Goal: Task Accomplishment & Management: Manage account settings

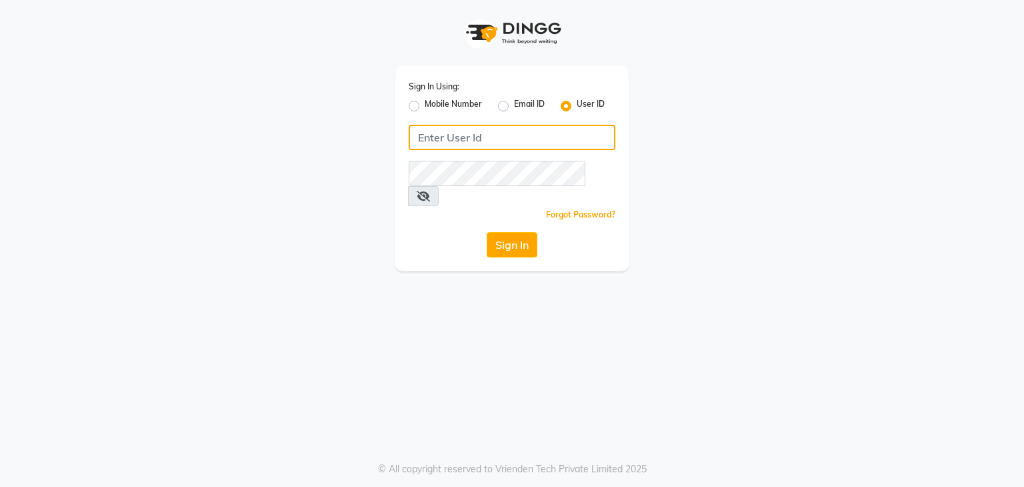
click at [457, 137] on input "Username" at bounding box center [512, 137] width 207 height 25
type input "madeyoulook"
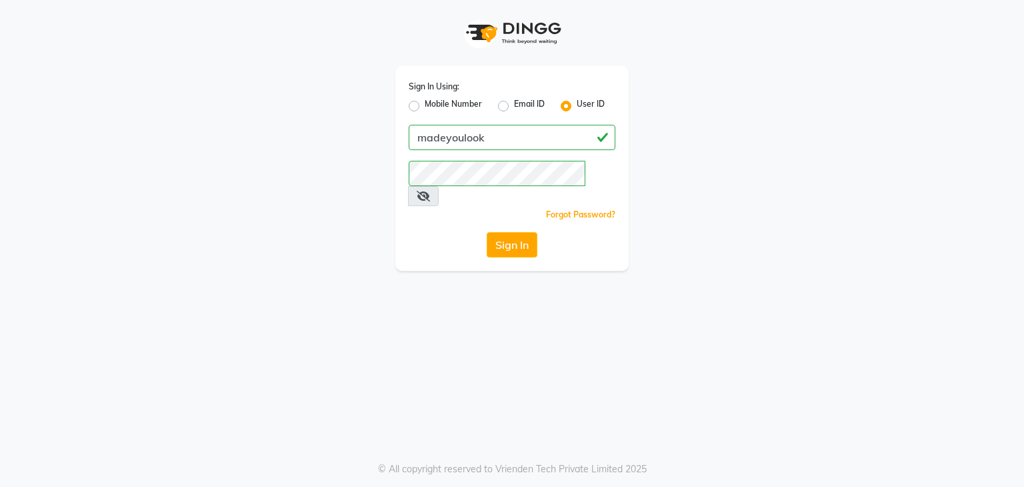
click at [430, 191] on icon at bounding box center [423, 196] width 13 height 11
click at [528, 233] on button "Sign In" at bounding box center [512, 244] width 51 height 25
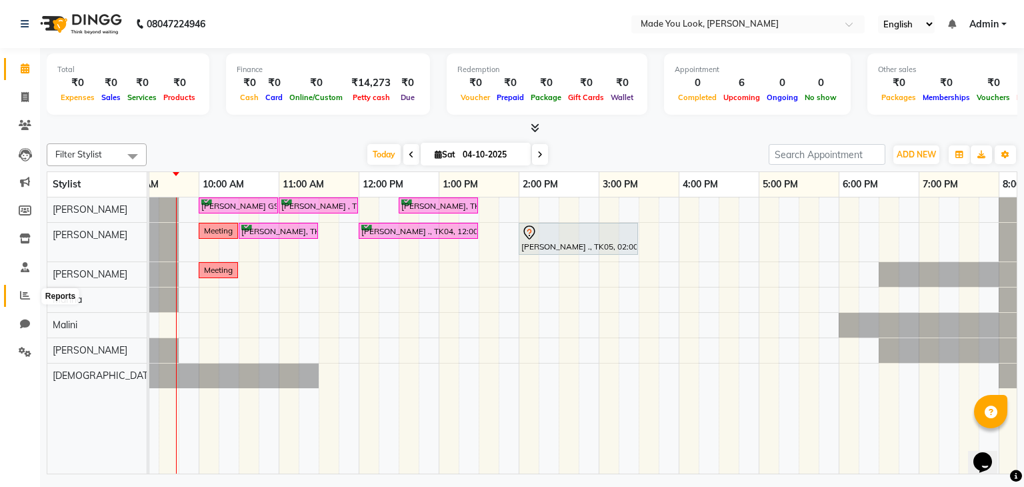
click at [27, 299] on icon at bounding box center [25, 295] width 10 height 10
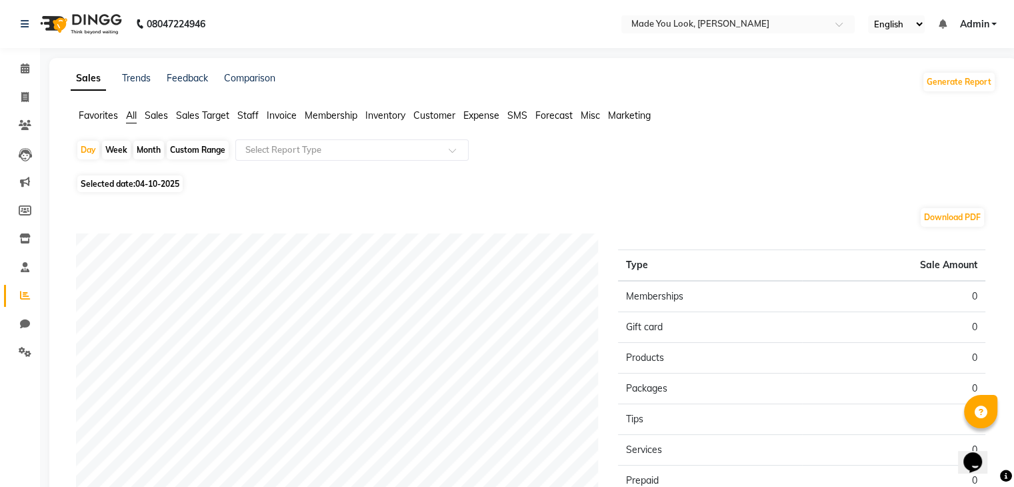
click at [203, 149] on div "Custom Range" at bounding box center [198, 150] width 62 height 19
select select "10"
select select "2025"
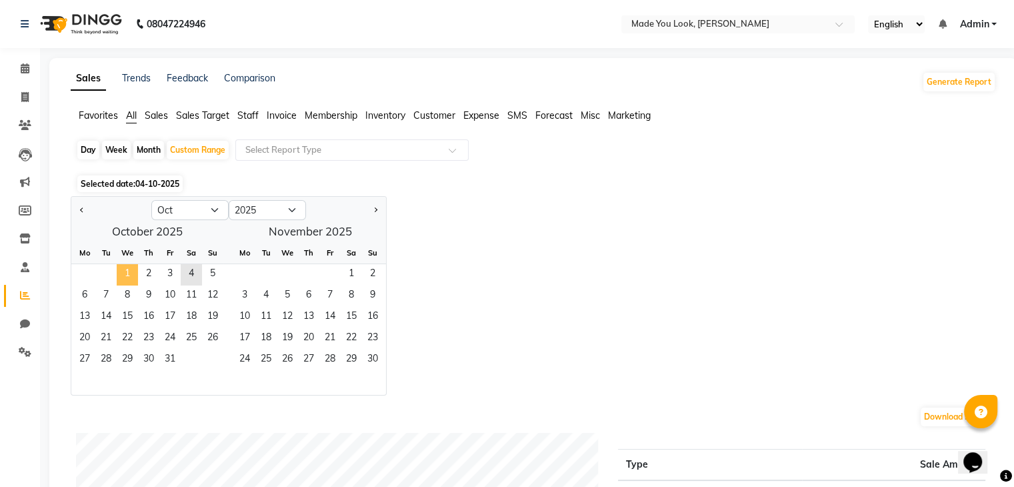
click at [135, 275] on span "1" at bounding box center [127, 274] width 21 height 21
click at [176, 273] on span "3" at bounding box center [169, 274] width 21 height 21
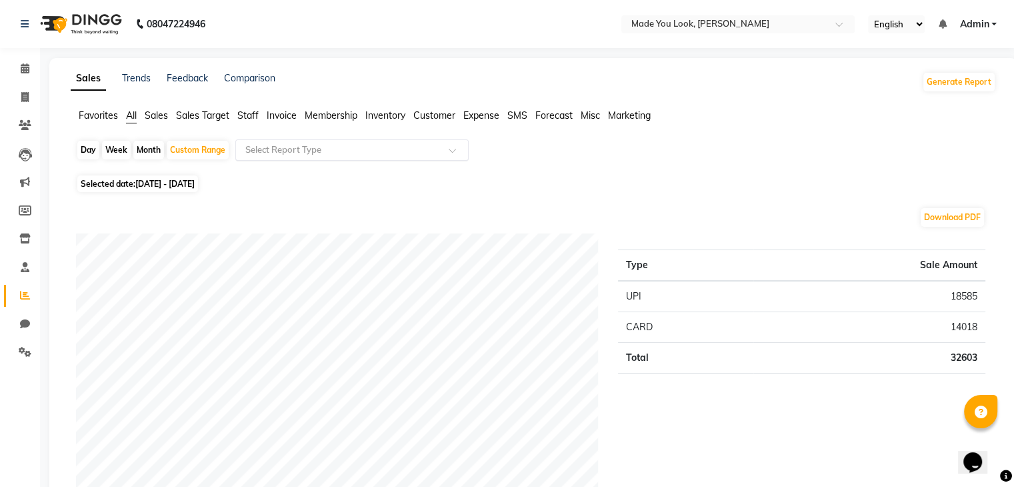
click at [339, 150] on input "text" at bounding box center [339, 149] width 192 height 13
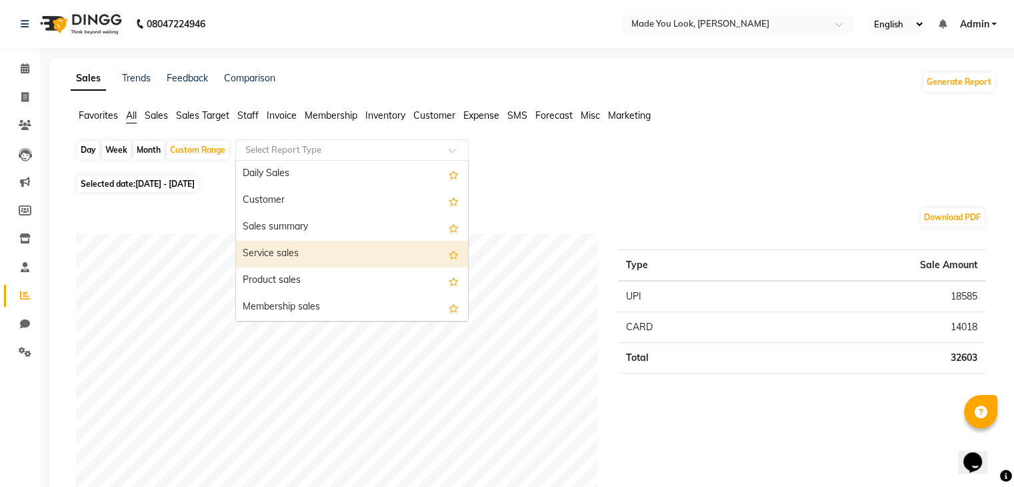
click at [280, 254] on div "Service sales" at bounding box center [352, 254] width 232 height 27
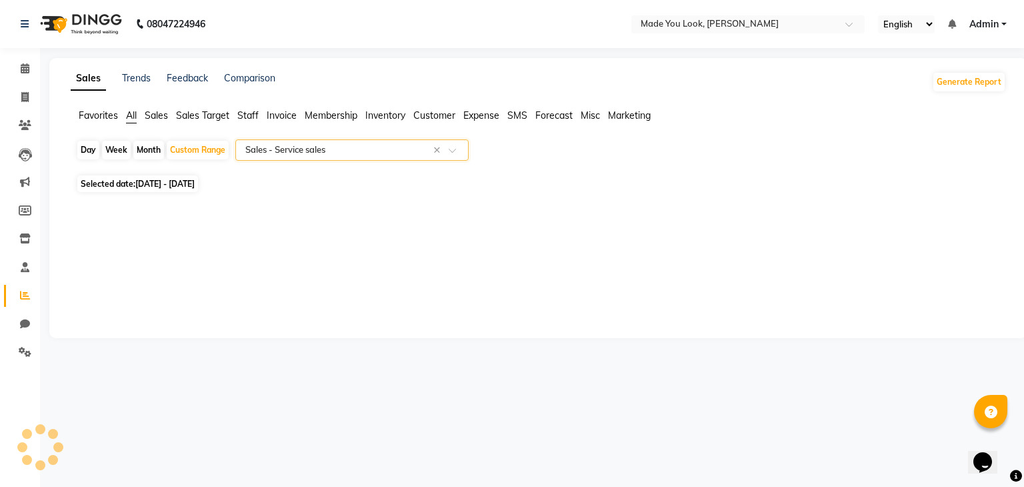
select select "full_report"
select select "csv"
click at [20, 75] on span at bounding box center [24, 68] width 23 height 15
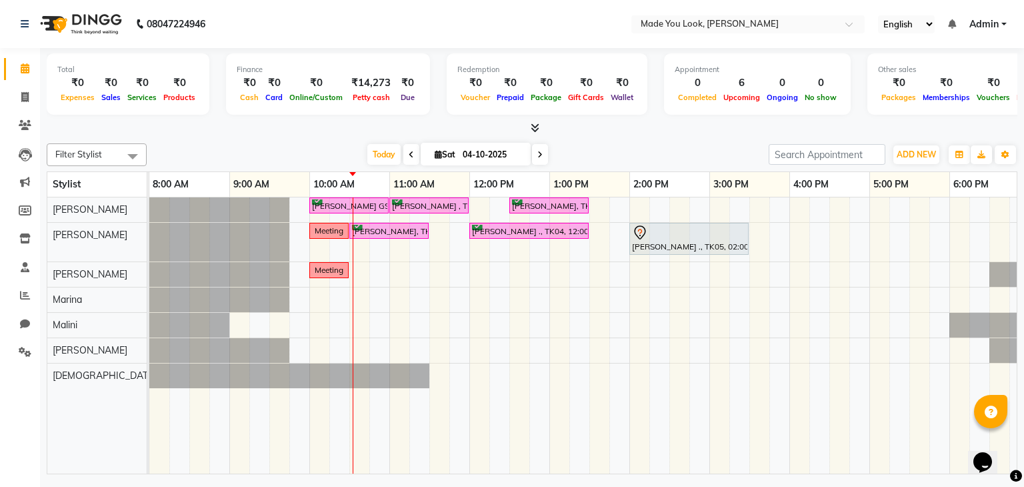
click at [13, 51] on div "Calendar Invoice Clients Leads Marketing Members Inventory Staff Reports Chat S…" at bounding box center [90, 252] width 180 height 429
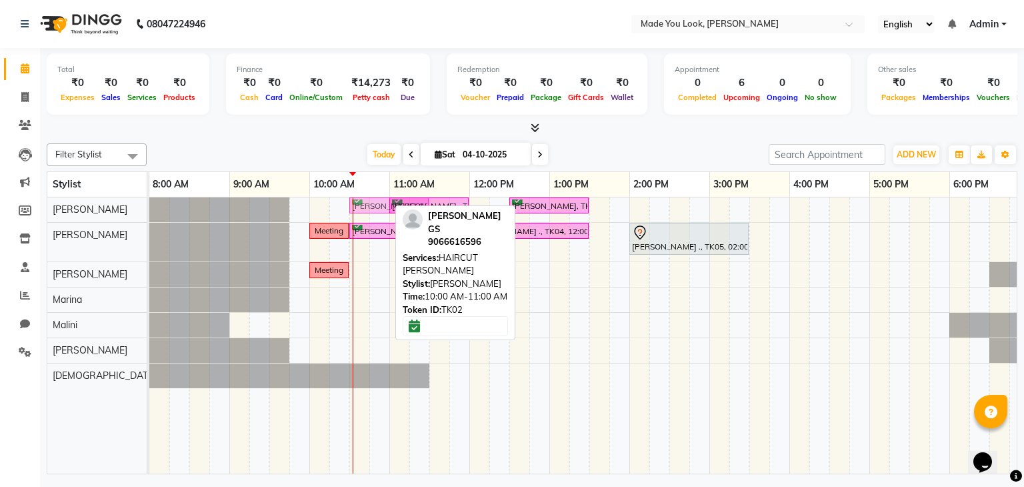
drag, startPoint x: 363, startPoint y: 202, endPoint x: 409, endPoint y: 211, distance: 46.9
click at [409, 211] on div "Filter Stylist Select All Pranav Nataraju pallavi Doijode Mythili Reddy Marina …" at bounding box center [532, 306] width 971 height 336
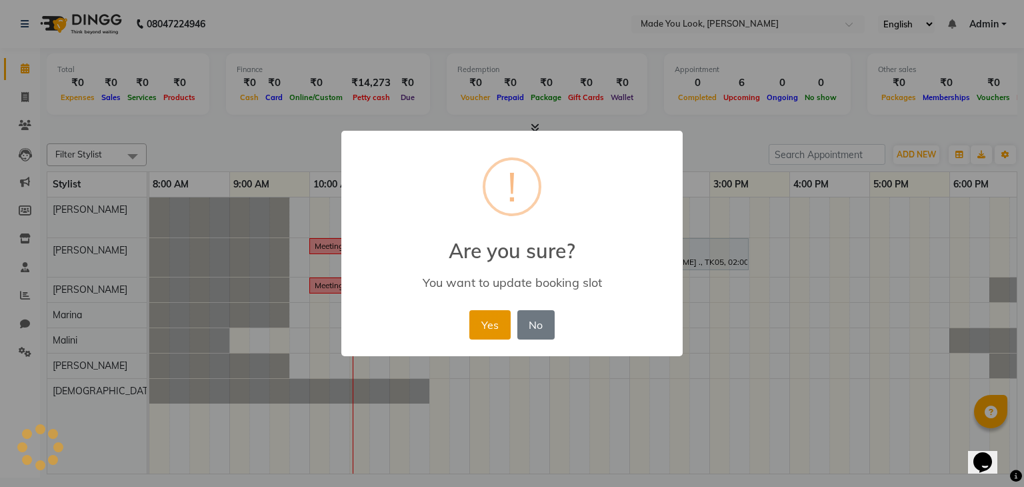
click at [483, 322] on button "Yes" at bounding box center [489, 324] width 41 height 29
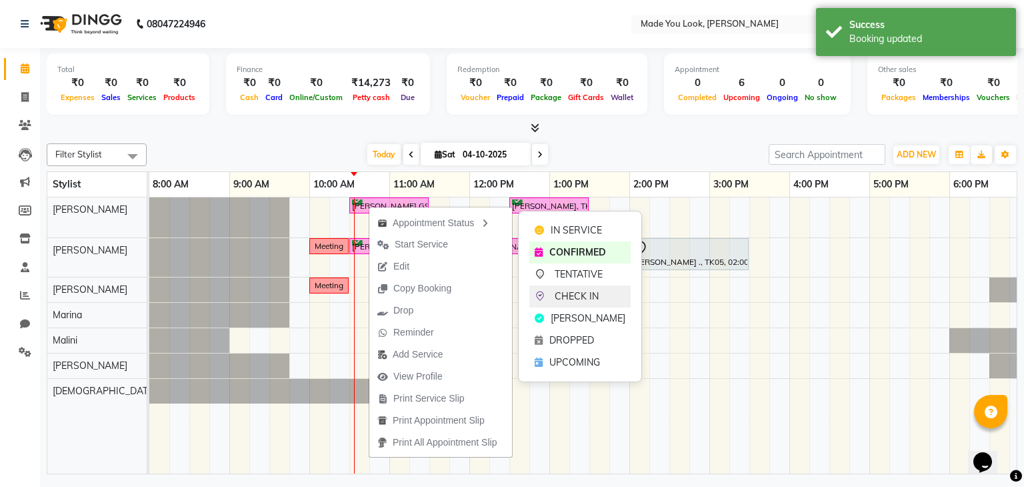
click at [563, 297] on span "CHECK IN" at bounding box center [577, 296] width 44 height 14
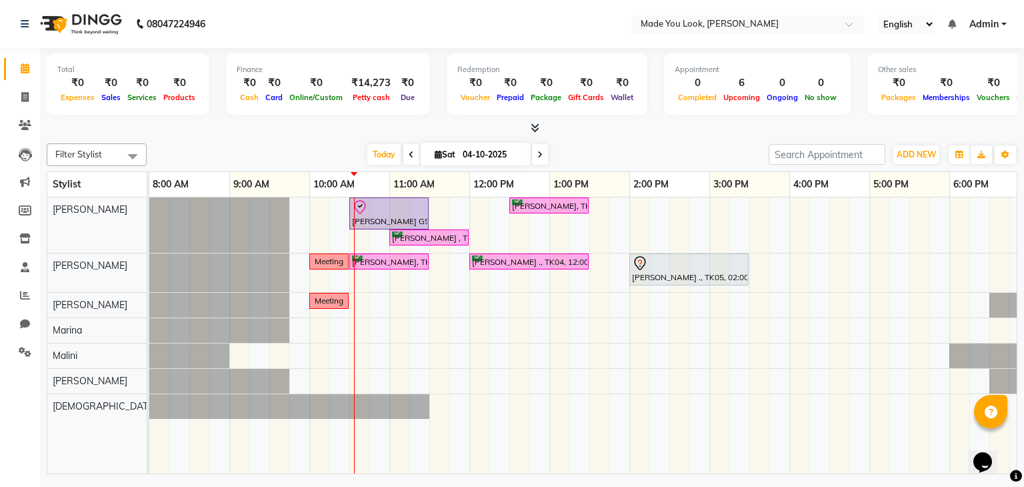
click at [539, 148] on span at bounding box center [540, 154] width 16 height 21
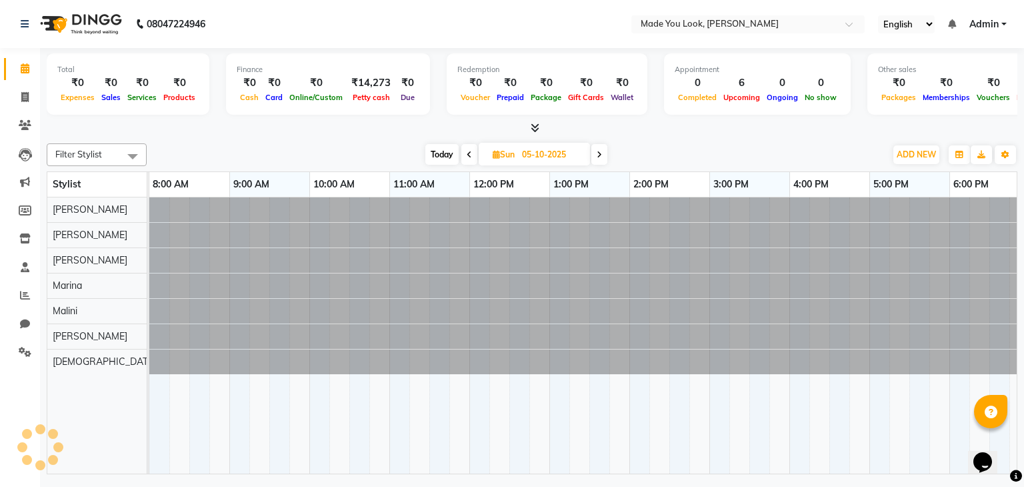
click at [432, 153] on span "Today" at bounding box center [441, 154] width 33 height 21
type input "04-10-2025"
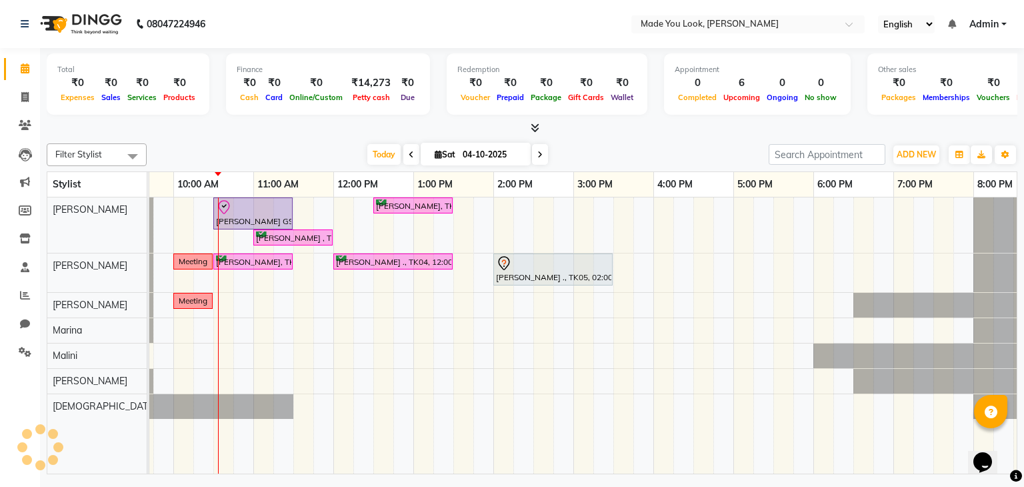
scroll to position [0, 121]
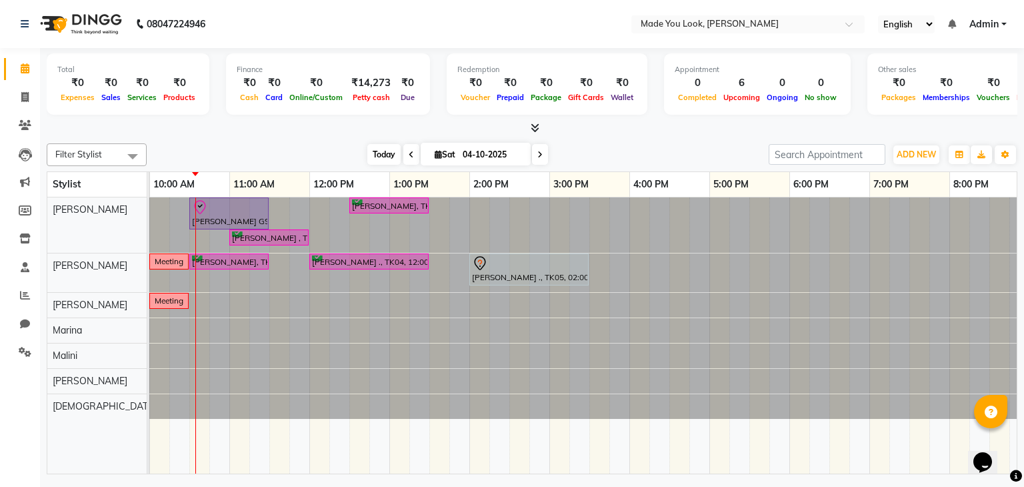
click at [380, 144] on span "Today" at bounding box center [383, 154] width 33 height 21
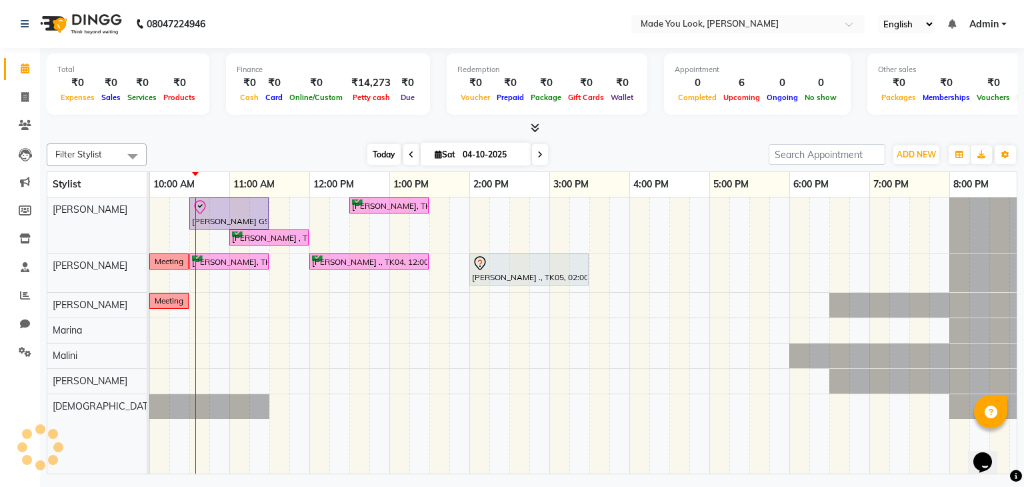
scroll to position [0, 160]
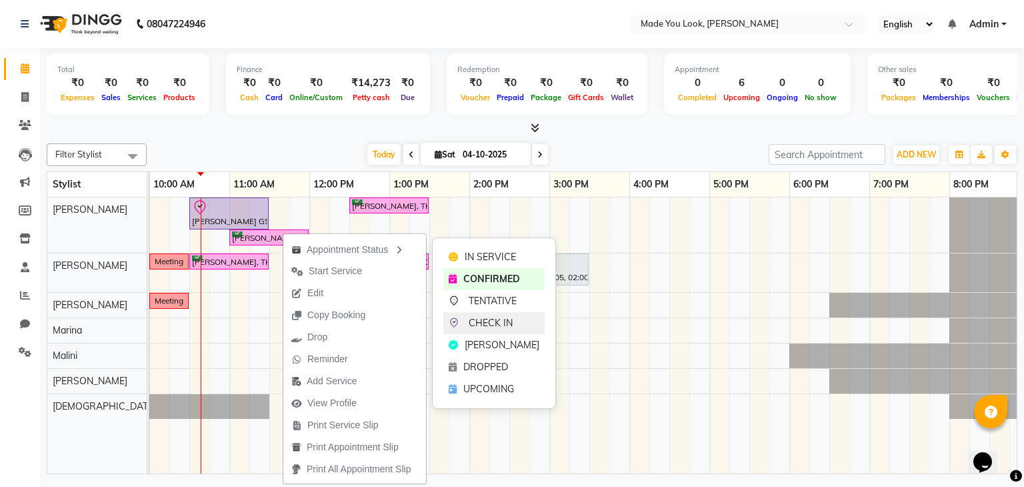
click at [491, 319] on span "CHECK IN" at bounding box center [491, 323] width 44 height 14
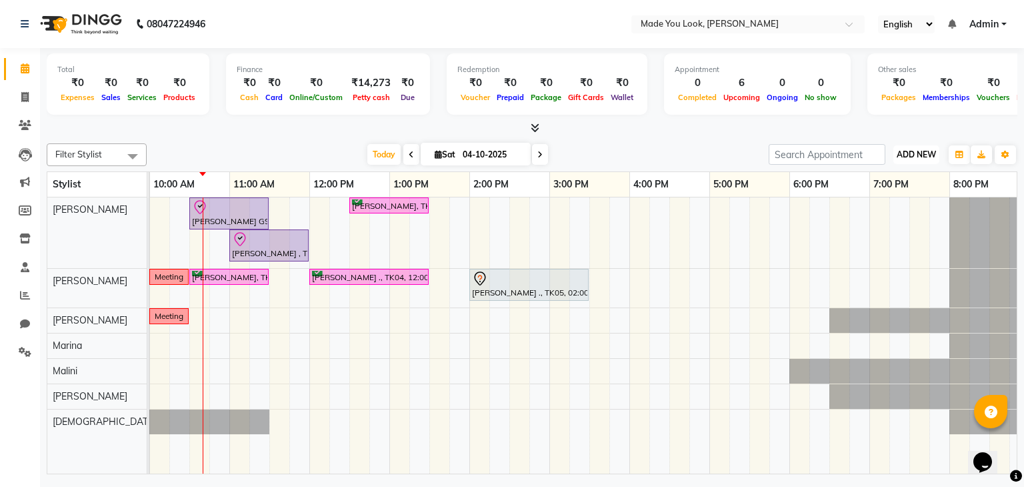
click at [901, 155] on span "ADD NEW" at bounding box center [916, 154] width 39 height 10
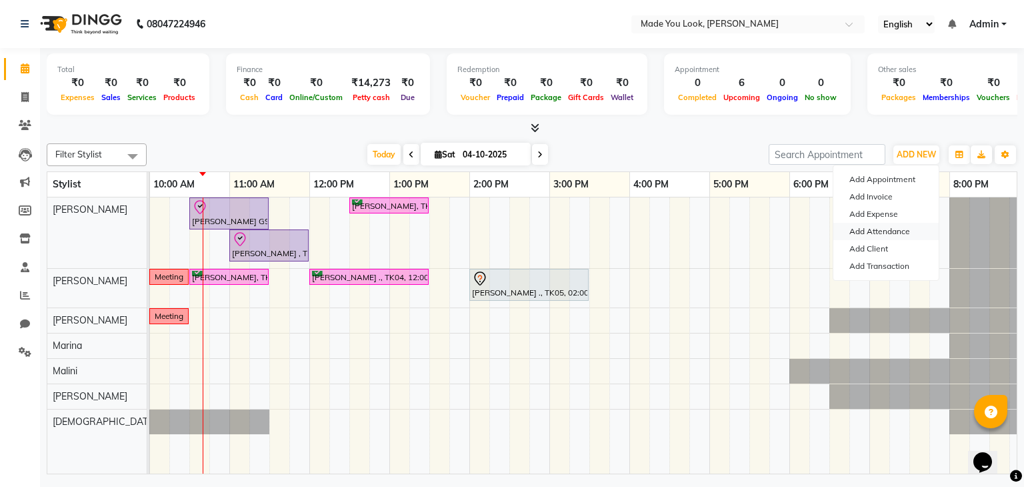
click at [891, 235] on link "Add Attendance" at bounding box center [886, 231] width 105 height 17
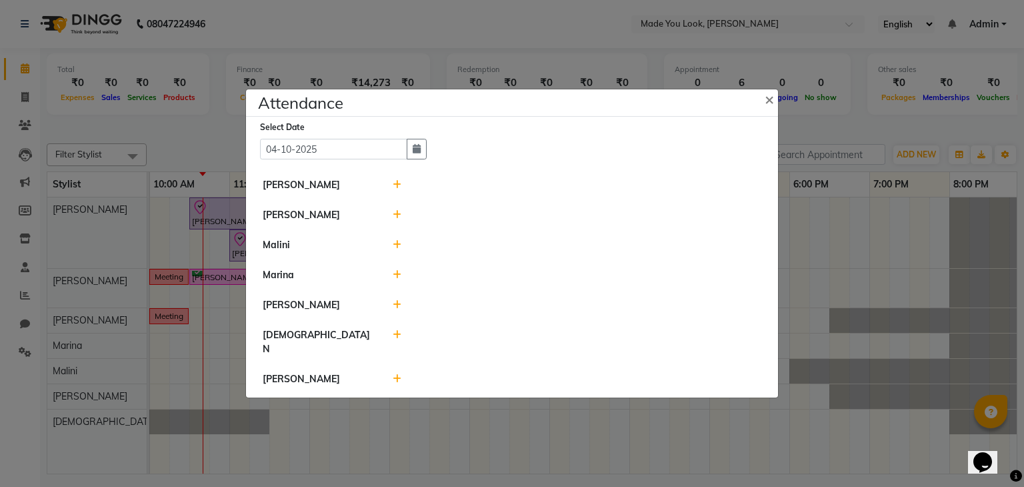
click at [399, 189] on icon at bounding box center [397, 184] width 9 height 9
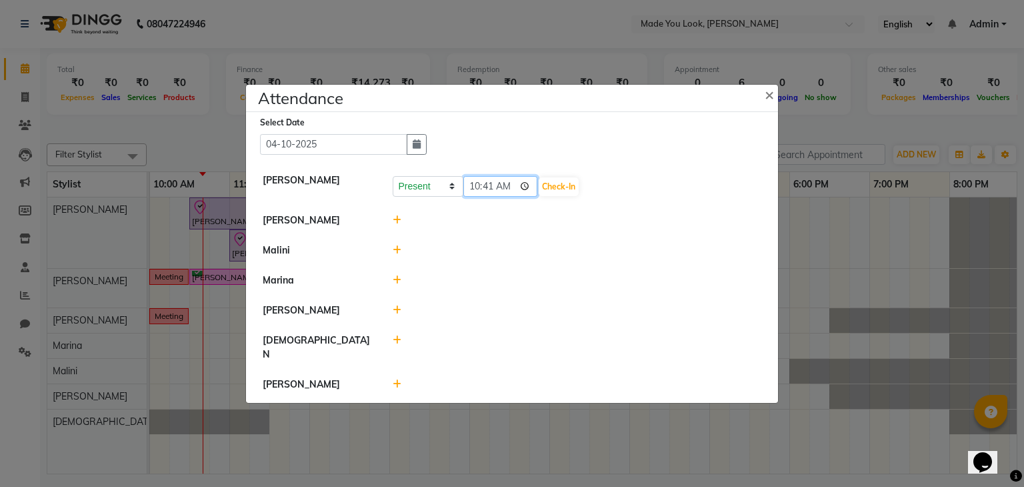
click at [489, 192] on input "10:41" at bounding box center [500, 186] width 75 height 21
type input "10:35"
click at [571, 193] on button "Check-In" at bounding box center [559, 186] width 40 height 19
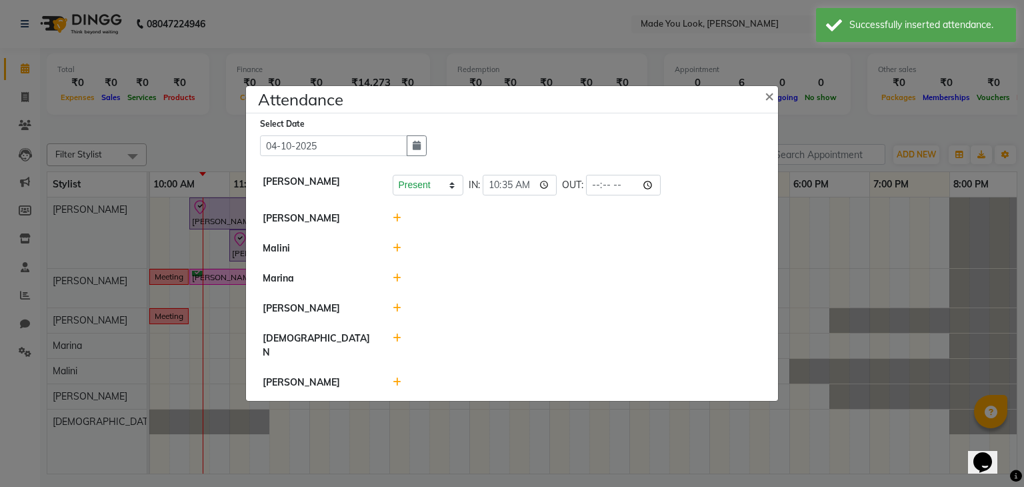
click at [399, 223] on icon at bounding box center [397, 217] width 9 height 9
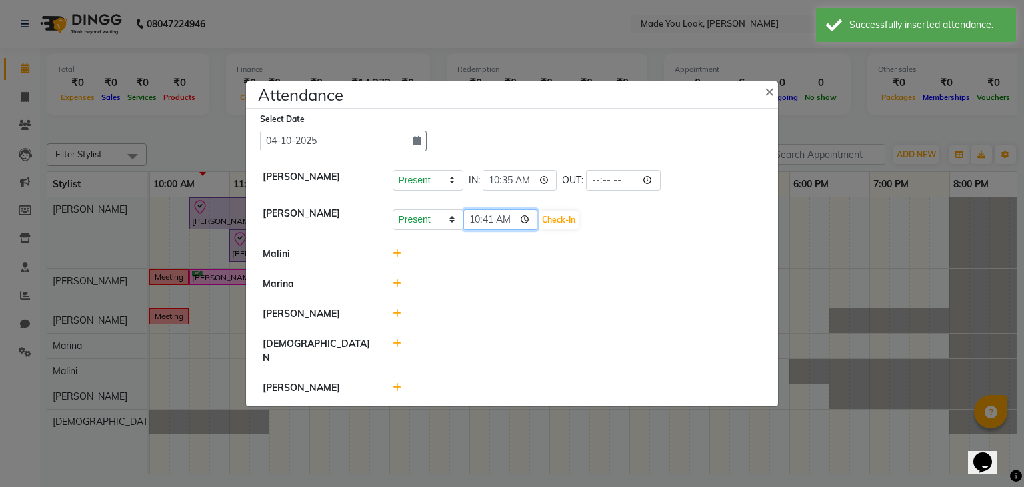
click at [491, 225] on input "10:41" at bounding box center [500, 219] width 75 height 21
type input "10:35"
click at [557, 222] on button "Check-In" at bounding box center [559, 220] width 40 height 19
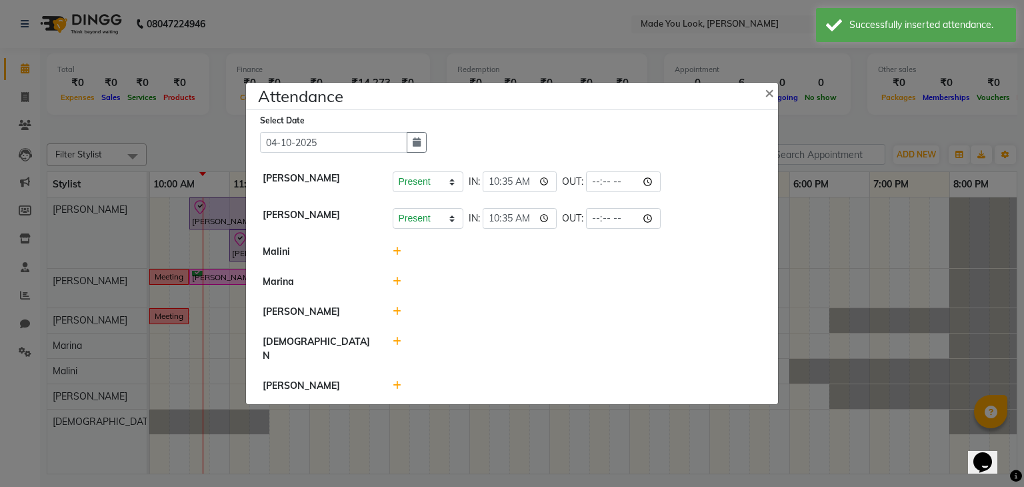
click at [397, 286] on icon at bounding box center [397, 281] width 9 height 9
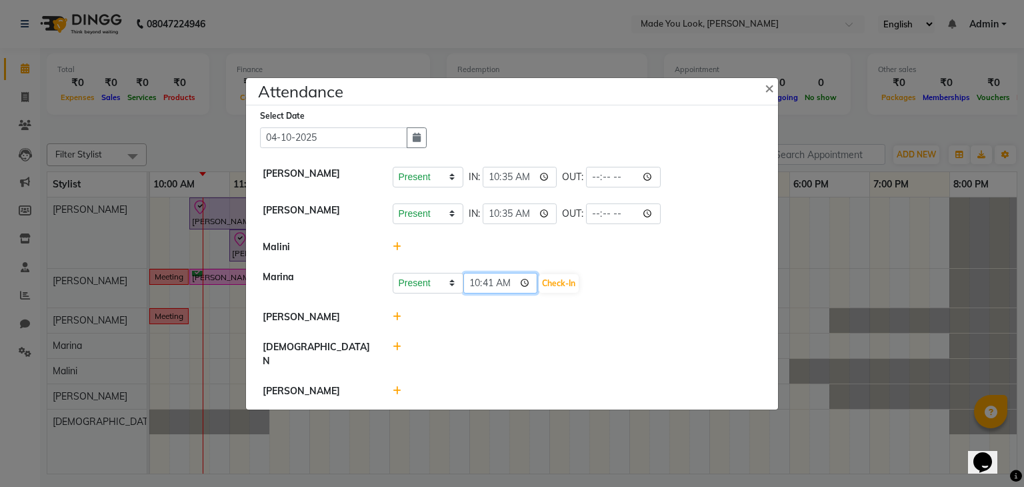
click at [474, 287] on input "10:41" at bounding box center [500, 283] width 75 height 21
click at [495, 179] on input "10:35" at bounding box center [520, 177] width 75 height 21
click at [491, 181] on input "19:35" at bounding box center [520, 177] width 75 height 21
type input "21:35"
click at [546, 148] on div "Select Date 04-10-2025" at bounding box center [517, 128] width 515 height 39
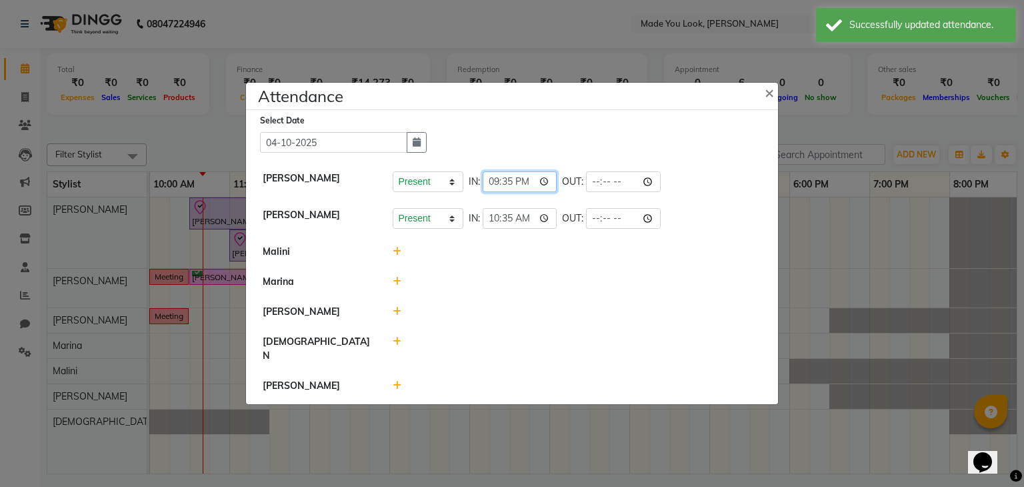
click at [521, 187] on input "21:35" at bounding box center [520, 181] width 75 height 21
type input "09:35"
click at [595, 162] on div "Select Date 04-10-2025 Pranav Nataraju Present Absent Late Half Day Weekly Off …" at bounding box center [512, 257] width 532 height 294
click at [488, 225] on input "10:35" at bounding box center [520, 218] width 75 height 21
type input "09:35"
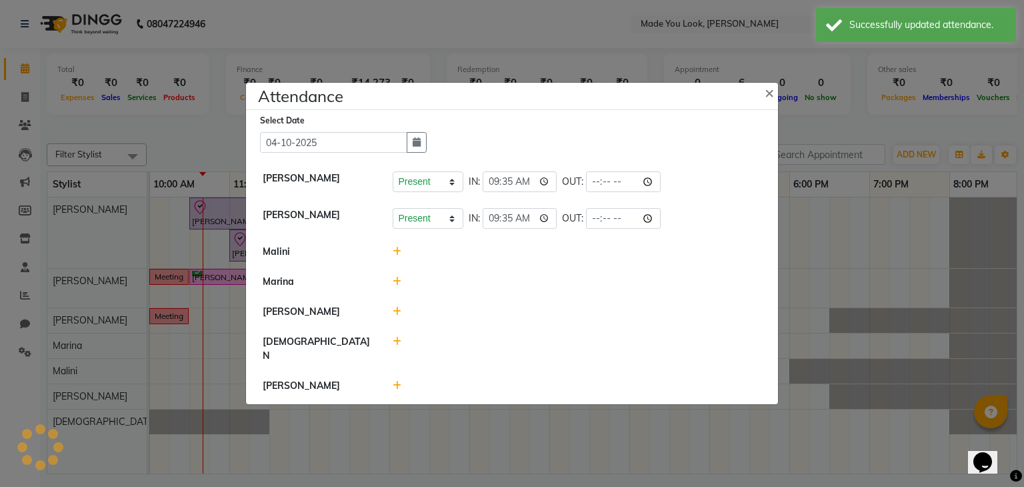
click at [537, 151] on div "Select Date 04-10-2025" at bounding box center [517, 132] width 515 height 39
click at [395, 256] on icon at bounding box center [397, 251] width 9 height 9
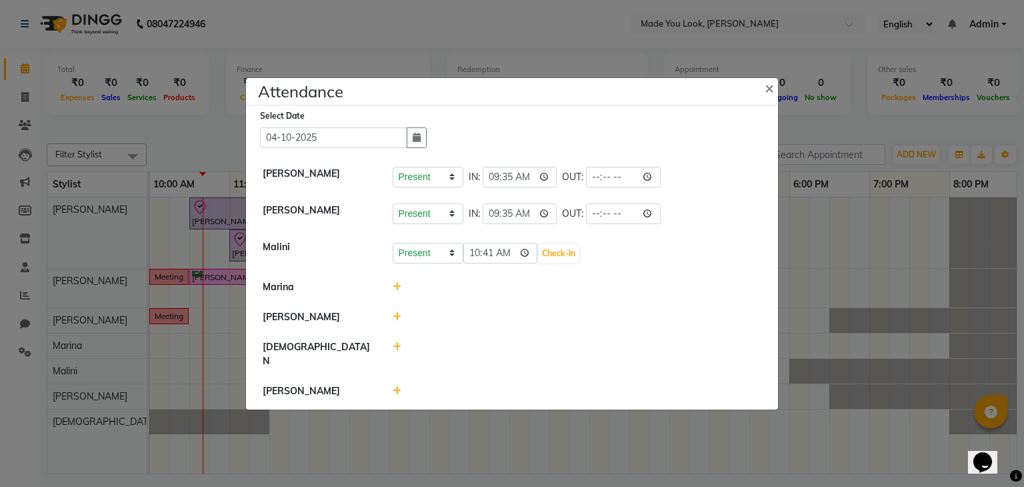
click at [397, 291] on icon at bounding box center [397, 286] width 9 height 9
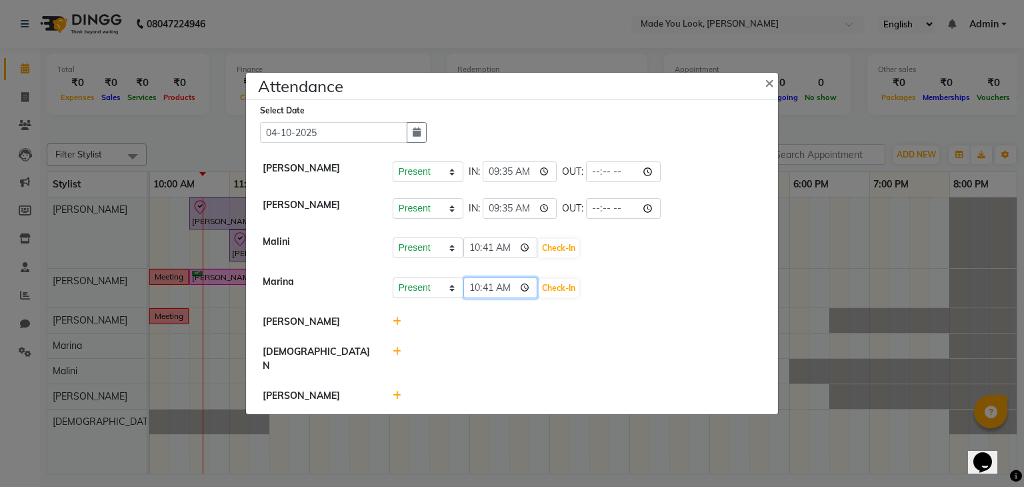
click at [475, 298] on input "10:41" at bounding box center [500, 287] width 75 height 21
type input "09:39"
click at [551, 295] on button "Check-In" at bounding box center [559, 288] width 40 height 19
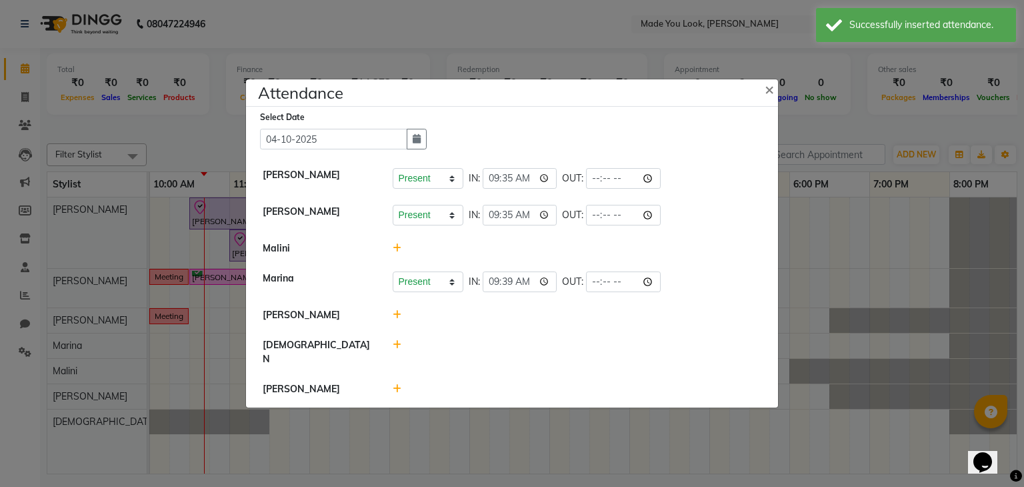
click at [399, 319] on icon at bounding box center [397, 314] width 9 height 9
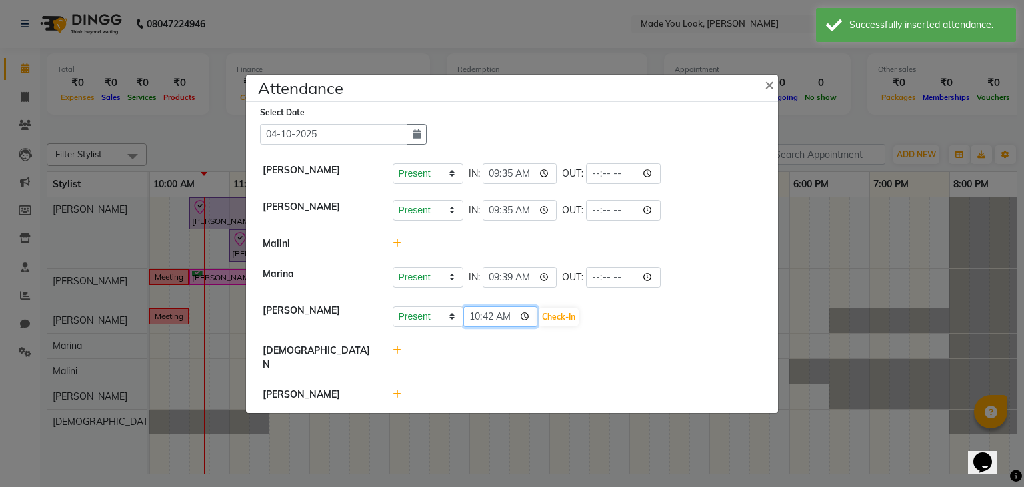
click at [475, 325] on input "10:42" at bounding box center [500, 316] width 75 height 21
type input "09:33"
click at [559, 326] on button "Check-In" at bounding box center [559, 316] width 40 height 19
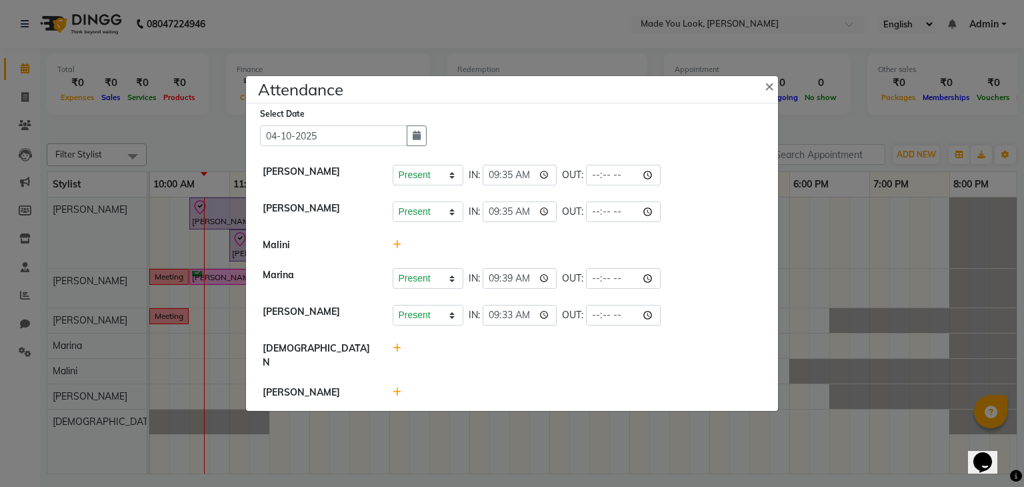
click at [727, 141] on div "Select Date 04-10-2025" at bounding box center [517, 126] width 515 height 39
click at [774, 89] on span "×" at bounding box center [769, 85] width 9 height 20
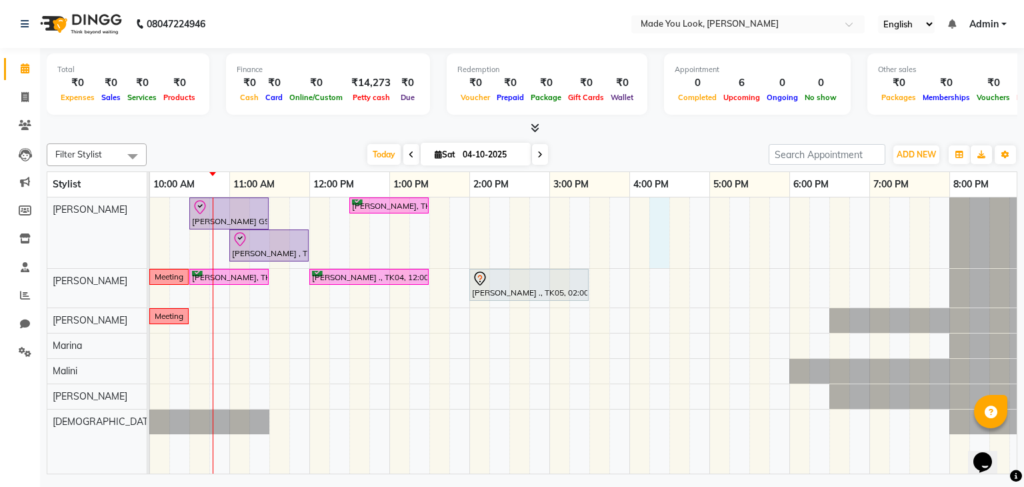
click at [665, 209] on div "Anusha GS, TK02, 10:30 AM-11:30 AM, HAIRCUT PRANAV Adithi Hande, TK03, 12:30 PM…" at bounding box center [509, 335] width 1040 height 277
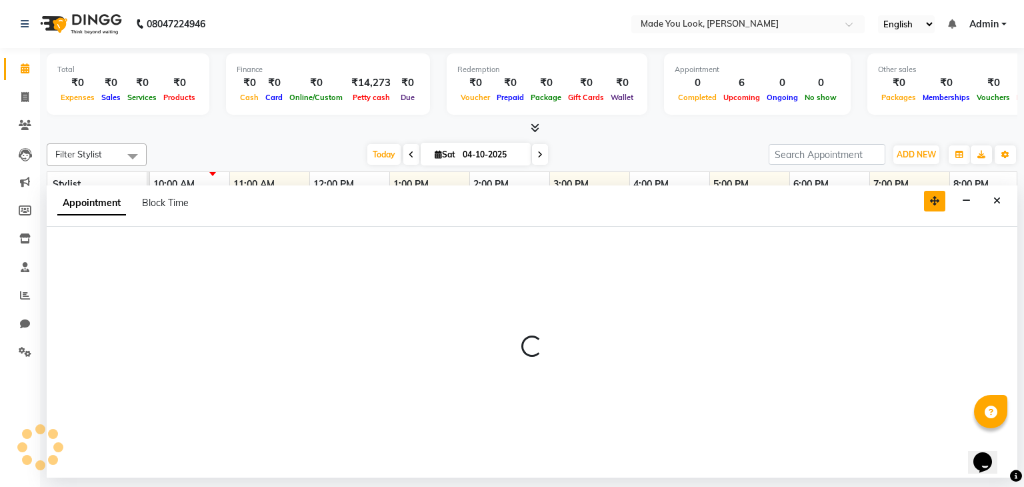
select select "83312"
select select "tentative"
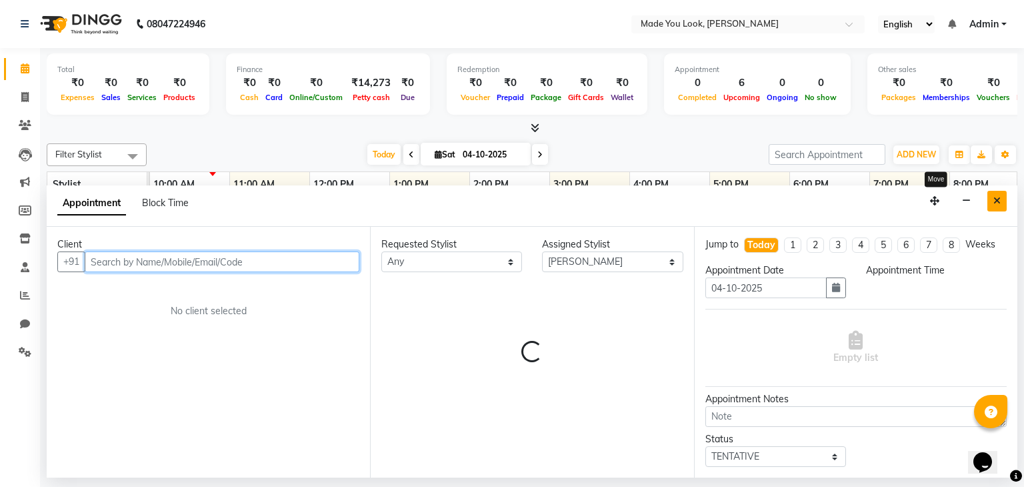
select select "975"
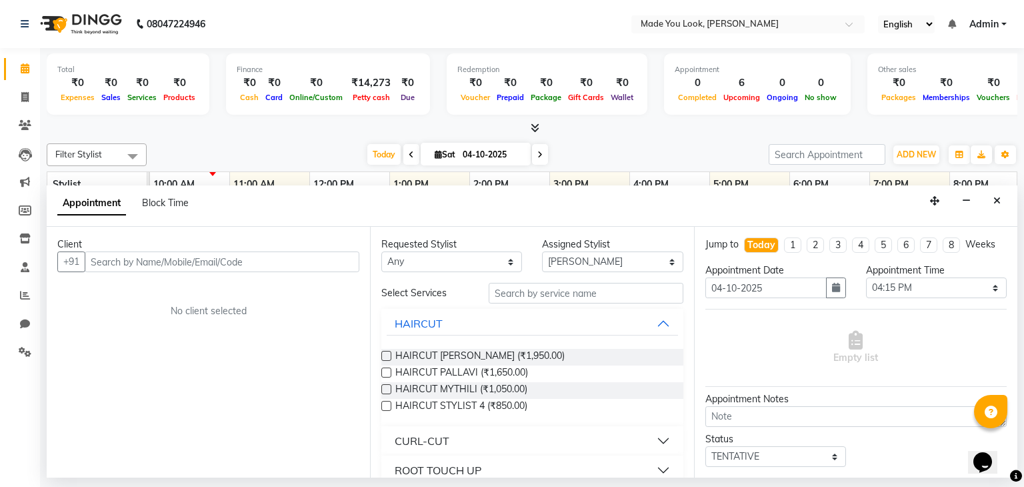
click at [987, 198] on div "Appointment Block Time" at bounding box center [532, 205] width 971 height 41
click at [994, 201] on icon "Close" at bounding box center [997, 200] width 7 height 9
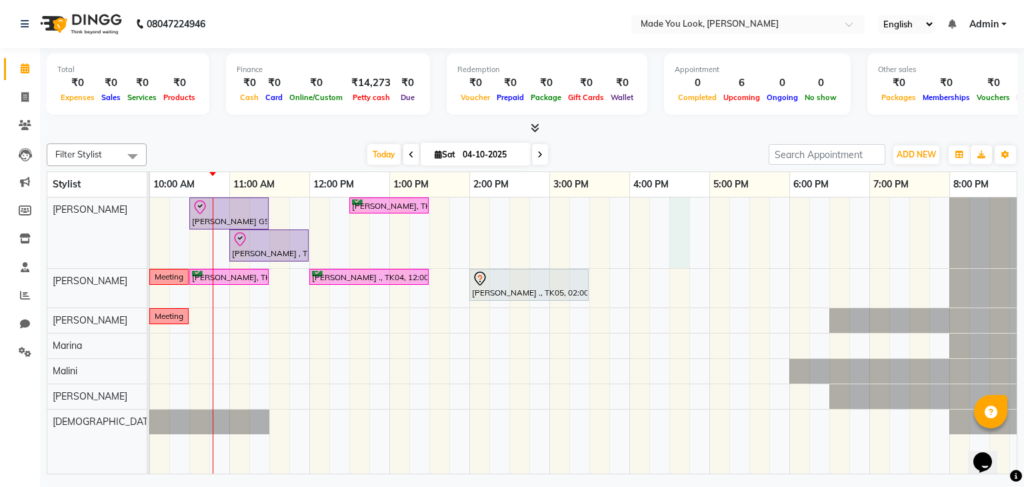
click at [677, 217] on div "Anusha GS, TK02, 10:30 AM-11:30 AM, HAIRCUT PRANAV Adithi Hande, TK03, 12:30 PM…" at bounding box center [509, 335] width 1040 height 277
select select "83312"
select select "990"
select select "tentative"
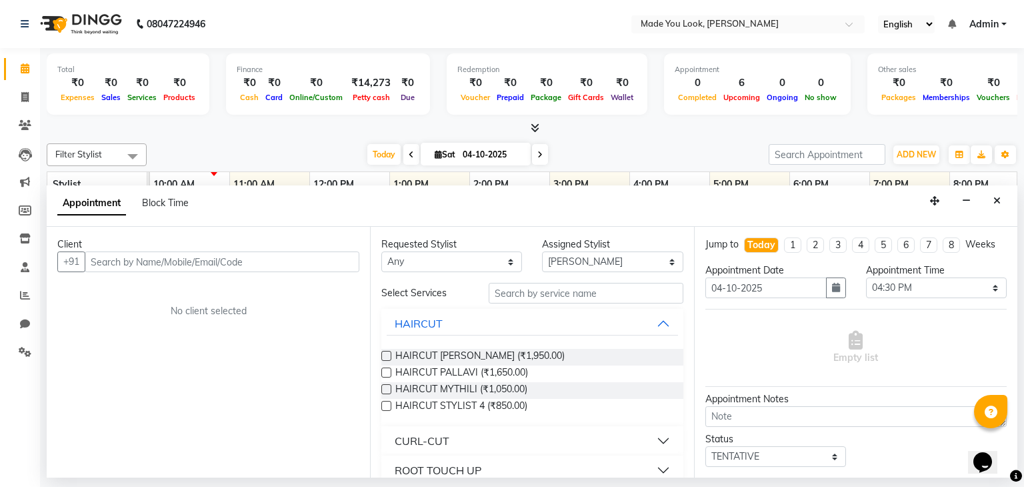
click at [997, 197] on icon "Close" at bounding box center [997, 200] width 7 height 9
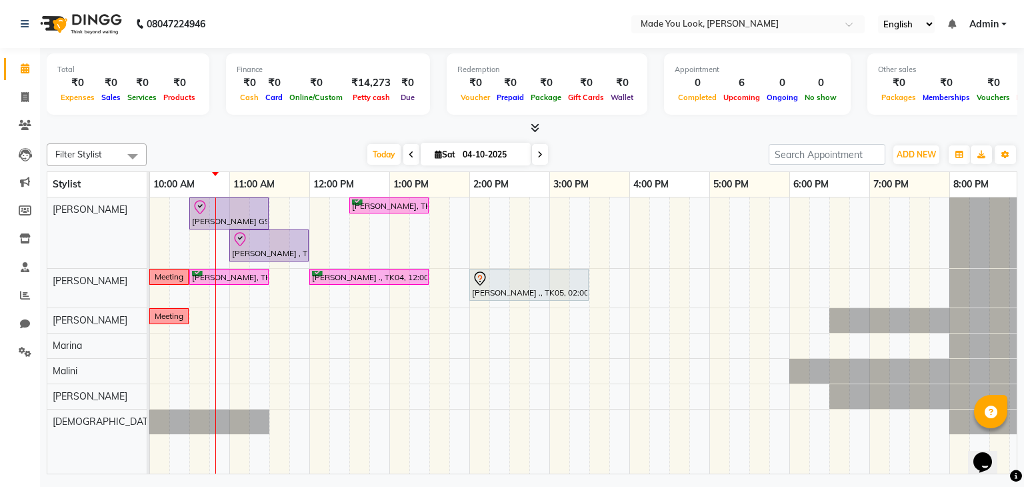
click at [675, 206] on div "Anusha GS, TK02, 10:30 AM-11:30 AM, HAIRCUT PRANAV Adithi Hande, TK03, 12:30 PM…" at bounding box center [509, 335] width 1040 height 277
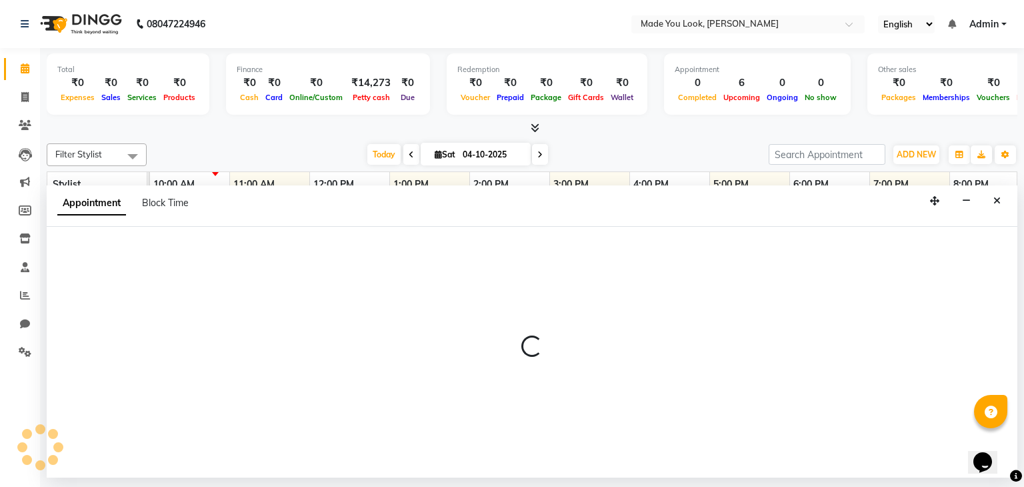
select select "83312"
select select "tentative"
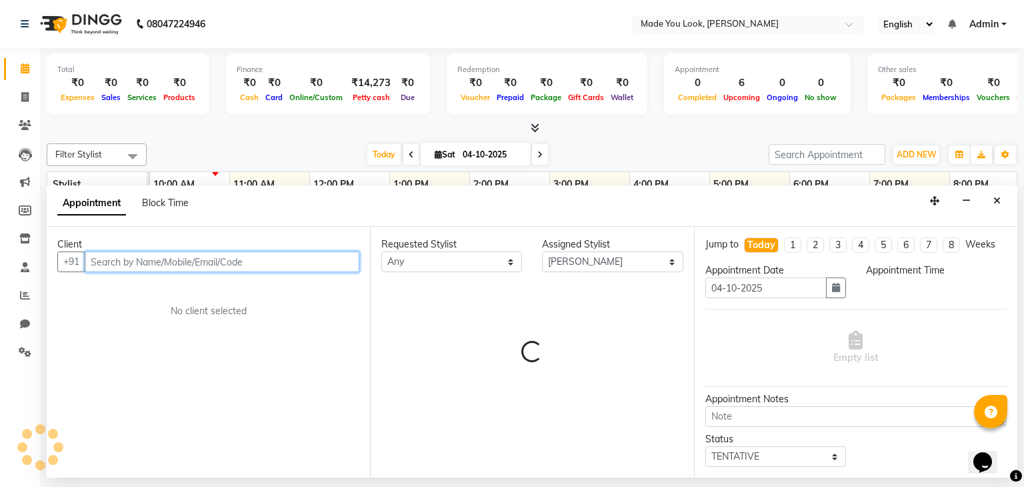
select select "990"
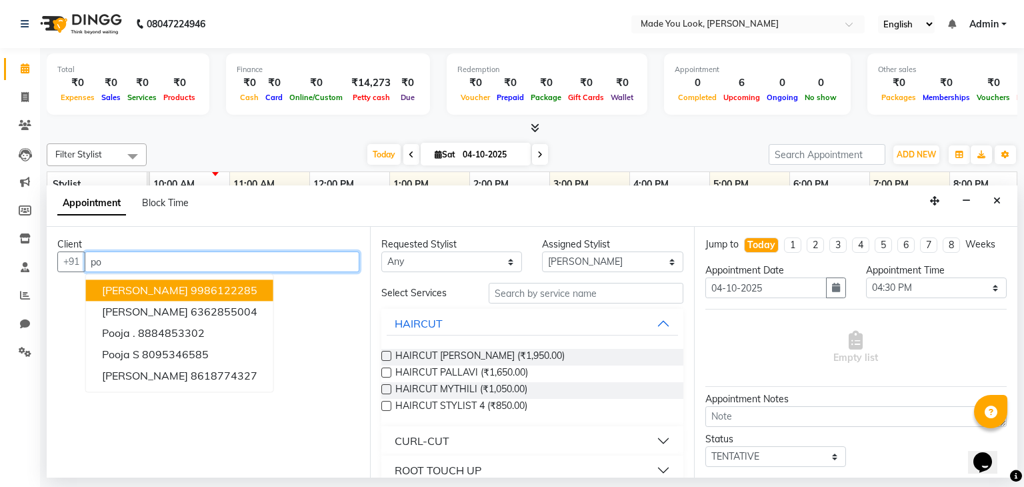
type input "p"
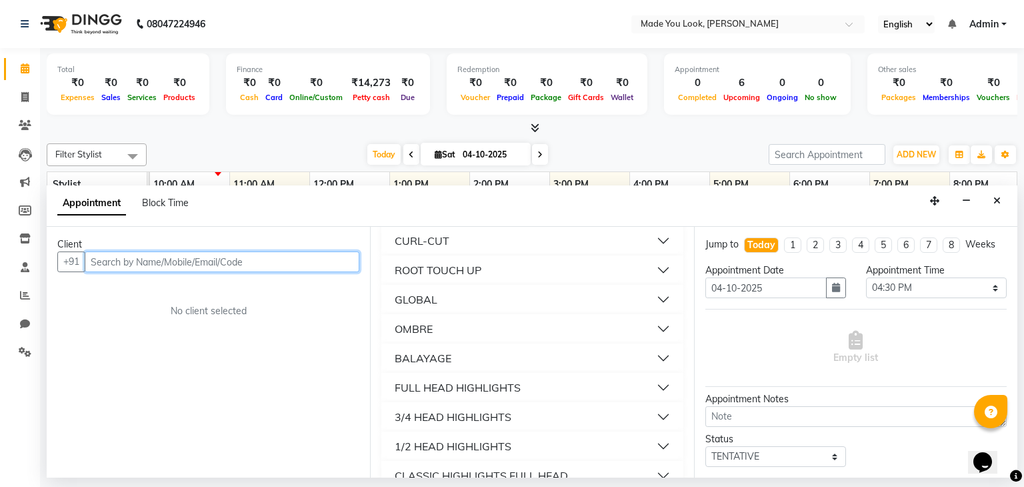
scroll to position [267, 0]
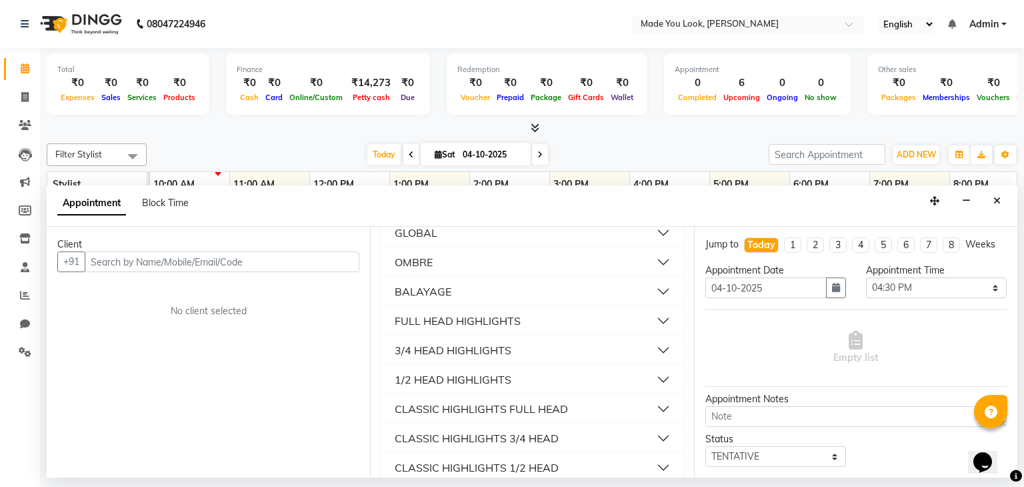
click at [467, 289] on button "BALAYAGE" at bounding box center [532, 291] width 291 height 24
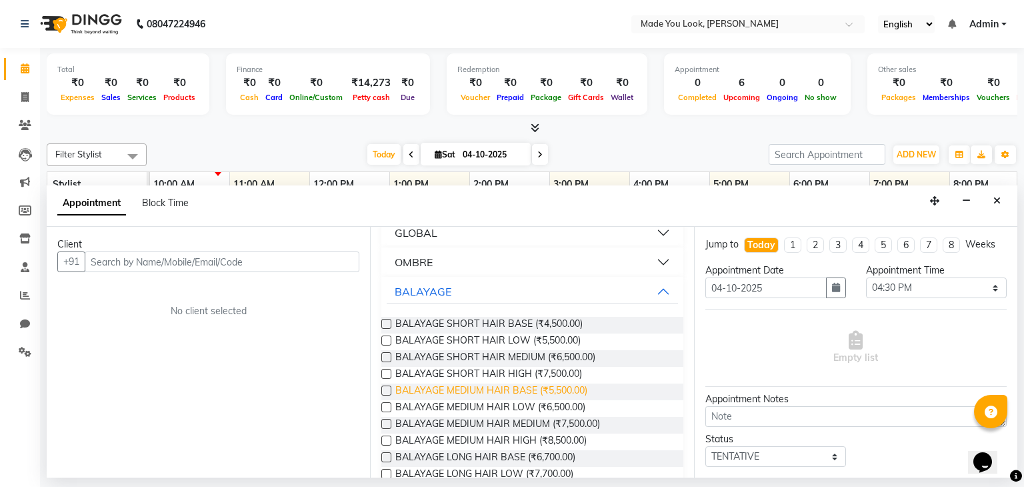
click at [518, 387] on span "BALAYAGE MEDIUM HAIR BASE (₹5,500.00)" at bounding box center [491, 391] width 192 height 17
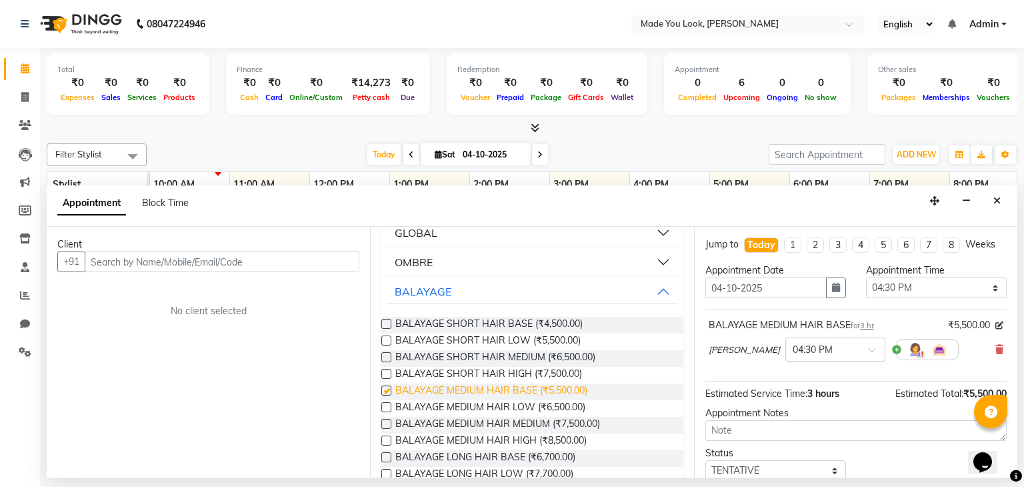
checkbox input "false"
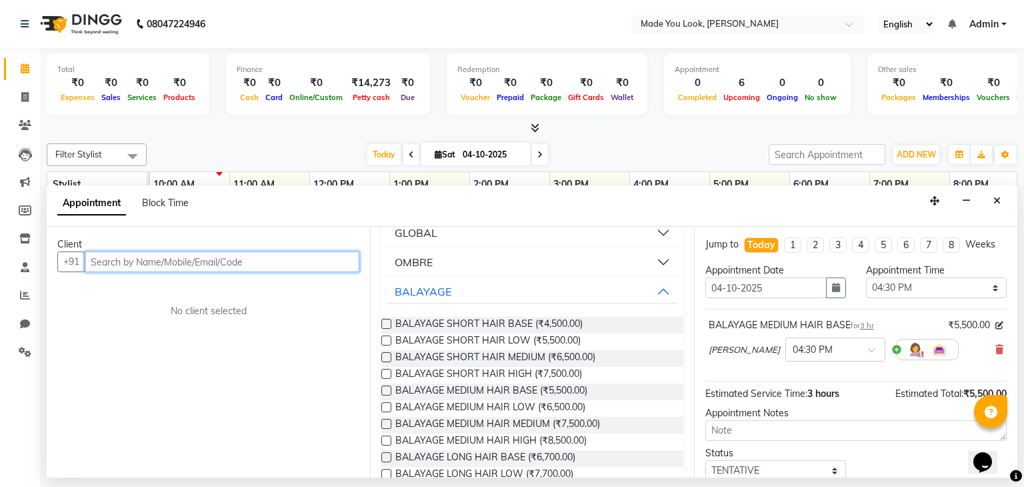
click at [245, 262] on input "text" at bounding box center [222, 261] width 275 height 21
type input "9361661969"
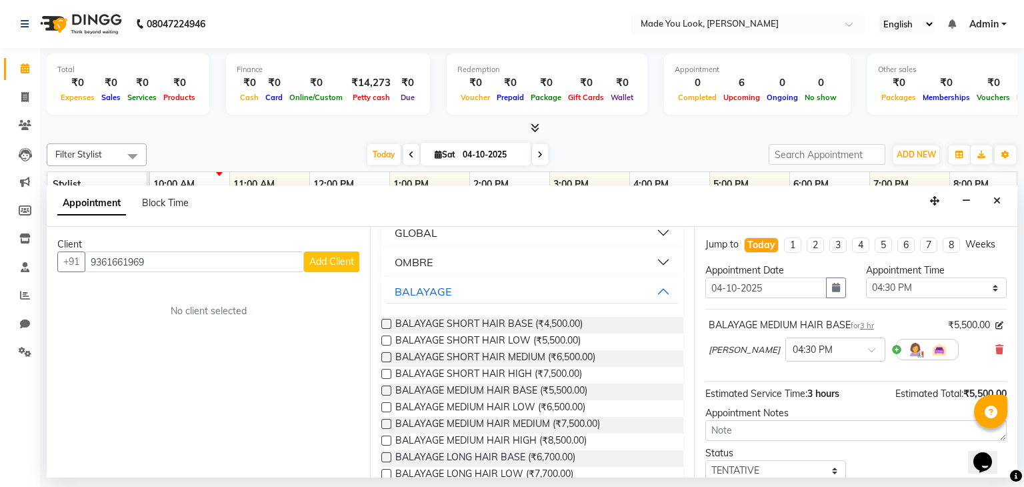
click at [337, 256] on span "Add Client" at bounding box center [331, 261] width 45 height 12
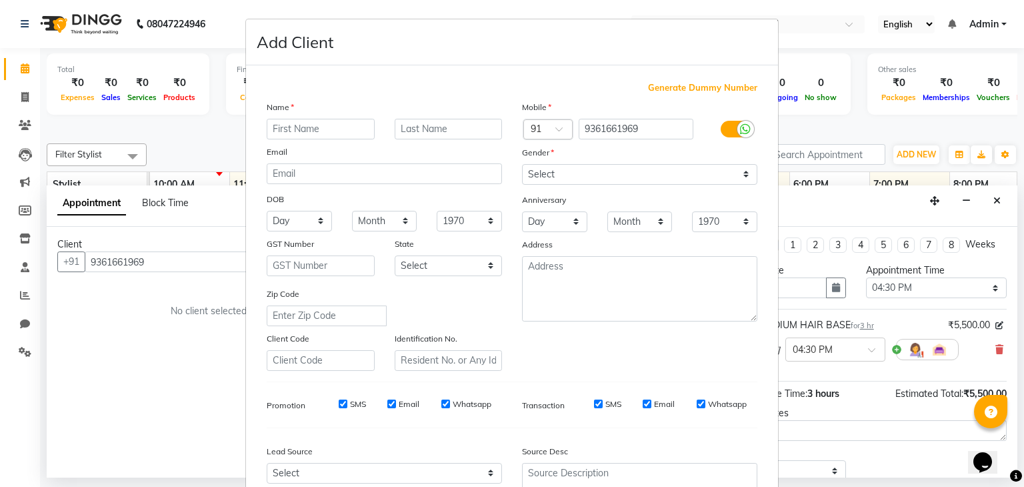
type input "O"
type input "p"
type input "Pooja"
click at [431, 126] on input "text" at bounding box center [449, 129] width 108 height 21
type input "[PERSON_NAME]"
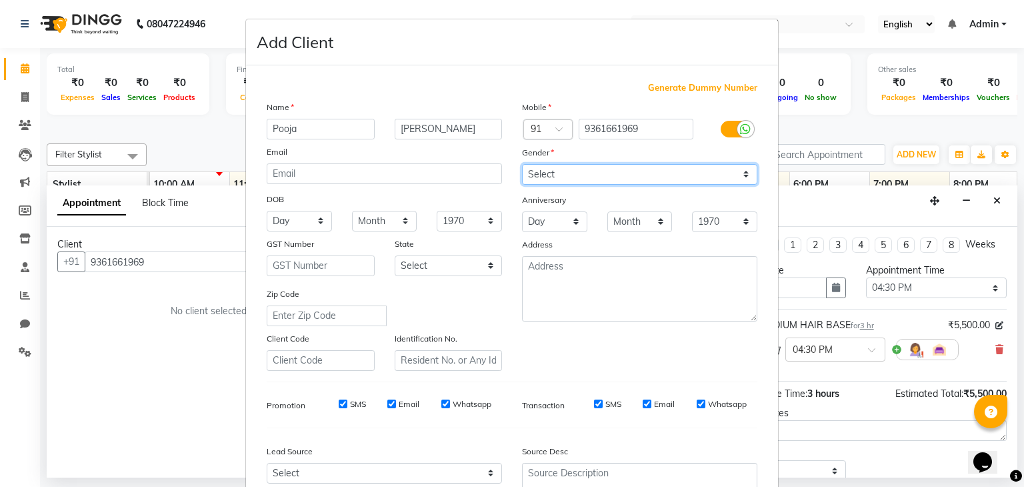
click at [573, 173] on select "Select [DEMOGRAPHIC_DATA] [DEMOGRAPHIC_DATA] Other Prefer Not To Say" at bounding box center [639, 174] width 235 height 21
select select "[DEMOGRAPHIC_DATA]"
click at [522, 165] on select "Select [DEMOGRAPHIC_DATA] [DEMOGRAPHIC_DATA] Other Prefer Not To Say" at bounding box center [639, 174] width 235 height 21
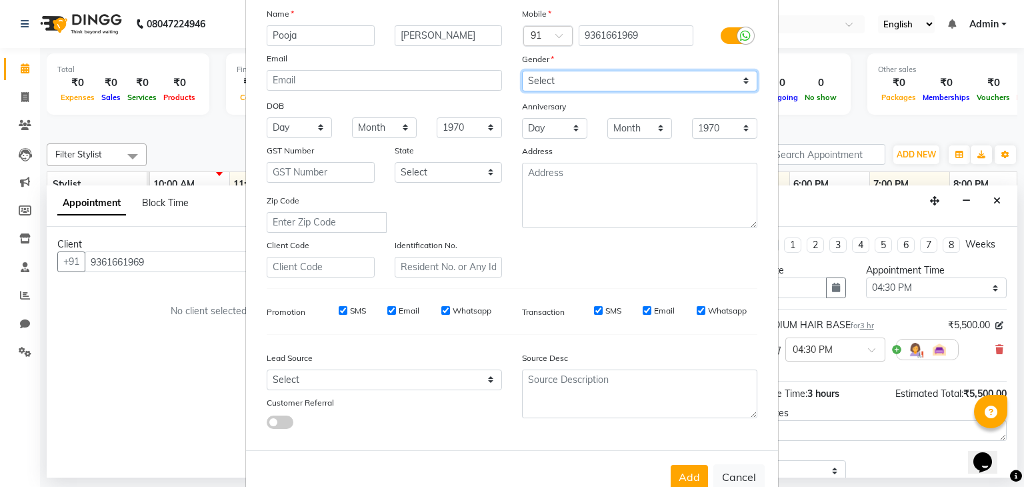
scroll to position [135, 0]
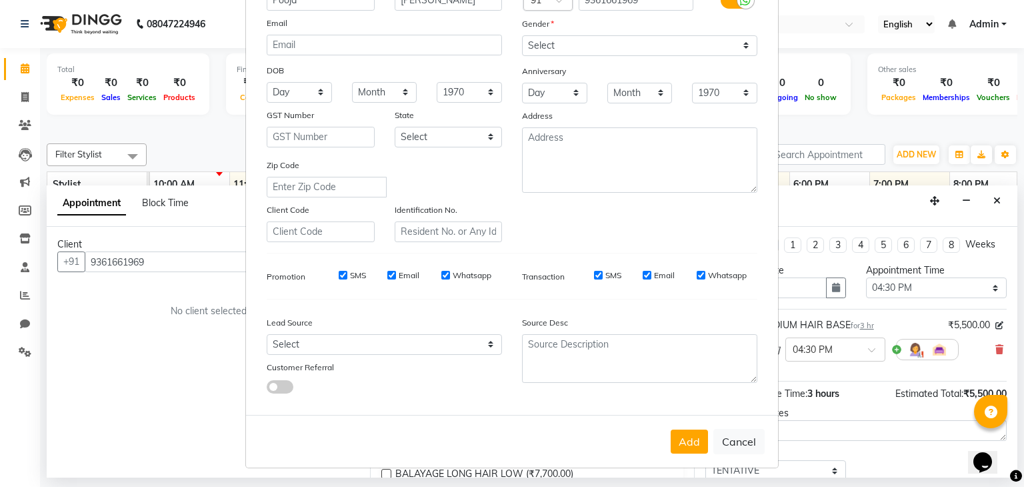
click at [687, 439] on button "Add" at bounding box center [689, 441] width 37 height 24
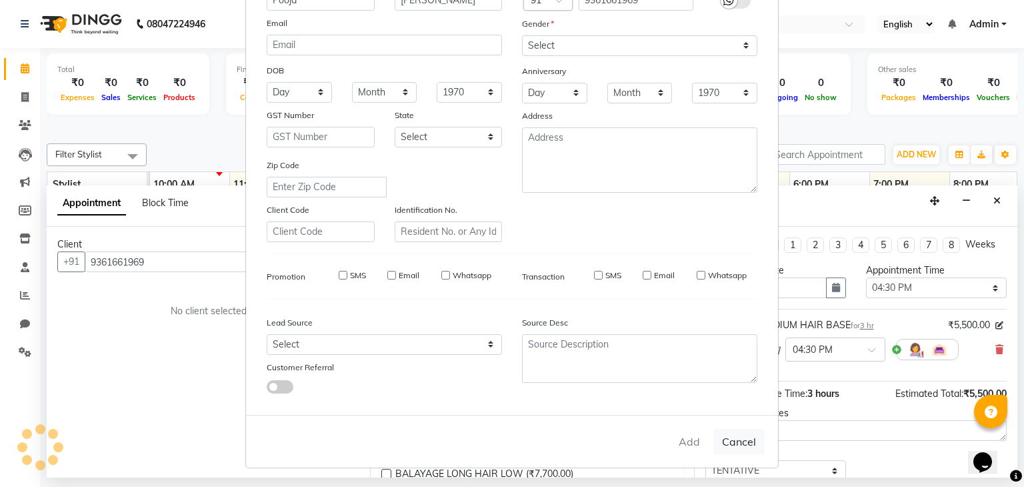
select select
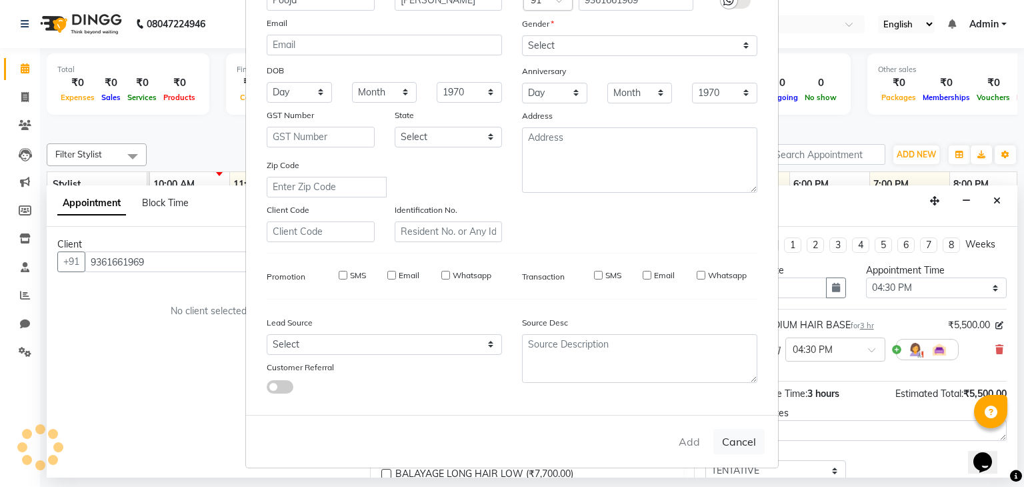
select select
checkbox input "false"
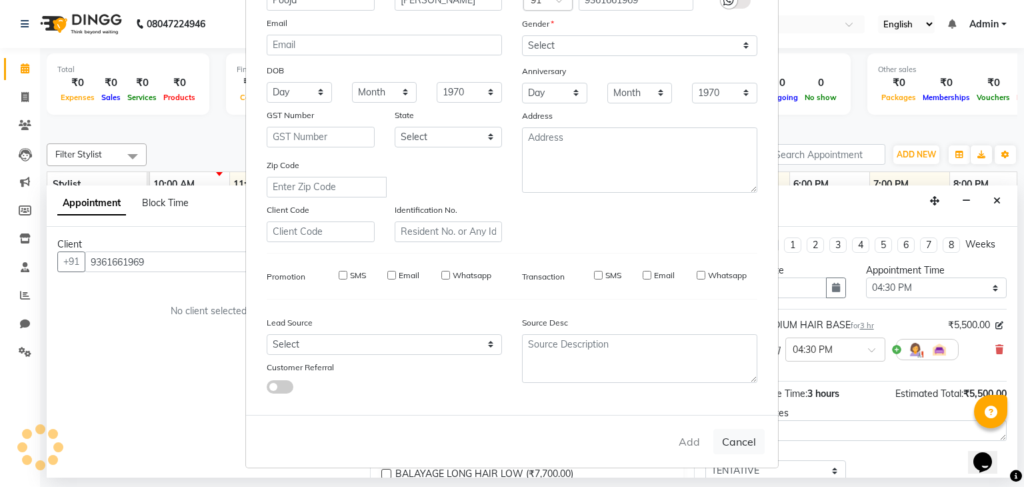
checkbox input "false"
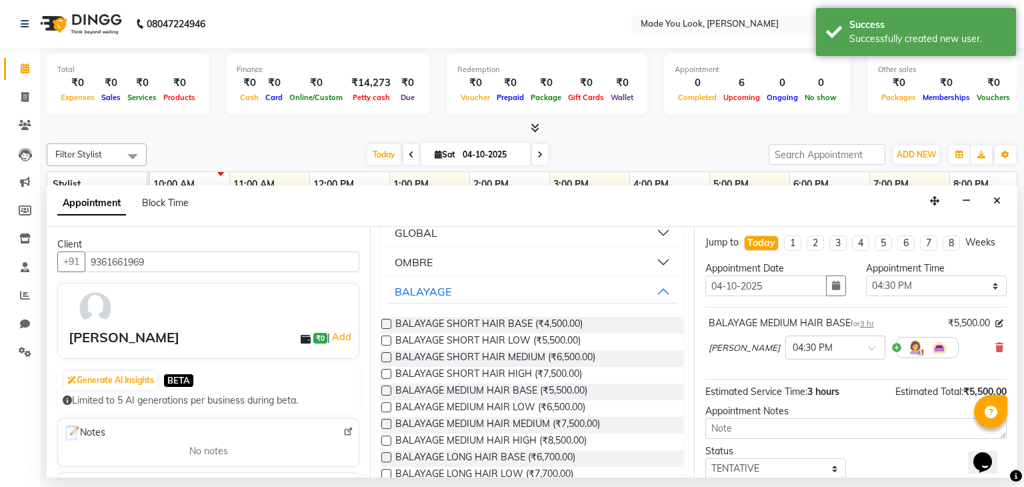
scroll to position [0, 0]
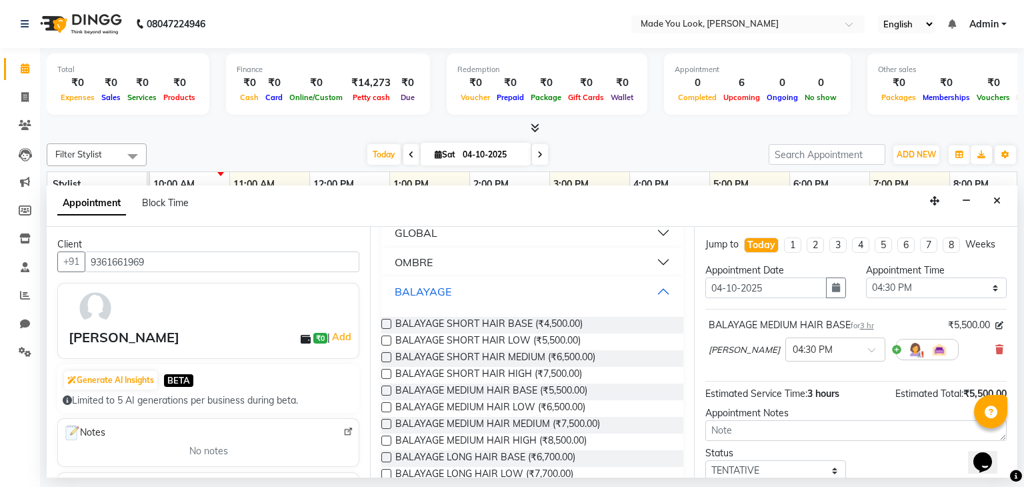
click at [655, 291] on button "BALAYAGE" at bounding box center [532, 291] width 291 height 24
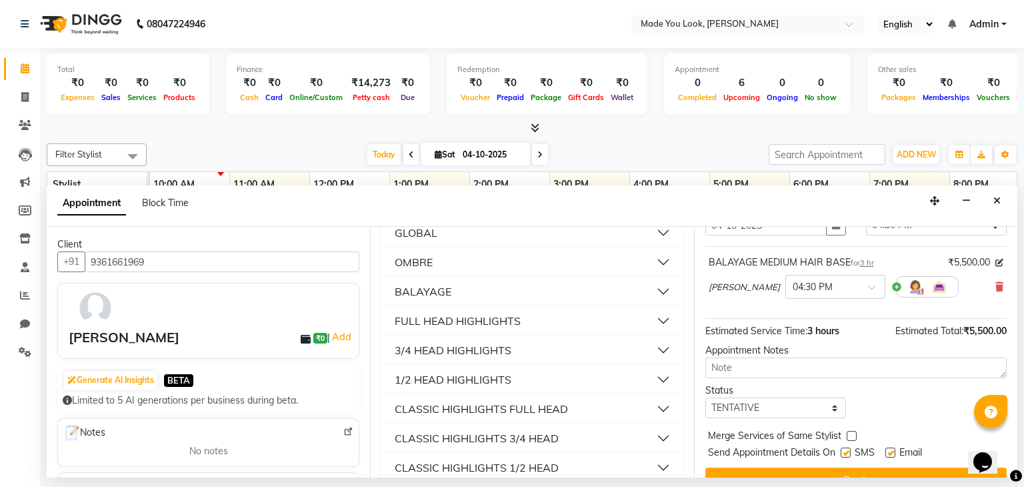
scroll to position [87, 0]
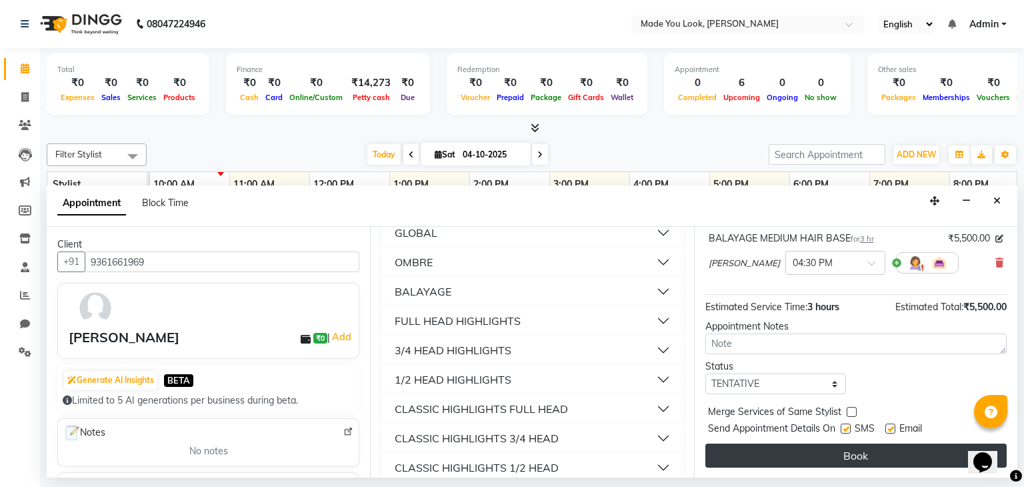
click at [835, 456] on button "Book" at bounding box center [855, 455] width 301 height 24
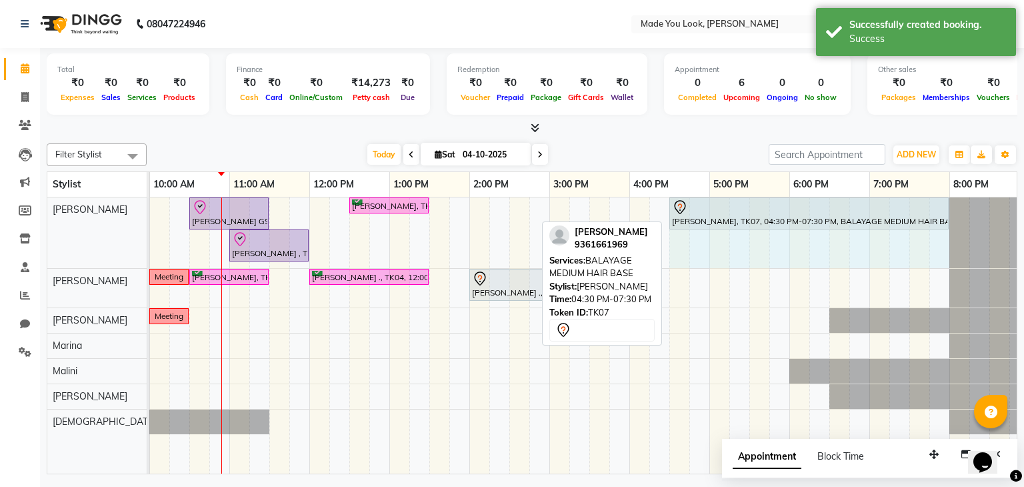
drag, startPoint x: 908, startPoint y: 211, endPoint x: 934, endPoint y: 206, distance: 25.8
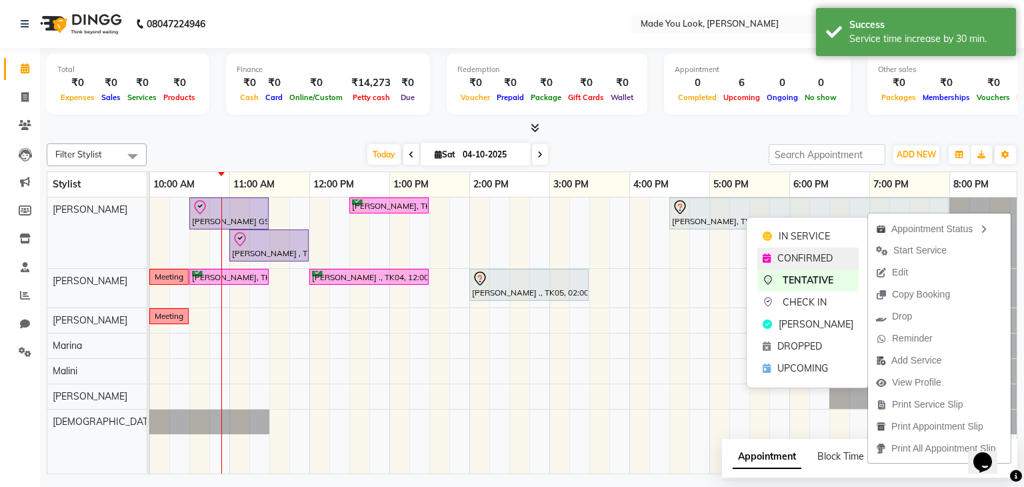
click at [798, 253] on span "CONFIRMED" at bounding box center [805, 258] width 55 height 14
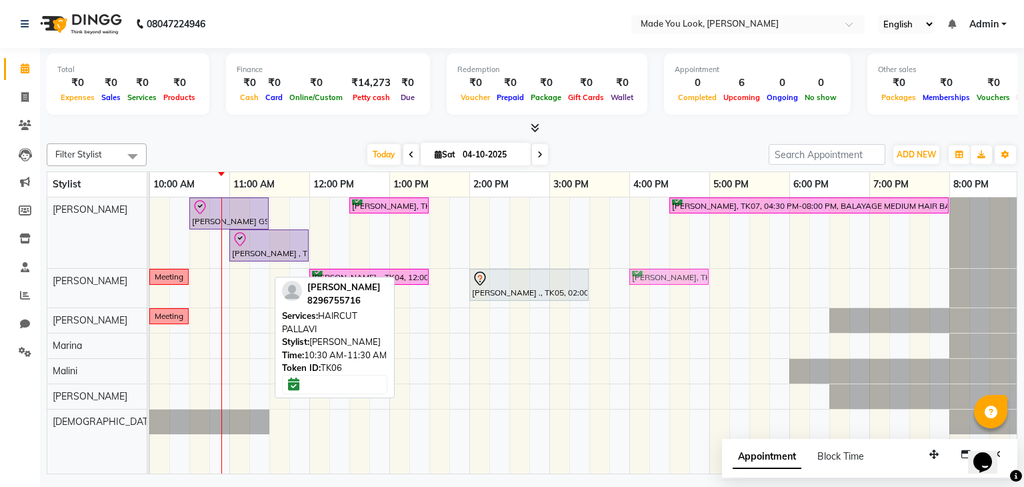
drag, startPoint x: 214, startPoint y: 275, endPoint x: 650, endPoint y: 287, distance: 436.3
click at [650, 287] on div "Anusha GS, TK02, 10:30 AM-11:30 AM, HAIRCUT PRANAV Adithi Hande, TK03, 12:30 PM…" at bounding box center [509, 335] width 1040 height 277
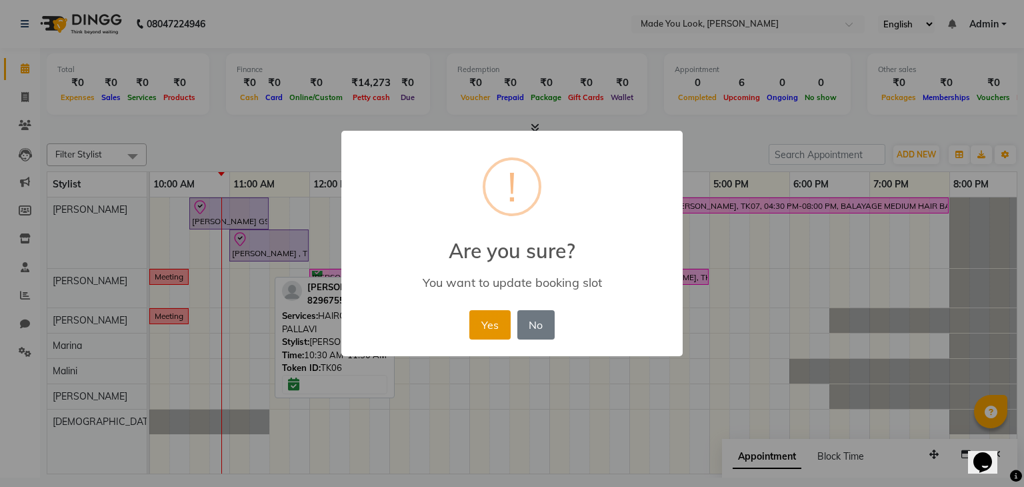
click at [485, 318] on button "Yes" at bounding box center [489, 324] width 41 height 29
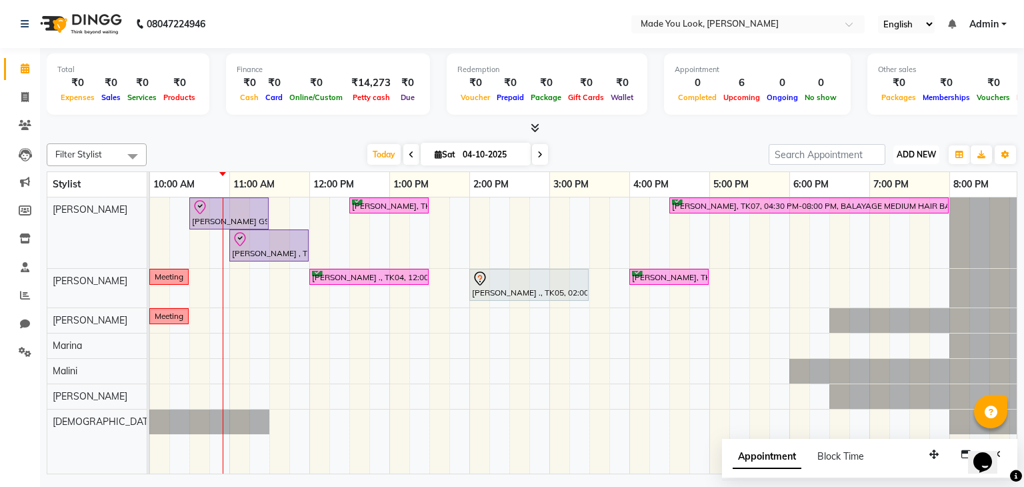
click at [918, 152] on span "ADD NEW" at bounding box center [916, 154] width 39 height 10
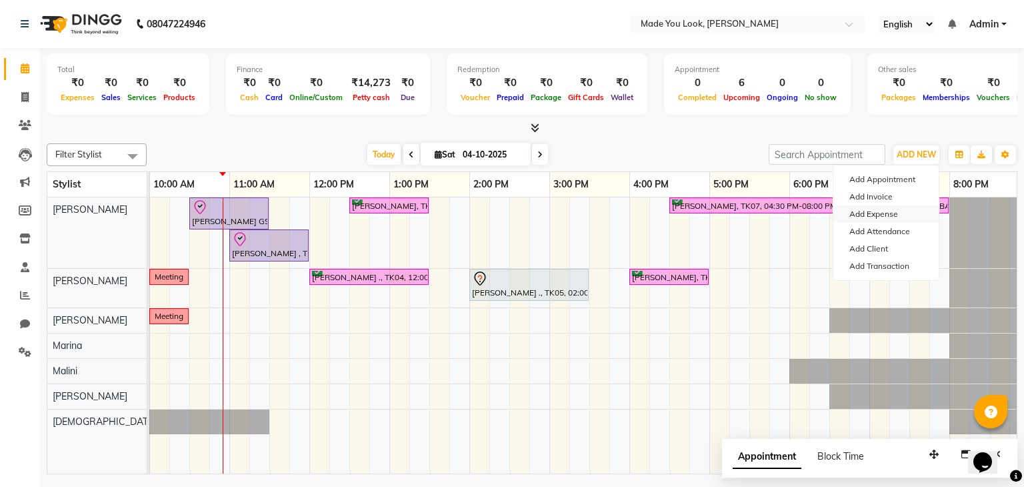
click at [874, 216] on link "Add Expense" at bounding box center [886, 213] width 105 height 17
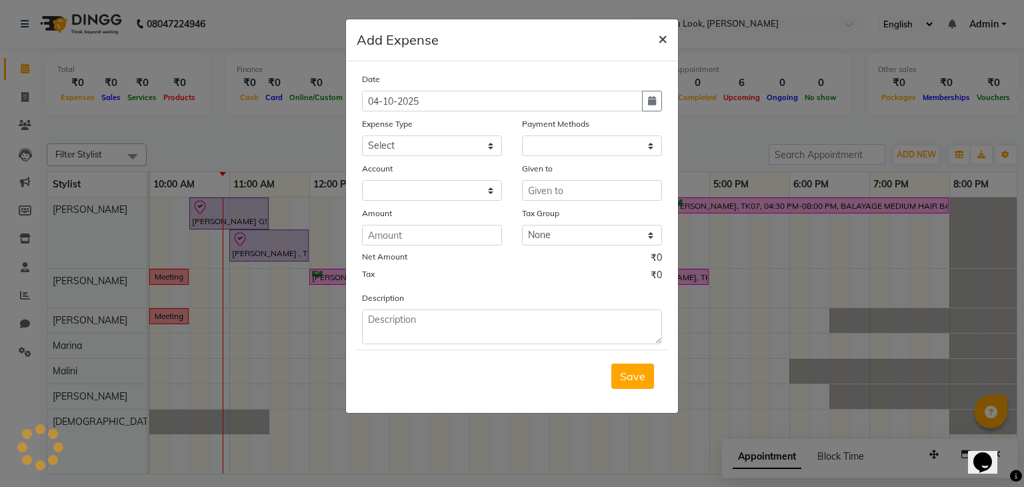
click at [661, 37] on span "×" at bounding box center [662, 38] width 9 height 20
select select "1"
select select "7309"
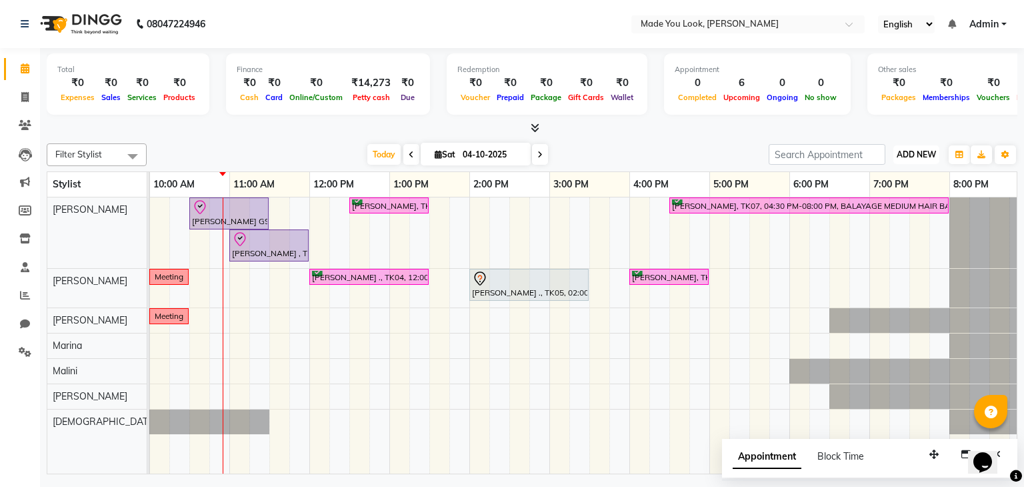
click at [916, 149] on span "ADD NEW" at bounding box center [916, 154] width 39 height 10
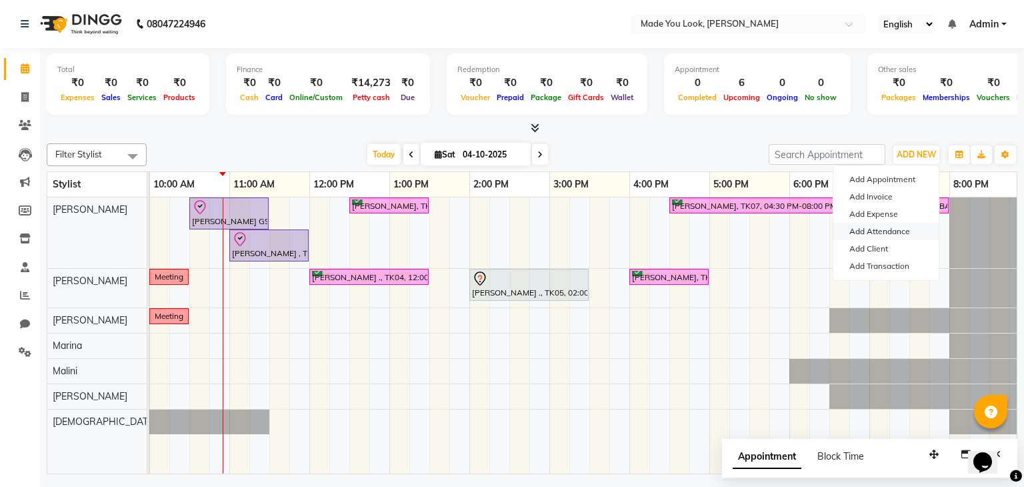
click at [902, 230] on link "Add Attendance" at bounding box center [886, 231] width 105 height 17
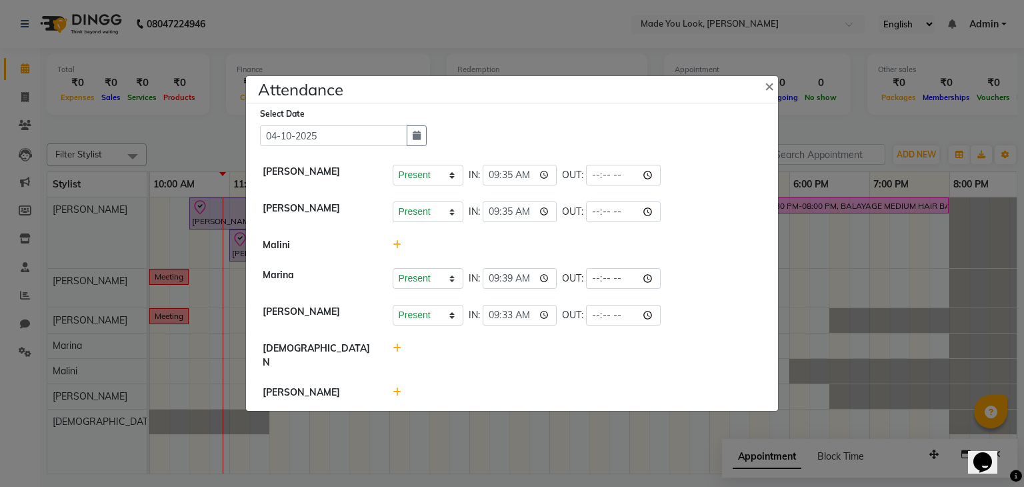
click at [398, 353] on icon at bounding box center [397, 347] width 9 height 9
click at [473, 355] on input "10:56" at bounding box center [500, 354] width 75 height 21
type input "09:42"
click at [565, 355] on button "Check-In" at bounding box center [559, 354] width 40 height 19
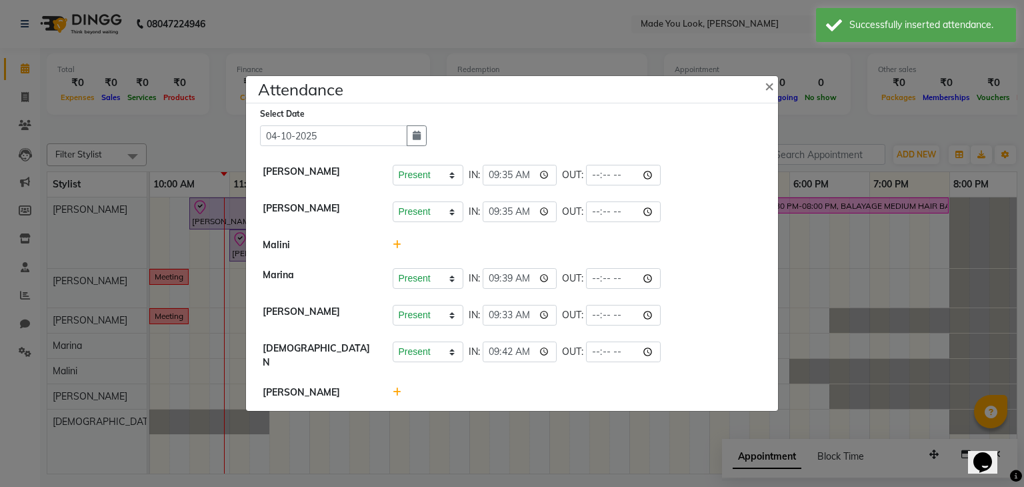
click at [395, 388] on icon at bounding box center [397, 391] width 9 height 9
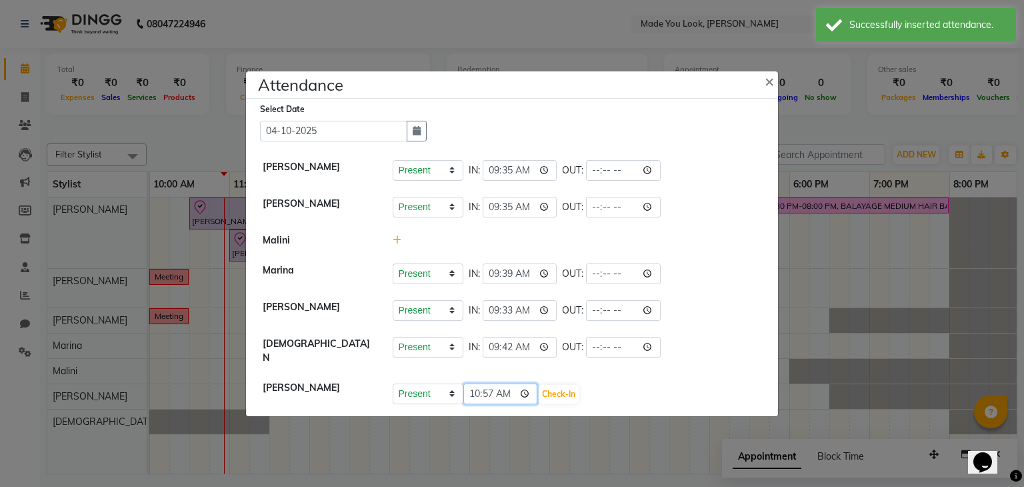
click at [476, 390] on input "10:57" at bounding box center [500, 393] width 75 height 21
type input "09:45"
click at [559, 386] on button "Check-In" at bounding box center [559, 394] width 40 height 19
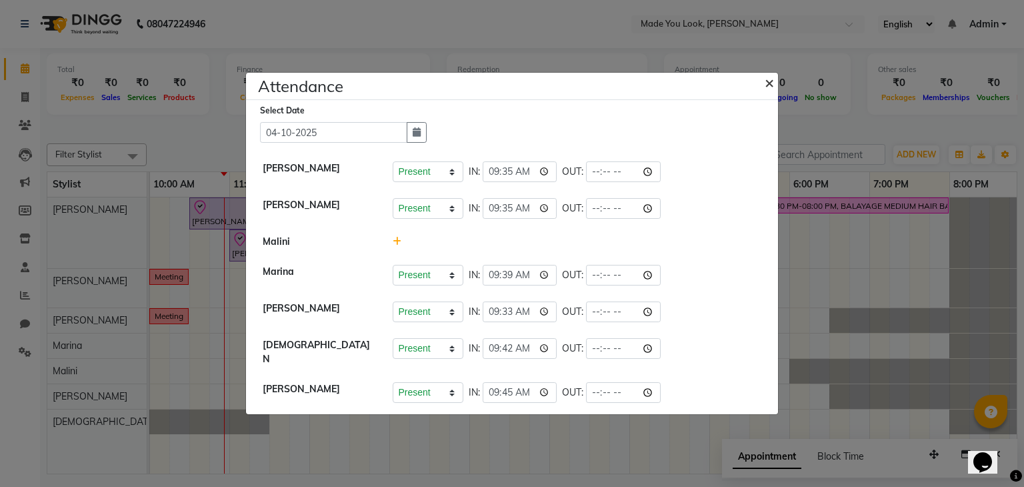
click at [769, 86] on span "×" at bounding box center [769, 82] width 9 height 20
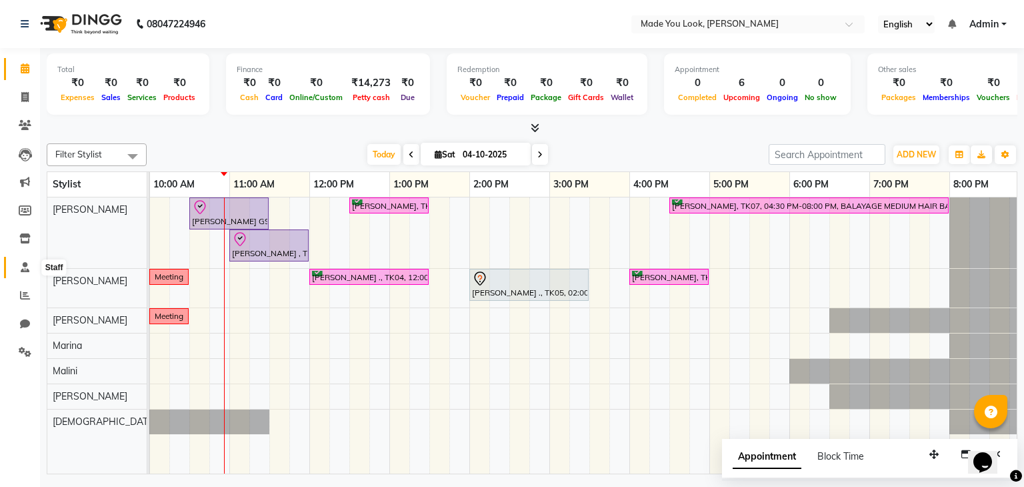
click at [24, 265] on icon at bounding box center [25, 267] width 9 height 10
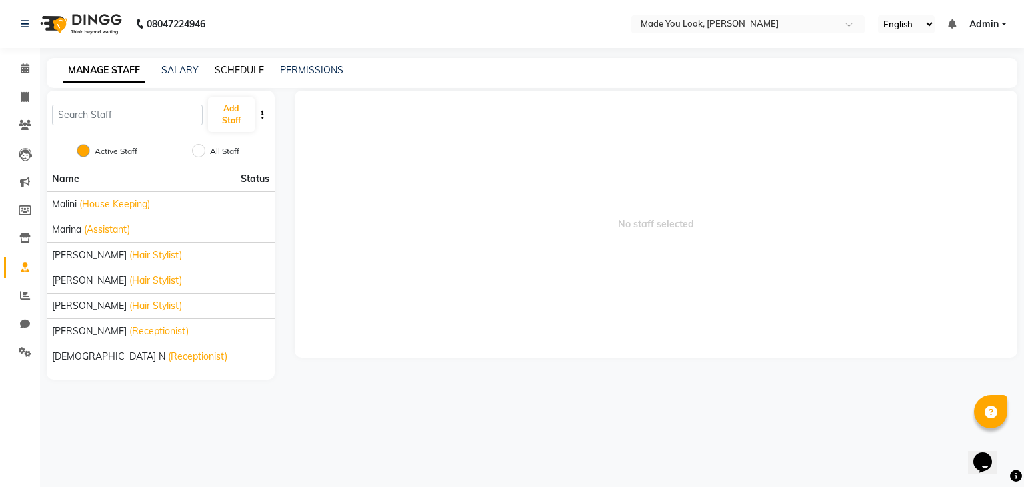
click at [238, 69] on link "SCHEDULE" at bounding box center [239, 70] width 49 height 12
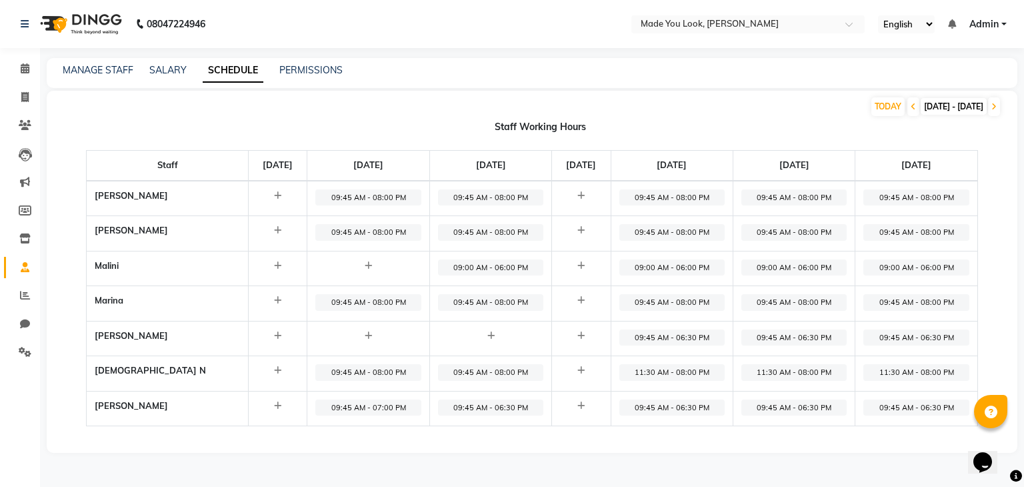
click at [782, 367] on span "11:30 AM - 08:00 PM" at bounding box center [794, 372] width 105 height 17
select select "11:30 AM"
select select "08:00 PM"
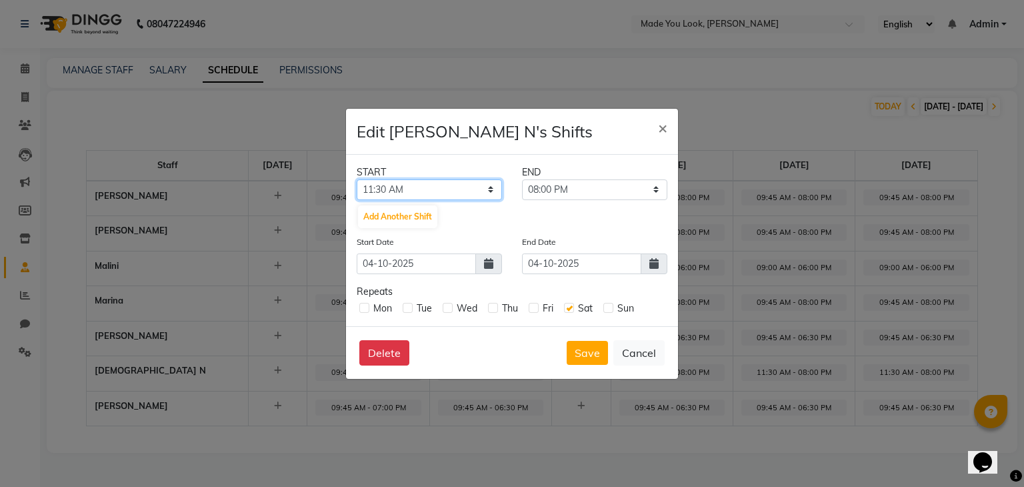
click at [438, 187] on select "12:00 AM 12:15 AM 12:30 AM 12:45 AM 01:00 AM 01:15 AM 01:30 AM 01:45 AM 02:00 A…" at bounding box center [429, 189] width 145 height 21
select select "09:45 AM"
click at [357, 179] on select "12:00 AM 12:15 AM 12:30 AM 12:45 AM 01:00 AM 01:15 AM 01:30 AM 01:45 AM 02:00 A…" at bounding box center [429, 189] width 145 height 21
click at [600, 355] on button "Save" at bounding box center [587, 353] width 41 height 24
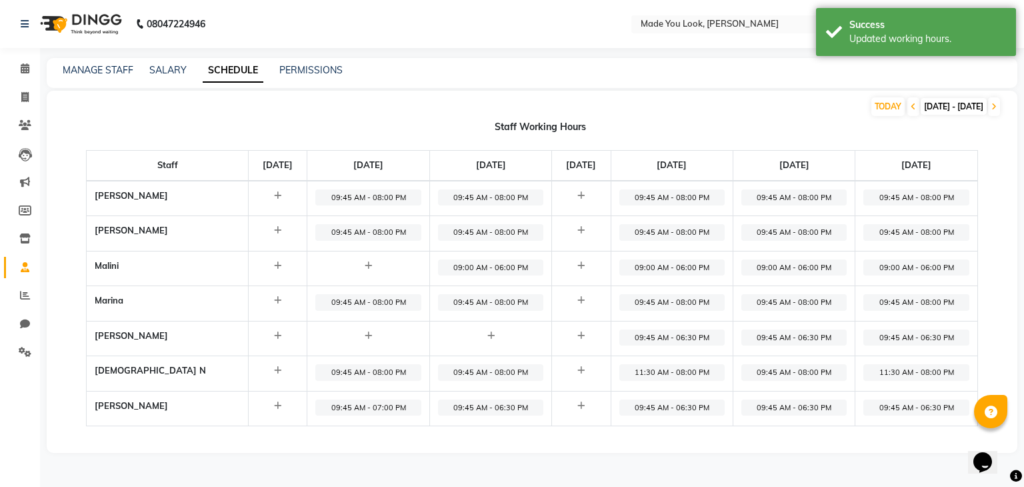
click at [814, 334] on span "09:45 AM - 06:30 PM" at bounding box center [794, 337] width 105 height 17
select select "09:45 AM"
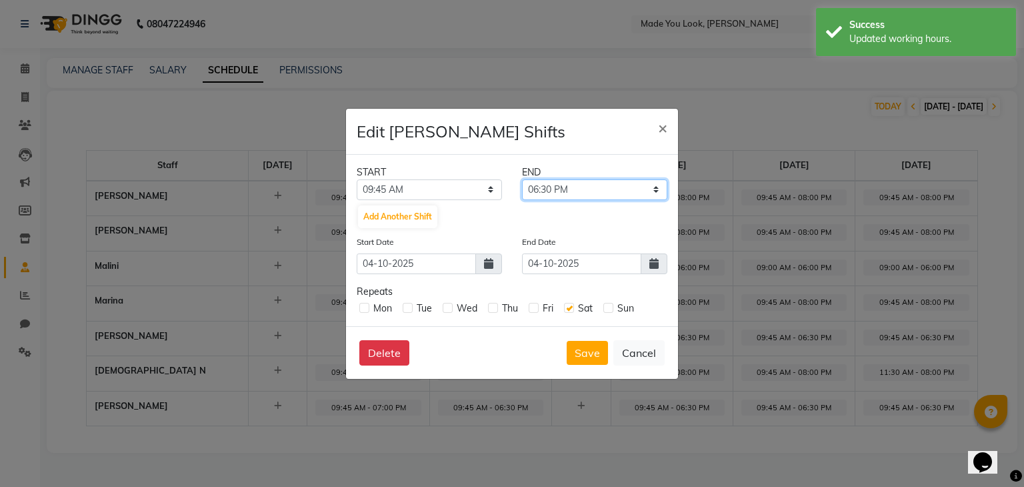
click at [612, 192] on select "10:00 AM 10:15 AM 10:30 AM 10:45 AM 11:00 AM 11:15 AM 11:30 AM 11:45 AM 12:00 P…" at bounding box center [594, 189] width 145 height 21
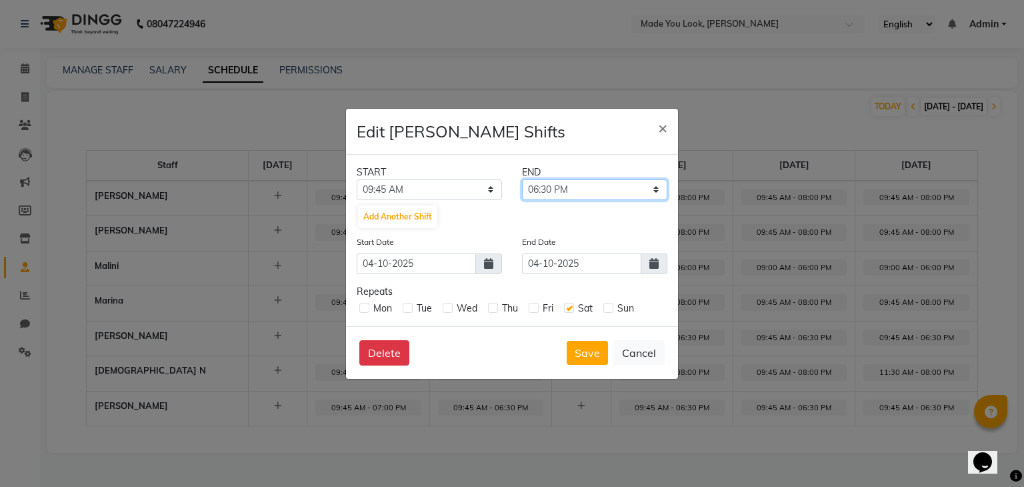
select select "08:00 PM"
click at [522, 179] on select "10:00 AM 10:15 AM 10:30 AM 10:45 AM 11:00 AM 11:15 AM 11:30 AM 11:45 AM 12:00 P…" at bounding box center [594, 189] width 145 height 21
click at [589, 355] on button "Save" at bounding box center [587, 353] width 41 height 24
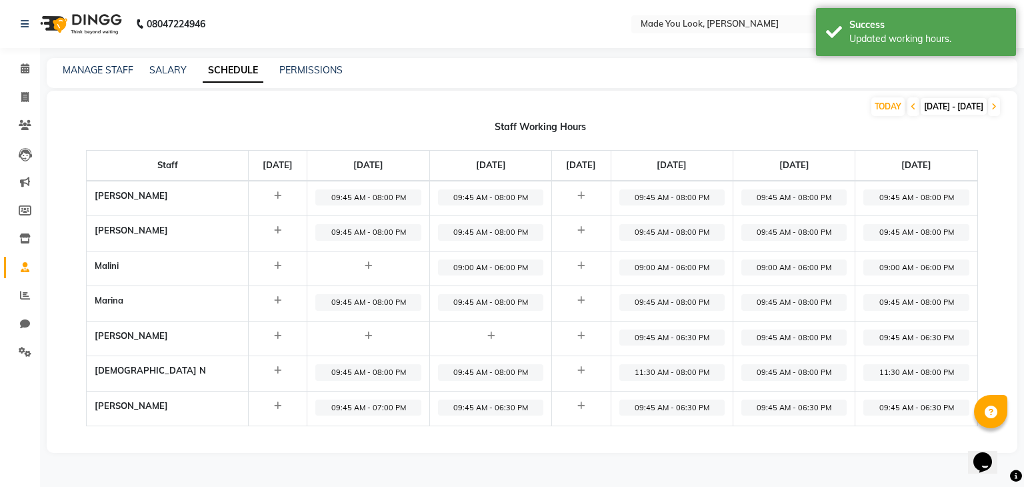
click at [782, 406] on span "09:45 AM - 06:30 PM" at bounding box center [794, 407] width 105 height 17
select select "09:45 AM"
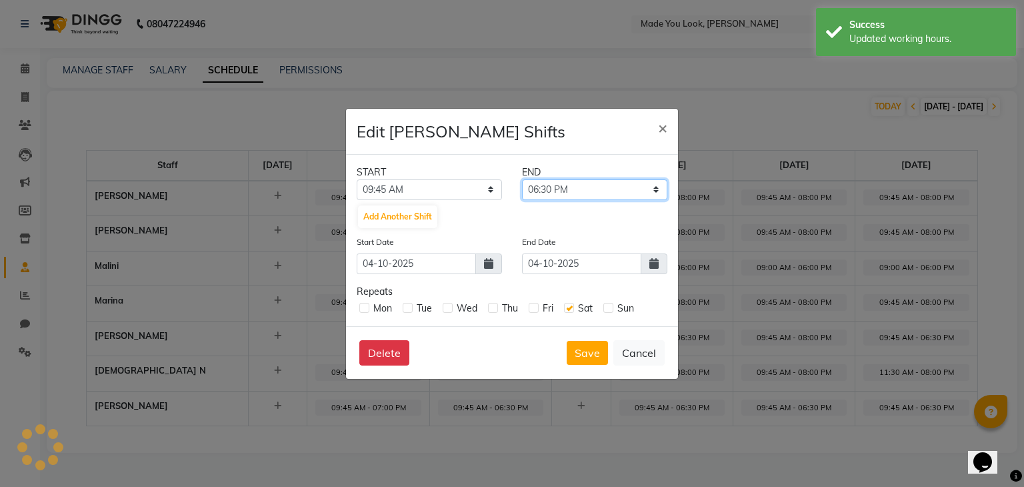
click at [569, 187] on select "10:00 AM 10:15 AM 10:30 AM 10:45 AM 11:00 AM 11:15 AM 11:30 AM 11:45 AM 12:00 P…" at bounding box center [594, 189] width 145 height 21
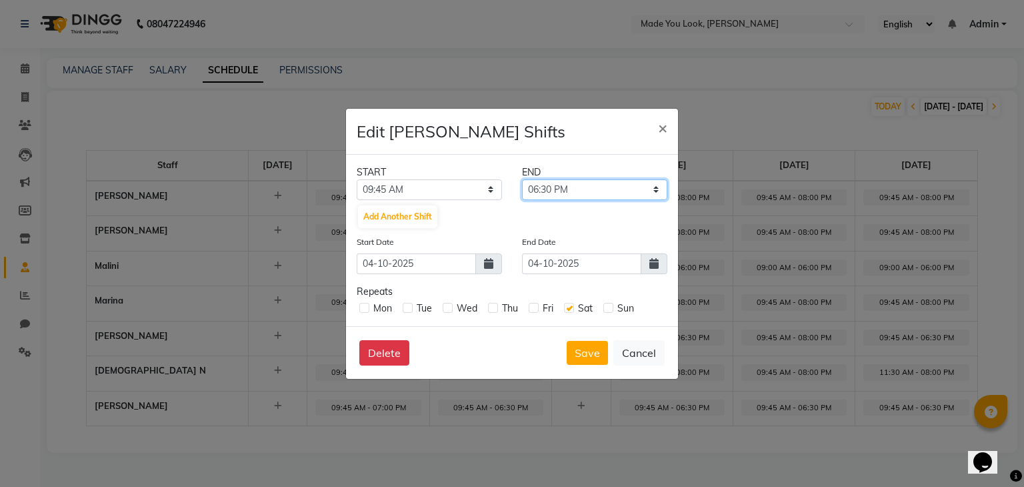
select select "07:00 PM"
click at [522, 179] on select "10:00 AM 10:15 AM 10:30 AM 10:45 AM 11:00 AM 11:15 AM 11:30 AM 11:45 AM 12:00 P…" at bounding box center [594, 189] width 145 height 21
click at [587, 353] on button "Save" at bounding box center [587, 353] width 41 height 24
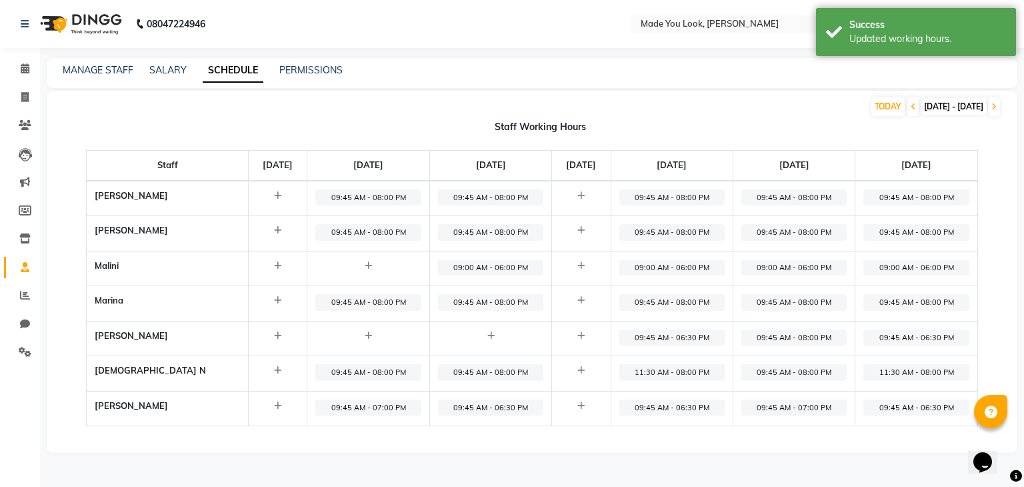
click at [871, 449] on div "TODAY 29-09-2025 - 05-10-2025 Staff Working Hours Staff Monday, Sep 29 Tuesday,…" at bounding box center [532, 272] width 971 height 362
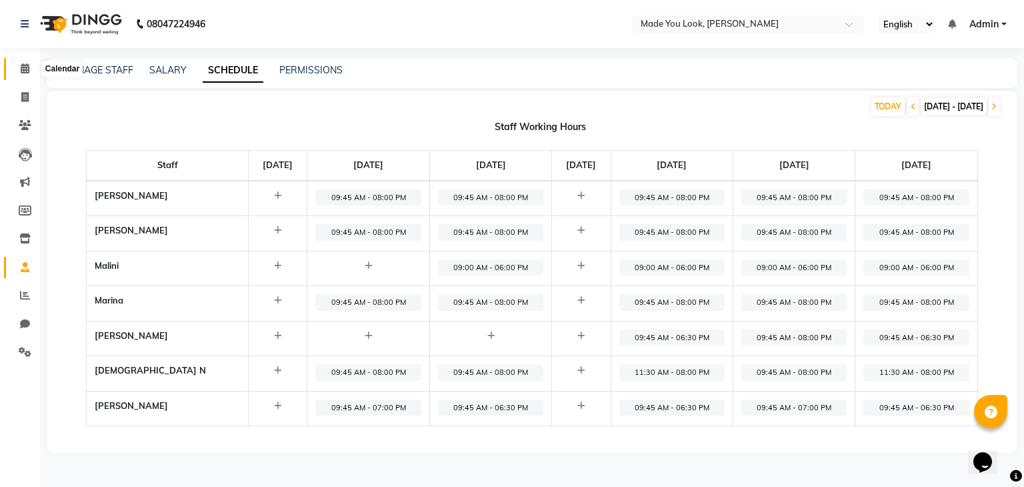
click at [31, 65] on span at bounding box center [24, 68] width 23 height 15
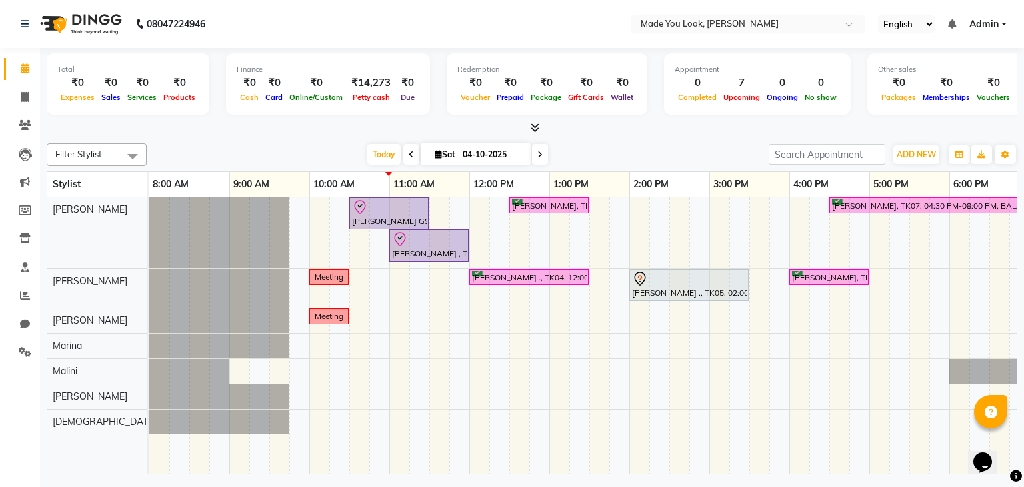
click at [635, 135] on div "Total ₹0 Expenses ₹0 Sales ₹0 Services ₹0 Products Finance ₹0 Cash ₹0 Card ₹0 O…" at bounding box center [532, 262] width 984 height 429
click at [537, 129] on icon at bounding box center [535, 128] width 9 height 10
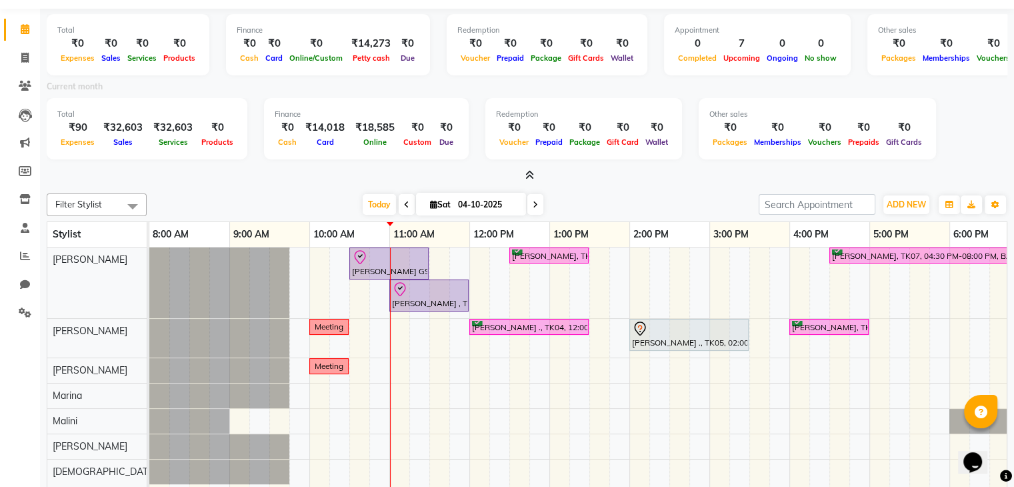
scroll to position [80, 0]
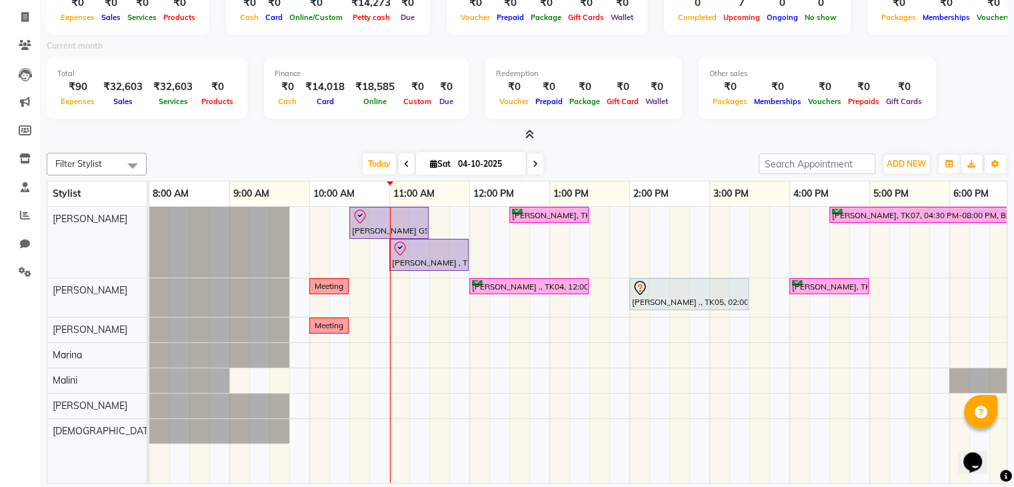
click at [527, 132] on icon at bounding box center [529, 134] width 9 height 10
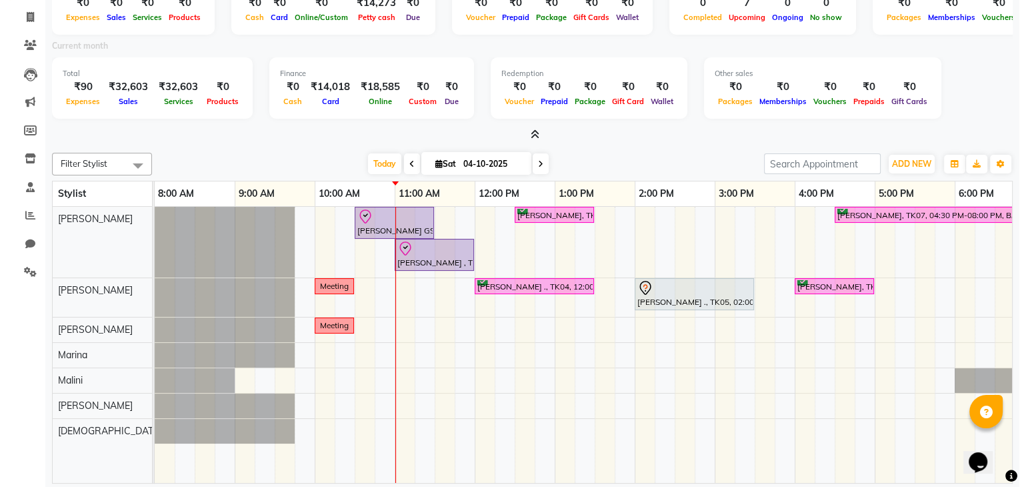
scroll to position [0, 0]
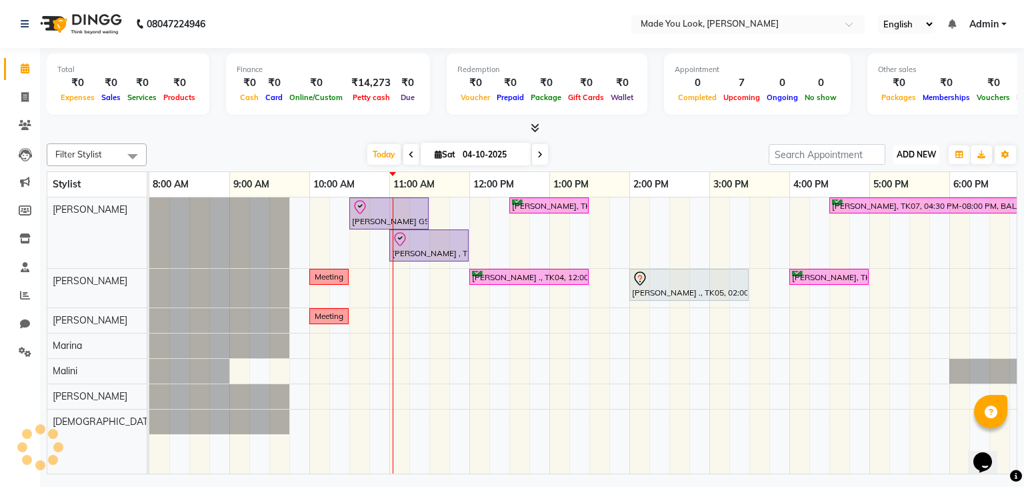
click at [931, 149] on span "ADD NEW" at bounding box center [916, 154] width 39 height 10
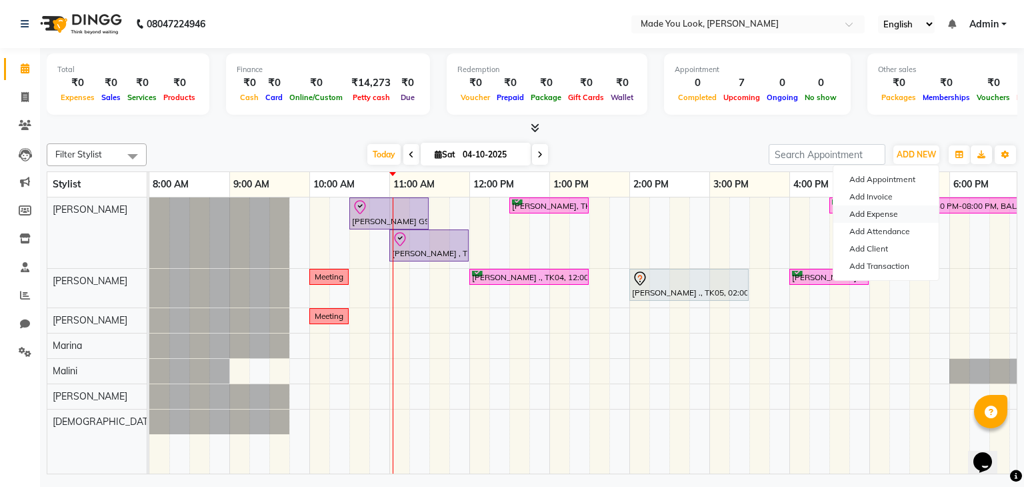
click at [890, 211] on link "Add Expense" at bounding box center [886, 213] width 105 height 17
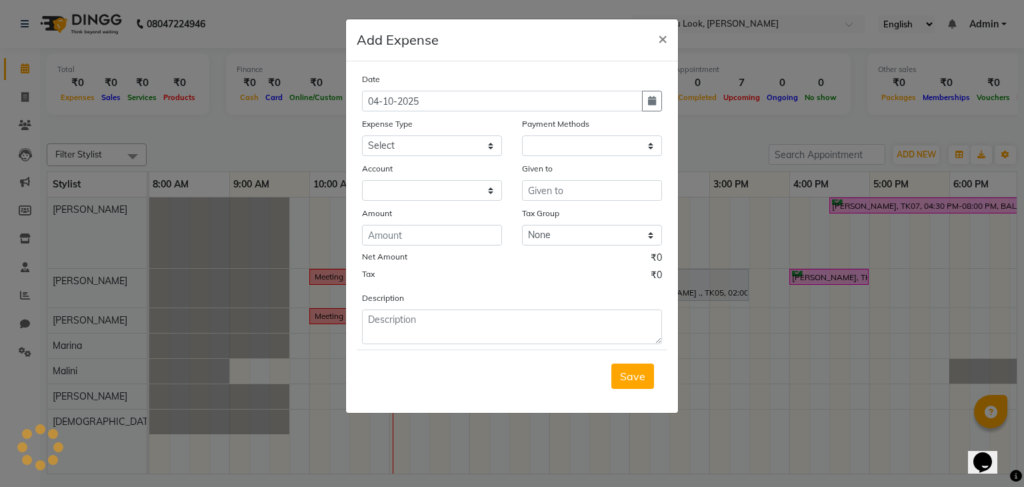
select select "1"
select select "7309"
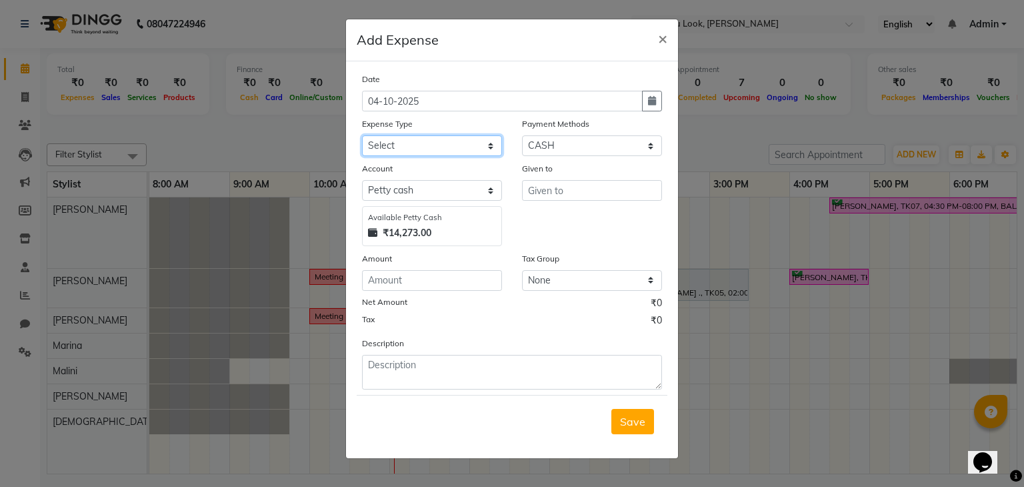
click at [410, 142] on select "Select Advance Salary Bank charges Car maintenance Cash transfer to bank Cash t…" at bounding box center [432, 145] width 140 height 21
select select "17"
click at [362, 137] on select "Select Advance Salary Bank charges Car maintenance Cash transfer to bank Cash t…" at bounding box center [432, 145] width 140 height 21
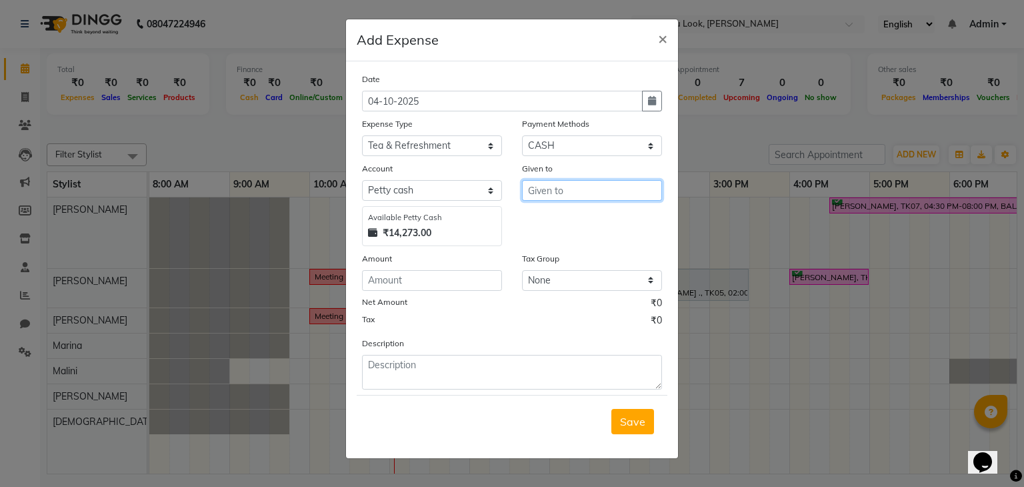
click at [567, 199] on input "text" at bounding box center [592, 190] width 140 height 21
click at [571, 221] on button "Mal ini" at bounding box center [575, 219] width 105 height 21
type input "Malini"
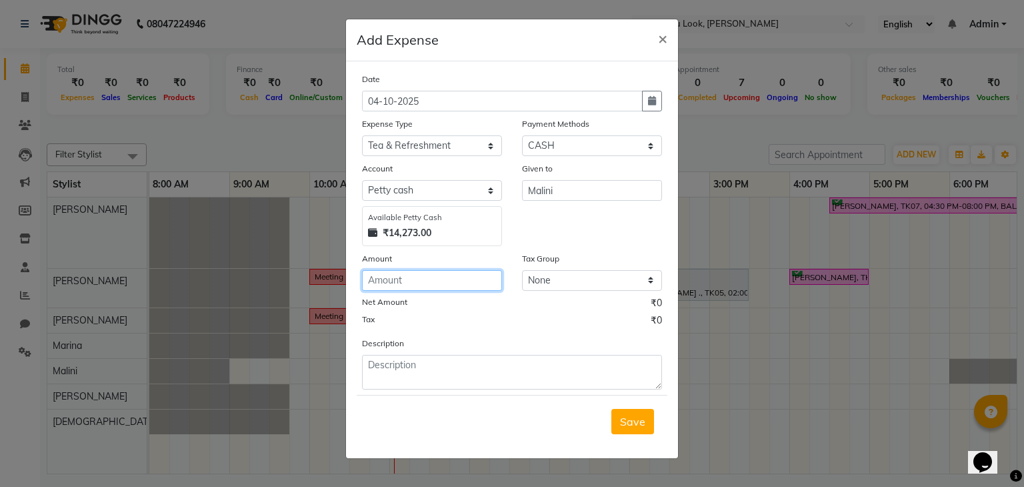
click at [424, 281] on input "number" at bounding box center [432, 280] width 140 height 21
type input "30"
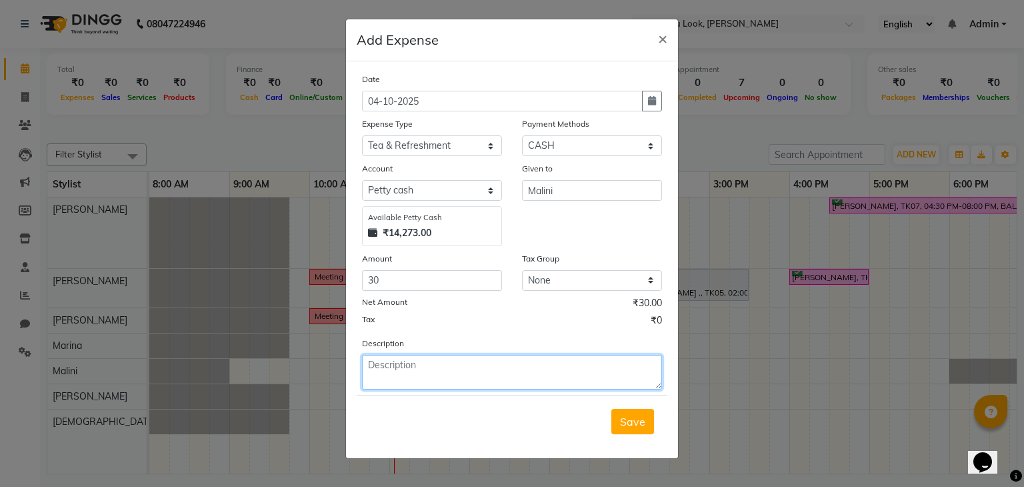
click at [461, 377] on textarea at bounding box center [512, 372] width 300 height 35
click at [459, 377] on textarea at bounding box center [512, 372] width 300 height 35
type textarea "Milk"
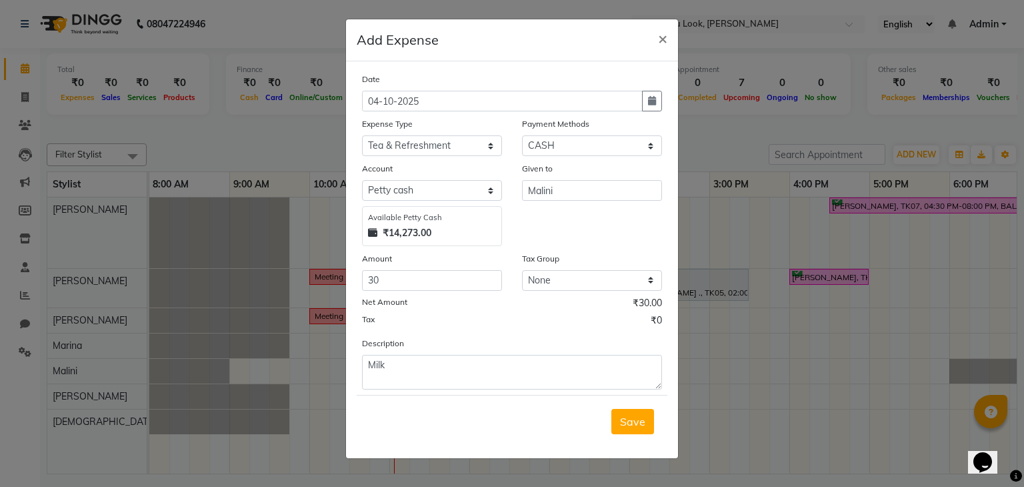
click at [640, 420] on span "Save" at bounding box center [632, 421] width 25 height 13
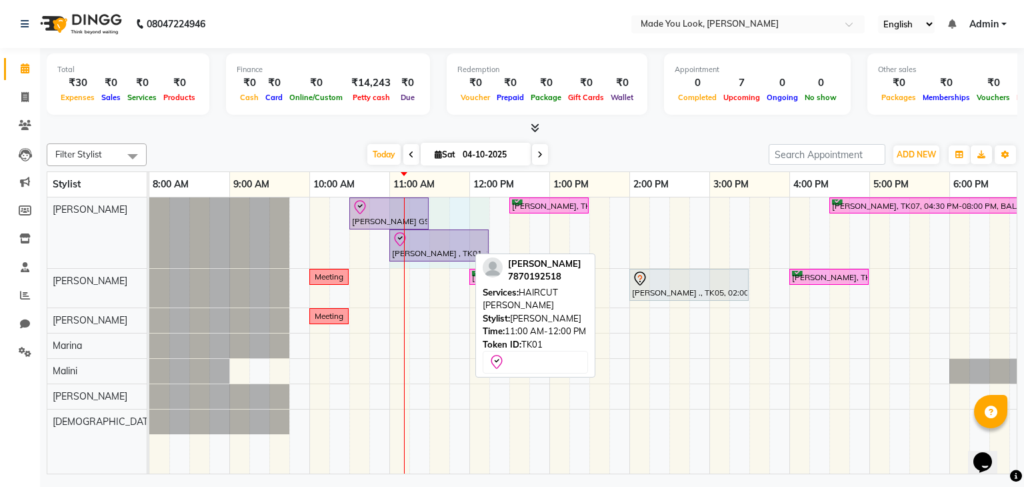
click at [149, 246] on div "Anusha GS, TK02, 10:30 AM-11:30 AM, HAIRCUT PRANAV Adithi Hande, TK03, 12:30 PM…" at bounding box center [149, 232] width 0 height 71
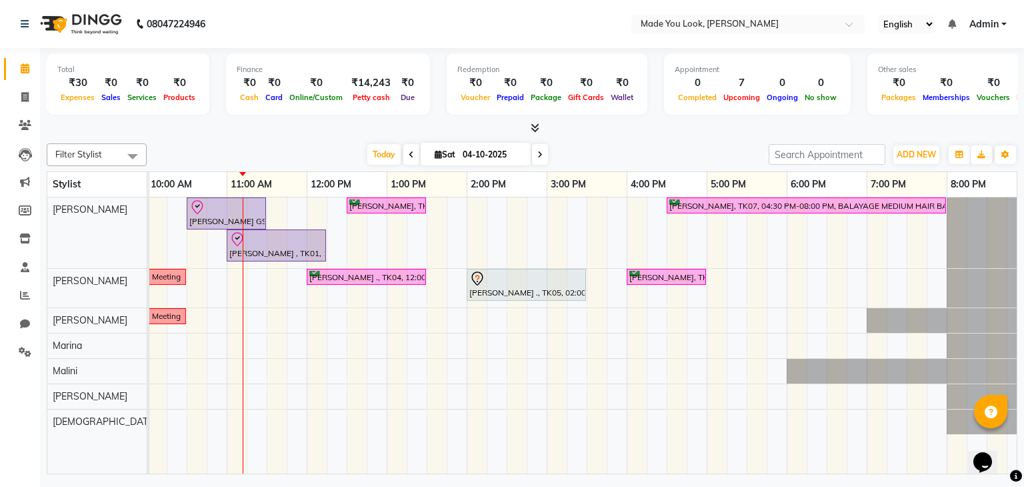
scroll to position [0, 172]
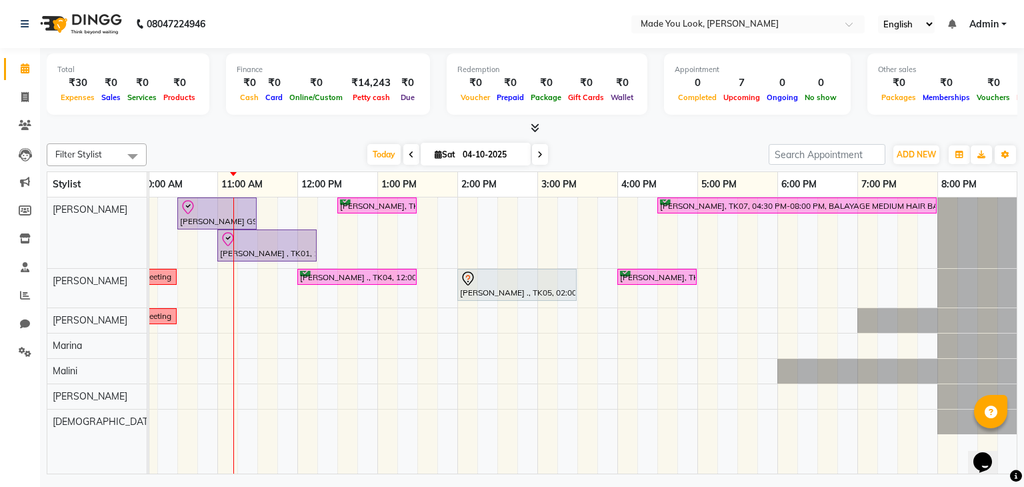
click at [535, 154] on span at bounding box center [540, 154] width 16 height 21
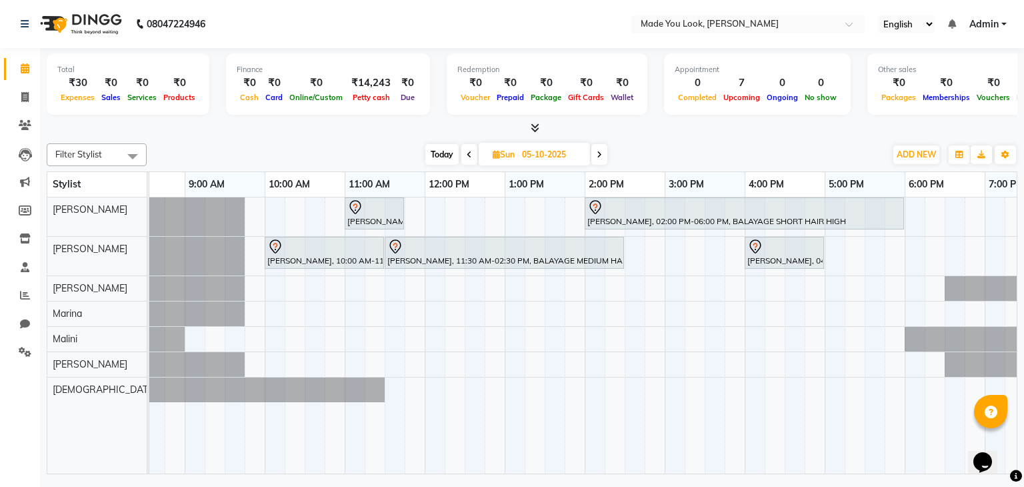
scroll to position [0, 0]
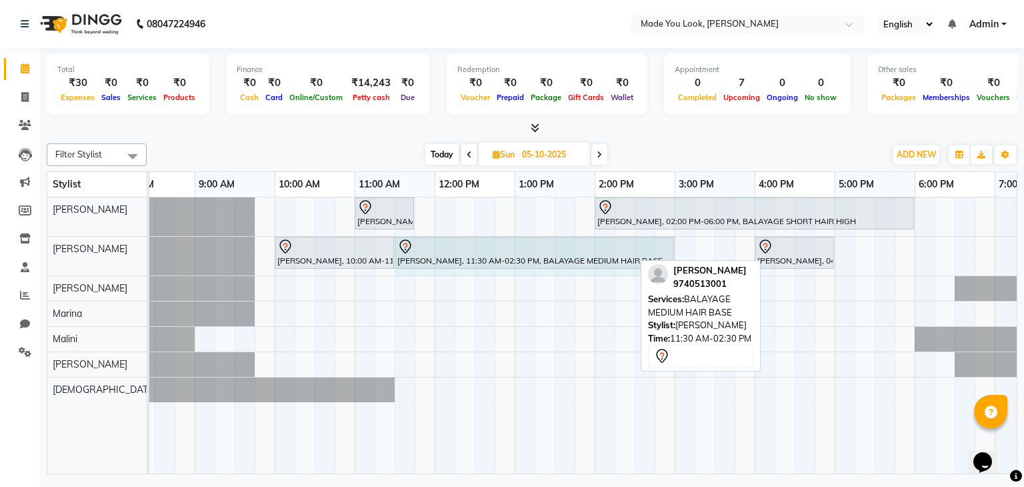
drag, startPoint x: 631, startPoint y: 250, endPoint x: 659, endPoint y: 251, distance: 28.0
click at [115, 251] on div "Kavitha Rao, 10:00 AM-11:30 AM, CURL-CUT BELOW SHOULDER PALLAVI Kavitha Rao, 11…" at bounding box center [115, 256] width 0 height 39
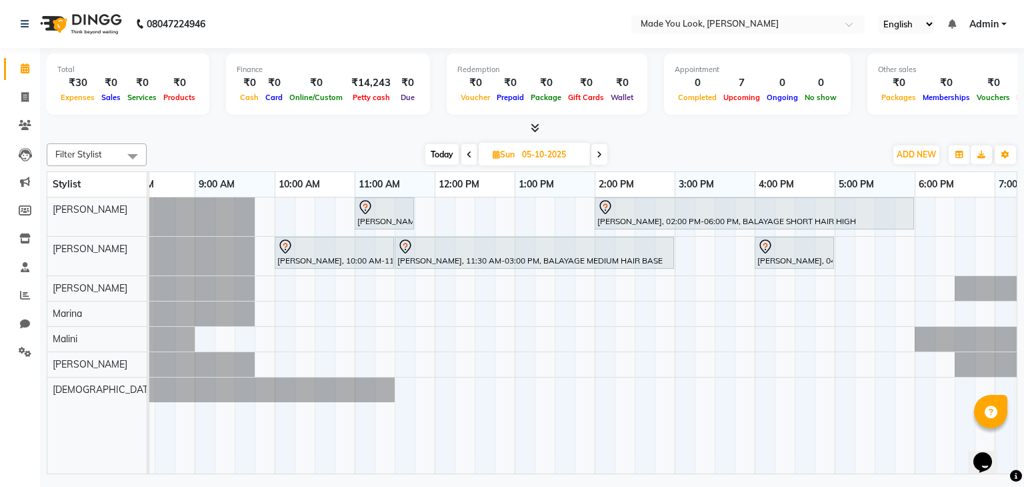
click at [600, 152] on icon at bounding box center [599, 155] width 5 height 8
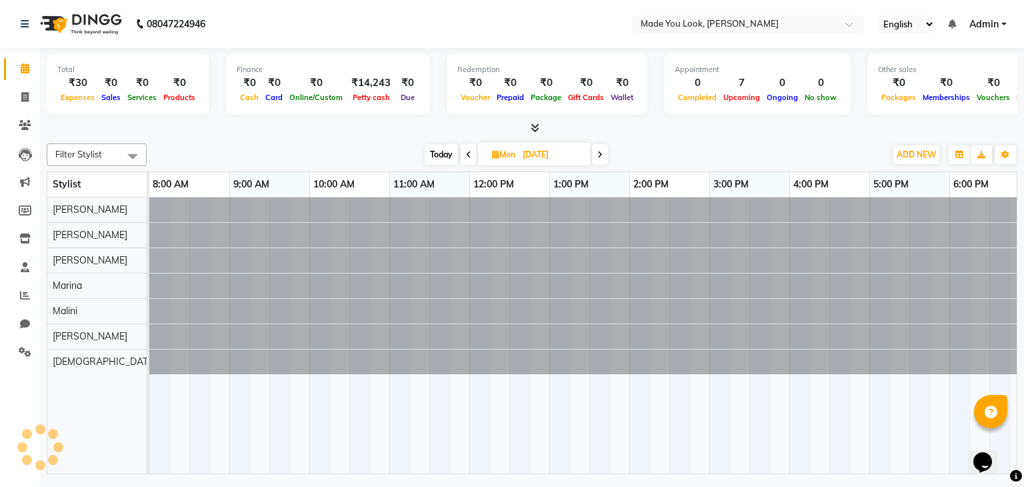
scroll to position [0, 172]
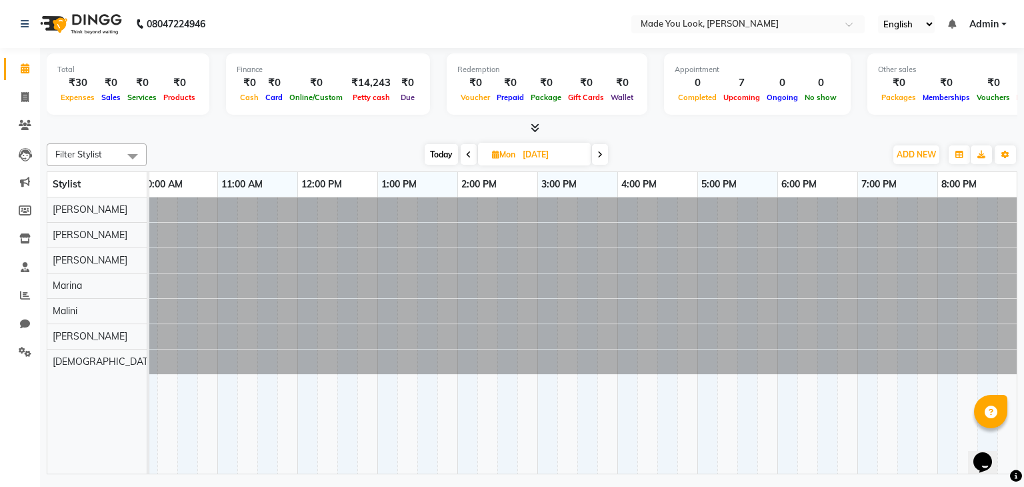
click at [605, 151] on span at bounding box center [600, 154] width 16 height 21
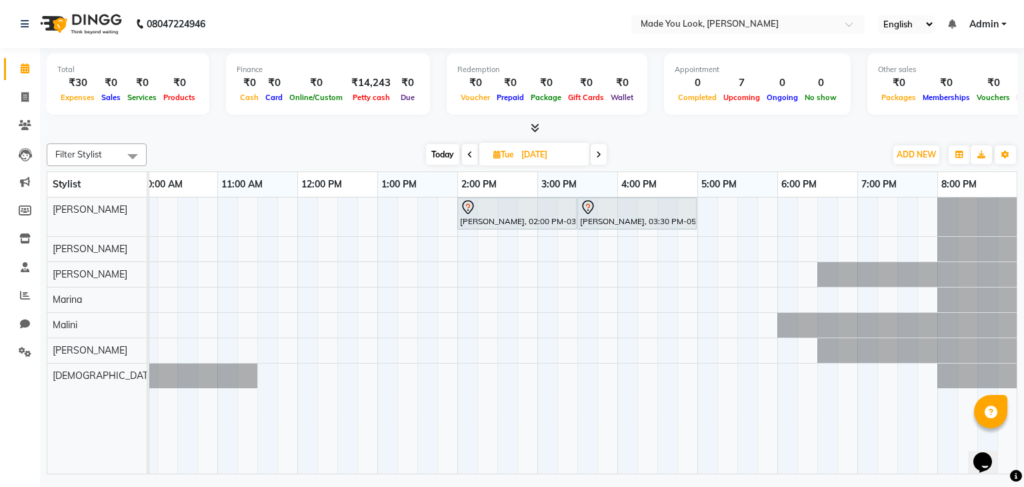
click at [601, 150] on span at bounding box center [599, 154] width 16 height 21
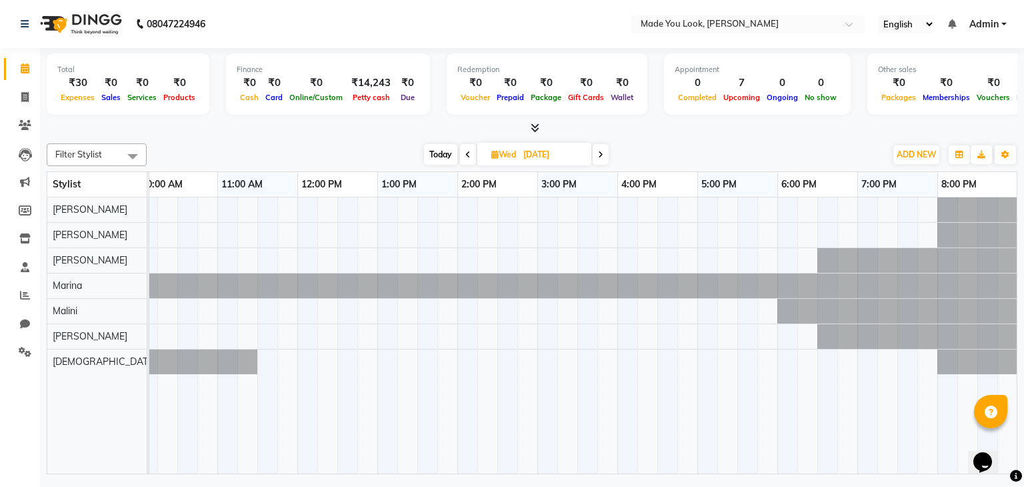
click at [599, 152] on icon at bounding box center [600, 155] width 5 height 8
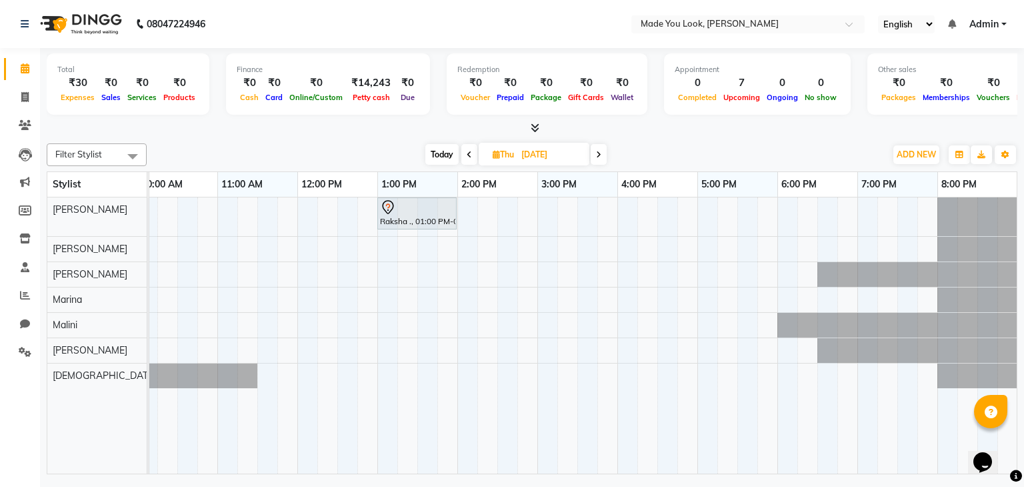
click at [602, 147] on span at bounding box center [599, 154] width 16 height 21
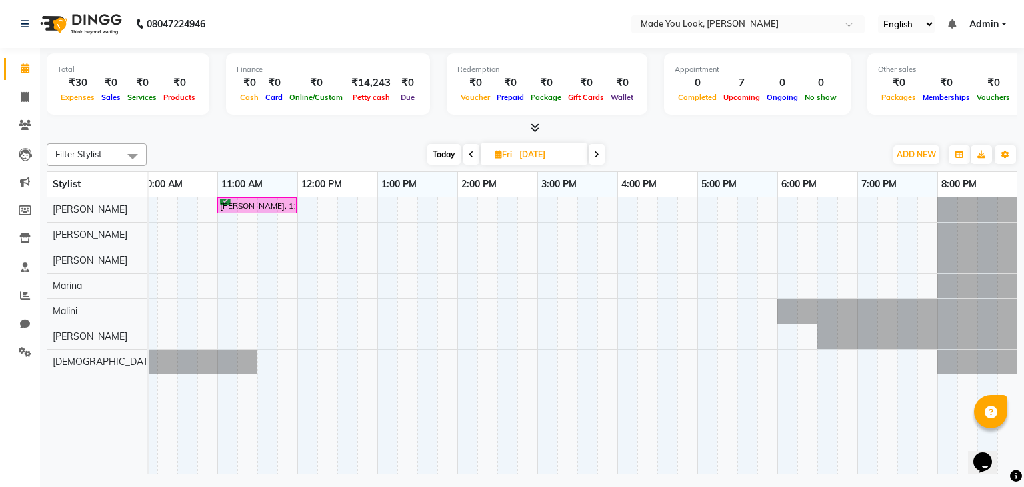
click at [597, 151] on icon at bounding box center [596, 155] width 5 height 8
click at [599, 151] on icon at bounding box center [598, 155] width 5 height 8
click at [599, 148] on span at bounding box center [599, 154] width 16 height 21
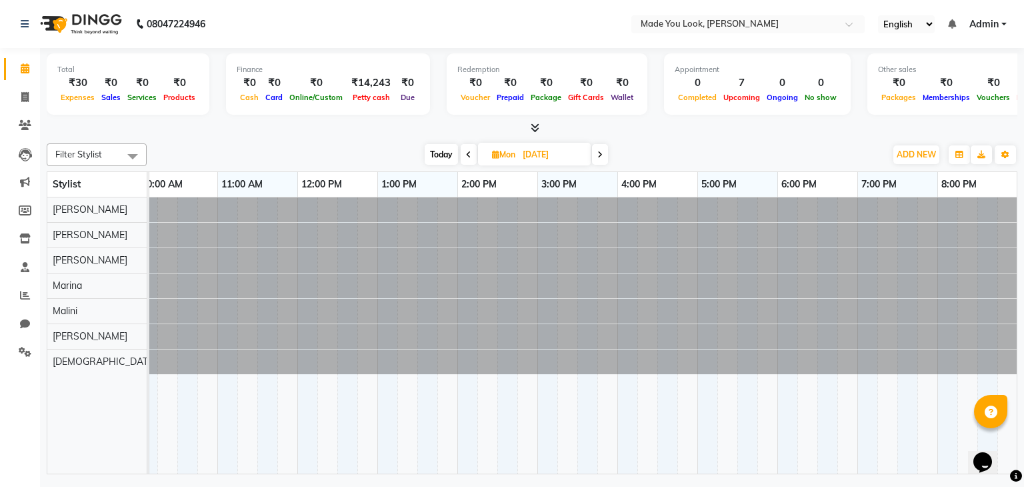
click at [599, 148] on span at bounding box center [600, 154] width 16 height 21
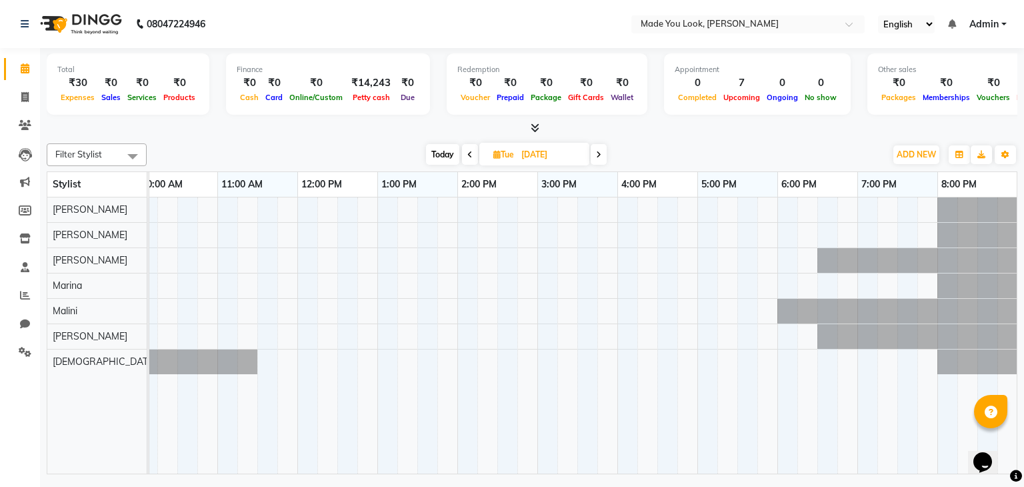
click at [599, 148] on span at bounding box center [599, 154] width 16 height 21
click at [599, 148] on span at bounding box center [601, 154] width 16 height 21
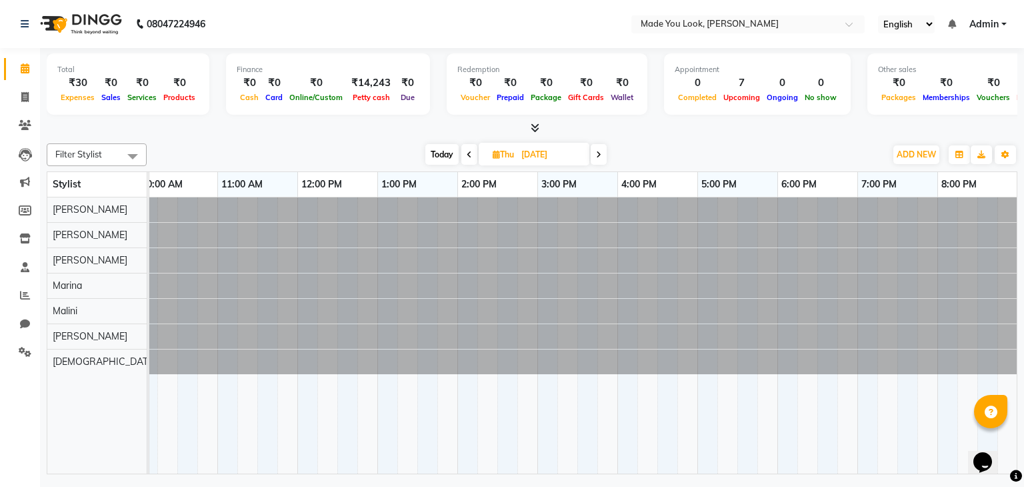
scroll to position [0, 0]
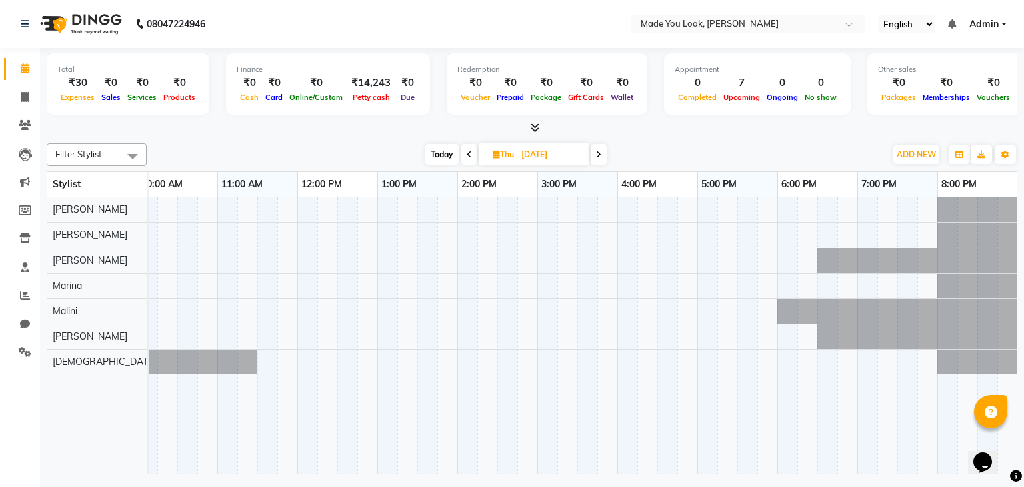
click at [599, 148] on span at bounding box center [599, 154] width 16 height 21
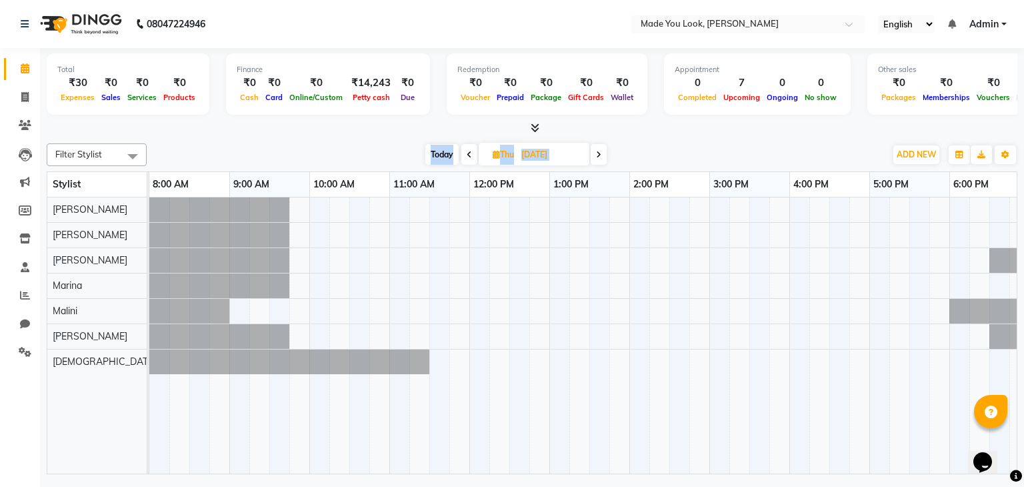
click at [599, 148] on span at bounding box center [599, 154] width 16 height 21
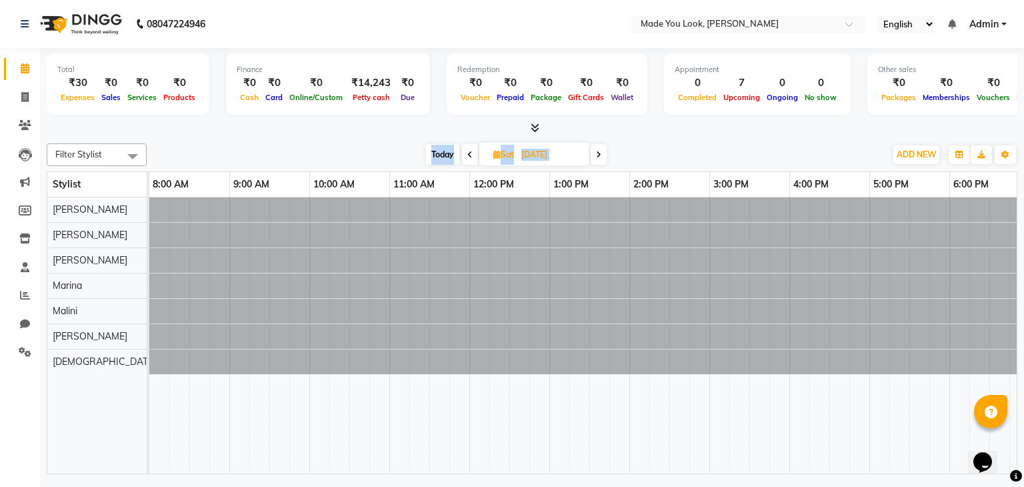
click at [599, 148] on span at bounding box center [599, 154] width 16 height 21
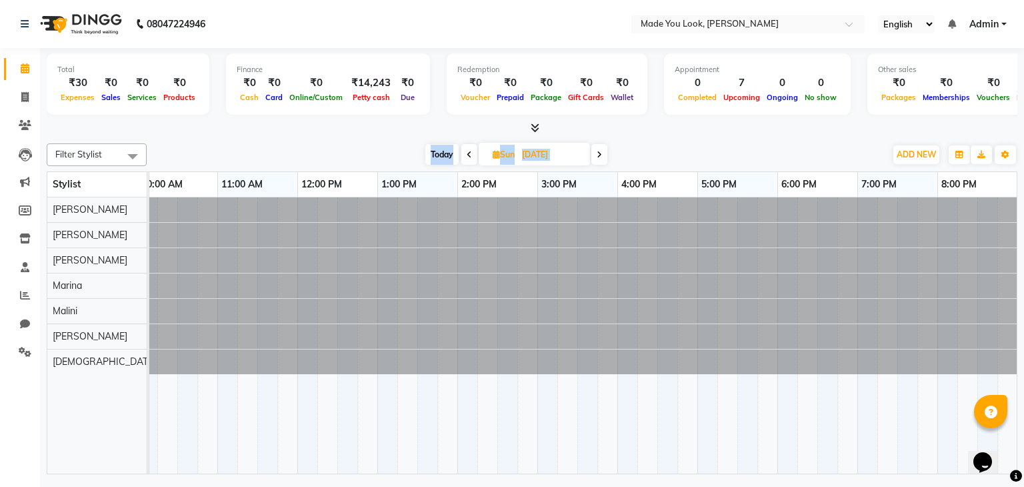
click at [599, 148] on span at bounding box center [599, 154] width 16 height 21
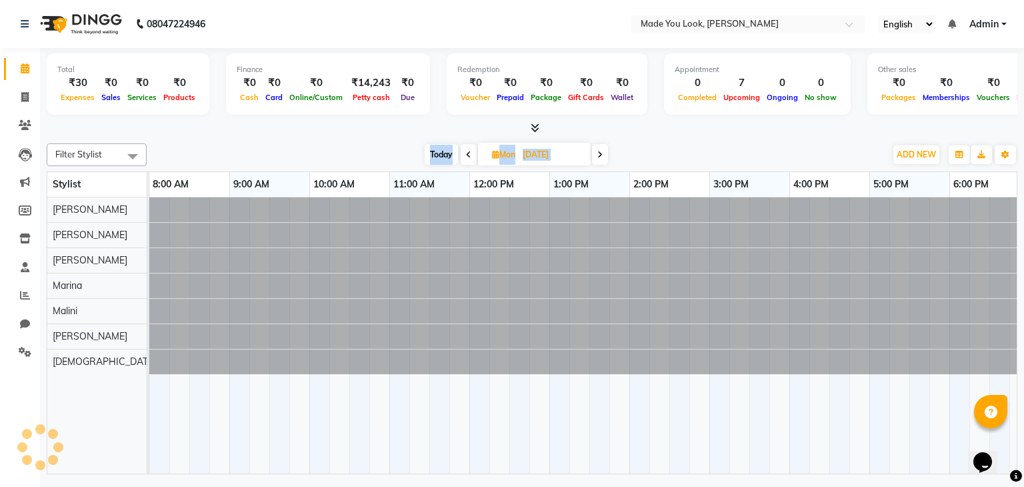
click at [599, 148] on span at bounding box center [600, 154] width 16 height 21
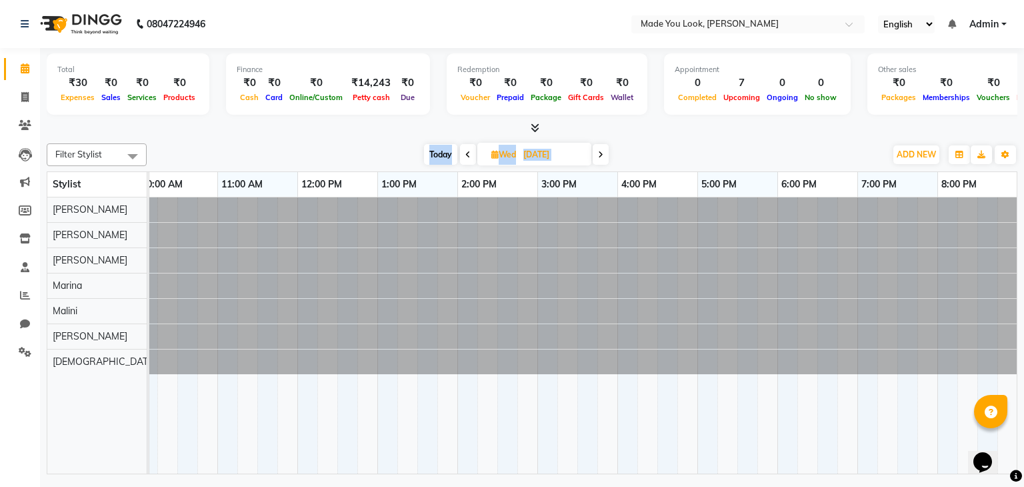
click at [461, 154] on span at bounding box center [468, 154] width 16 height 21
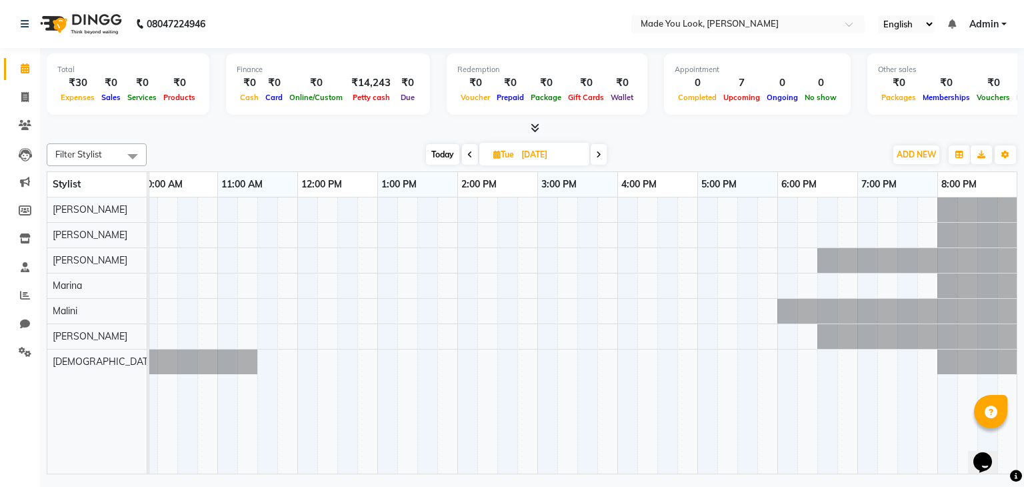
click at [465, 153] on span at bounding box center [470, 154] width 16 height 21
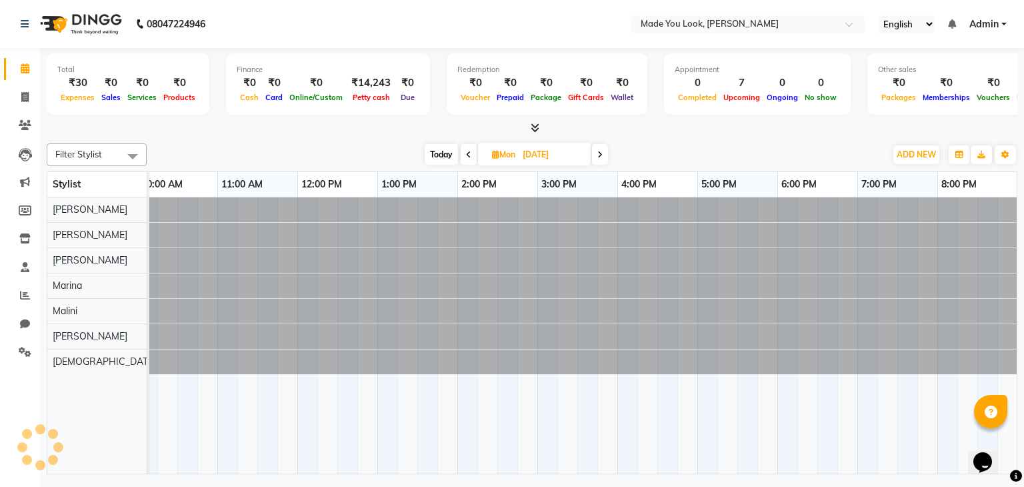
click at [466, 153] on icon at bounding box center [468, 155] width 5 height 8
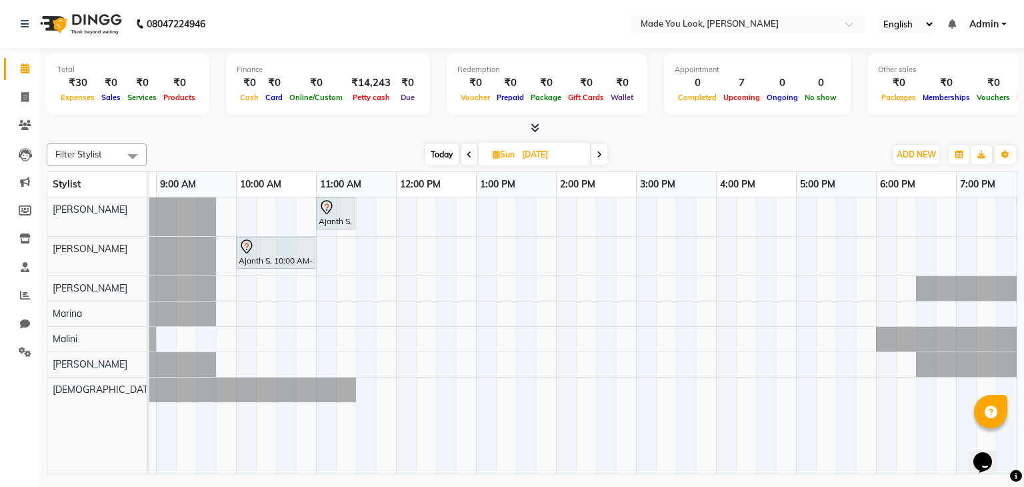
click at [450, 150] on span "Today" at bounding box center [441, 154] width 33 height 21
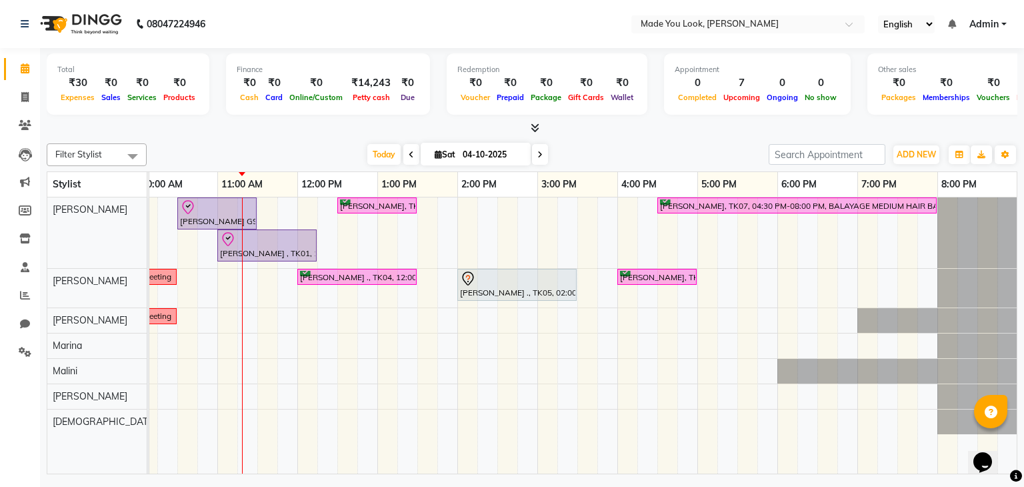
click at [538, 154] on icon at bounding box center [539, 155] width 5 height 8
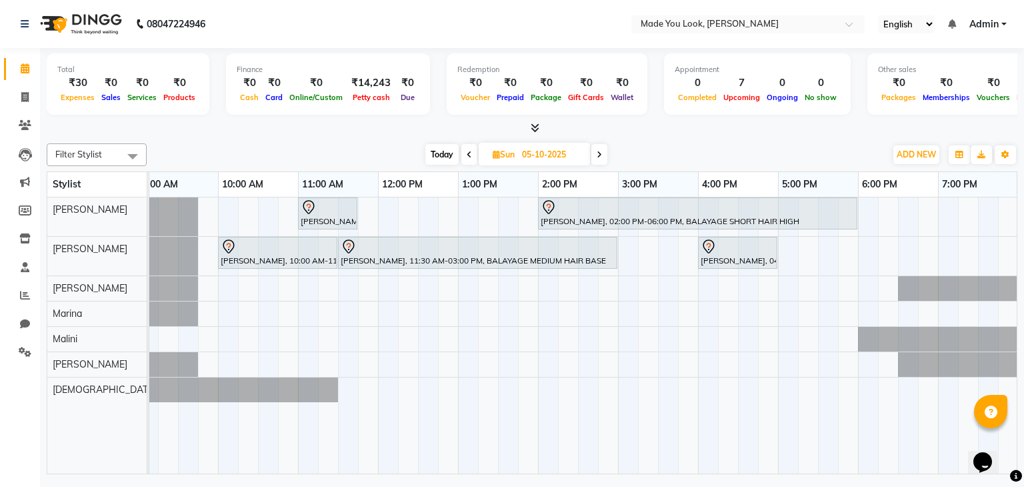
scroll to position [0, 48]
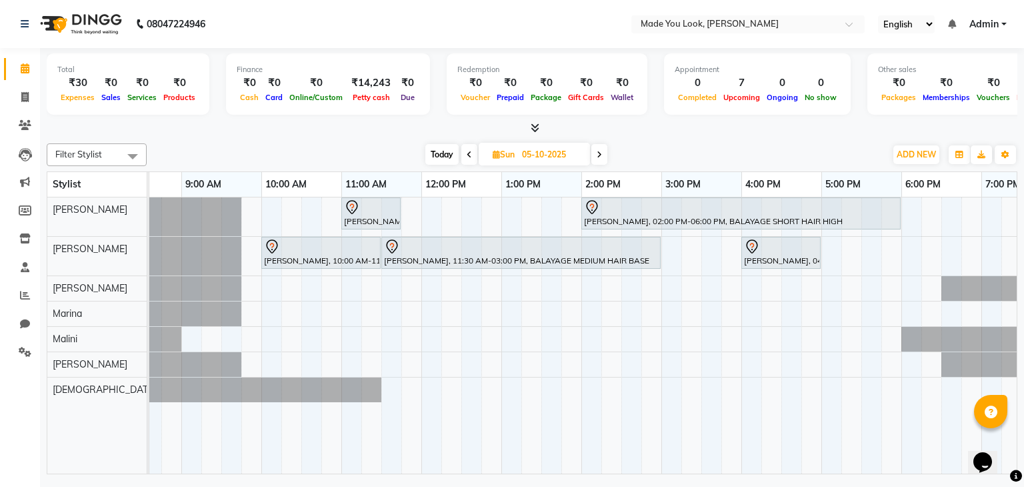
click at [437, 150] on span "Today" at bounding box center [441, 154] width 33 height 21
type input "04-10-2025"
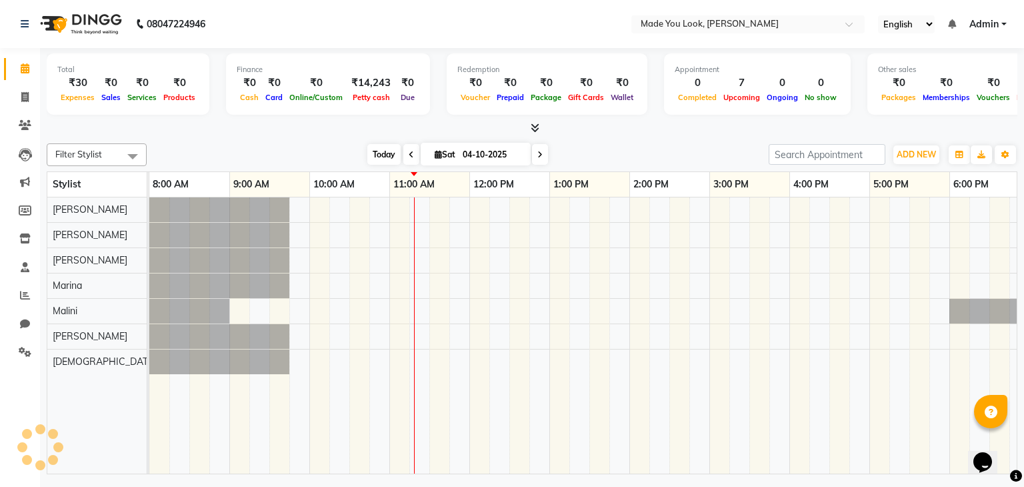
scroll to position [0, 172]
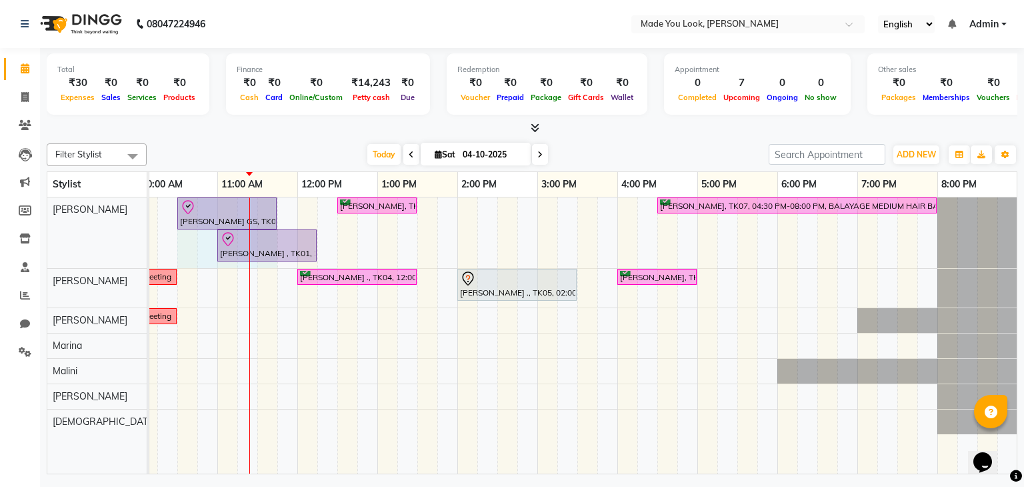
drag, startPoint x: 256, startPoint y: 214, endPoint x: 263, endPoint y: 213, distance: 7.5
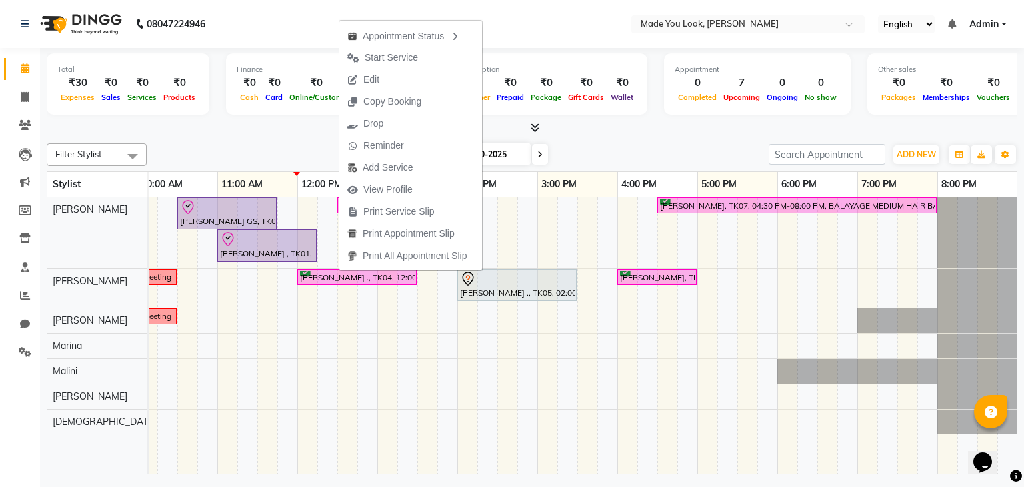
click at [267, 139] on div "Filter Stylist Select All [PERSON_NAME] [PERSON_NAME] [PERSON_NAME] [PERSON_NAM…" at bounding box center [532, 306] width 971 height 336
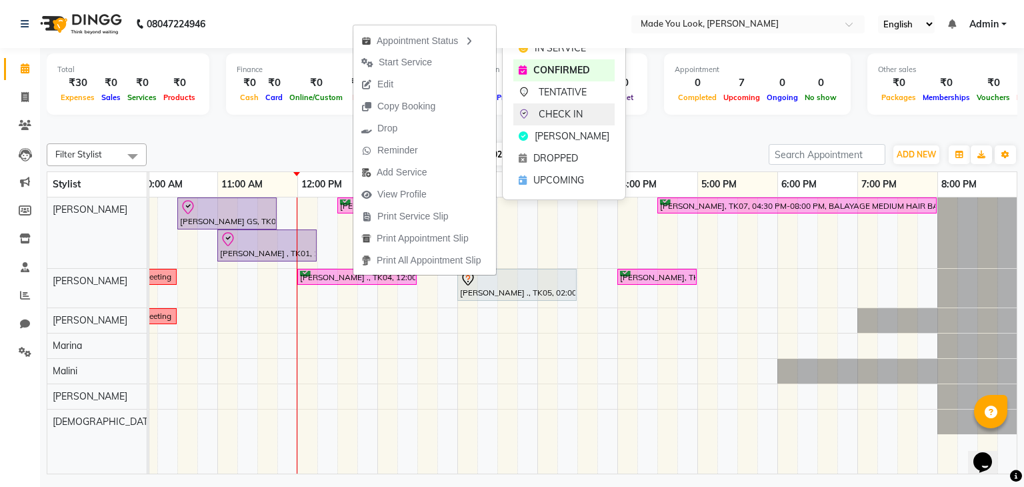
click at [563, 110] on span "CHECK IN" at bounding box center [561, 114] width 44 height 14
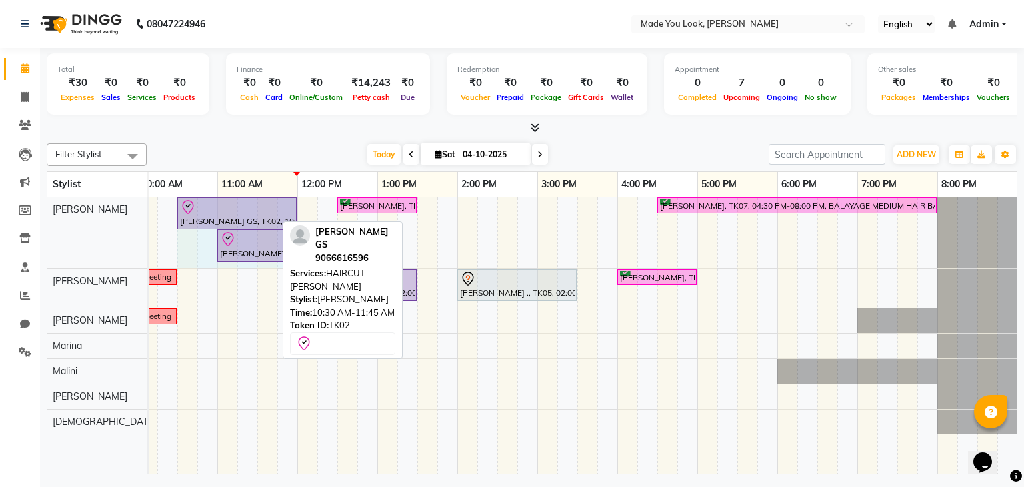
drag, startPoint x: 274, startPoint y: 211, endPoint x: 295, endPoint y: 214, distance: 20.9
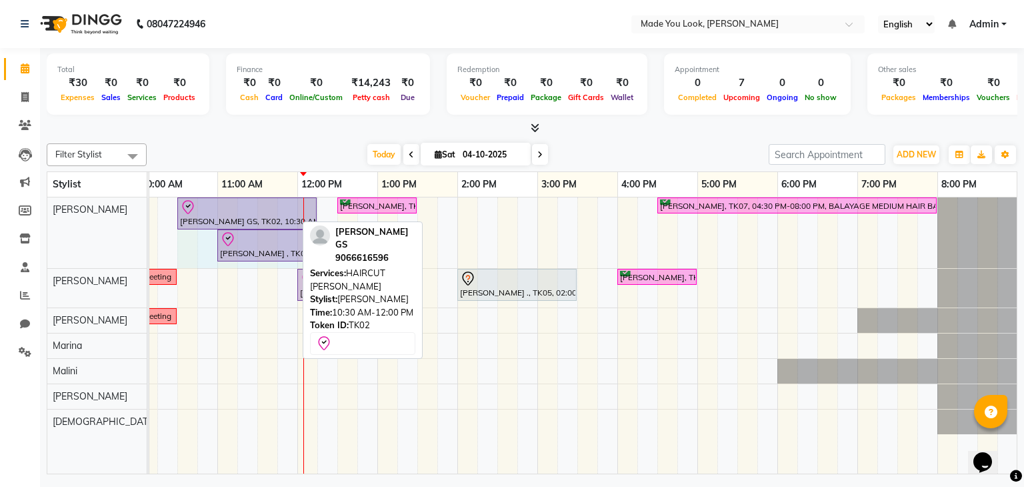
drag, startPoint x: 293, startPoint y: 211, endPoint x: 299, endPoint y: 217, distance: 7.5
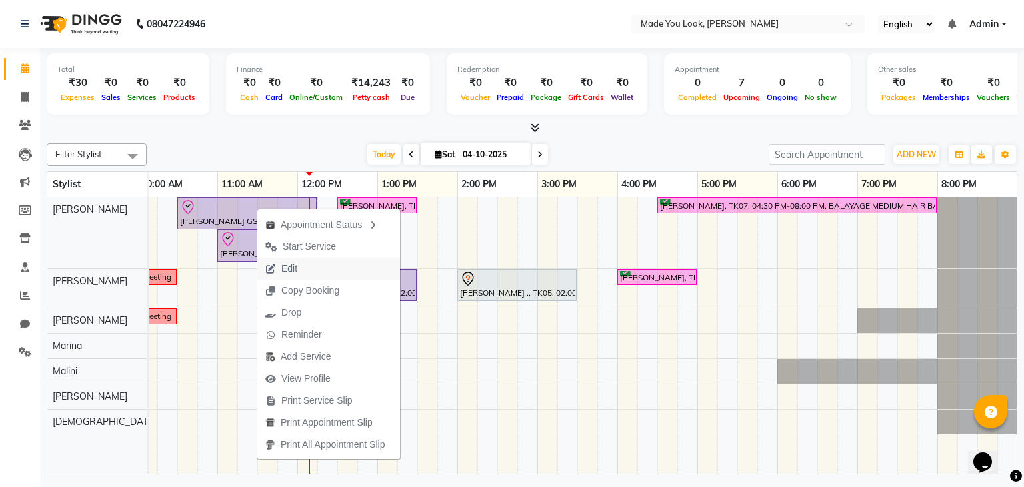
click at [289, 269] on span "Edit" at bounding box center [289, 268] width 16 height 14
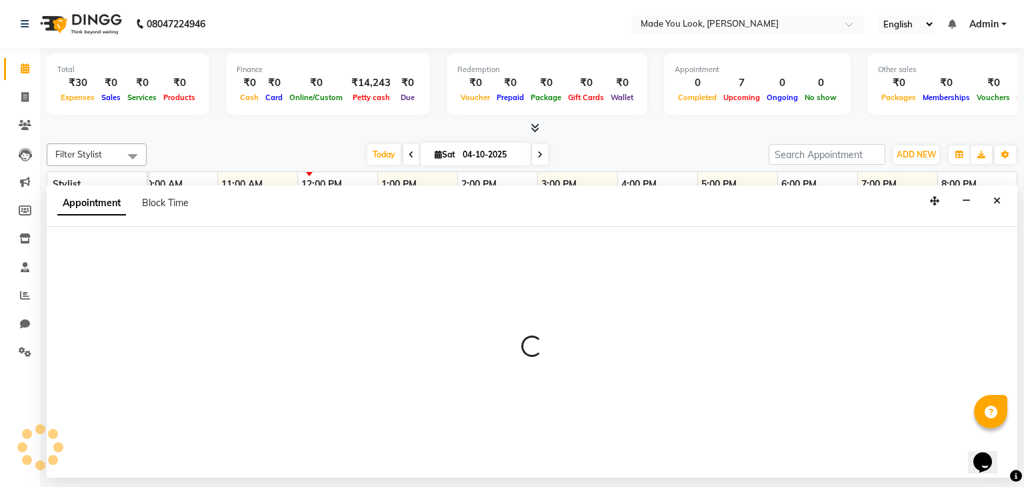
select select "tentative"
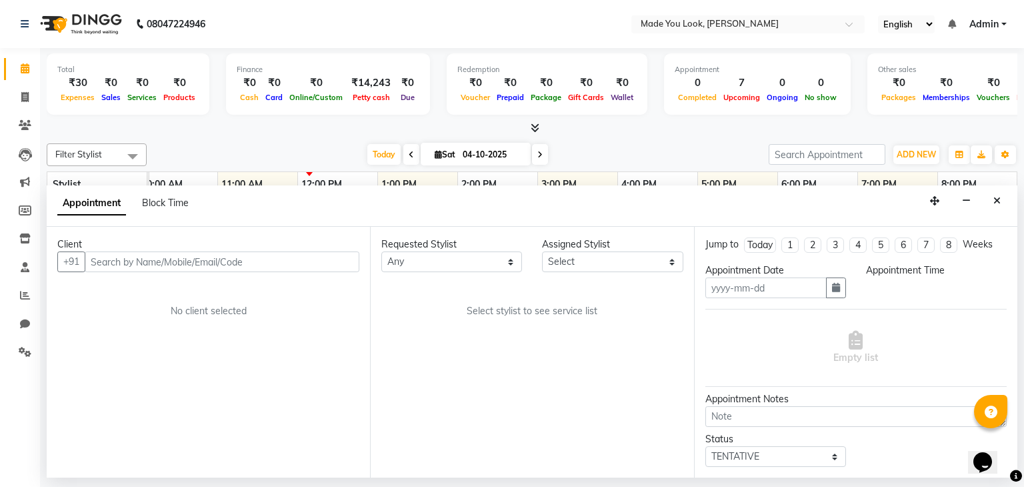
type input "04-10-2025"
type textarea "straight hair, USA, bob/Pixie"
select select "check-in"
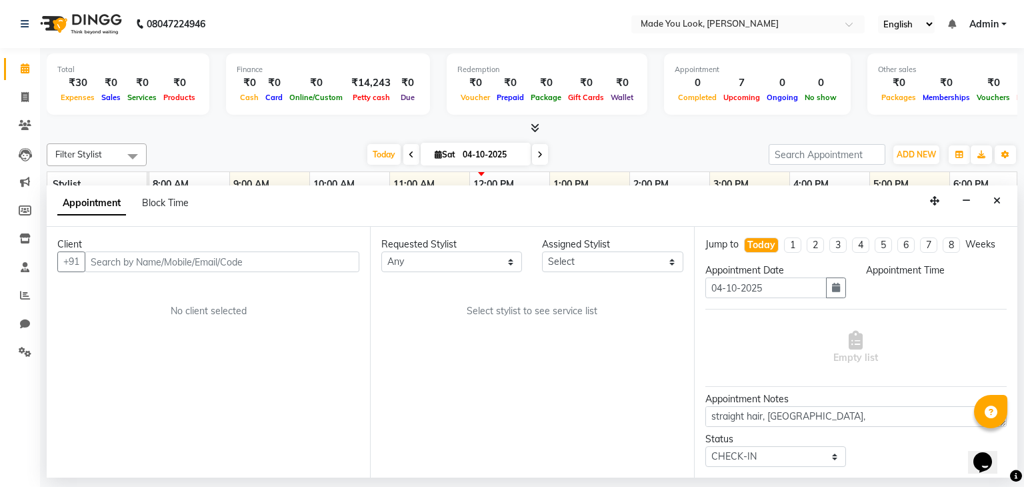
select select "83312"
select select "630"
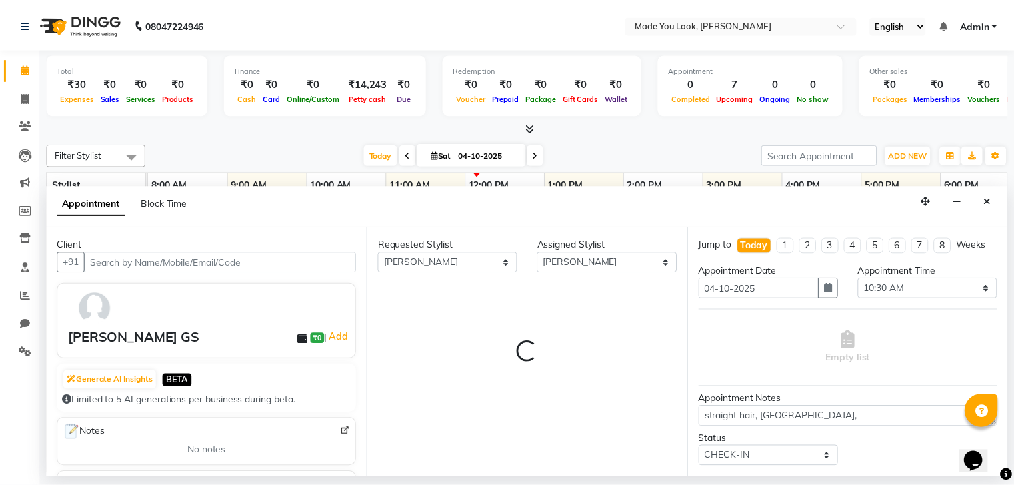
scroll to position [0, 172]
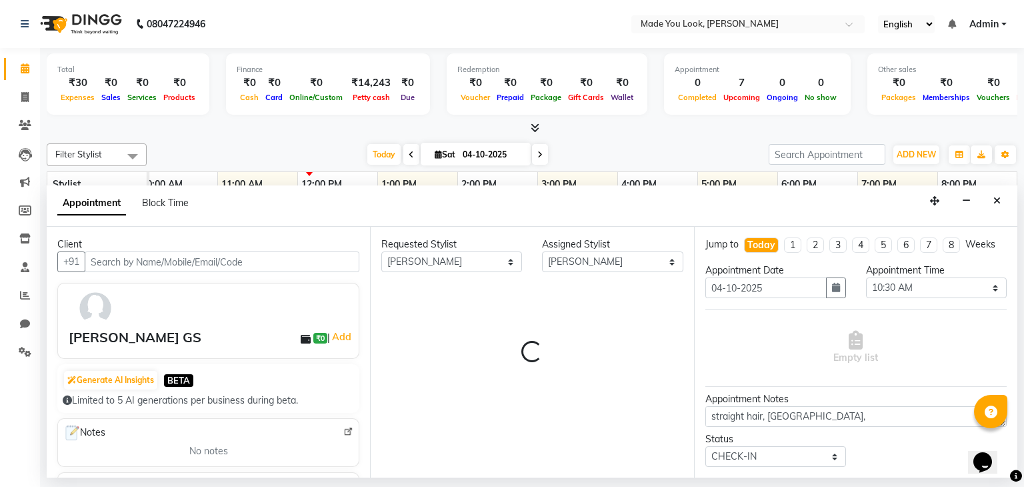
select select "4108"
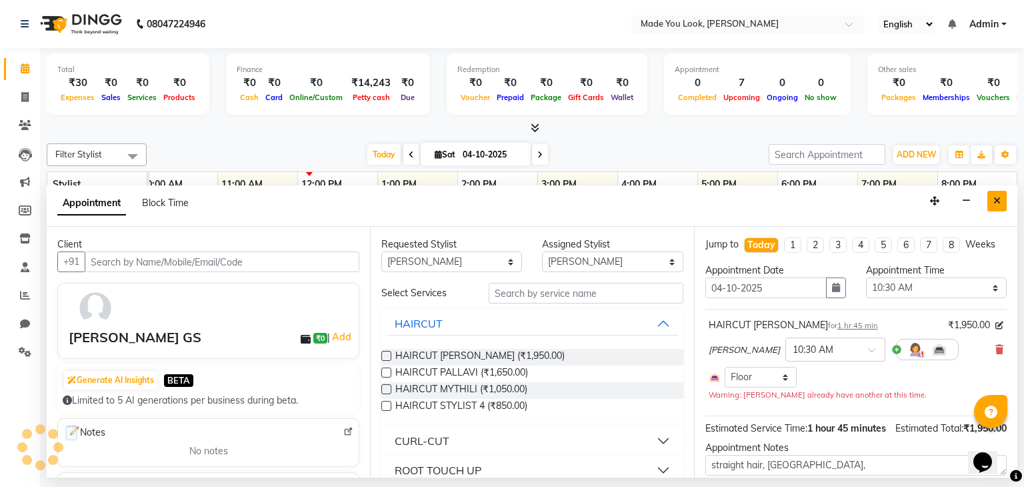
click at [997, 201] on icon "Close" at bounding box center [997, 200] width 7 height 9
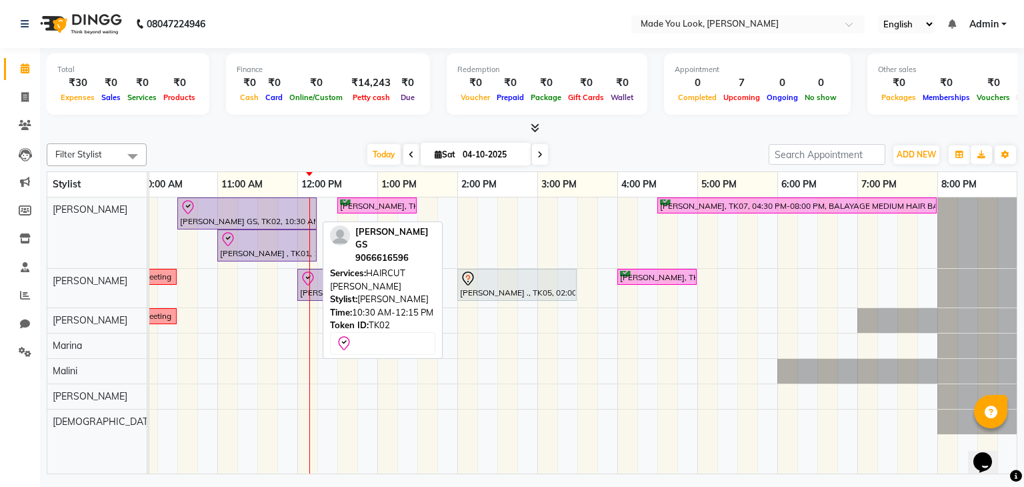
click at [271, 203] on div at bounding box center [247, 207] width 134 height 16
select select "8"
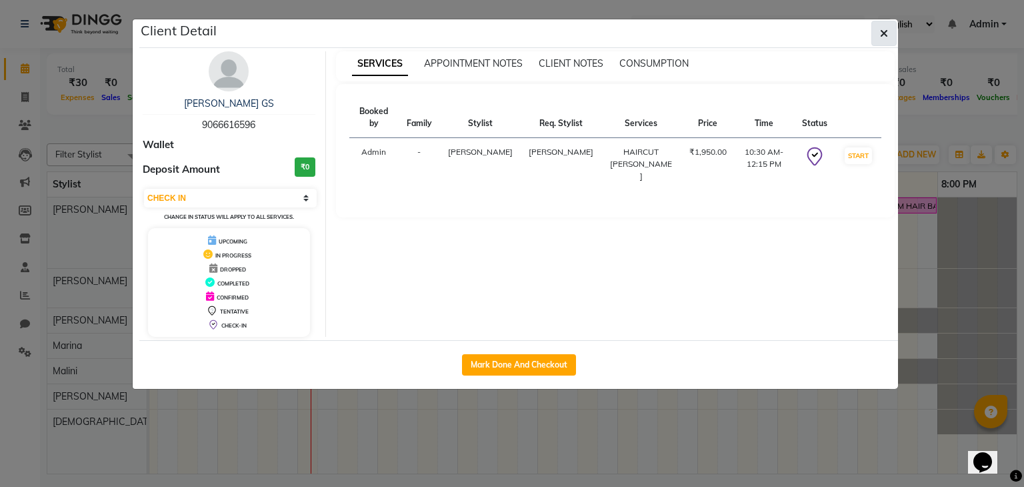
click at [891, 29] on button "button" at bounding box center [884, 33] width 25 height 25
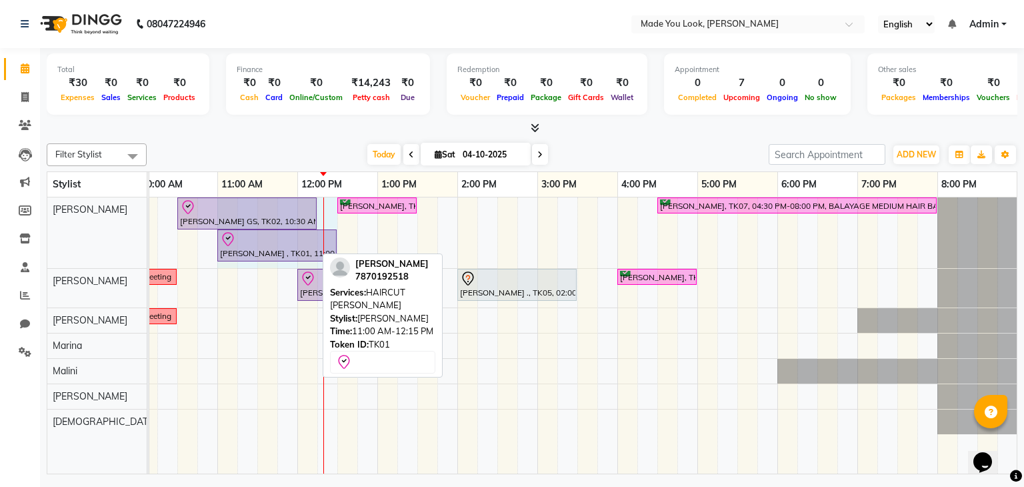
drag, startPoint x: 315, startPoint y: 243, endPoint x: 331, endPoint y: 259, distance: 22.6
click at [331, 259] on div "Filter Stylist Select All Pranav Nataraju pallavi Doijode Mythili Reddy Marina …" at bounding box center [532, 306] width 971 height 336
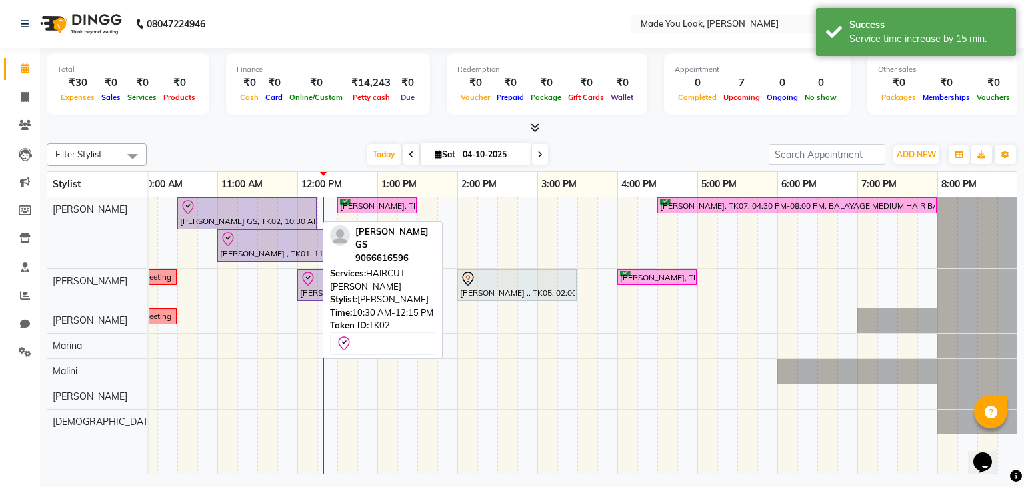
click at [282, 207] on div at bounding box center [247, 207] width 134 height 16
select select "8"
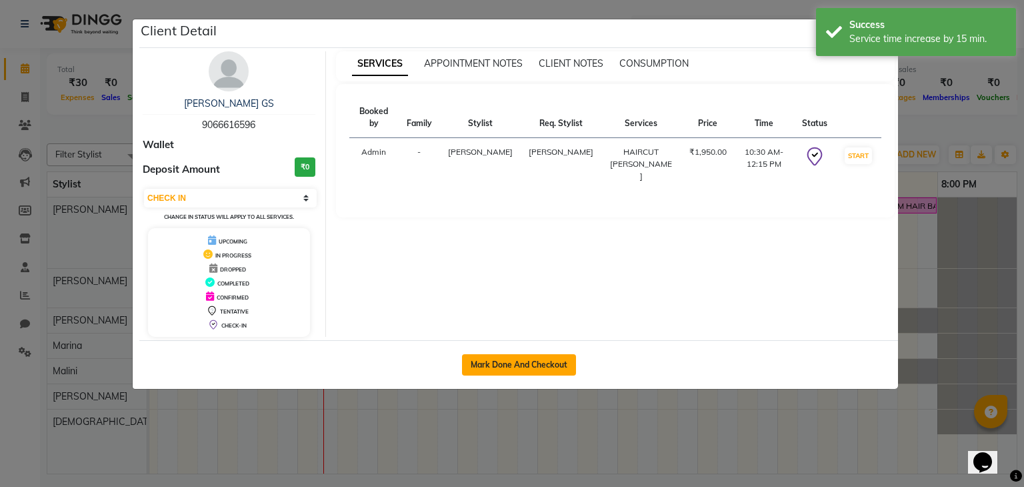
click at [519, 366] on button "Mark Done And Checkout" at bounding box center [519, 364] width 114 height 21
select select "service"
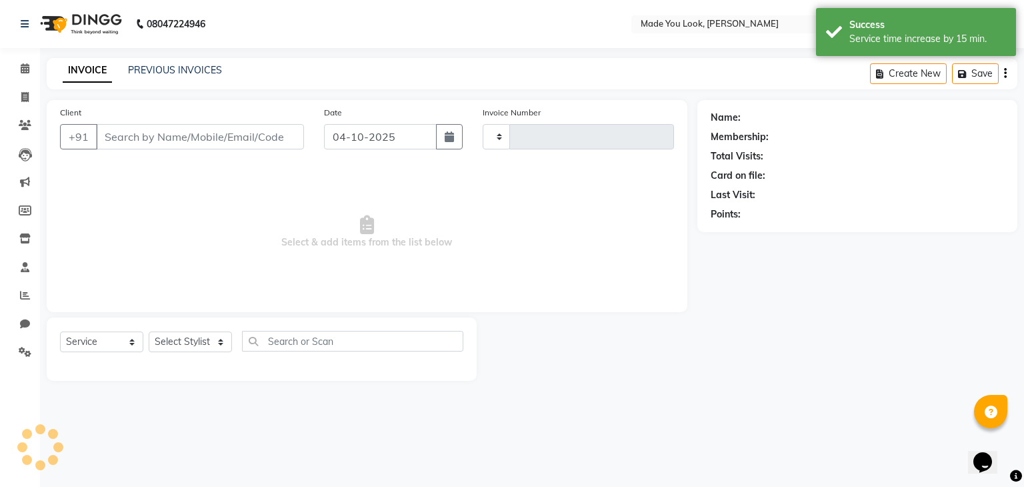
type input "0399"
select select "8181"
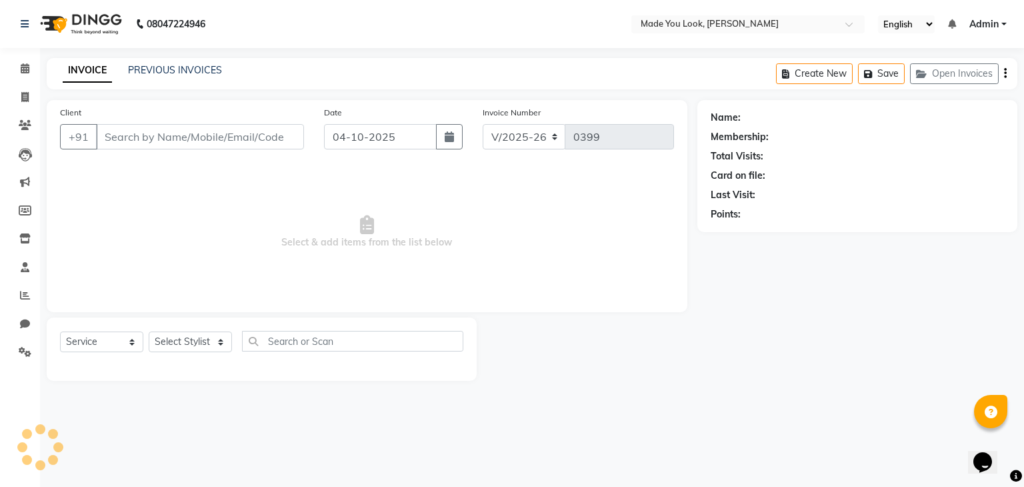
type input "9066616596"
select select "83312"
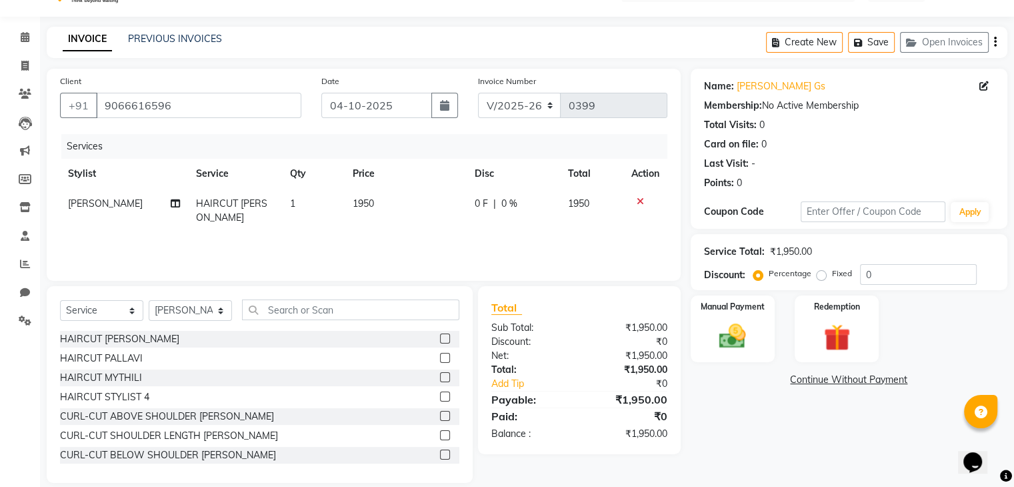
scroll to position [48, 0]
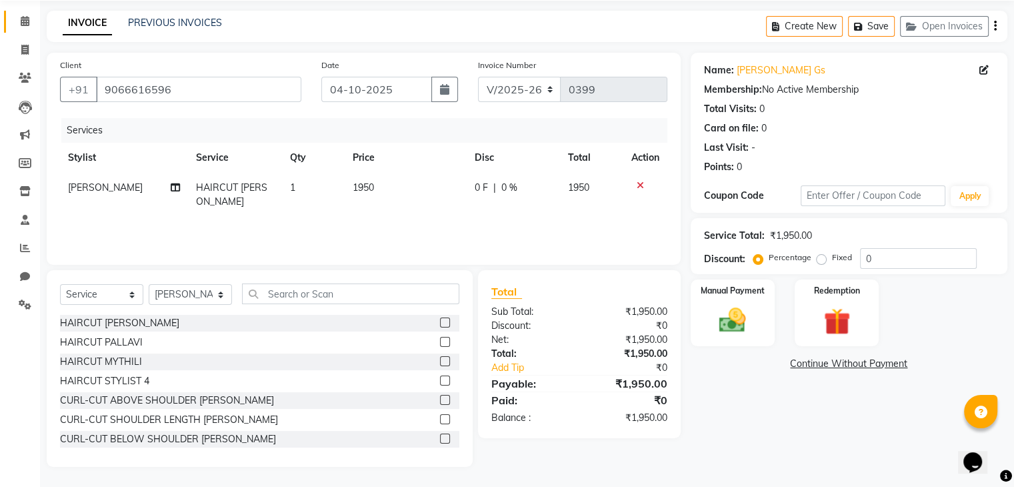
click at [34, 22] on span at bounding box center [24, 21] width 23 height 15
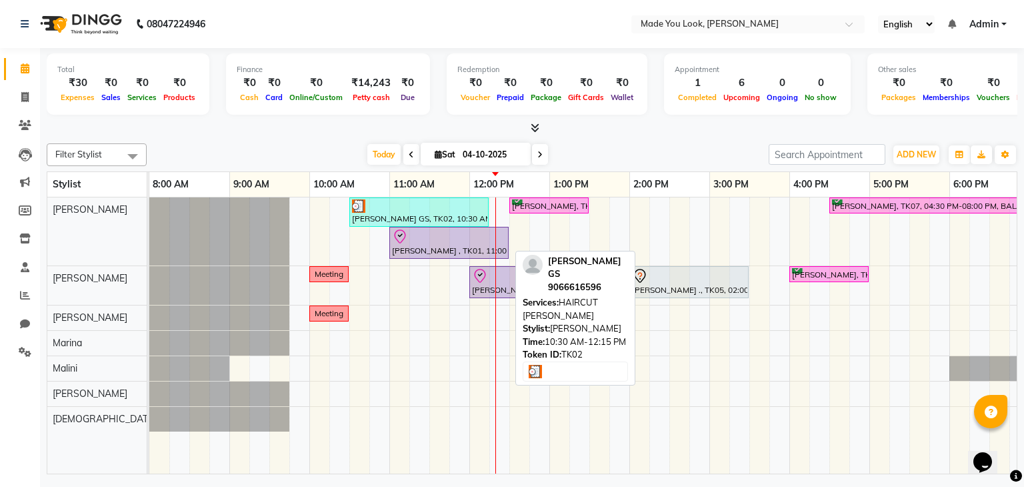
click at [428, 207] on div at bounding box center [419, 205] width 134 height 13
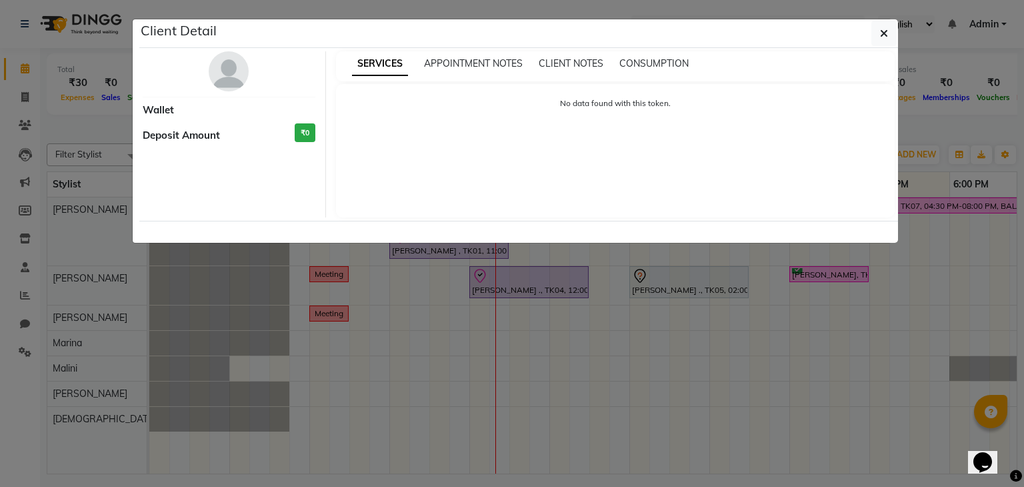
select select "3"
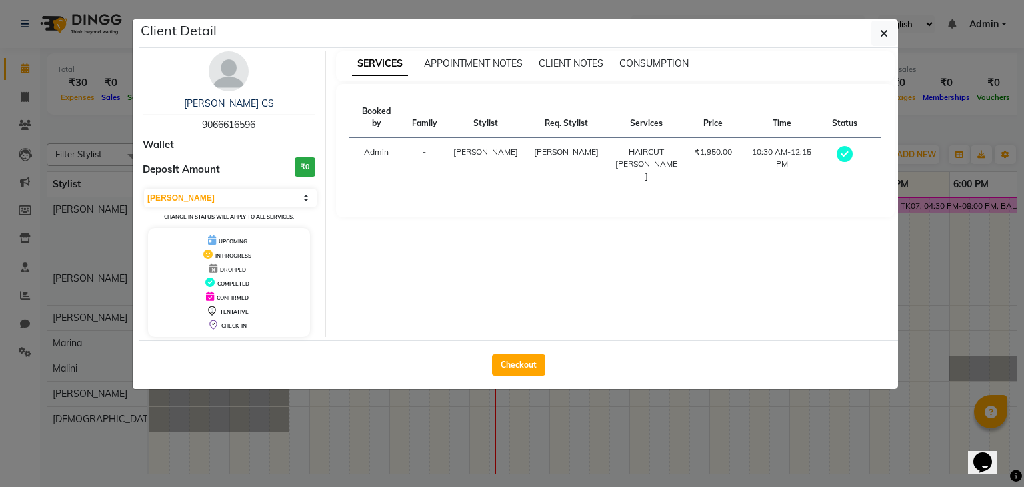
drag, startPoint x: 505, startPoint y: 371, endPoint x: 507, endPoint y: 364, distance: 7.0
click at [504, 371] on button "Checkout" at bounding box center [518, 364] width 53 height 21
select select "8181"
select select "service"
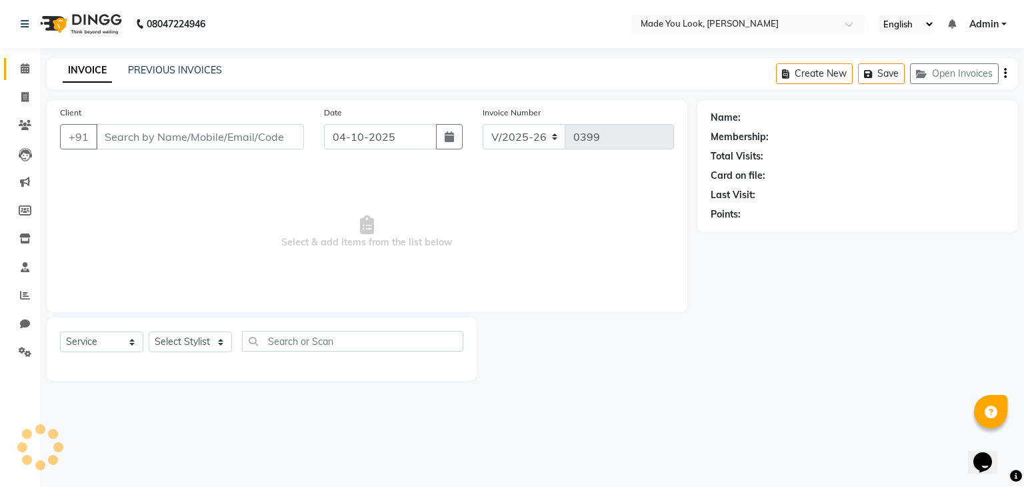
type input "9066616596"
select select "83312"
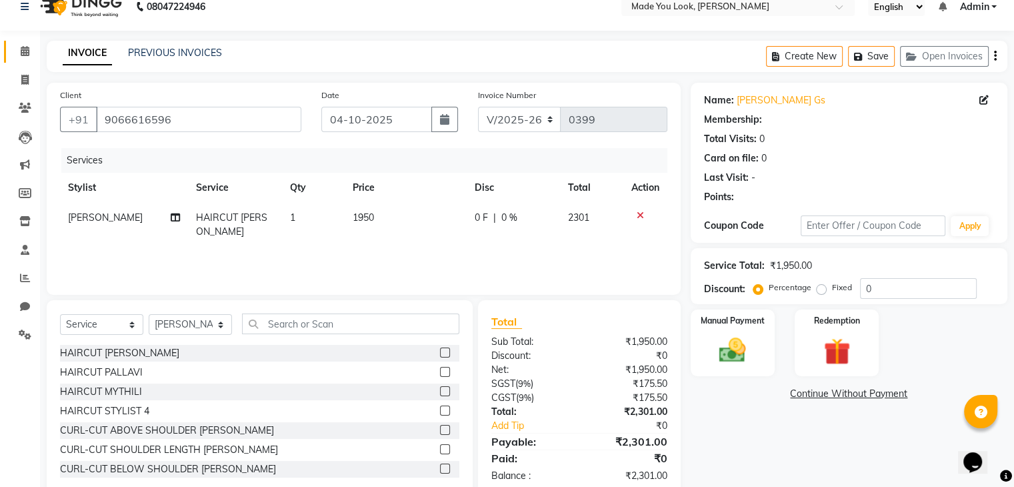
scroll to position [48, 0]
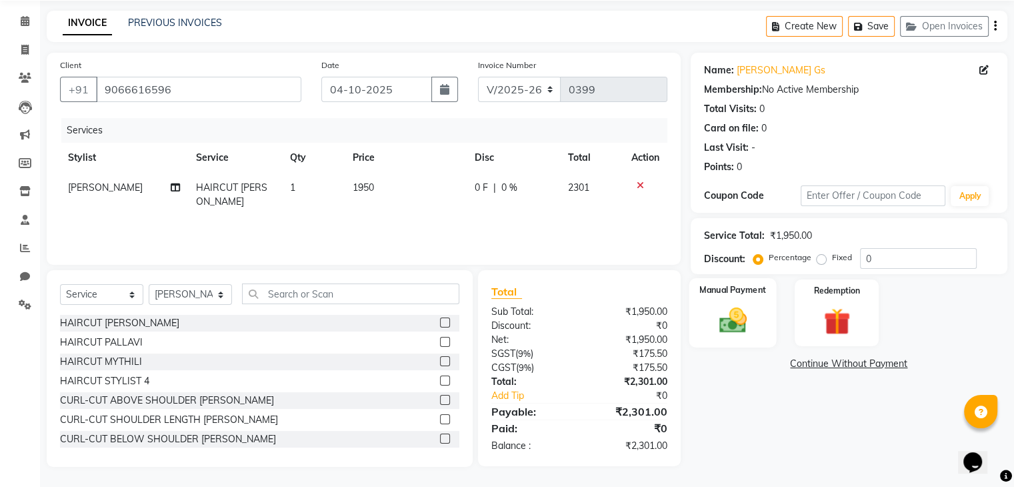
click at [739, 317] on img at bounding box center [732, 321] width 45 height 32
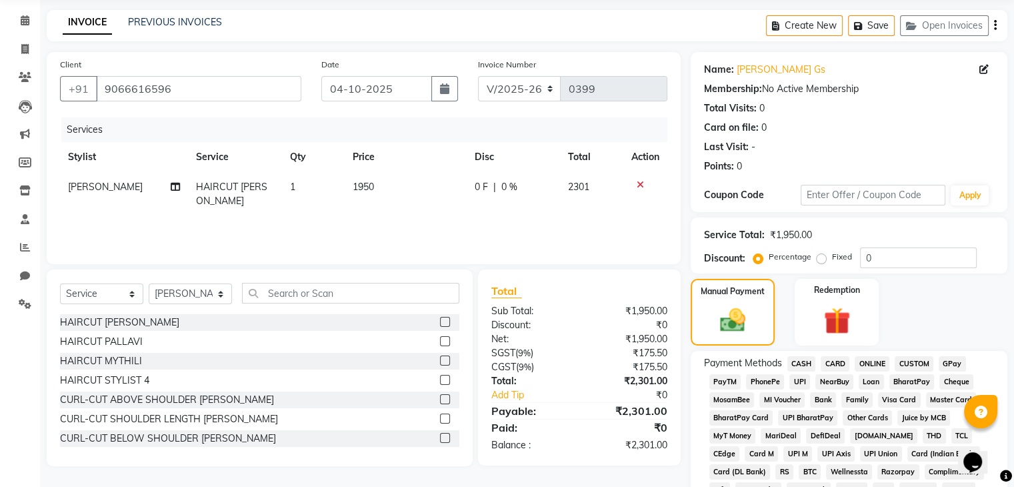
click at [805, 361] on span "CASH" at bounding box center [802, 363] width 29 height 15
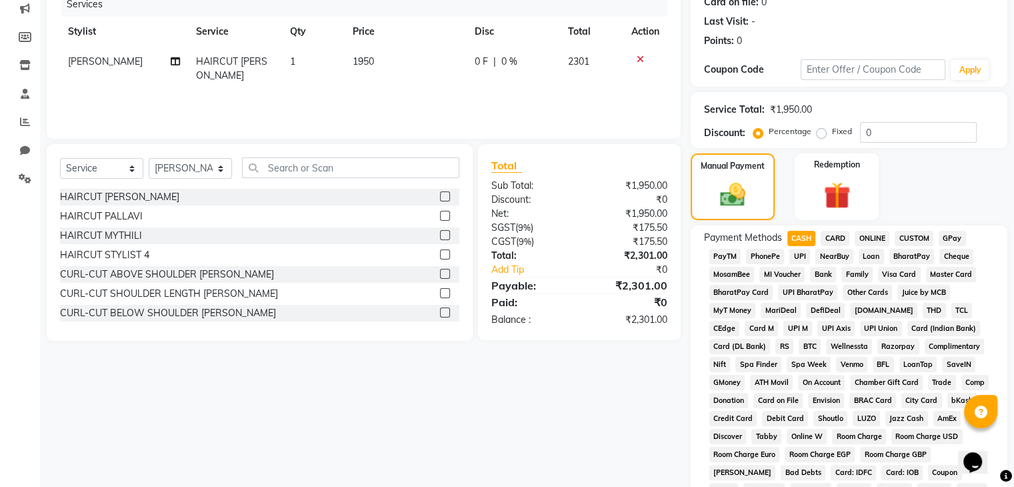
scroll to position [462, 0]
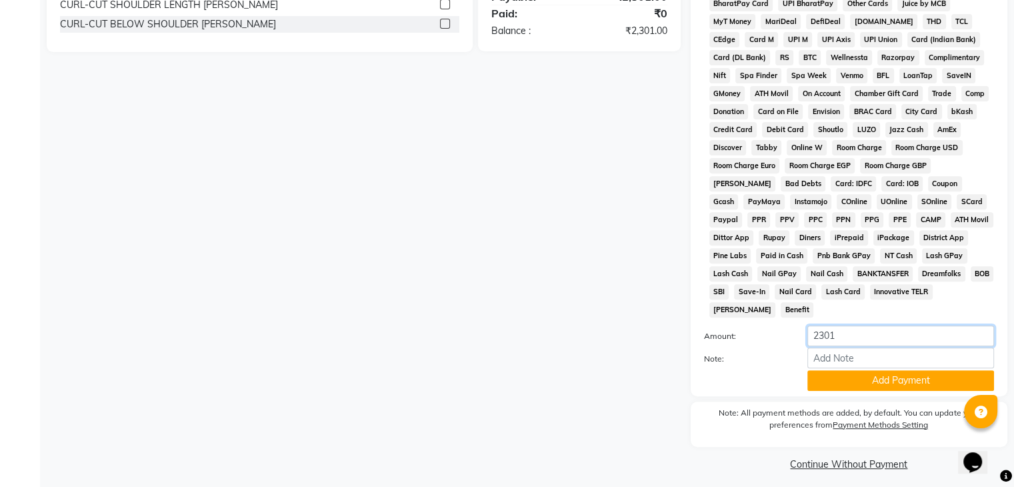
click at [870, 329] on input "2301" at bounding box center [901, 335] width 187 height 21
type input "2000"
click at [891, 370] on button "Add Payment" at bounding box center [901, 380] width 187 height 21
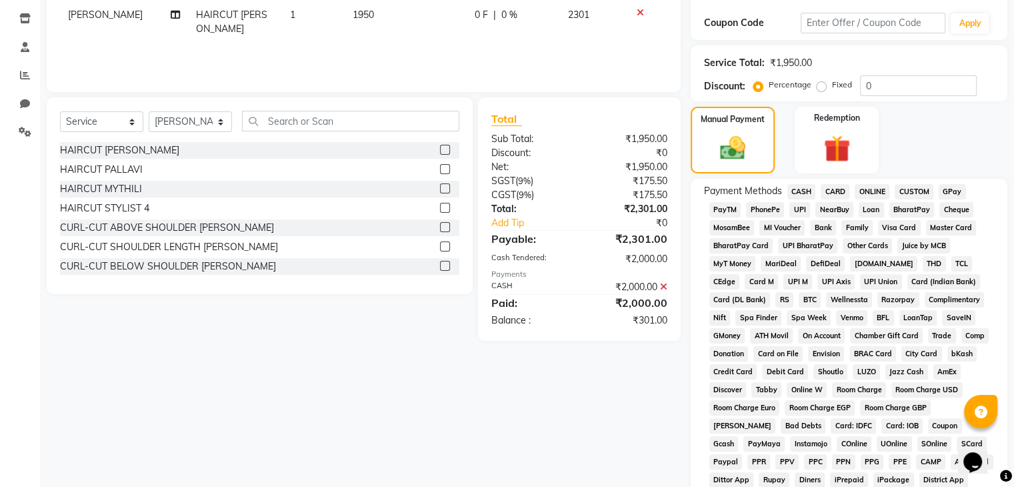
scroll to position [0, 0]
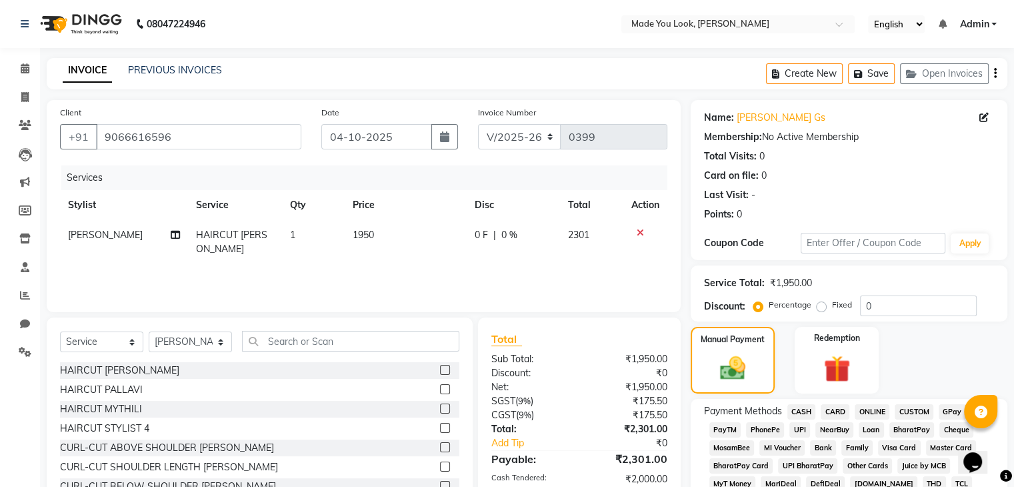
click at [800, 431] on span "UPI" at bounding box center [800, 429] width 21 height 15
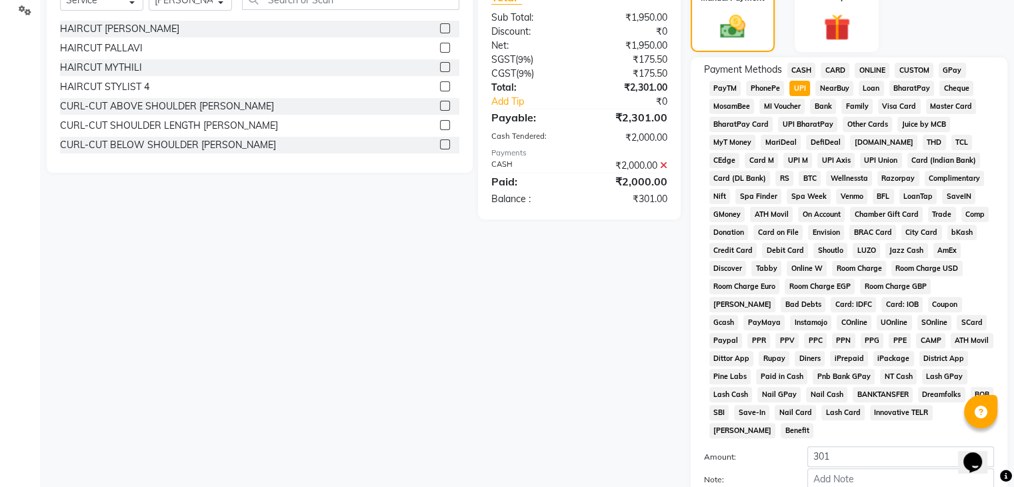
scroll to position [537, 0]
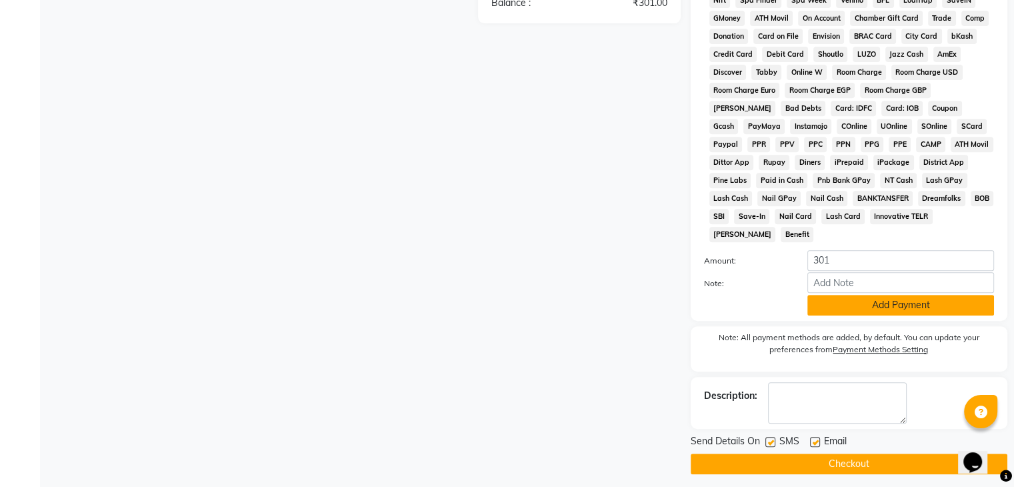
click at [877, 300] on button "Add Payment" at bounding box center [901, 305] width 187 height 21
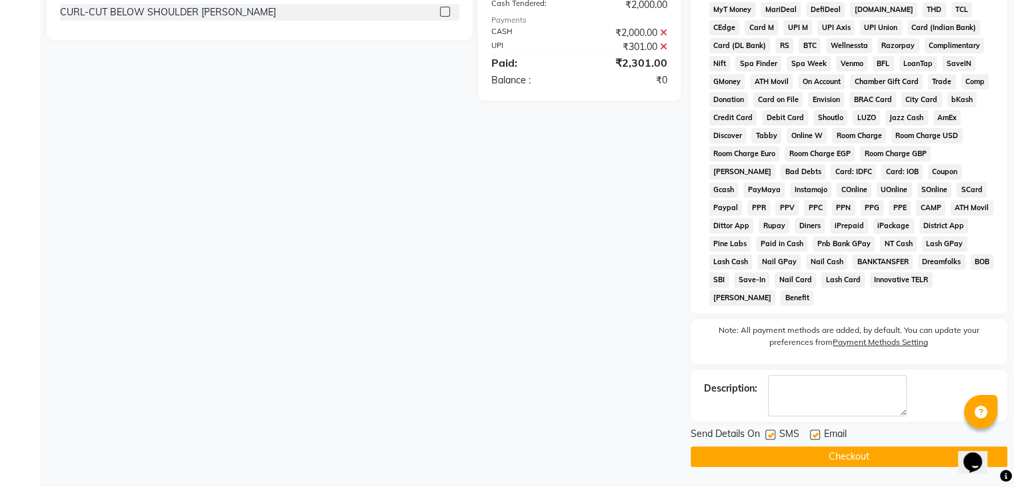
scroll to position [466, 0]
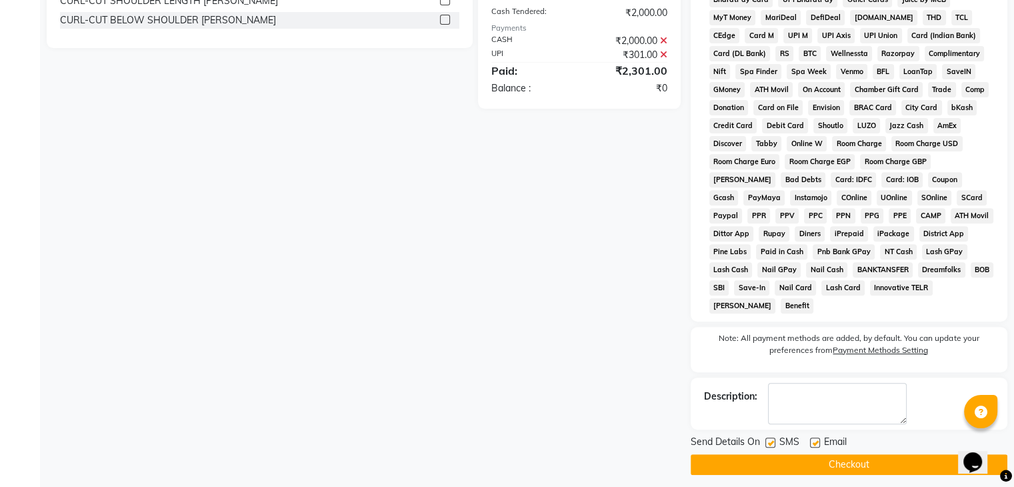
click at [848, 457] on button "Checkout" at bounding box center [849, 464] width 317 height 21
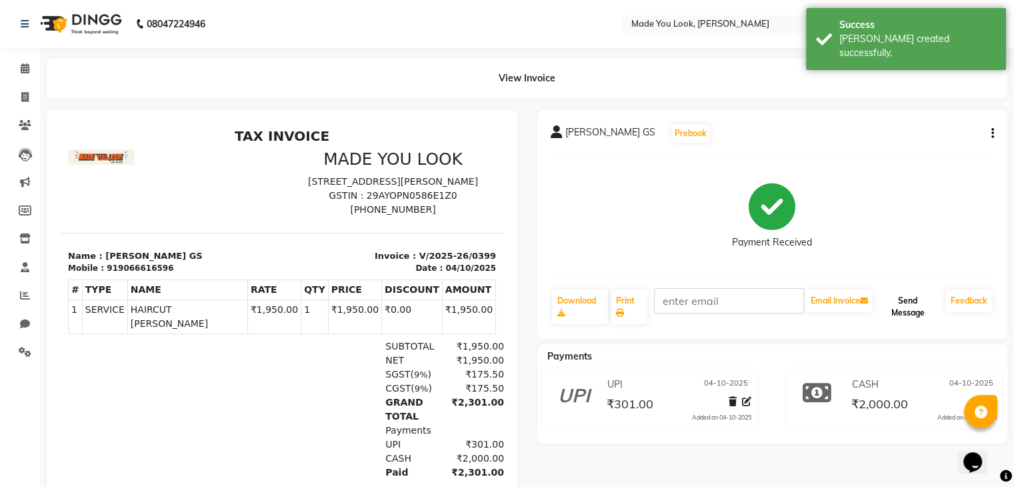
click at [910, 300] on button "Send Message" at bounding box center [908, 306] width 65 height 35
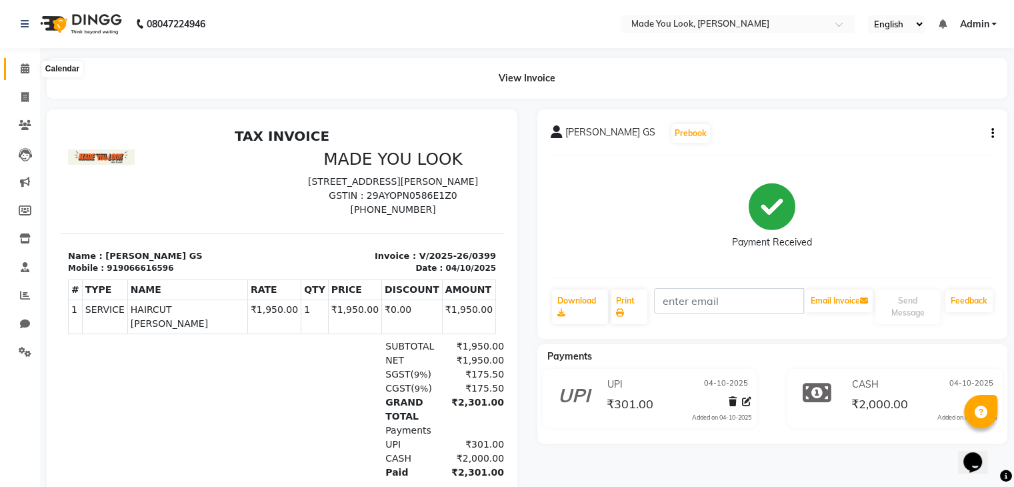
click at [23, 69] on icon at bounding box center [25, 68] width 9 height 10
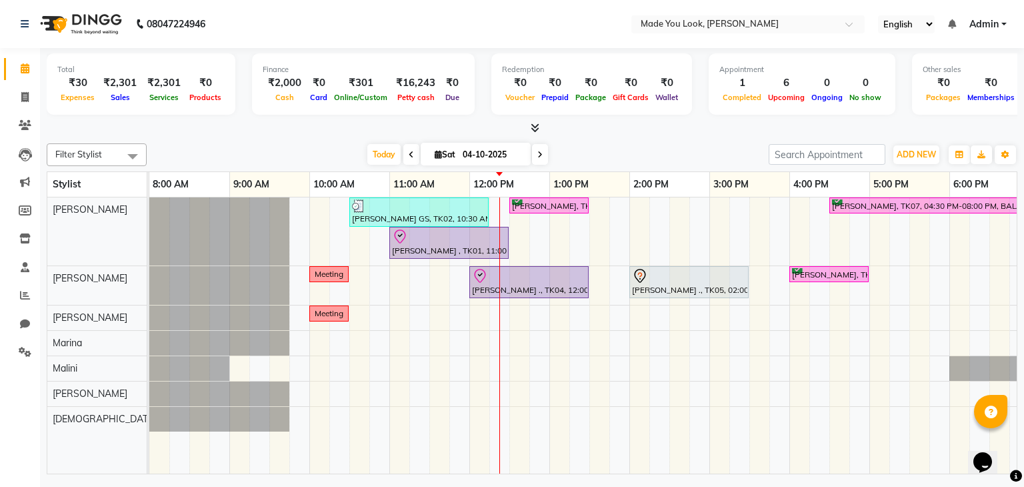
click at [287, 82] on div "₹2,000" at bounding box center [285, 82] width 44 height 15
click at [303, 123] on div at bounding box center [532, 128] width 971 height 14
click at [357, 82] on div "₹301" at bounding box center [361, 82] width 60 height 15
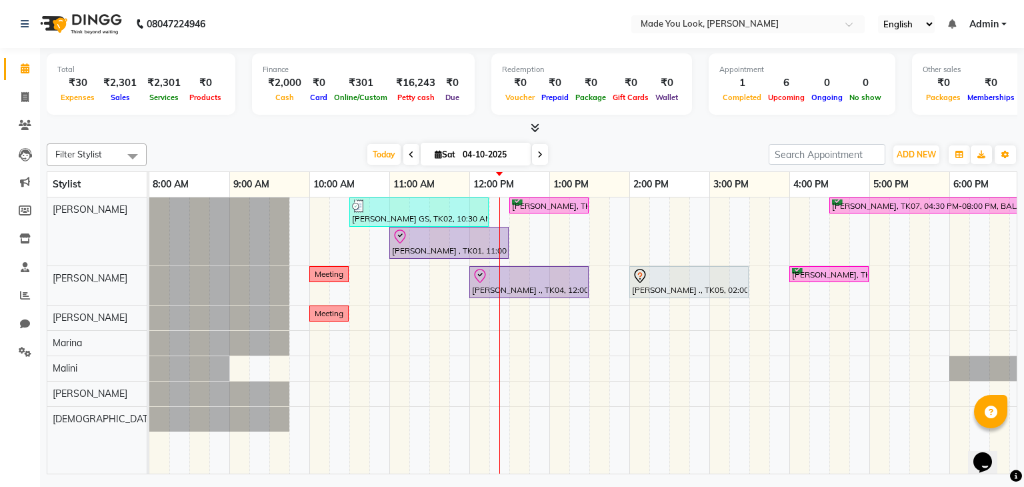
click at [228, 118] on div "Total ₹30 Expenses ₹2,301 Sales ₹2,301 Services ₹0 Products Finance ₹2,000 Cash…" at bounding box center [532, 91] width 971 height 87
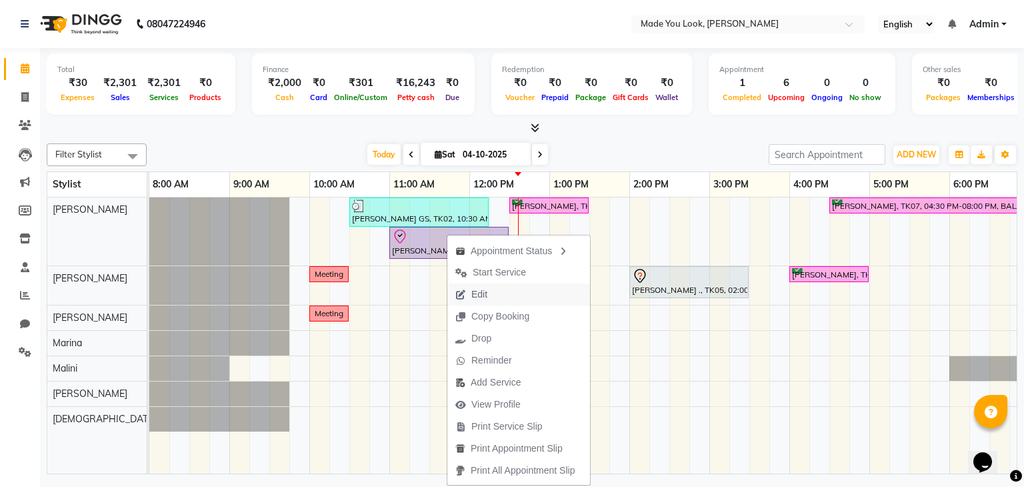
click at [488, 292] on span "Edit" at bounding box center [471, 294] width 48 height 22
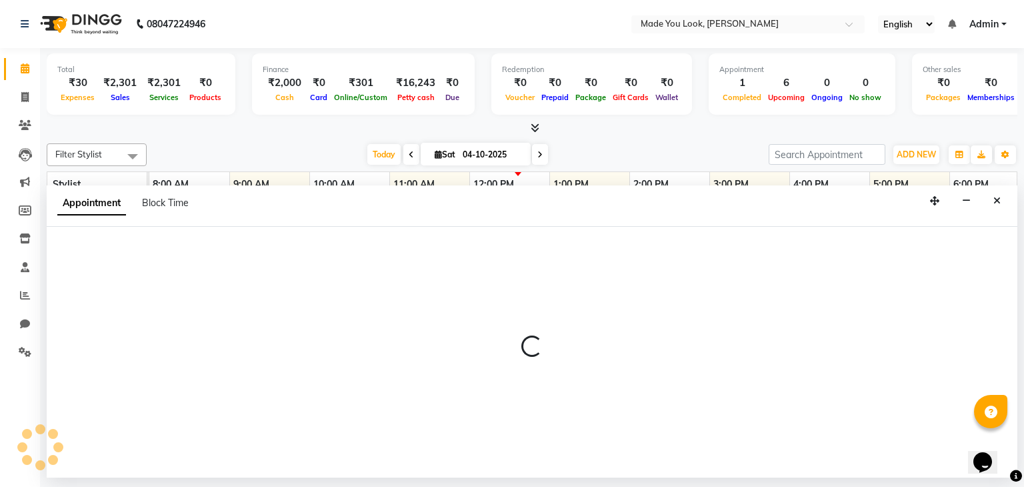
select select "660"
select select "check-in"
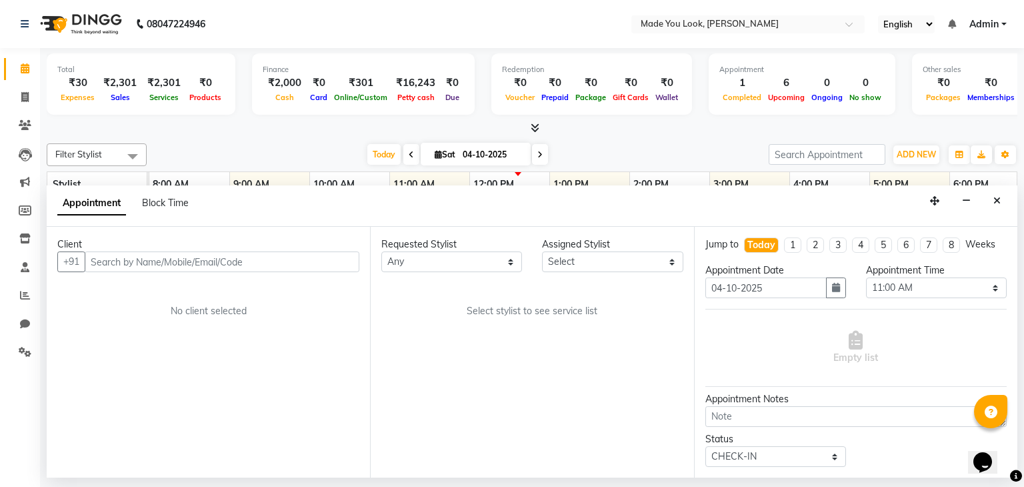
select select "83312"
select select "4108"
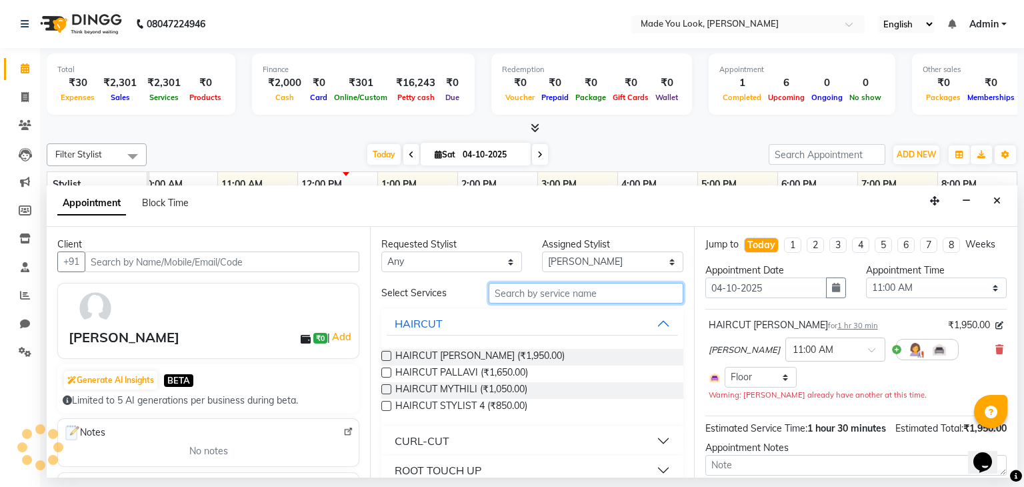
click at [607, 291] on input "text" at bounding box center [586, 293] width 195 height 21
type input "OLA"
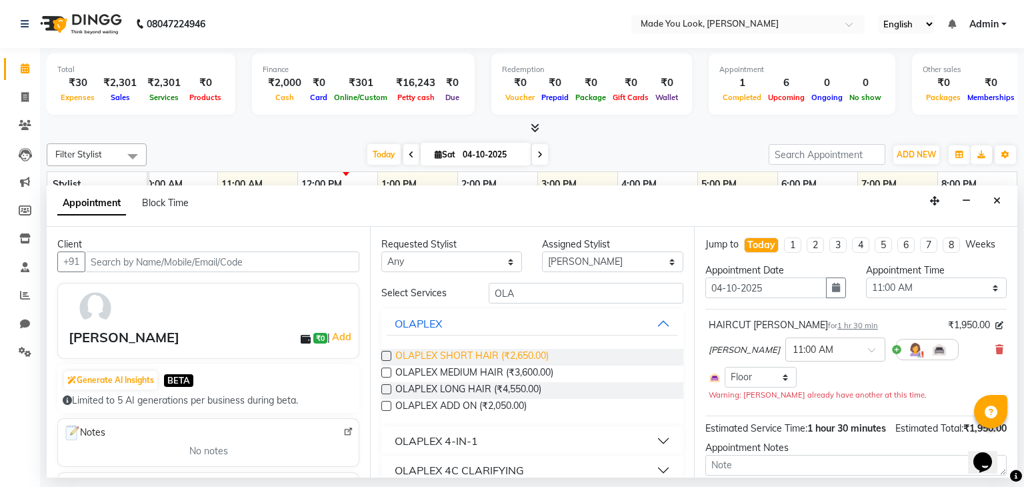
click at [543, 353] on span "OLAPLEX SHORT HAIR (₹2,650.00)" at bounding box center [471, 357] width 153 height 17
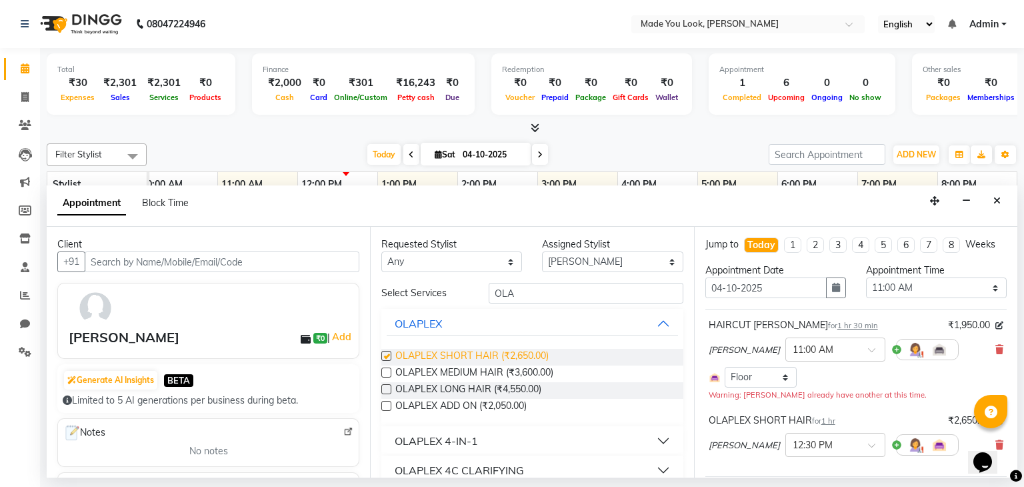
checkbox input "false"
click at [832, 446] on input "text" at bounding box center [822, 444] width 59 height 14
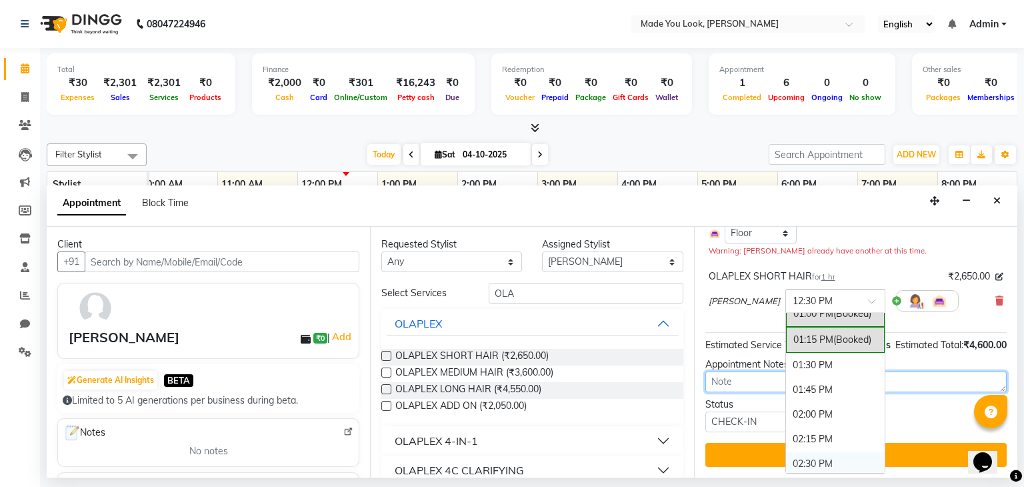
click at [926, 378] on textarea at bounding box center [855, 381] width 301 height 21
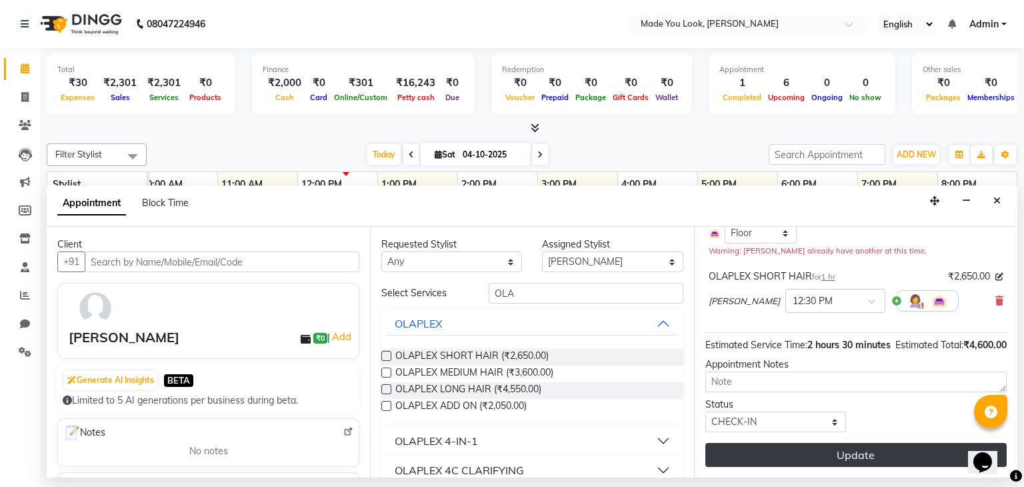
click at [813, 451] on button "Update" at bounding box center [855, 455] width 301 height 24
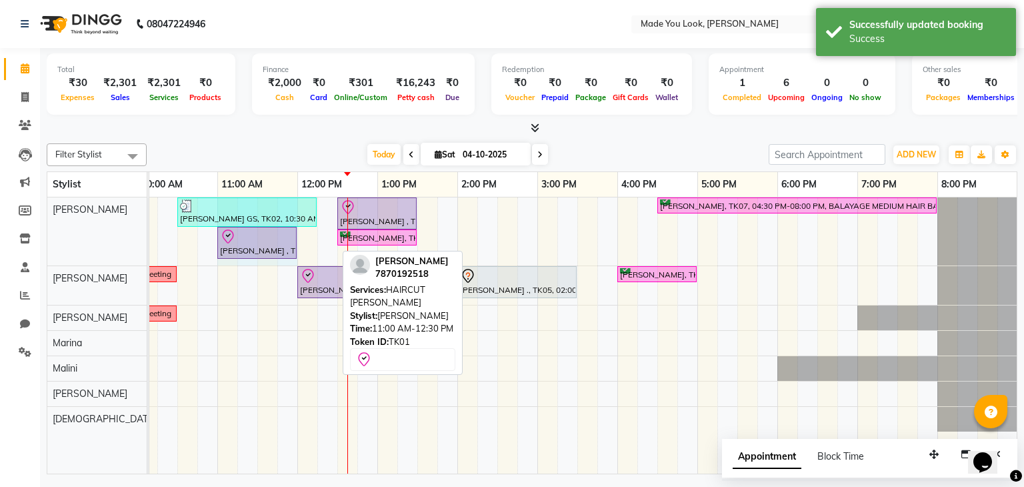
drag, startPoint x: 335, startPoint y: 247, endPoint x: 282, endPoint y: 238, distance: 53.5
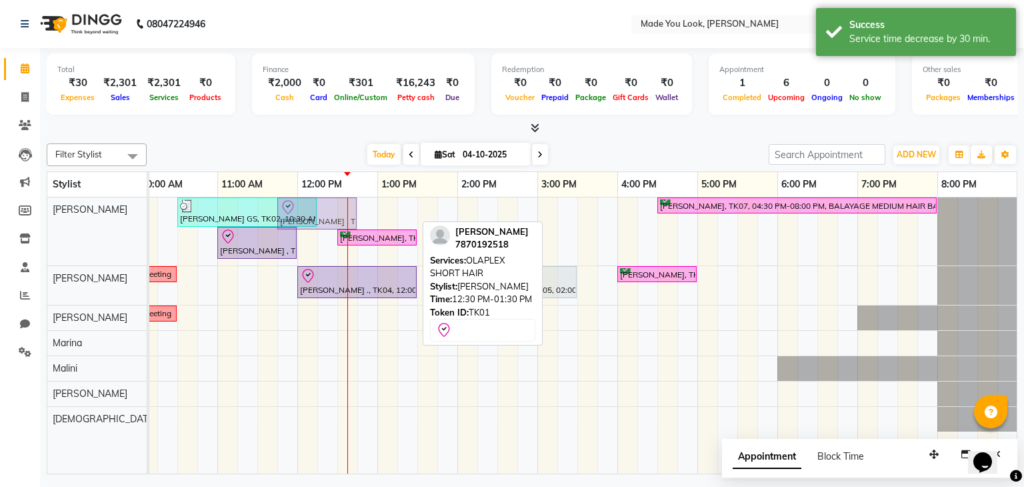
drag, startPoint x: 373, startPoint y: 213, endPoint x: 323, endPoint y: 251, distance: 63.8
click at [323, 251] on div "Anusha GS, TK02, 10:30 AM-12:15 PM, HAIRCUT PRANAV Shabdita Sharma , TK01, 12:3…" at bounding box center [497, 335] width 1040 height 277
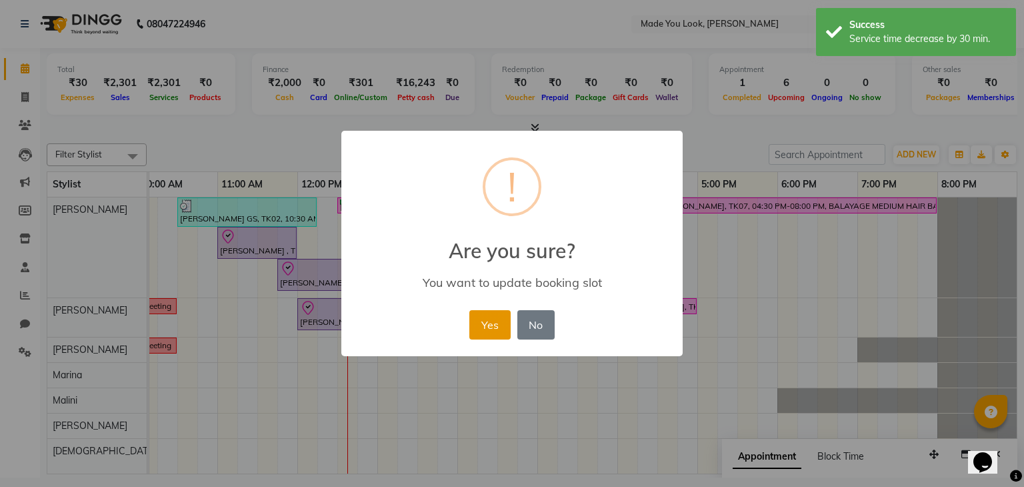
click at [491, 319] on button "Yes" at bounding box center [489, 324] width 41 height 29
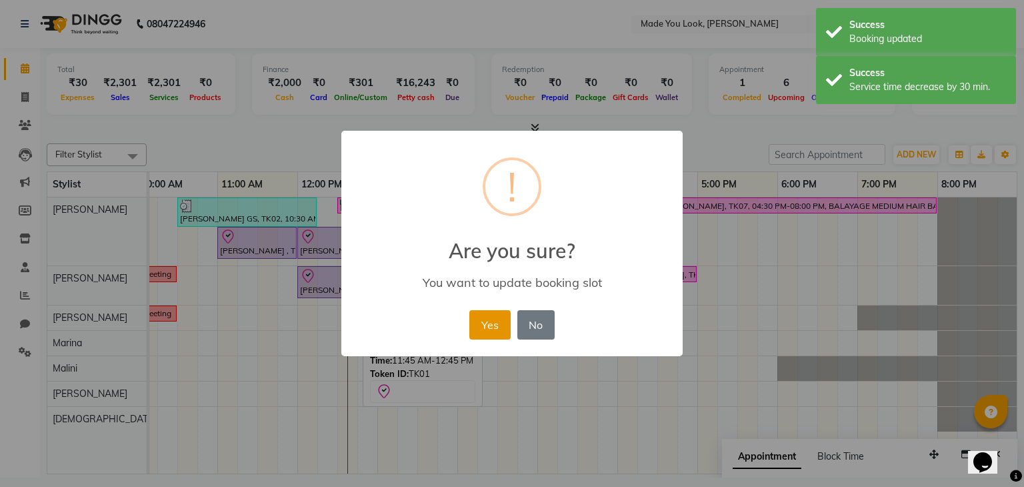
click at [499, 324] on button "Yes" at bounding box center [489, 324] width 41 height 29
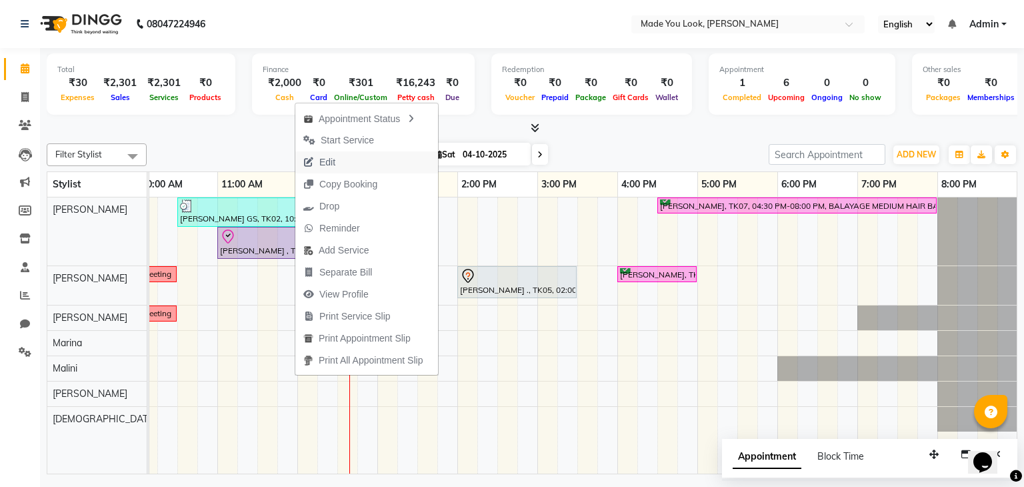
click at [370, 159] on button "Edit" at bounding box center [366, 162] width 143 height 22
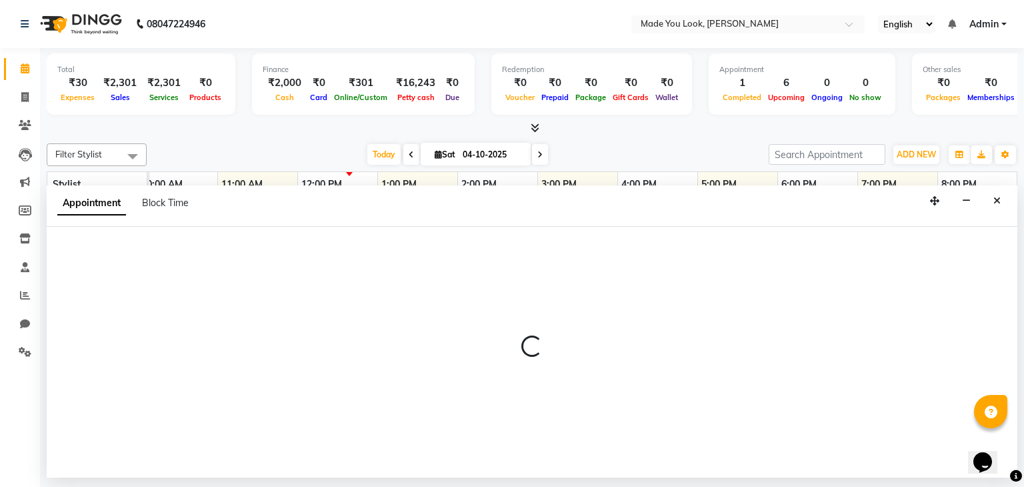
select select "check-in"
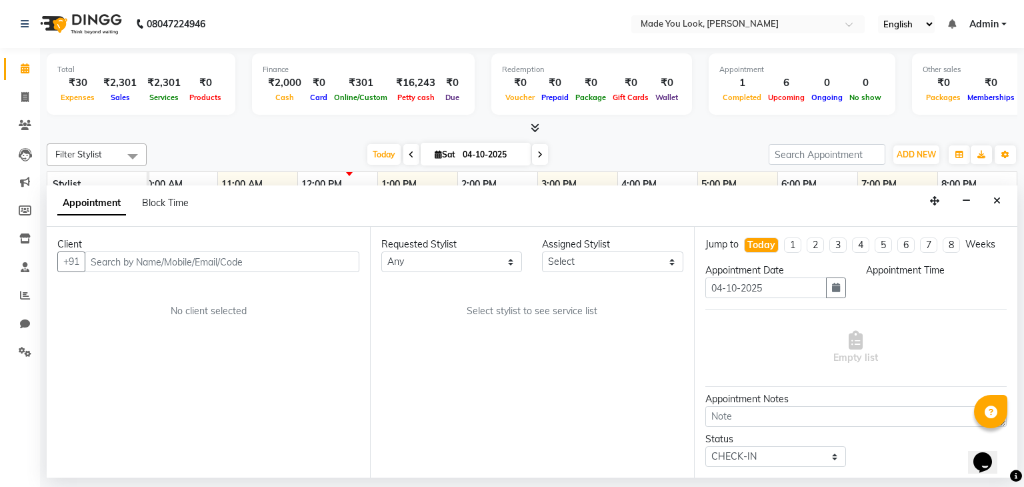
scroll to position [0, 0]
select select "83312"
select select "660"
select select "4108"
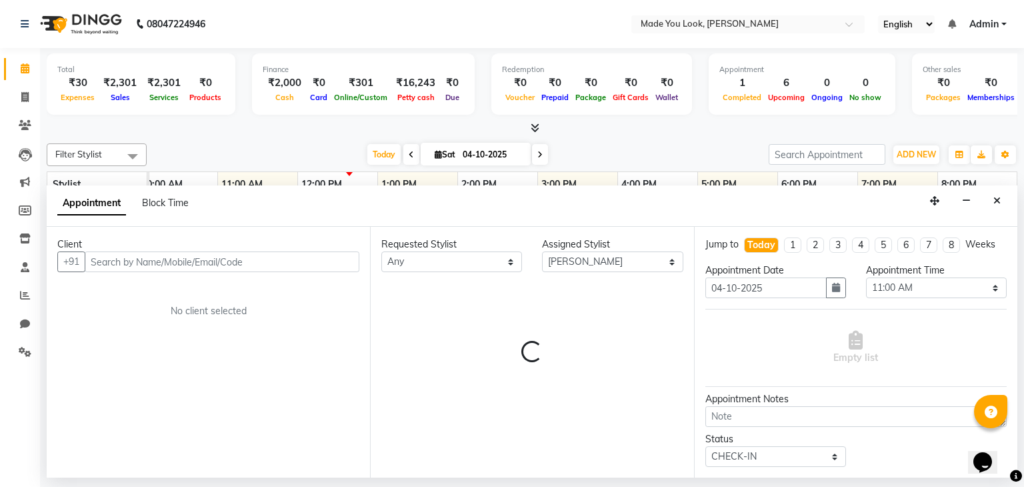
select select "4108"
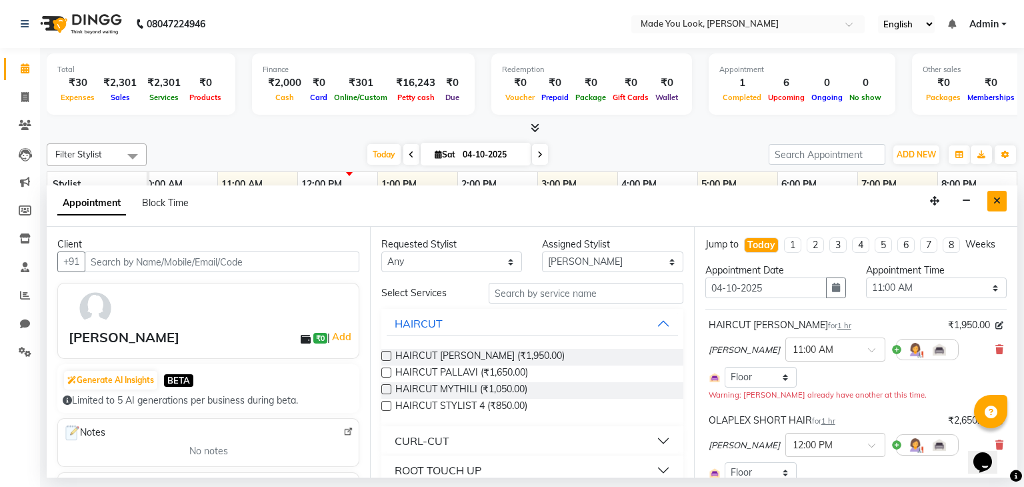
click at [1000, 201] on icon "Close" at bounding box center [997, 200] width 7 height 9
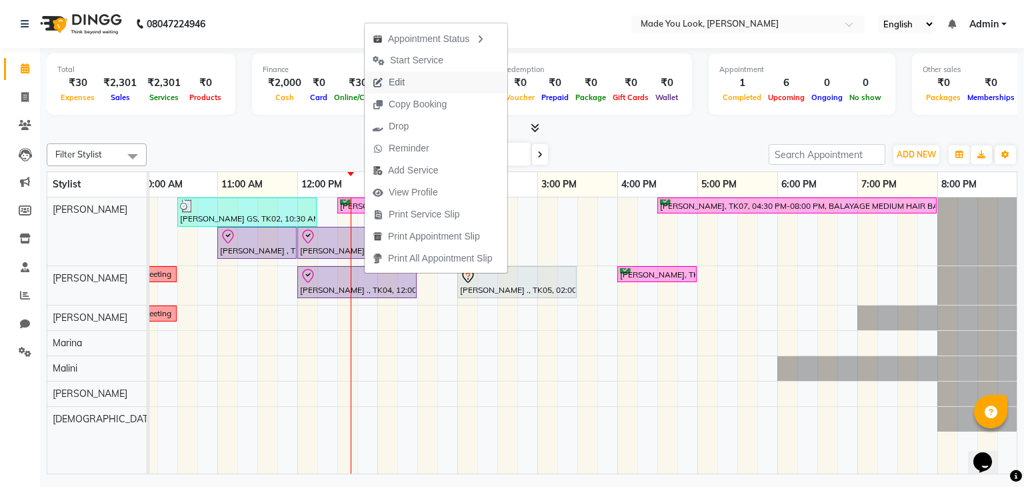
click at [415, 79] on button "Edit" at bounding box center [436, 82] width 143 height 22
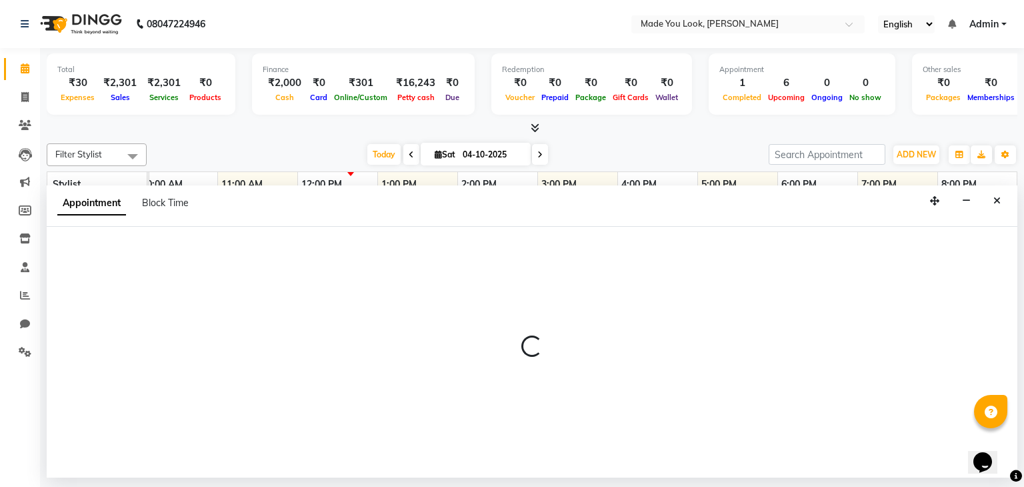
select select "tentative"
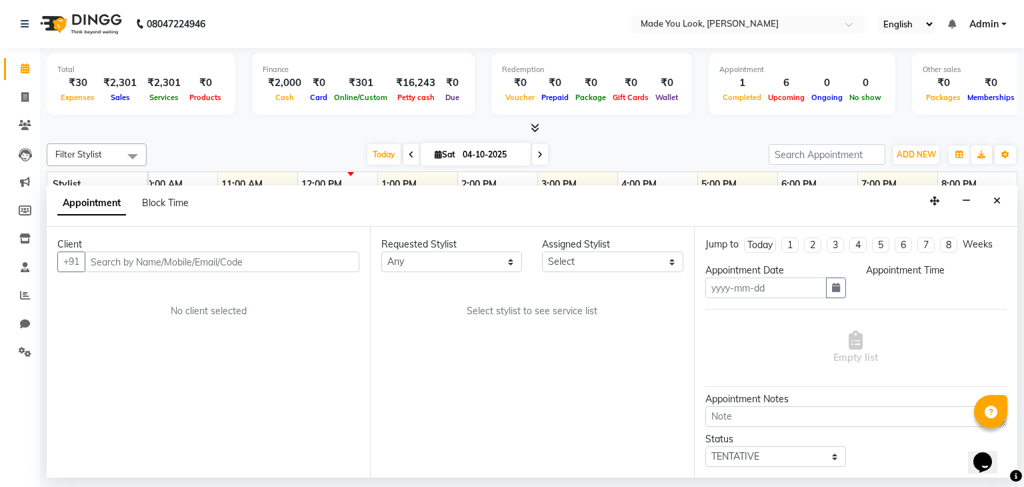
type input "04-10-2025"
select select "check-in"
select select "720"
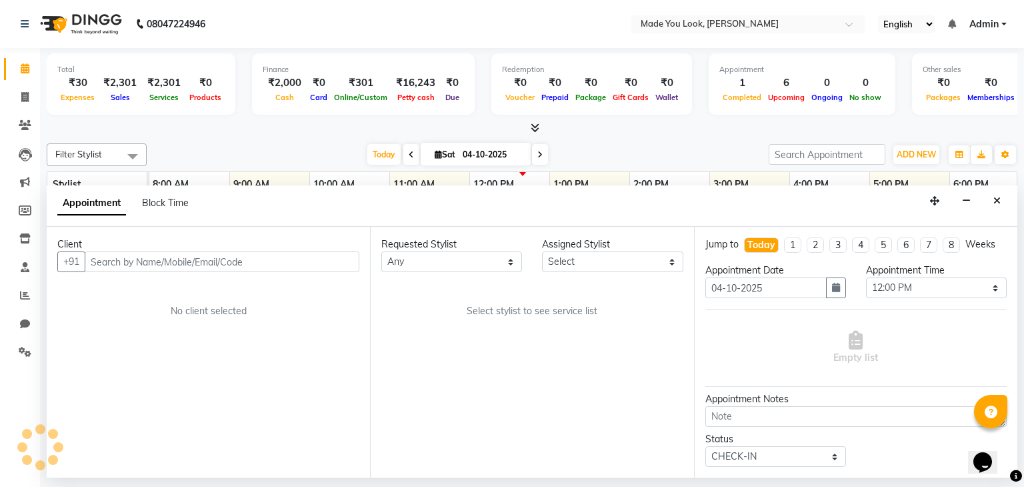
select select "83313"
select select "4108"
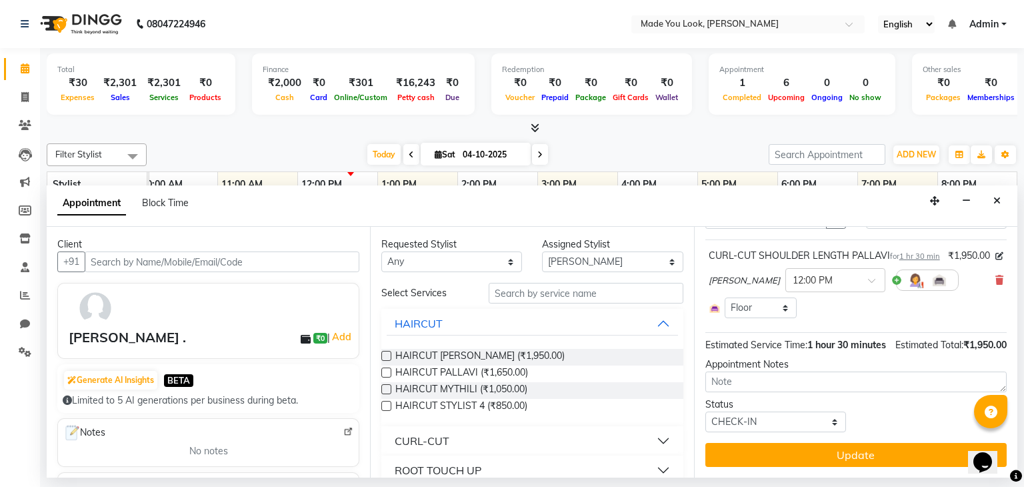
scroll to position [96, 0]
click at [996, 200] on icon "Close" at bounding box center [997, 200] width 7 height 9
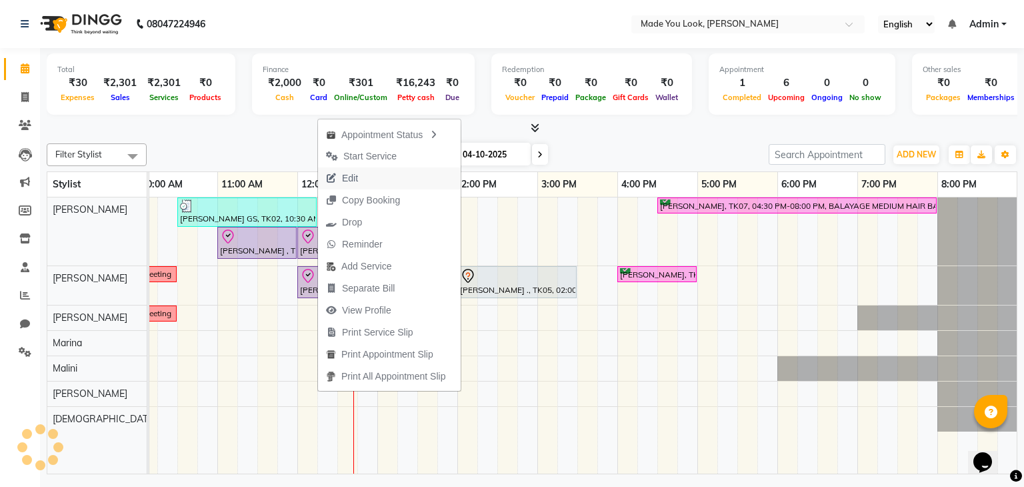
click at [369, 175] on button "Edit" at bounding box center [389, 178] width 143 height 22
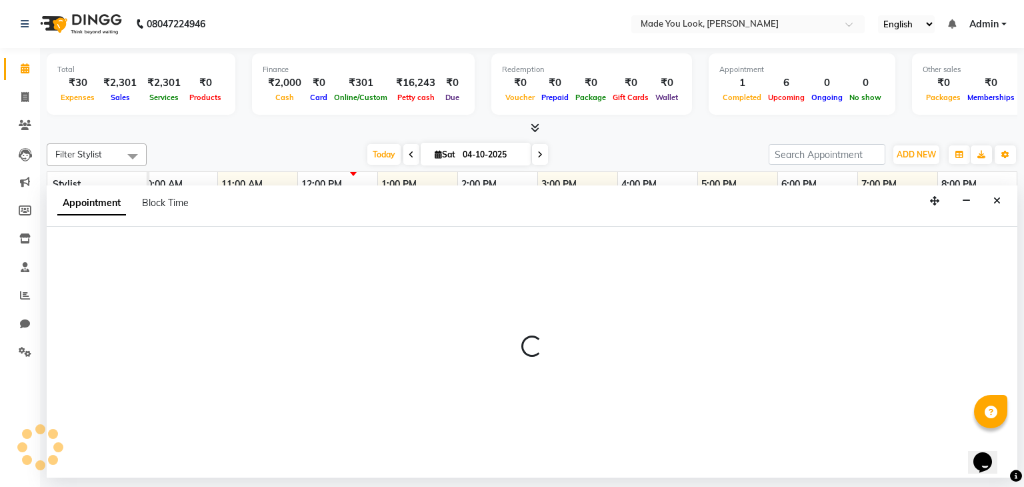
select select "tentative"
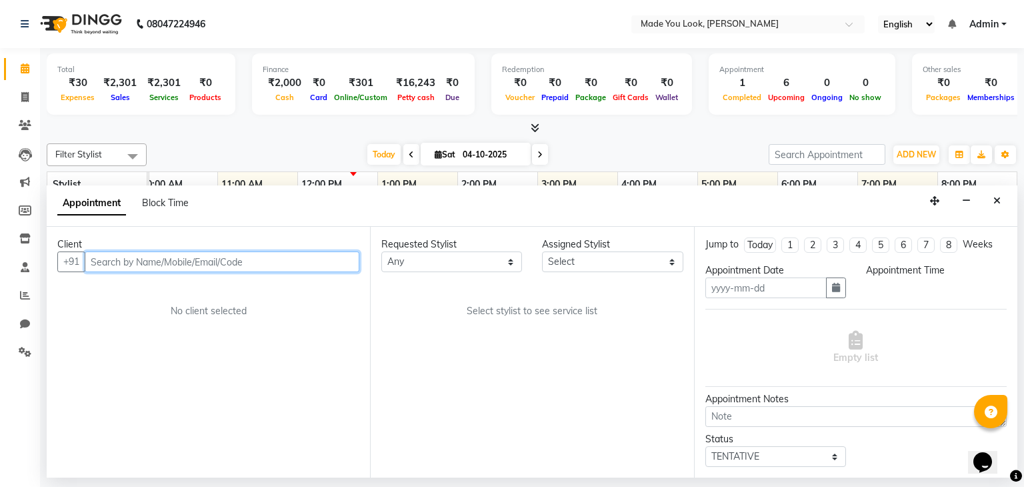
type input "04-10-2025"
select select "check-in"
select select "83312"
select select "660"
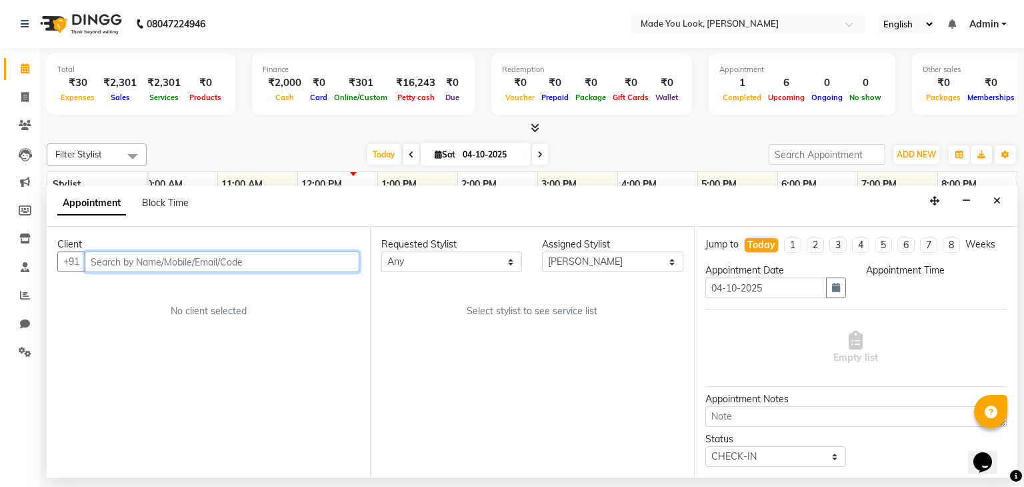
select select "4108"
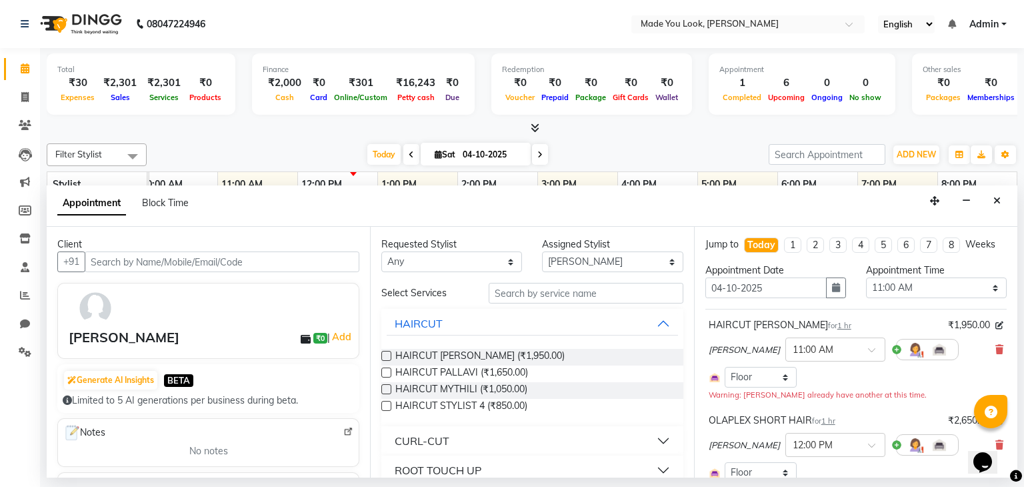
click at [479, 437] on button "CURL-CUT" at bounding box center [532, 441] width 291 height 24
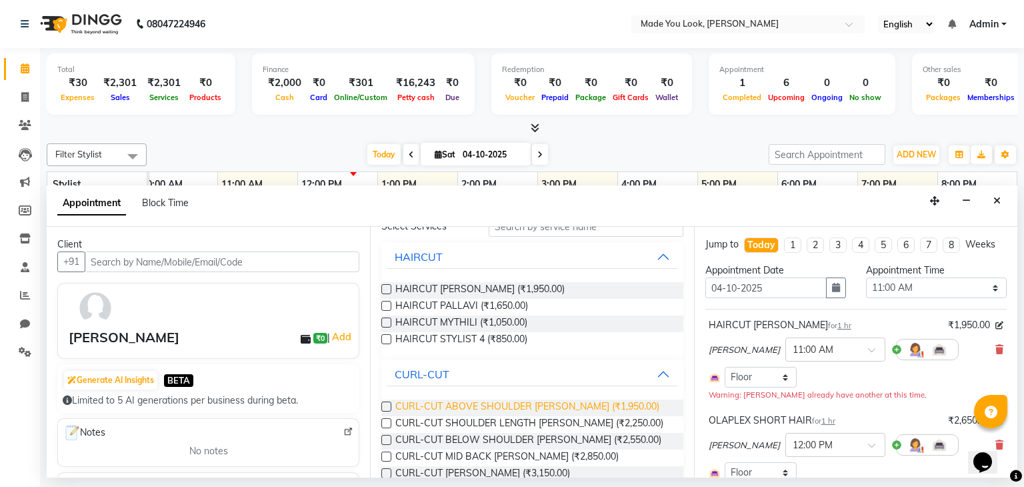
click at [548, 406] on span "CURL-CUT ABOVE SHOULDER [PERSON_NAME] (₹1,950.00)" at bounding box center [527, 407] width 264 height 17
checkbox input "false"
click at [996, 346] on icon at bounding box center [1000, 349] width 8 height 9
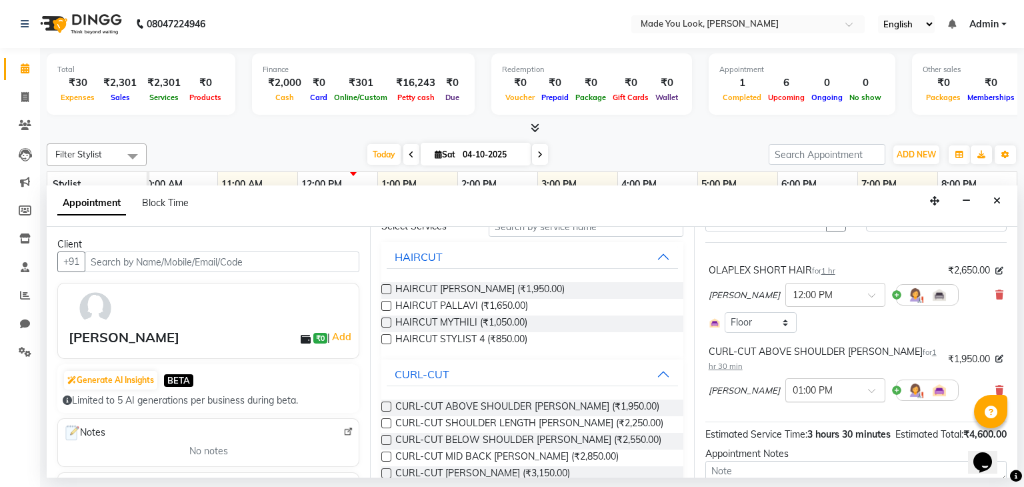
click at [834, 387] on input "text" at bounding box center [822, 389] width 59 height 14
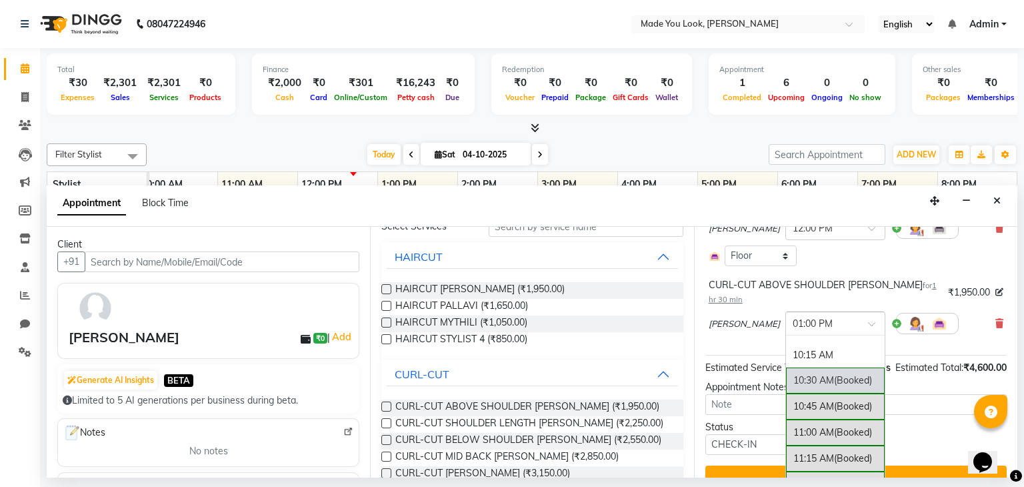
scroll to position [141, 0]
click at [820, 409] on div "11:00 AM (Booked)" at bounding box center [835, 412] width 99 height 26
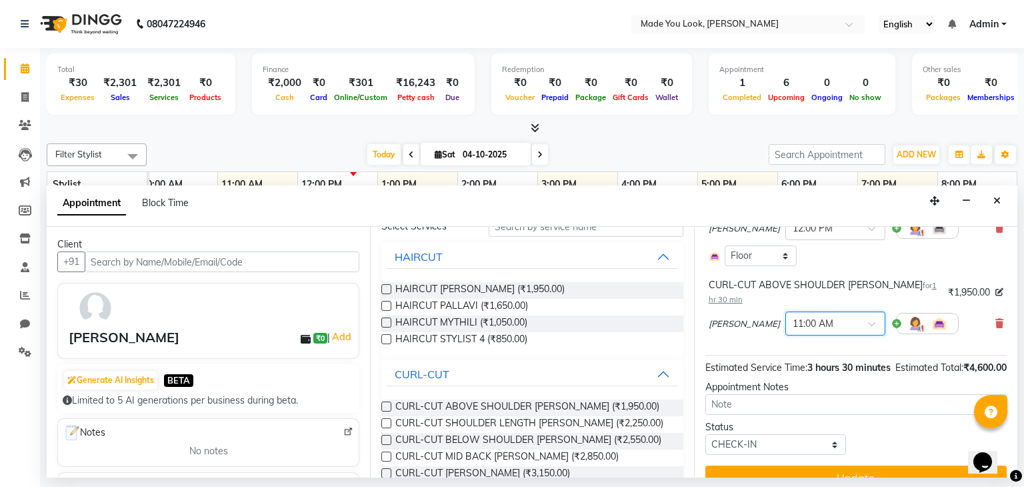
scroll to position [169, 0]
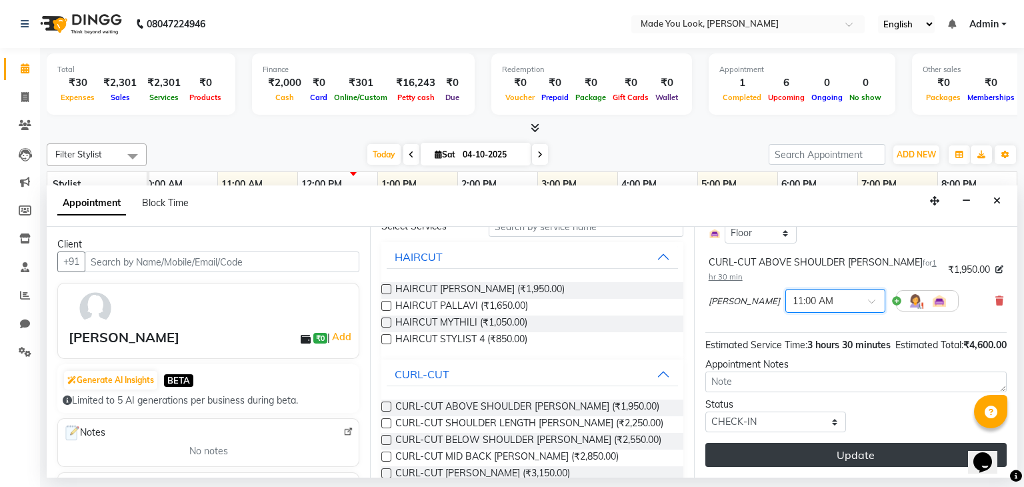
click at [837, 455] on button "Update" at bounding box center [855, 455] width 301 height 24
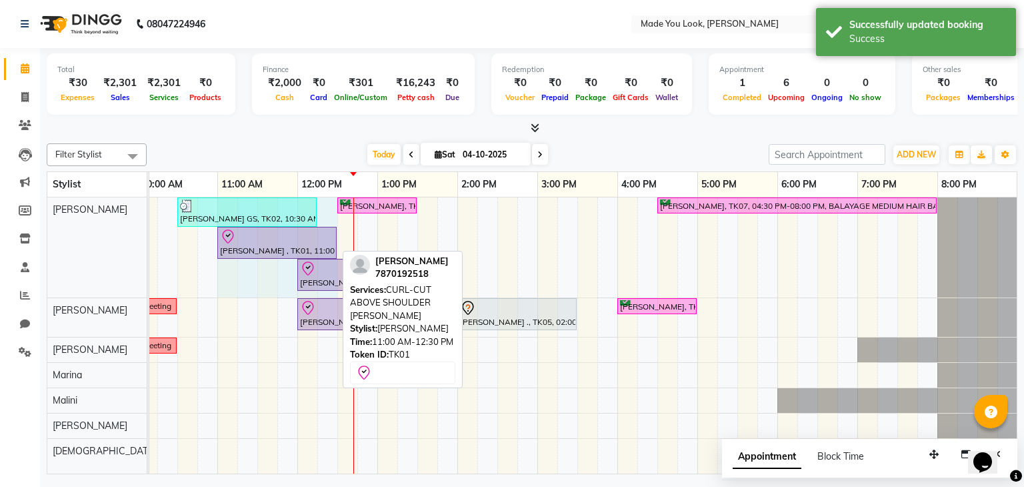
drag, startPoint x: 335, startPoint y: 235, endPoint x: 318, endPoint y: 235, distance: 16.7
drag, startPoint x: 333, startPoint y: 241, endPoint x: 295, endPoint y: 236, distance: 38.4
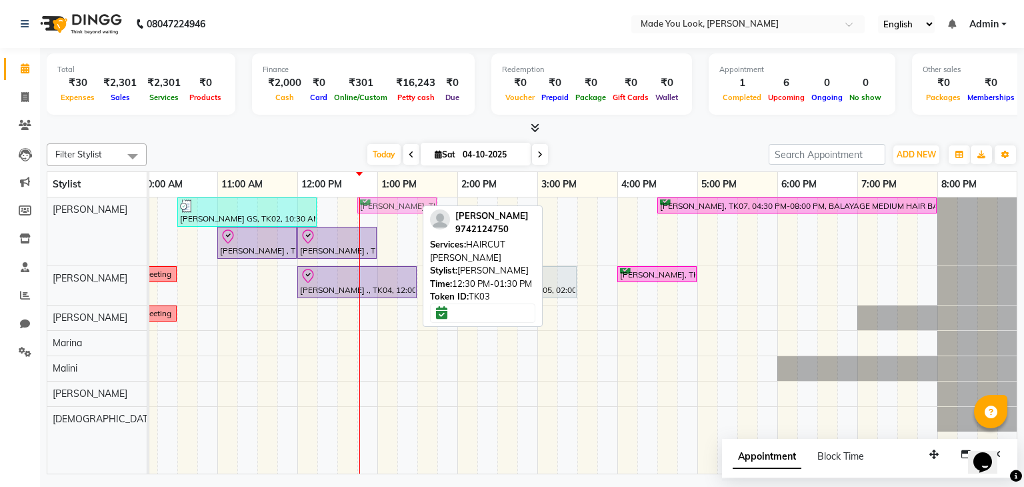
drag, startPoint x: 386, startPoint y: 199, endPoint x: 411, endPoint y: 202, distance: 25.5
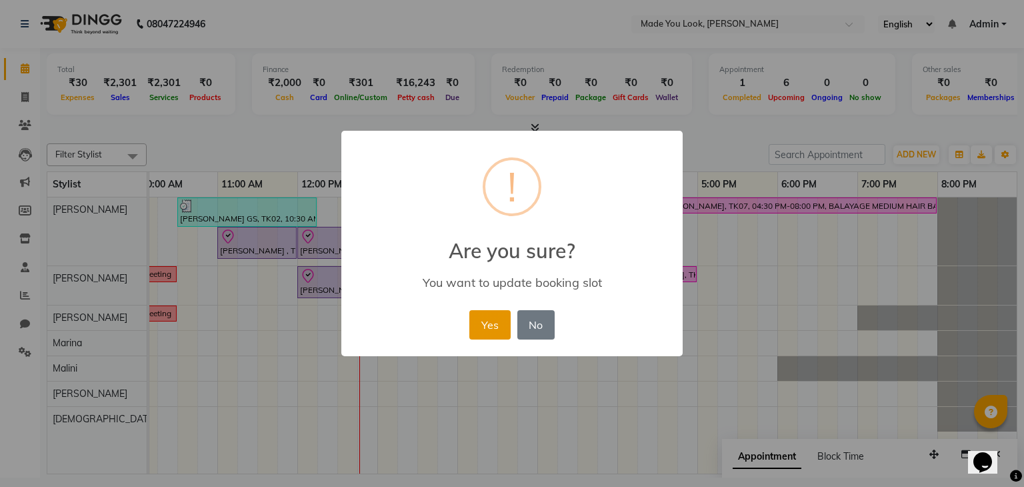
click at [498, 324] on button "Yes" at bounding box center [489, 324] width 41 height 29
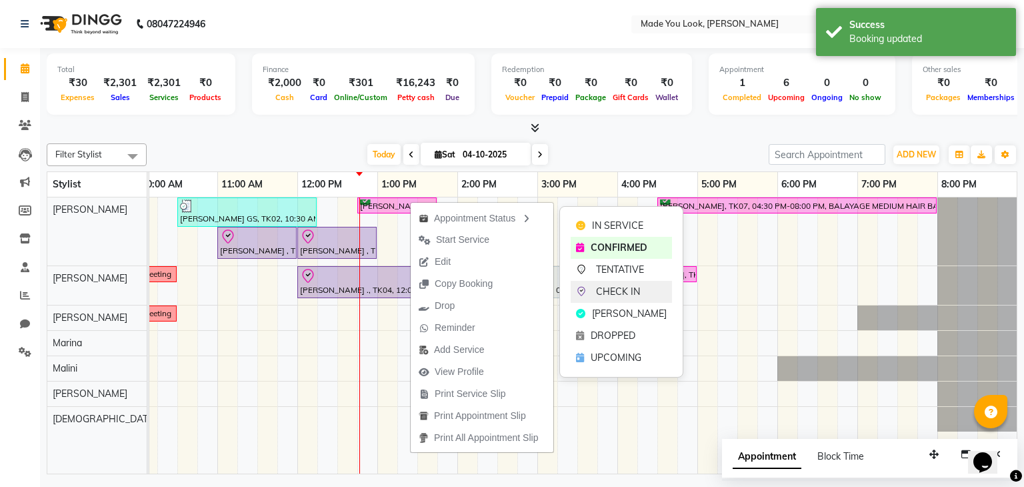
click at [616, 288] on span "CHECK IN" at bounding box center [618, 292] width 44 height 14
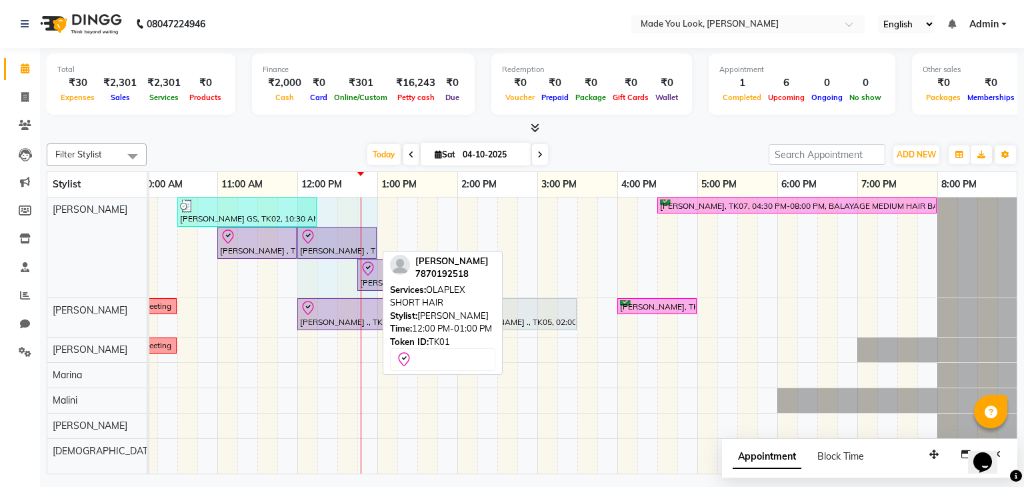
drag, startPoint x: 375, startPoint y: 244, endPoint x: 357, endPoint y: 247, distance: 17.5
drag, startPoint x: 375, startPoint y: 243, endPoint x: 360, endPoint y: 246, distance: 15.0
click at [360, 246] on div "Anusha GS, TK02, 10:30 AM-12:15 PM, HAIRCUT PRANAV Pooja Subhramanya, TK07, 04:…" at bounding box center [497, 335] width 1040 height 277
drag, startPoint x: 376, startPoint y: 238, endPoint x: 351, endPoint y: 243, distance: 25.8
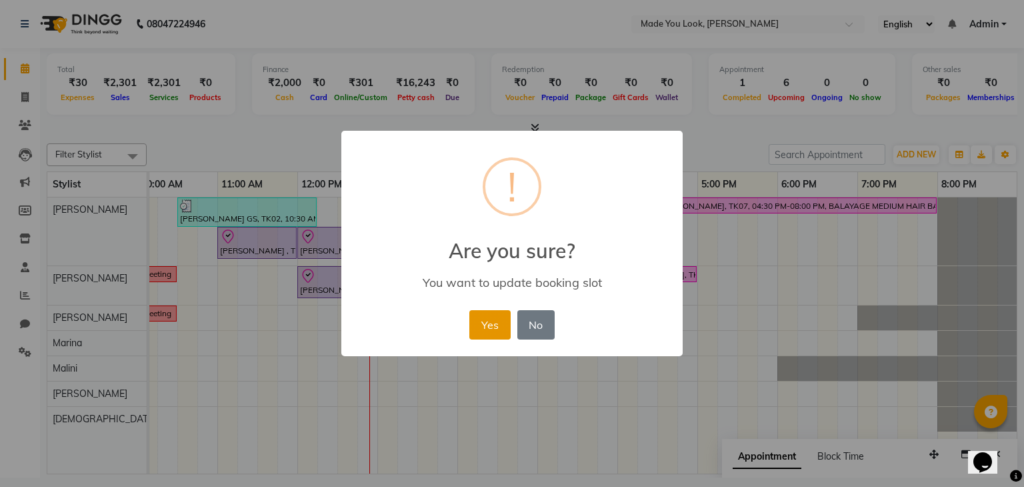
click at [479, 325] on button "Yes" at bounding box center [489, 324] width 41 height 29
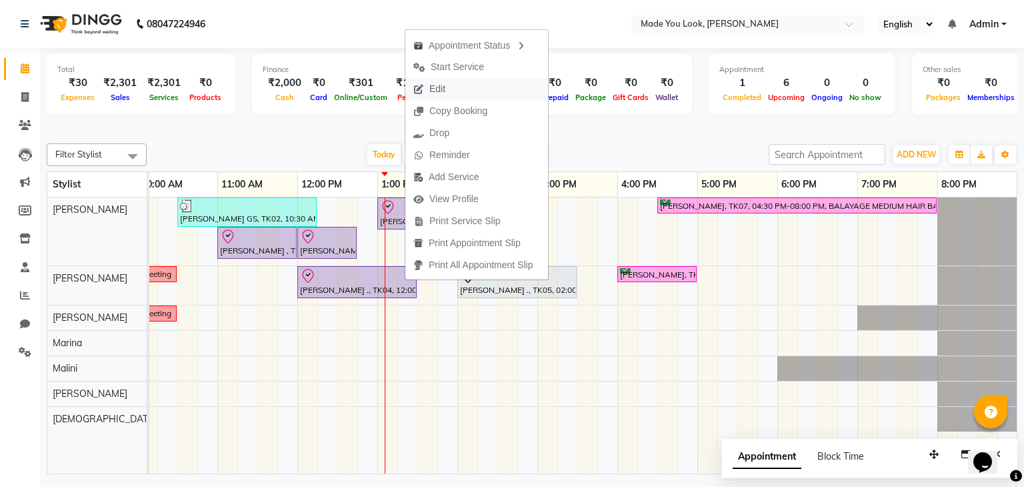
click at [467, 85] on button "Edit" at bounding box center [476, 89] width 143 height 22
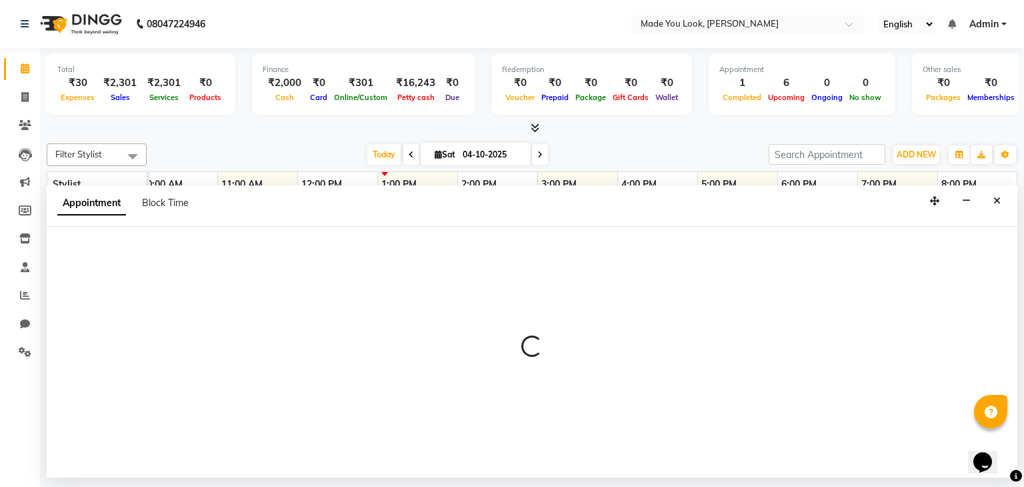
select select "check-in"
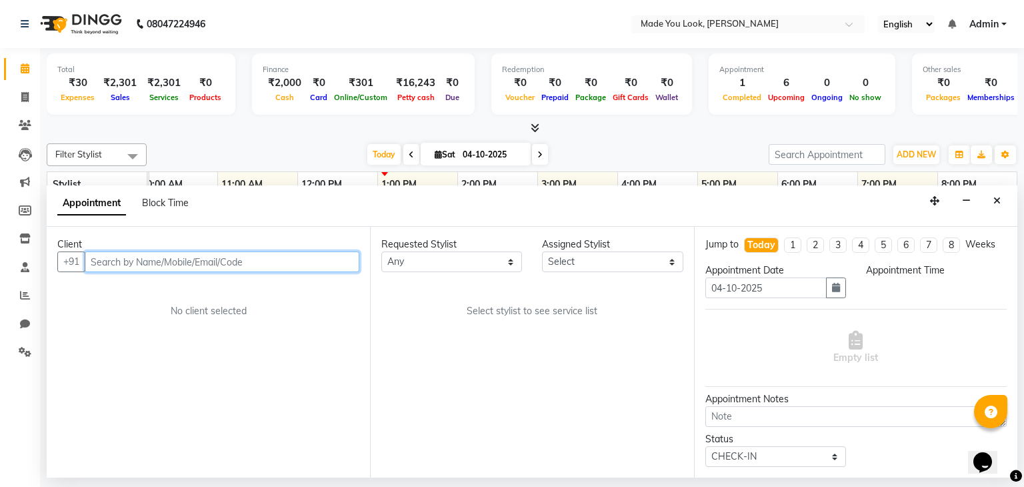
select select "83313"
select select "720"
select select "4108"
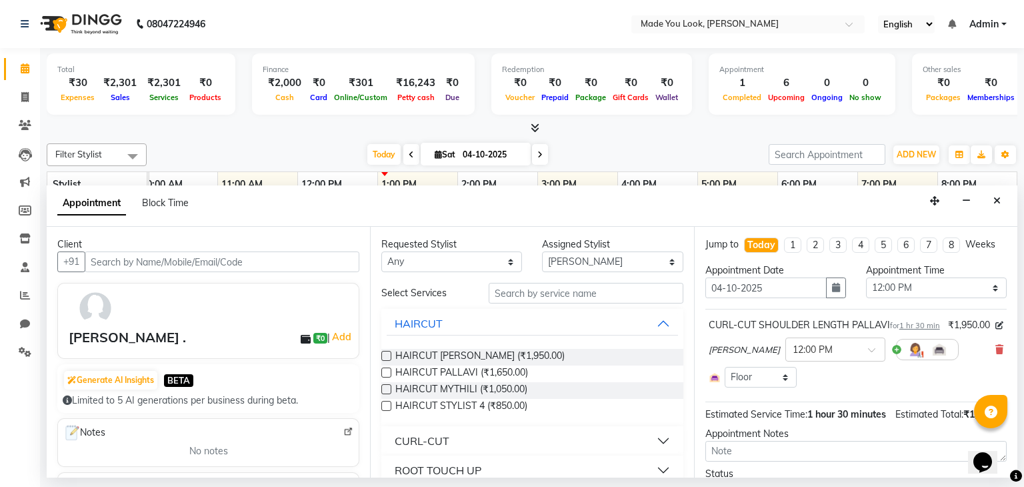
click at [536, 443] on button "CURL-CUT" at bounding box center [532, 441] width 291 height 24
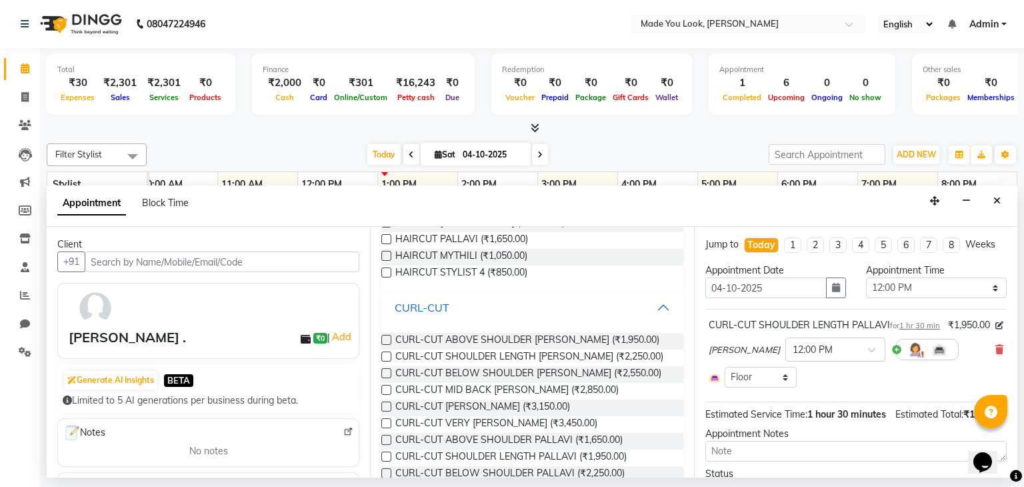
scroll to position [200, 0]
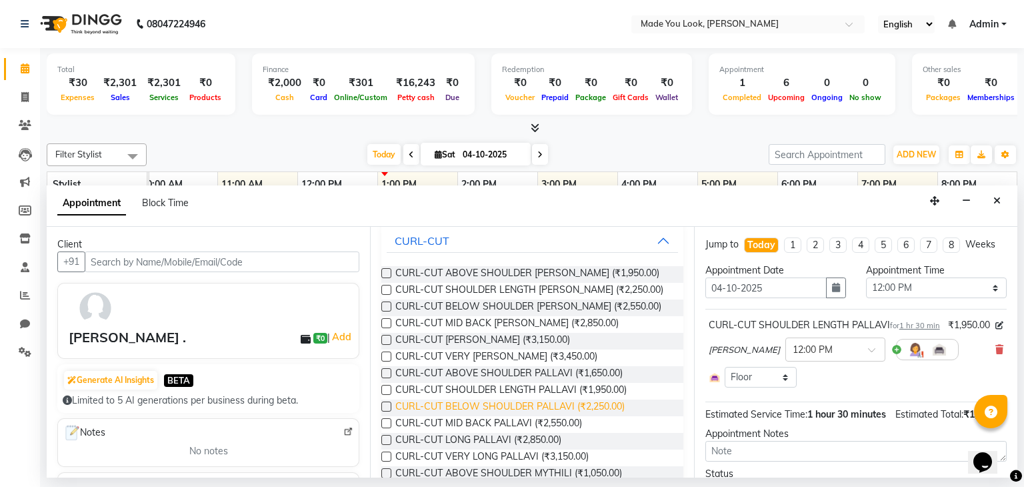
click at [603, 406] on span "CURL-CUT BELOW SHOULDER PALLAVI (₹2,250.00)" at bounding box center [509, 407] width 229 height 17
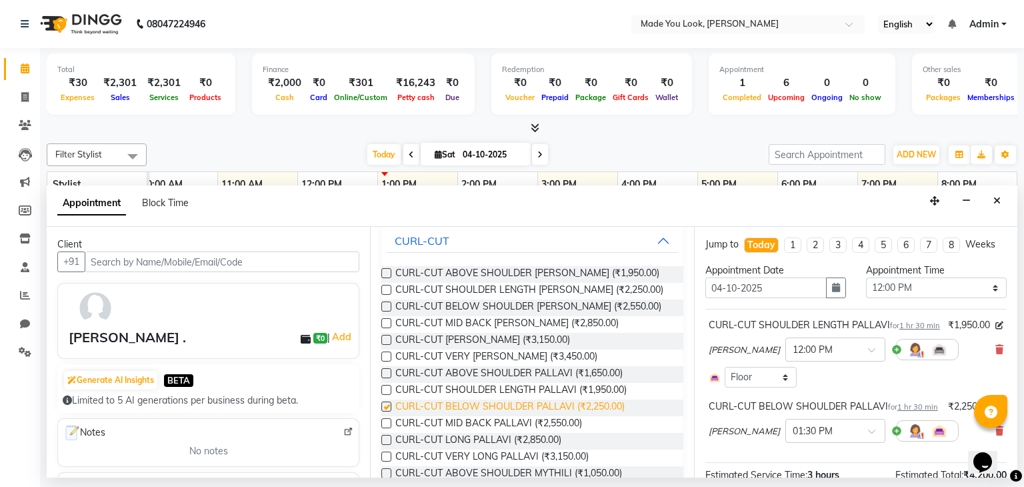
checkbox input "false"
click at [996, 354] on icon at bounding box center [1000, 349] width 8 height 9
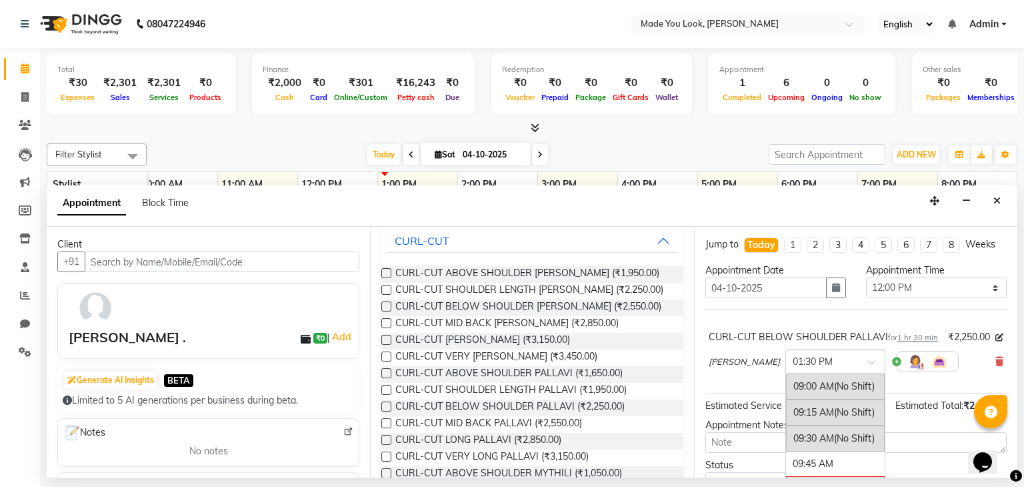
click at [834, 367] on input "text" at bounding box center [822, 360] width 59 height 14
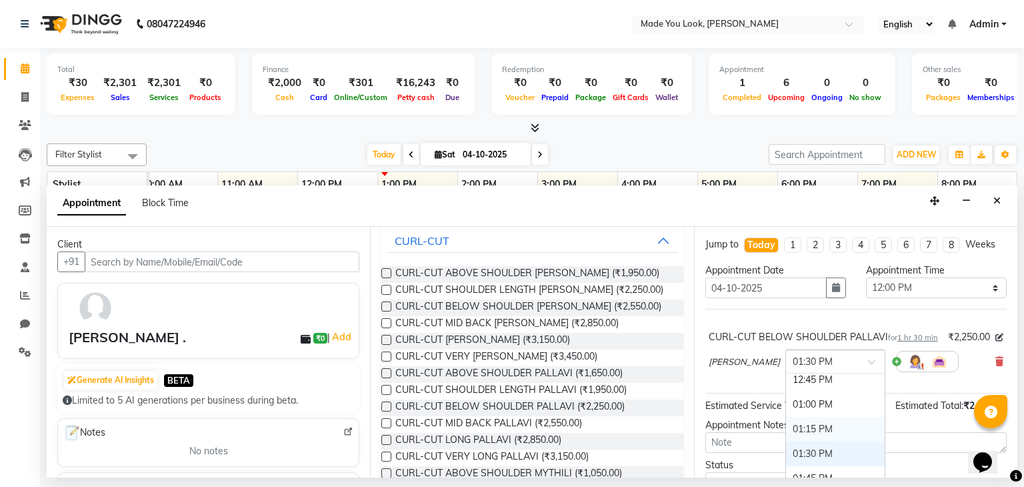
scroll to position [249, 0]
click at [826, 447] on div "12:00 PM" at bounding box center [835, 439] width 99 height 25
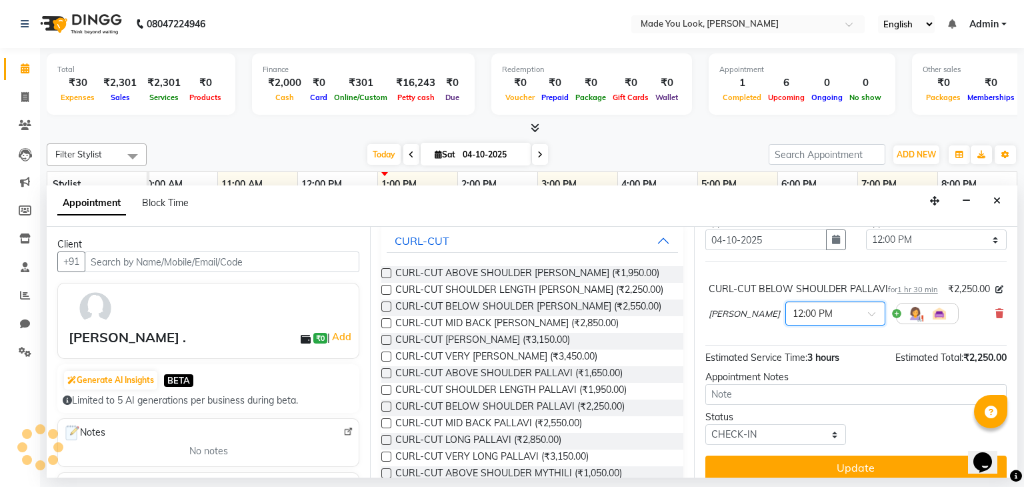
scroll to position [74, 0]
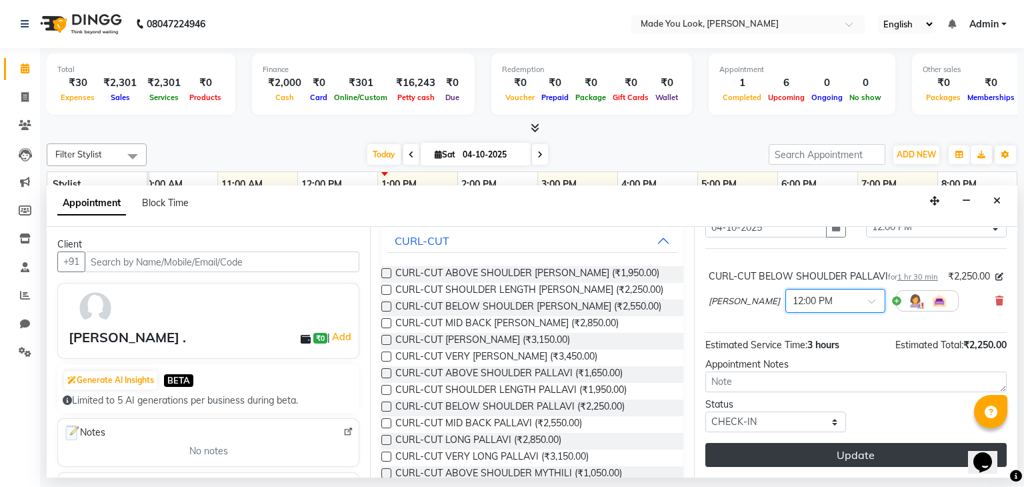
click at [844, 454] on button "Update" at bounding box center [855, 455] width 301 height 24
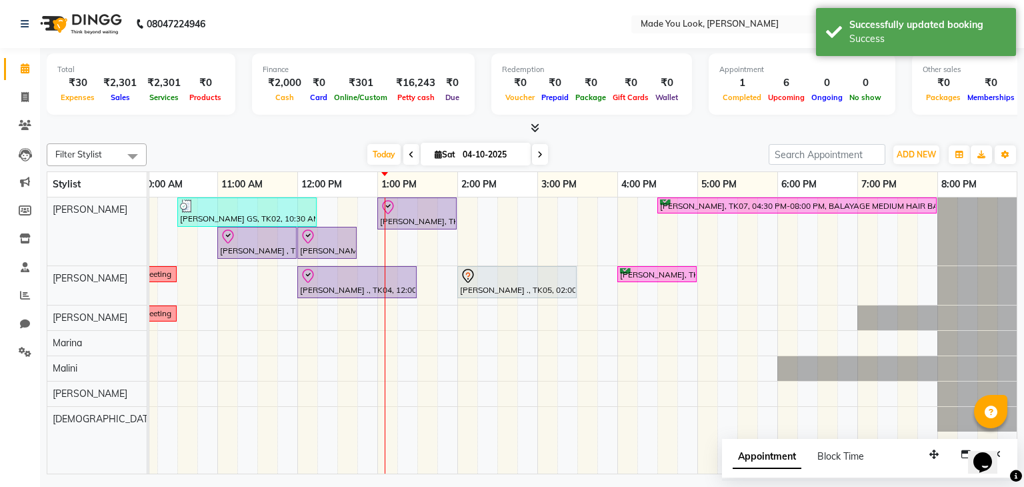
click at [409, 153] on icon at bounding box center [411, 155] width 5 height 8
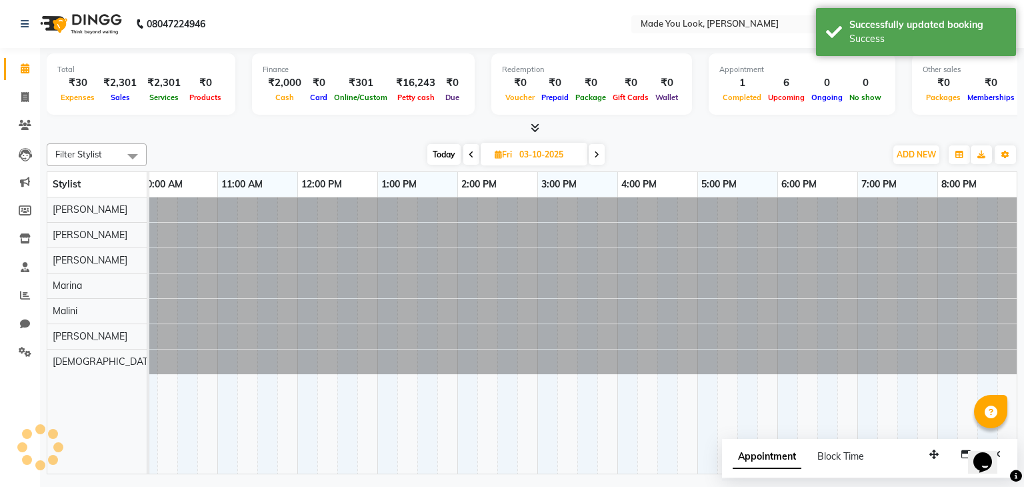
scroll to position [0, 172]
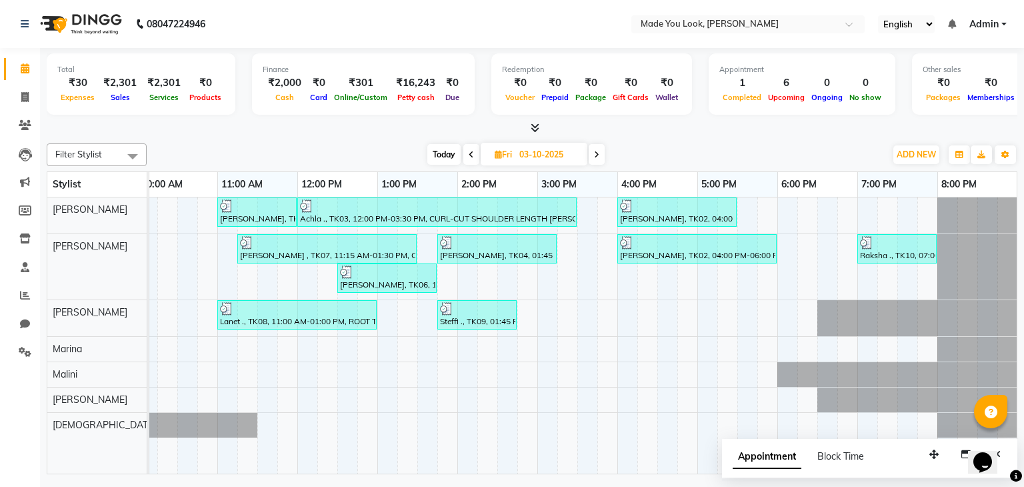
click at [600, 153] on span at bounding box center [597, 154] width 16 height 21
type input "04-10-2025"
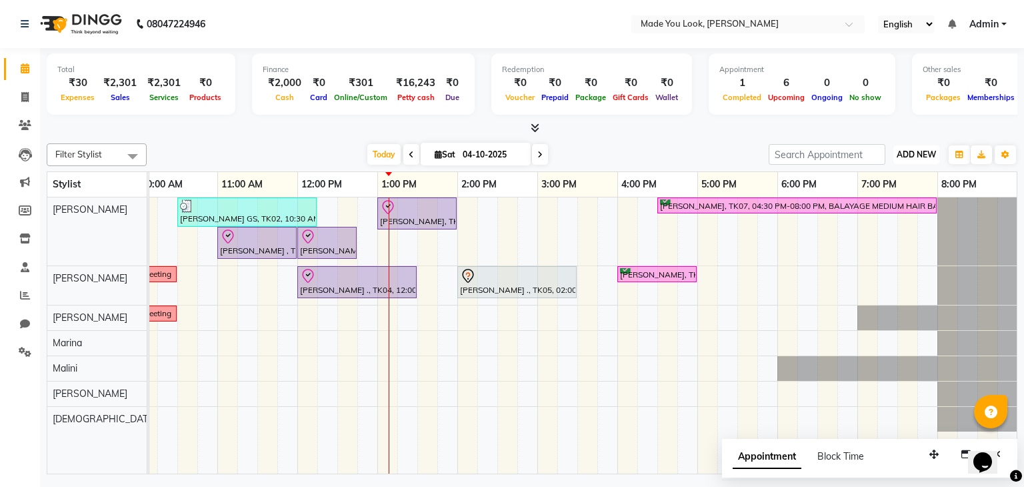
click at [925, 145] on button "ADD NEW Toggle Dropdown" at bounding box center [917, 154] width 46 height 19
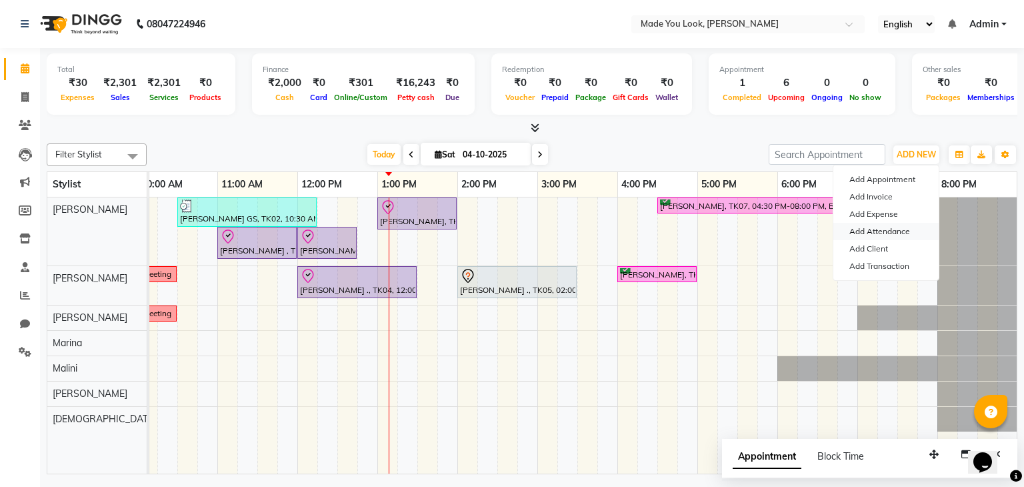
click at [892, 231] on link "Add Attendance" at bounding box center [886, 231] width 105 height 17
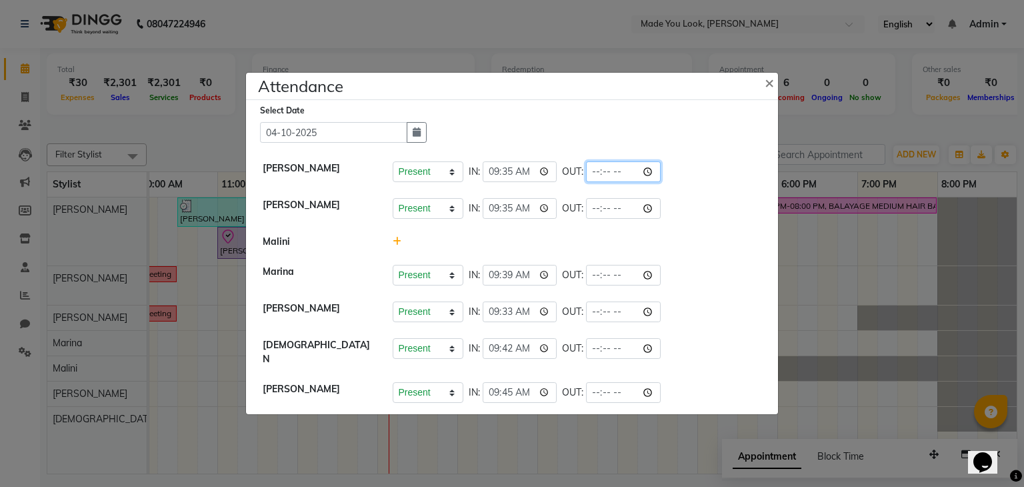
click at [595, 179] on input "time" at bounding box center [623, 171] width 75 height 21
type input "20:00"
click at [655, 121] on div "Select Date 04-10-2025" at bounding box center [517, 122] width 515 height 39
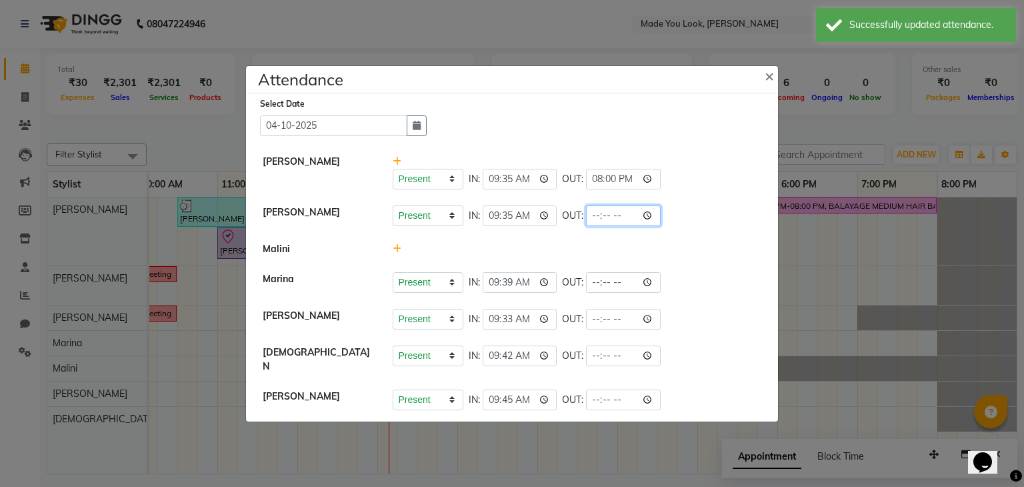
click at [600, 219] on input "time" at bounding box center [623, 215] width 75 height 21
type input "20:00"
click at [614, 122] on div "Select Date 04-10-2025" at bounding box center [517, 116] width 515 height 39
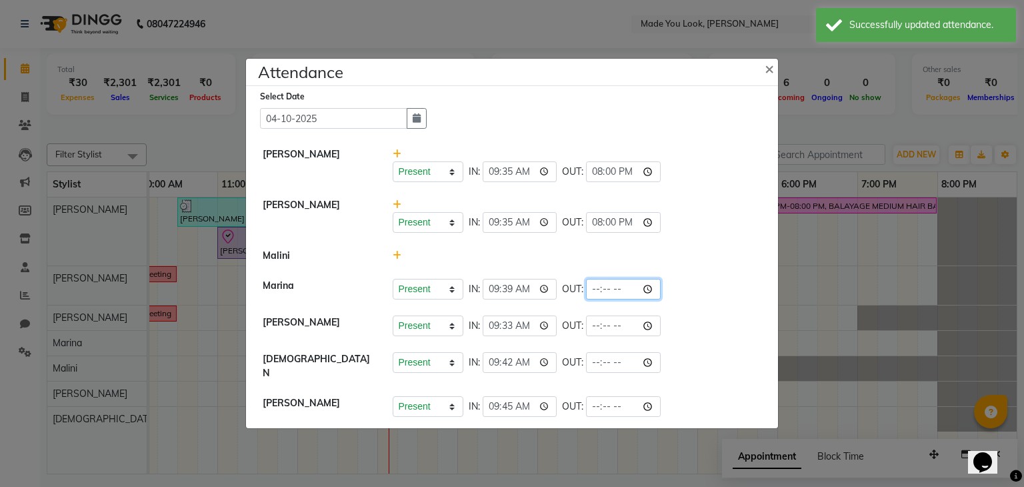
click at [593, 289] on input "time" at bounding box center [623, 289] width 75 height 21
type input "20:00"
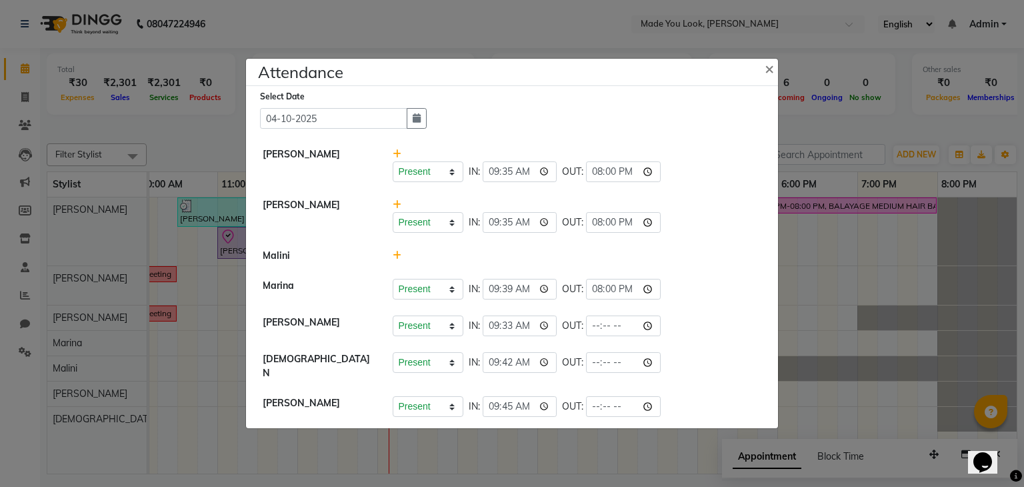
click at [683, 182] on div "Present Absent Late Half Day Weekly Off IN: 09:35 OUT: 20:00" at bounding box center [577, 171] width 369 height 21
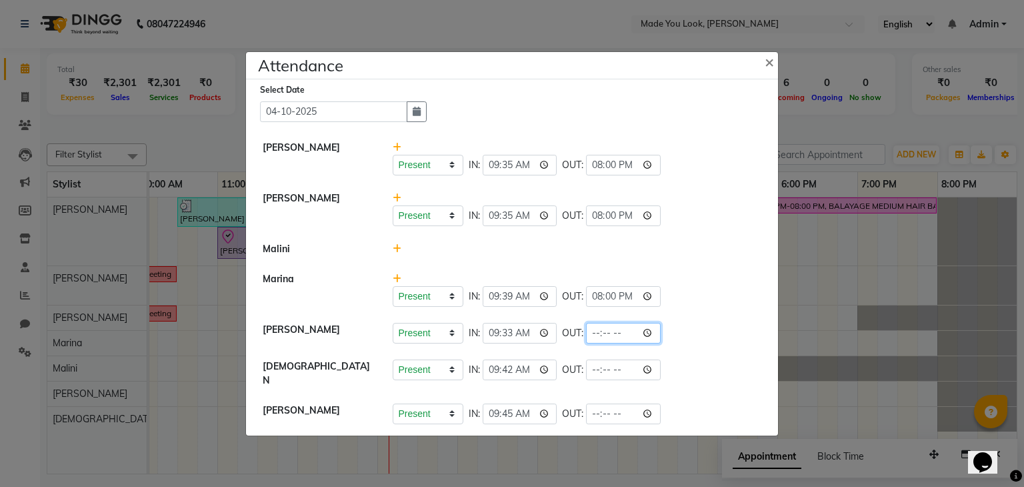
click at [597, 335] on input "time" at bounding box center [623, 333] width 75 height 21
type input "20:00"
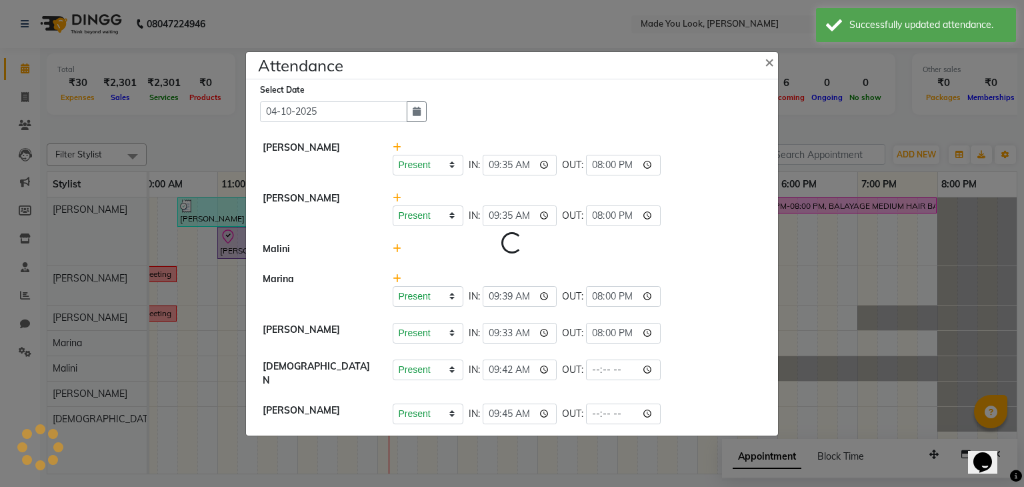
click at [740, 195] on div "Present Absent Late Half Day Weekly Off IN: 09:35 OUT: 20:00" at bounding box center [577, 208] width 389 height 35
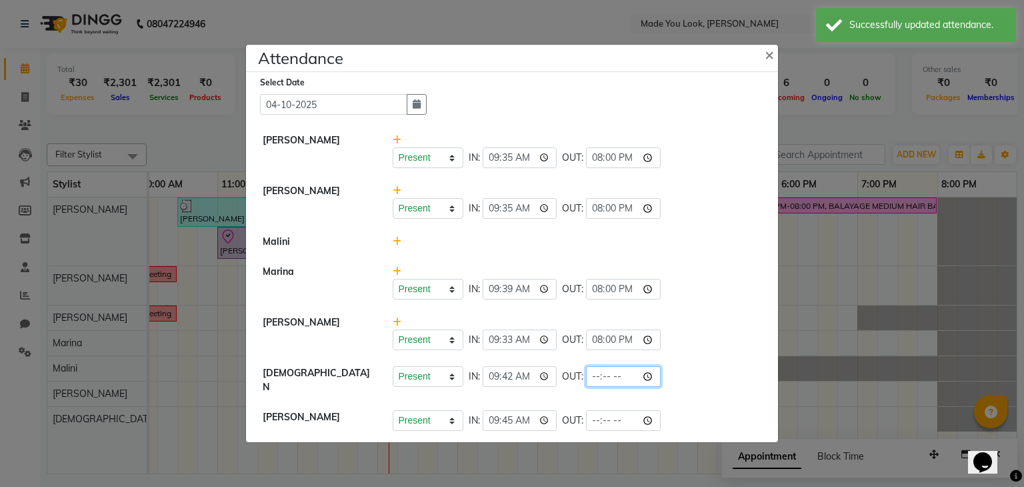
click at [595, 380] on input "time" at bounding box center [623, 376] width 75 height 21
type input "20:00"
click at [732, 153] on div "Present Absent Late Half Day Weekly Off IN: 09:35 OUT: 20:00" at bounding box center [577, 157] width 369 height 21
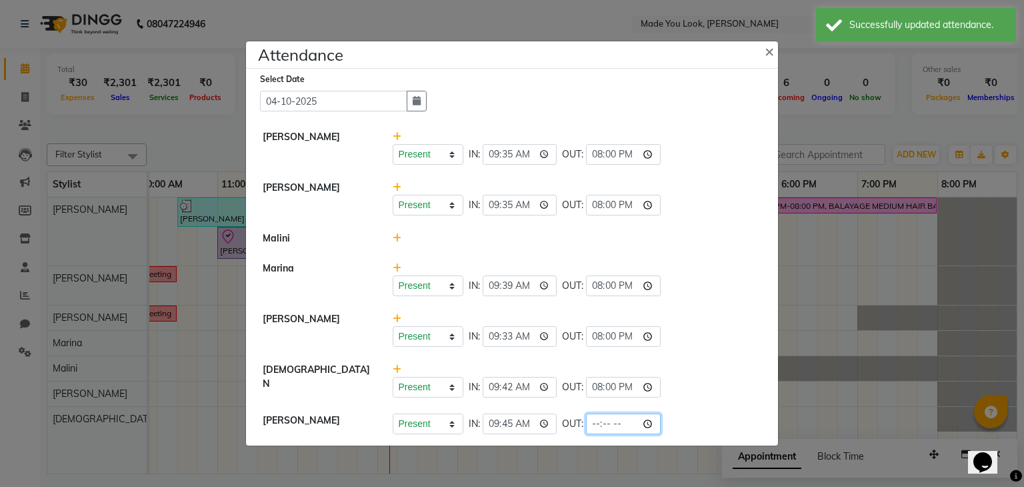
click at [594, 425] on input "time" at bounding box center [623, 423] width 75 height 21
type input "20:00"
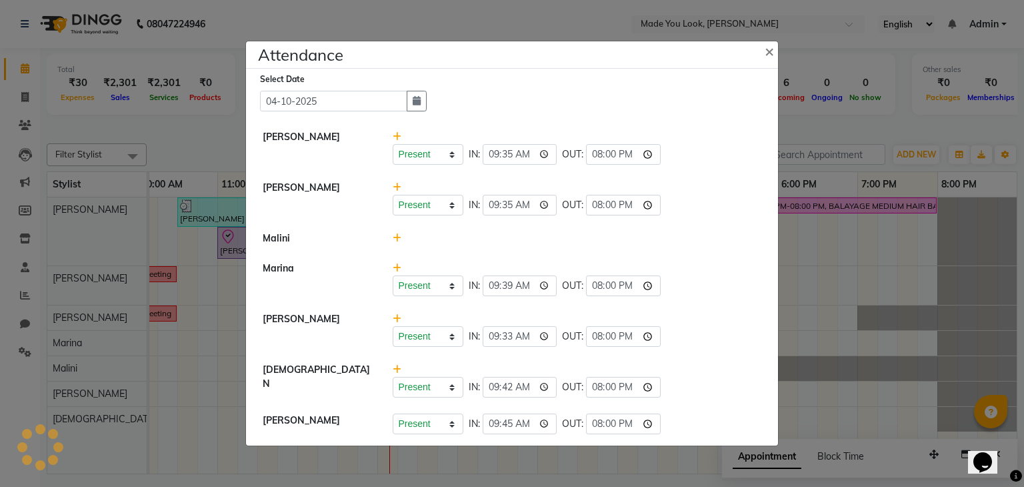
click at [742, 227] on li "Malini" at bounding box center [511, 238] width 525 height 31
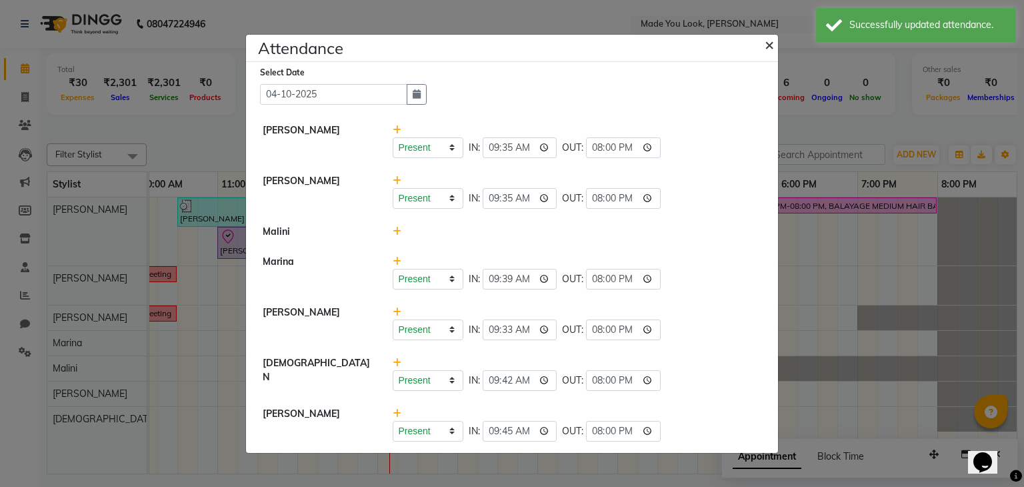
click at [772, 44] on span "×" at bounding box center [769, 44] width 9 height 20
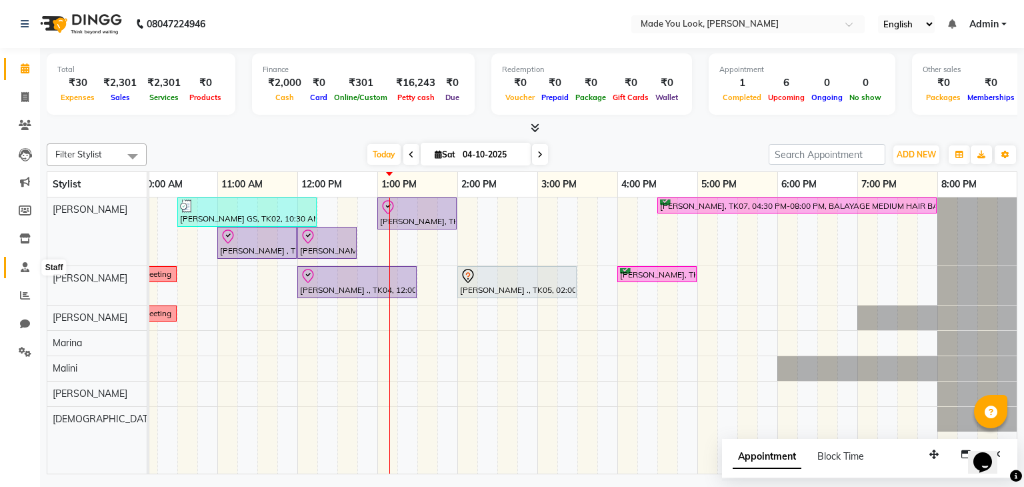
click at [23, 263] on icon at bounding box center [25, 267] width 9 height 10
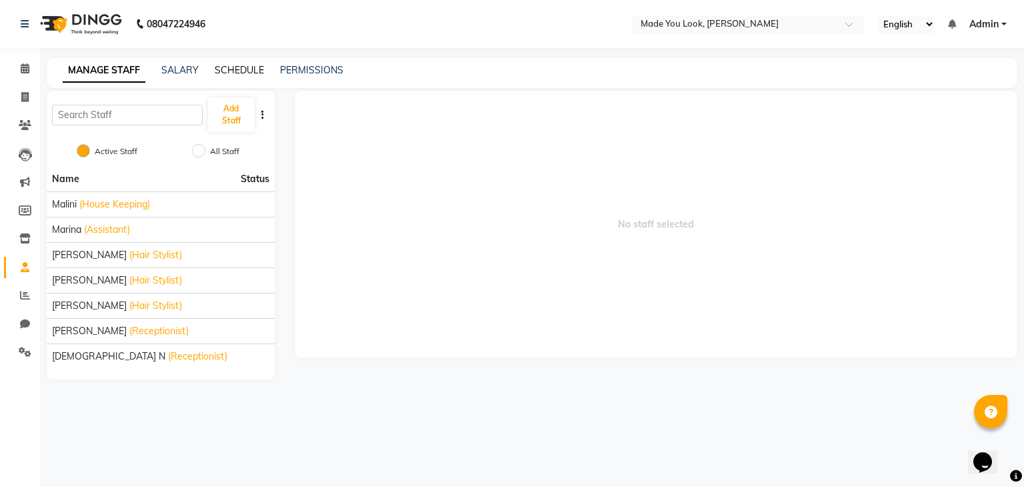
click at [243, 70] on link "SCHEDULE" at bounding box center [239, 70] width 49 height 12
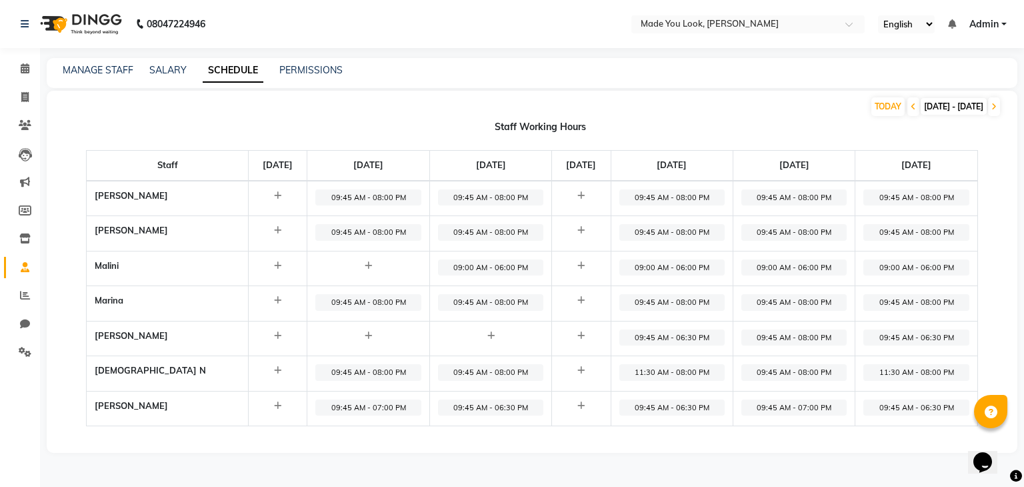
click at [810, 404] on span "09:45 AM - 07:00 PM" at bounding box center [794, 407] width 105 height 17
select select "09:45 AM"
select select "07:00 PM"
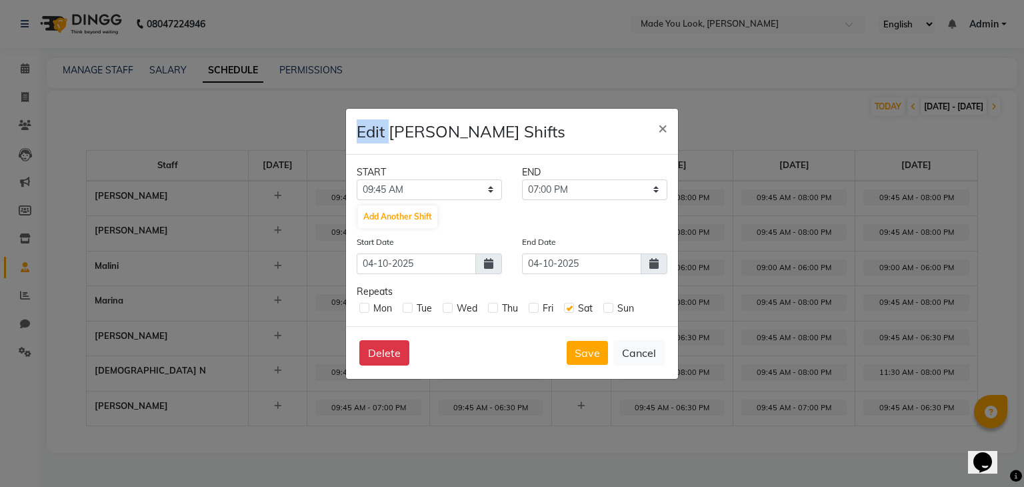
click at [810, 404] on ngb-modal-window "Edit Mythili Reddy's Shifts × START END 12:00 AM 12:15 AM 12:30 AM 12:45 AM 01:…" at bounding box center [512, 243] width 1024 height 487
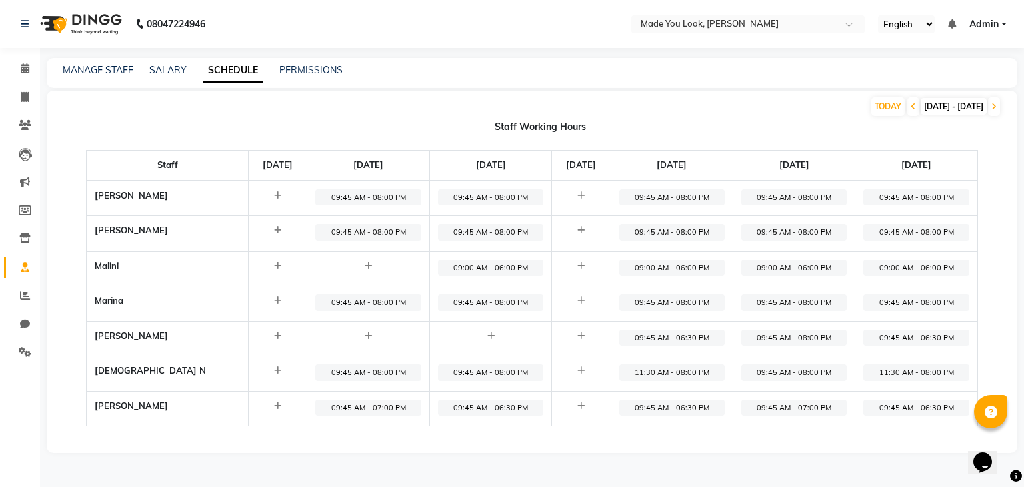
click at [806, 406] on span "09:45 AM - 07:00 PM" at bounding box center [794, 407] width 105 height 17
select select "09:45 AM"
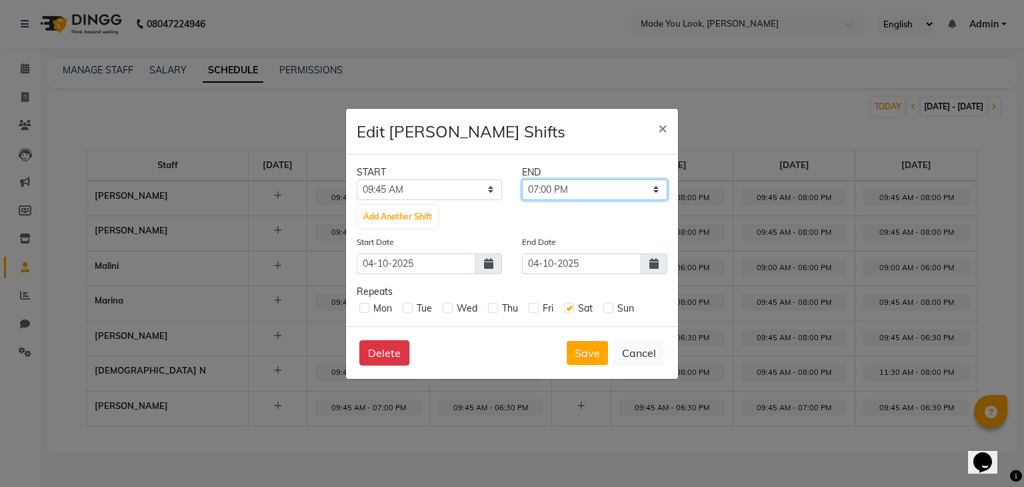
click at [653, 191] on select "10:00 AM 10:15 AM 10:30 AM 10:45 AM 11:00 AM 11:15 AM 11:30 AM 11:45 AM 12:00 P…" at bounding box center [594, 189] width 145 height 21
select select "08:00 PM"
click at [522, 179] on select "10:00 AM 10:15 AM 10:30 AM 10:45 AM 11:00 AM 11:15 AM 11:30 AM 11:45 AM 12:00 P…" at bounding box center [594, 189] width 145 height 21
click at [587, 353] on button "Save" at bounding box center [587, 353] width 41 height 24
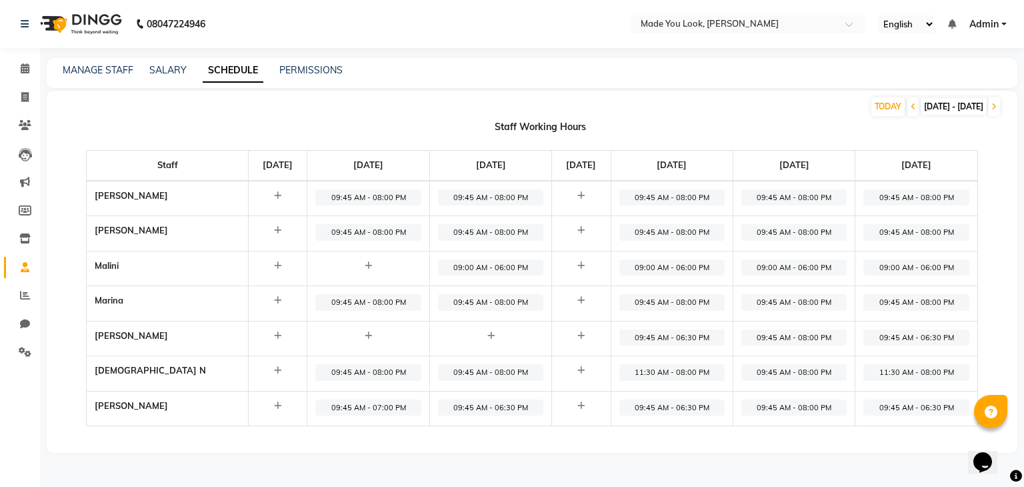
click at [752, 99] on div "TODAY 29-09-2025 - 05-10-2025" at bounding box center [524, 106] width 955 height 21
click at [755, 122] on div "TODAY 29-09-2025 - 05-10-2025 Staff Working Hours Staff Monday, Sep 29 Tuesday,…" at bounding box center [532, 272] width 971 height 362
click at [748, 117] on div "TODAY 29-09-2025 - 05-10-2025 Staff Working Hours Staff Monday, Sep 29 Tuesday,…" at bounding box center [532, 272] width 971 height 362
click at [23, 69] on icon at bounding box center [25, 68] width 9 height 10
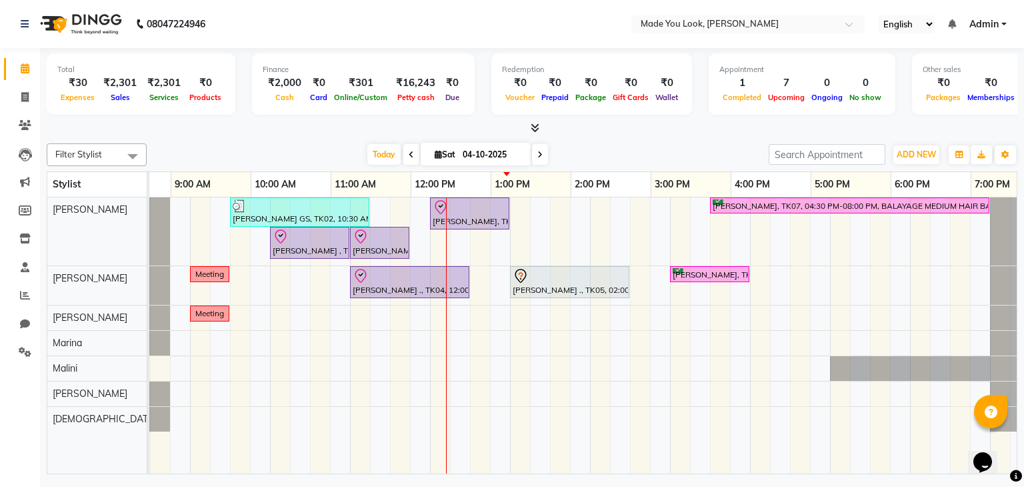
scroll to position [0, 172]
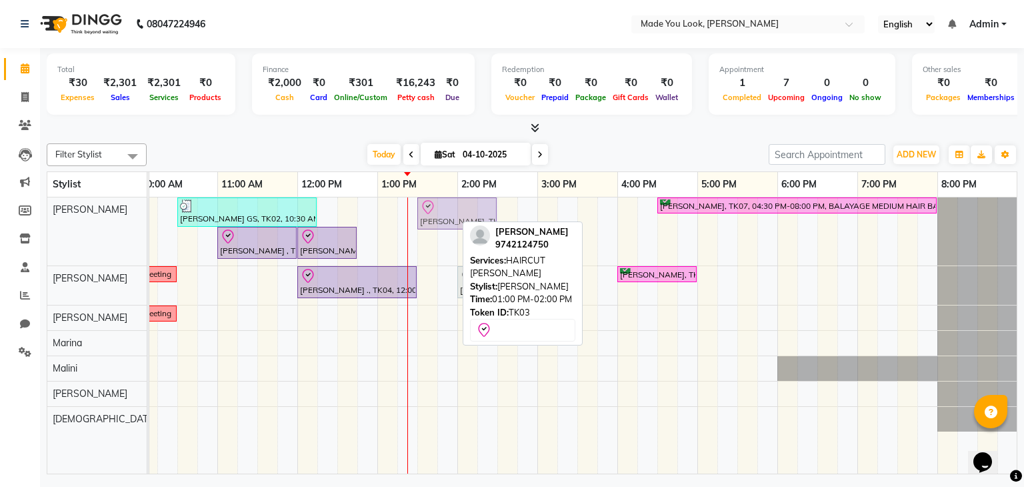
drag, startPoint x: 389, startPoint y: 221, endPoint x: 420, endPoint y: 221, distance: 30.7
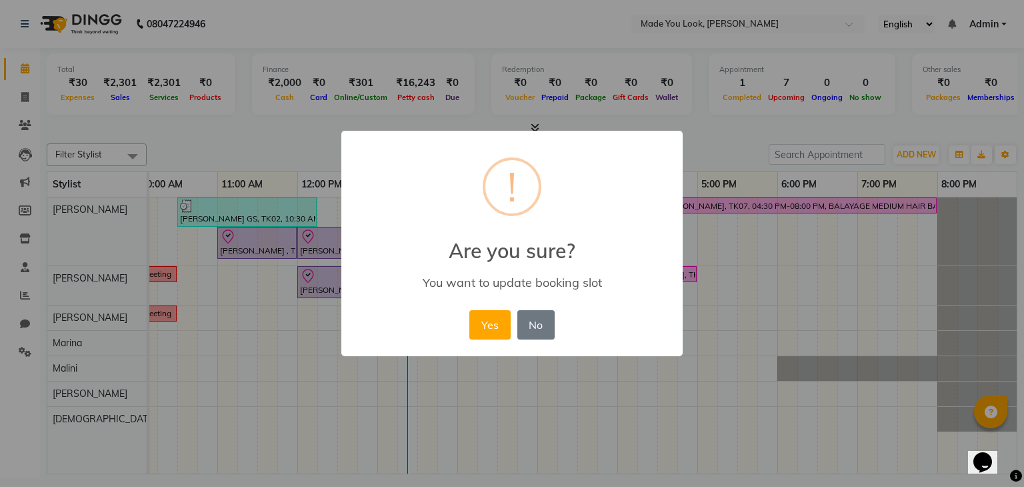
click at [774, 256] on div "× ! Are you sure? You want to update booking slot Yes No No" at bounding box center [512, 243] width 1024 height 487
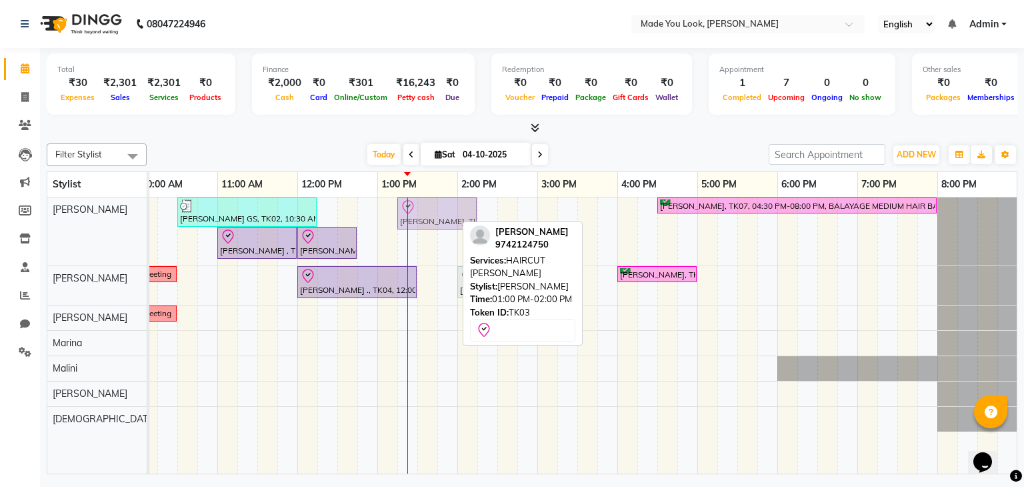
drag, startPoint x: 421, startPoint y: 211, endPoint x: 436, endPoint y: 212, distance: 15.4
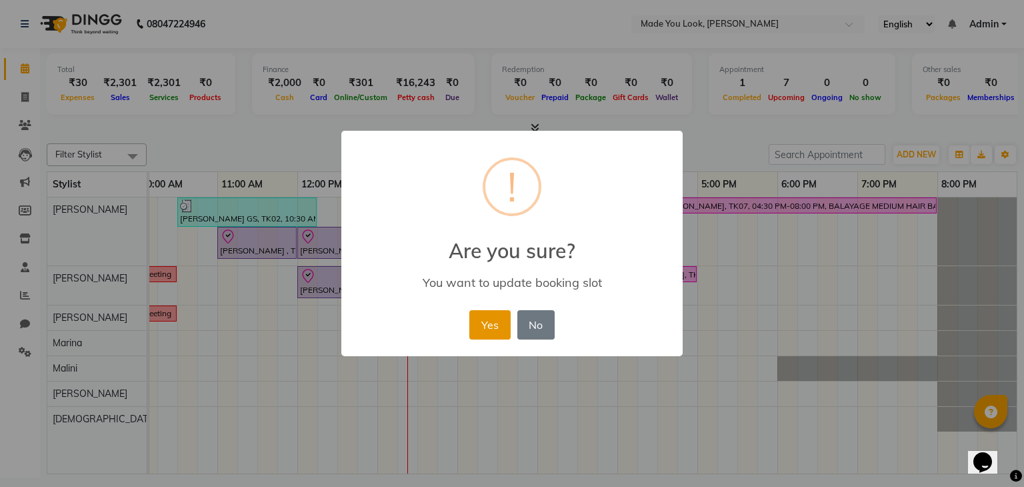
click at [498, 322] on button "Yes" at bounding box center [489, 324] width 41 height 29
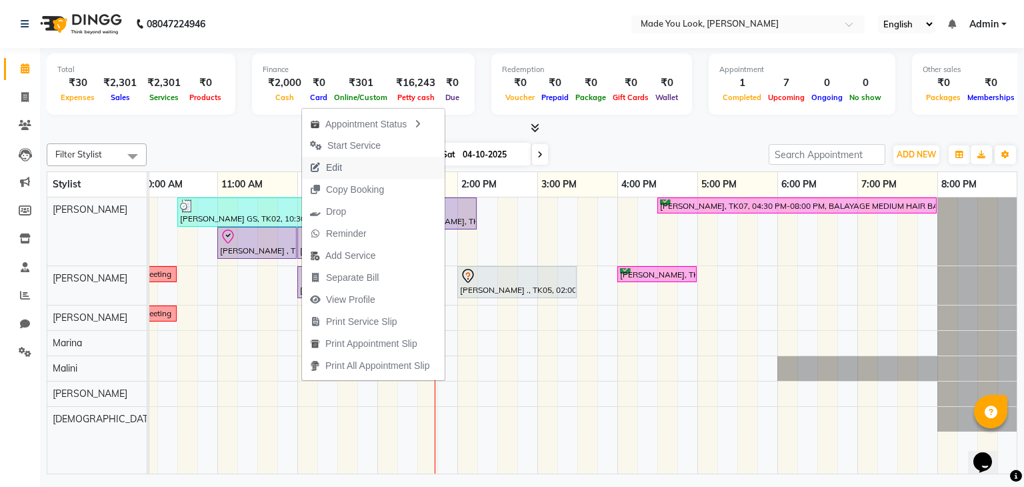
click at [363, 171] on button "Edit" at bounding box center [373, 168] width 143 height 22
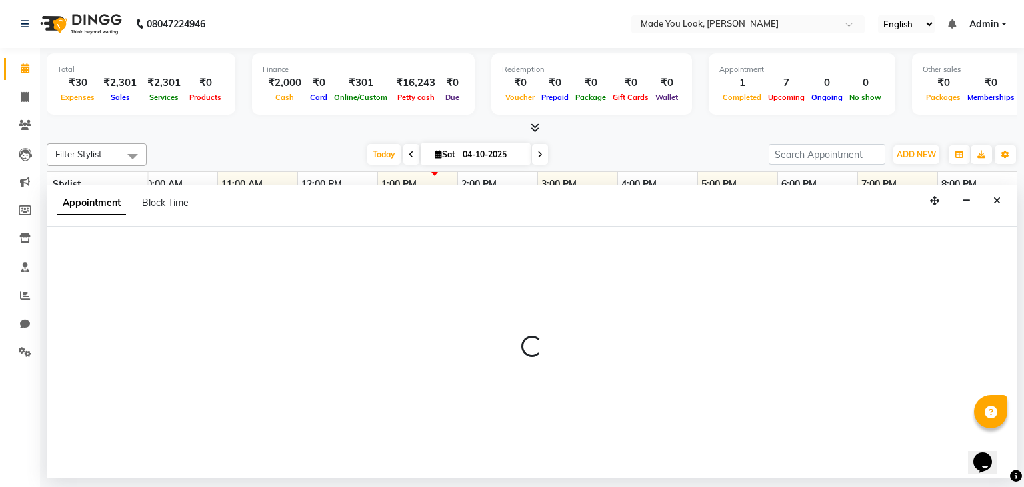
select select "tentative"
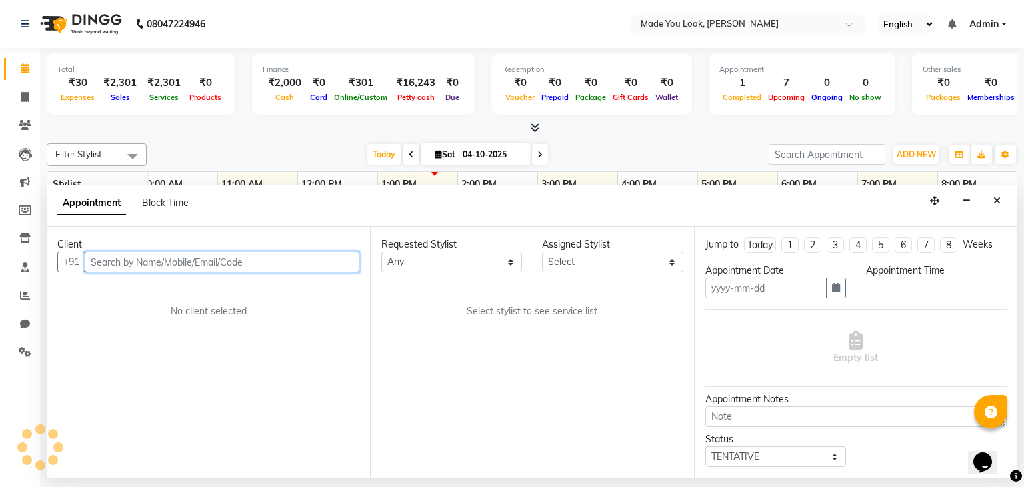
type input "04-10-2025"
select select "83312"
select select "check-in"
select select "660"
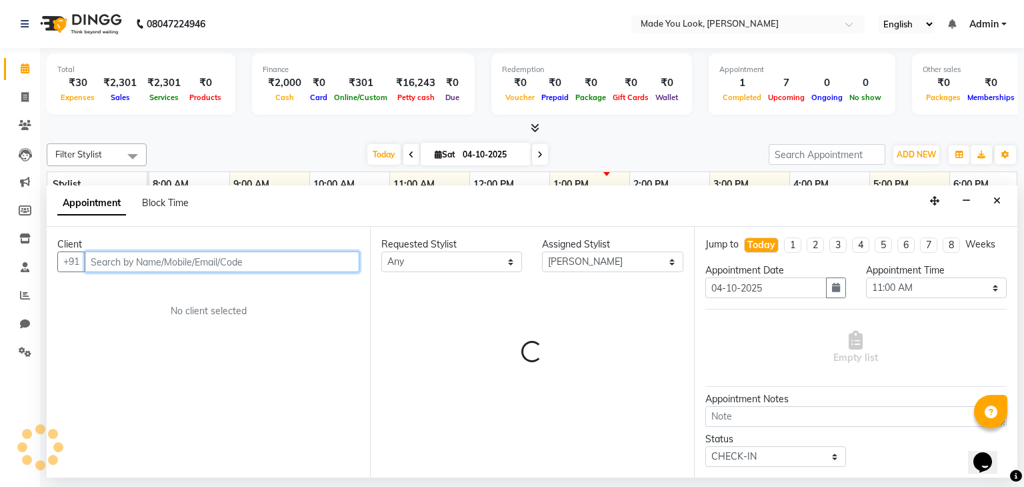
scroll to position [0, 172]
select select "4108"
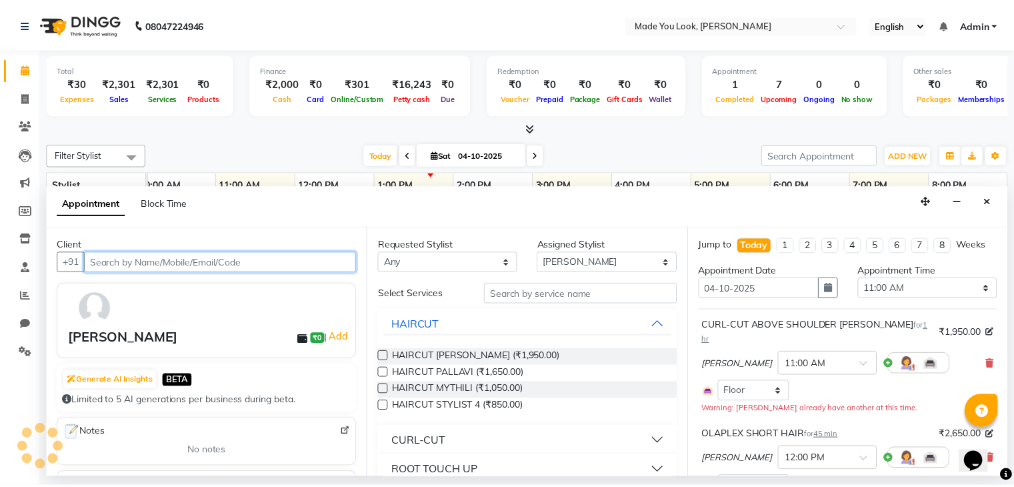
scroll to position [83, 0]
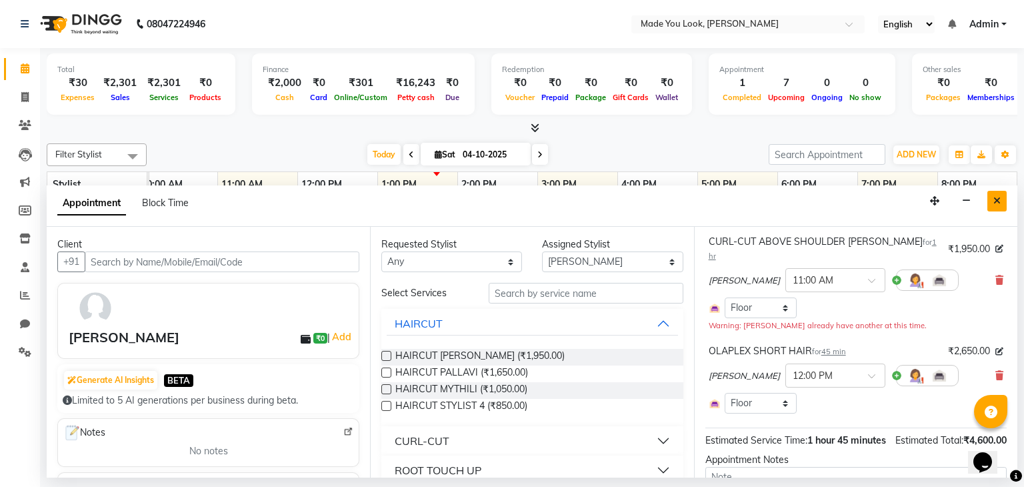
click at [997, 193] on button "Close" at bounding box center [997, 201] width 19 height 21
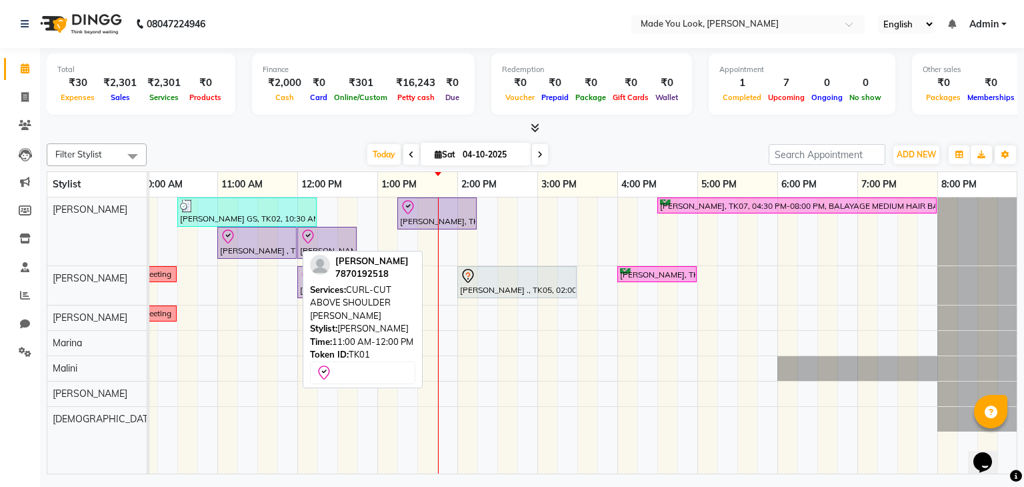
click at [291, 245] on div "[PERSON_NAME] , TK01, 11:00 AM-12:00 PM, CURL-CUT ABOVE SHOULDER [PERSON_NAME]" at bounding box center [257, 243] width 77 height 28
click at [277, 241] on div at bounding box center [257, 237] width 74 height 16
select select "8"
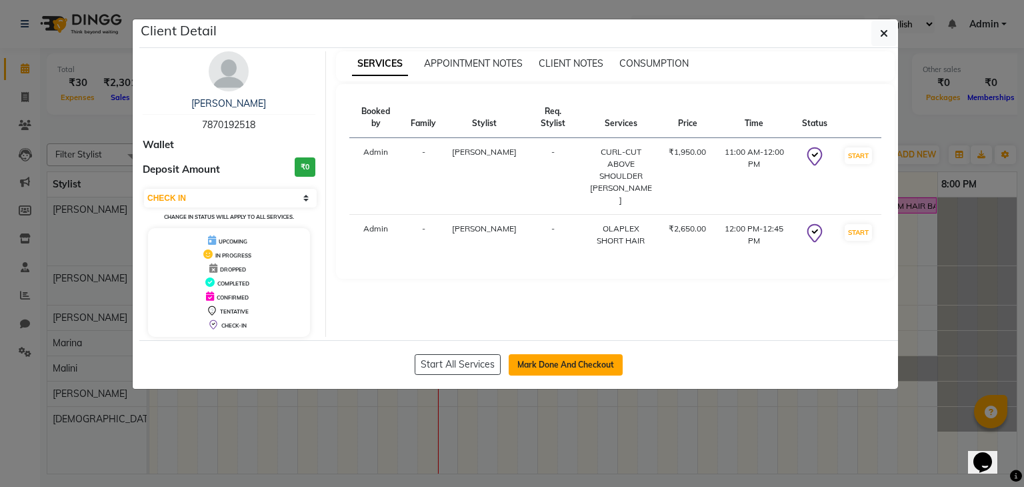
click at [561, 366] on button "Mark Done And Checkout" at bounding box center [566, 364] width 114 height 21
select select "service"
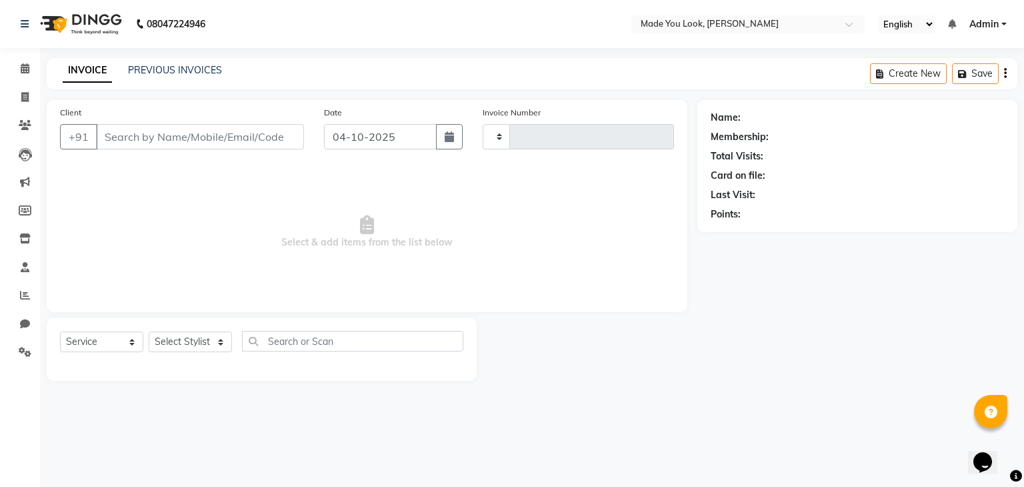
type input "0400"
select select "8181"
type input "7870192518"
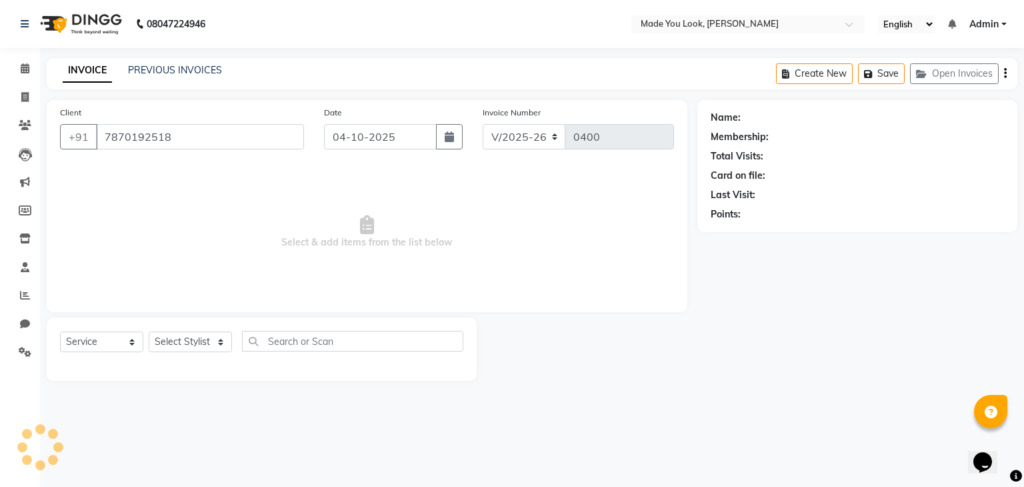
select select "83312"
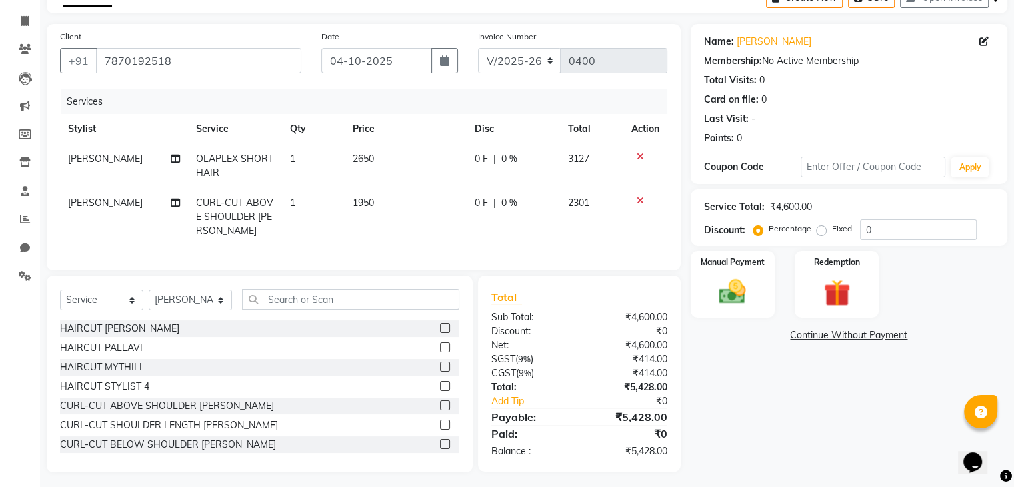
scroll to position [92, 0]
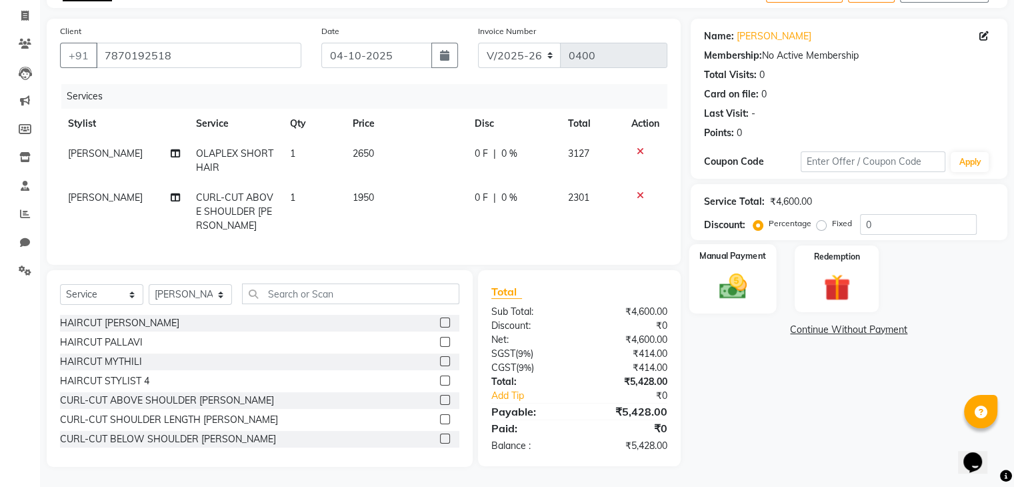
click at [752, 271] on img at bounding box center [732, 287] width 45 height 32
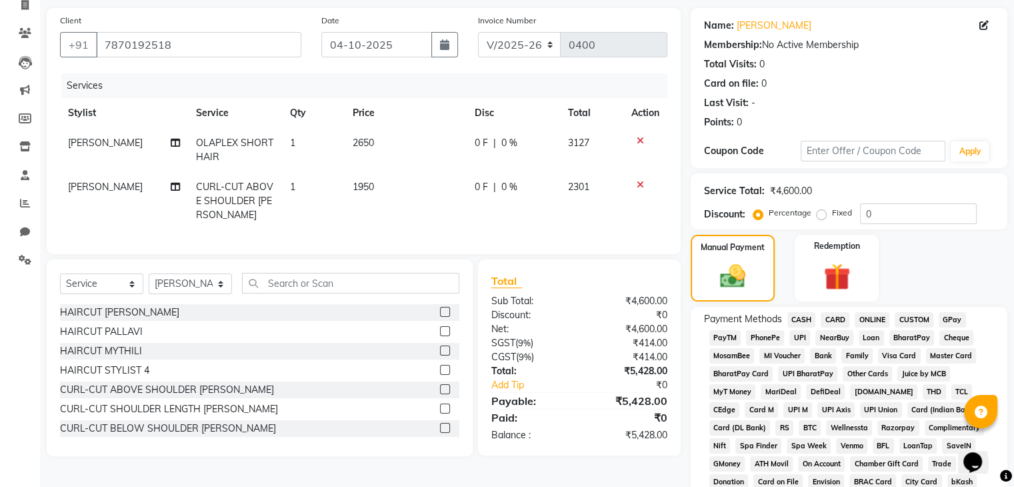
click at [796, 336] on span "UPI" at bounding box center [800, 337] width 21 height 15
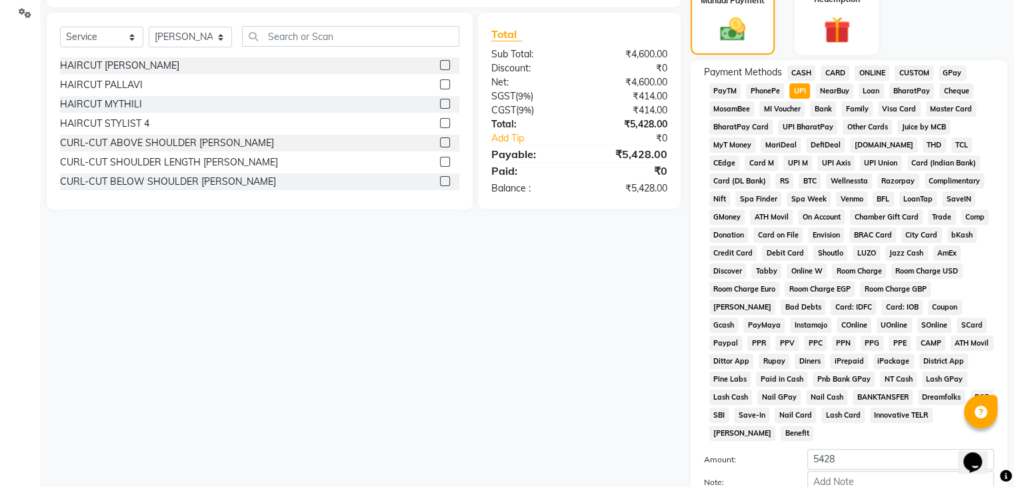
scroll to position [462, 0]
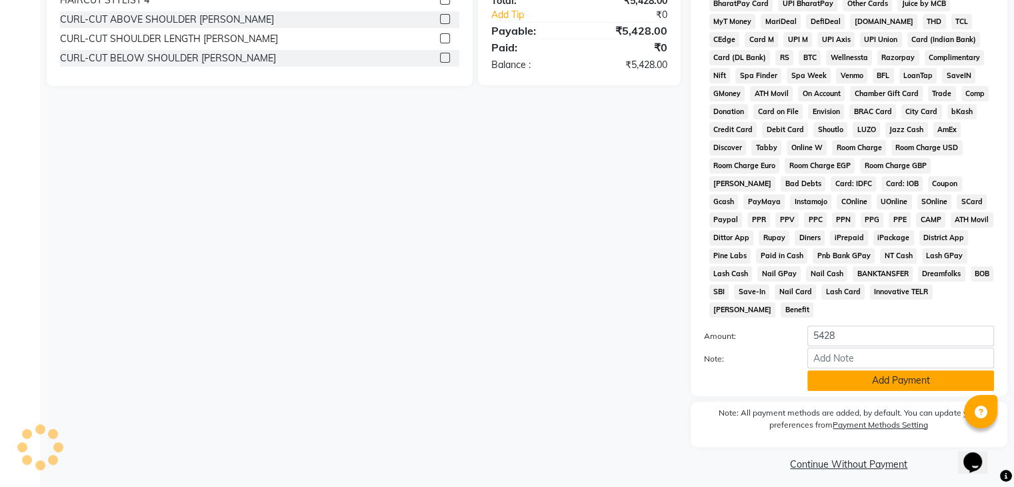
click at [873, 373] on button "Add Payment" at bounding box center [901, 380] width 187 height 21
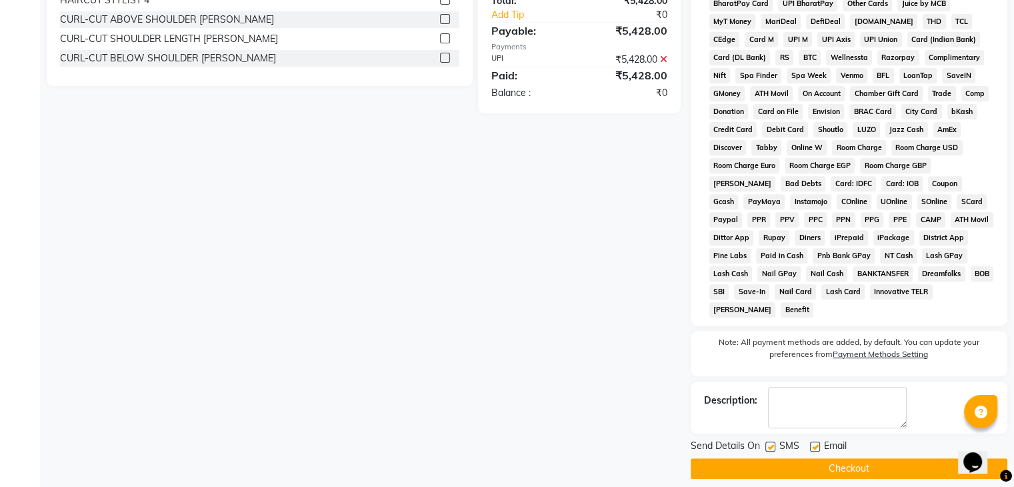
click at [852, 462] on button "Checkout" at bounding box center [849, 468] width 317 height 21
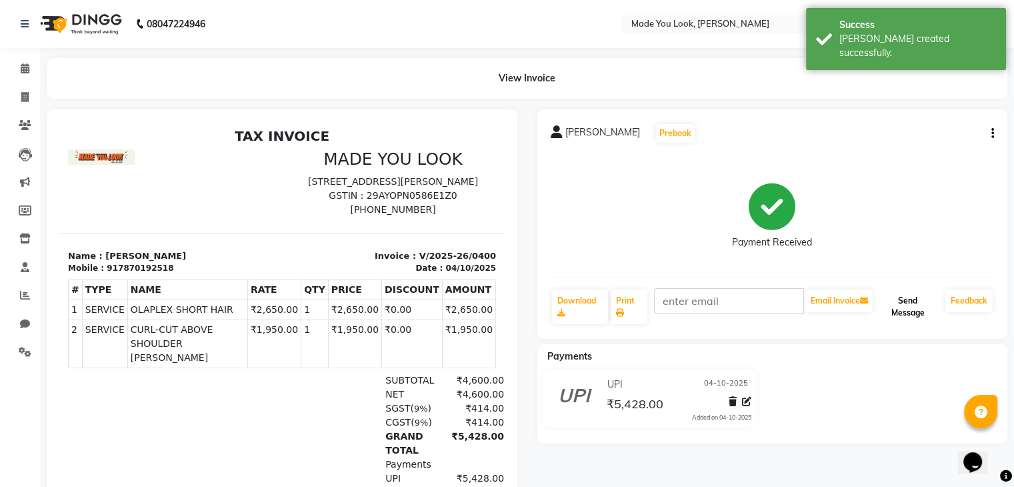
click at [916, 304] on button "Send Message" at bounding box center [908, 306] width 65 height 35
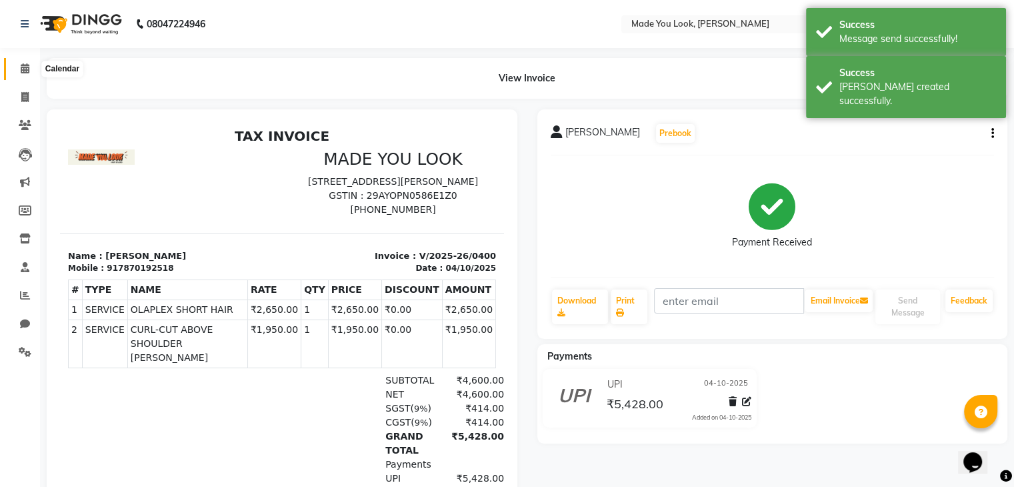
click at [27, 69] on icon at bounding box center [25, 68] width 9 height 10
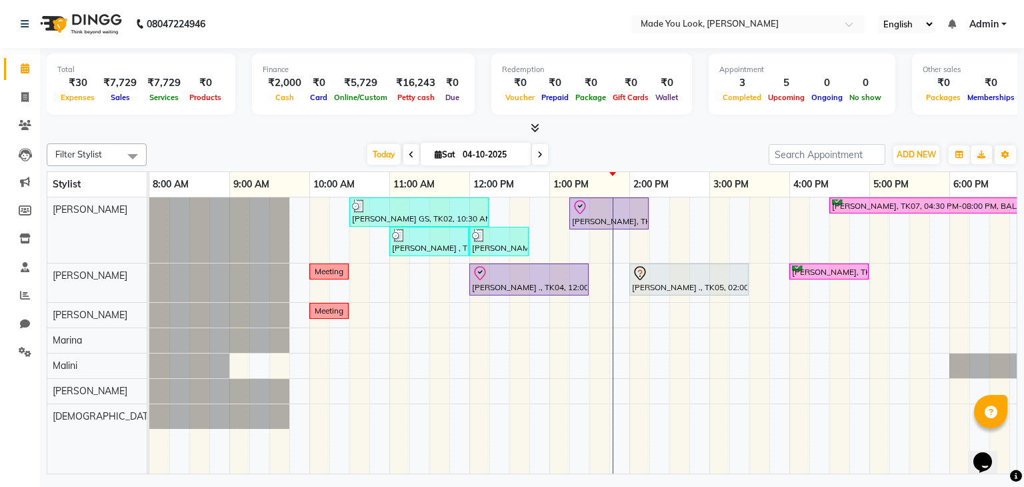
click at [448, 155] on span "Sat" at bounding box center [444, 154] width 27 height 10
select select "10"
select select "2025"
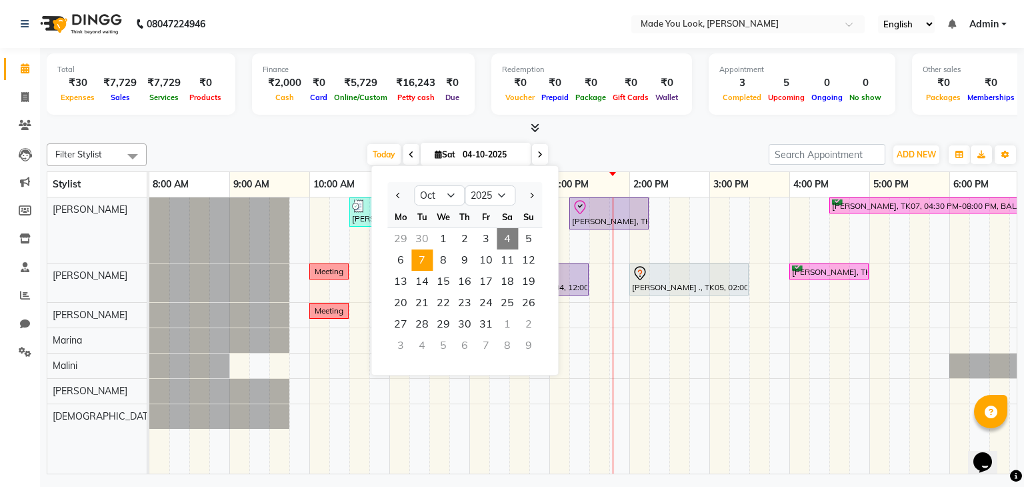
click at [419, 262] on span "7" at bounding box center [421, 259] width 21 height 21
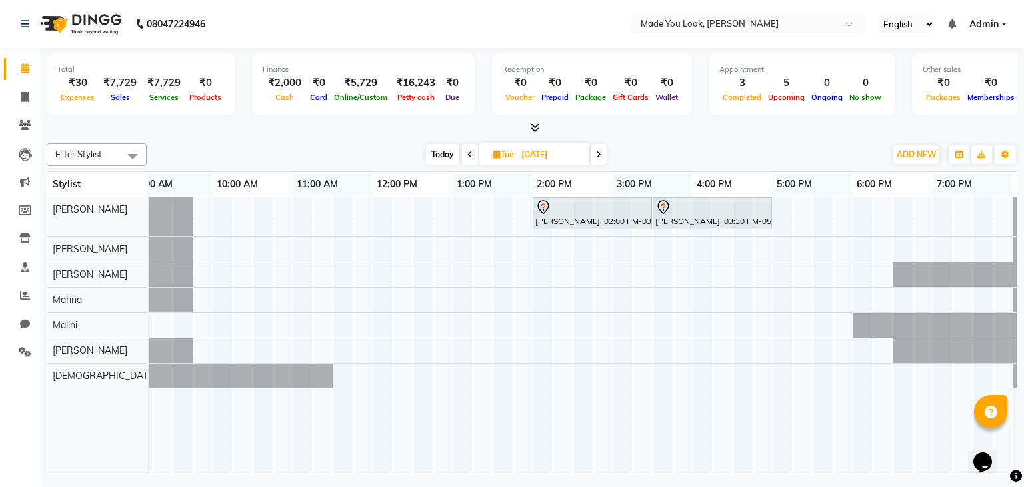
scroll to position [0, 172]
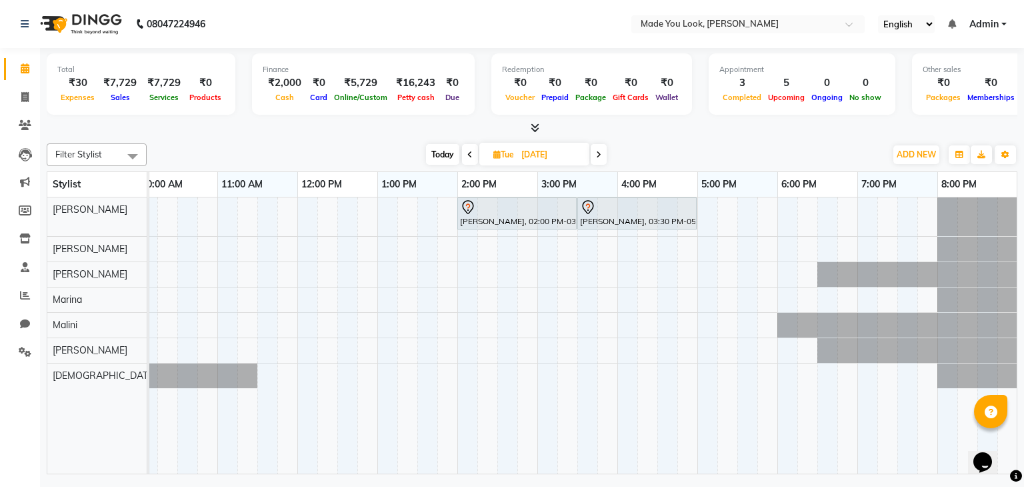
click at [437, 153] on span "Today" at bounding box center [442, 154] width 33 height 21
type input "04-10-2025"
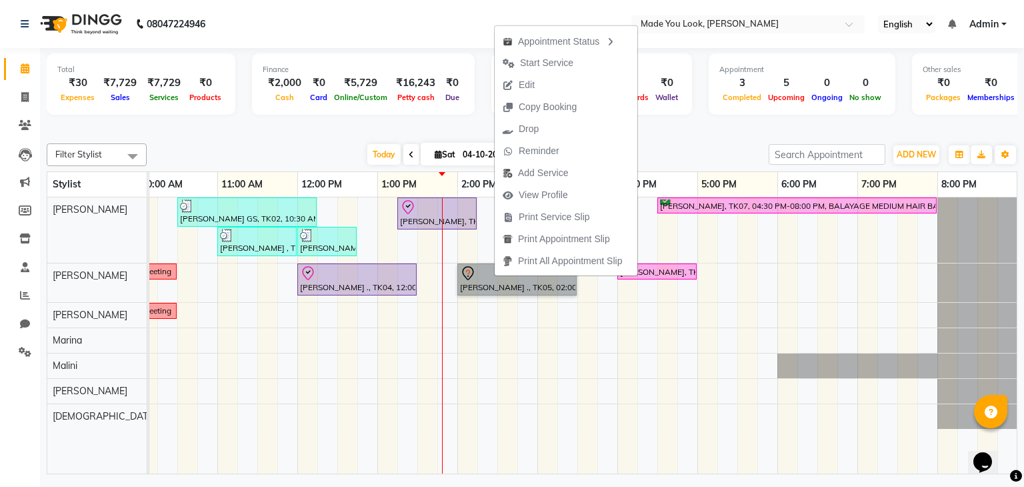
click at [639, 359] on div "Anusha GS, TK02, 10:30 AM-12:15 PM, HAIRCUT PRANAV Adithi Hande, TK03, 01:15 PM…" at bounding box center [497, 335] width 1040 height 277
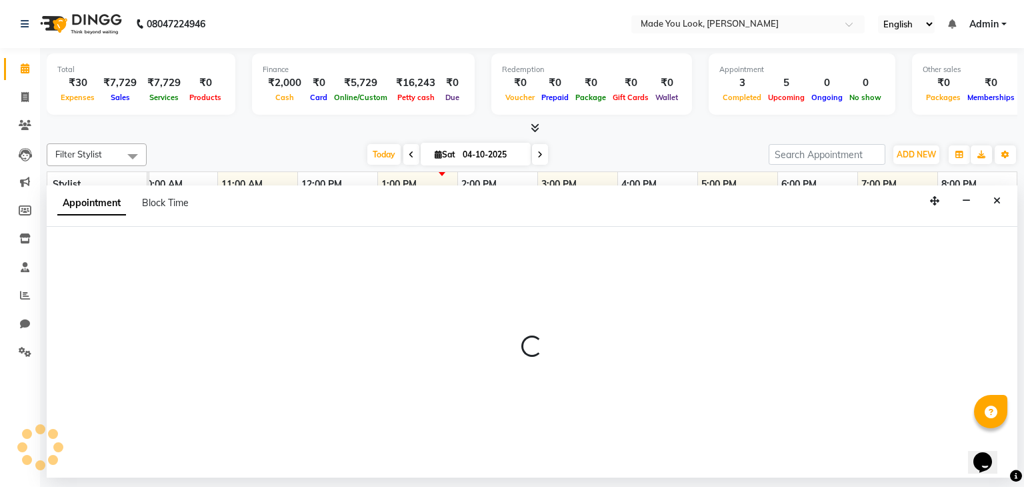
select select "84242"
select select "975"
select select "tentative"
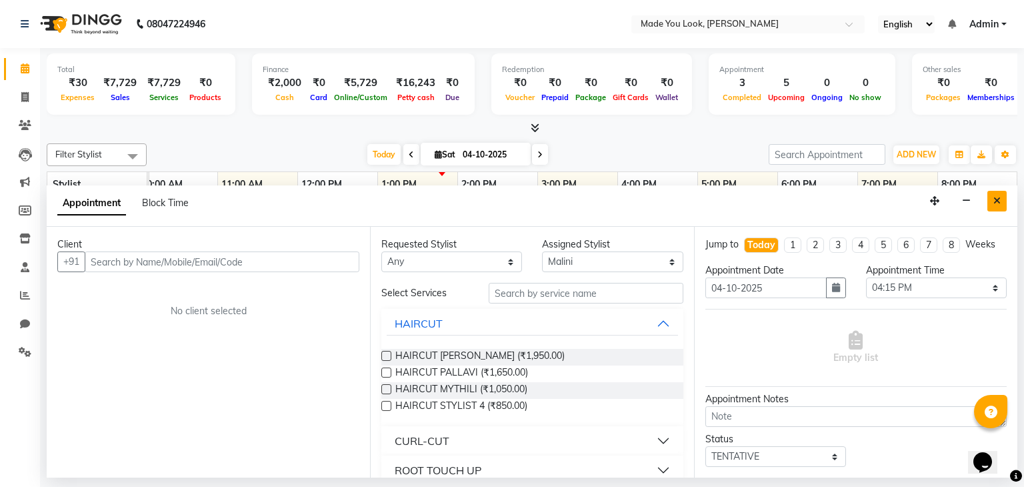
click at [995, 197] on icon "Close" at bounding box center [997, 200] width 7 height 9
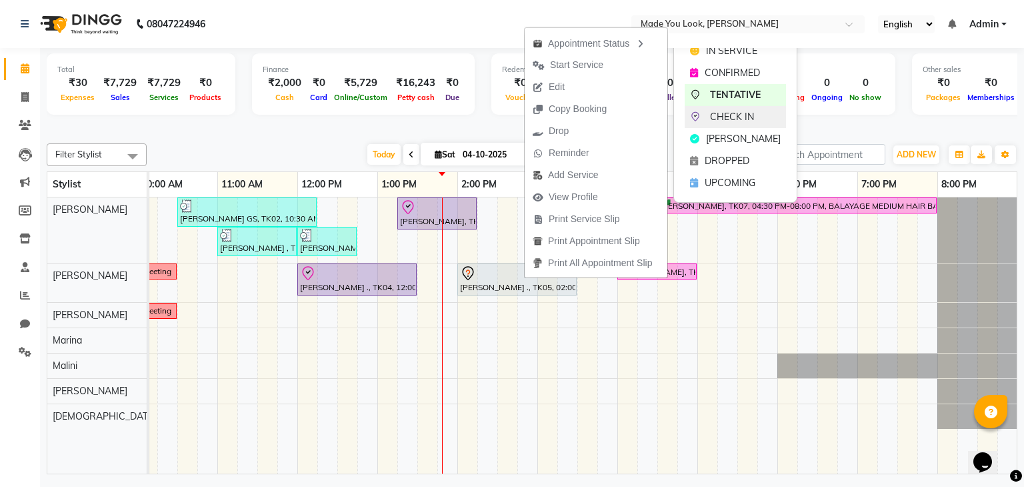
click at [734, 120] on span "CHECK IN" at bounding box center [732, 117] width 44 height 14
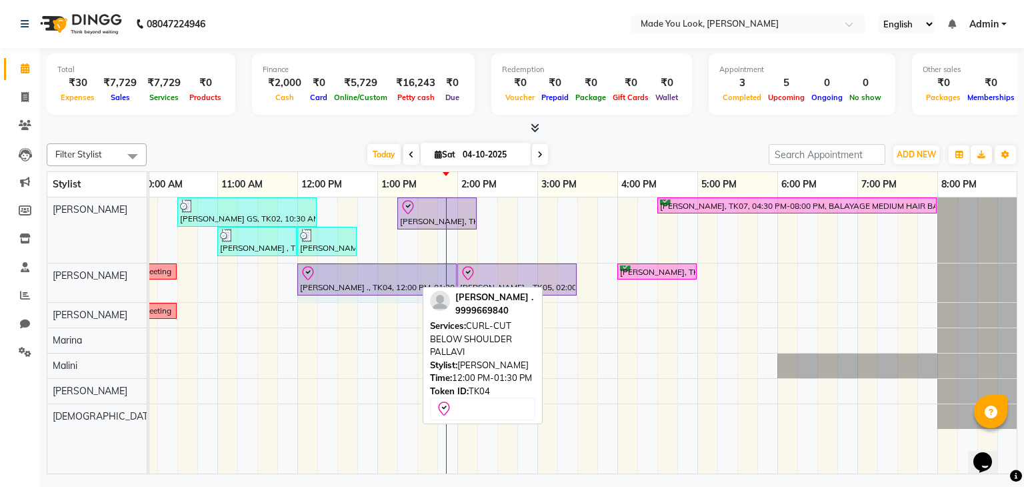
drag, startPoint x: 414, startPoint y: 278, endPoint x: 437, endPoint y: 281, distance: 23.5
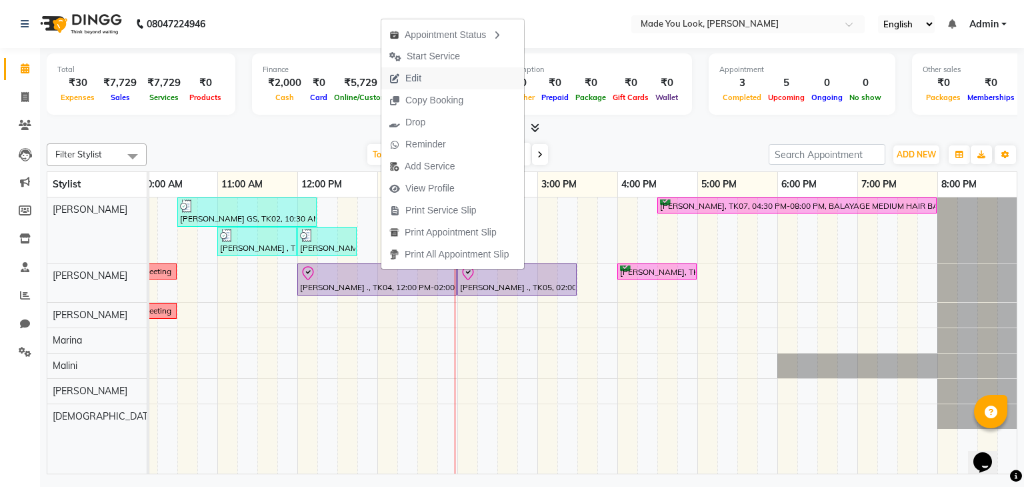
click at [411, 81] on span "Edit" at bounding box center [413, 78] width 16 height 14
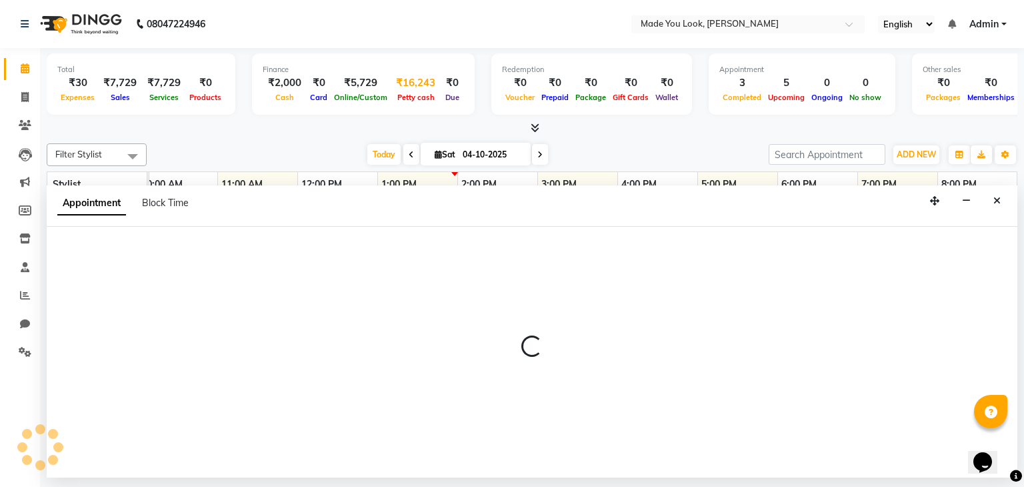
select select "tentative"
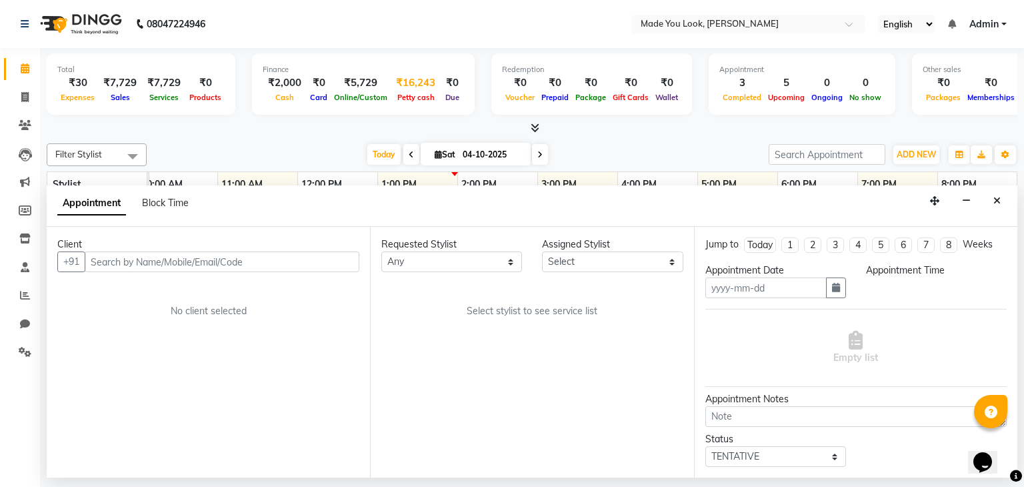
type input "04-10-2025"
select select "check-in"
select select "720"
select select "83313"
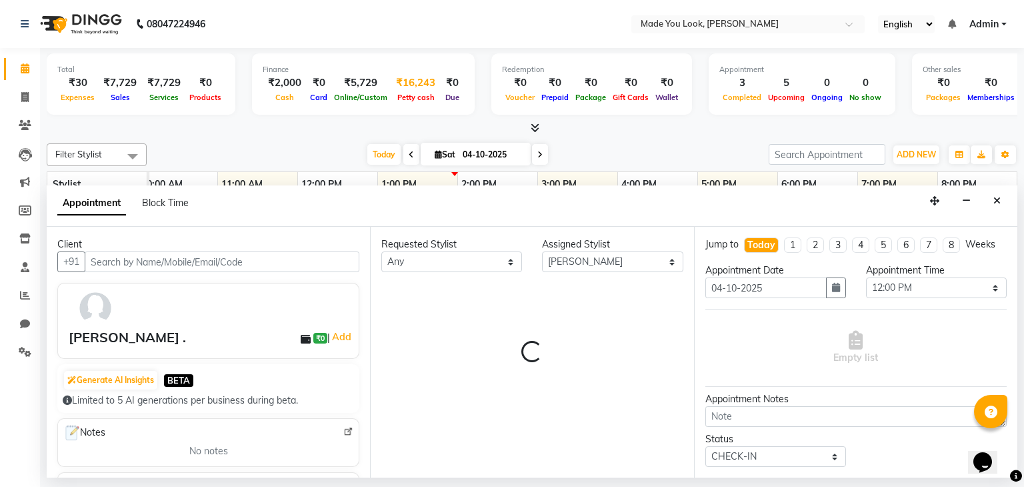
select select "4108"
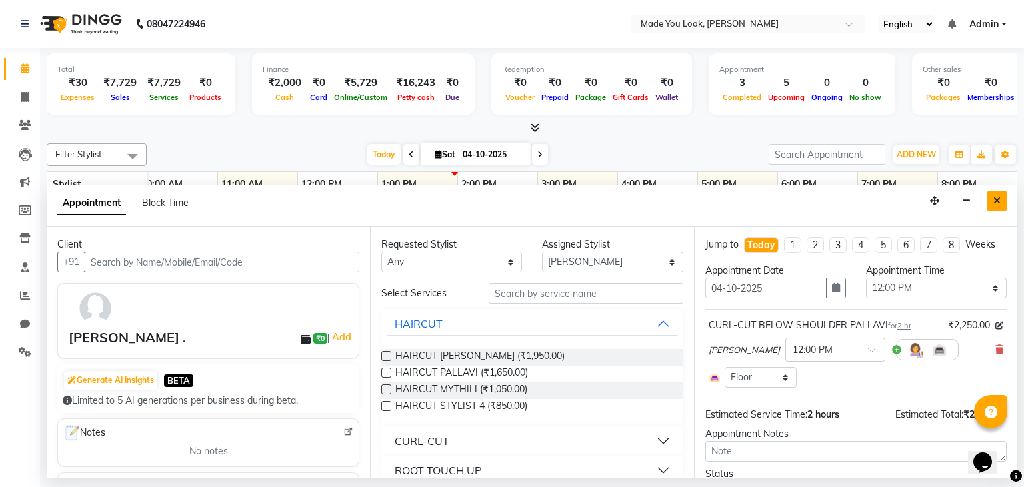
click at [1006, 201] on button "Close" at bounding box center [997, 201] width 19 height 21
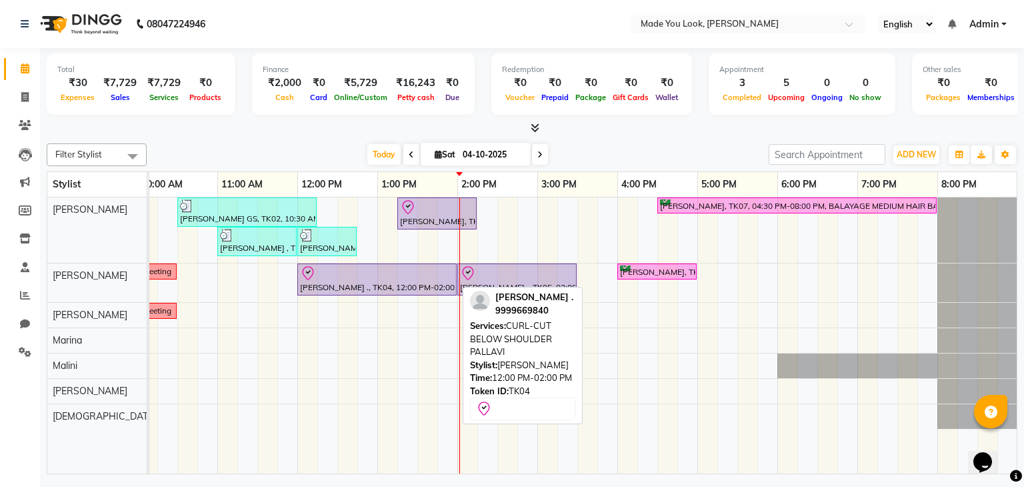
click at [359, 281] on div "[PERSON_NAME] ., TK04, 12:00 PM-02:00 PM, CURL-CUT BELOW SHOULDER PALLAVI" at bounding box center [377, 279] width 157 height 28
select select "8"
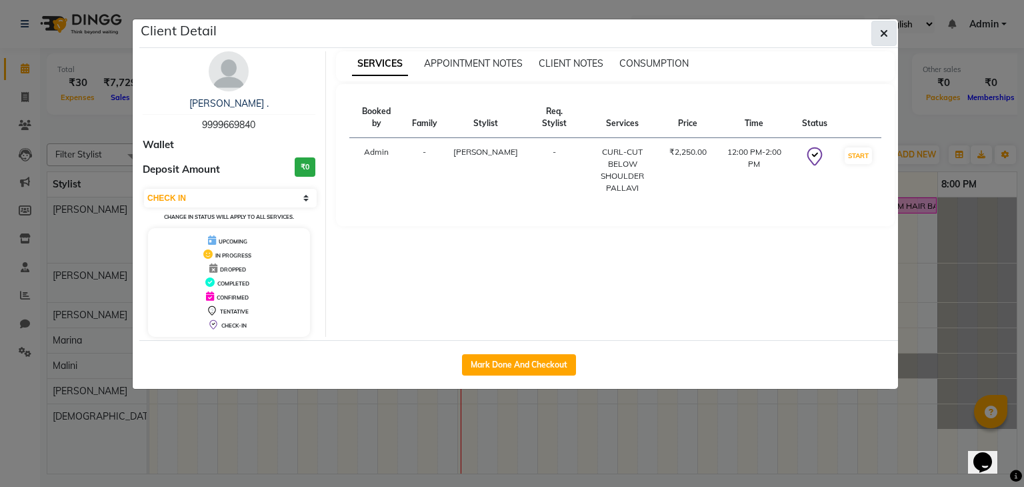
click at [886, 34] on icon "button" at bounding box center [884, 33] width 8 height 11
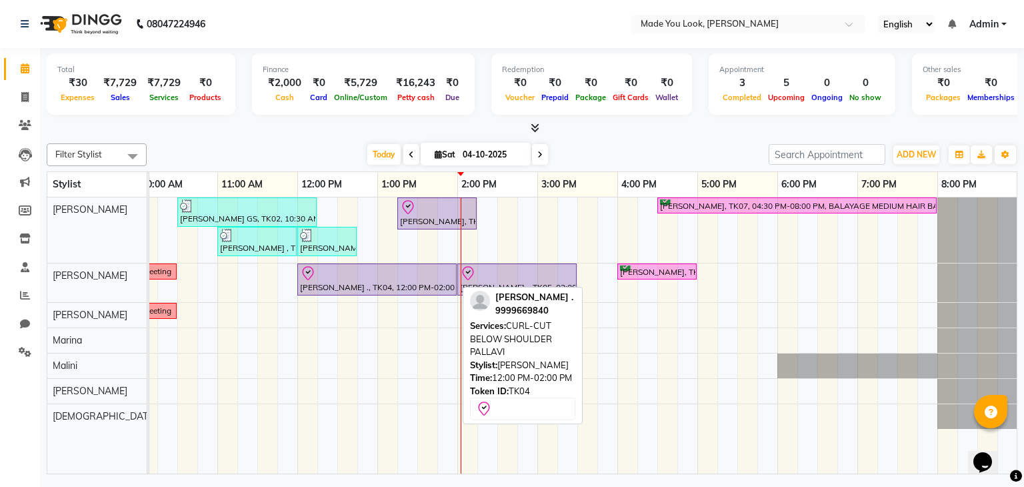
click at [419, 282] on div "[PERSON_NAME] ., TK04, 12:00 PM-02:00 PM, CURL-CUT BELOW SHOULDER PALLAVI" at bounding box center [377, 279] width 157 height 28
select select "8"
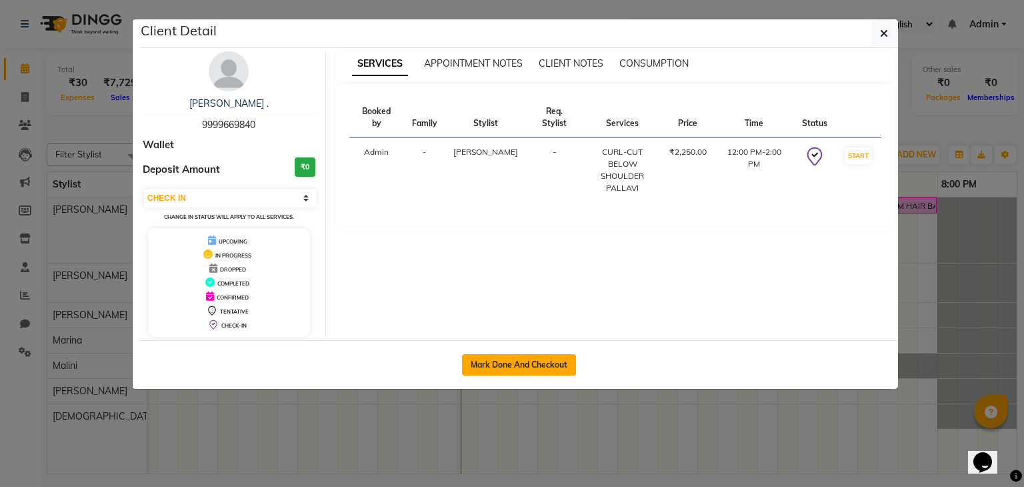
click at [480, 359] on button "Mark Done And Checkout" at bounding box center [519, 364] width 114 height 21
select select "service"
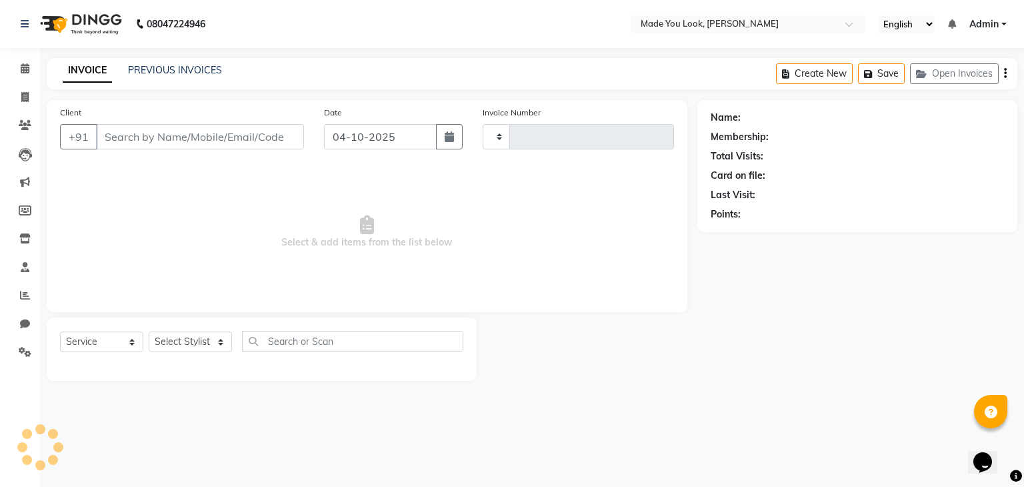
type input "0401"
select select "3"
select select "8181"
type input "9999669840"
select select "83313"
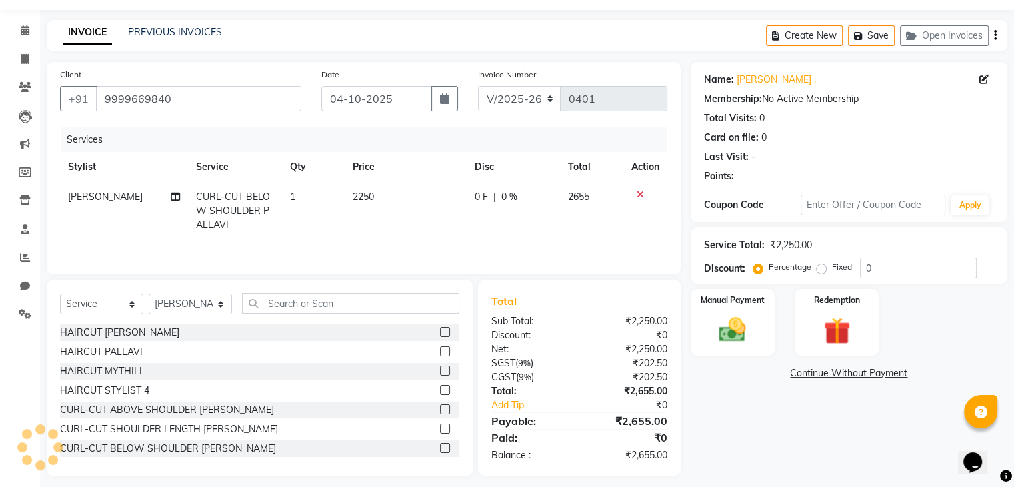
scroll to position [48, 0]
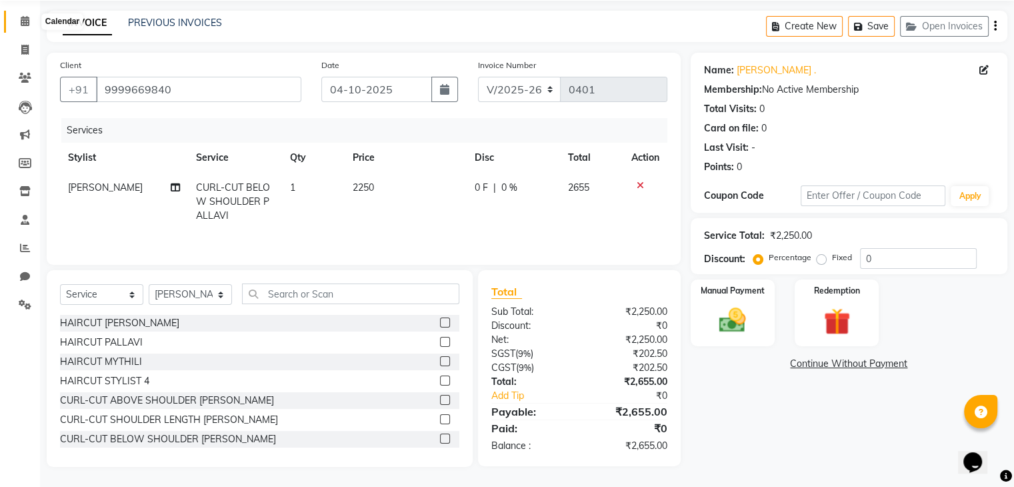
click at [25, 16] on icon at bounding box center [25, 21] width 9 height 10
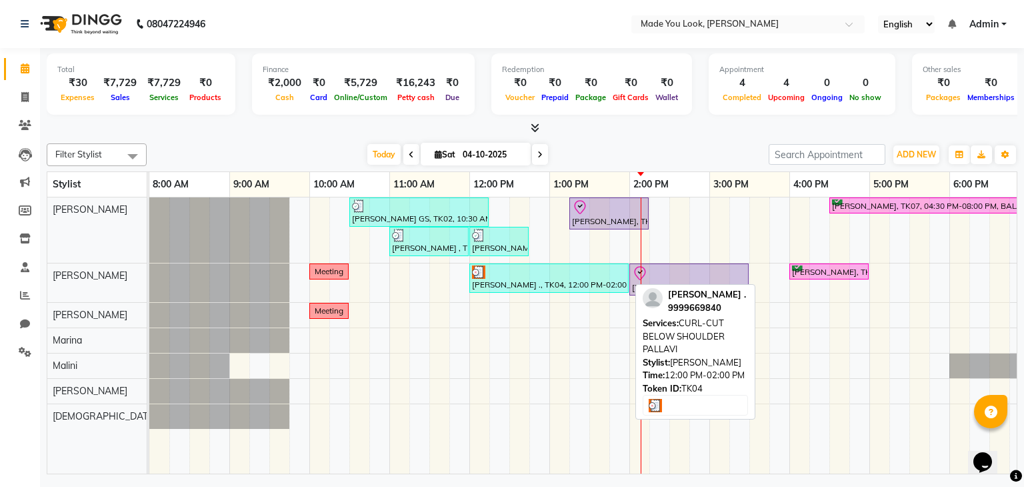
click at [586, 276] on div at bounding box center [549, 271] width 154 height 13
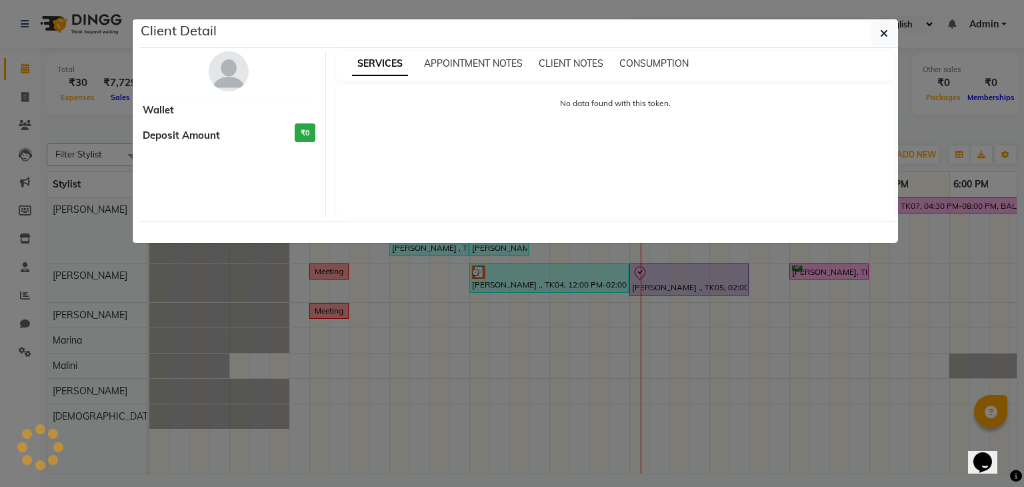
select select "3"
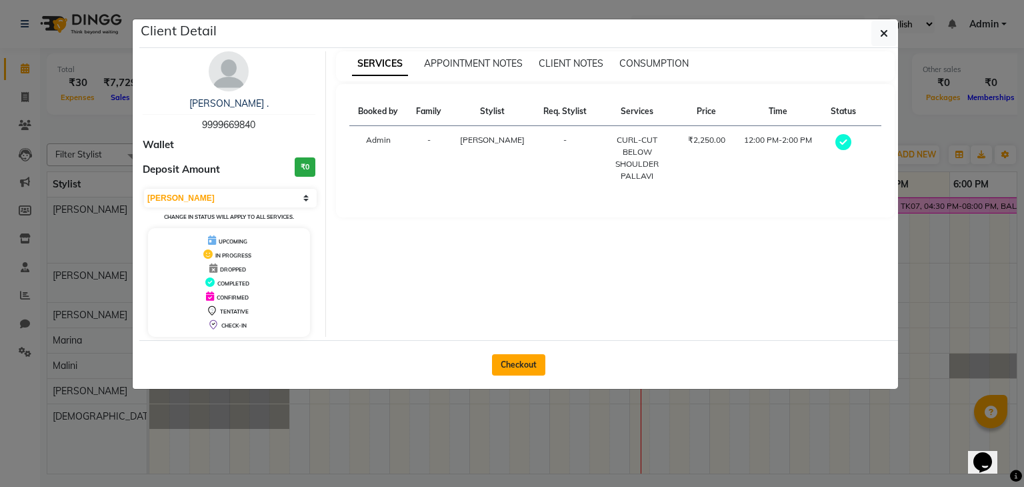
click at [533, 365] on button "Checkout" at bounding box center [518, 364] width 53 height 21
select select "service"
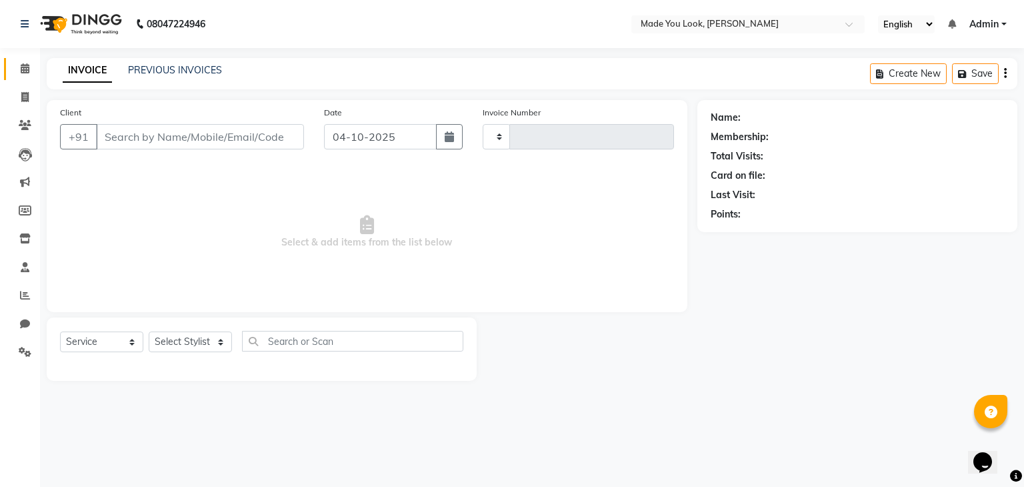
type input "0401"
select select "8181"
type input "9999669840"
select select "83313"
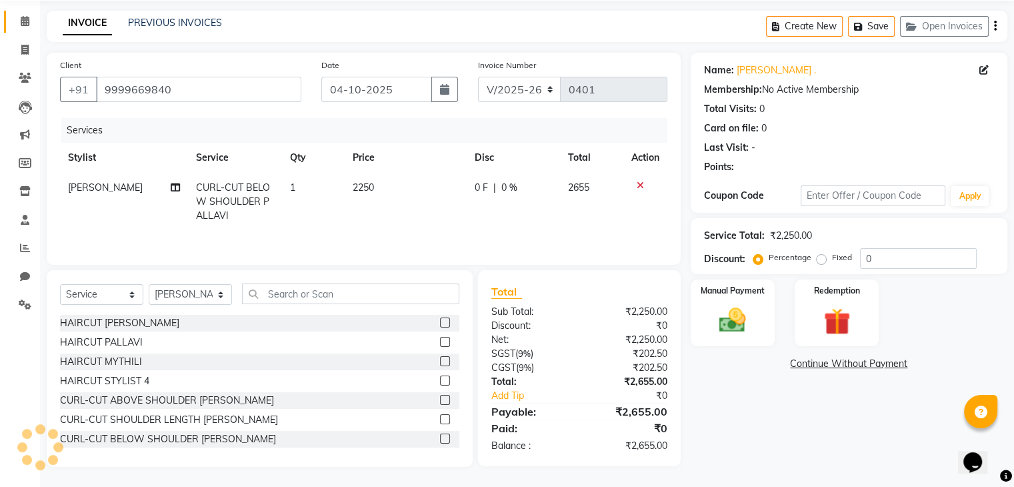
scroll to position [48, 0]
click at [748, 313] on img at bounding box center [732, 321] width 45 height 32
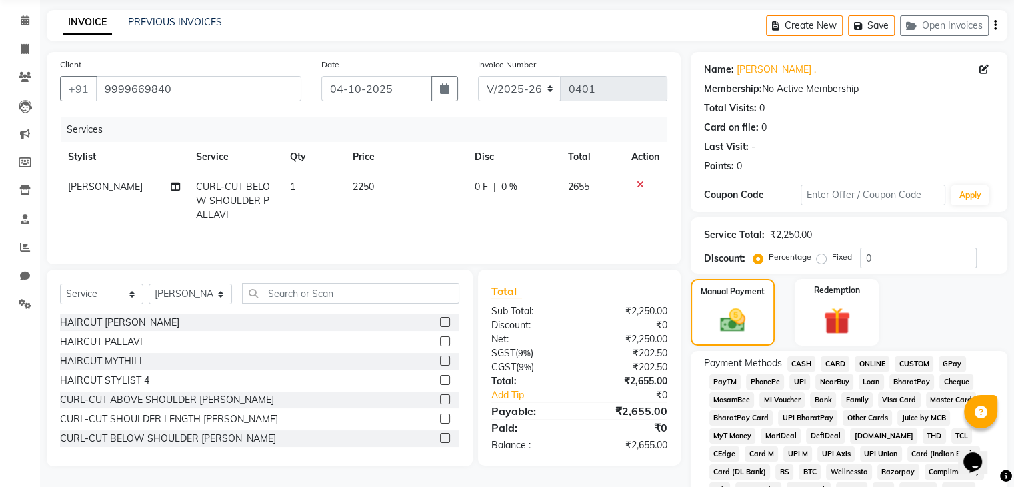
click at [830, 361] on span "CARD" at bounding box center [835, 363] width 29 height 15
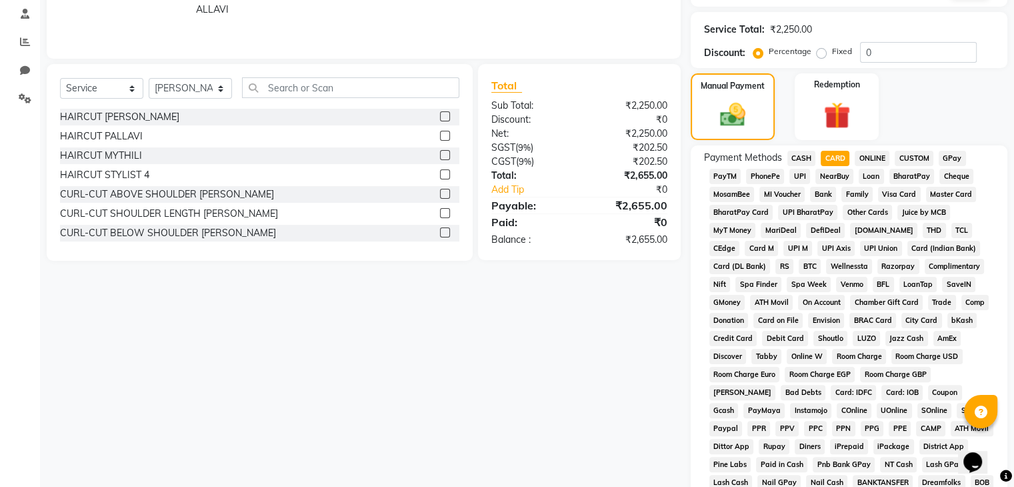
scroll to position [448, 0]
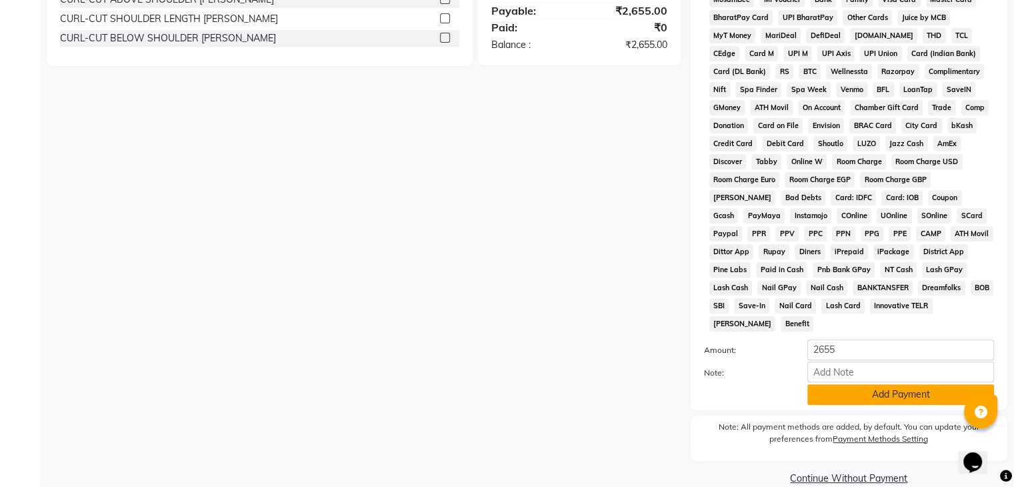
click at [840, 389] on button "Add Payment" at bounding box center [901, 394] width 187 height 21
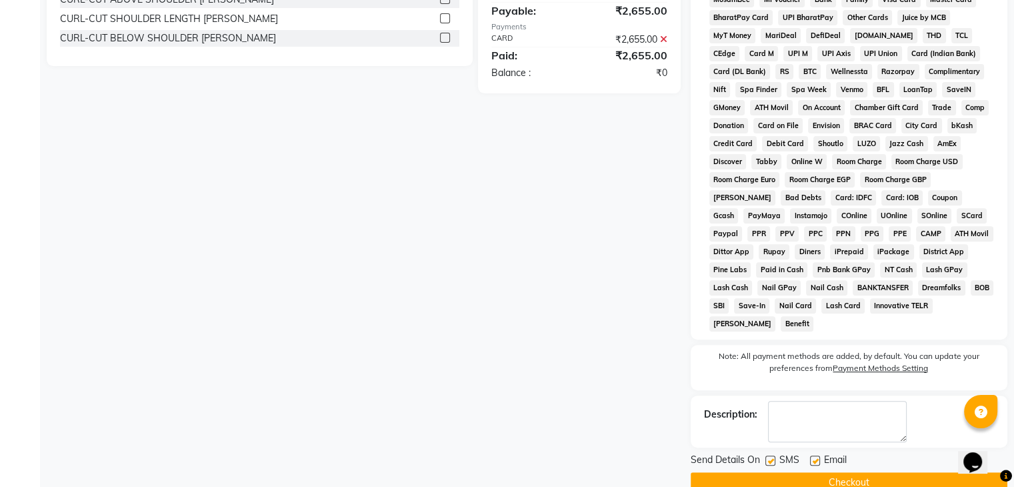
click at [883, 481] on button "Checkout" at bounding box center [849, 482] width 317 height 21
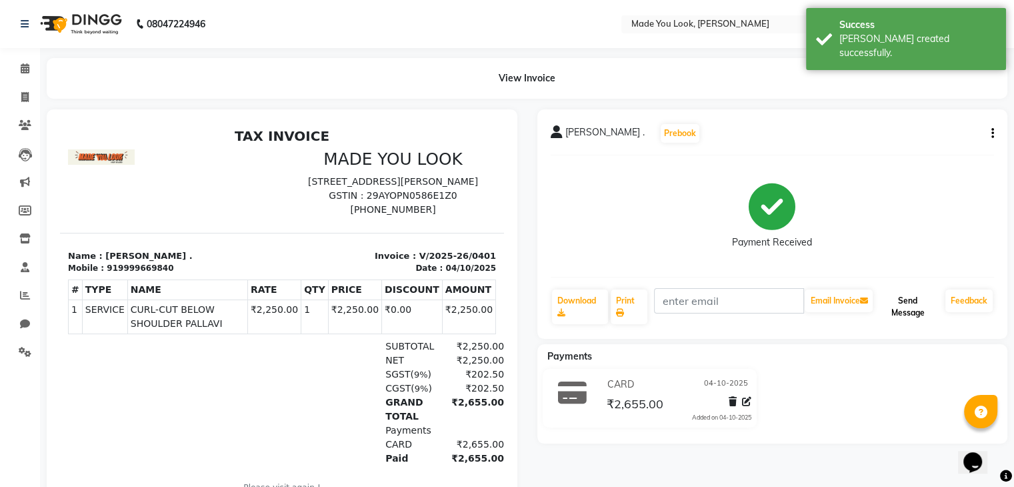
click at [900, 305] on button "Send Message" at bounding box center [908, 306] width 65 height 35
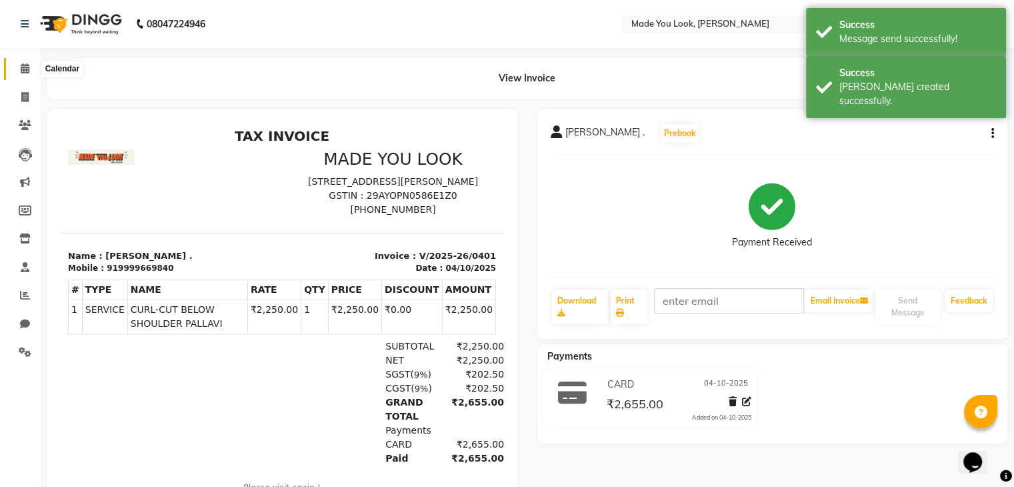
click at [21, 69] on icon at bounding box center [25, 68] width 9 height 10
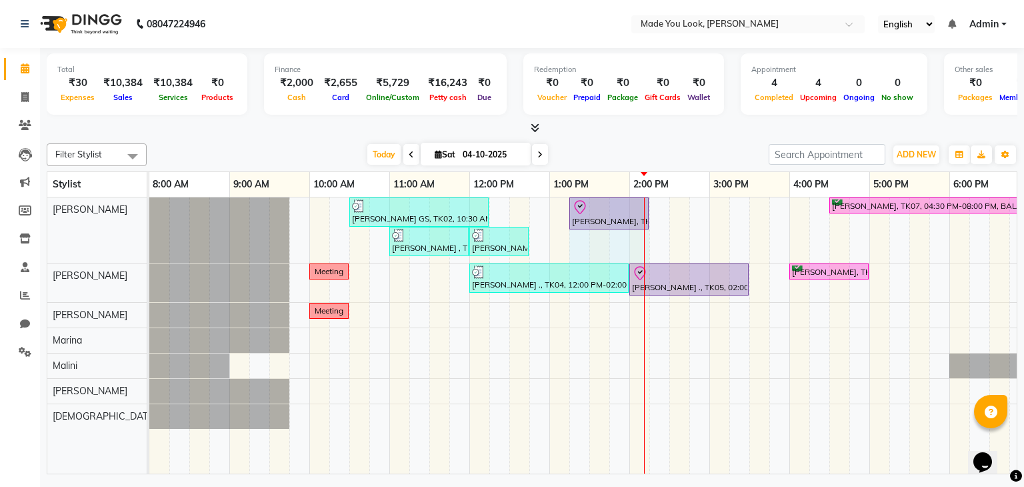
drag, startPoint x: 650, startPoint y: 206, endPoint x: 669, endPoint y: 211, distance: 19.2
click at [669, 211] on div "Anusha GS, TK02, 10:30 AM-12:15 PM, HAIRCUT PRANAV Adithi Hande, TK03, 01:15 PM…" at bounding box center [669, 335] width 1040 height 277
drag, startPoint x: 648, startPoint y: 211, endPoint x: 658, endPoint y: 211, distance: 10.0
click at [149, 211] on div "Anusha GS, TK02, 10:30 AM-12:15 PM, HAIRCUT PRANAV Adithi Hande, TK03, 01:15 PM…" at bounding box center [149, 229] width 0 height 65
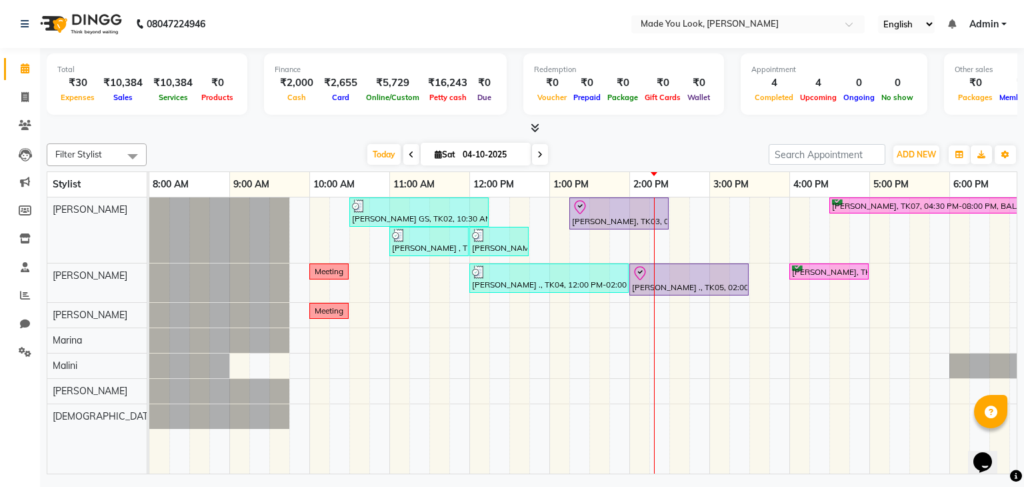
click at [394, 347] on div "Anusha GS, TK02, 10:30 AM-12:15 PM, HAIRCUT PRANAV Adithi Hande, TK03, 01:15 PM…" at bounding box center [669, 335] width 1040 height 277
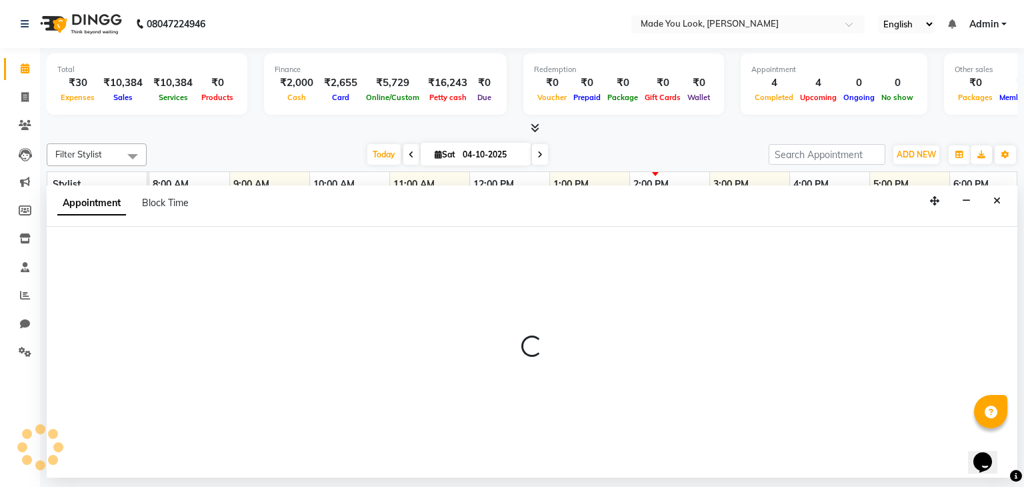
select select "89352"
select select "660"
select select "tentative"
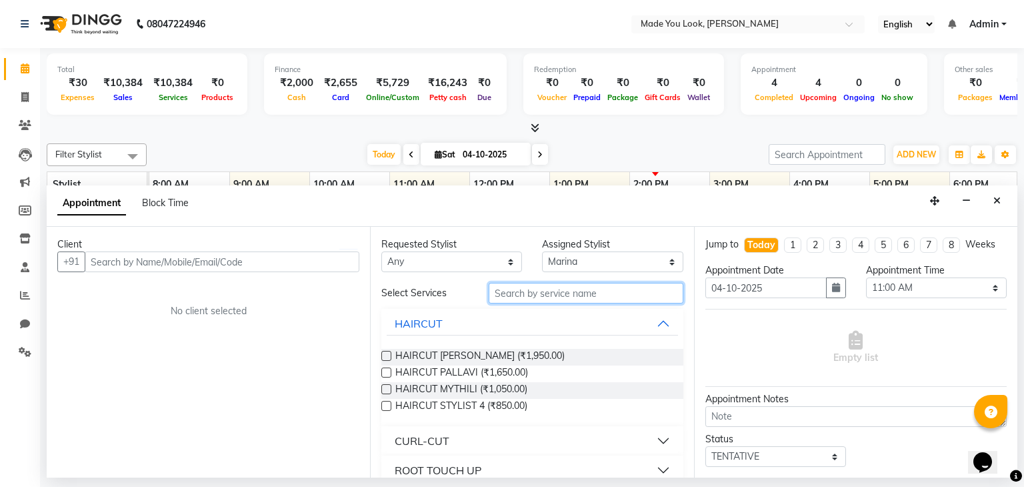
click at [508, 290] on input "text" at bounding box center [586, 293] width 195 height 21
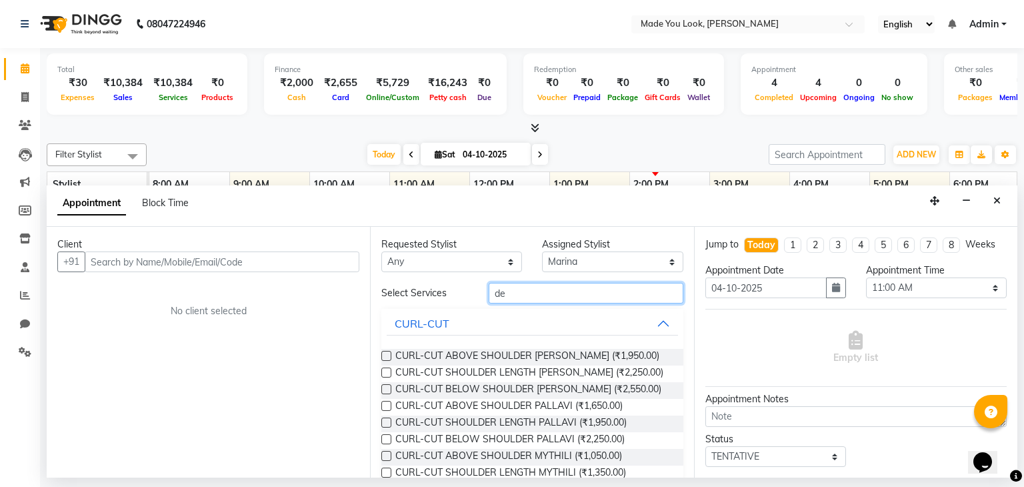
type input "d"
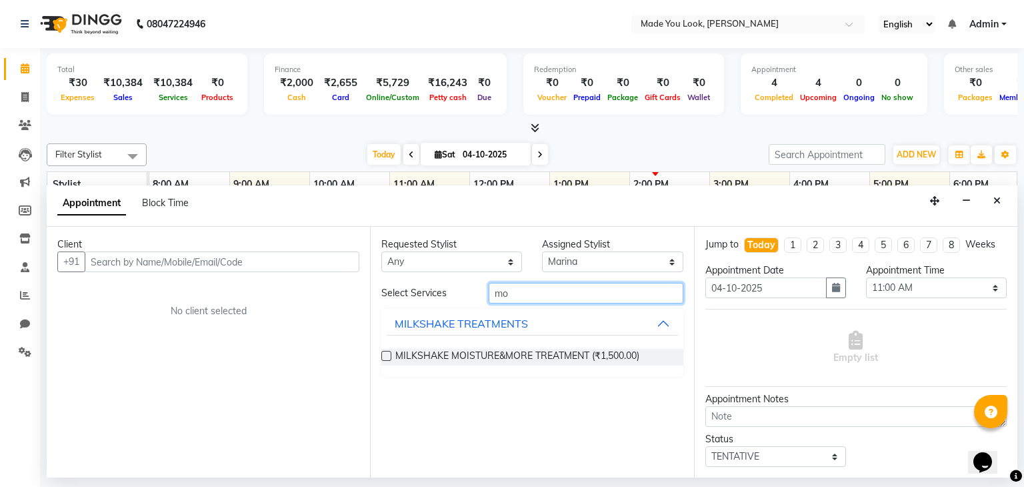
type input "m"
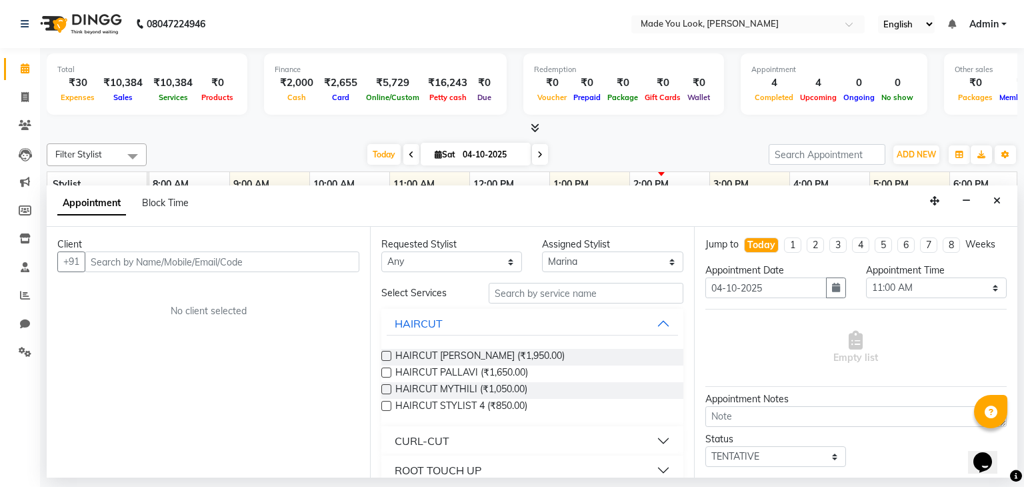
click at [627, 159] on div "Today Sat 04-10-2025" at bounding box center [457, 155] width 609 height 20
click at [992, 203] on button "Close" at bounding box center [997, 201] width 19 height 21
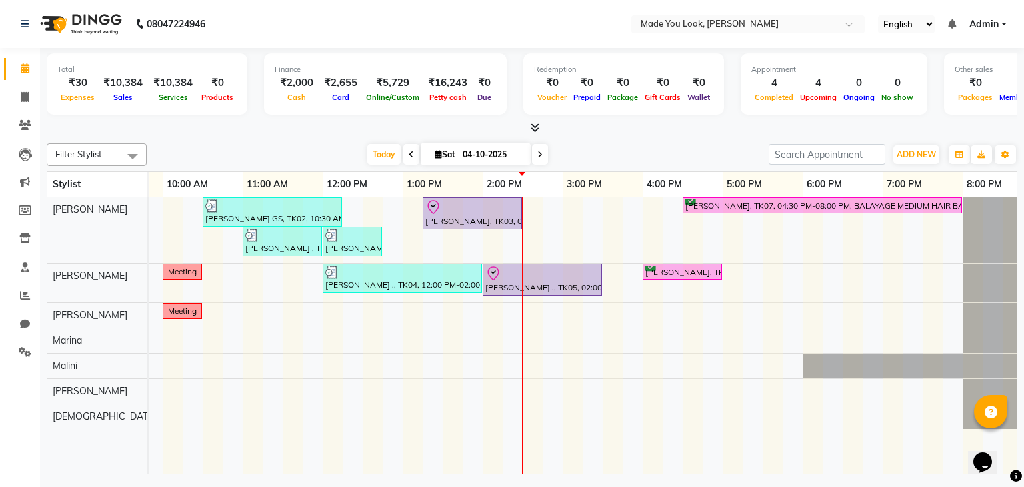
scroll to position [0, 172]
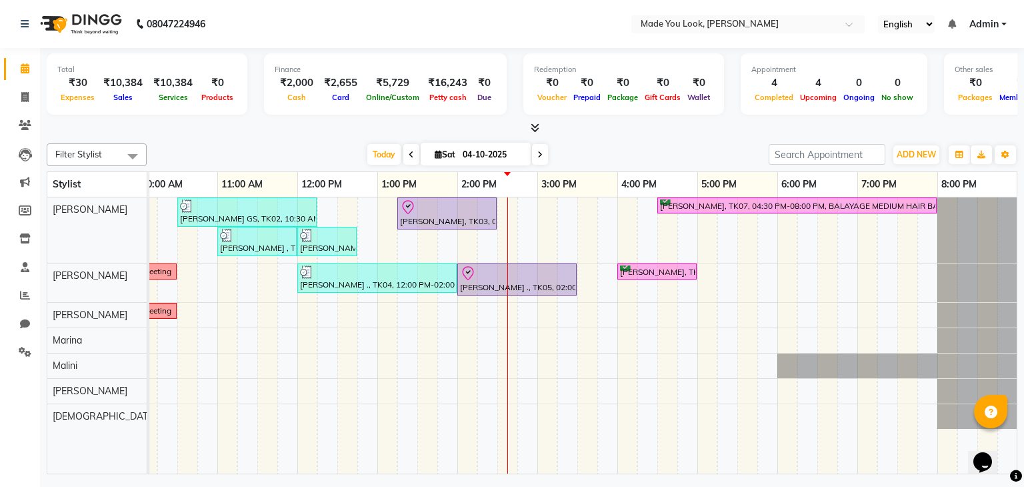
click at [489, 153] on input "04-10-2025" at bounding box center [492, 155] width 67 height 20
select select "10"
select select "2025"
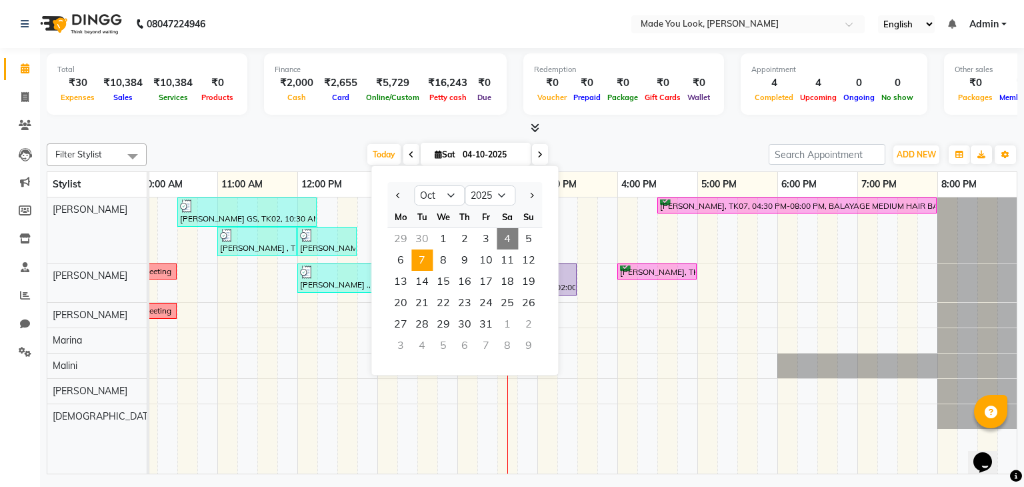
click at [424, 263] on span "7" at bounding box center [421, 259] width 21 height 21
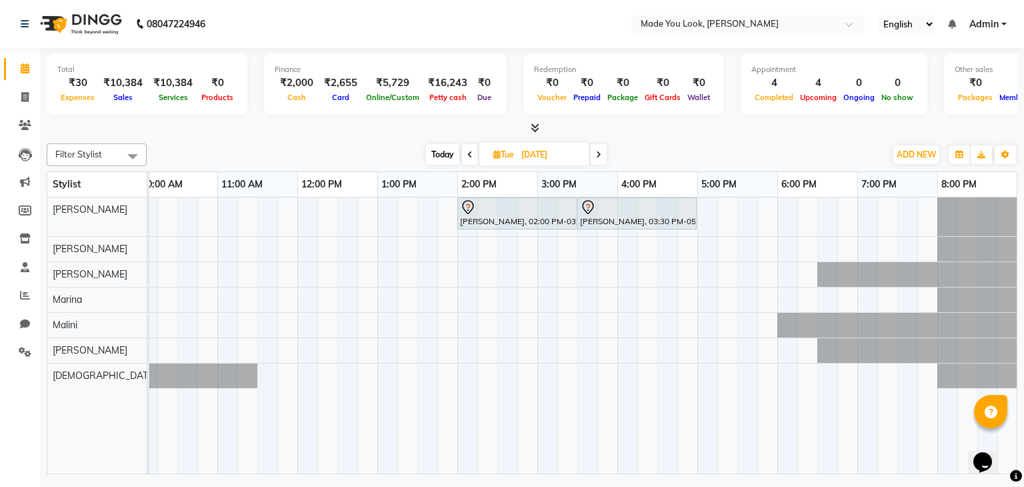
click at [446, 157] on span "Today" at bounding box center [442, 154] width 33 height 21
type input "04-10-2025"
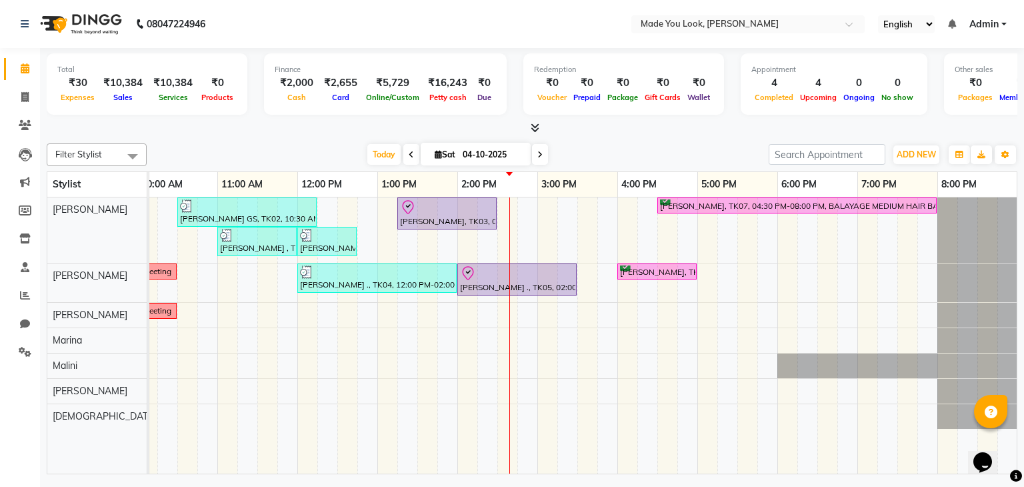
click at [449, 151] on span "Sat" at bounding box center [444, 154] width 27 height 10
select select "10"
select select "2025"
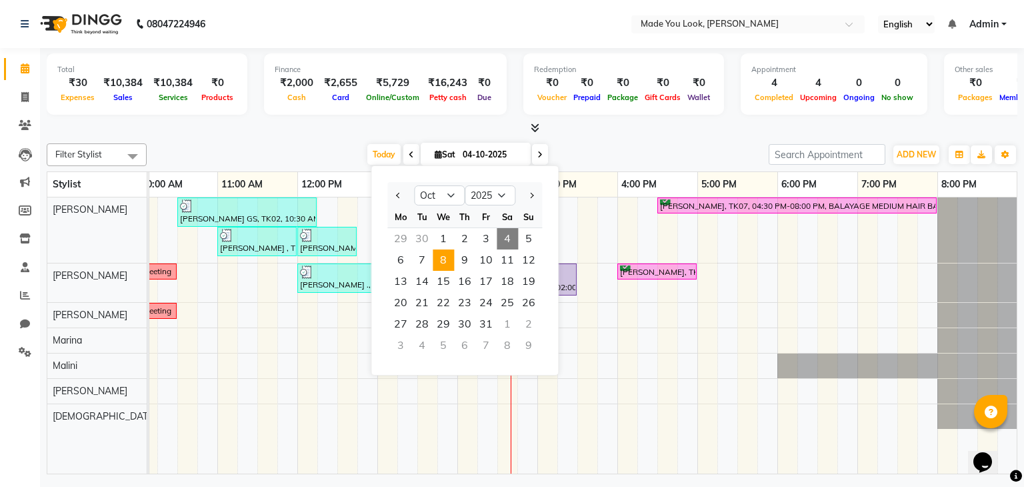
click at [447, 260] on span "8" at bounding box center [443, 259] width 21 height 21
type input "[DATE]"
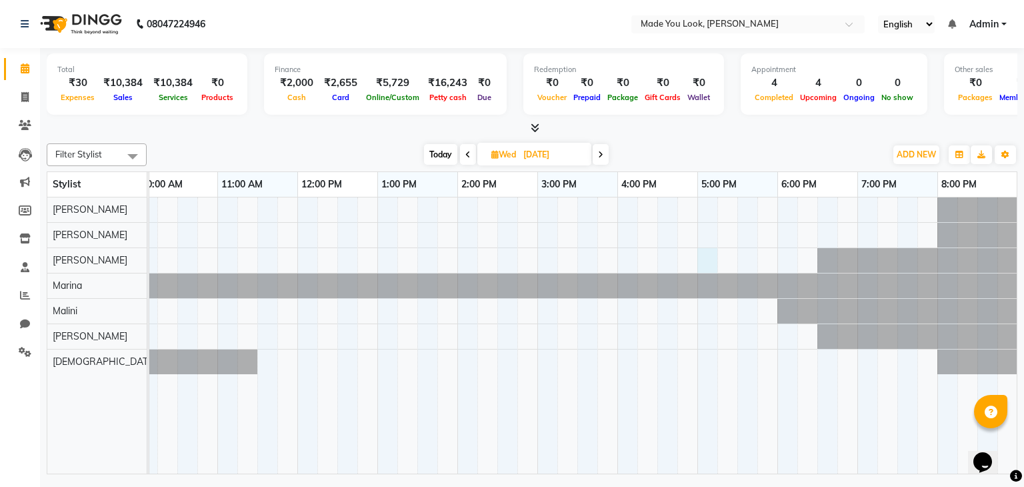
click at [705, 257] on div at bounding box center [497, 335] width 1040 height 277
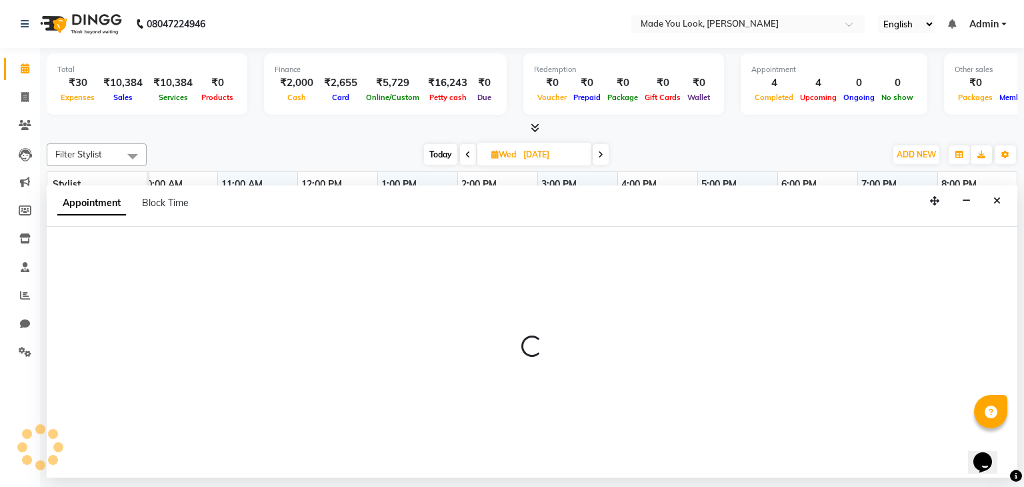
select select "91990"
select select "tentative"
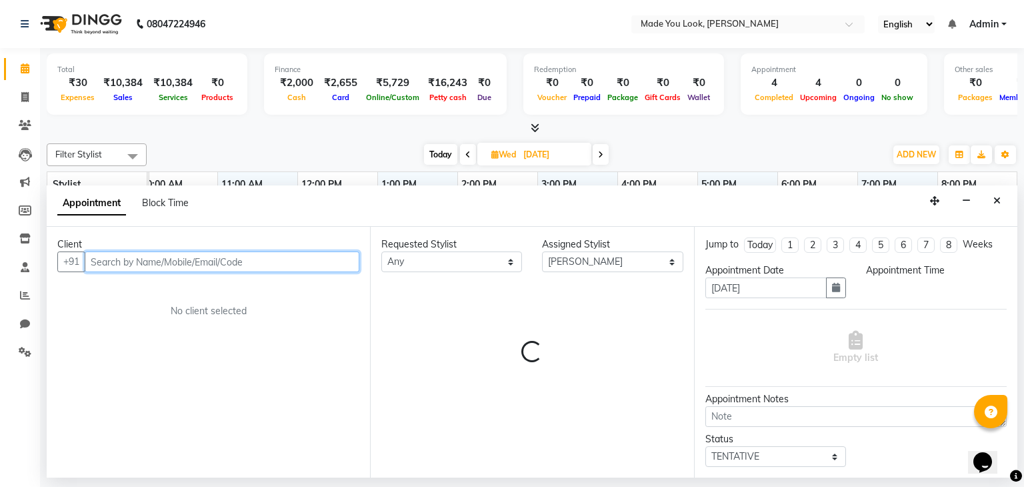
select select "1020"
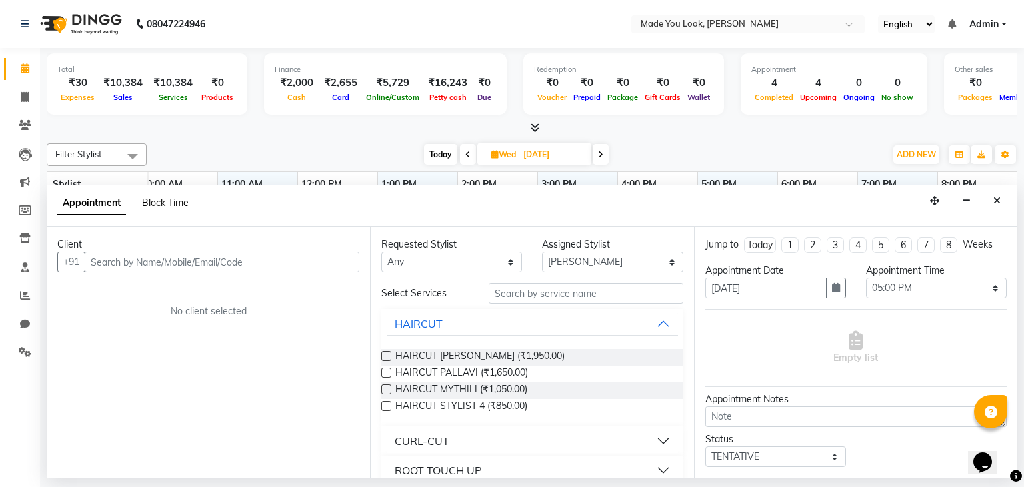
click at [179, 197] on span "Block Time" at bounding box center [165, 203] width 47 height 12
select select "91990"
select select "1020"
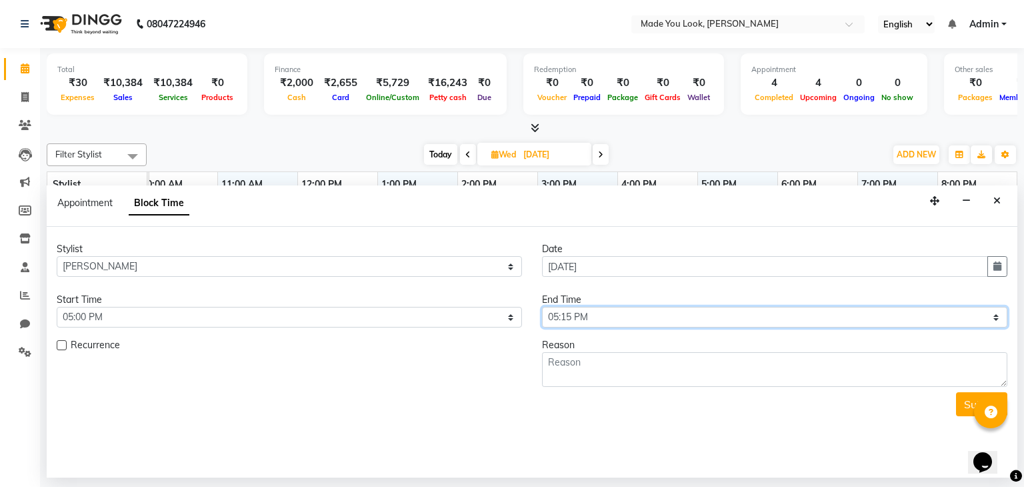
click at [618, 317] on select "Select 09:00 AM 09:15 AM 09:30 AM 09:45 AM 10:00 AM 10:15 AM 10:30 AM 10:45 AM …" at bounding box center [774, 317] width 465 height 21
select select "1080"
click at [542, 307] on select "Select 09:00 AM 09:15 AM 09:30 AM 09:45 AM 10:00 AM 10:15 AM 10:30 AM 10:45 AM …" at bounding box center [774, 317] width 465 height 21
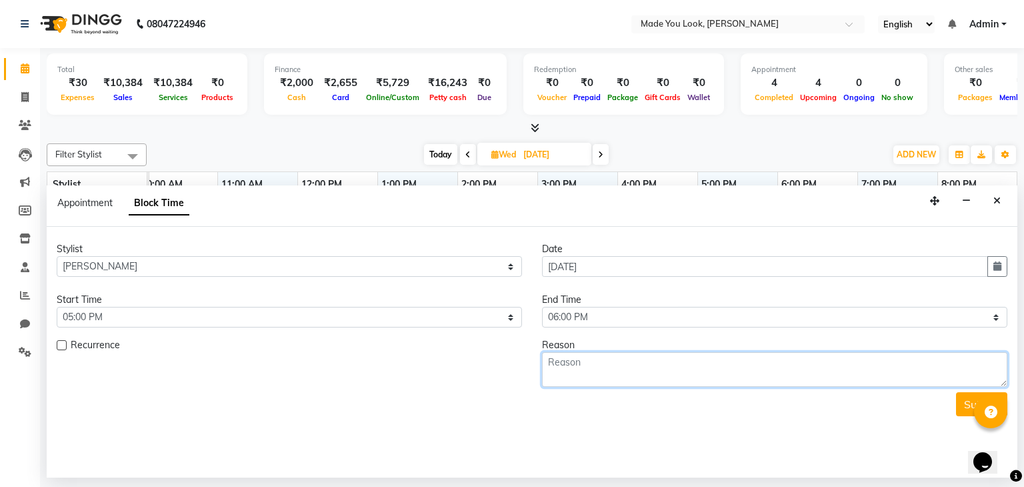
click at [681, 362] on textarea at bounding box center [774, 369] width 465 height 35
type textarea "Model"
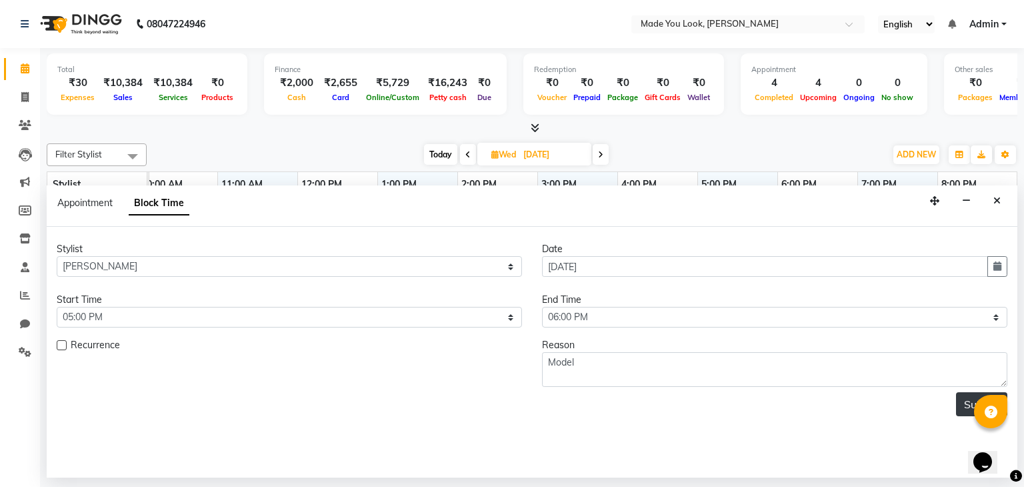
click at [962, 405] on button "Submit" at bounding box center [981, 404] width 51 height 24
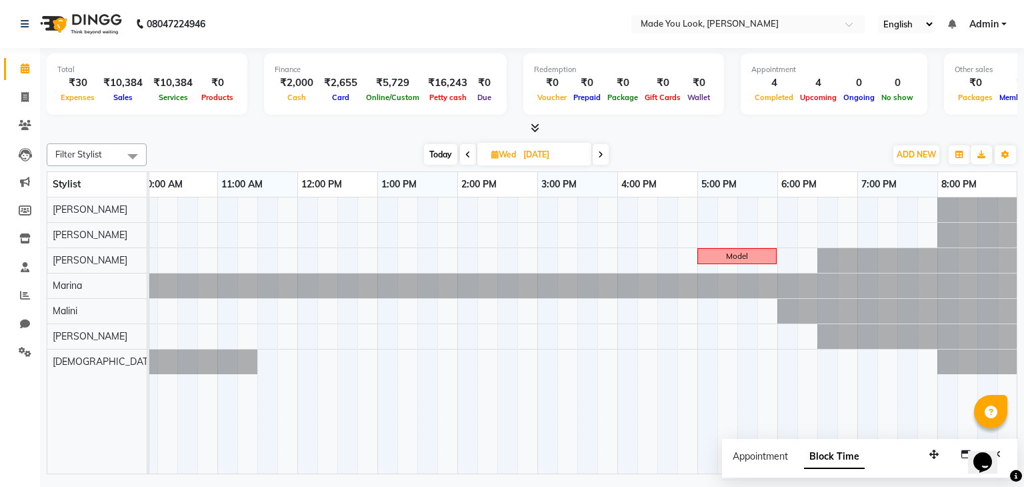
click at [555, 160] on input "[DATE]" at bounding box center [552, 155] width 67 height 20
select select "10"
select select "2025"
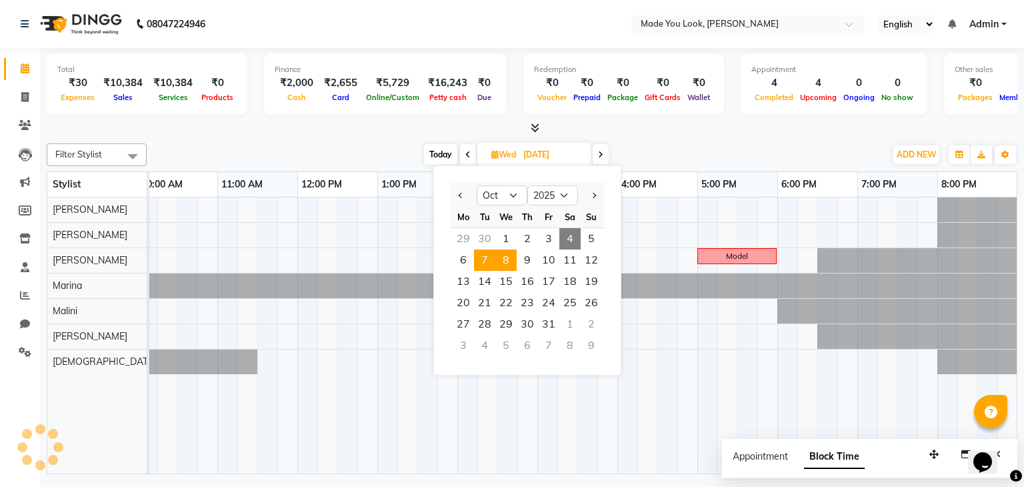
click at [481, 262] on span "7" at bounding box center [484, 259] width 21 height 21
type input "[DATE]"
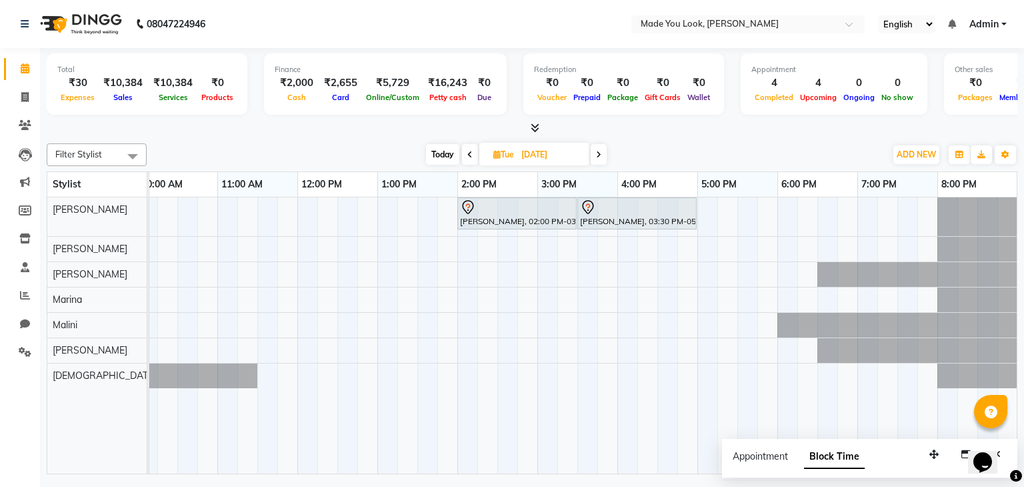
click at [231, 213] on div "Keerthi Subramanian, 02:00 PM-03:30 PM, CURL-CUT SHOULDER LENGTH PRANAV Keerthi…" at bounding box center [497, 335] width 1040 height 277
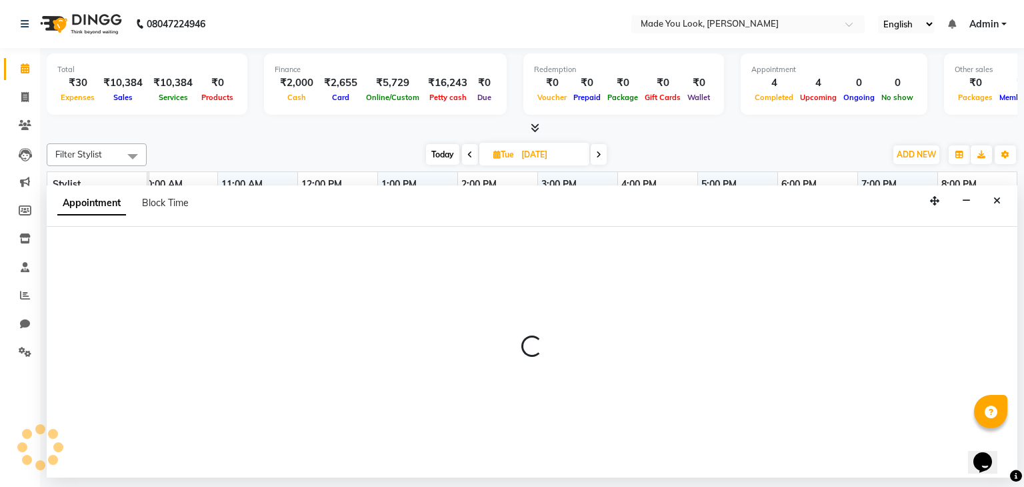
select select "83312"
select select "660"
select select "tentative"
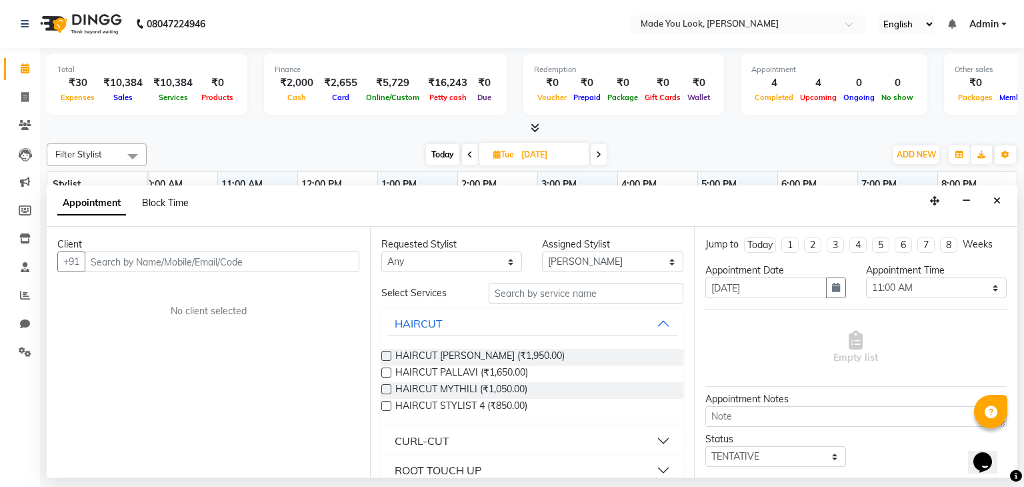
click at [177, 204] on span "Block Time" at bounding box center [165, 203] width 47 height 12
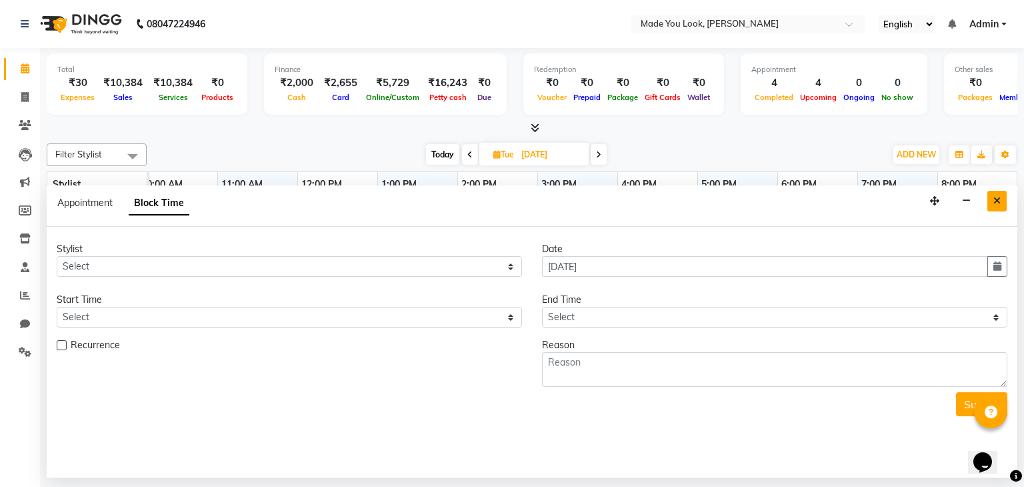
click at [995, 199] on icon "Close" at bounding box center [997, 200] width 7 height 9
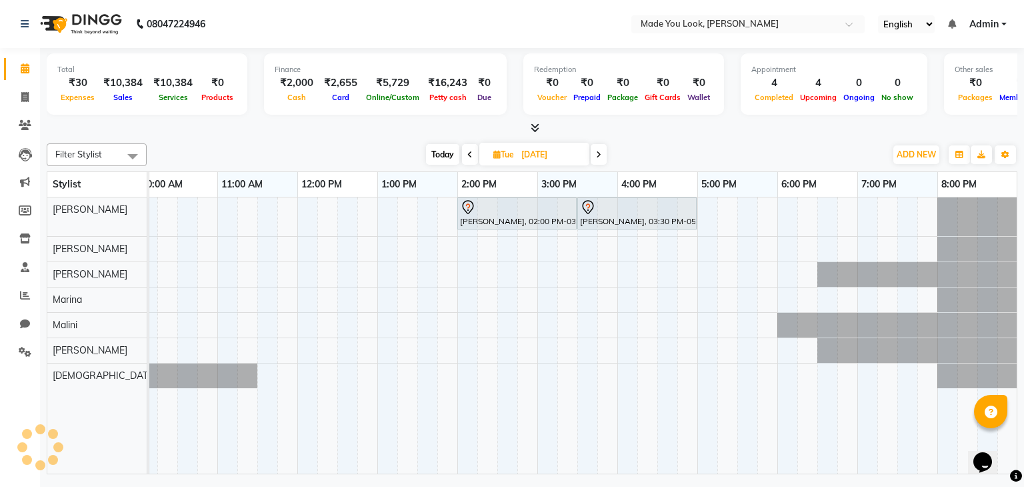
click at [227, 219] on div "Keerthi Subramanian, 02:00 PM-03:30 PM, CURL-CUT SHOULDER LENGTH PRANAV Keerthi…" at bounding box center [497, 335] width 1040 height 277
select select "83312"
select select "tentative"
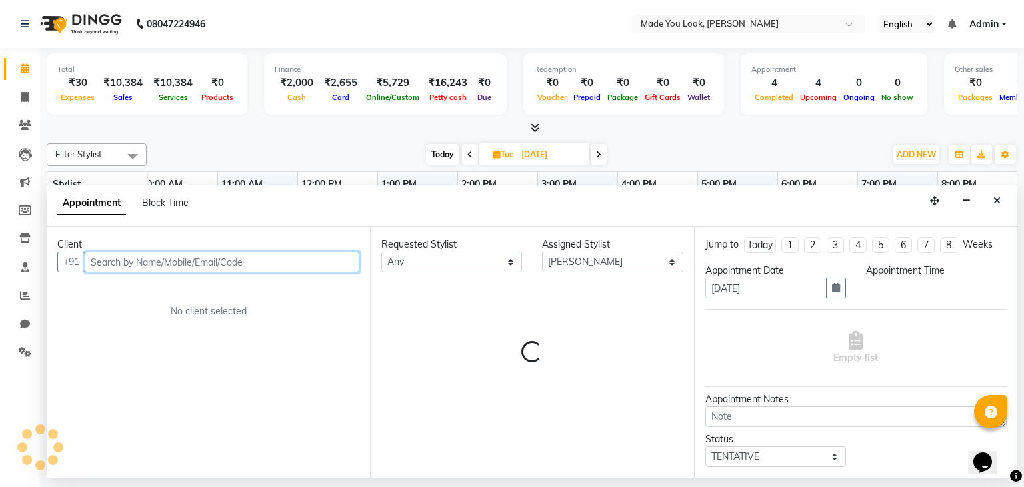
select select "660"
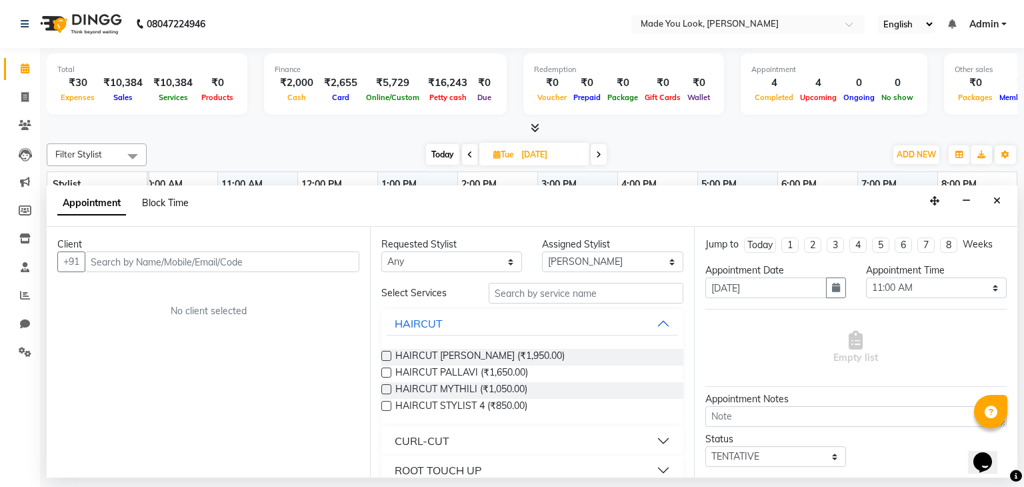
click at [170, 199] on span "Block Time" at bounding box center [165, 203] width 47 height 12
select select "83312"
select select "660"
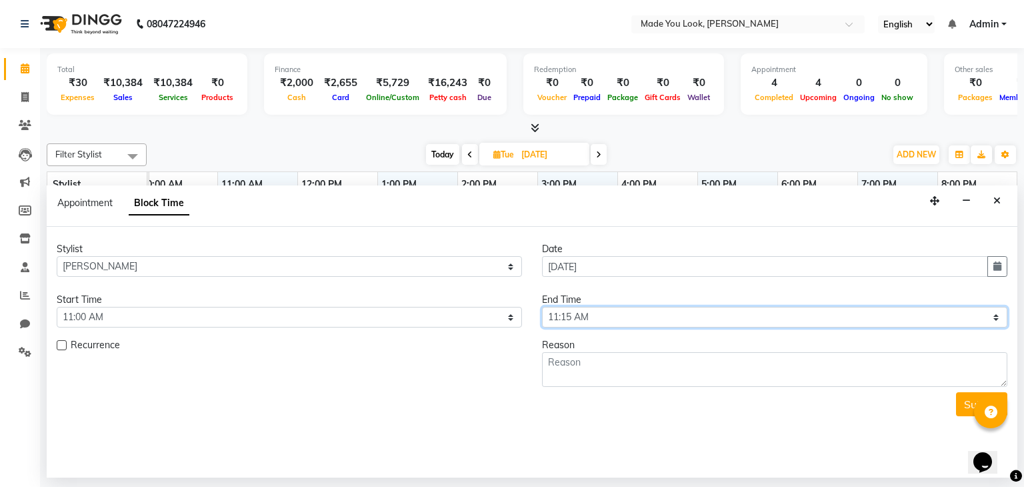
click at [605, 315] on select "Select 09:00 AM 09:15 AM 09:30 AM 09:45 AM 10:00 AM 10:15 AM 10:30 AM 10:45 AM …" at bounding box center [774, 317] width 465 height 21
select select "720"
click at [542, 307] on select "Select 09:00 AM 09:15 AM 09:30 AM 09:45 AM 10:00 AM 10:15 AM 10:30 AM 10:45 AM …" at bounding box center [774, 317] width 465 height 21
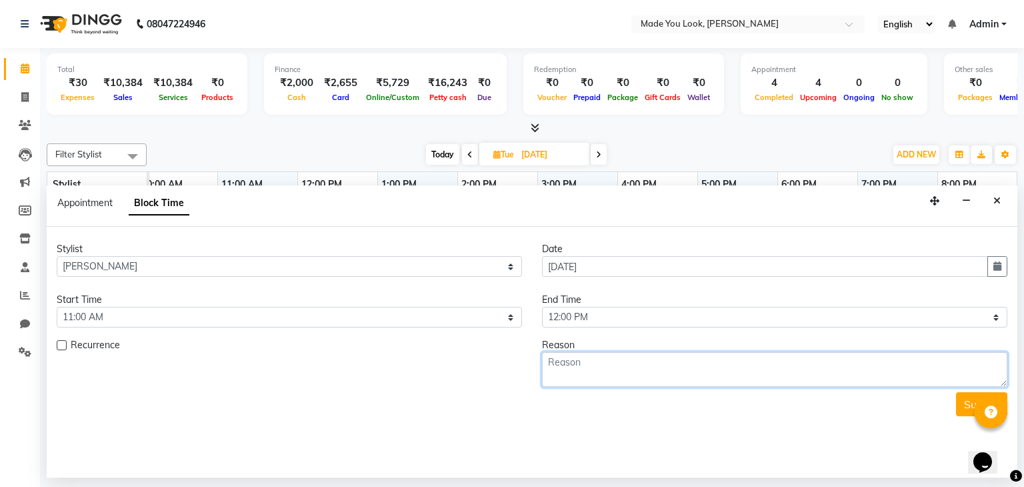
click at [583, 369] on textarea at bounding box center [774, 369] width 465 height 35
type textarea "Model"
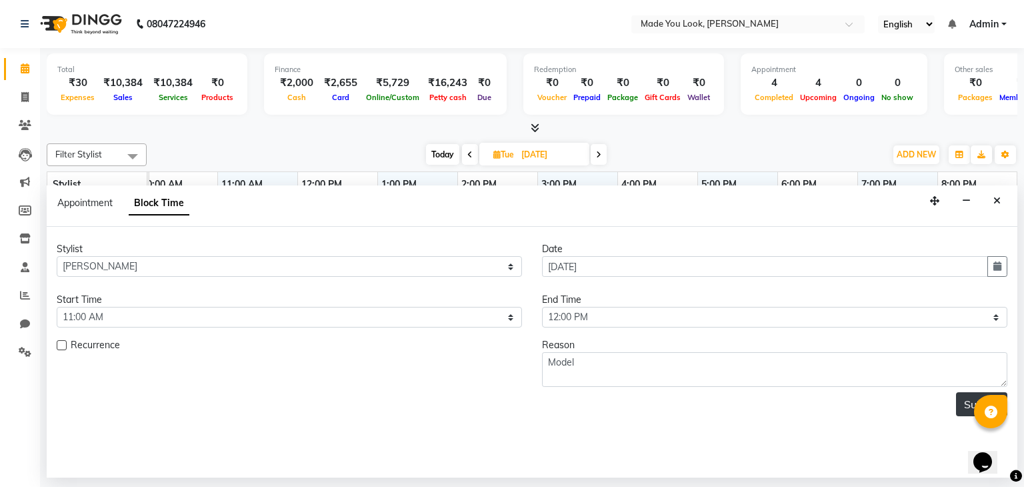
click at [958, 401] on button "Submit" at bounding box center [981, 404] width 51 height 24
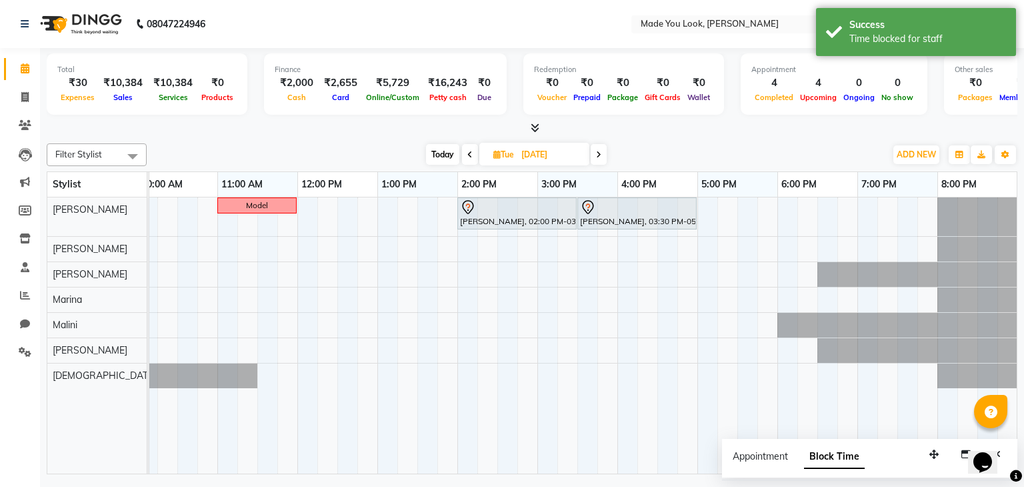
click at [224, 273] on div "Model Keerthi Subramanian, 02:00 PM-03:30 PM, CURL-CUT SHOULDER LENGTH PRANAV K…" at bounding box center [497, 335] width 1040 height 277
select select "91990"
select select "tentative"
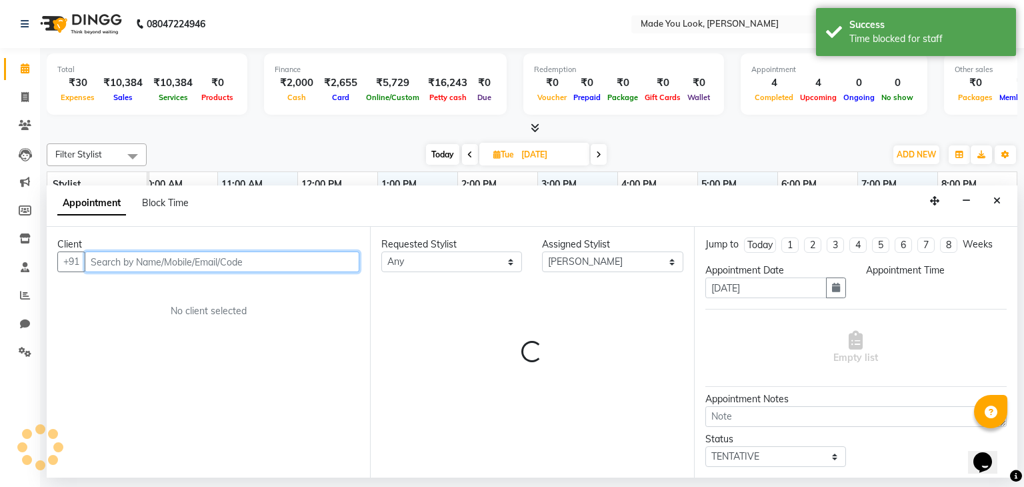
select select "660"
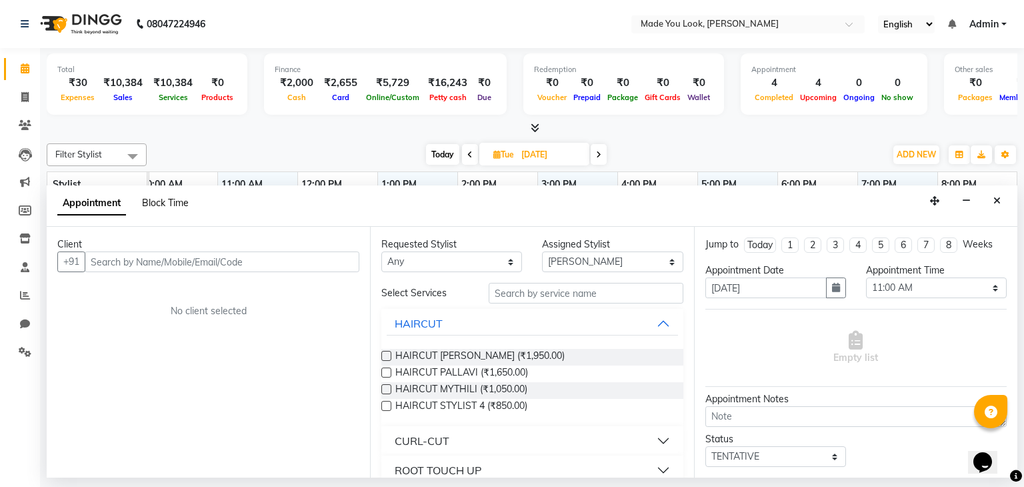
click at [179, 201] on span "Block Time" at bounding box center [165, 203] width 47 height 12
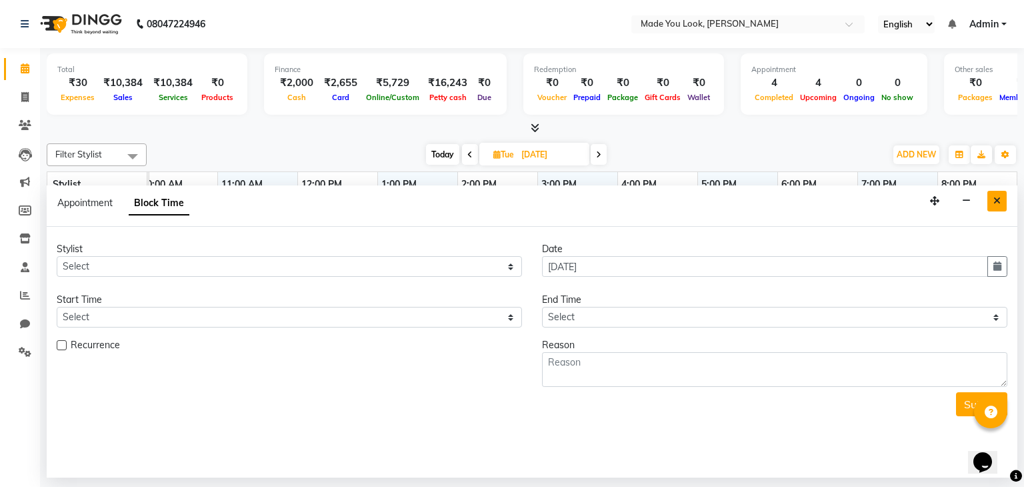
click at [990, 201] on button "Close" at bounding box center [997, 201] width 19 height 21
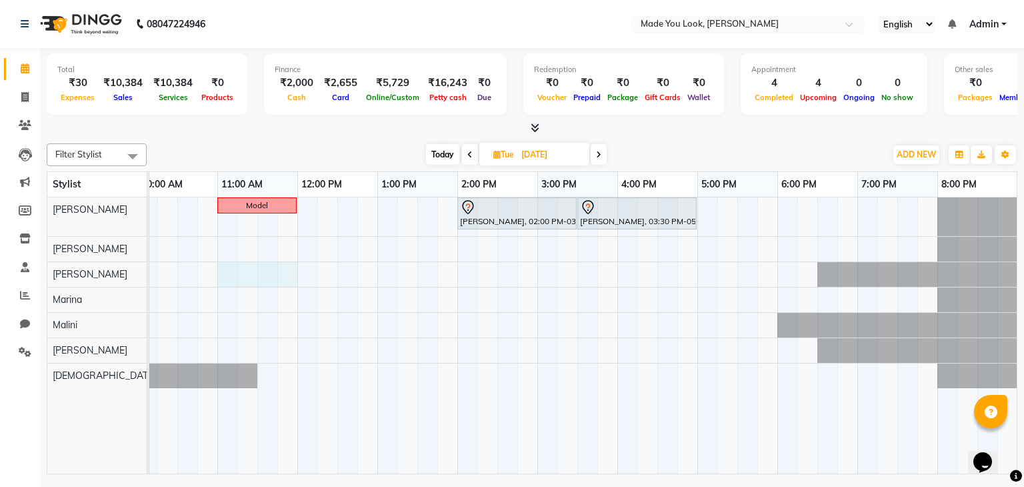
drag, startPoint x: 224, startPoint y: 275, endPoint x: 297, endPoint y: 277, distance: 72.7
click at [285, 277] on div "Model Keerthi Subramanian, 02:00 PM-03:30 PM, CURL-CUT SHOULDER LENGTH PRANAV K…" at bounding box center [497, 335] width 1040 height 277
select select "91990"
select select "tentative"
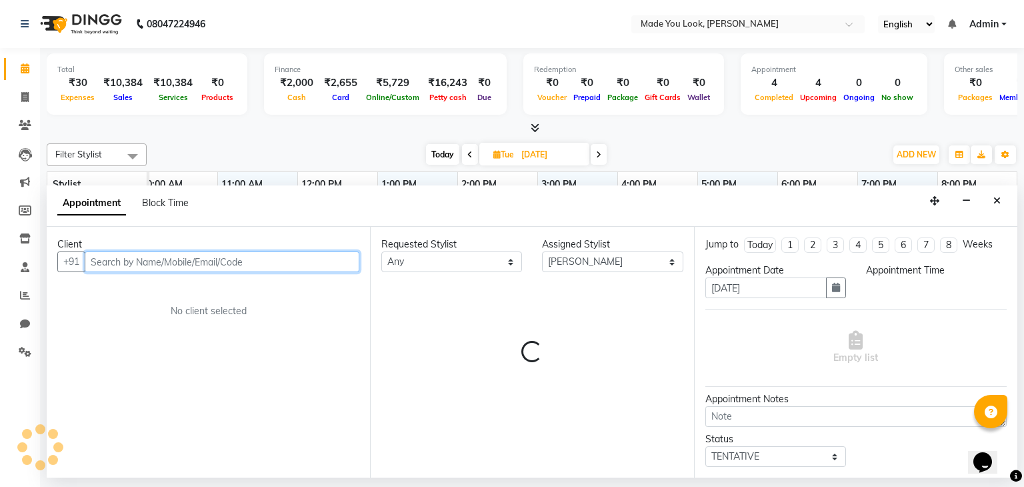
select select "660"
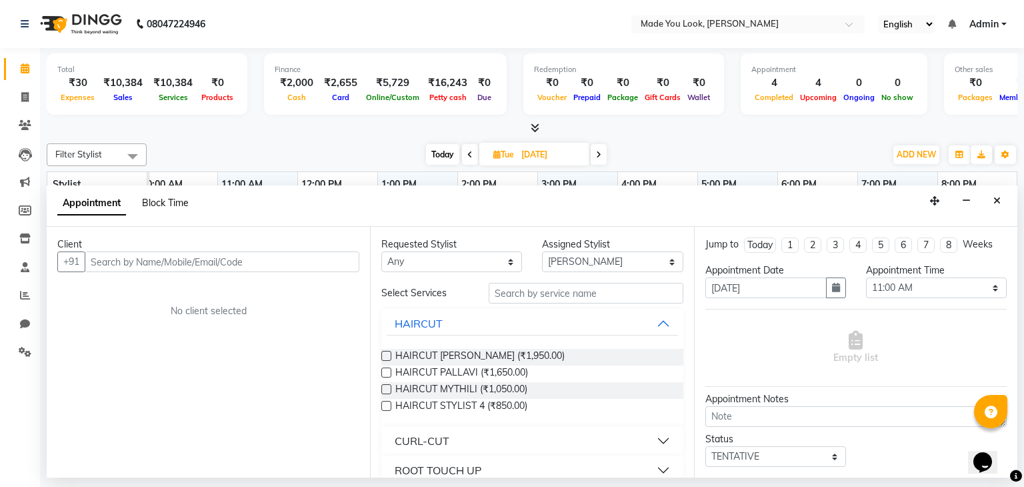
click at [170, 205] on span "Block Time" at bounding box center [165, 203] width 47 height 12
select select "91990"
select select "660"
select select "720"
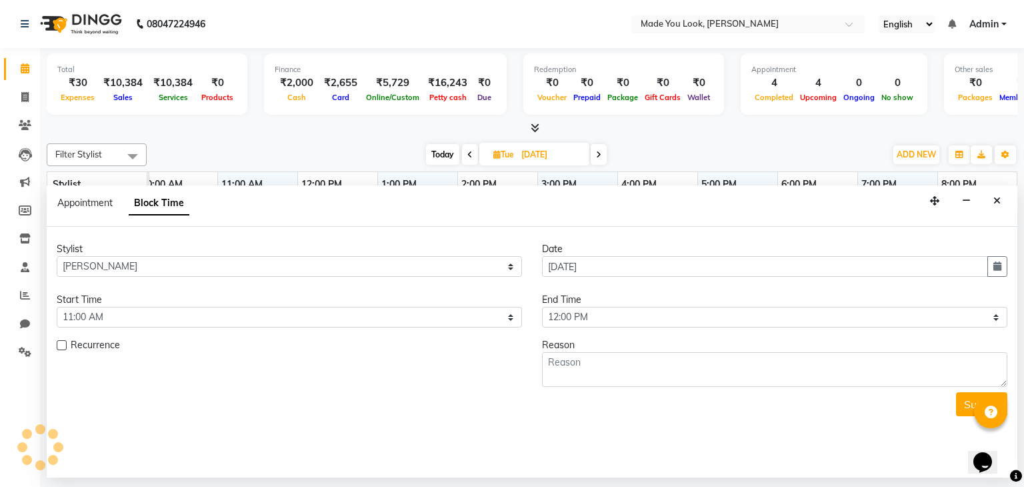
scroll to position [0, 172]
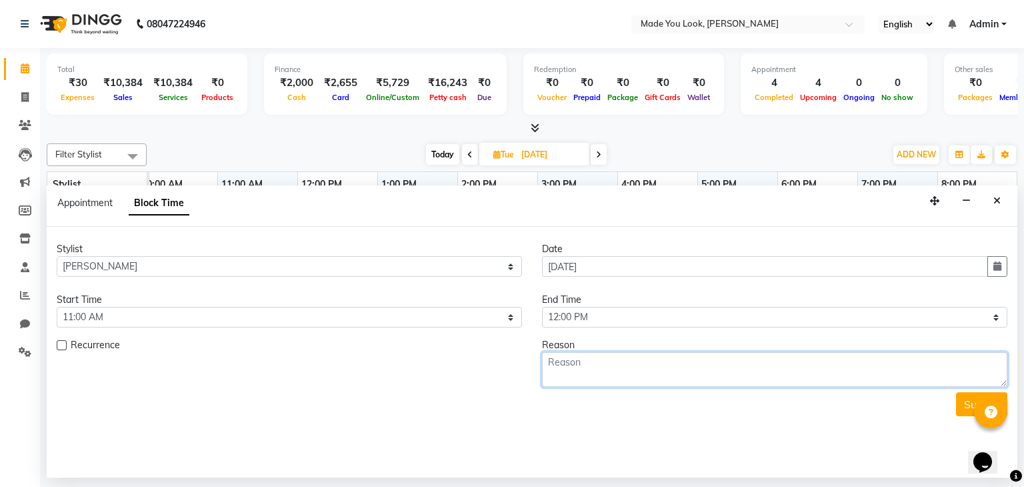
click at [588, 362] on textarea at bounding box center [774, 369] width 465 height 35
type textarea "Model"
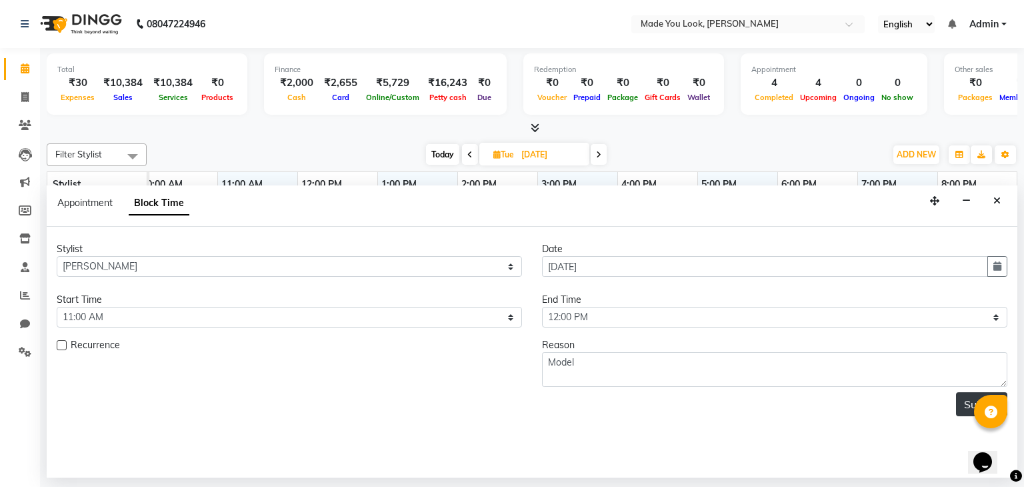
click at [965, 401] on button "Submit" at bounding box center [981, 404] width 51 height 24
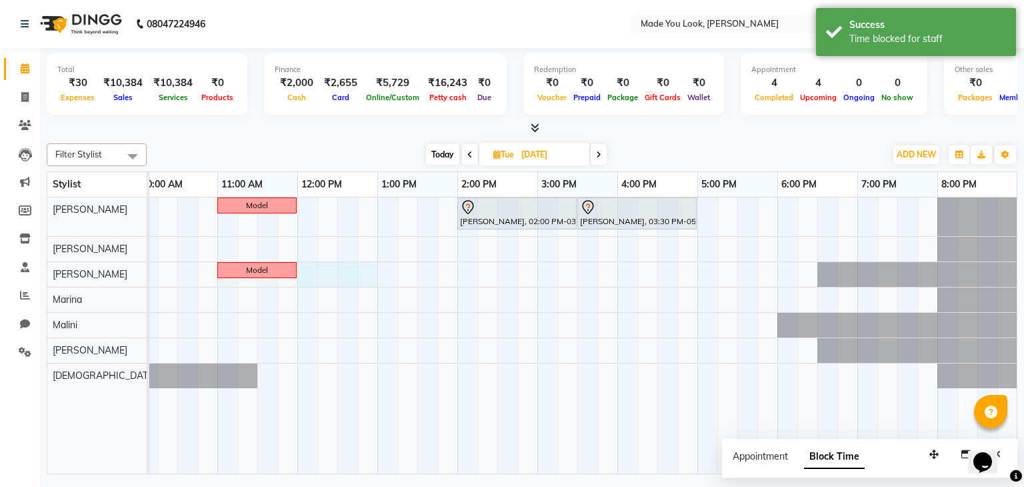
drag, startPoint x: 307, startPoint y: 267, endPoint x: 371, endPoint y: 275, distance: 65.1
click at [371, 275] on div "Model Keerthi Subramanian, 02:00 PM-03:30 PM, CURL-CUT SHOULDER LENGTH PRANAV K…" at bounding box center [497, 335] width 1040 height 277
select select "91990"
select select "720"
select select "tentative"
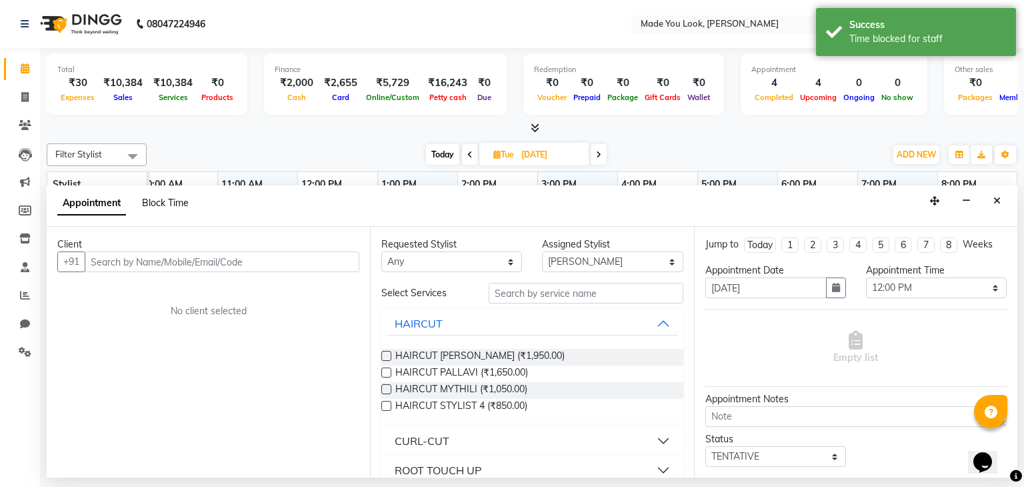
click at [178, 197] on span "Block Time" at bounding box center [165, 203] width 47 height 12
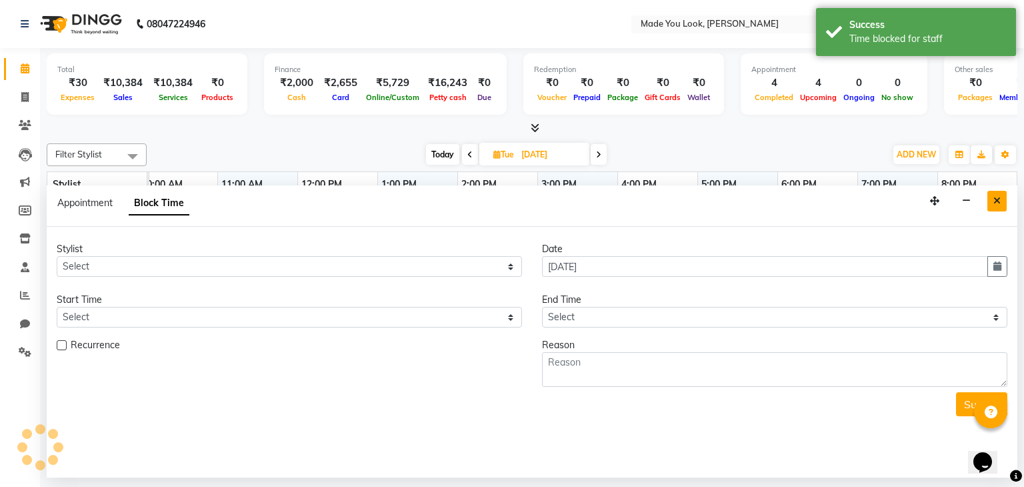
click at [998, 203] on icon "Close" at bounding box center [997, 200] width 7 height 9
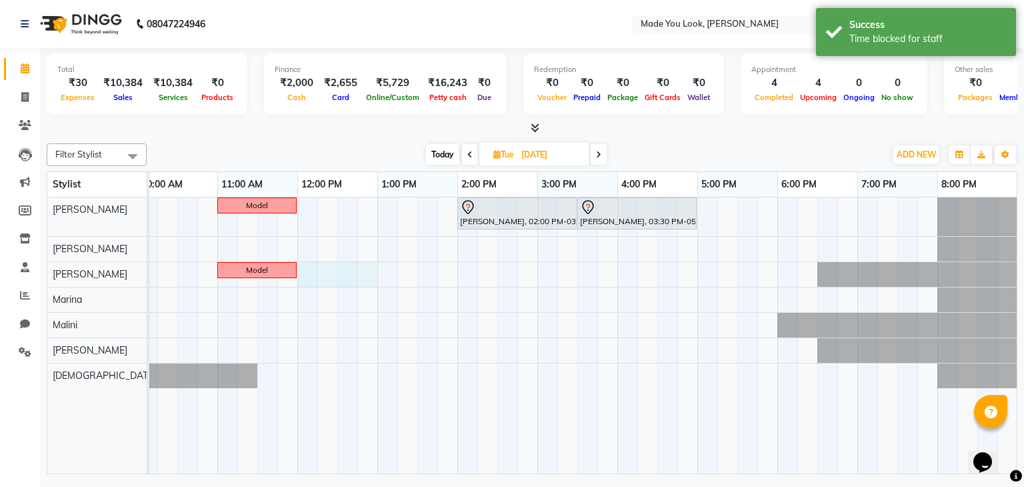
drag, startPoint x: 305, startPoint y: 275, endPoint x: 367, endPoint y: 274, distance: 62.0
click at [367, 274] on div "Model Keerthi Subramanian, 02:00 PM-03:30 PM, CURL-CUT SHOULDER LENGTH PRANAV K…" at bounding box center [497, 335] width 1040 height 277
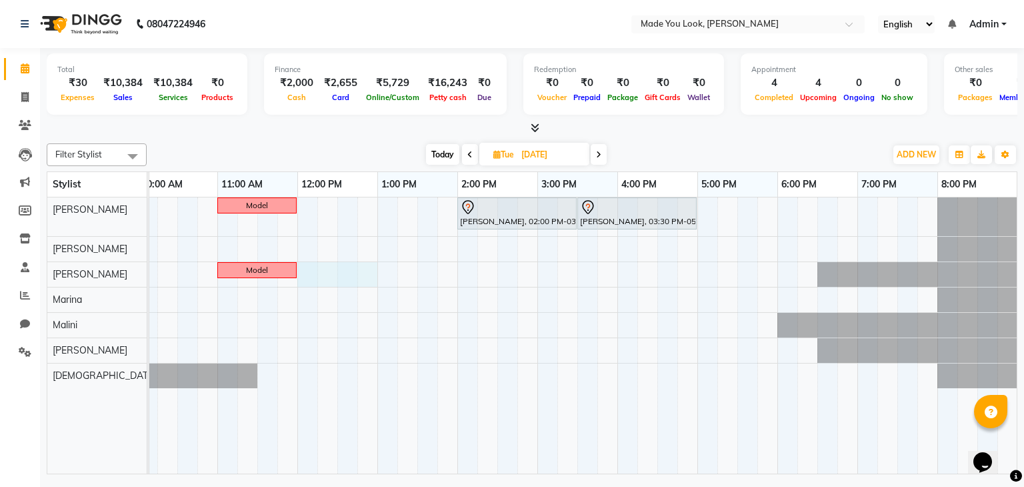
select select "91990"
select select "720"
select select "tentative"
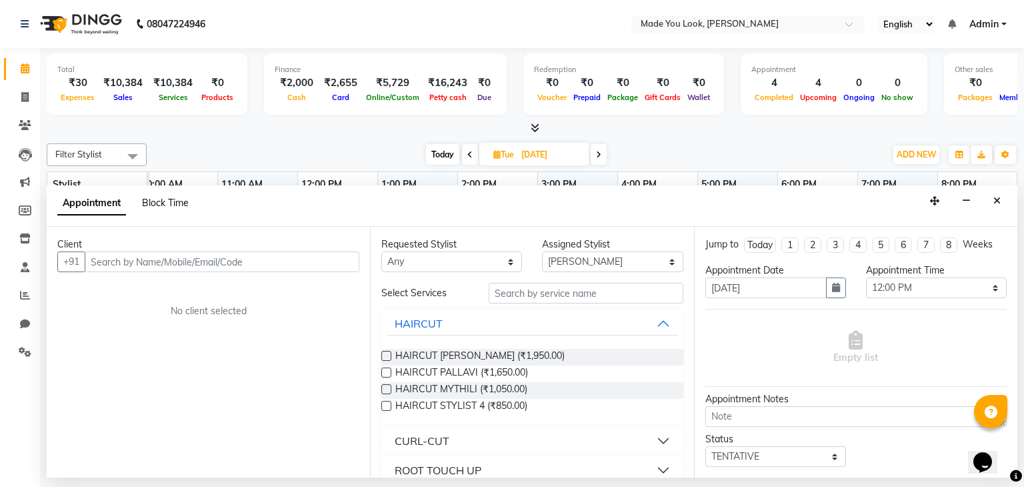
click at [177, 200] on span "Block Time" at bounding box center [165, 203] width 47 height 12
select select "91990"
select select "720"
select select "780"
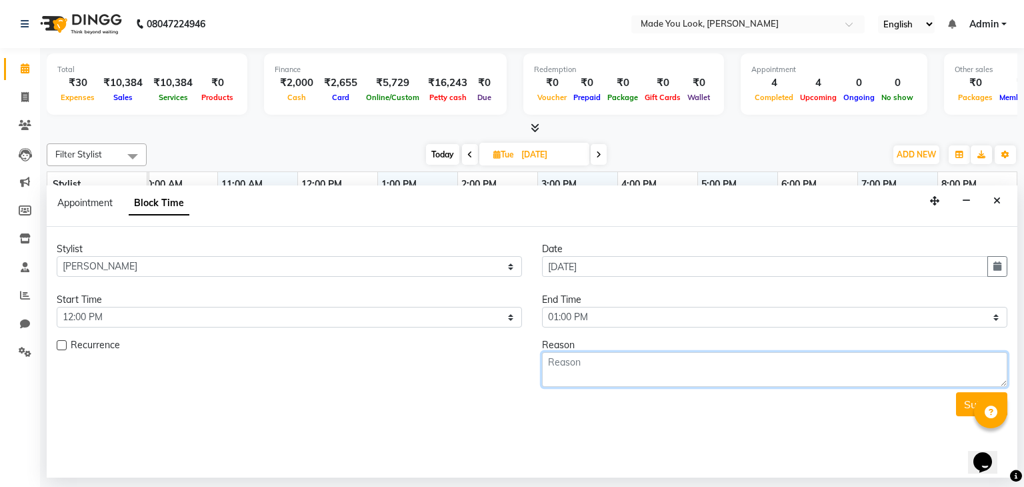
drag, startPoint x: 582, startPoint y: 362, endPoint x: 589, endPoint y: 356, distance: 9.5
click at [585, 359] on textarea at bounding box center [774, 369] width 465 height 35
type textarea "Model"
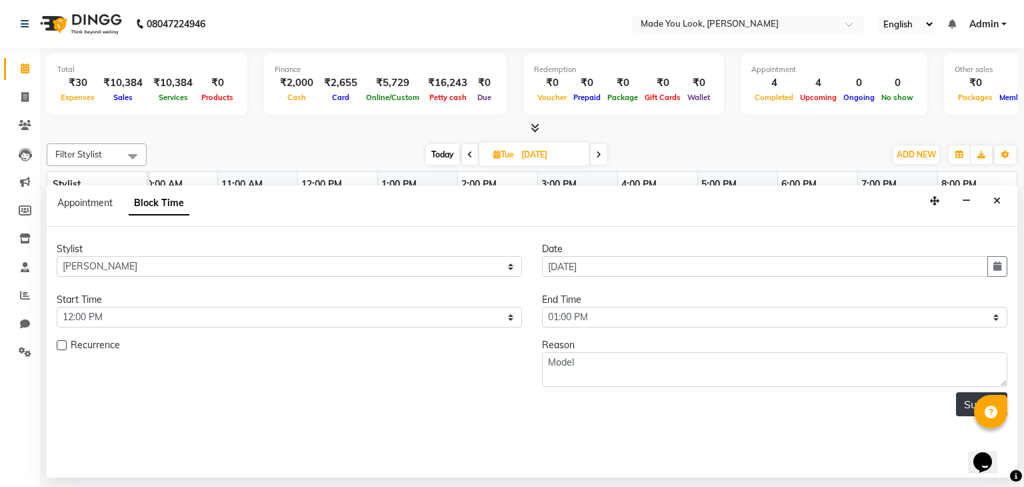
click at [963, 407] on button "Submit" at bounding box center [981, 404] width 51 height 24
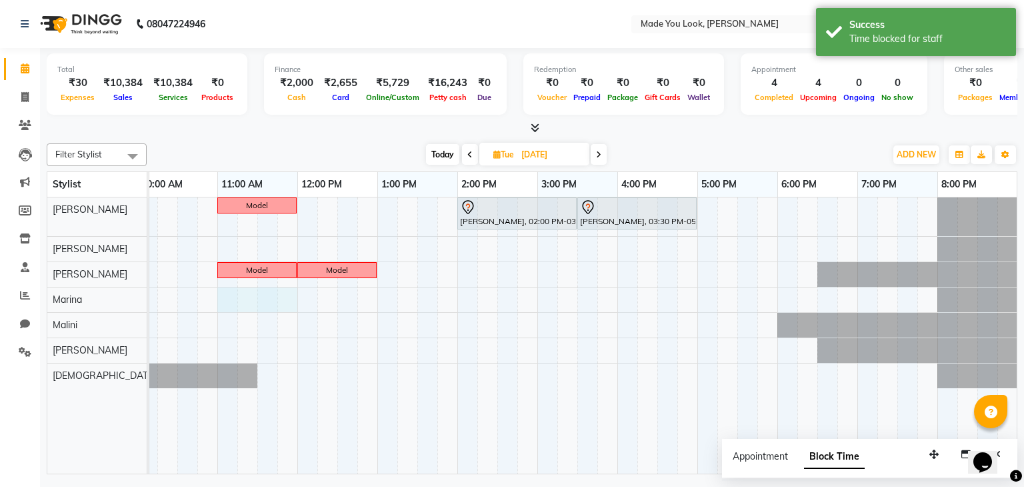
drag, startPoint x: 226, startPoint y: 302, endPoint x: 290, endPoint y: 297, distance: 64.2
click at [290, 297] on div "Model Keerthi Subramanian, 02:00 PM-03:30 PM, CURL-CUT SHOULDER LENGTH PRANAV K…" at bounding box center [497, 335] width 1040 height 277
select select "89352"
select select "tentative"
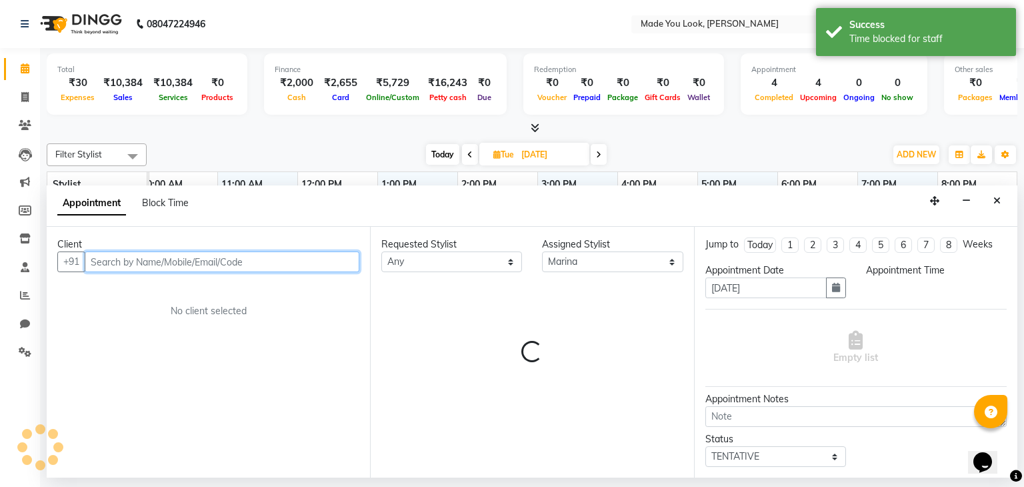
select select "660"
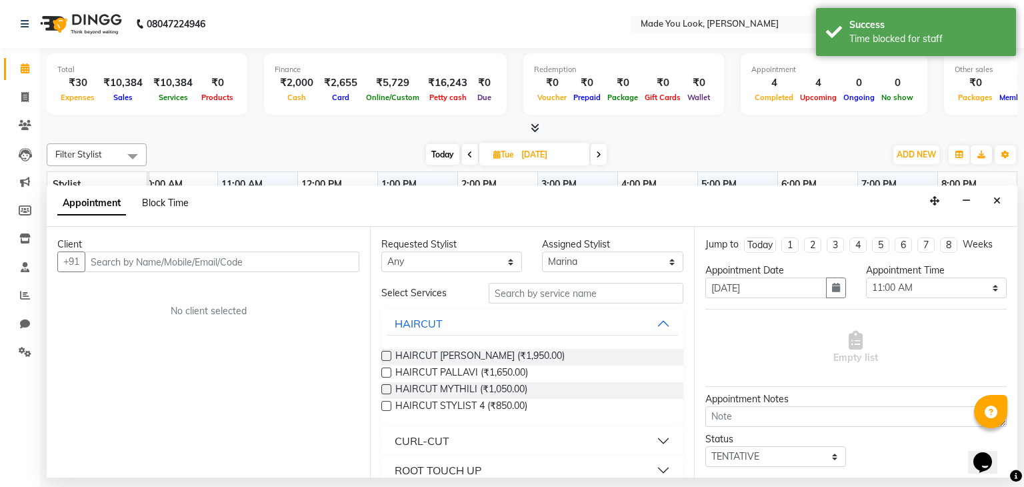
click at [157, 201] on span "Block Time" at bounding box center [165, 203] width 47 height 12
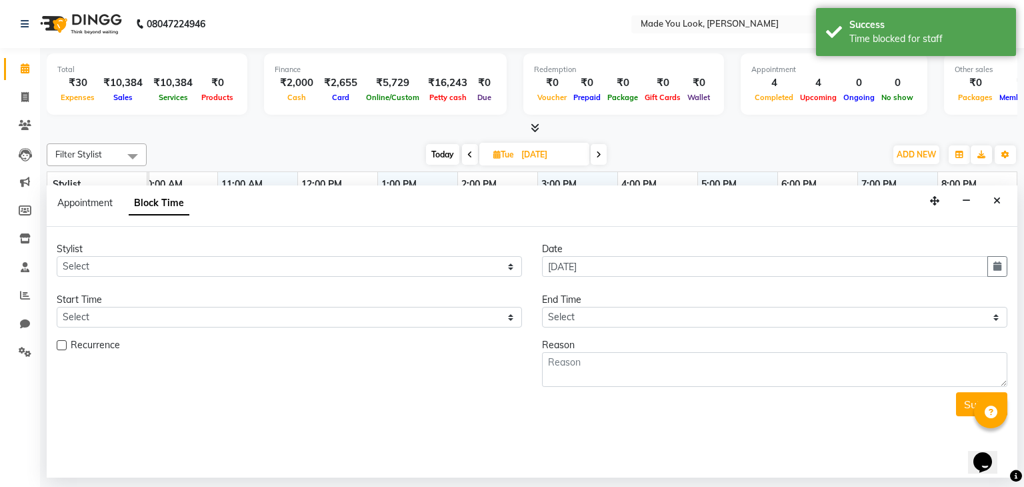
click at [1001, 197] on button "Close" at bounding box center [997, 201] width 19 height 21
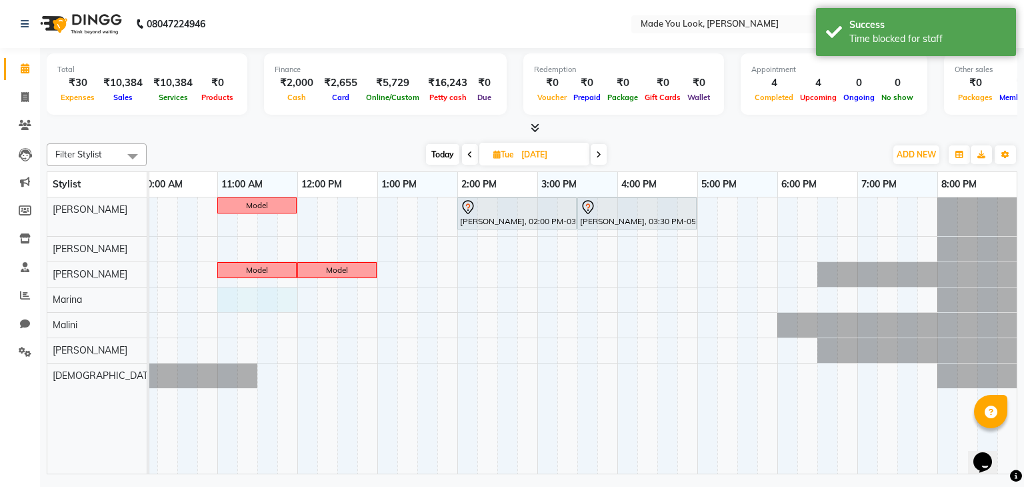
drag, startPoint x: 226, startPoint y: 297, endPoint x: 277, endPoint y: 302, distance: 51.6
click at [288, 301] on div "Model Keerthi Subramanian, 02:00 PM-03:30 PM, CURL-CUT SHOULDER LENGTH PRANAV K…" at bounding box center [497, 335] width 1040 height 277
select select "89352"
select select "660"
select select "tentative"
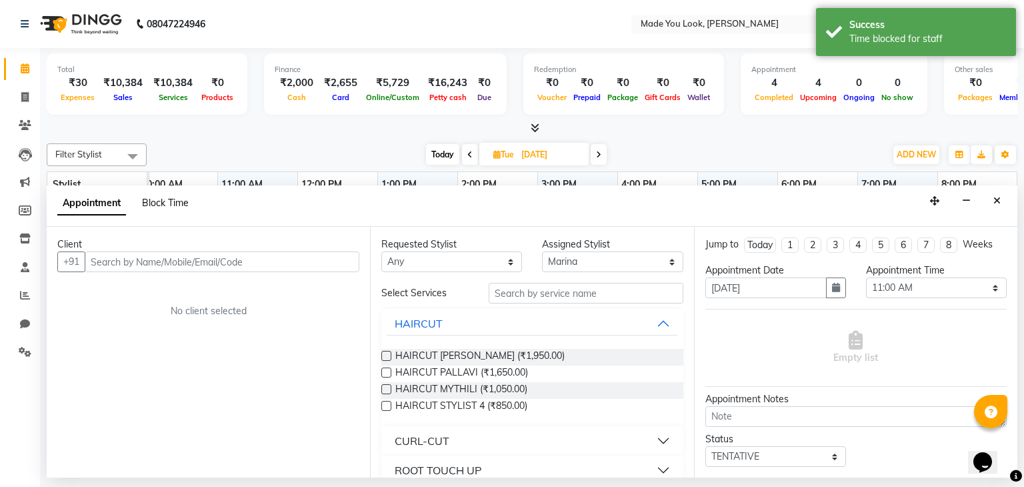
click at [174, 204] on span "Block Time" at bounding box center [165, 203] width 47 height 12
select select "89352"
select select "660"
select select "720"
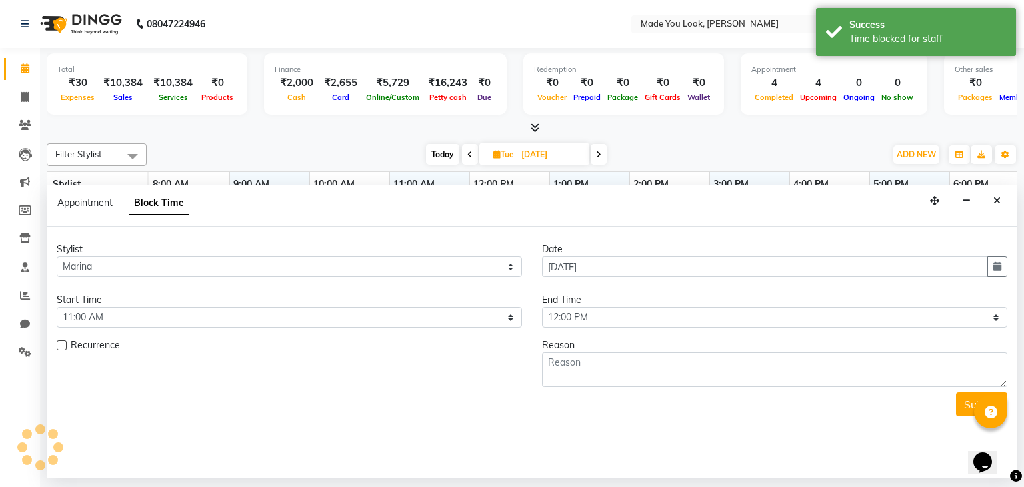
scroll to position [0, 172]
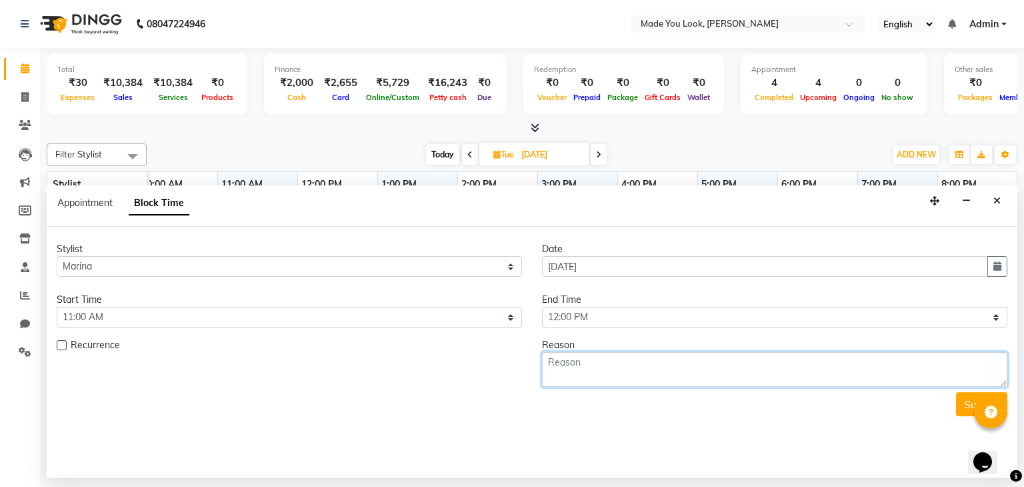
click at [599, 373] on textarea at bounding box center [774, 369] width 465 height 35
type textarea "Model"
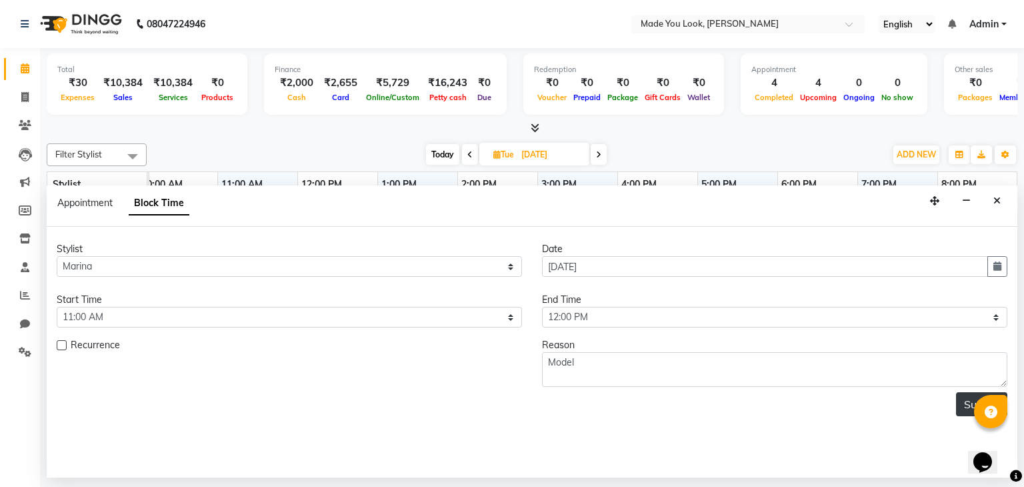
click at [963, 408] on button "Submit" at bounding box center [981, 404] width 51 height 24
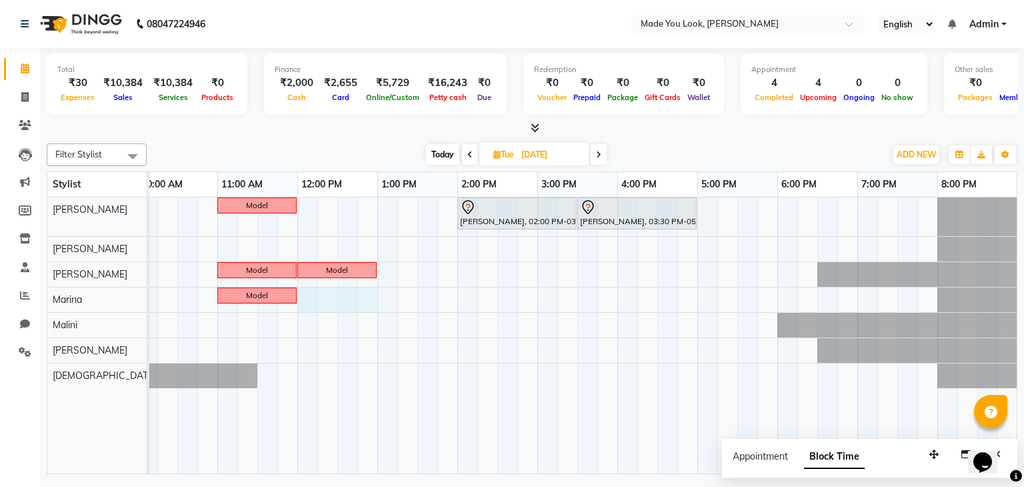
drag, startPoint x: 308, startPoint y: 297, endPoint x: 365, endPoint y: 301, distance: 56.9
click at [365, 301] on div "Model Keerthi Subramanian, 02:00 PM-03:30 PM, CURL-CUT SHOULDER LENGTH PRANAV K…" at bounding box center [497, 335] width 1040 height 277
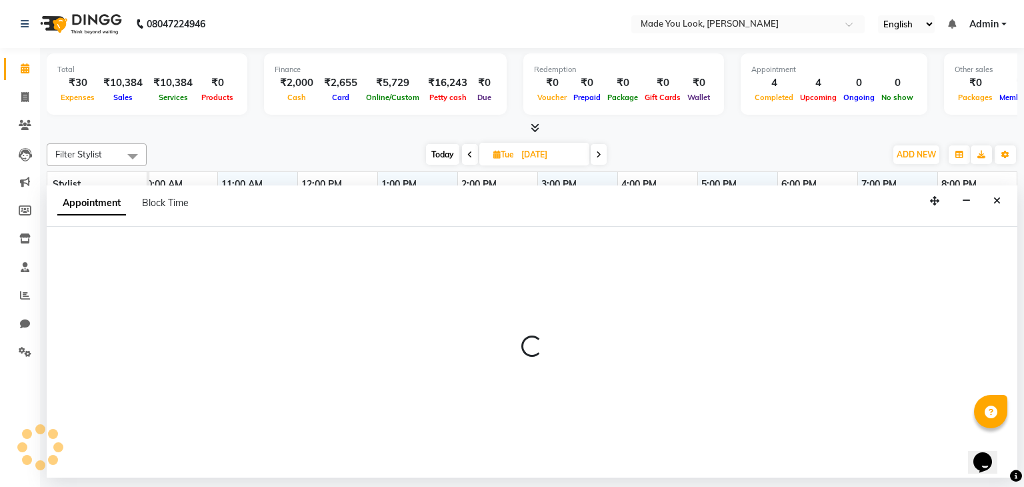
select select "89352"
select select "720"
select select "tentative"
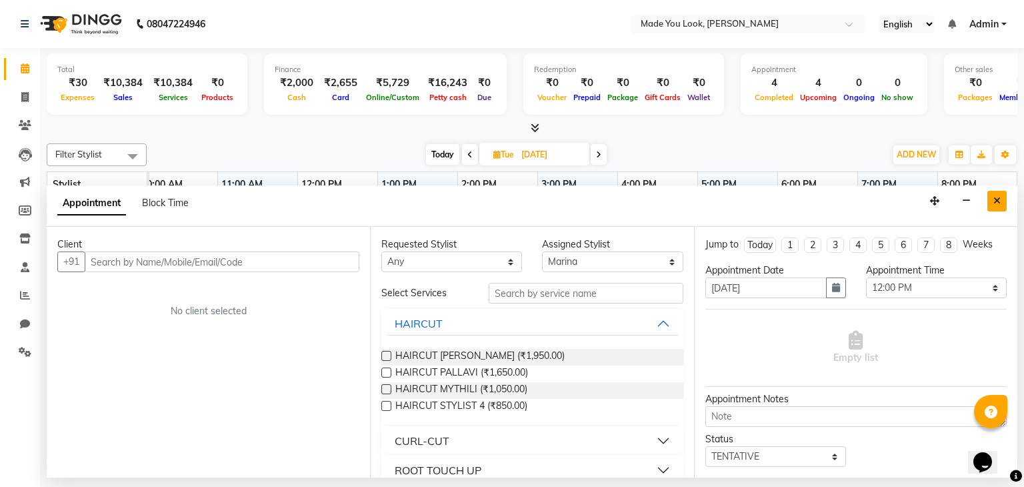
click at [996, 201] on icon "Close" at bounding box center [997, 200] width 7 height 9
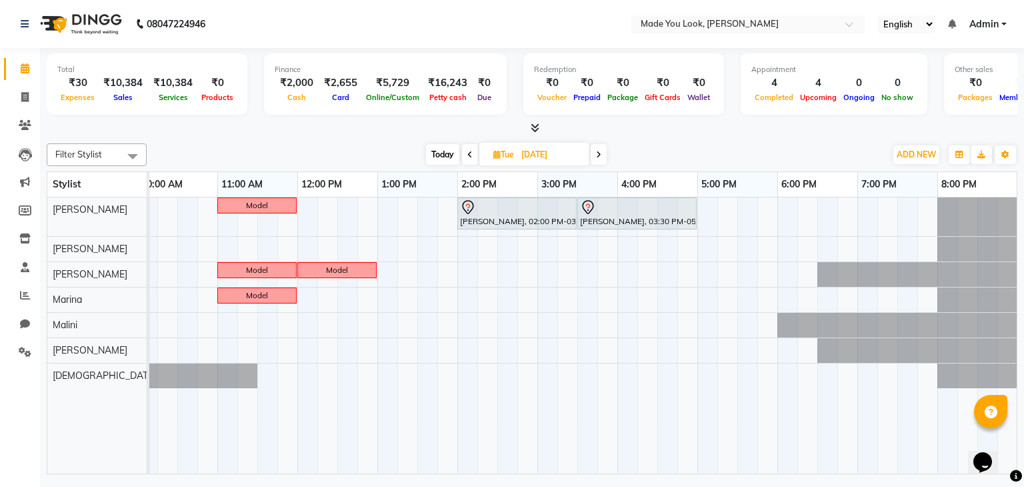
click at [604, 150] on span at bounding box center [599, 154] width 16 height 21
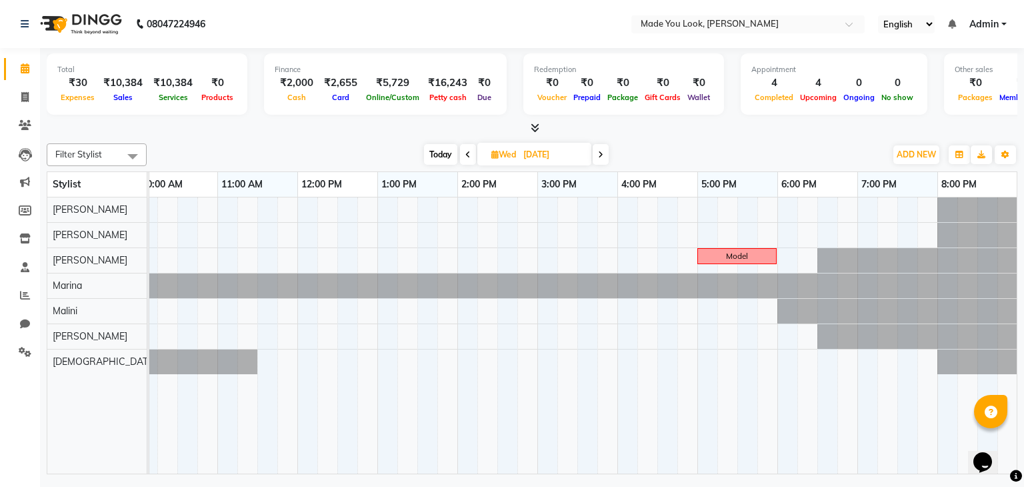
drag, startPoint x: 887, startPoint y: 14, endPoint x: 784, endPoint y: 14, distance: 102.7
drag, startPoint x: 784, startPoint y: 14, endPoint x: 435, endPoint y: 153, distance: 376.2
click at [436, 153] on span "Today" at bounding box center [440, 154] width 33 height 21
type input "04-10-2025"
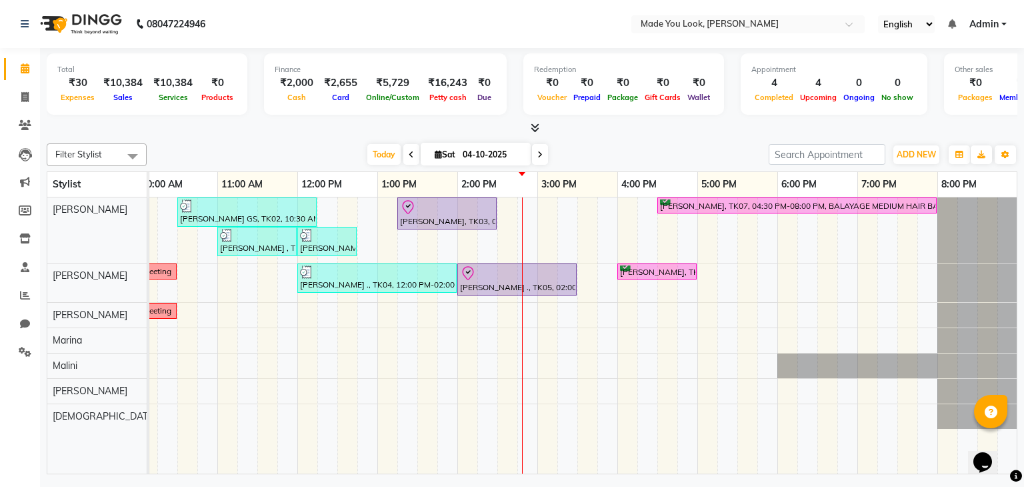
click at [506, 153] on input "04-10-2025" at bounding box center [492, 155] width 67 height 20
select select "10"
select select "2025"
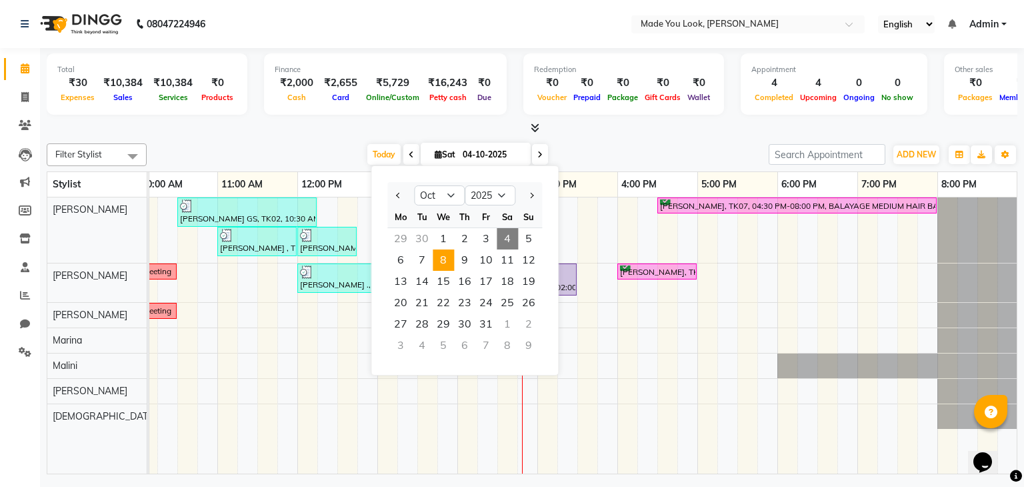
click at [442, 259] on span "8" at bounding box center [443, 259] width 21 height 21
type input "[DATE]"
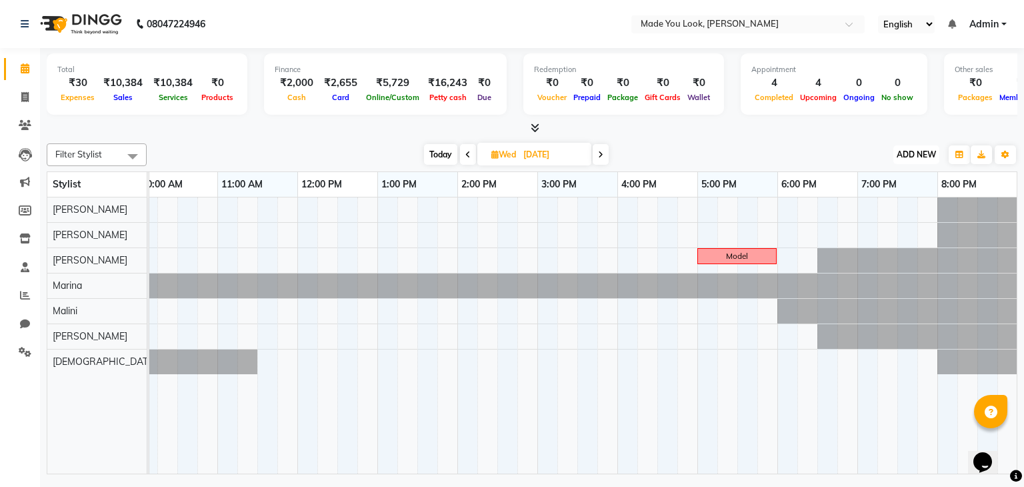
click at [930, 150] on span "ADD NEW" at bounding box center [916, 154] width 39 height 10
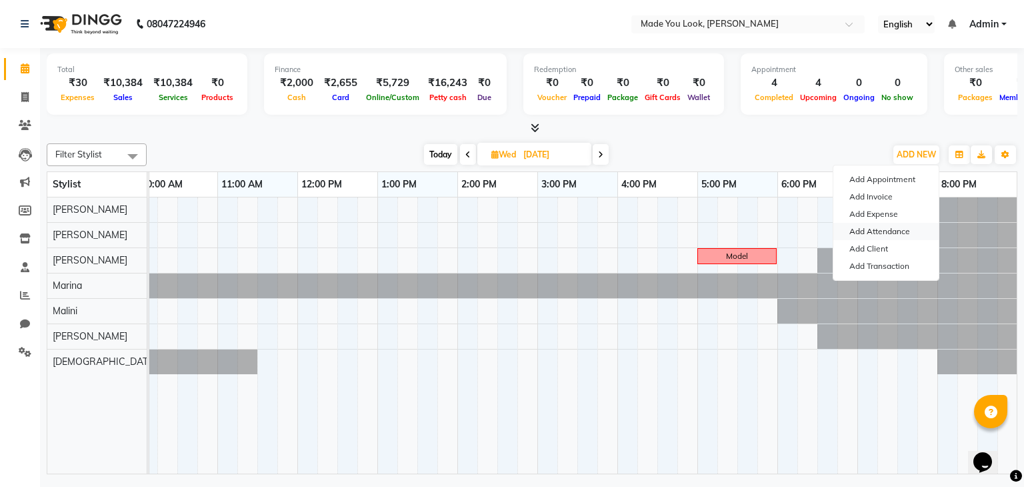
click at [901, 228] on link "Add Attendance" at bounding box center [886, 231] width 105 height 17
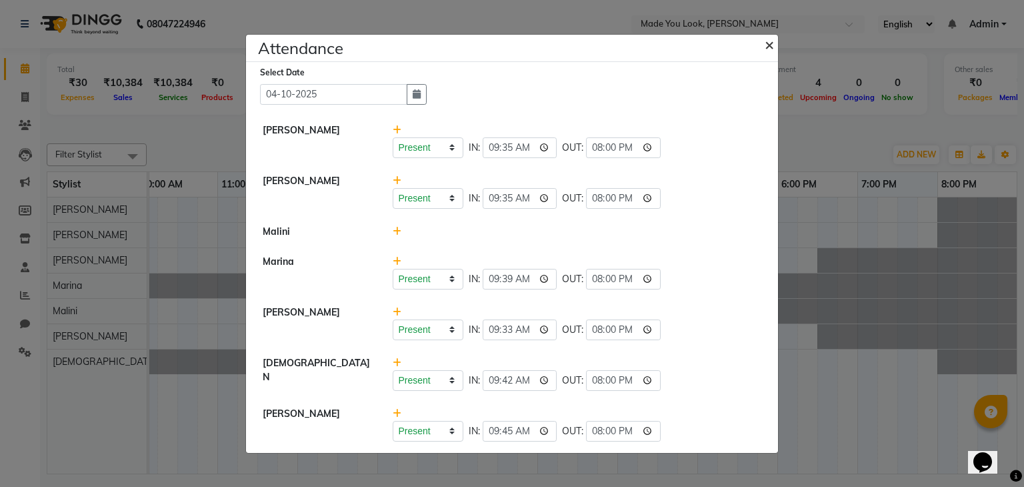
click at [772, 43] on span "×" at bounding box center [769, 44] width 9 height 20
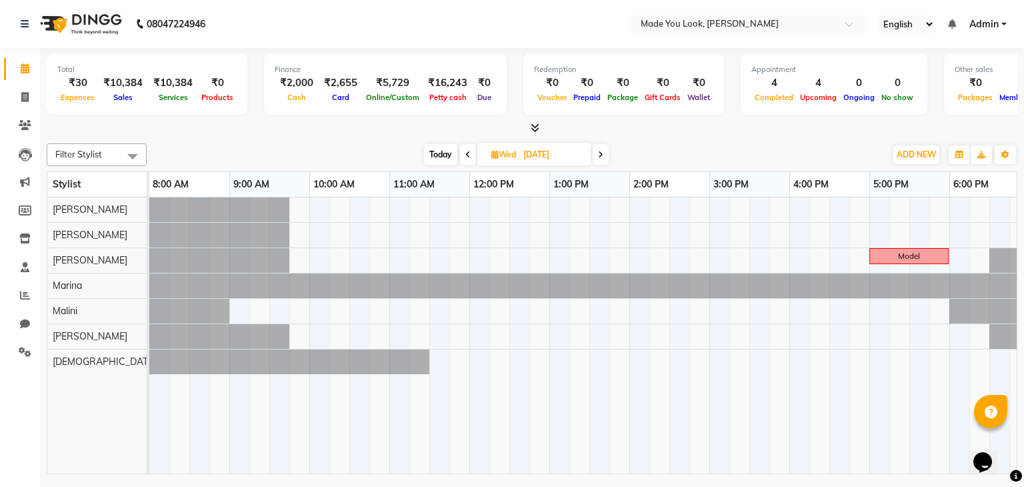
click at [440, 150] on span "Today" at bounding box center [440, 154] width 33 height 21
type input "04-10-2025"
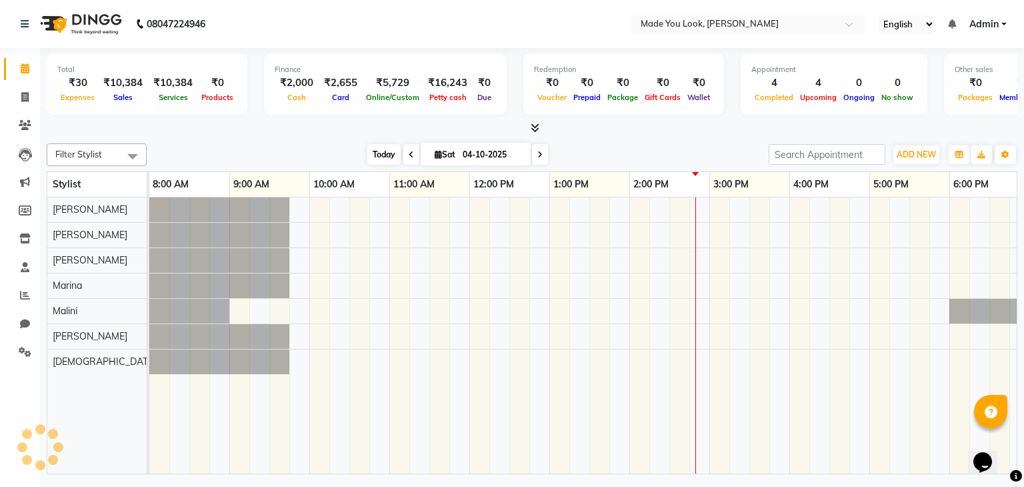
scroll to position [0, 172]
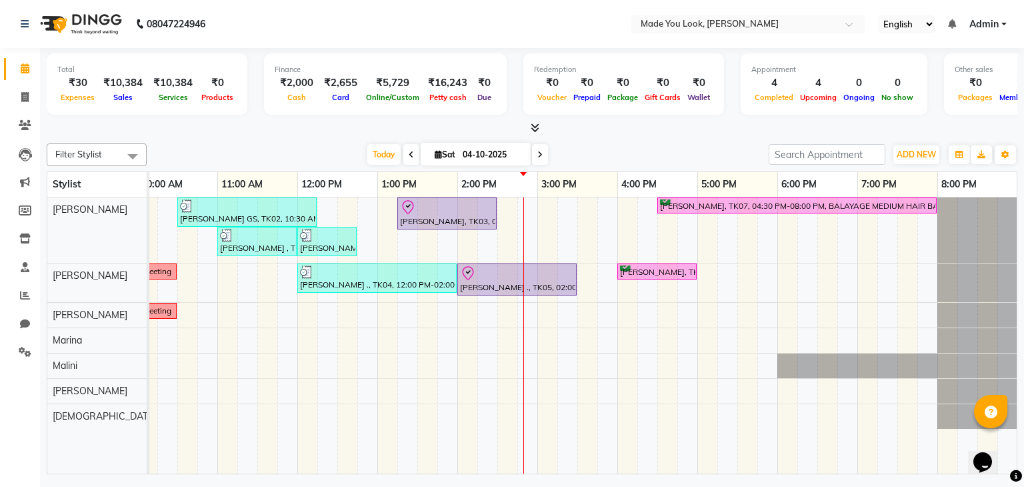
click at [535, 129] on icon at bounding box center [535, 128] width 9 height 10
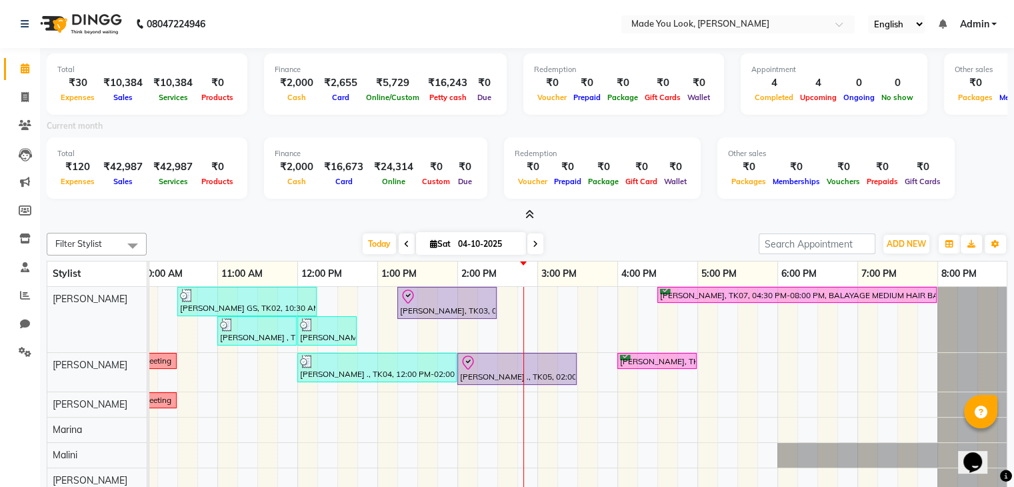
click at [531, 211] on icon at bounding box center [529, 214] width 9 height 10
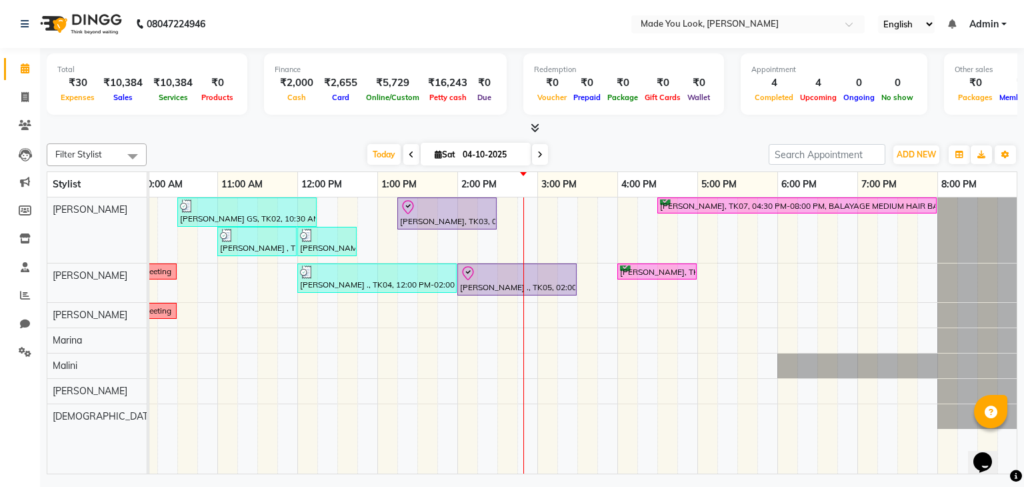
click at [534, 131] on icon at bounding box center [535, 128] width 9 height 10
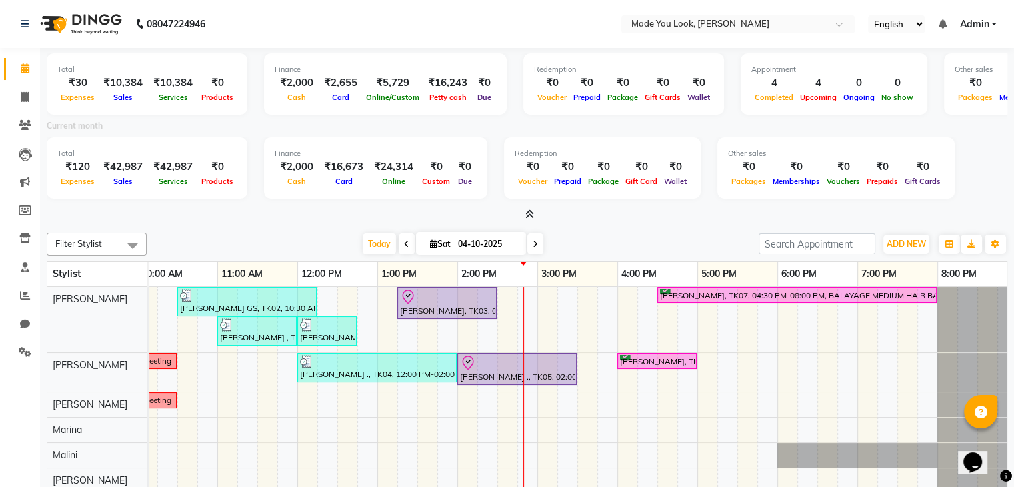
click at [181, 82] on div "₹10,384" at bounding box center [173, 82] width 50 height 15
click at [582, 215] on div at bounding box center [527, 215] width 961 height 14
click at [496, 246] on input "04-10-2025" at bounding box center [487, 244] width 67 height 20
select select "10"
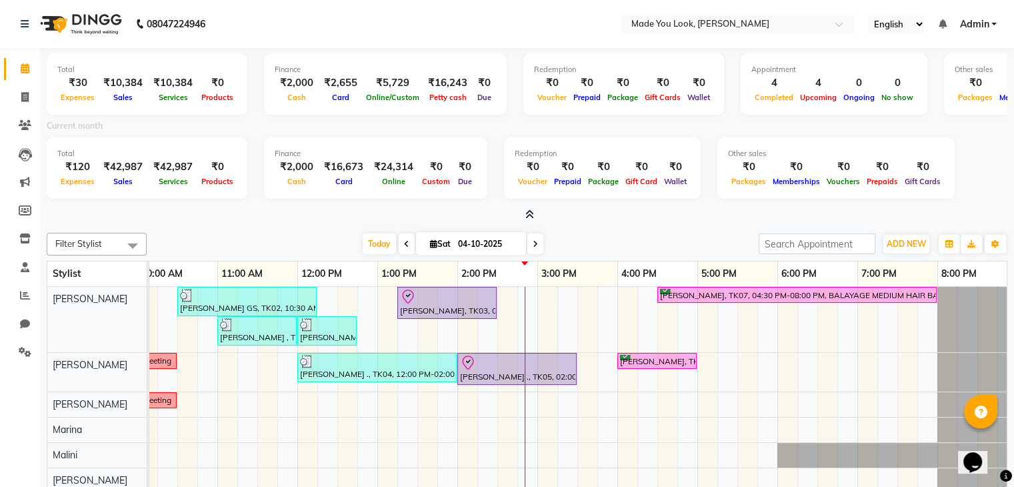
select select "2025"
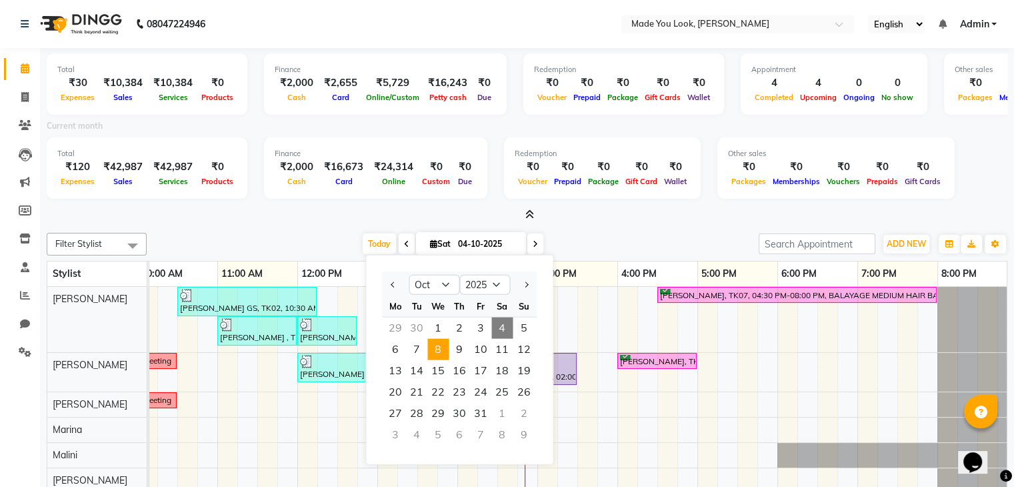
click at [437, 350] on span "8" at bounding box center [437, 349] width 21 height 21
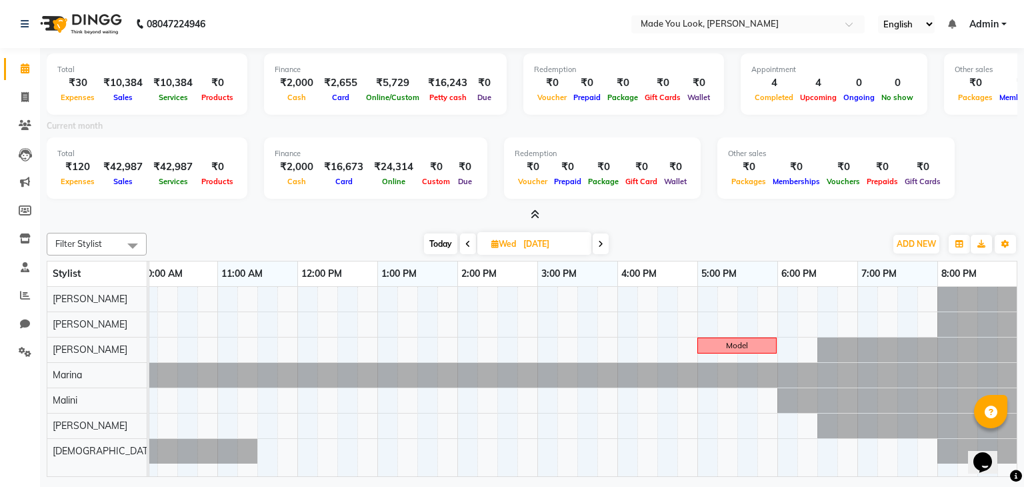
click at [465, 242] on icon at bounding box center [467, 244] width 5 height 8
type input "[DATE]"
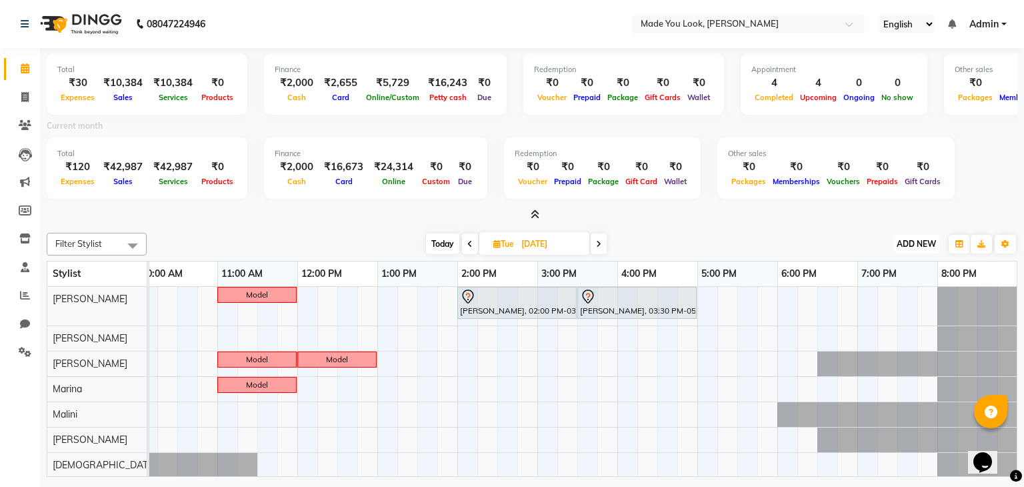
click at [918, 239] on span "ADD NEW" at bounding box center [916, 244] width 39 height 10
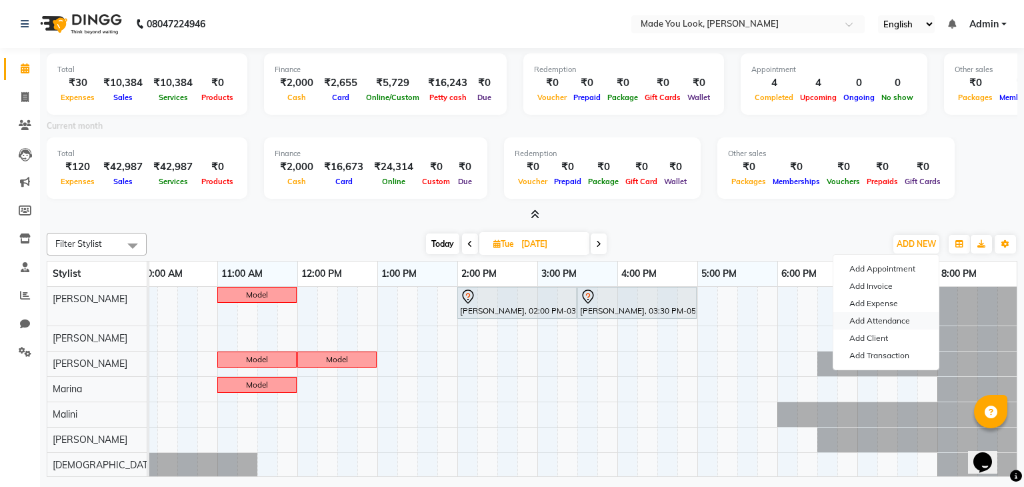
click at [897, 317] on link "Add Attendance" at bounding box center [886, 320] width 105 height 17
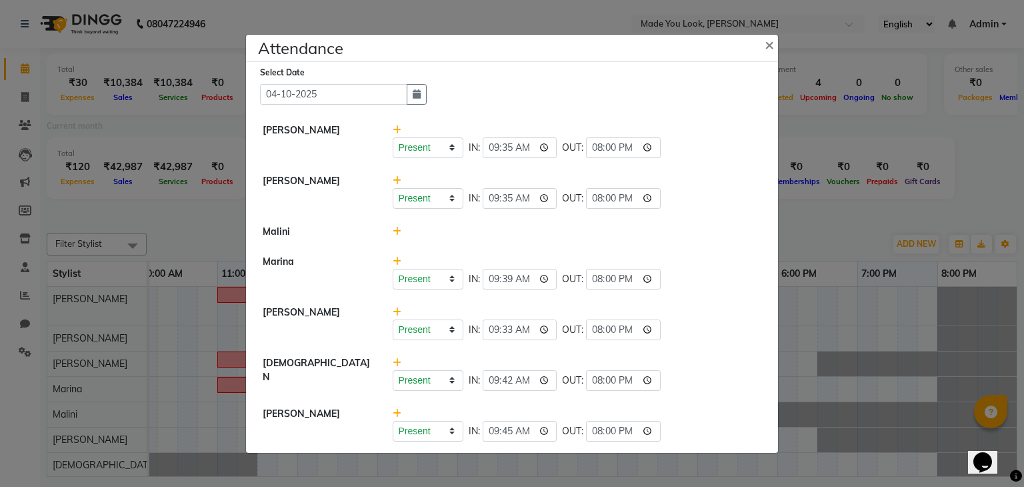
click at [399, 234] on icon at bounding box center [397, 231] width 9 height 9
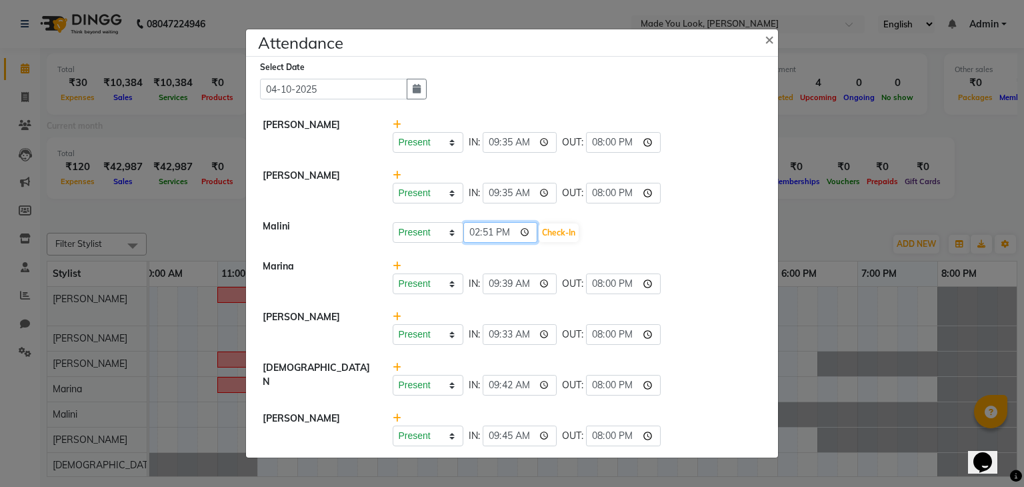
click at [473, 233] on input "14:51" at bounding box center [500, 232] width 75 height 21
type input "09:00"
click at [573, 231] on button "Check-In" at bounding box center [559, 232] width 40 height 19
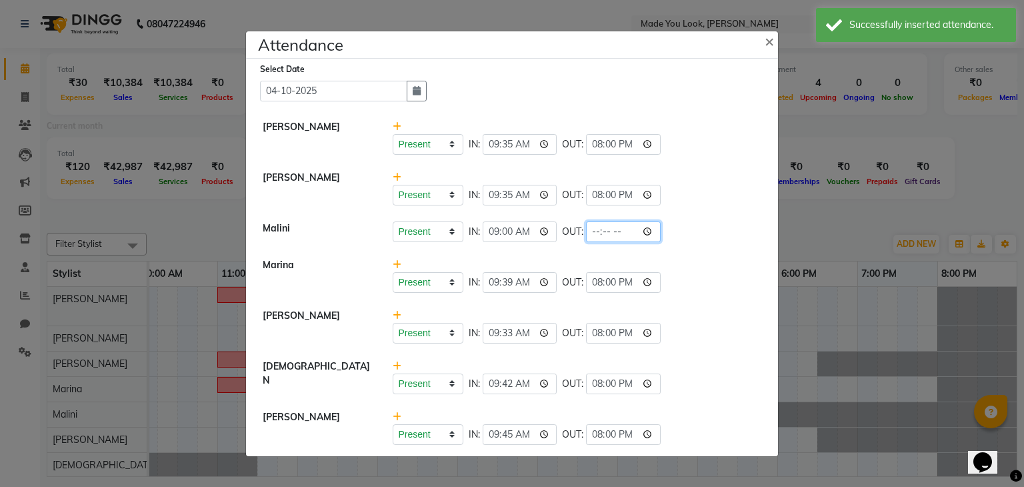
click at [603, 233] on input "time" at bounding box center [623, 231] width 75 height 21
type input "18:00"
click at [736, 78] on div "Select Date 04-10-2025" at bounding box center [517, 81] width 515 height 39
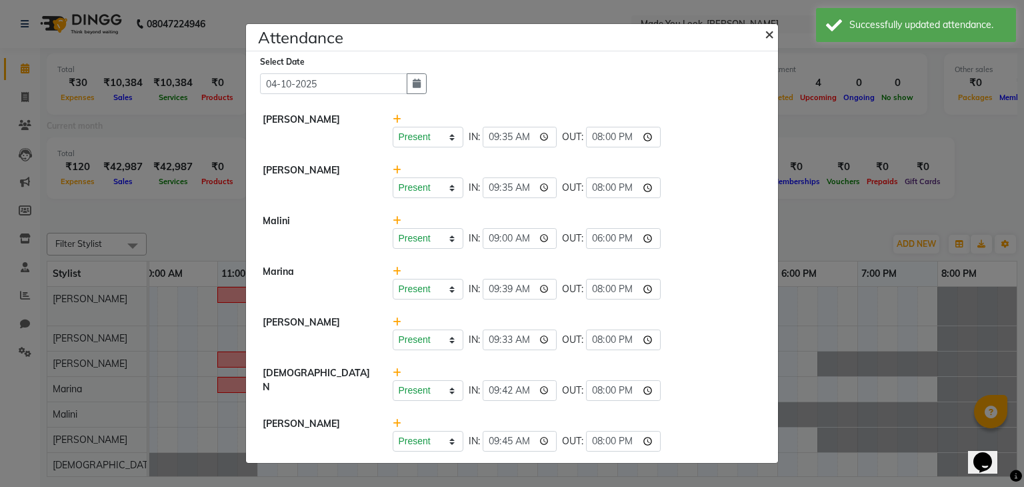
click at [768, 30] on span "×" at bounding box center [769, 33] width 9 height 20
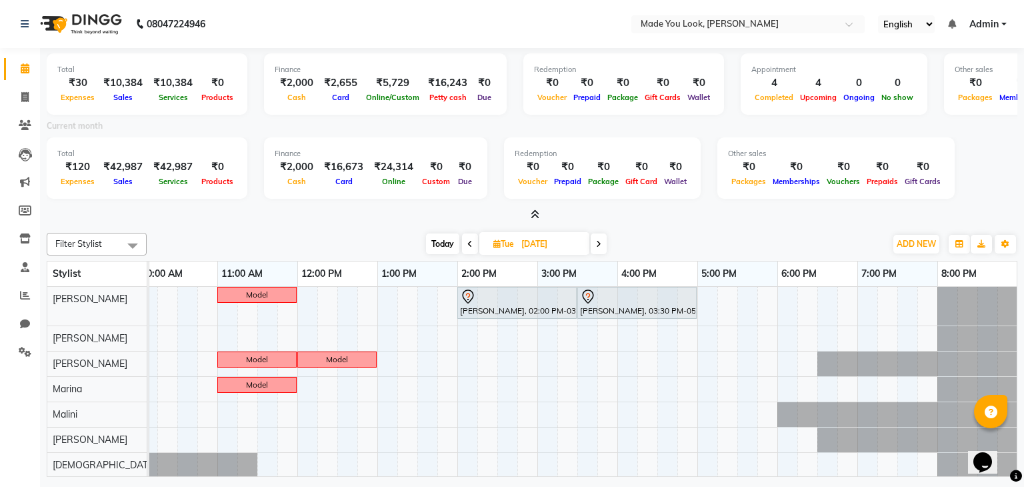
click at [448, 243] on span "Today" at bounding box center [442, 243] width 33 height 21
type input "04-10-2025"
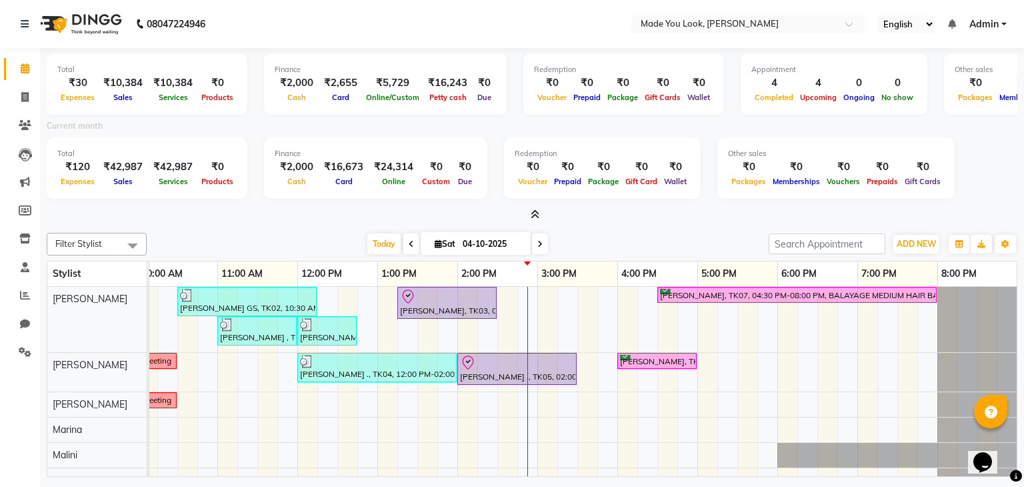
click at [535, 208] on span at bounding box center [532, 215] width 14 height 14
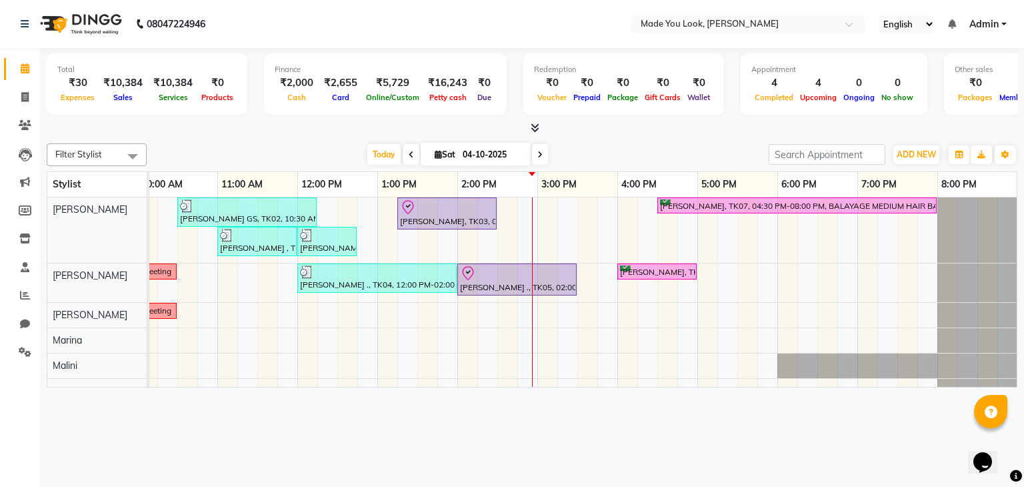
click at [655, 151] on div "Today Sat 04-10-2025" at bounding box center [457, 155] width 609 height 20
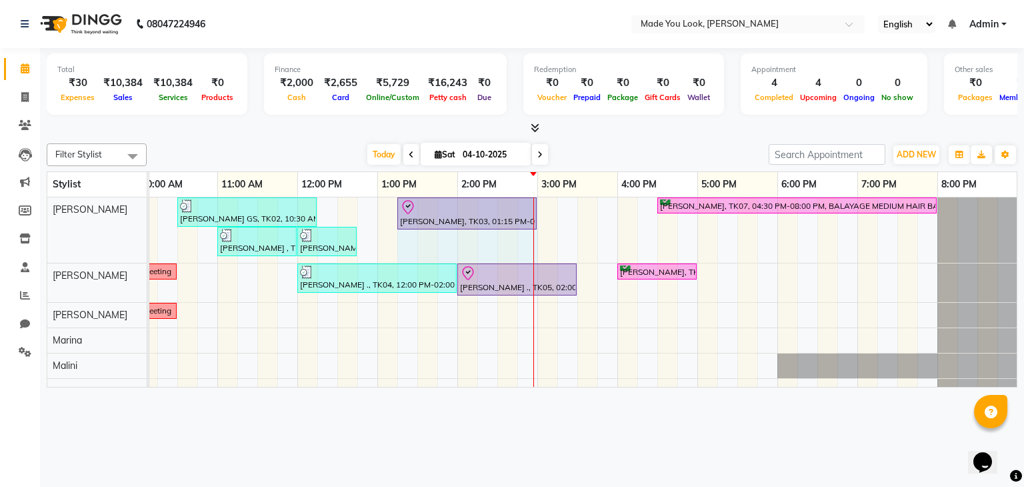
drag, startPoint x: 496, startPoint y: 205, endPoint x: 533, endPoint y: 207, distance: 36.7
click at [533, 207] on div "Anusha GS, TK02, 10:30 AM-12:15 PM, HAIRCUT PRANAV Adithi Hande, TK03, 01:15 PM…" at bounding box center [497, 312] width 1040 height 231
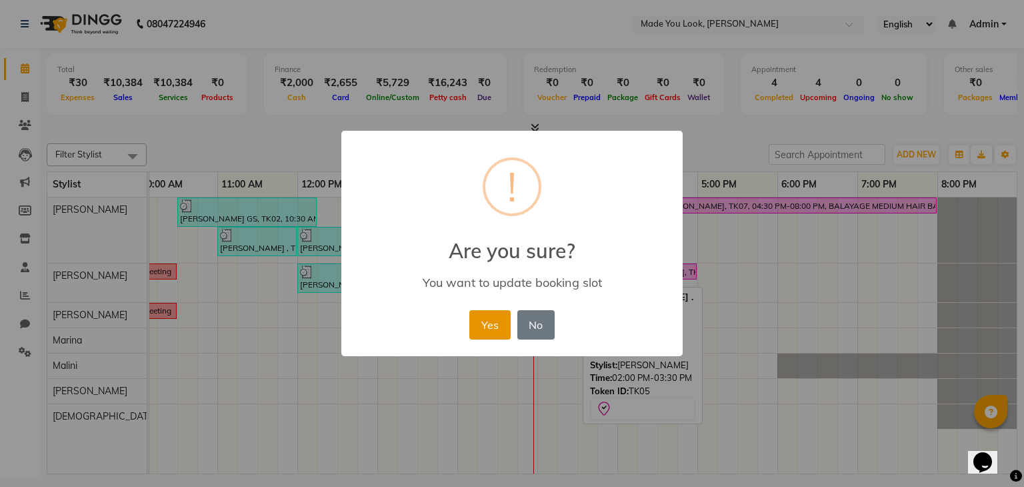
click at [482, 323] on button "Yes" at bounding box center [489, 324] width 41 height 29
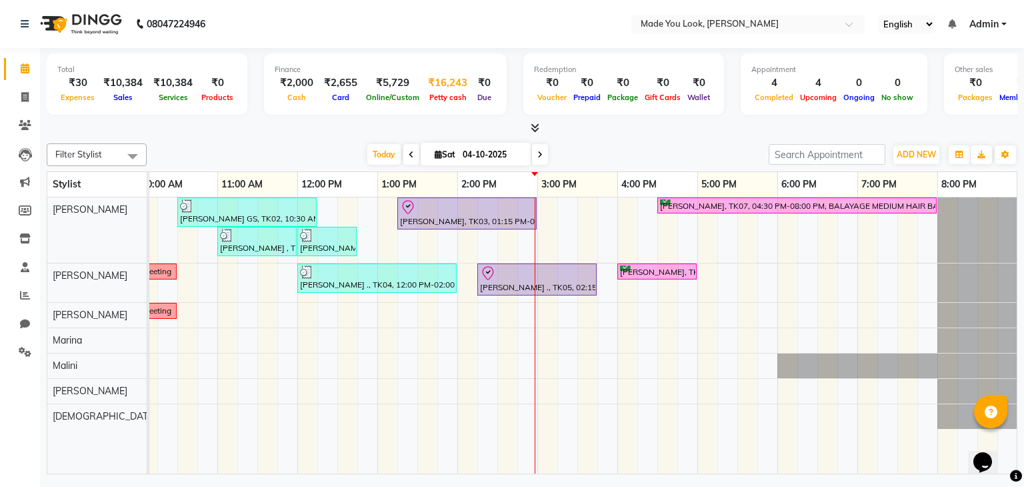
click at [445, 83] on div "₹16,243" at bounding box center [448, 82] width 50 height 15
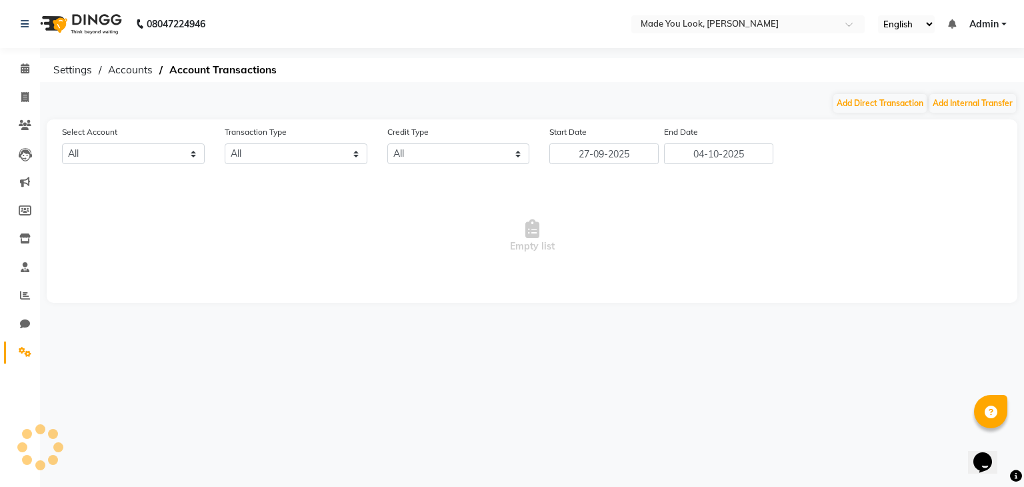
select select "7309"
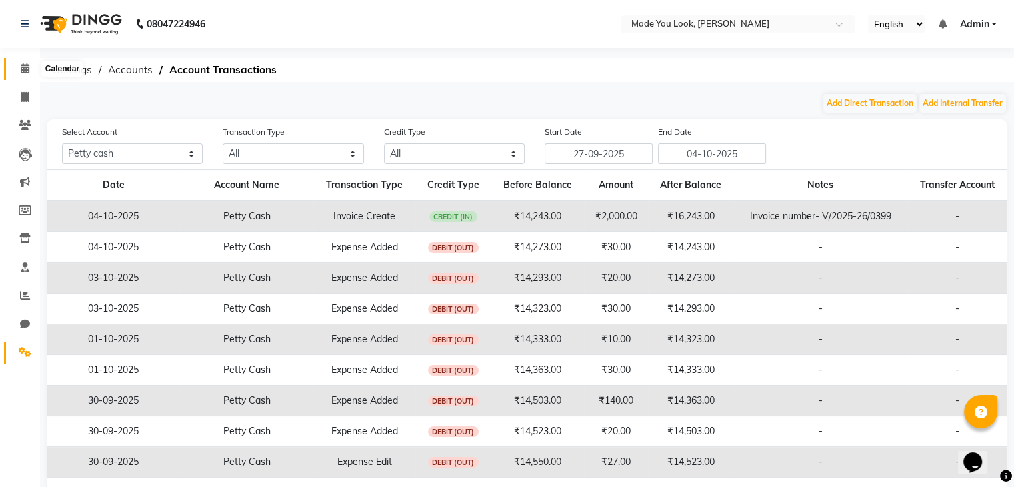
click at [27, 69] on icon at bounding box center [25, 68] width 9 height 10
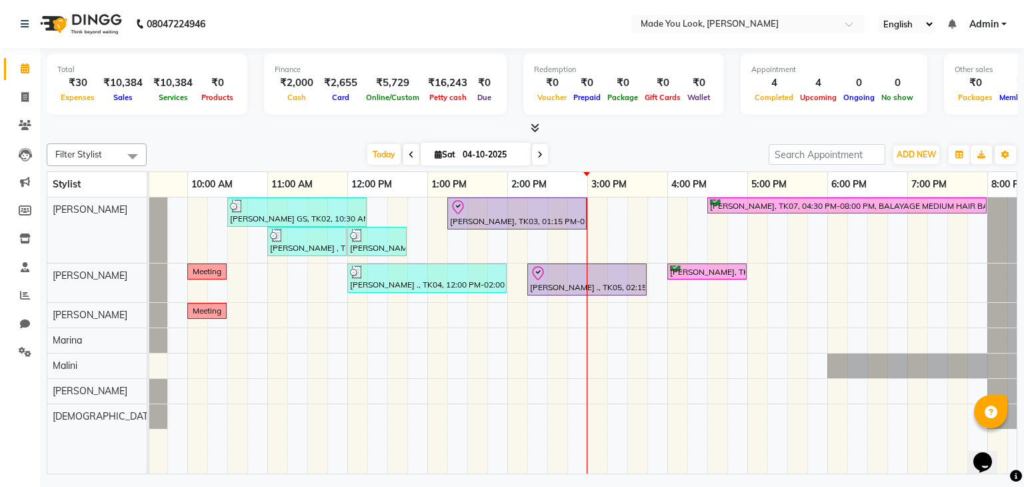
scroll to position [0, 172]
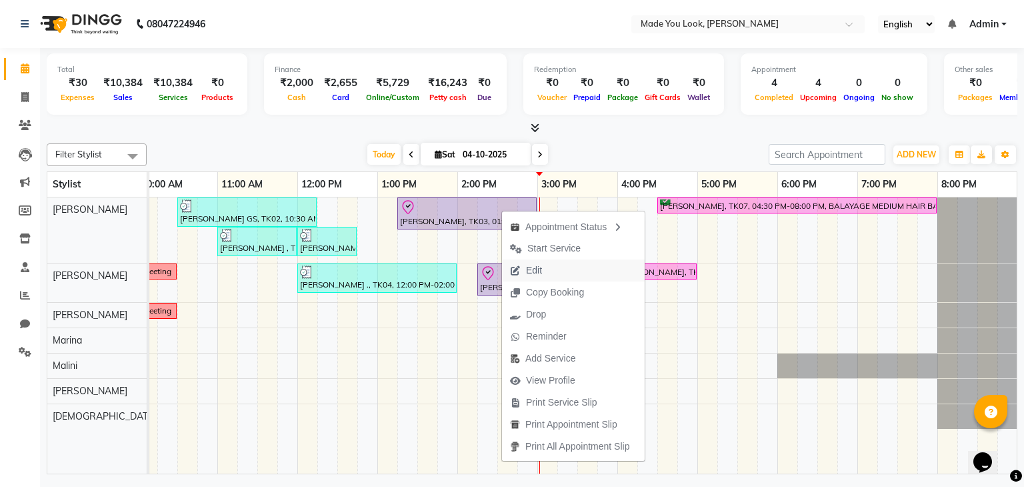
click at [559, 273] on button "Edit" at bounding box center [573, 270] width 143 height 22
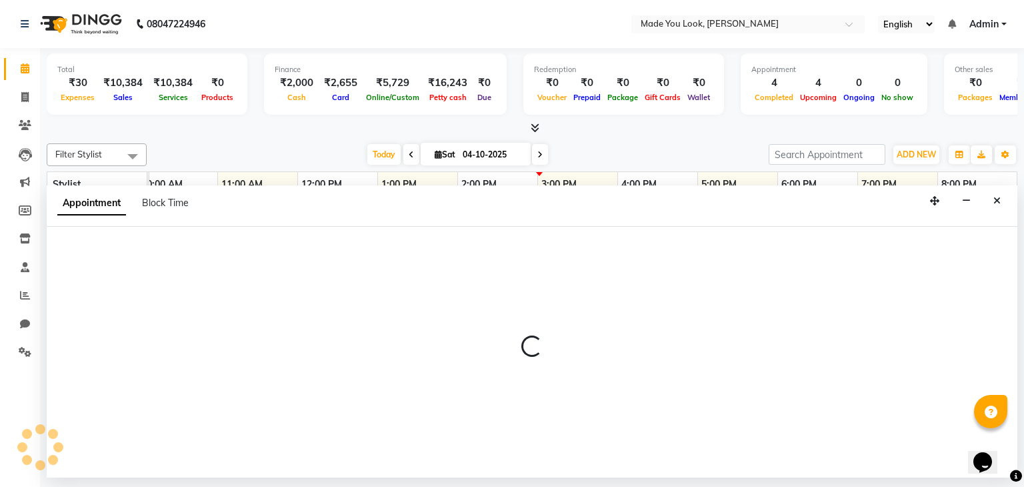
select select "tentative"
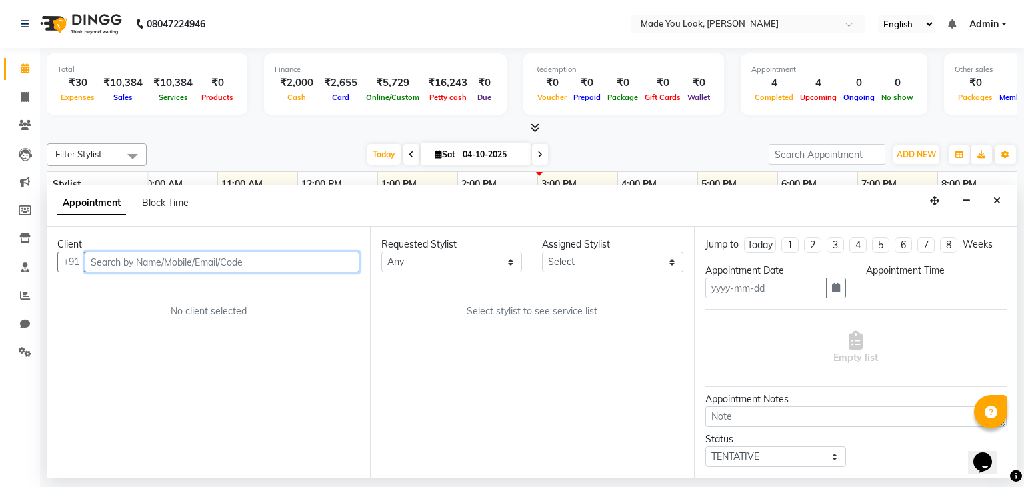
type input "04-10-2025"
type textarea "straight to wavy"
select select "83312"
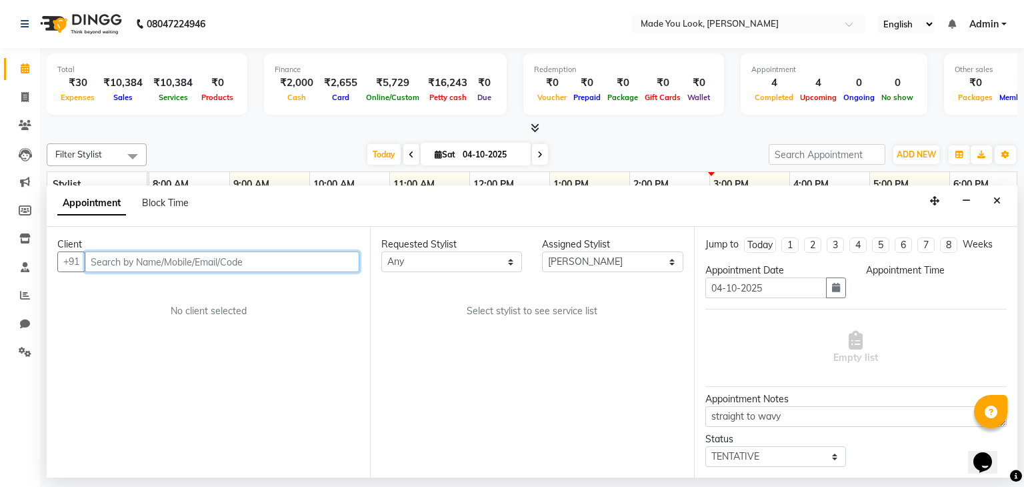
select select "check-in"
select select "795"
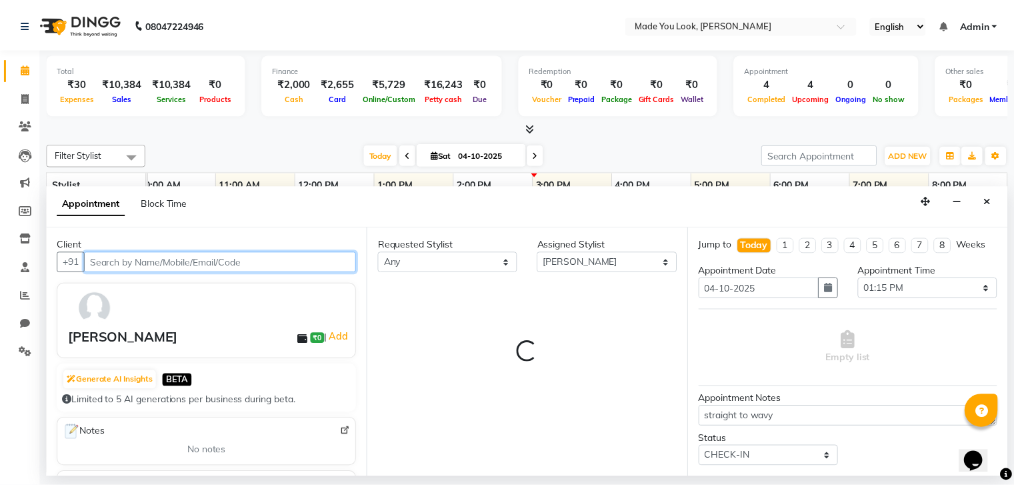
scroll to position [0, 172]
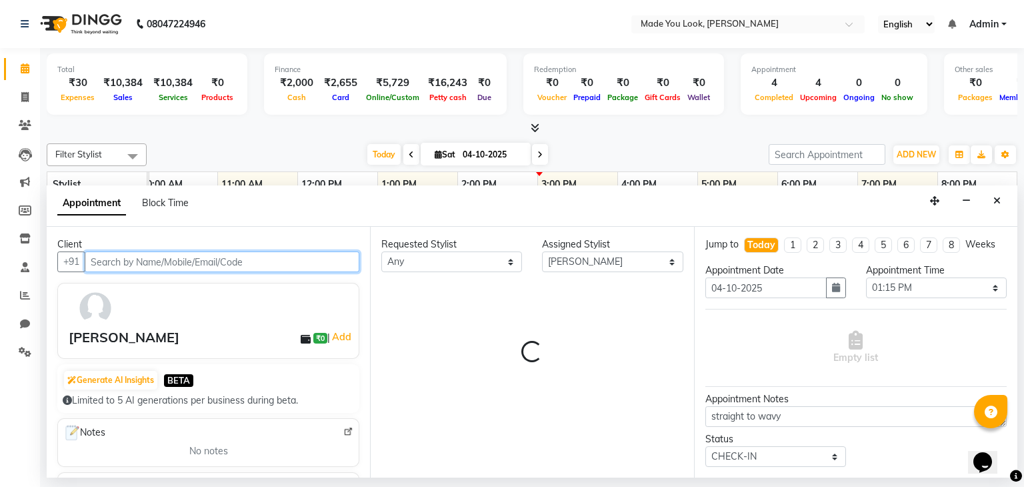
select select "4108"
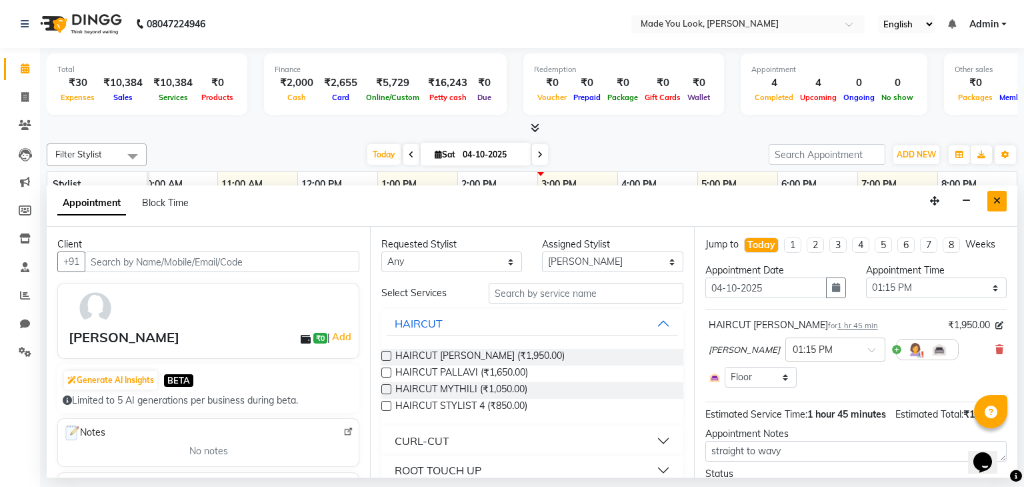
click at [994, 199] on icon "Close" at bounding box center [997, 200] width 7 height 9
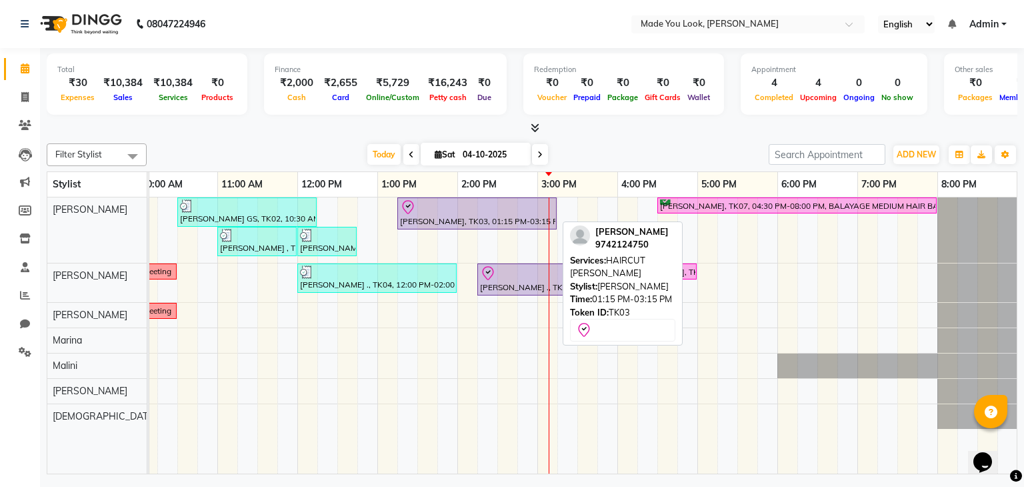
click at [500, 221] on div "[PERSON_NAME], TK03, 01:15 PM-03:15 PM, HAIRCUT [PERSON_NAME]" at bounding box center [477, 213] width 157 height 28
select select "8"
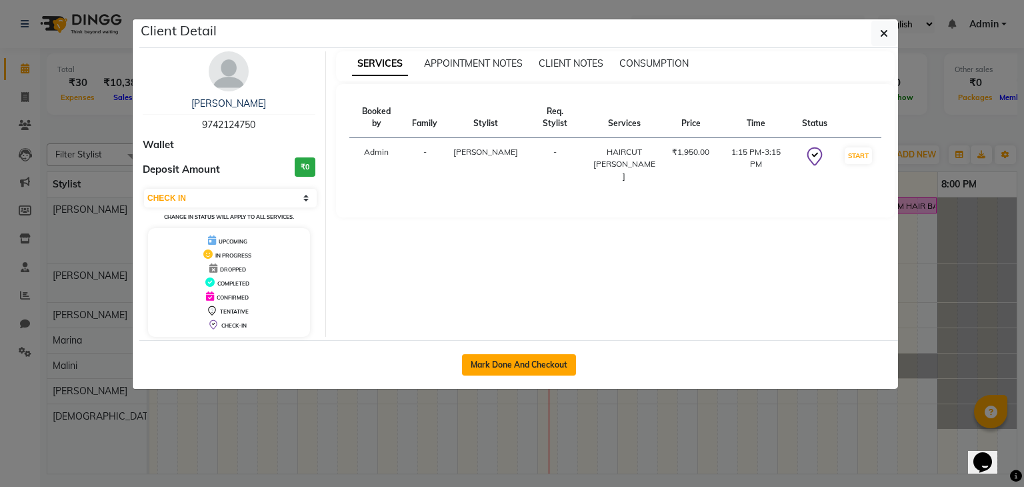
click at [499, 361] on button "Mark Done And Checkout" at bounding box center [519, 364] width 114 height 21
select select "service"
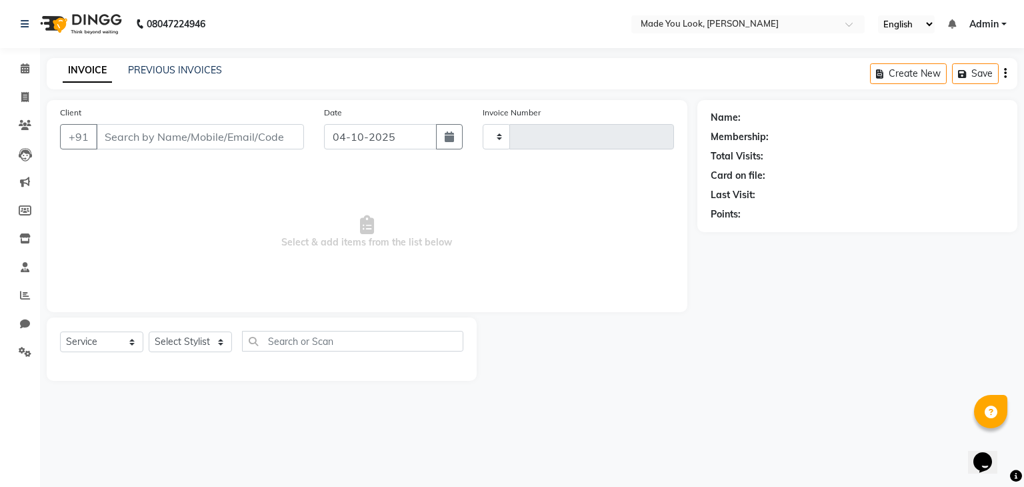
type input "0402"
select select "8181"
type input "9742124750"
select select "83312"
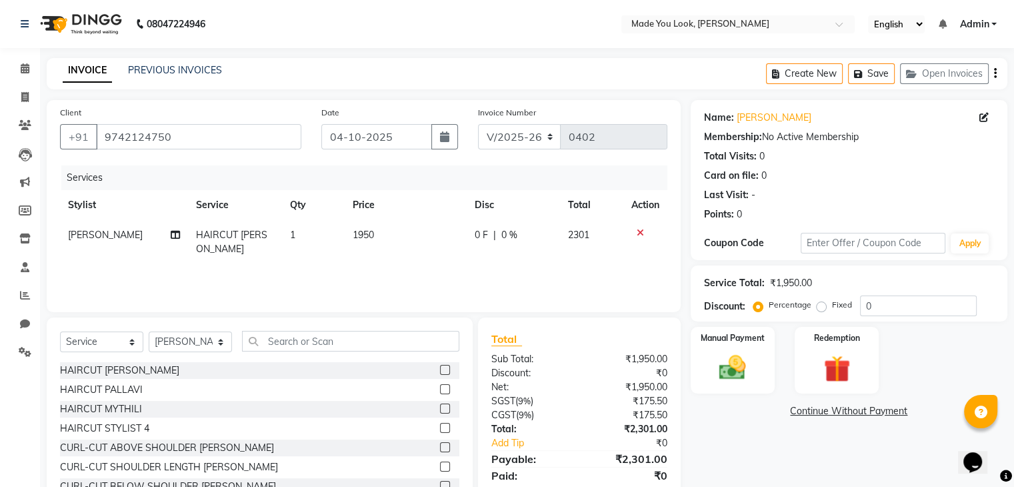
drag, startPoint x: 520, startPoint y: 324, endPoint x: 495, endPoint y: 273, distance: 57.3
click at [495, 273] on div "Services Stylist Service Qty Price Disc Total Action Pranav Nataraju HAIRCUT PR…" at bounding box center [363, 231] width 607 height 133
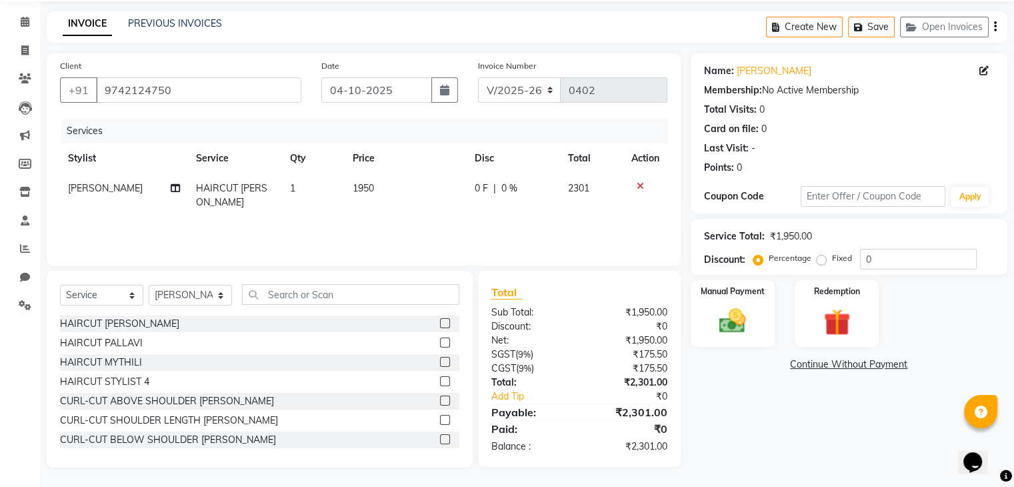
scroll to position [48, 0]
click at [369, 190] on span "1950" at bounding box center [363, 187] width 21 height 12
select select "83312"
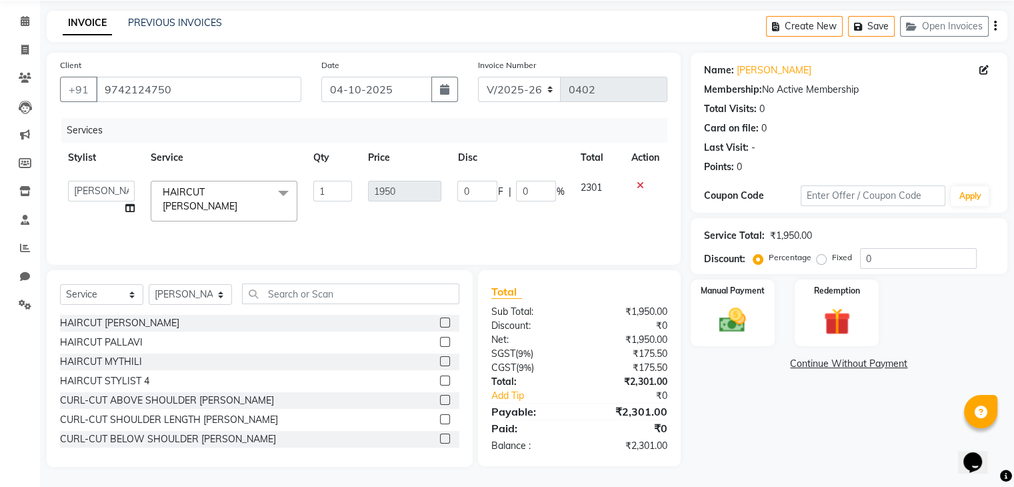
click at [359, 216] on td "1" at bounding box center [332, 201] width 55 height 57
click at [418, 222] on td "1950" at bounding box center [404, 201] width 89 height 57
click at [577, 215] on td "2301" at bounding box center [597, 201] width 51 height 57
click at [133, 155] on th "Stylist" at bounding box center [101, 158] width 83 height 30
click at [19, 28] on link "Calendar" at bounding box center [20, 22] width 32 height 22
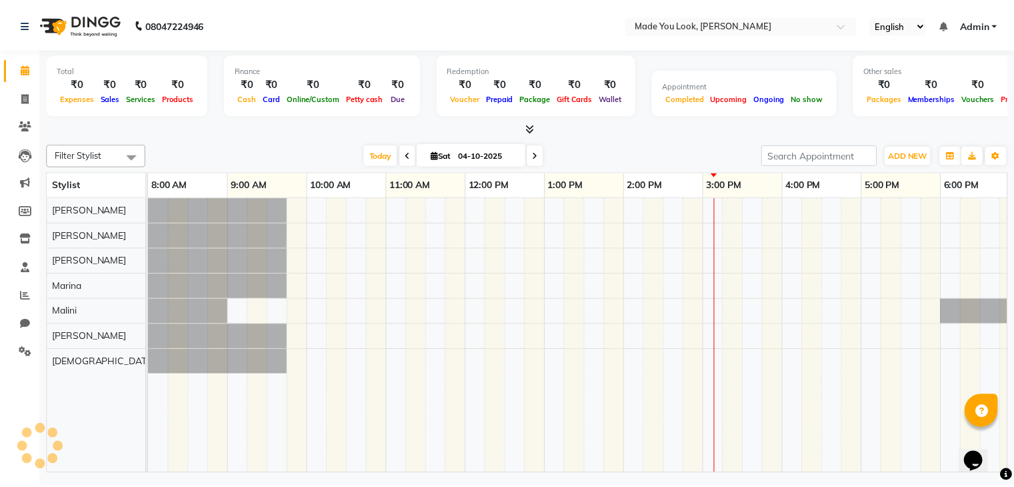
scroll to position [0, 172]
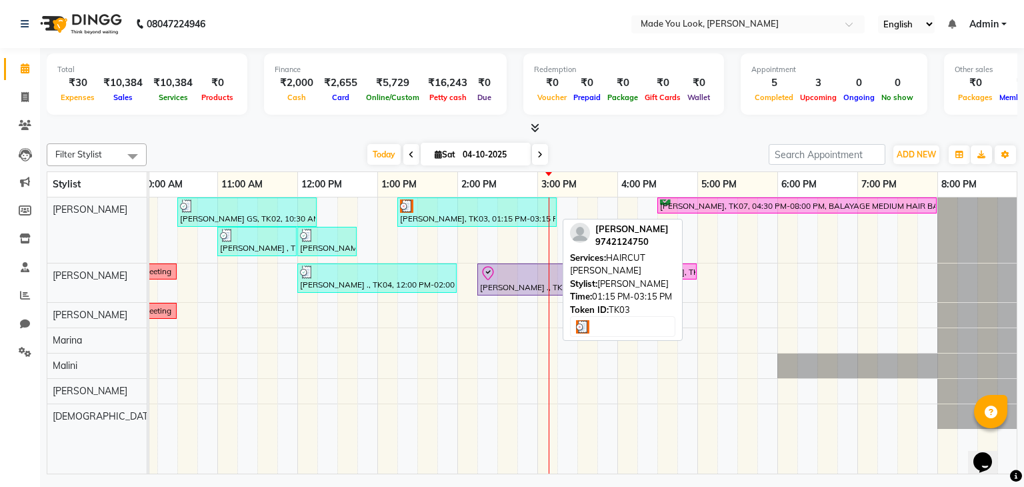
click at [491, 215] on div "[PERSON_NAME], TK03, 01:15 PM-03:15 PM, HAIRCUT [PERSON_NAME]" at bounding box center [477, 211] width 157 height 25
select select "3"
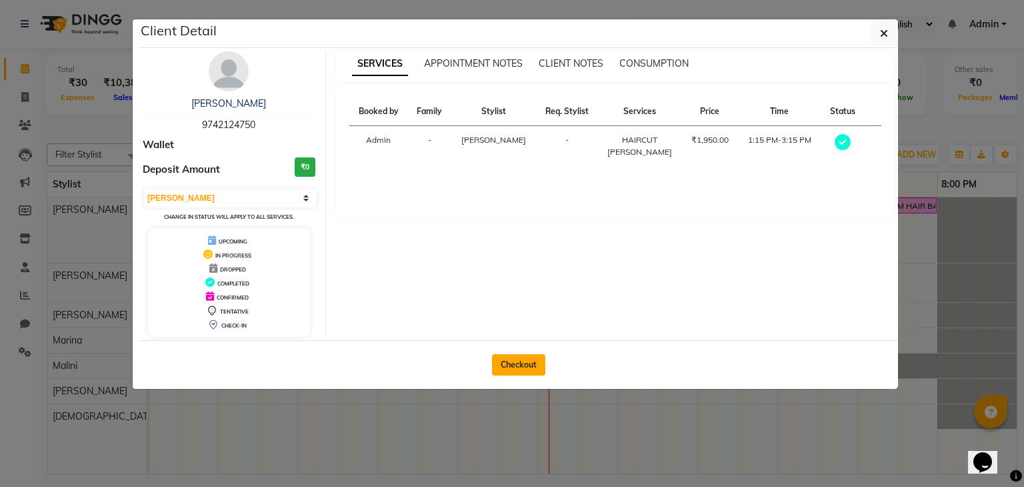
click at [513, 367] on button "Checkout" at bounding box center [518, 364] width 53 height 21
select select "service"
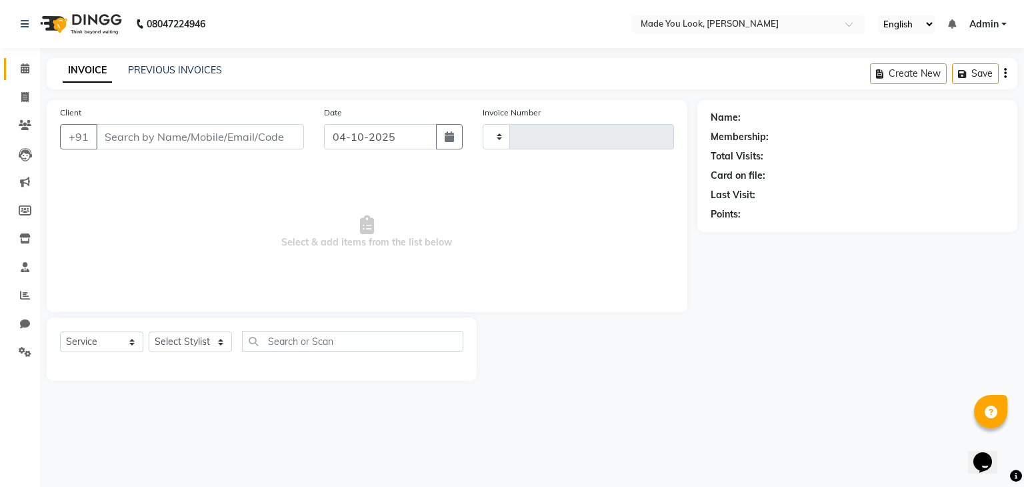
type input "0402"
select select "8181"
type input "9742124750"
select select "83312"
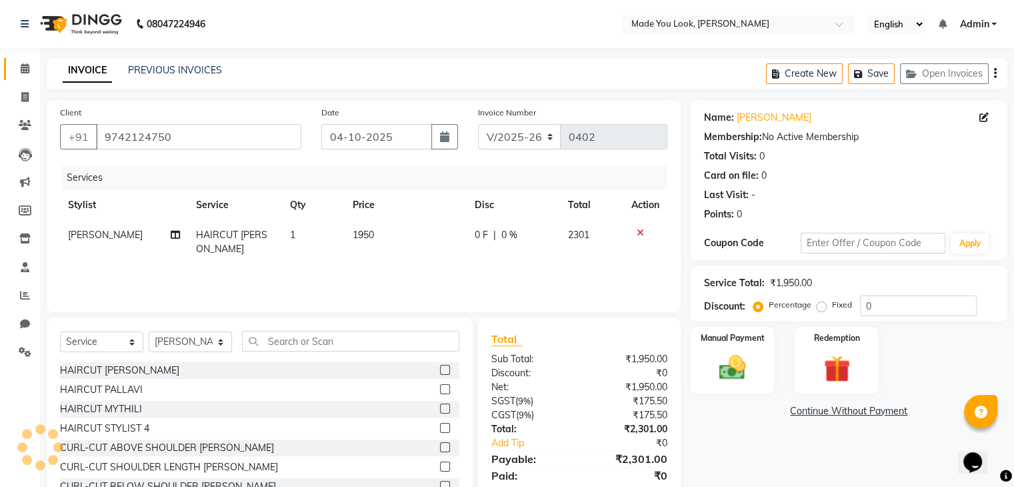
scroll to position [48, 0]
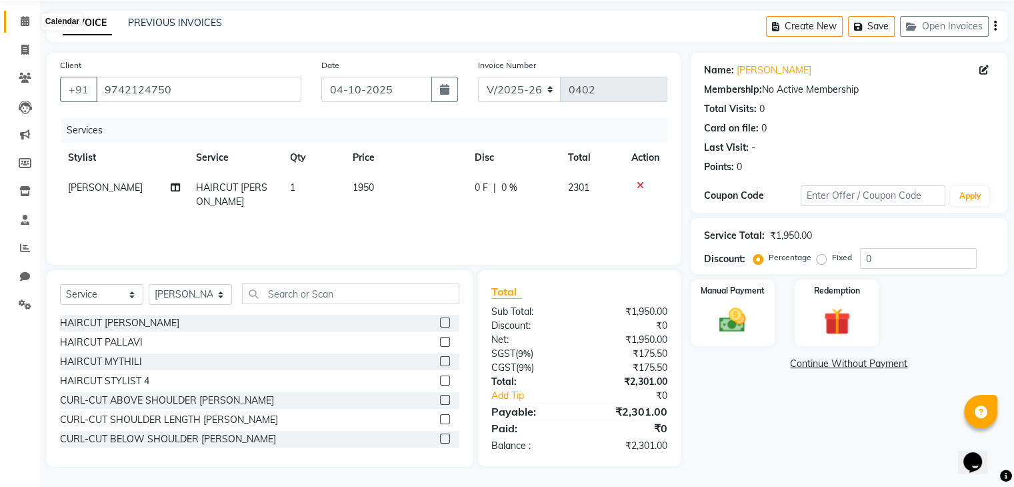
click at [27, 24] on icon at bounding box center [25, 21] width 9 height 10
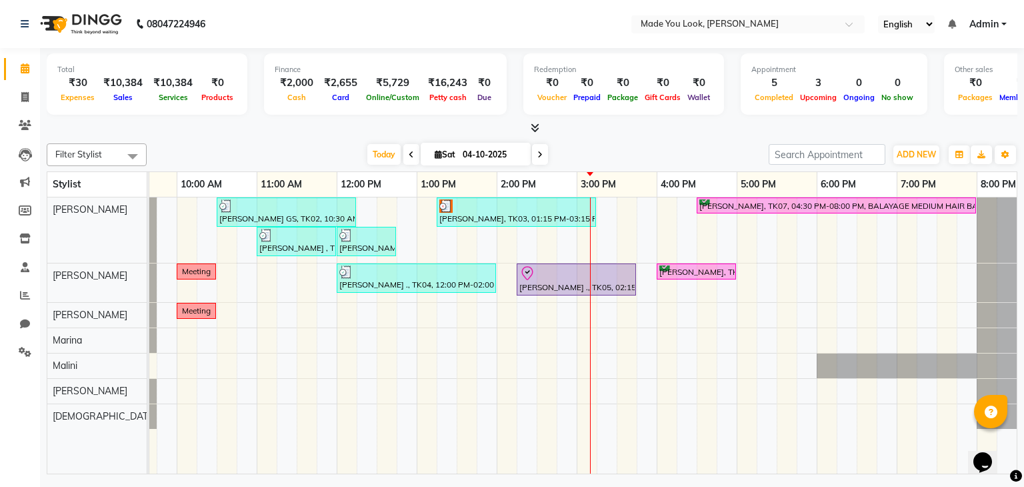
scroll to position [0, 133]
click at [539, 159] on span at bounding box center [540, 154] width 16 height 21
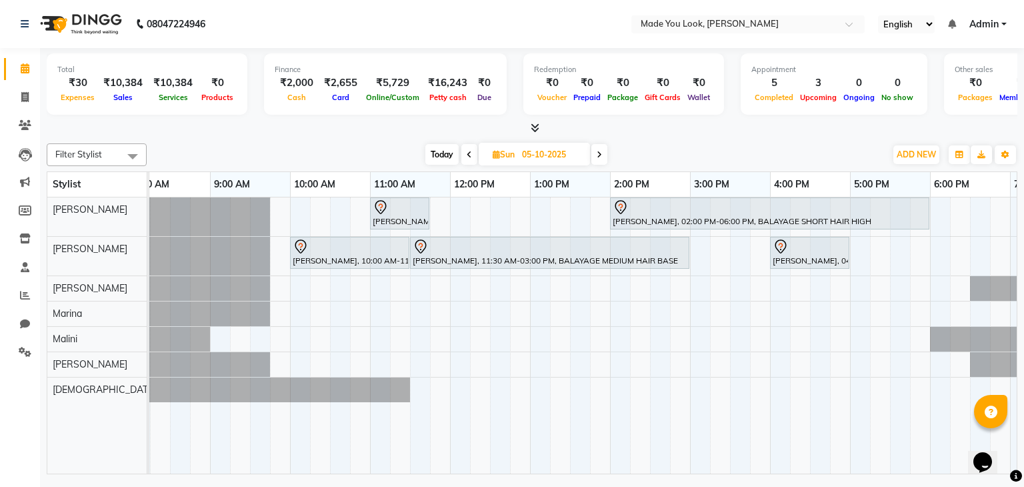
scroll to position [0, 0]
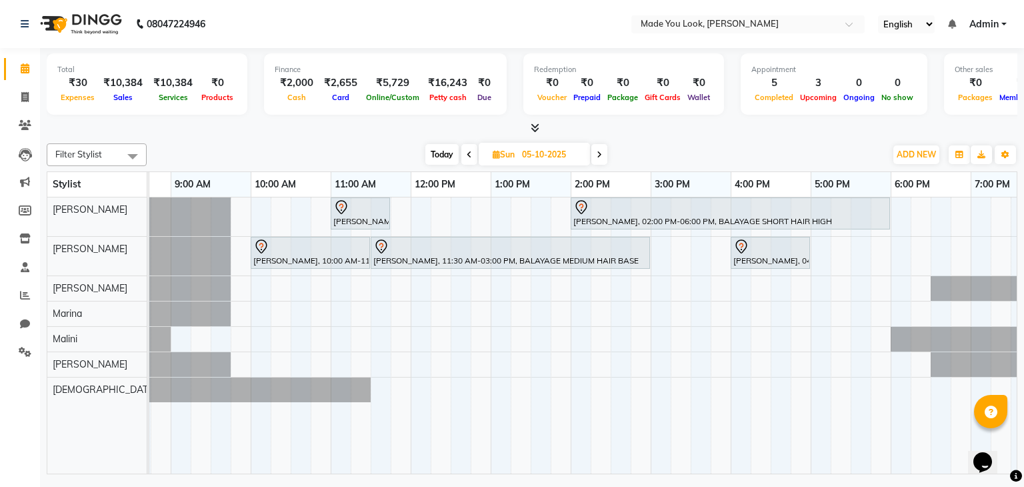
click at [472, 156] on span at bounding box center [469, 154] width 16 height 21
type input "04-10-2025"
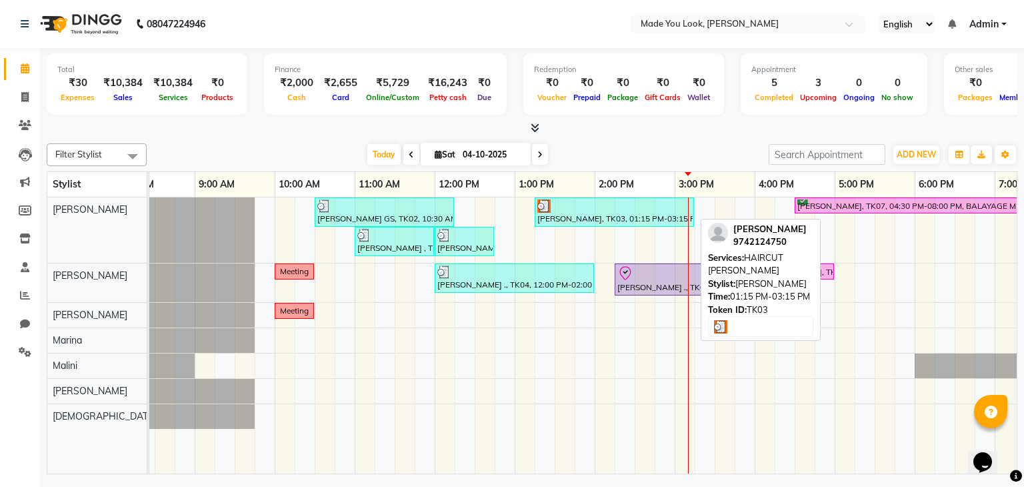
click at [595, 209] on div at bounding box center [614, 205] width 154 height 13
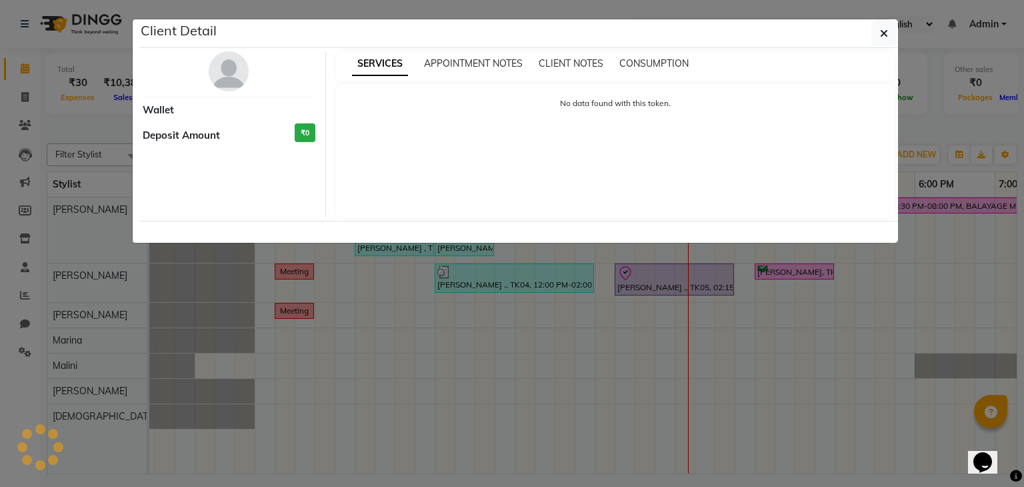
select select "3"
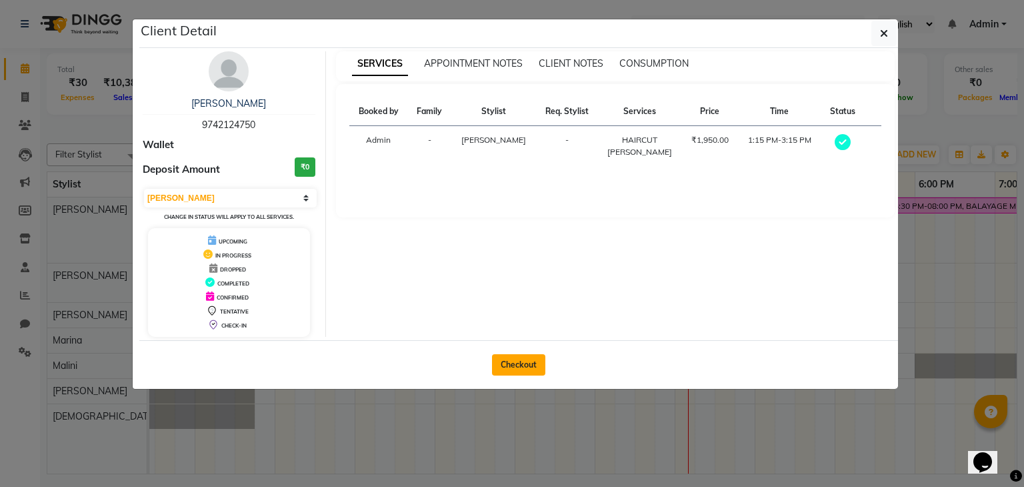
click at [517, 368] on button "Checkout" at bounding box center [518, 364] width 53 height 21
select select "service"
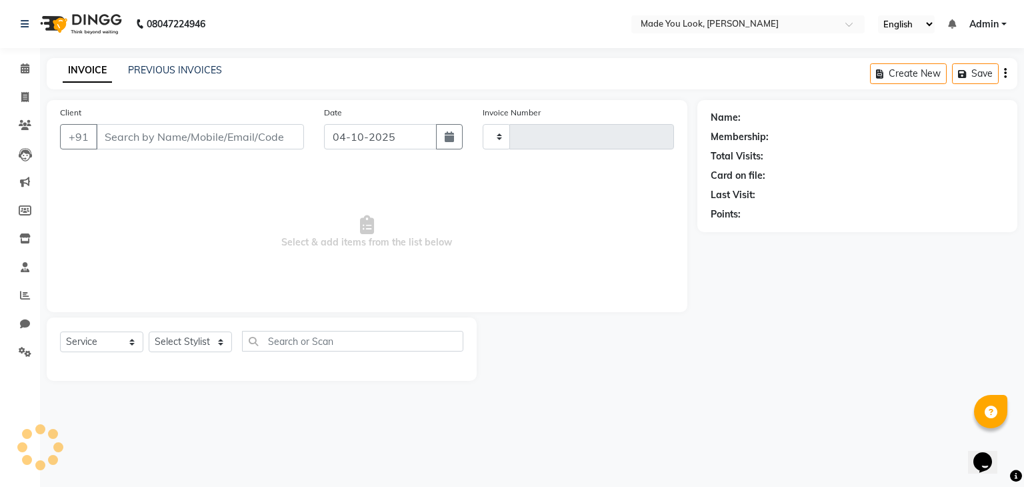
type input "0402"
select select "8181"
type input "9742124750"
select select "83312"
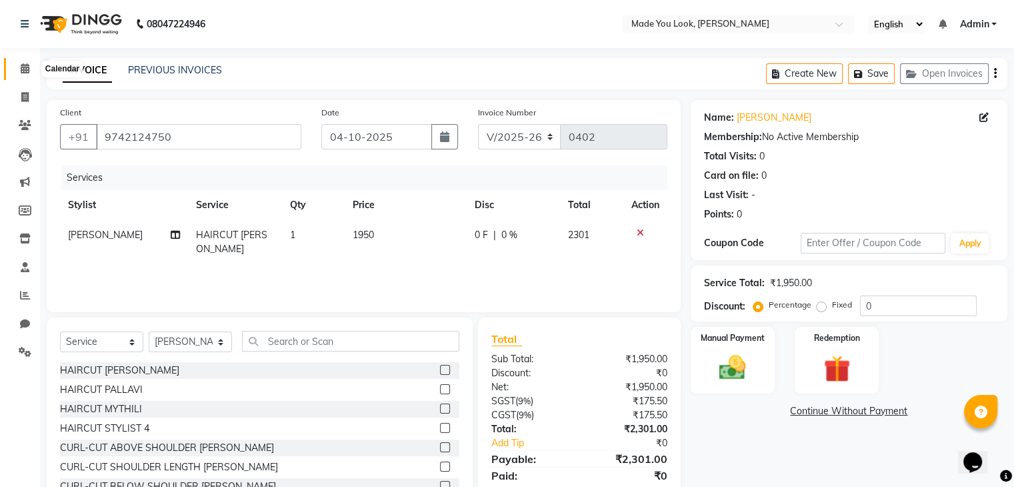
click at [32, 69] on span at bounding box center [24, 68] width 23 height 15
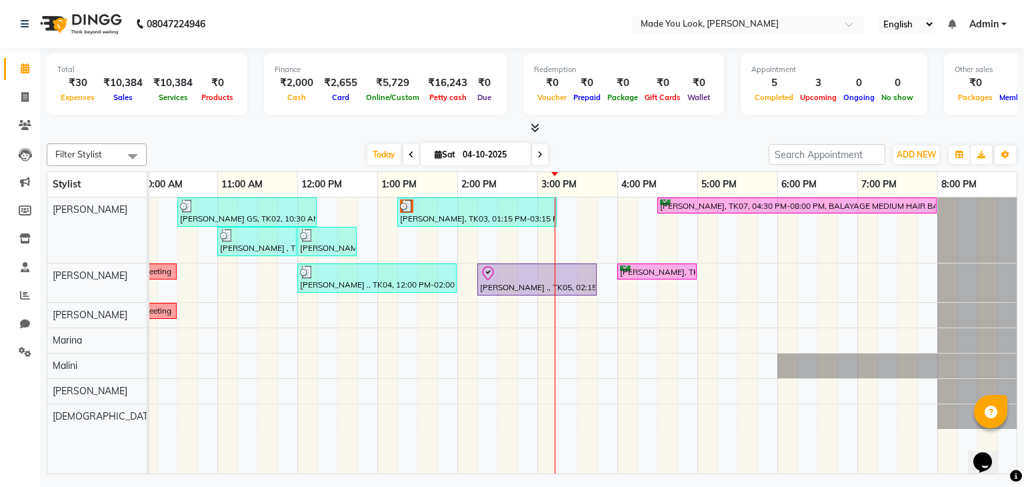
click at [667, 131] on div at bounding box center [532, 128] width 971 height 14
click at [665, 124] on div at bounding box center [532, 128] width 971 height 14
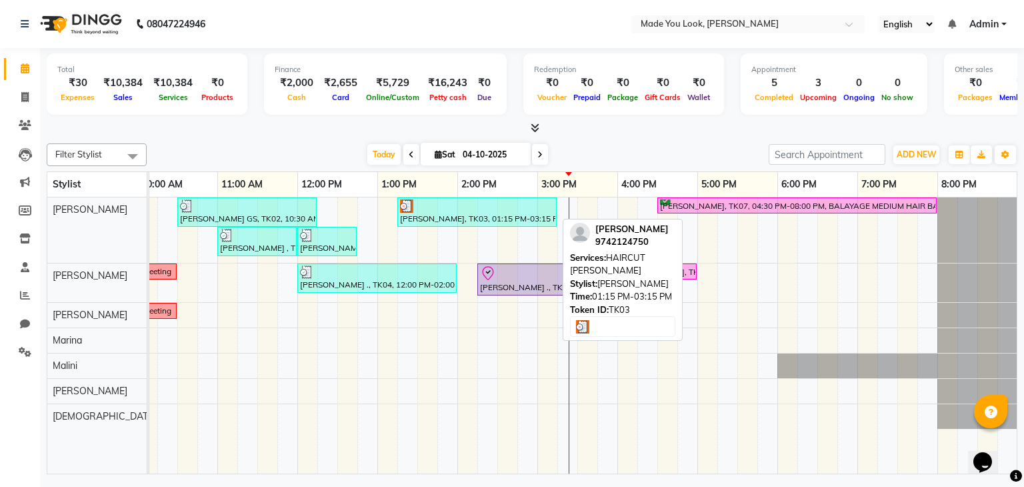
click at [507, 224] on link "[PERSON_NAME], TK03, 01:15 PM-03:15 PM, HAIRCUT [PERSON_NAME]" at bounding box center [476, 211] width 159 height 29
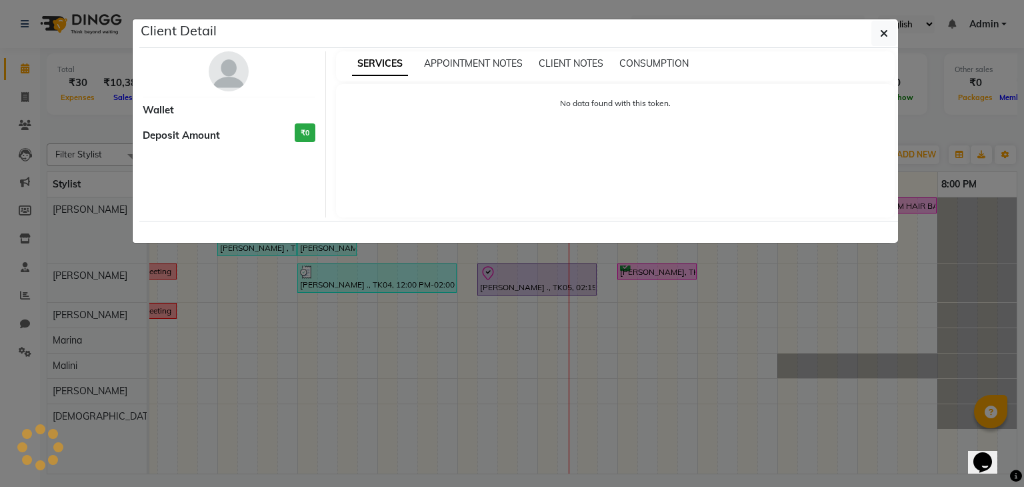
select select "3"
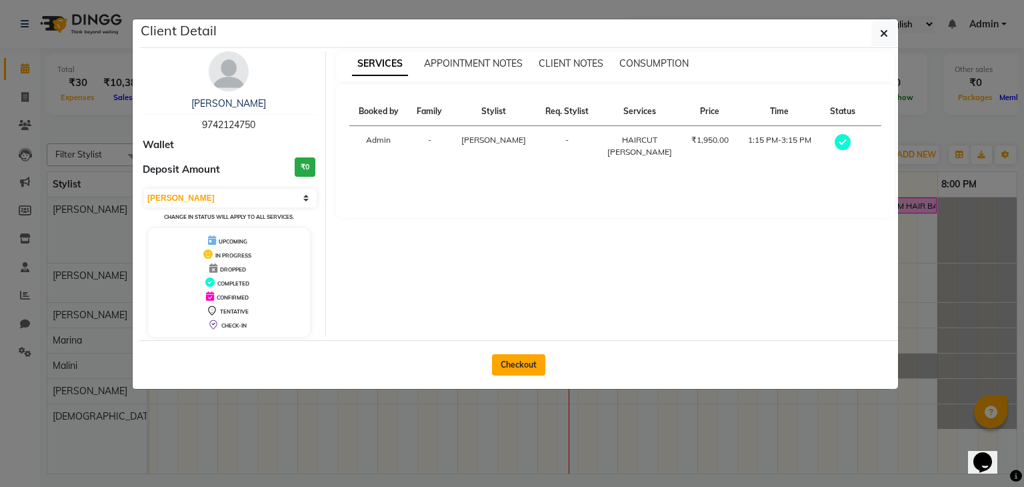
click at [533, 356] on button "Checkout" at bounding box center [518, 364] width 53 height 21
select select "8181"
select select "service"
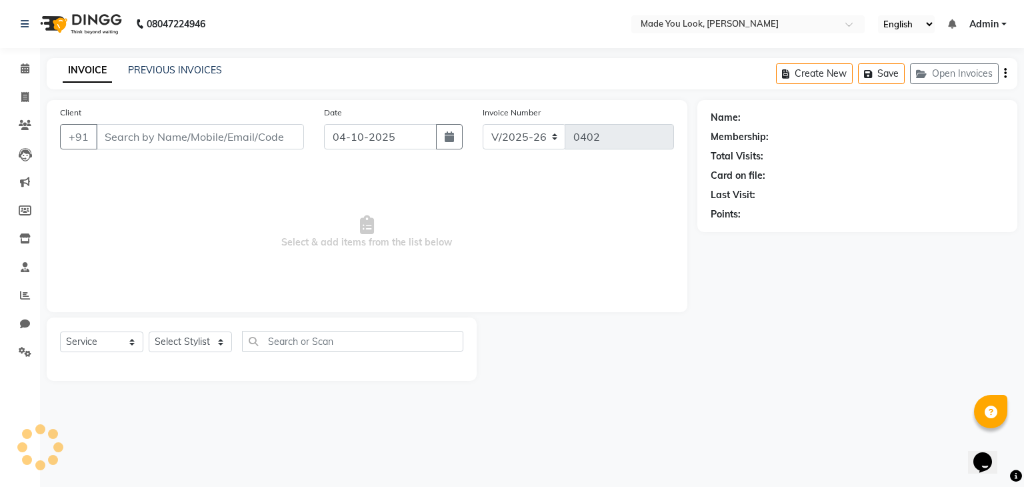
type input "9742124750"
select select "83312"
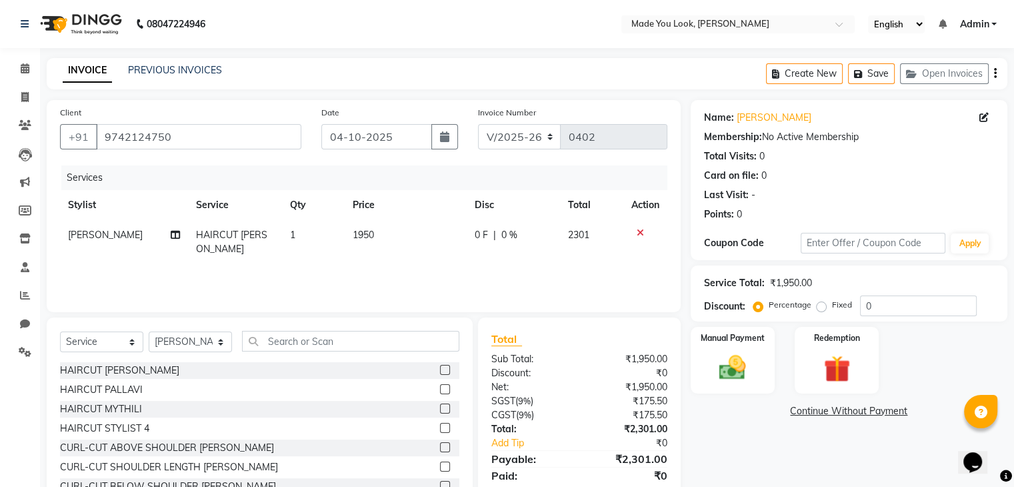
scroll to position [48, 0]
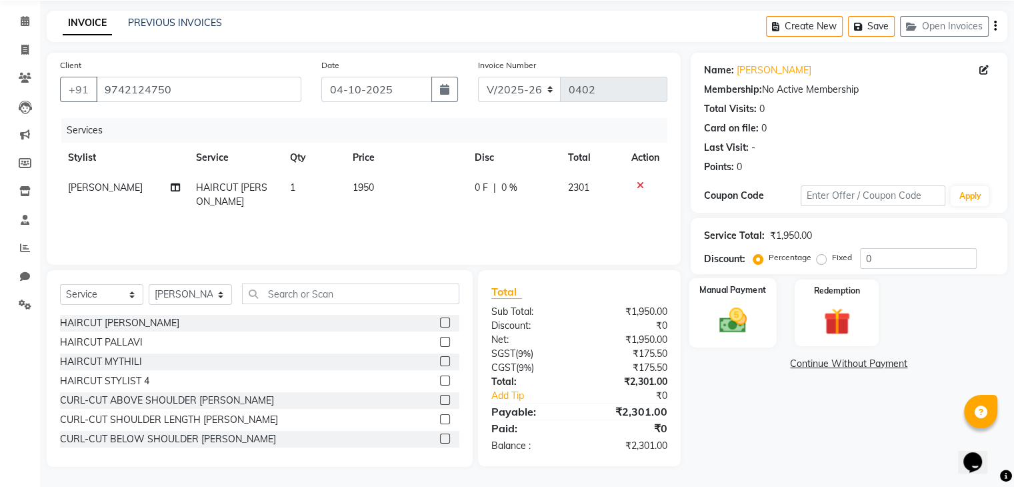
click at [732, 323] on img at bounding box center [732, 321] width 45 height 32
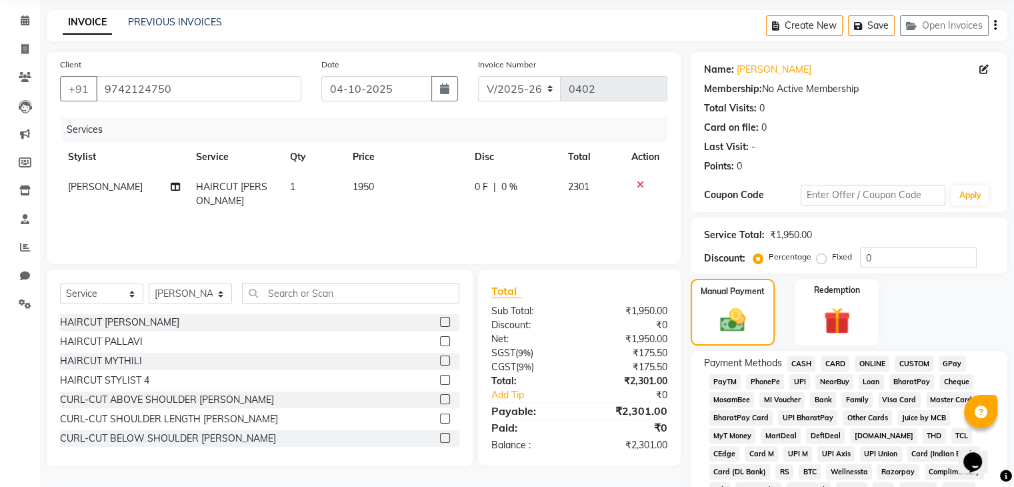
click at [832, 363] on span "CARD" at bounding box center [835, 363] width 29 height 15
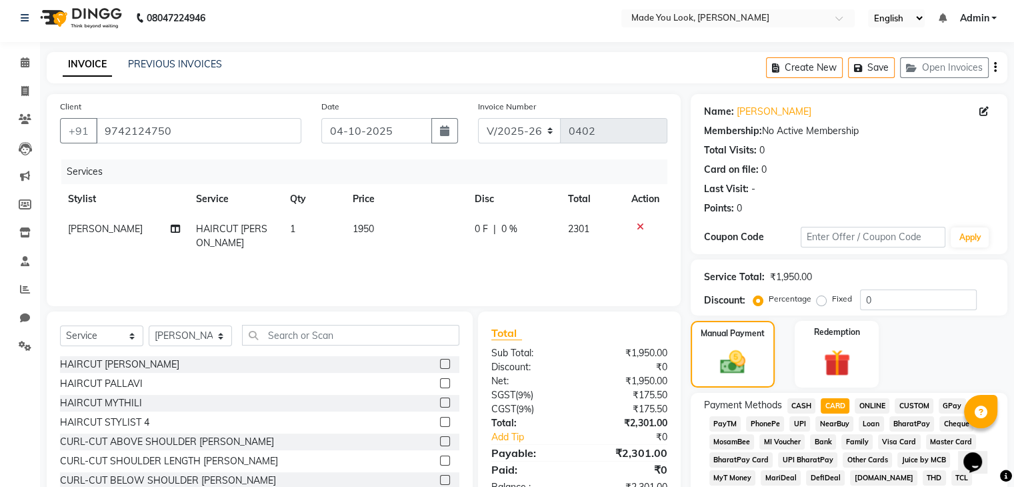
scroll to position [0, 0]
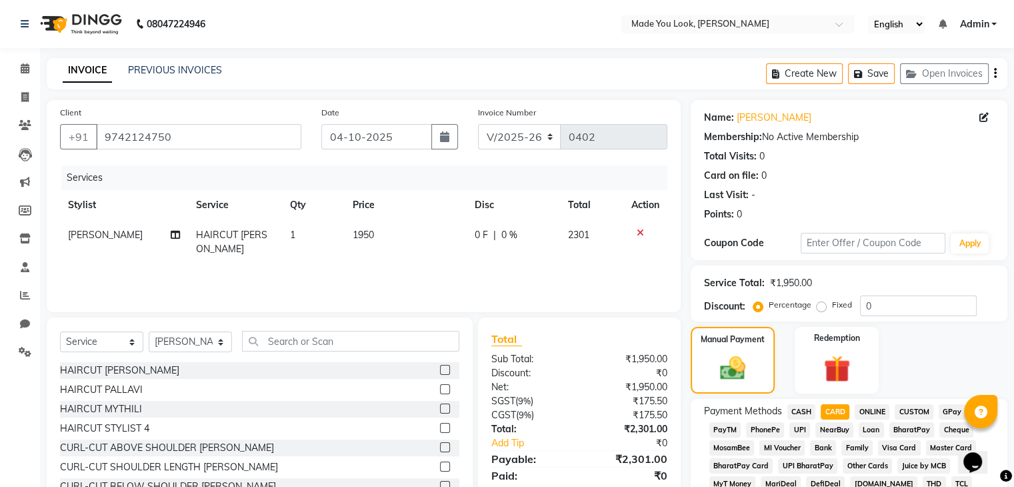
click at [832, 305] on label "Fixed" at bounding box center [842, 305] width 20 height 12
click at [820, 305] on input "Fixed" at bounding box center [824, 304] width 9 height 9
radio input "true"
click at [873, 305] on input "0" at bounding box center [918, 305] width 117 height 21
click at [769, 305] on label "Percentage" at bounding box center [790, 305] width 43 height 12
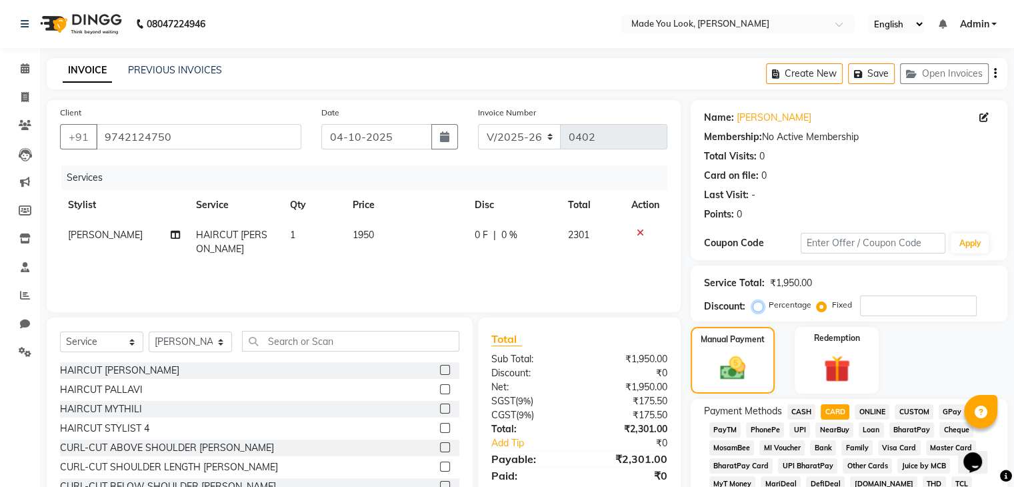
click at [756, 305] on input "Percentage" at bounding box center [760, 304] width 9 height 9
radio input "true"
click at [863, 303] on input "number" at bounding box center [918, 305] width 117 height 21
type input "10"
click at [32, 70] on span at bounding box center [24, 68] width 23 height 15
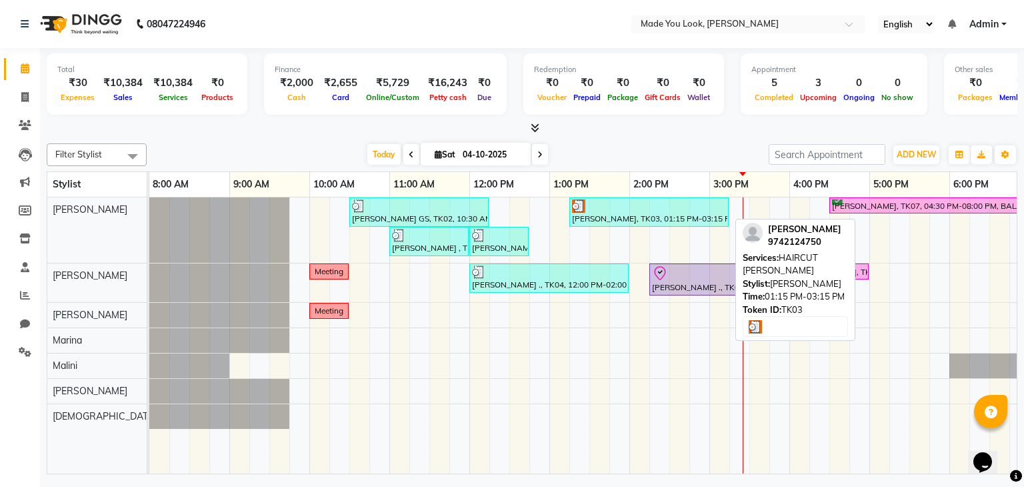
click at [627, 203] on div at bounding box center [649, 205] width 154 height 13
select select "3"
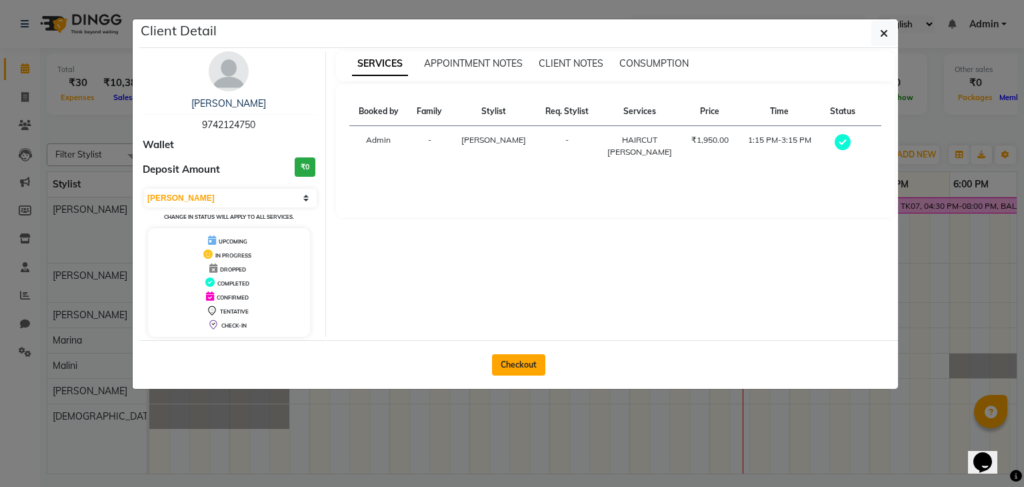
click at [528, 358] on button "Checkout" at bounding box center [518, 364] width 53 height 21
select select "service"
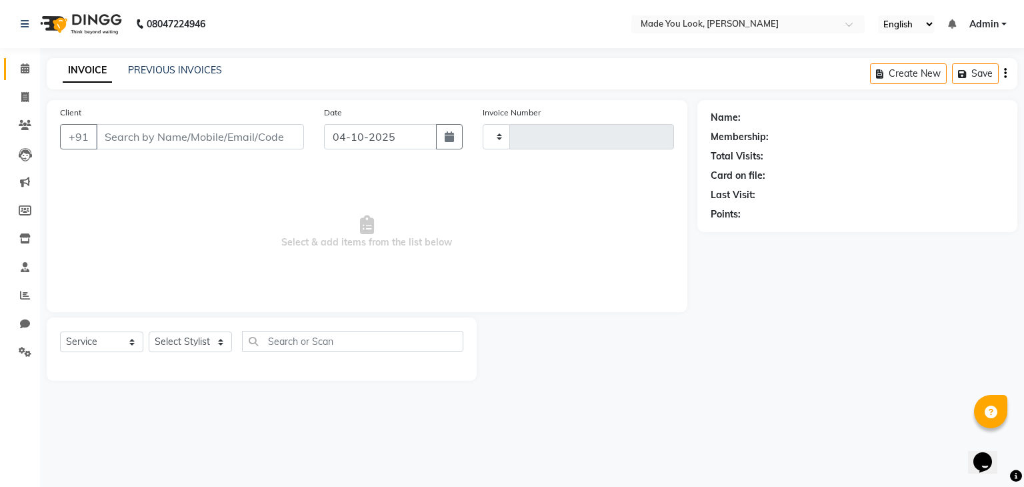
type input "0402"
select select "8181"
type input "9742124750"
select select "83312"
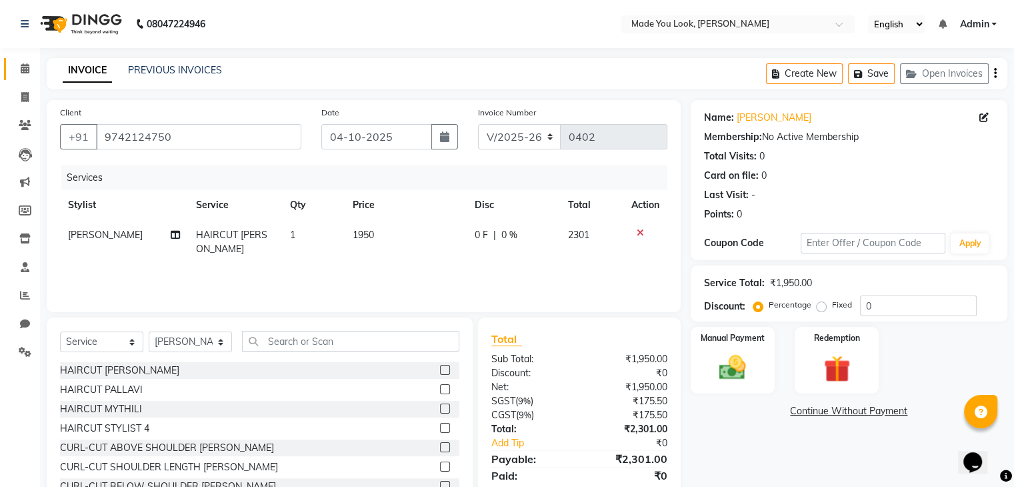
scroll to position [48, 0]
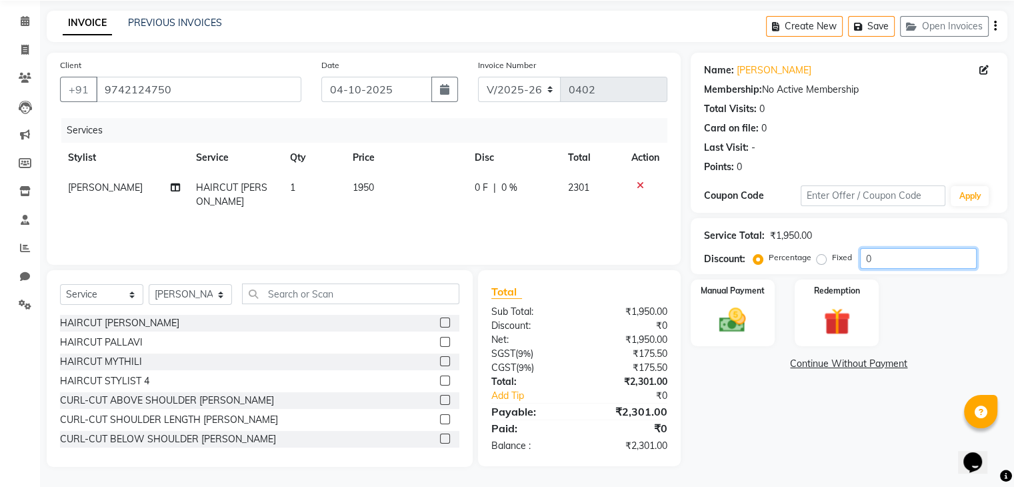
click at [862, 257] on input "0" at bounding box center [918, 258] width 117 height 21
click at [873, 258] on input "0" at bounding box center [918, 258] width 117 height 21
type input "10"
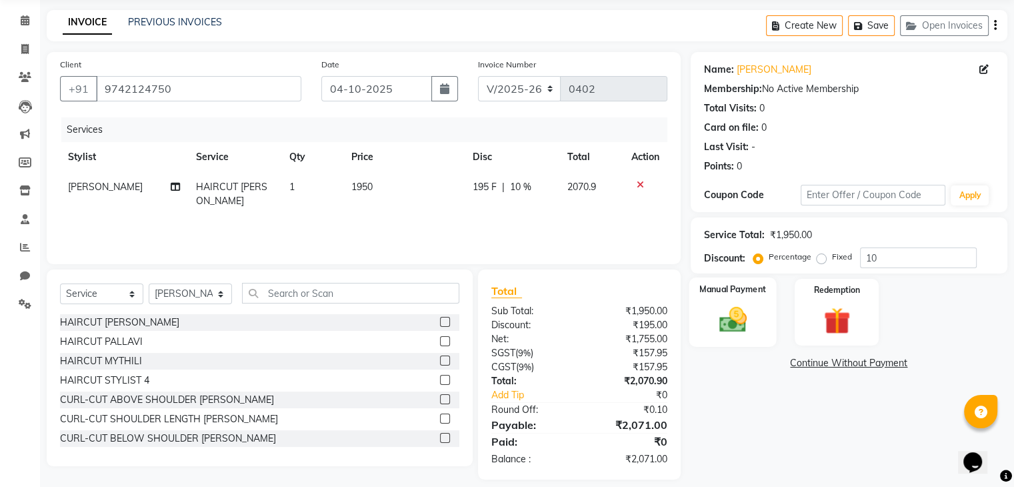
click at [750, 307] on img at bounding box center [732, 320] width 45 height 32
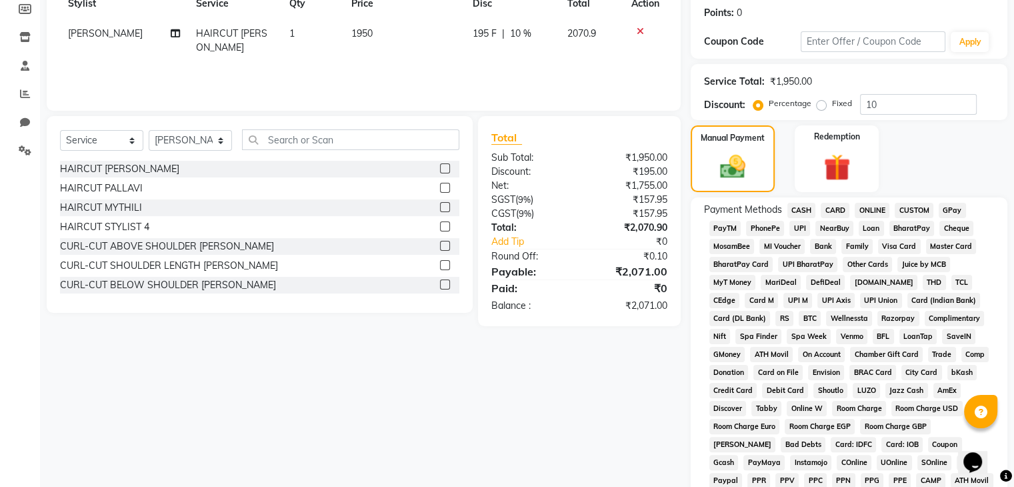
scroll to position [248, 0]
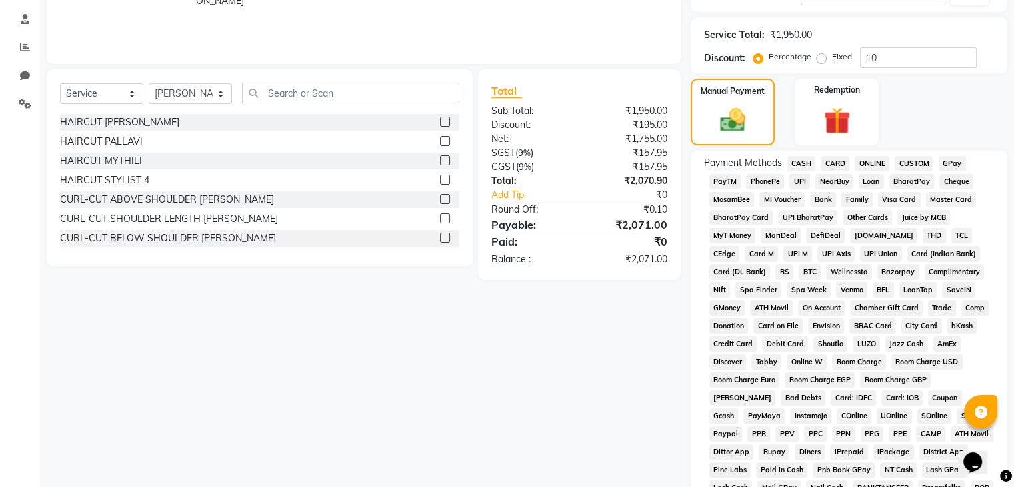
click at [828, 162] on span "CARD" at bounding box center [835, 163] width 29 height 15
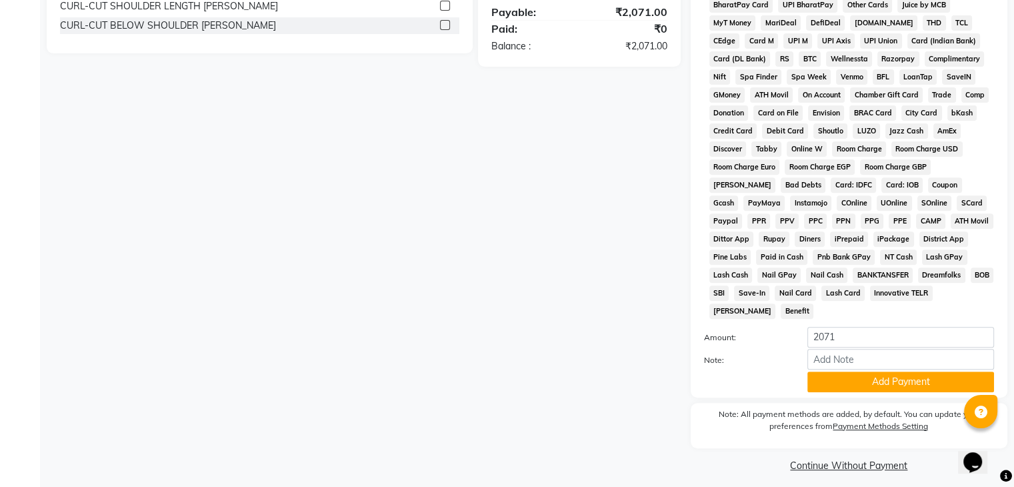
scroll to position [462, 0]
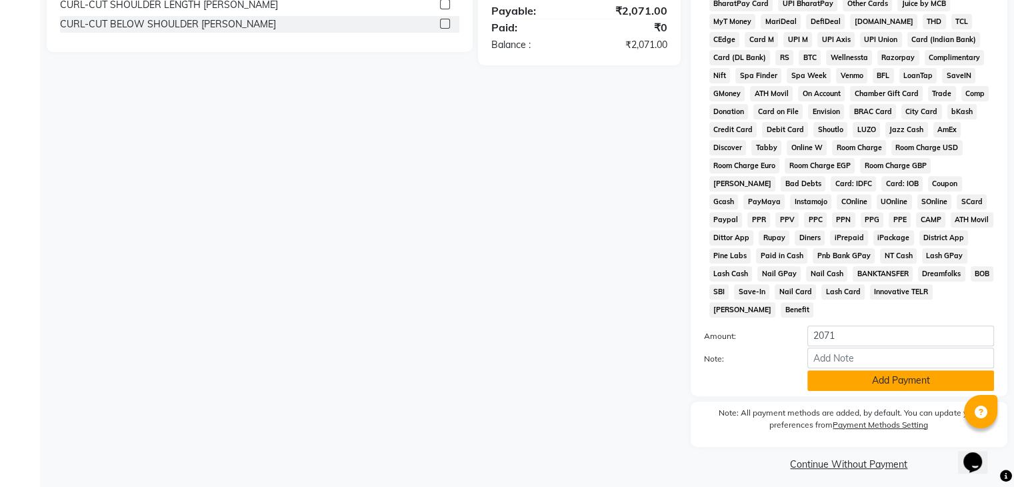
click at [912, 370] on button "Add Payment" at bounding box center [901, 380] width 187 height 21
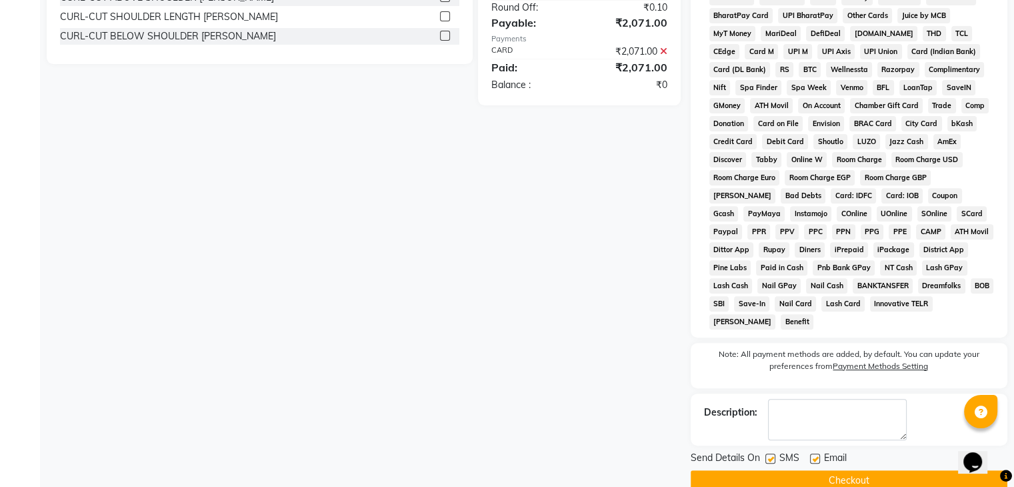
scroll to position [466, 0]
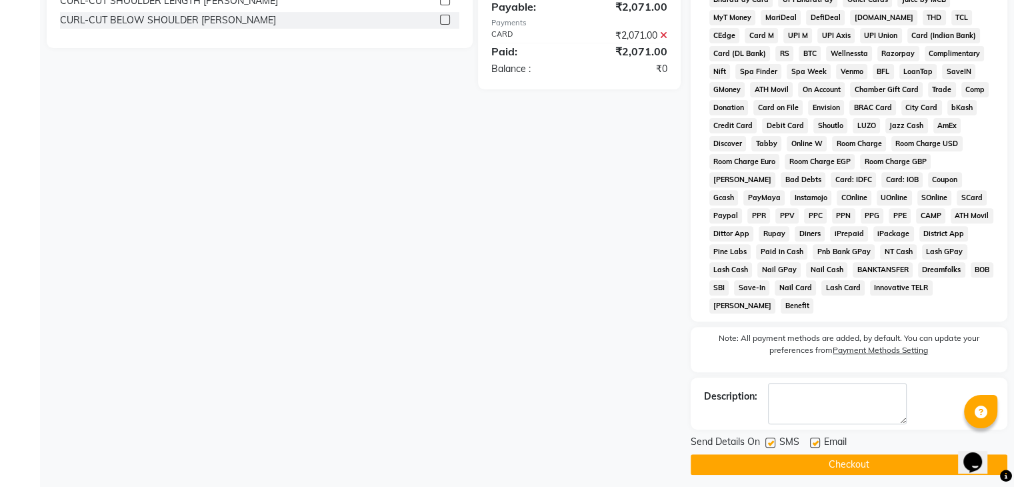
click at [854, 455] on button "Checkout" at bounding box center [849, 464] width 317 height 21
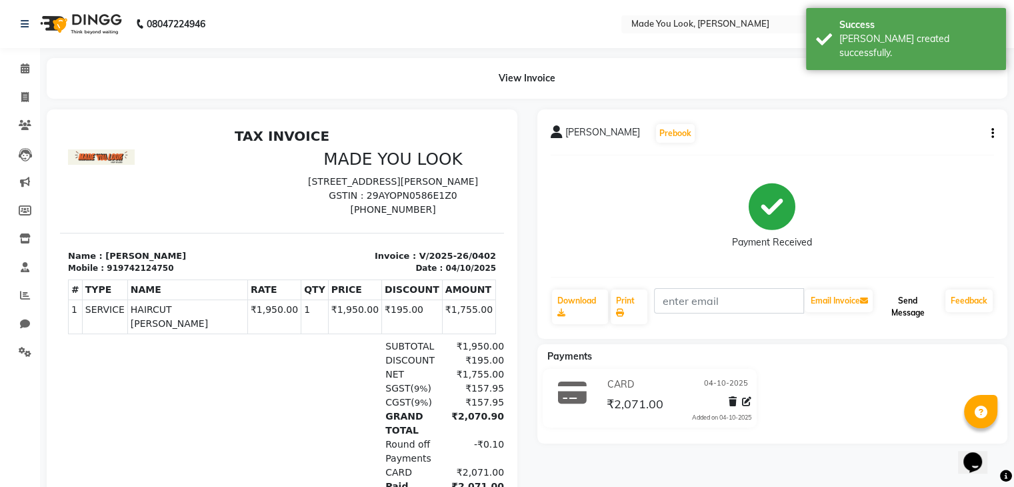
click at [901, 301] on button "Send Message" at bounding box center [908, 306] width 65 height 35
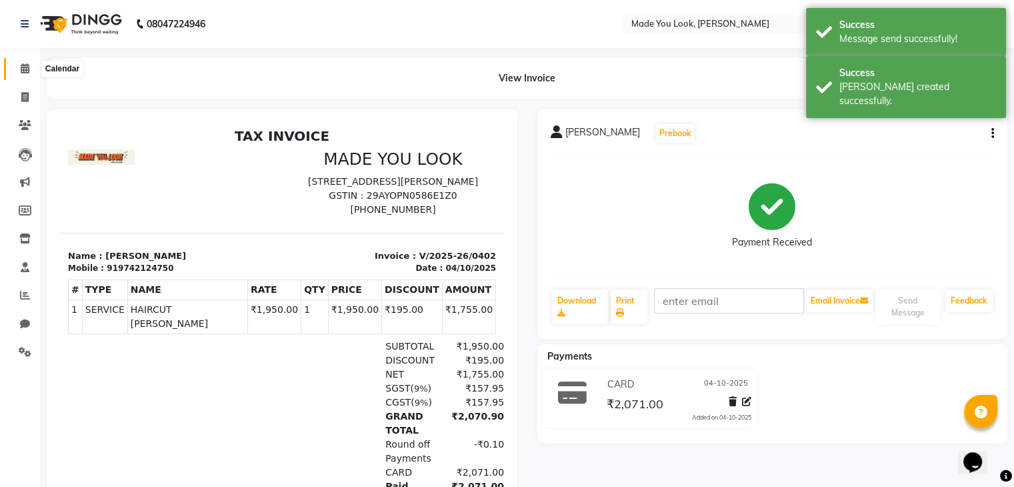
click at [22, 67] on icon at bounding box center [25, 68] width 9 height 10
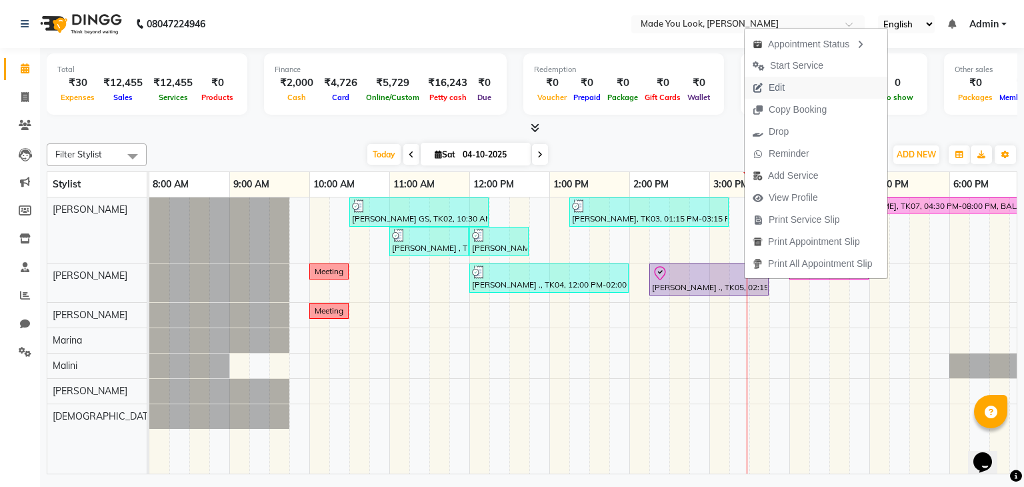
click at [793, 86] on button "Edit" at bounding box center [816, 88] width 143 height 22
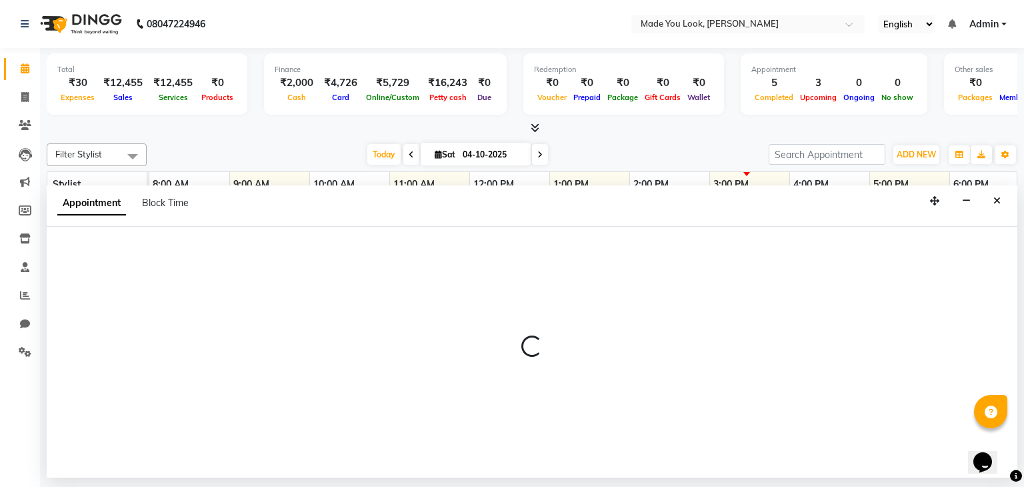
select select "check-in"
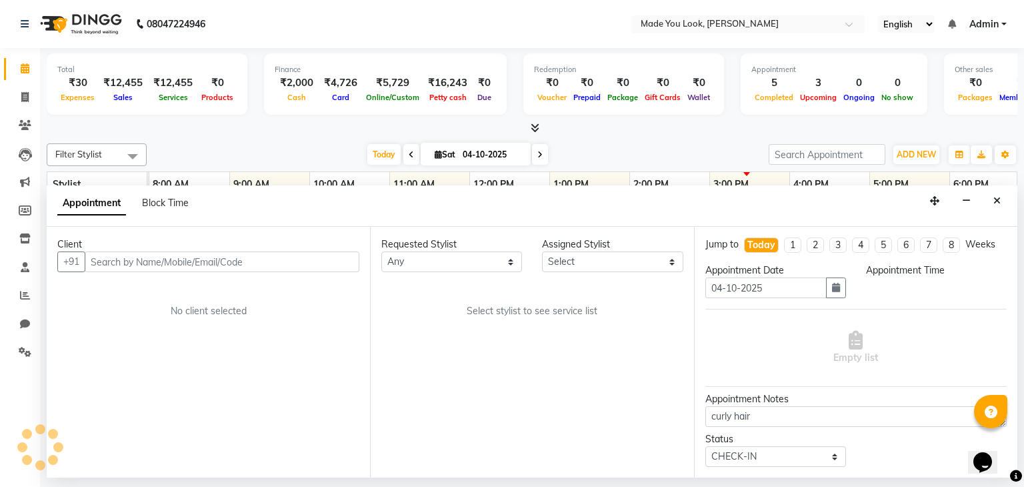
select select "83313"
select select "855"
select select "4108"
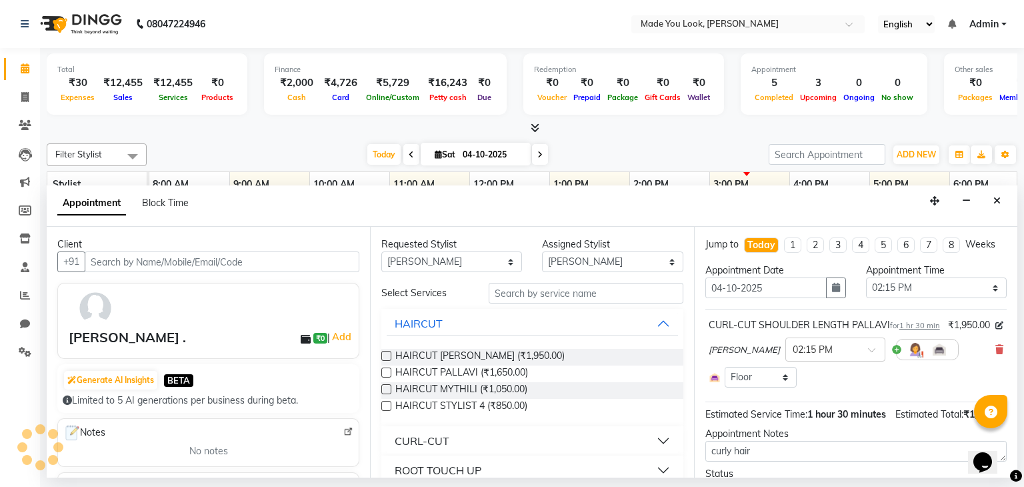
scroll to position [0, 172]
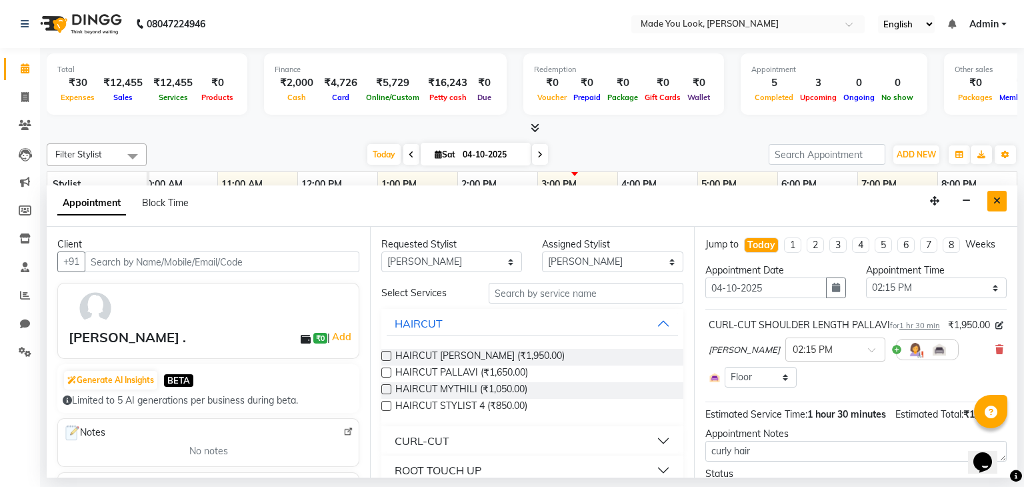
click at [998, 200] on icon "Close" at bounding box center [997, 200] width 7 height 9
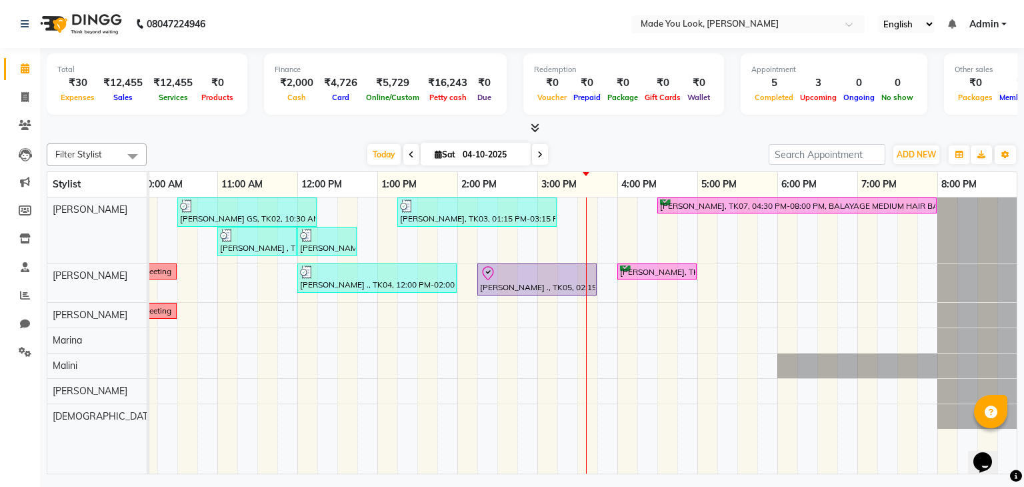
click at [485, 155] on input "04-10-2025" at bounding box center [492, 155] width 67 height 20
select select "10"
select select "2025"
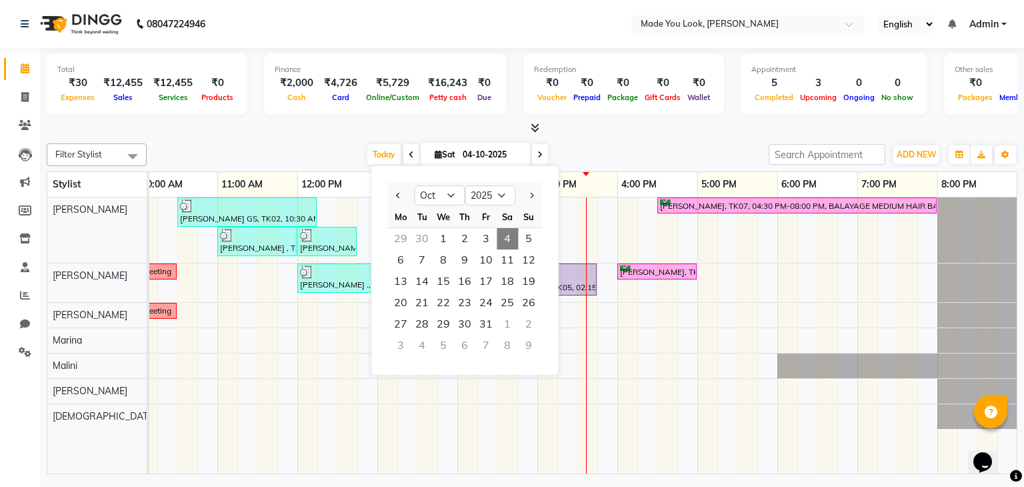
click at [507, 237] on span "4" at bounding box center [507, 238] width 21 height 21
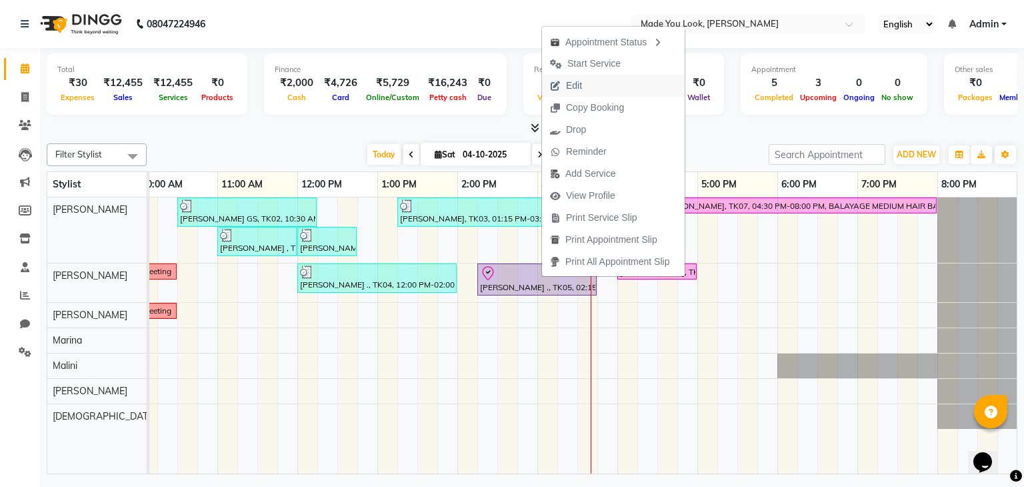
click at [597, 78] on button "Edit" at bounding box center [613, 86] width 143 height 22
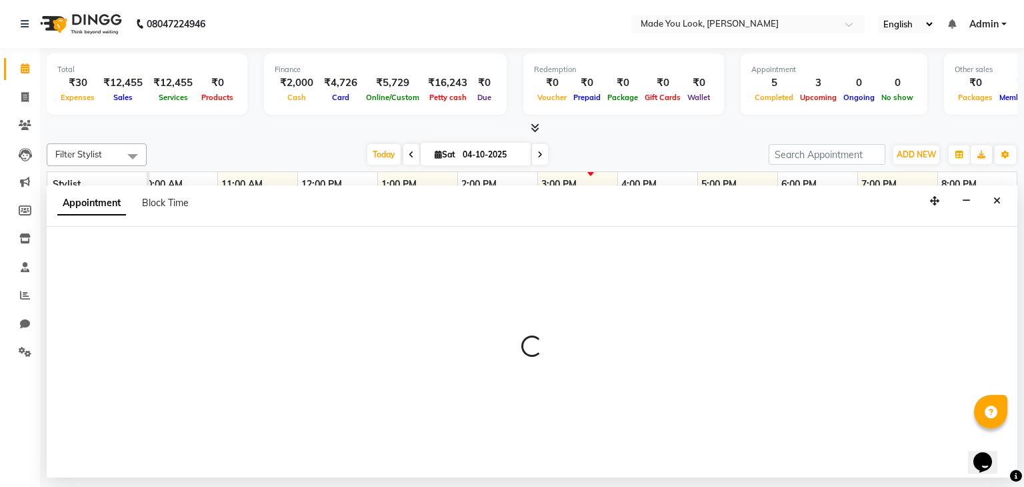
select select "check-in"
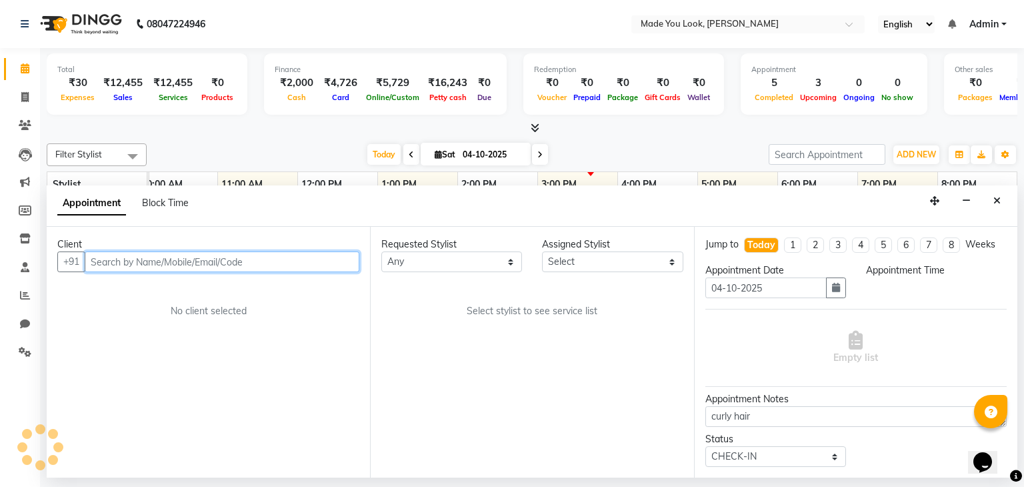
select select "83313"
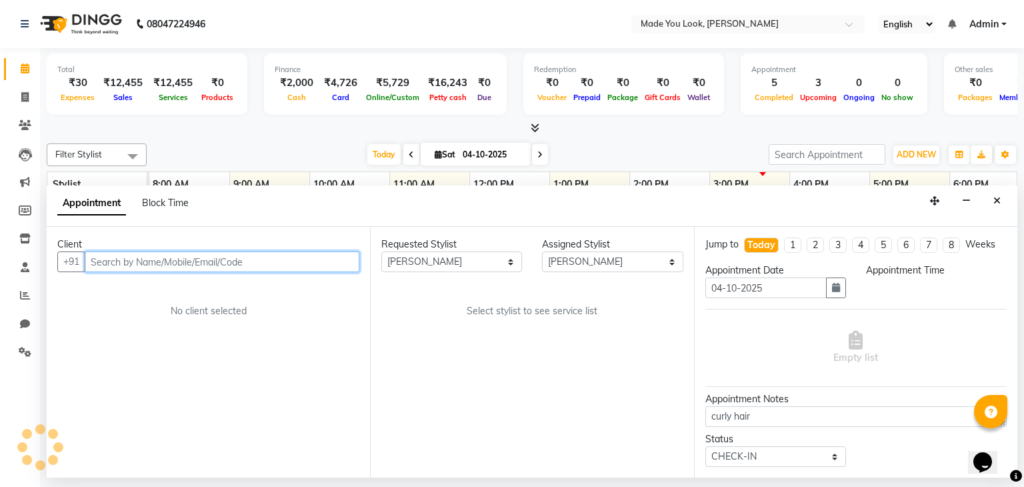
select select "855"
select select "4108"
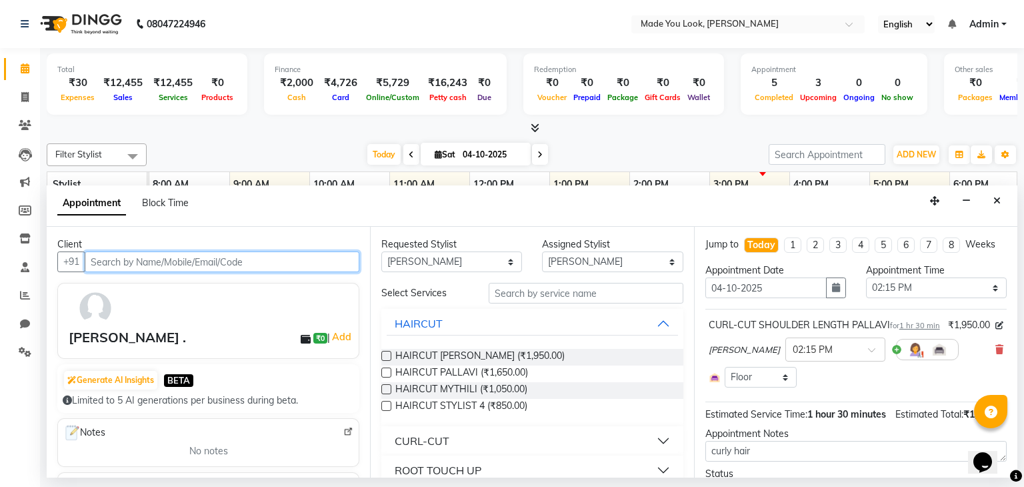
scroll to position [0, 172]
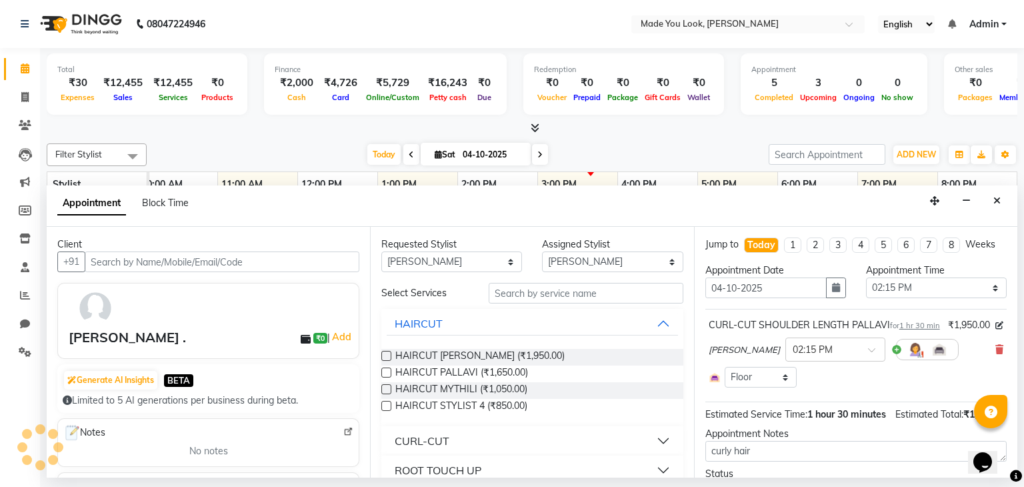
click at [523, 439] on button "CURL-CUT" at bounding box center [532, 441] width 291 height 24
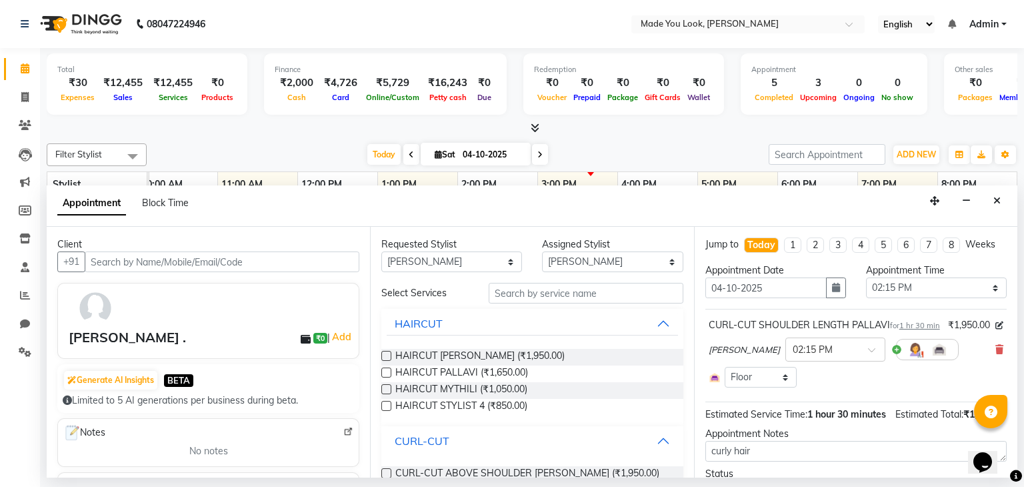
scroll to position [133, 0]
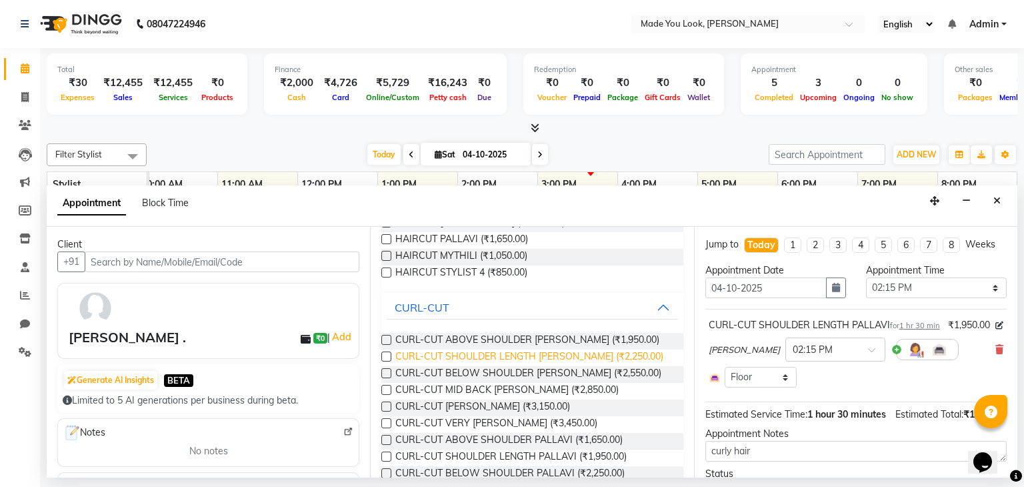
click at [614, 356] on span "CURL-CUT SHOULDER LENGTH [PERSON_NAME] (₹2,250.00)" at bounding box center [529, 357] width 268 height 17
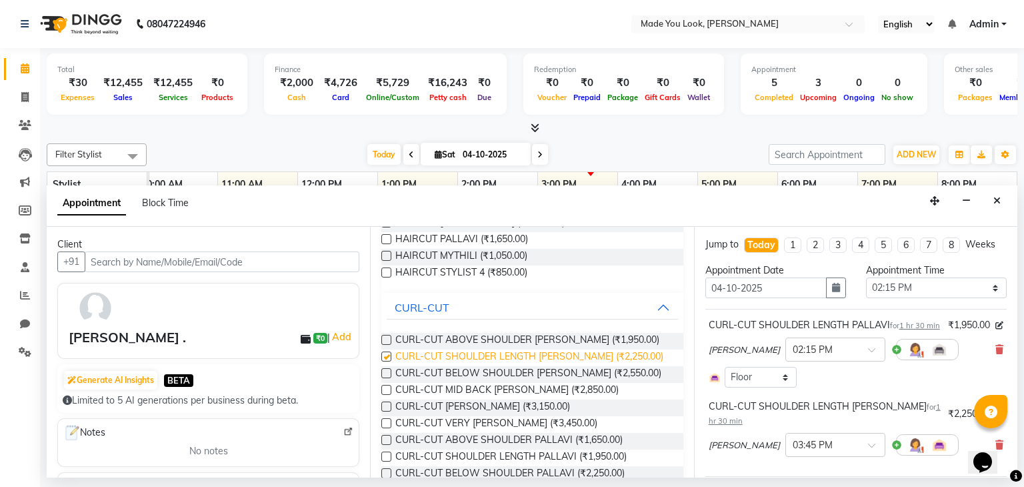
checkbox input "false"
click at [996, 354] on icon at bounding box center [1000, 349] width 8 height 9
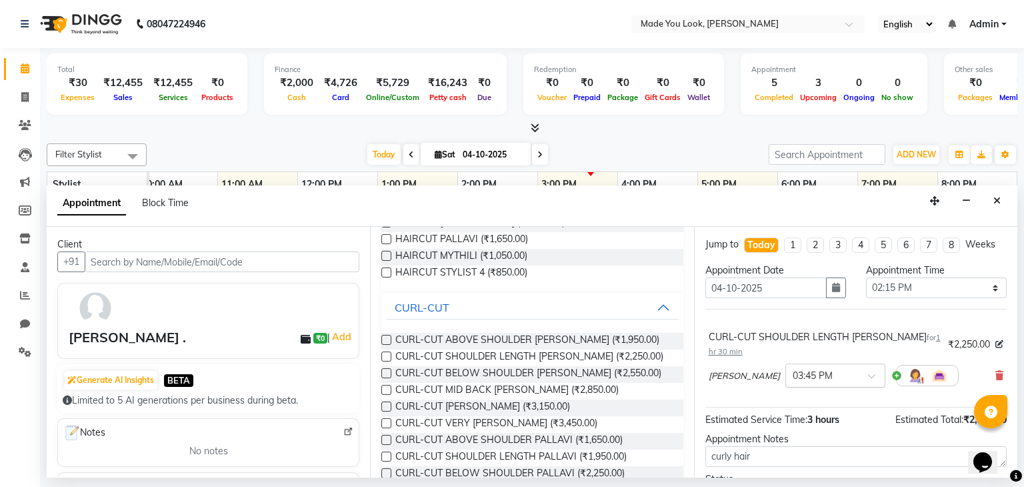
click at [819, 377] on input "text" at bounding box center [822, 374] width 59 height 14
click at [815, 451] on div "02:15 PM" at bounding box center [835, 455] width 99 height 25
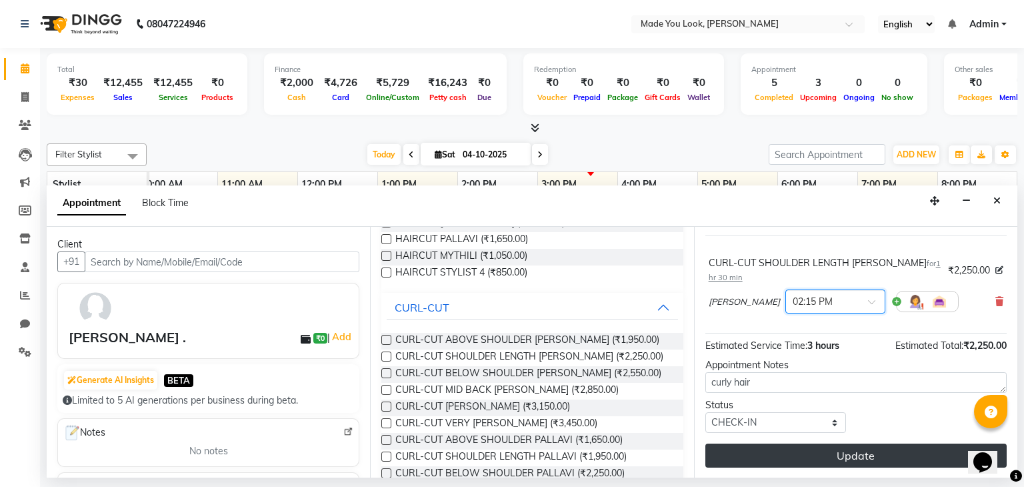
click at [851, 449] on button "Update" at bounding box center [855, 455] width 301 height 24
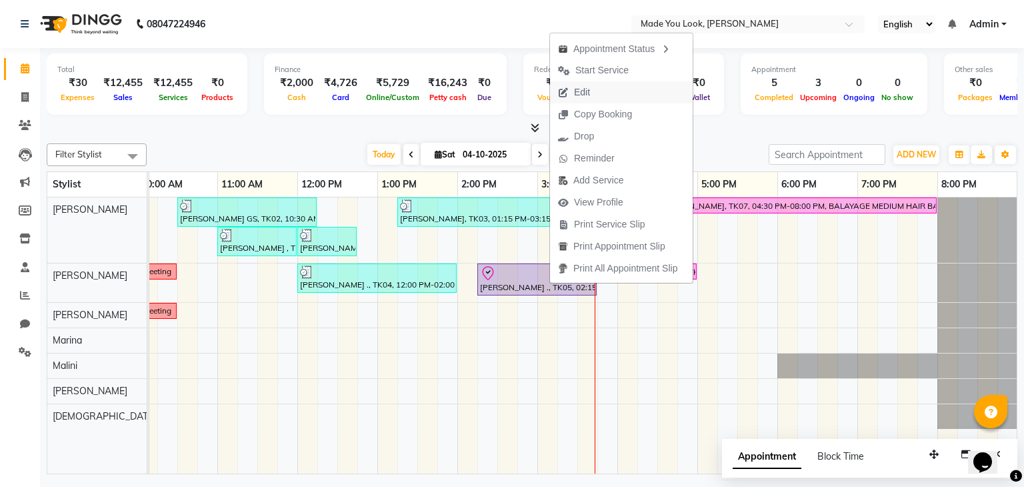
click at [585, 93] on span "Edit" at bounding box center [582, 92] width 16 height 14
select select "tentative"
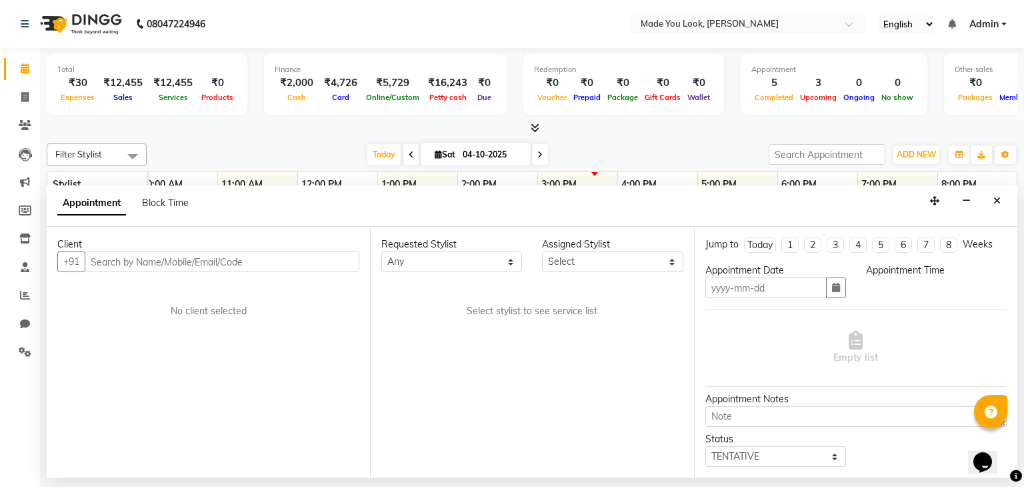
type input "04-10-2025"
select select "83313"
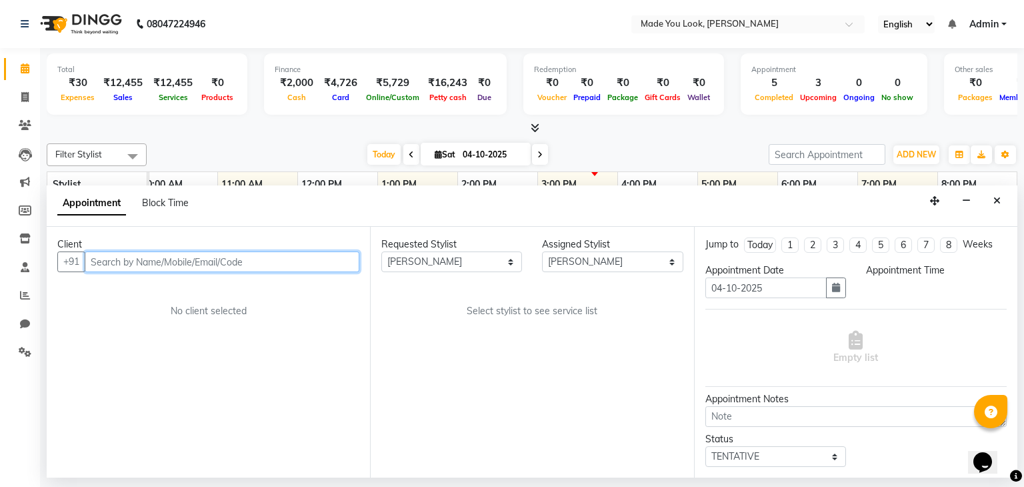
scroll to position [0, 172]
select select "check-in"
select select "855"
select select "4108"
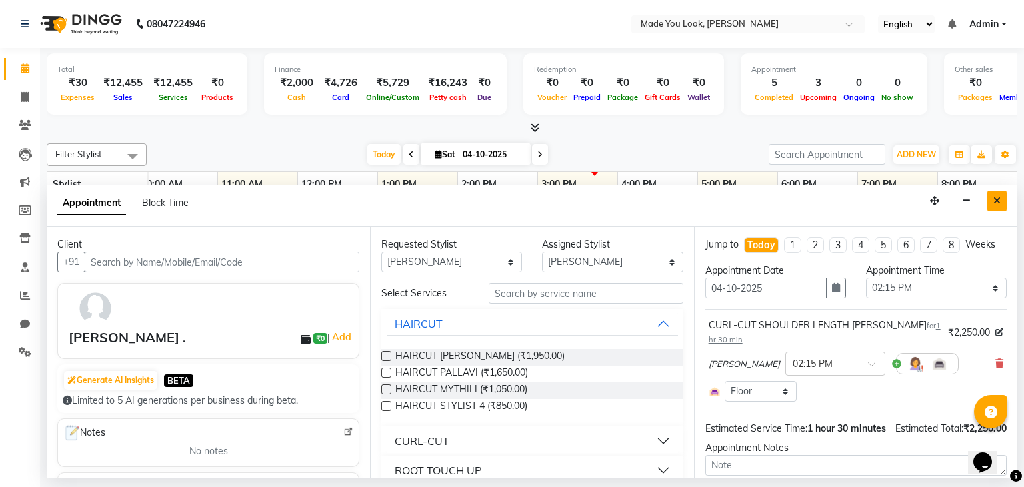
click at [1003, 204] on button "Close" at bounding box center [997, 201] width 19 height 21
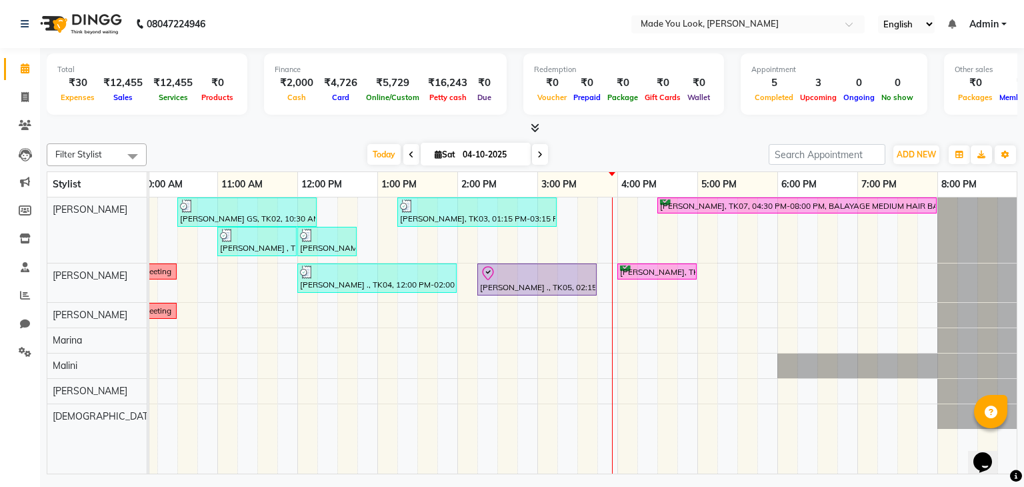
click at [915, 289] on div "[PERSON_NAME] GS, TK02, 10:30 AM-12:15 PM, HAIRCUT [PERSON_NAME] [PERSON_NAME],…" at bounding box center [497, 335] width 1040 height 277
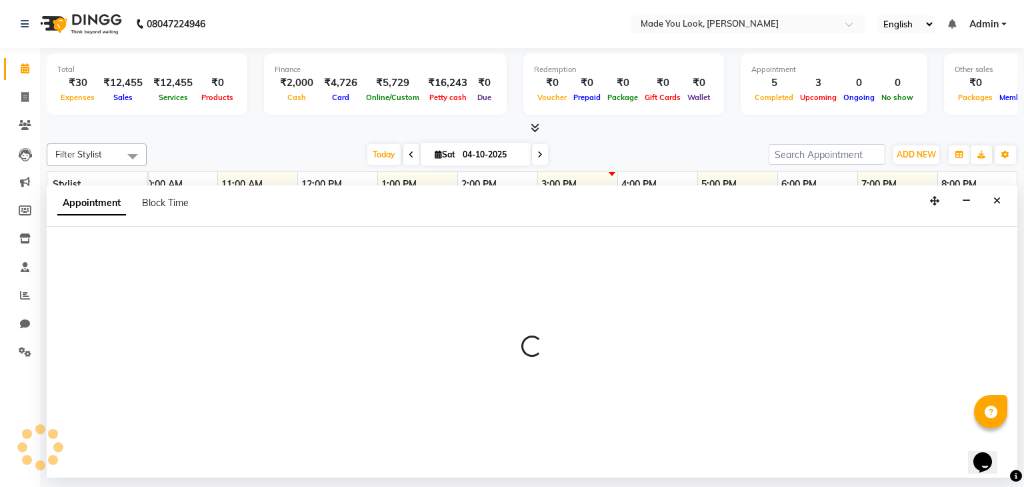
select select "83313"
select select "tentative"
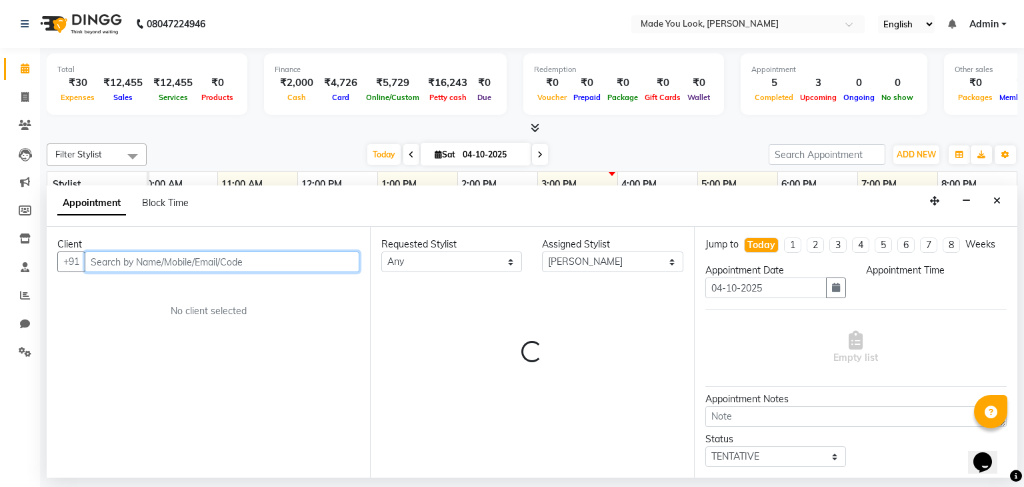
select select "1170"
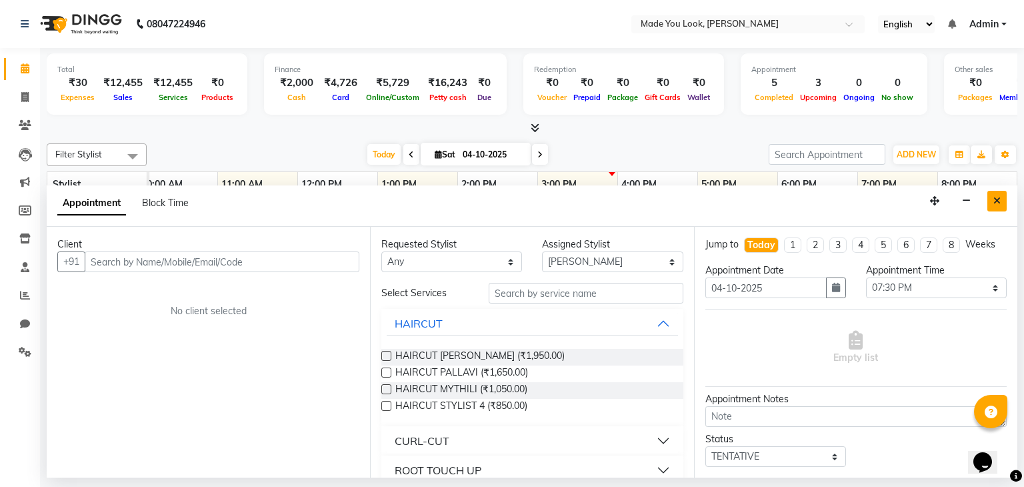
click at [994, 201] on icon "Close" at bounding box center [997, 200] width 7 height 9
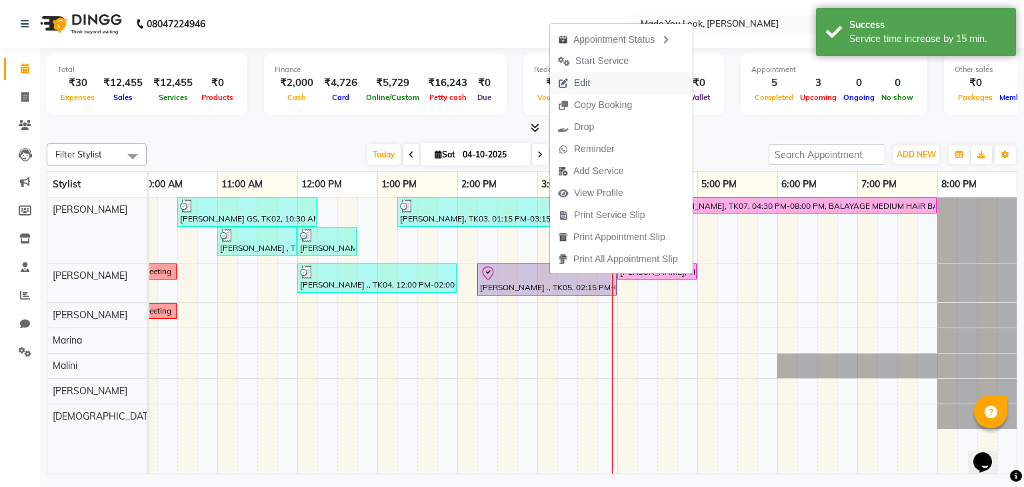
click at [589, 81] on span "Edit" at bounding box center [582, 83] width 16 height 14
select select "855"
select select "check-in"
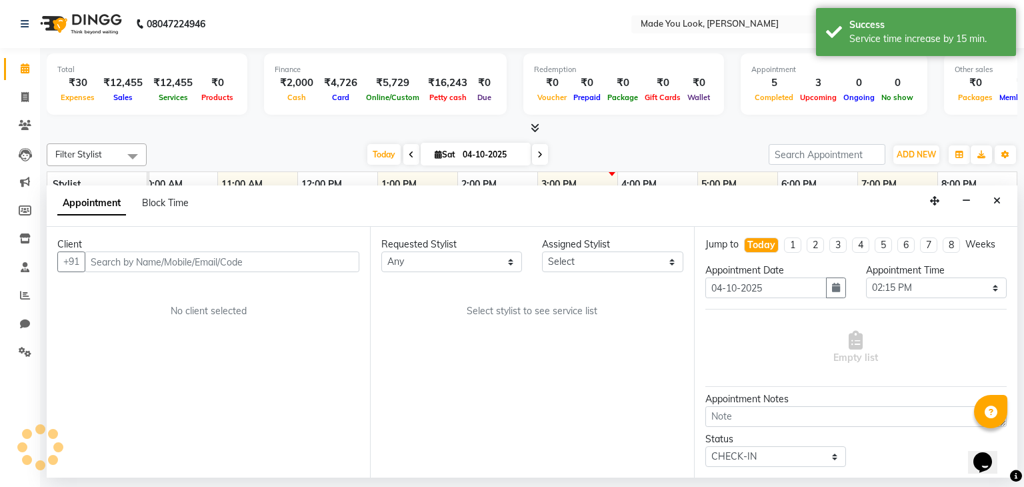
select select "83313"
select select "4108"
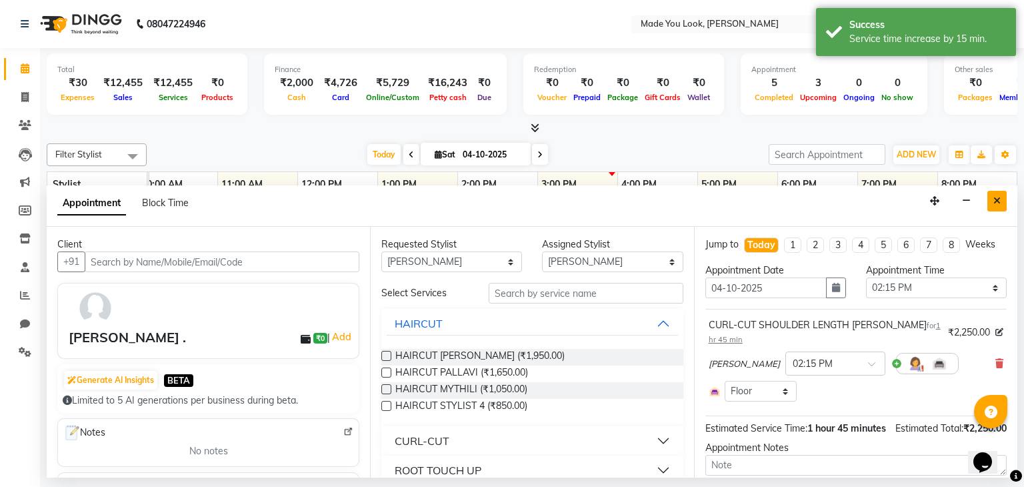
click at [1000, 203] on icon "Close" at bounding box center [997, 200] width 7 height 9
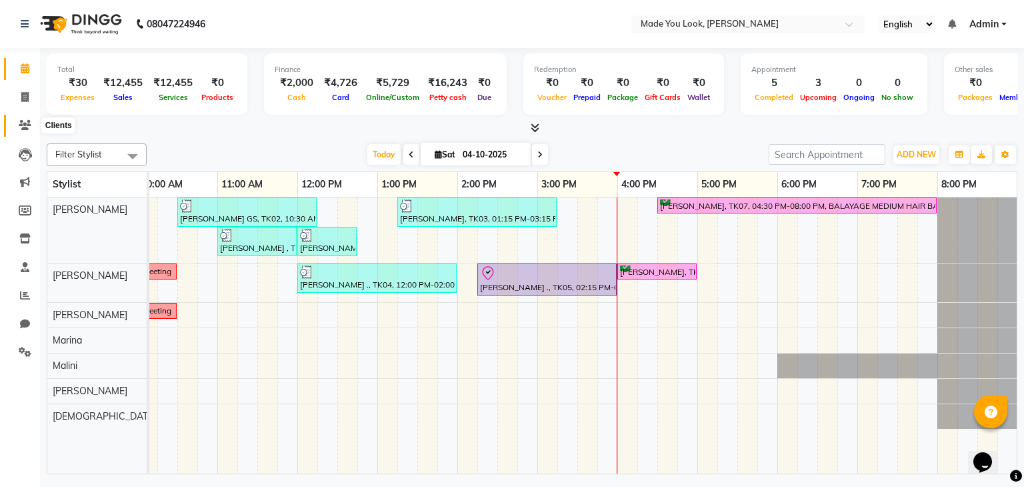
click at [19, 124] on icon at bounding box center [25, 125] width 13 height 10
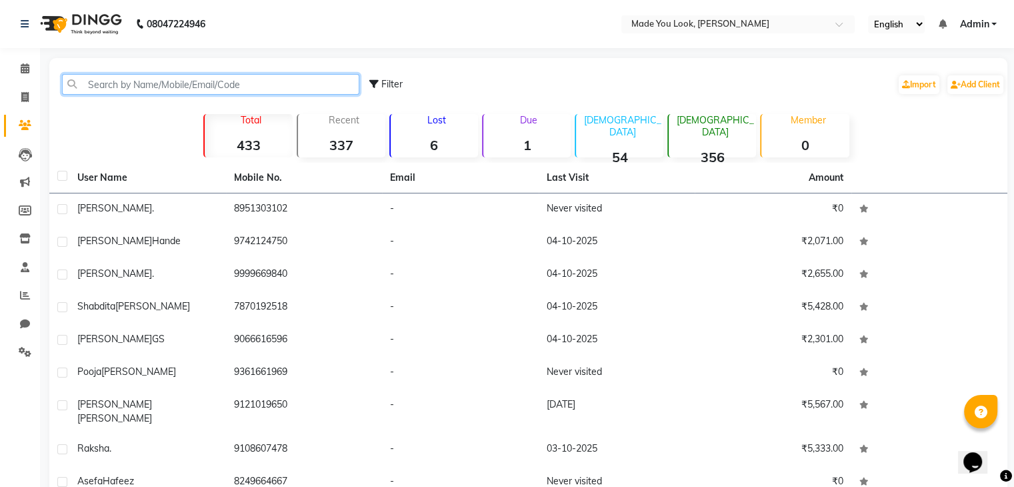
click at [181, 83] on input "text" at bounding box center [210, 84] width 297 height 21
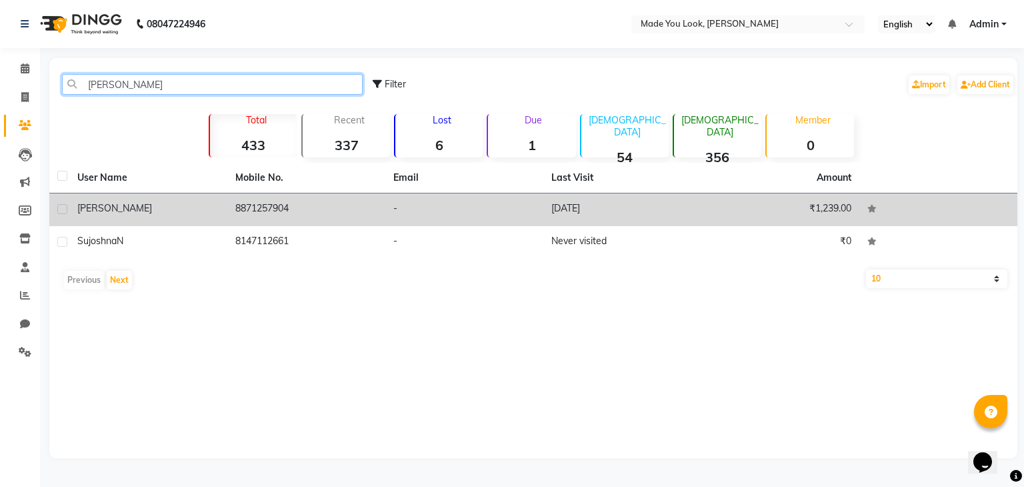
type input "[PERSON_NAME]"
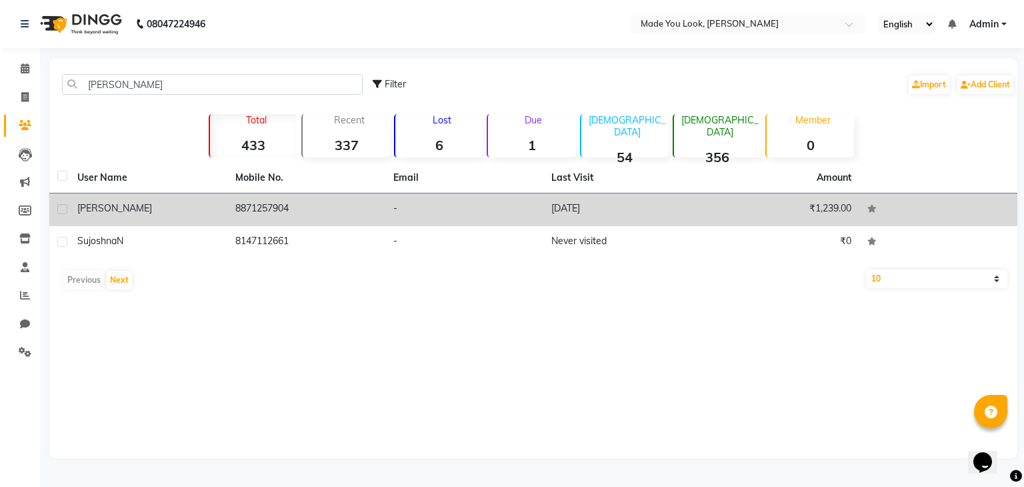
click at [598, 211] on td "[DATE]" at bounding box center [622, 209] width 158 height 33
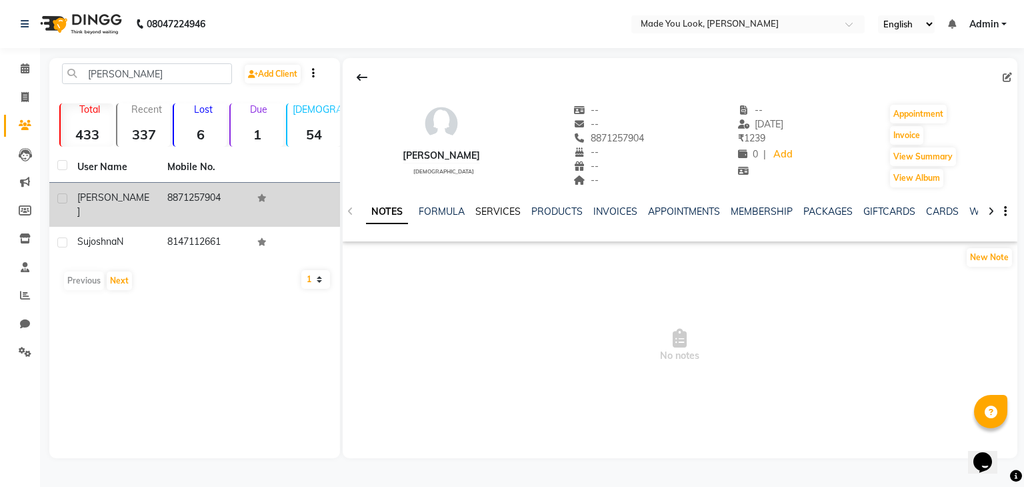
click at [499, 209] on link "SERVICES" at bounding box center [497, 211] width 45 height 12
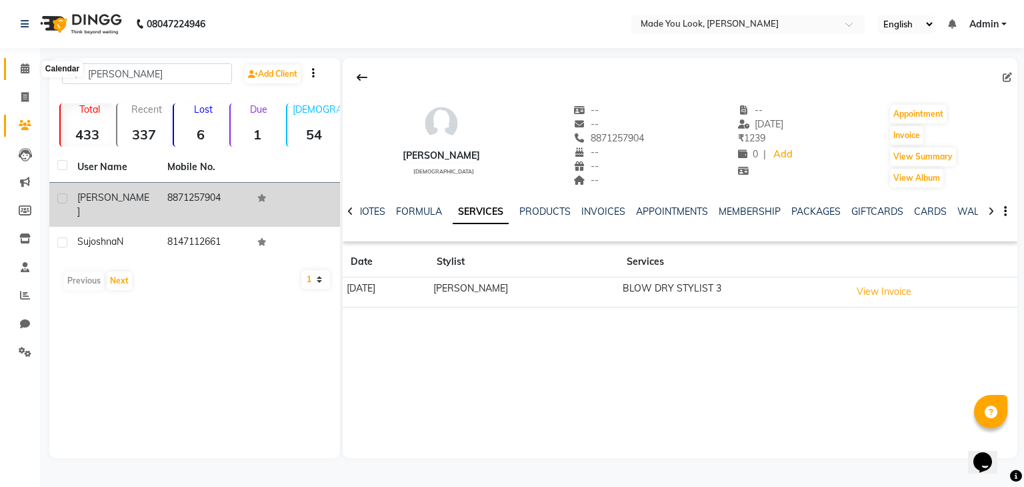
click at [24, 65] on icon at bounding box center [25, 68] width 9 height 10
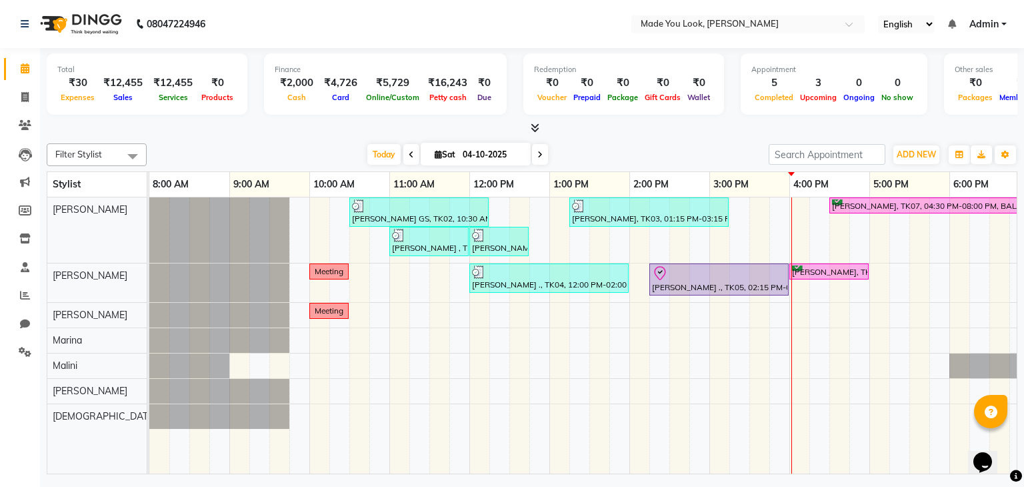
click at [804, 309] on div "[PERSON_NAME] GS, TK02, 10:30 AM-12:15 PM, HAIRCUT [PERSON_NAME] [PERSON_NAME],…" at bounding box center [669, 335] width 1040 height 277
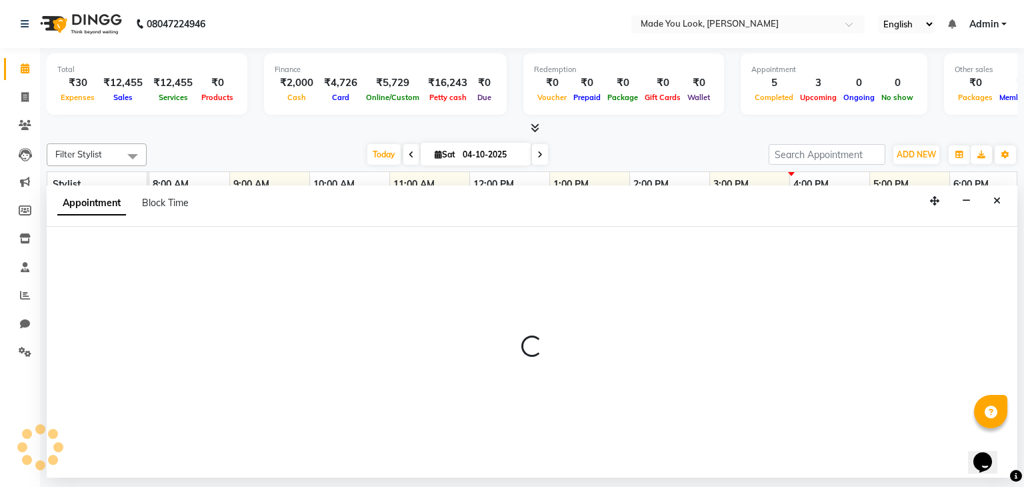
select select "91990"
select select "960"
select select "tentative"
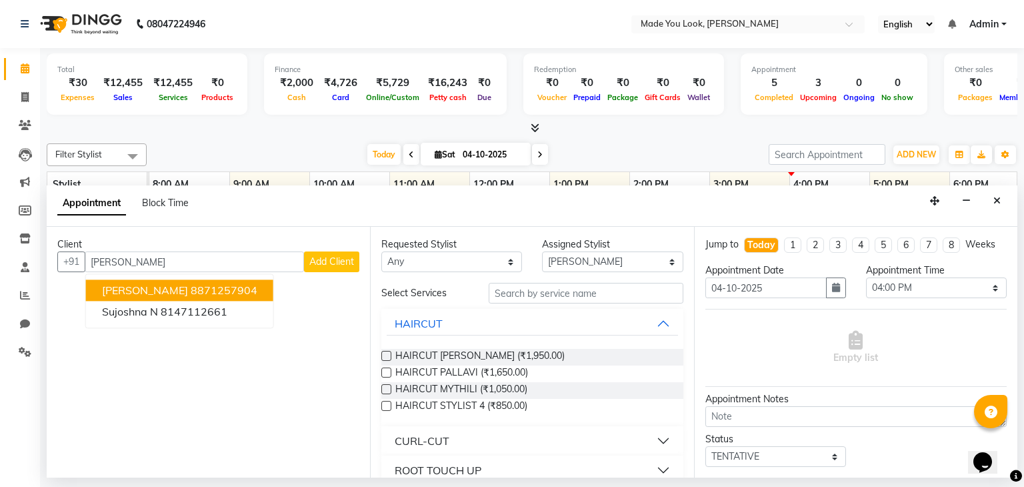
click at [170, 281] on button "[PERSON_NAME] 8871257904" at bounding box center [179, 290] width 187 height 21
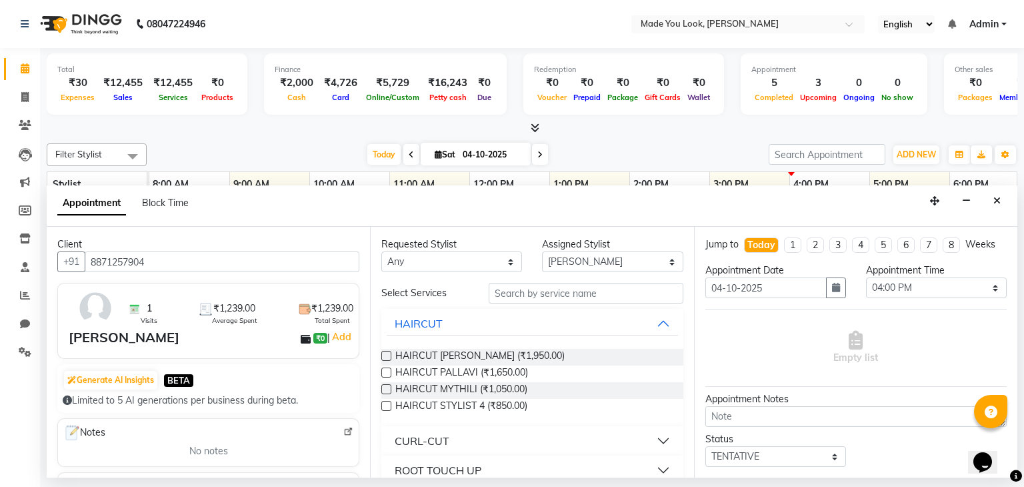
type input "8871257904"
click at [501, 261] on select "Any [PERSON_NAME] [PERSON_NAME] [PERSON_NAME] [PERSON_NAME] [PERSON_NAME] [PERS…" at bounding box center [451, 261] width 141 height 21
select select "91990"
click at [381, 251] on select "Any [PERSON_NAME] [PERSON_NAME] [PERSON_NAME] [PERSON_NAME] [PERSON_NAME] [PERS…" at bounding box center [451, 261] width 141 height 21
click at [389, 387] on label at bounding box center [386, 389] width 10 height 10
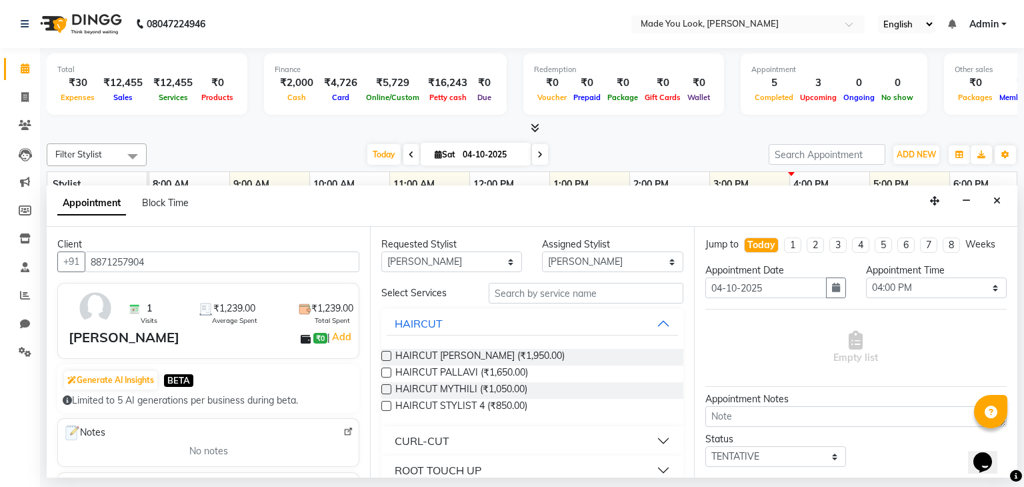
click at [389, 387] on input "checkbox" at bounding box center [385, 390] width 9 height 9
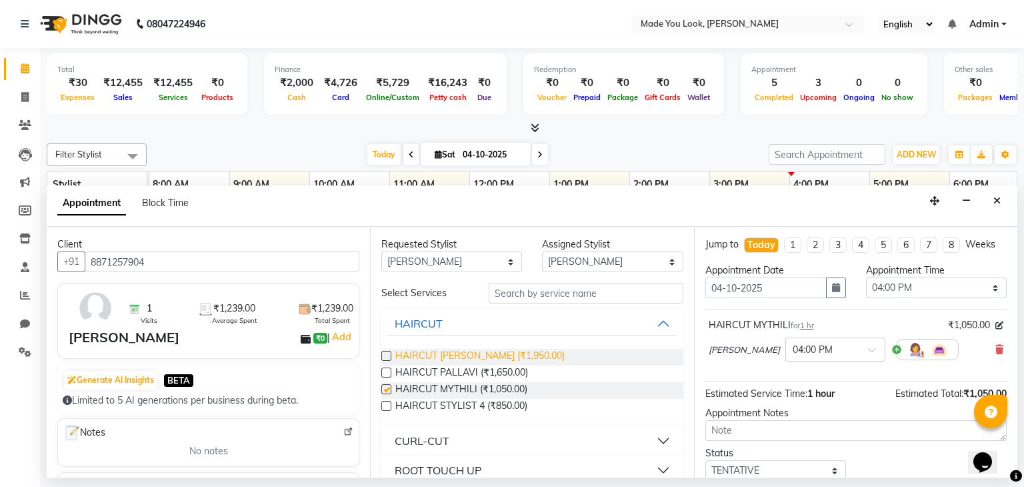
checkbox input "false"
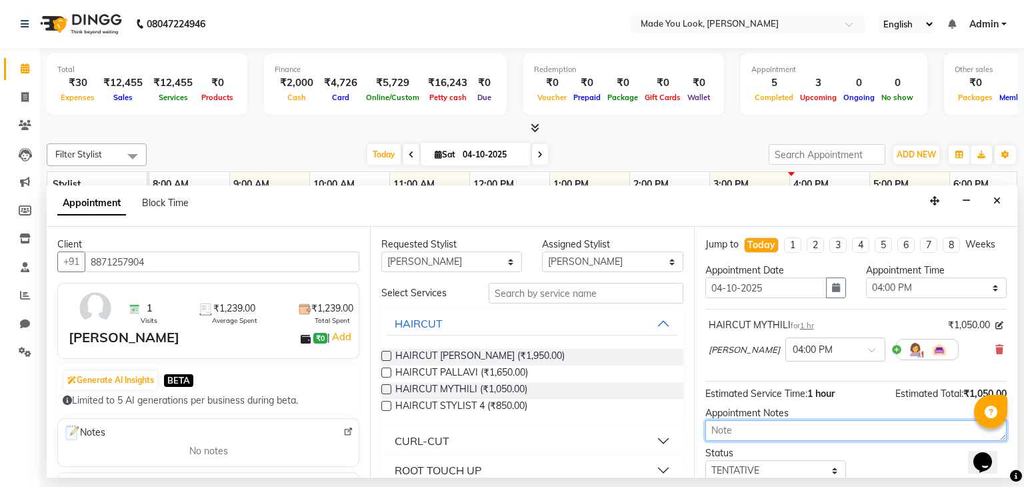
click at [749, 429] on textarea at bounding box center [855, 430] width 301 height 21
click at [748, 429] on textarea at bounding box center [855, 430] width 301 height 21
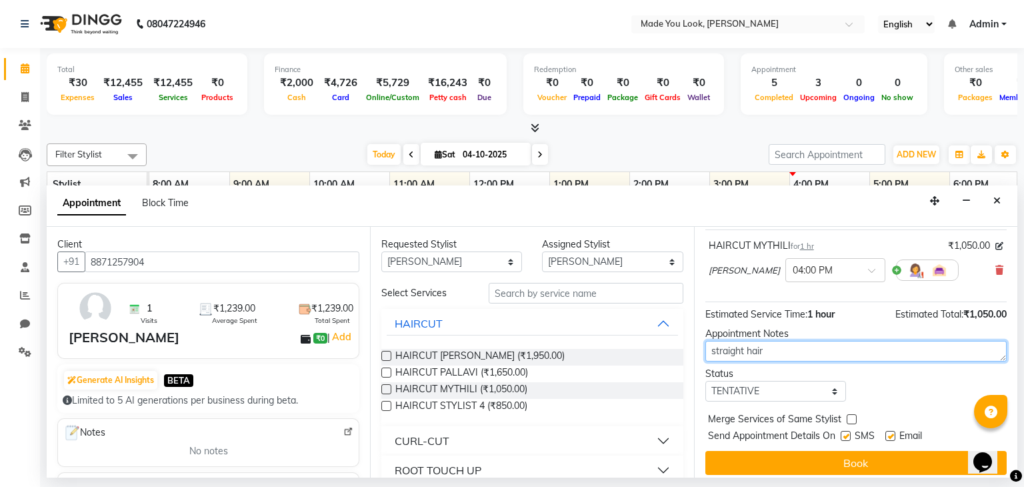
scroll to position [87, 0]
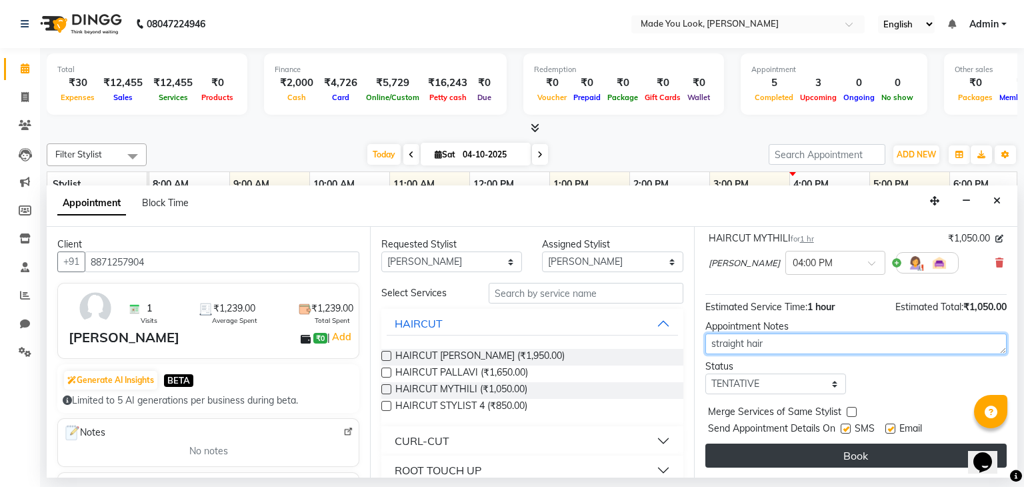
type textarea "straight hair"
click at [784, 451] on button "Book" at bounding box center [855, 455] width 301 height 24
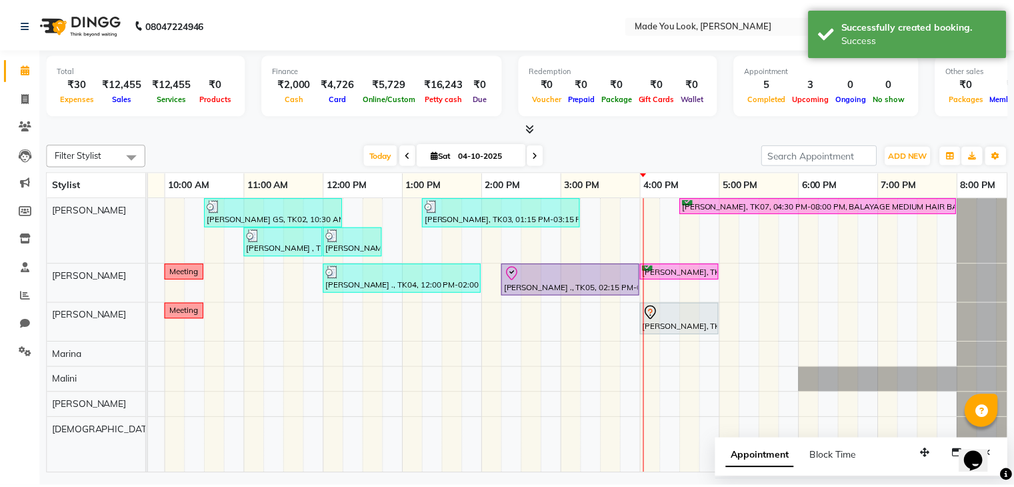
scroll to position [0, 147]
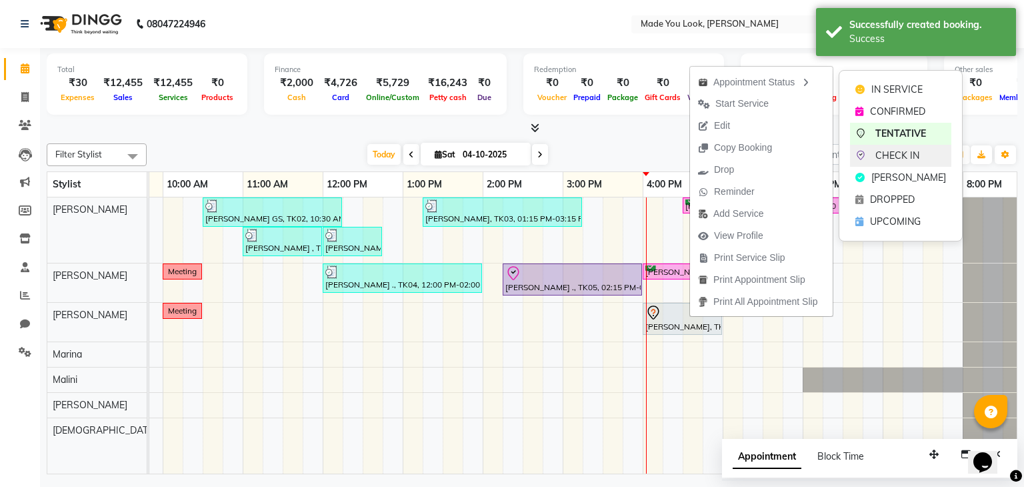
click at [886, 157] on span "CHECK IN" at bounding box center [898, 156] width 44 height 14
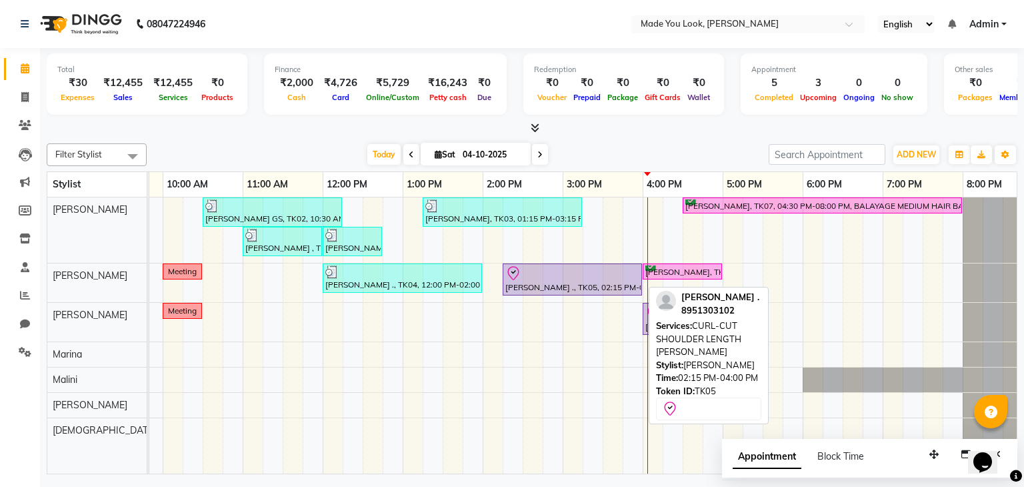
click at [579, 279] on div at bounding box center [572, 273] width 134 height 16
select select "8"
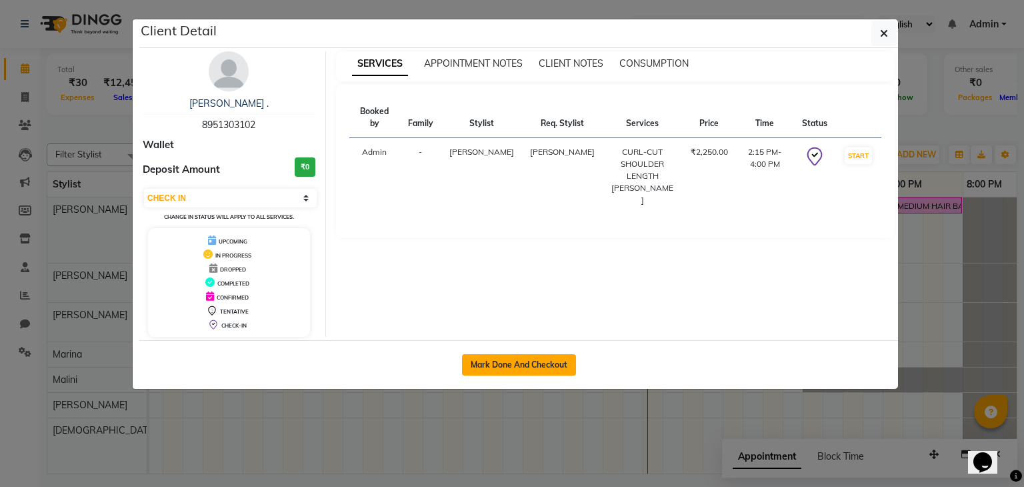
click at [519, 362] on button "Mark Done And Checkout" at bounding box center [519, 364] width 114 height 21
select select "8181"
select select "service"
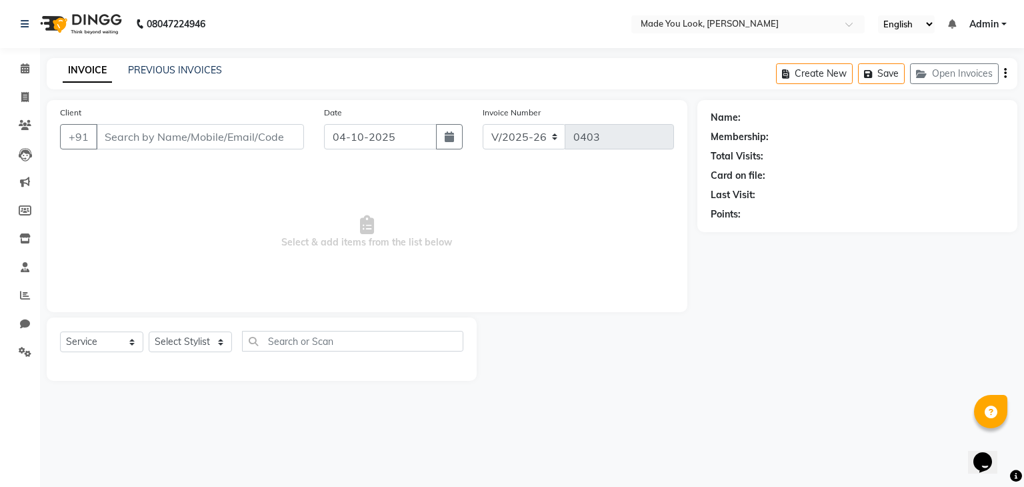
type input "8951303102"
select select "83313"
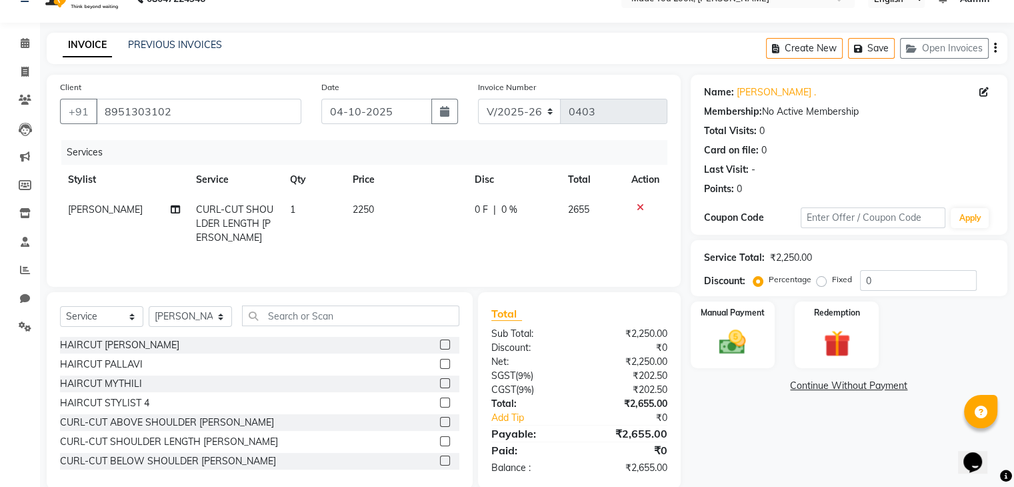
scroll to position [48, 0]
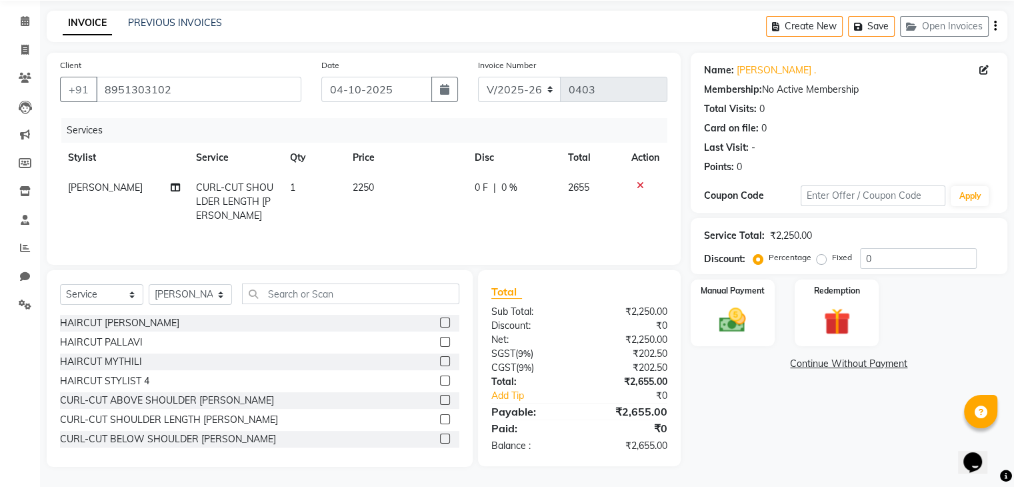
click at [688, 314] on div "Manual Payment Redemption" at bounding box center [849, 312] width 337 height 67
click at [696, 318] on div "Manual Payment" at bounding box center [732, 312] width 87 height 69
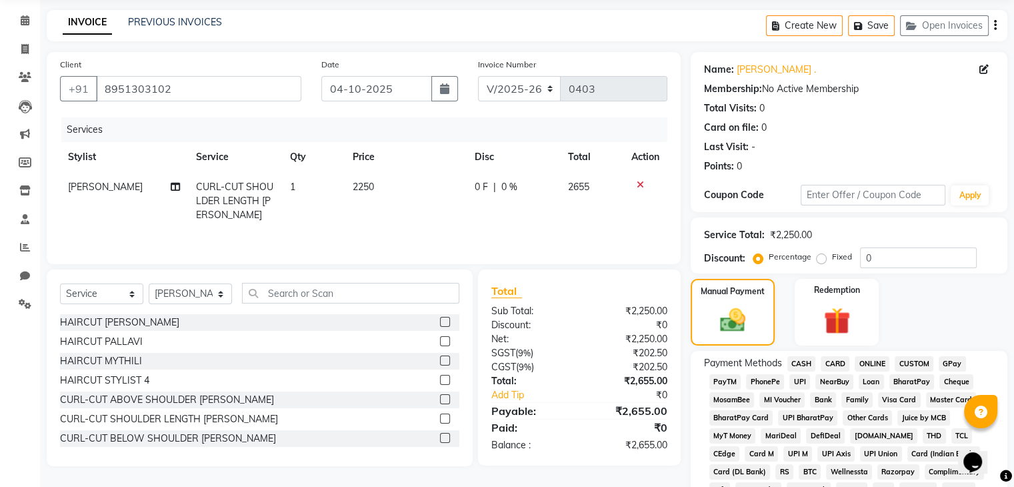
click at [845, 359] on span "CARD" at bounding box center [835, 363] width 29 height 15
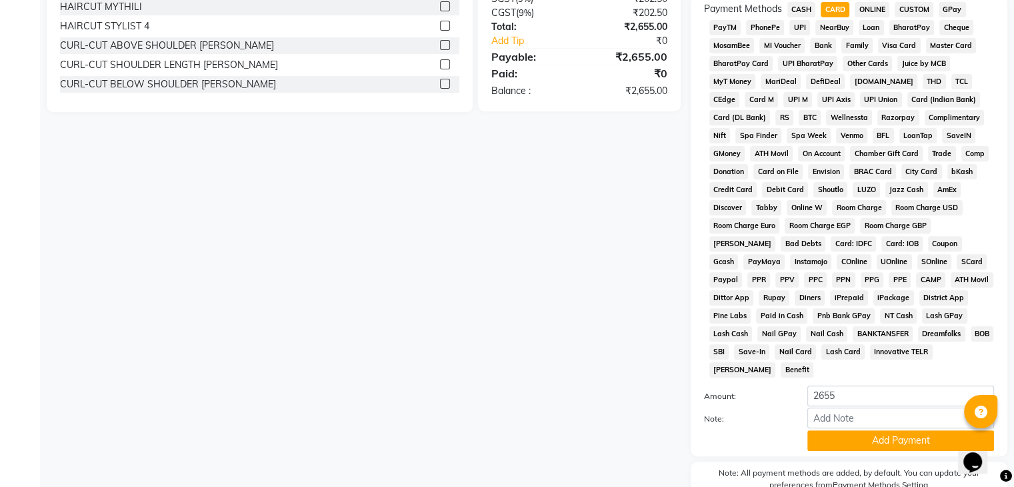
scroll to position [405, 0]
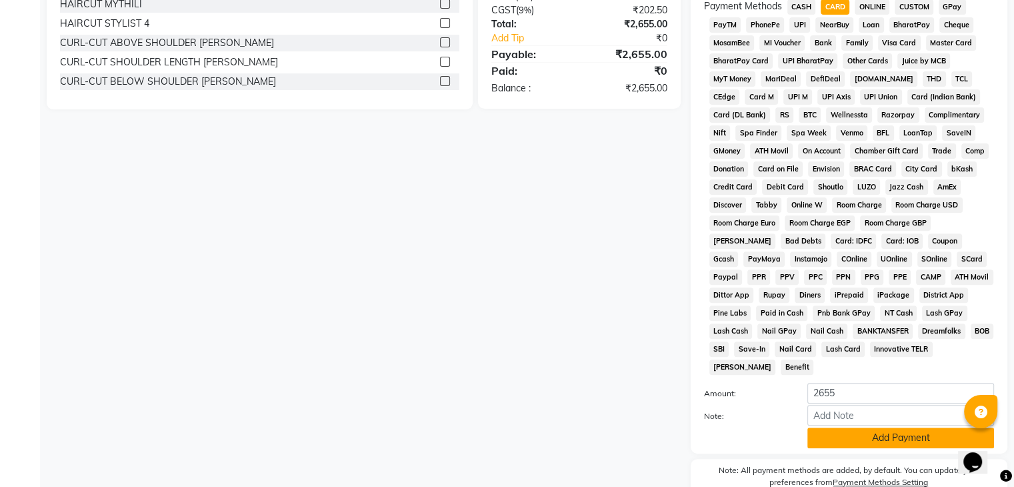
click at [856, 435] on button "Add Payment" at bounding box center [901, 437] width 187 height 21
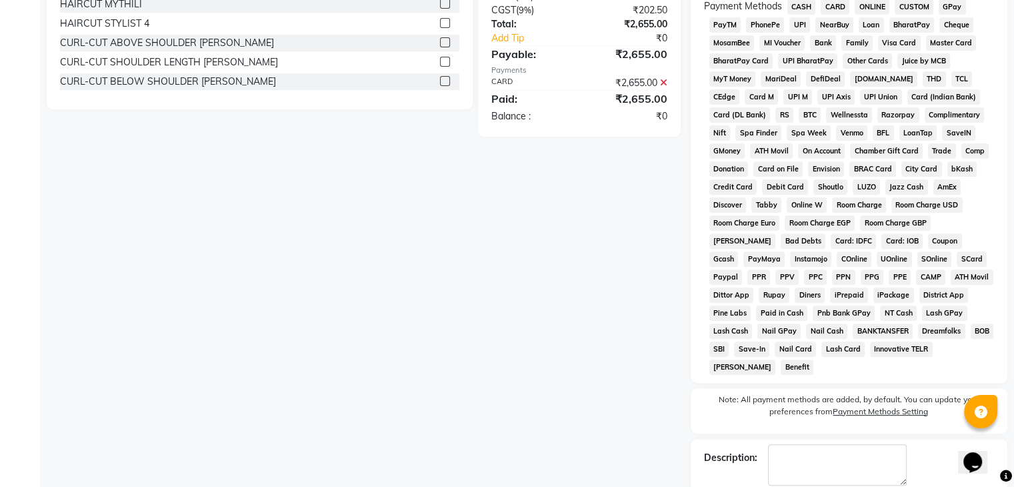
scroll to position [466, 0]
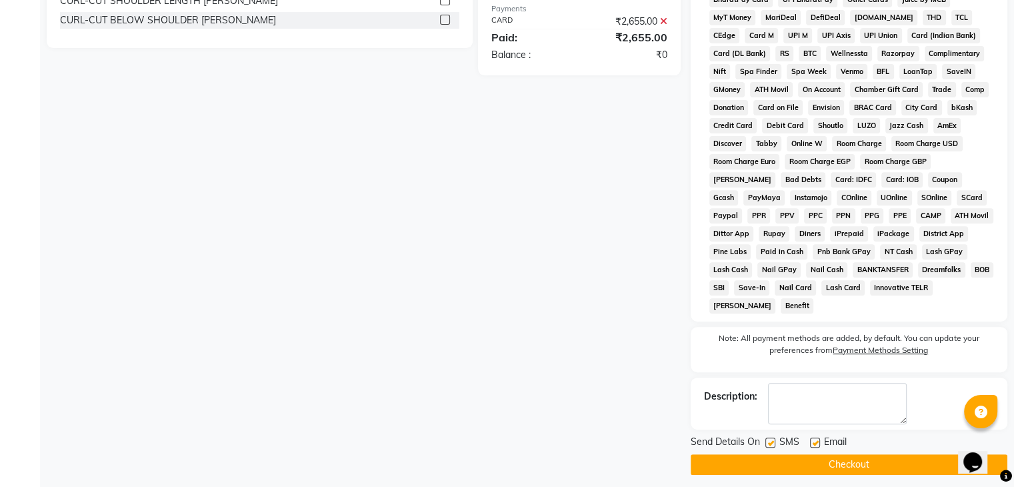
click at [869, 454] on button "Checkout" at bounding box center [849, 464] width 317 height 21
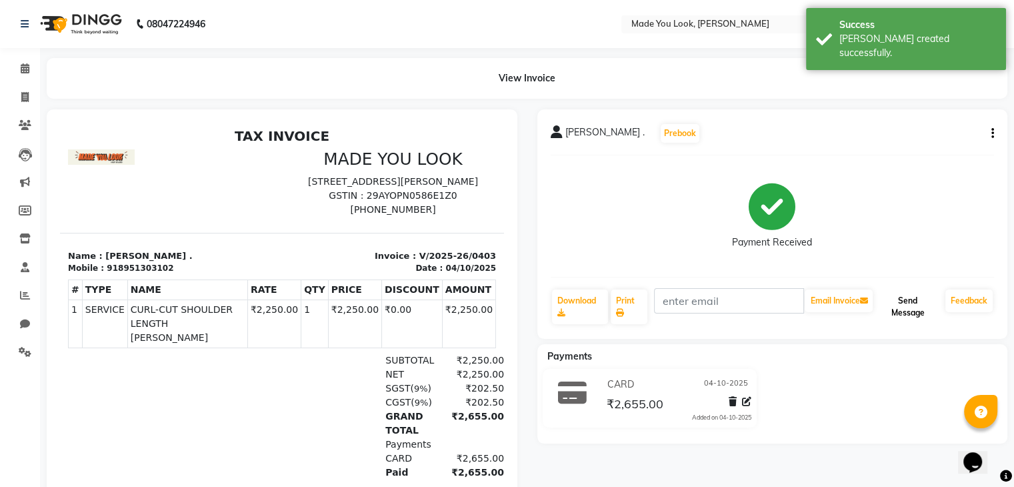
click at [903, 307] on button "Send Message" at bounding box center [908, 306] width 65 height 35
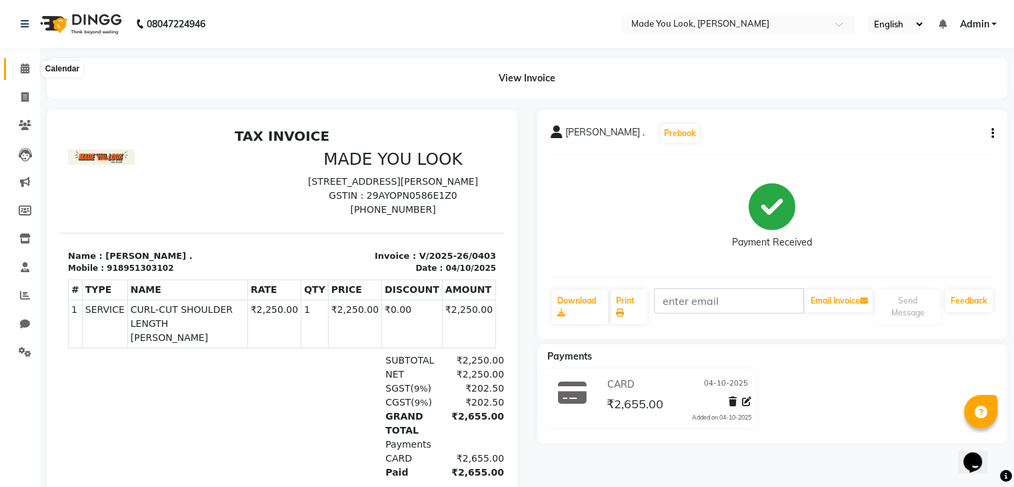
click at [24, 62] on span at bounding box center [24, 68] width 23 height 15
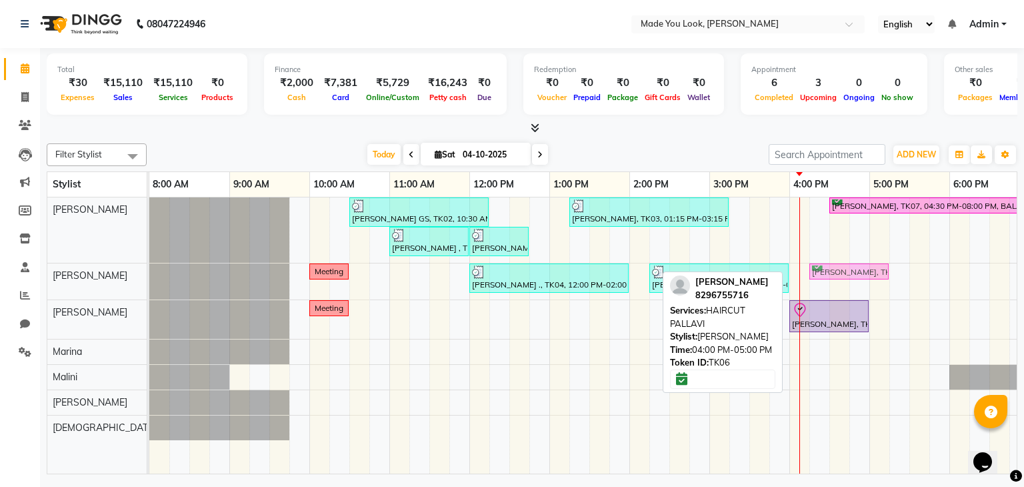
drag, startPoint x: 816, startPoint y: 272, endPoint x: 832, endPoint y: 270, distance: 16.1
click at [149, 270] on div "Meeting [PERSON_NAME] ., TK04, 12:00 PM-02:00 PM, CURL-CUT BELOW SHOULDER PALLA…" at bounding box center [149, 281] width 0 height 36
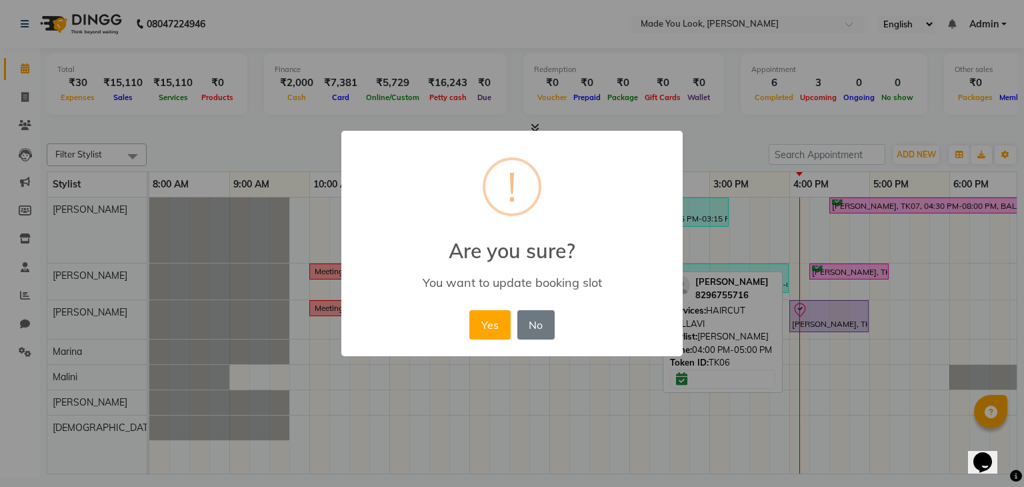
drag, startPoint x: 832, startPoint y: 270, endPoint x: 500, endPoint y: 319, distance: 335.7
click at [497, 320] on button "Yes" at bounding box center [489, 324] width 41 height 29
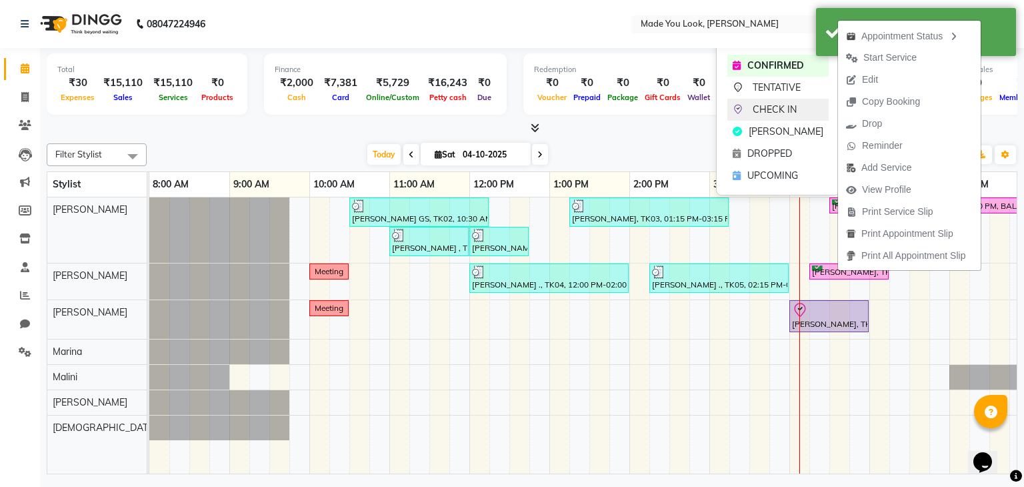
click at [771, 111] on span "CHECK IN" at bounding box center [775, 110] width 44 height 14
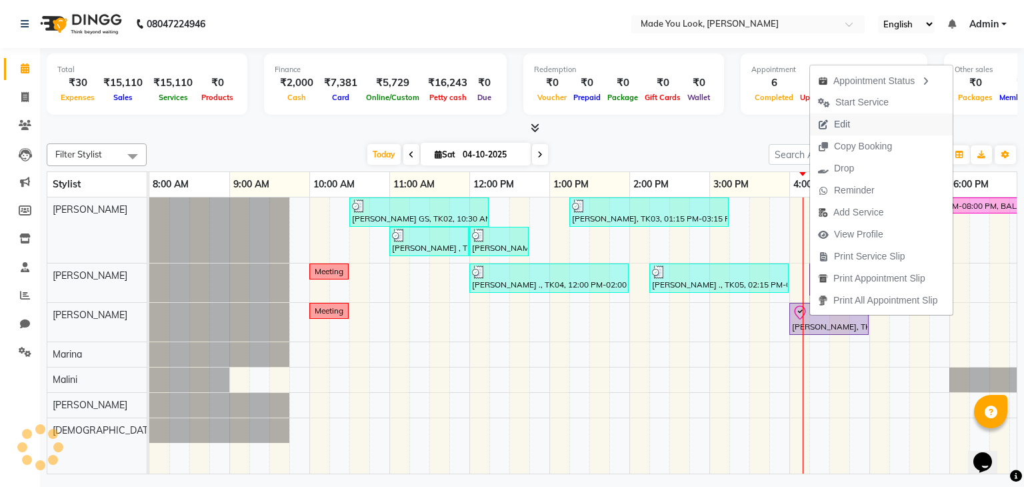
click at [868, 121] on button "Edit" at bounding box center [881, 124] width 143 height 22
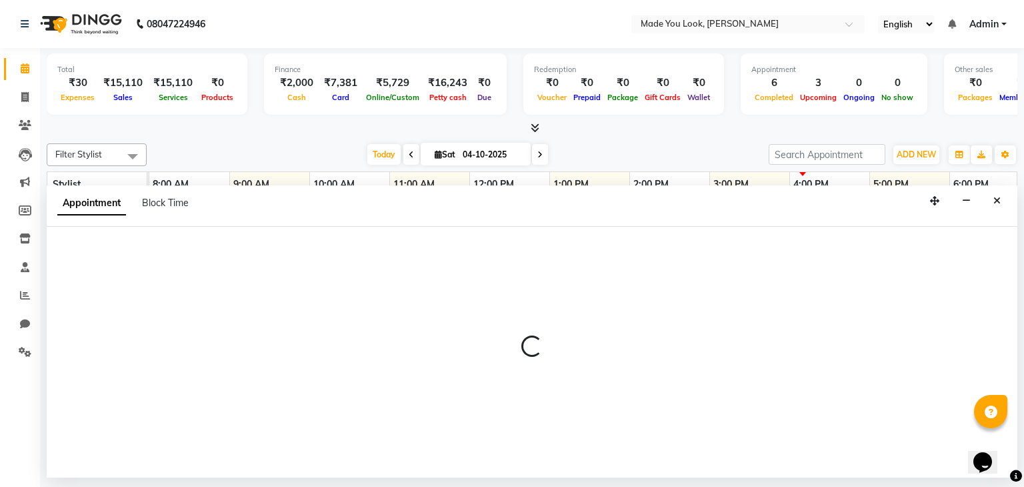
select select "91990"
select select "960"
select select "check-in"
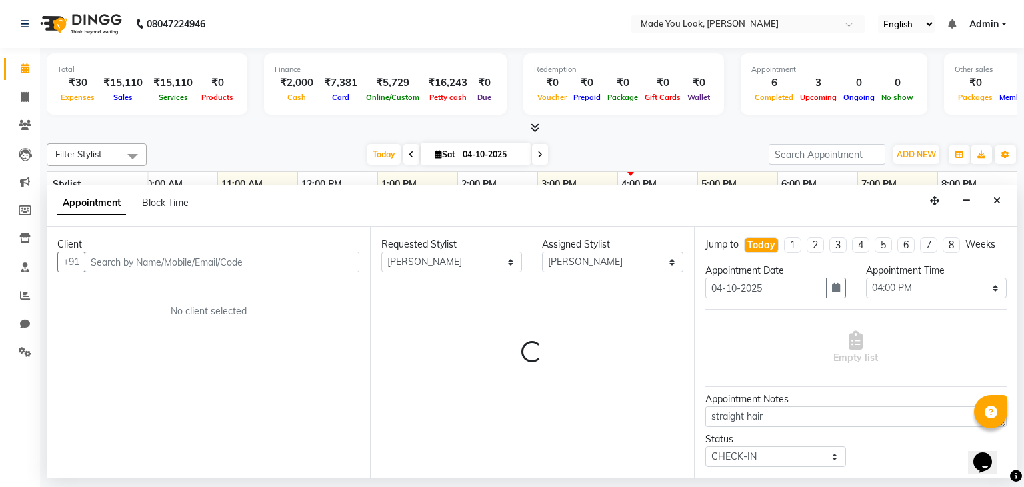
scroll to position [0, 172]
select select "4108"
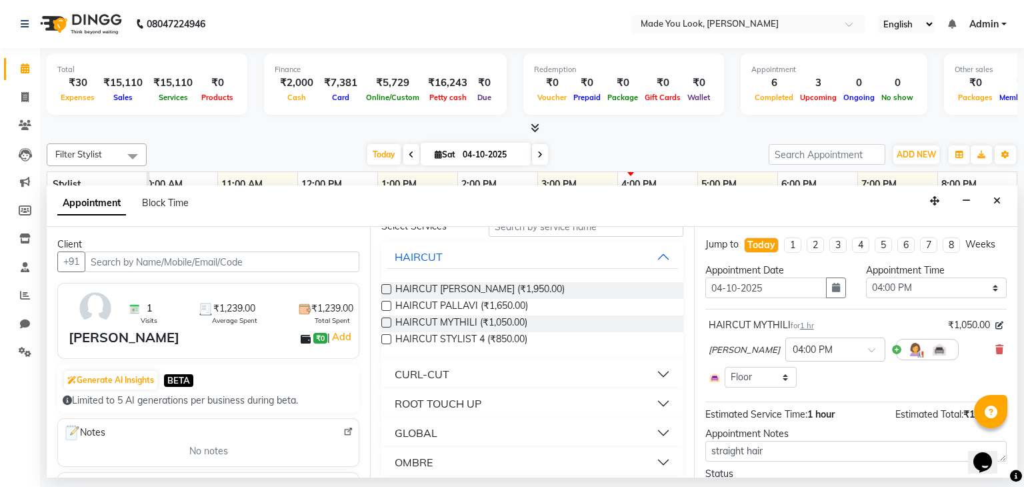
scroll to position [0, 0]
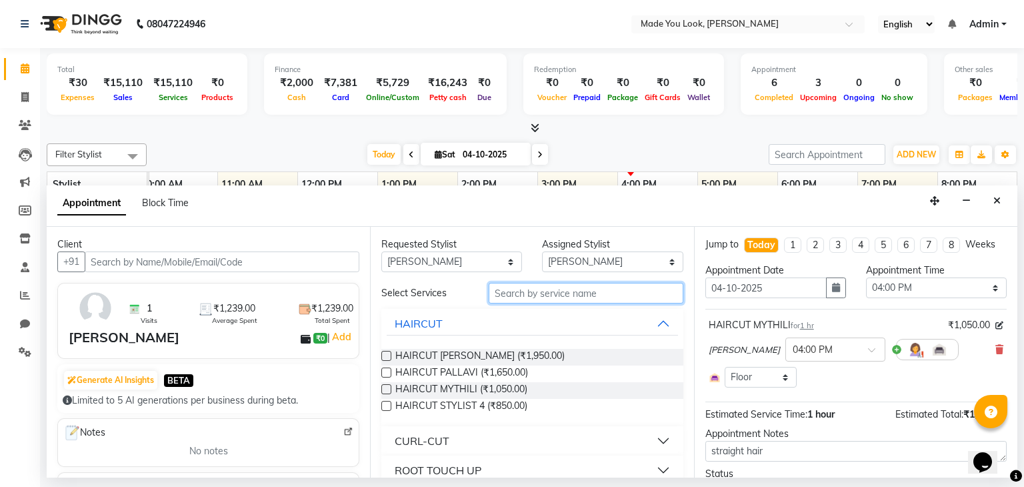
click at [581, 287] on input "text" at bounding box center [586, 293] width 195 height 21
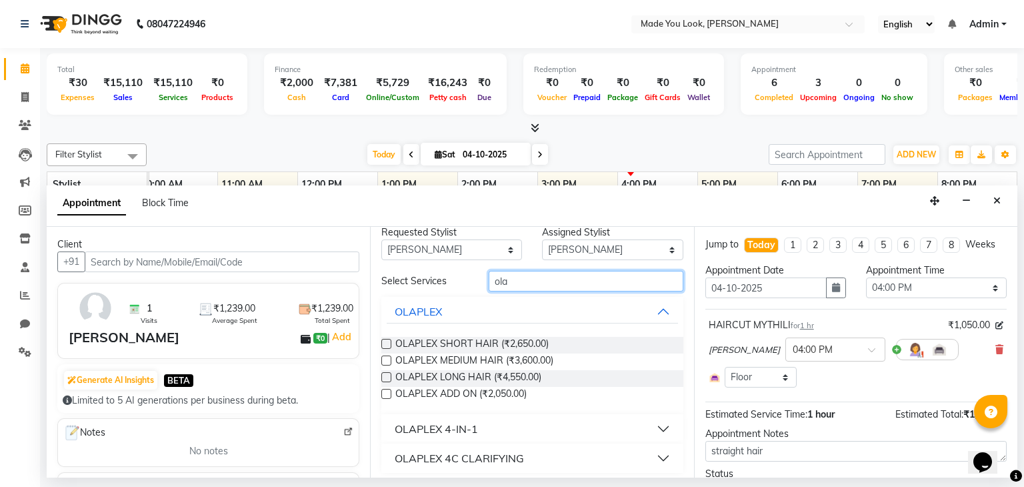
scroll to position [18, 0]
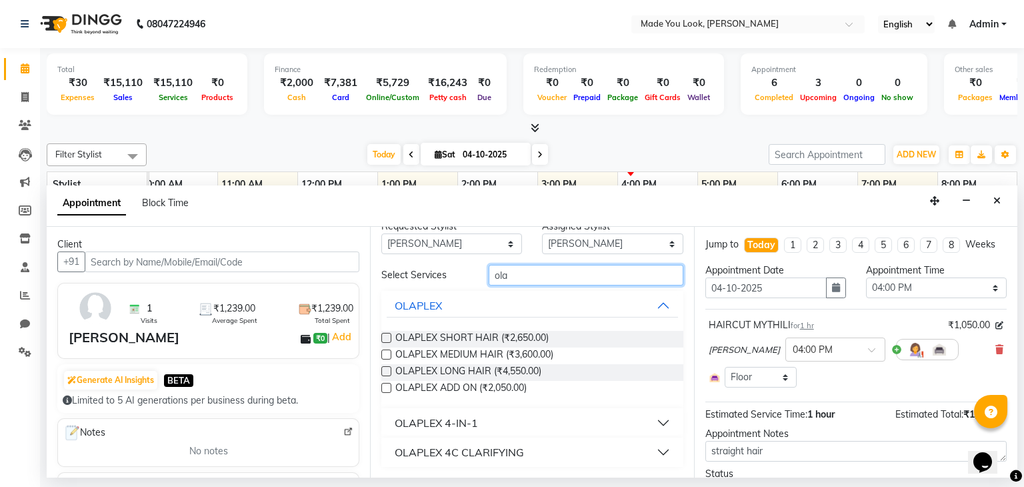
type input "ola"
click at [513, 449] on div "OLAPLEX 4C CLARIFYING" at bounding box center [459, 452] width 129 height 16
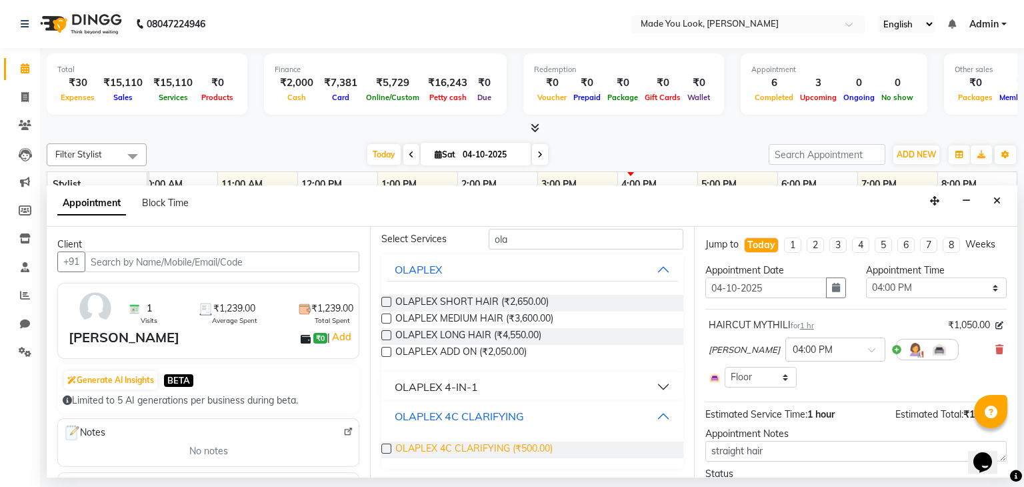
scroll to position [55, 0]
click at [387, 445] on label at bounding box center [386, 448] width 10 height 10
click at [387, 445] on input "checkbox" at bounding box center [385, 449] width 9 height 9
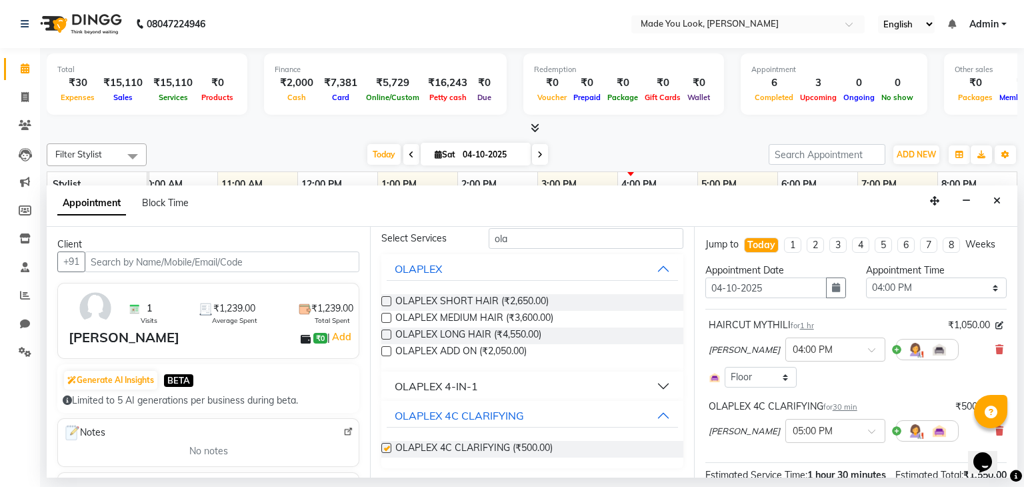
checkbox input "false"
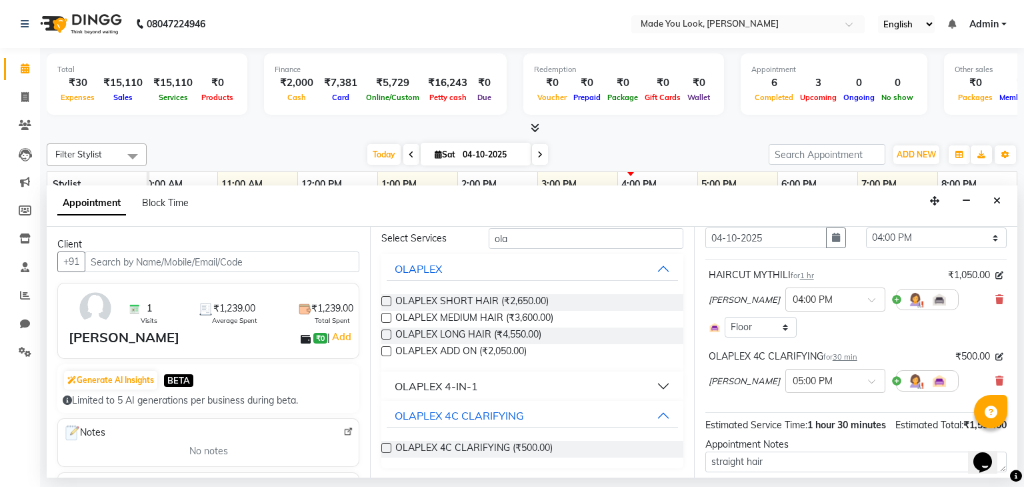
scroll to position [10, 0]
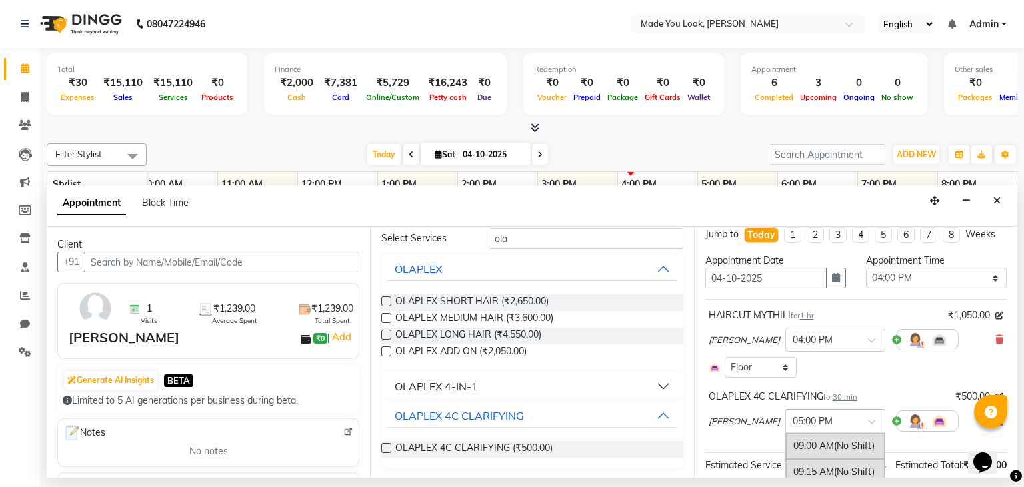
click at [814, 415] on input "text" at bounding box center [822, 420] width 59 height 14
click at [806, 458] on div "04:30 PM" at bounding box center [835, 463] width 99 height 25
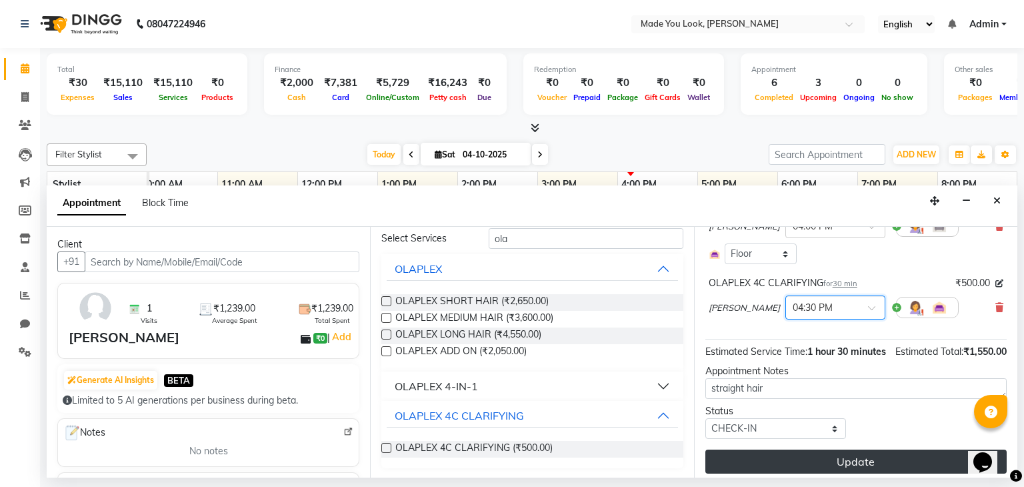
scroll to position [143, 0]
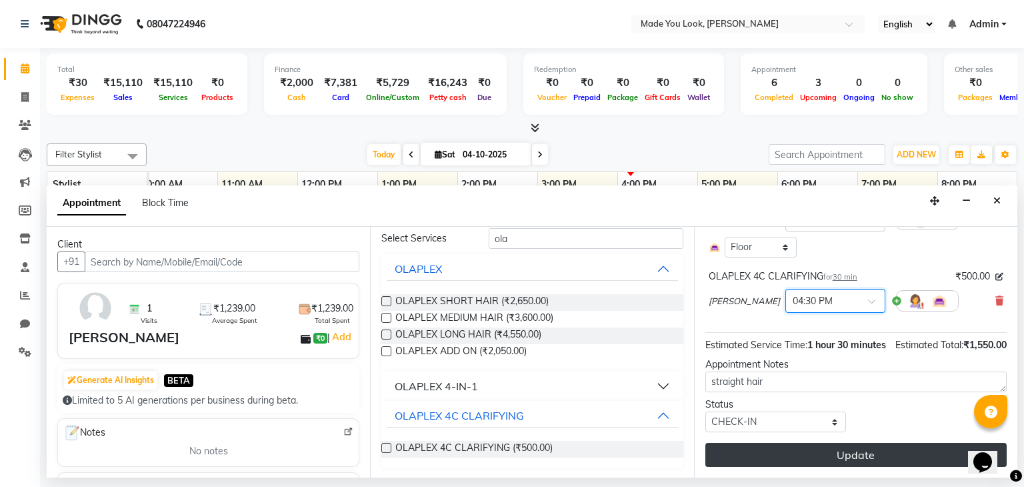
click at [852, 443] on button "Update" at bounding box center [855, 455] width 301 height 24
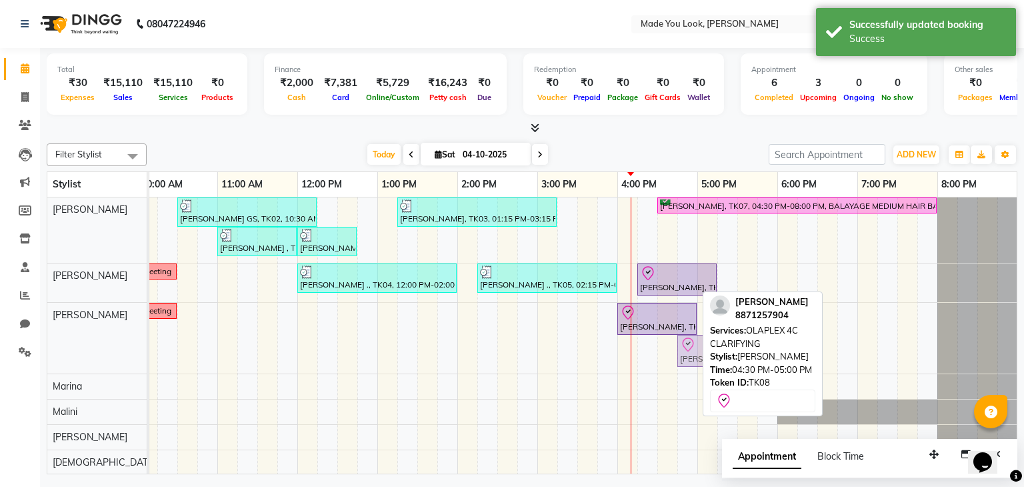
drag, startPoint x: 680, startPoint y: 356, endPoint x: 709, endPoint y: 308, distance: 56.3
click at [709, 308] on div "Filter Stylist Select All [PERSON_NAME] [PERSON_NAME] [PERSON_NAME] [PERSON_NAM…" at bounding box center [532, 306] width 971 height 336
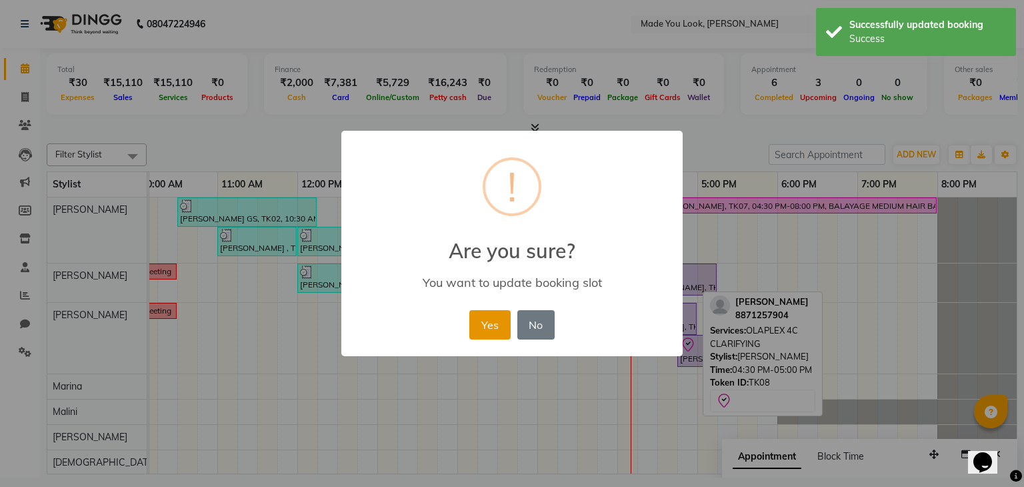
click at [493, 325] on button "Yes" at bounding box center [489, 324] width 41 height 29
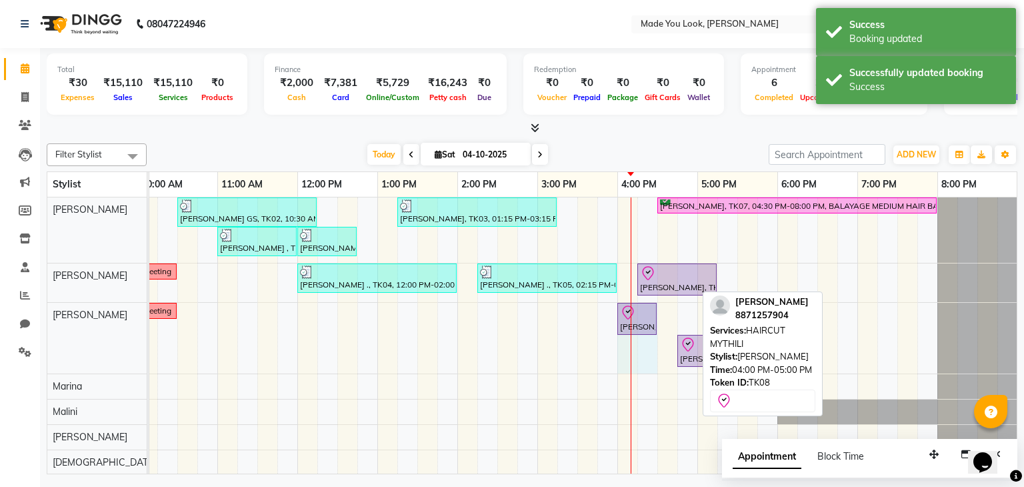
drag, startPoint x: 693, startPoint y: 315, endPoint x: 653, endPoint y: 323, distance: 40.7
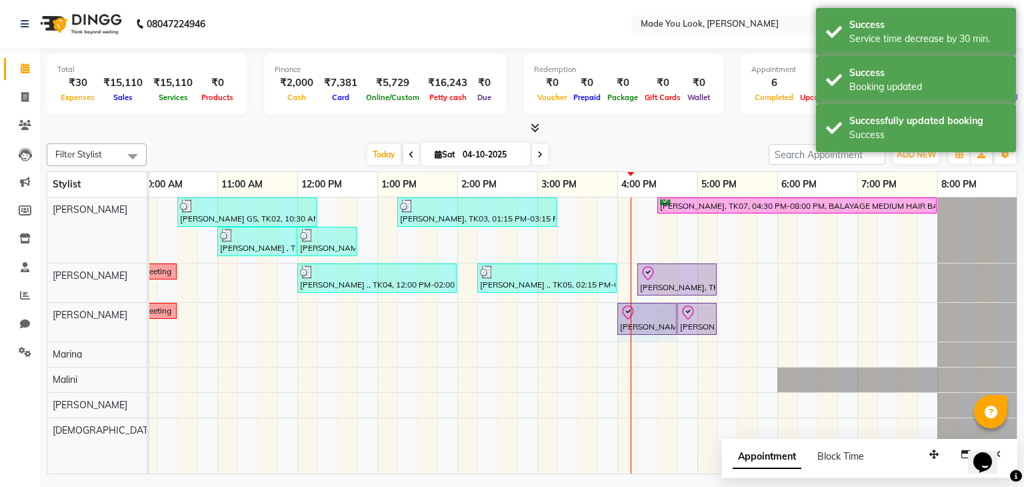
click at [686, 131] on div at bounding box center [532, 128] width 971 height 14
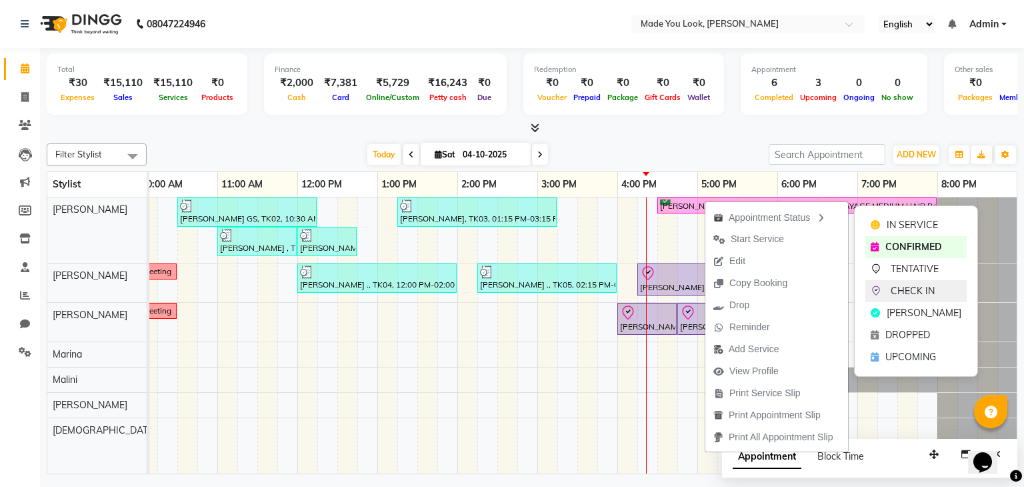
click at [914, 292] on span "CHECK IN" at bounding box center [913, 291] width 44 height 14
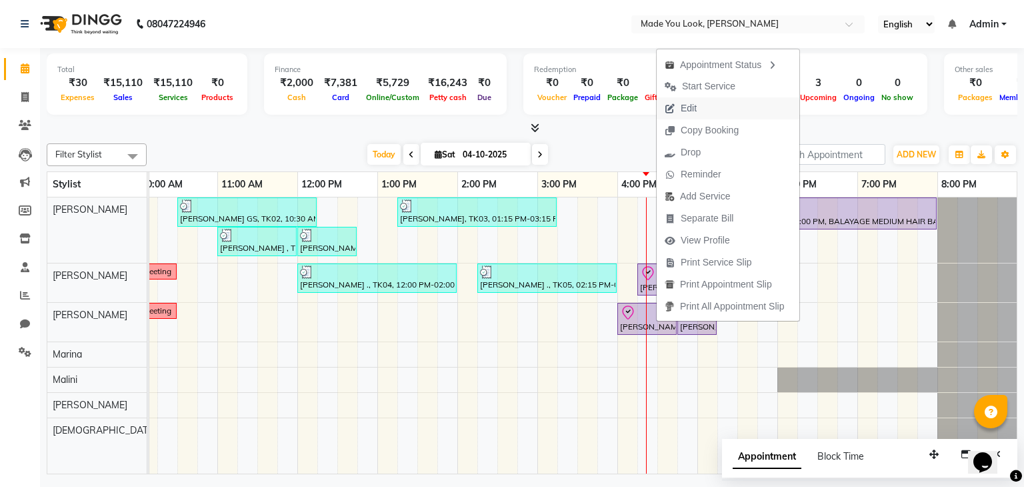
click at [697, 105] on span "Edit" at bounding box center [681, 108] width 48 height 22
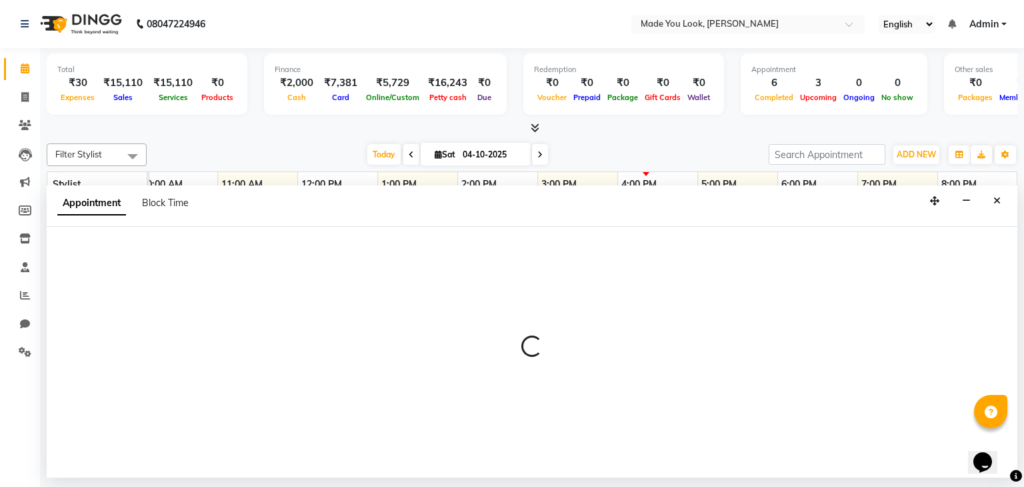
select select "91990"
select select "960"
select select "check-in"
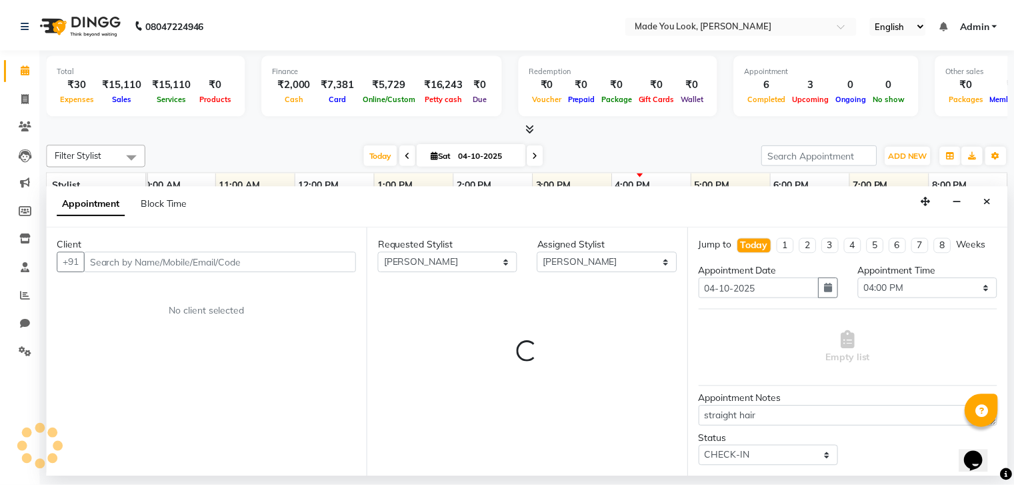
scroll to position [0, 172]
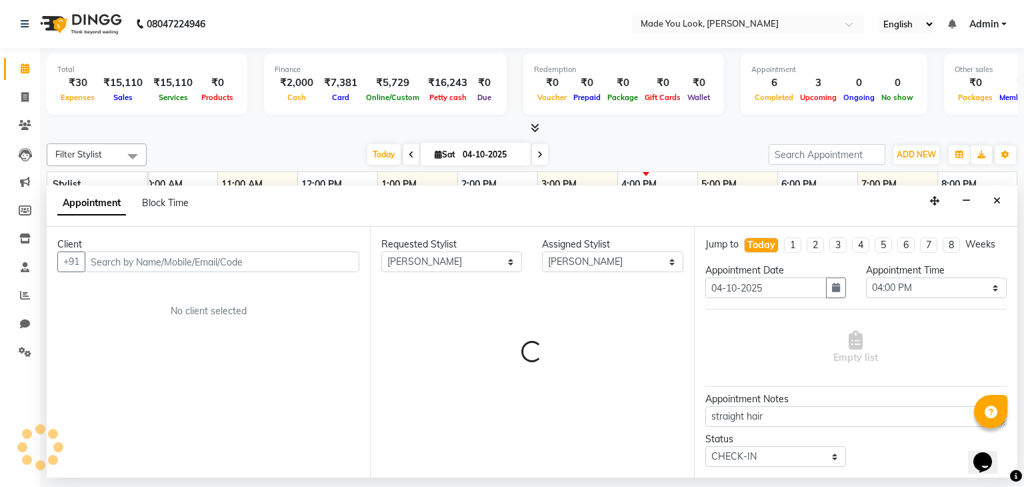
select select "4108"
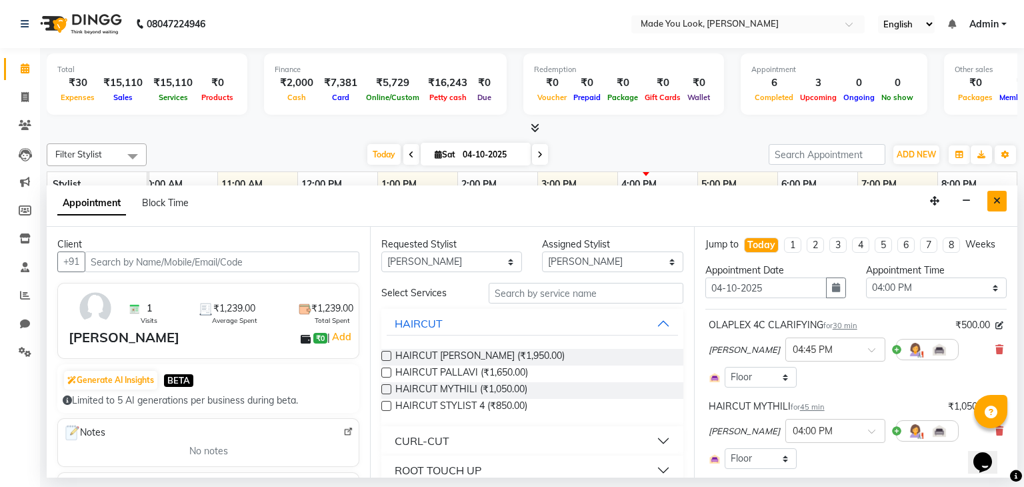
click at [998, 202] on icon "Close" at bounding box center [997, 200] width 7 height 9
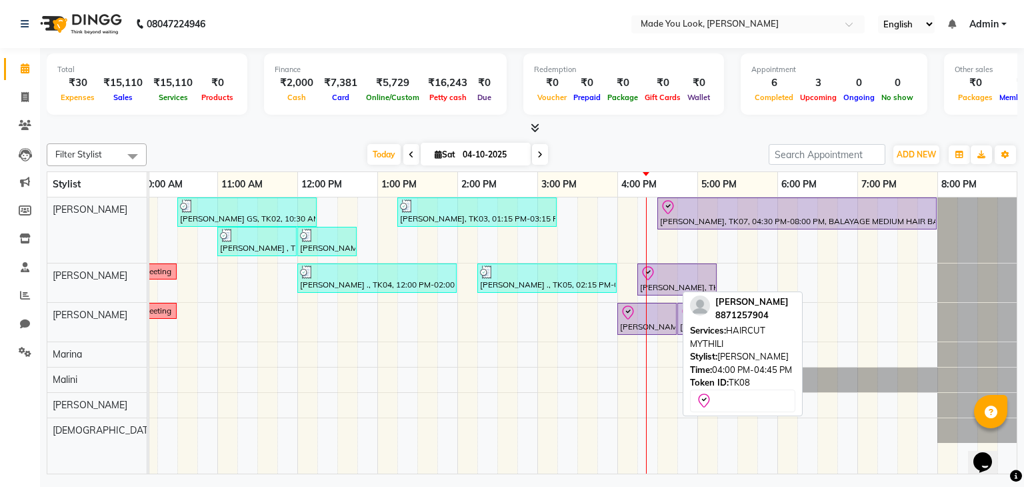
click at [657, 323] on div "[PERSON_NAME], TK08, 04:00 PM-04:45 PM, HAIRCUT MYTHILI" at bounding box center [647, 319] width 57 height 28
click at [653, 317] on div at bounding box center [647, 313] width 54 height 16
select select "8"
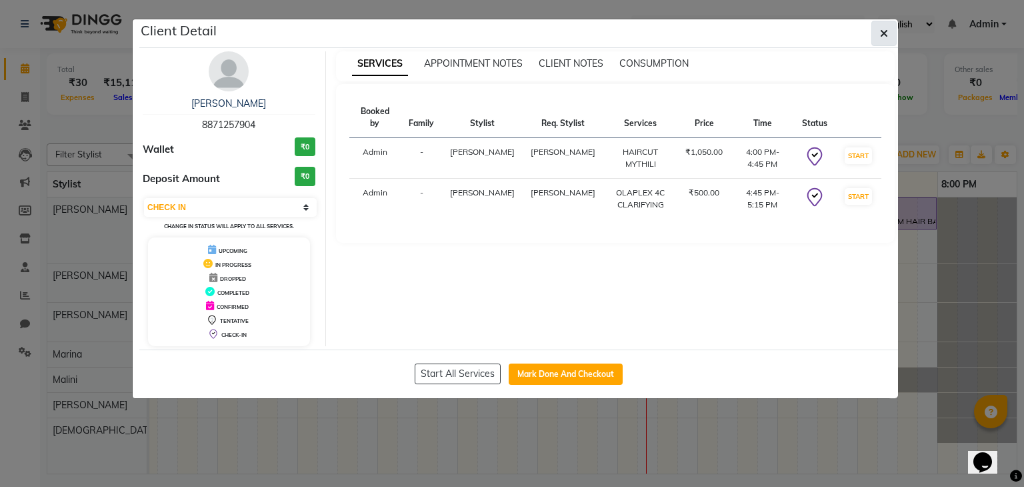
click at [888, 25] on button "button" at bounding box center [884, 33] width 25 height 25
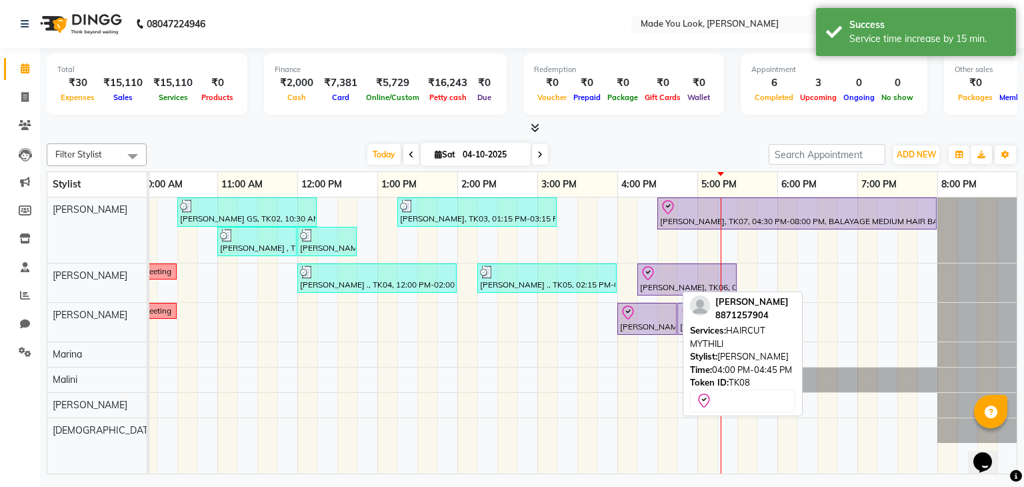
click at [657, 317] on div at bounding box center [647, 313] width 54 height 16
select select "8"
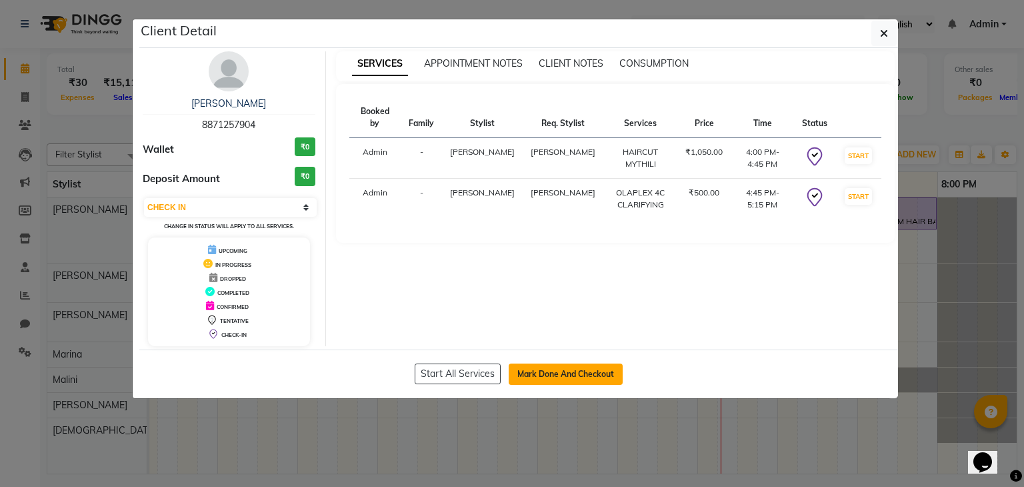
click at [581, 365] on button "Mark Done And Checkout" at bounding box center [566, 373] width 114 height 21
select select "8181"
select select "service"
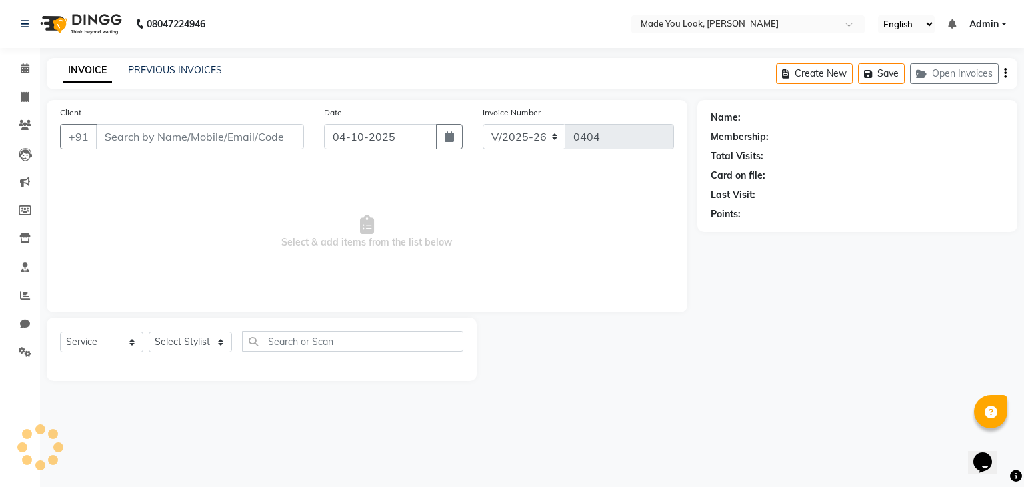
type input "8871257904"
select select "91990"
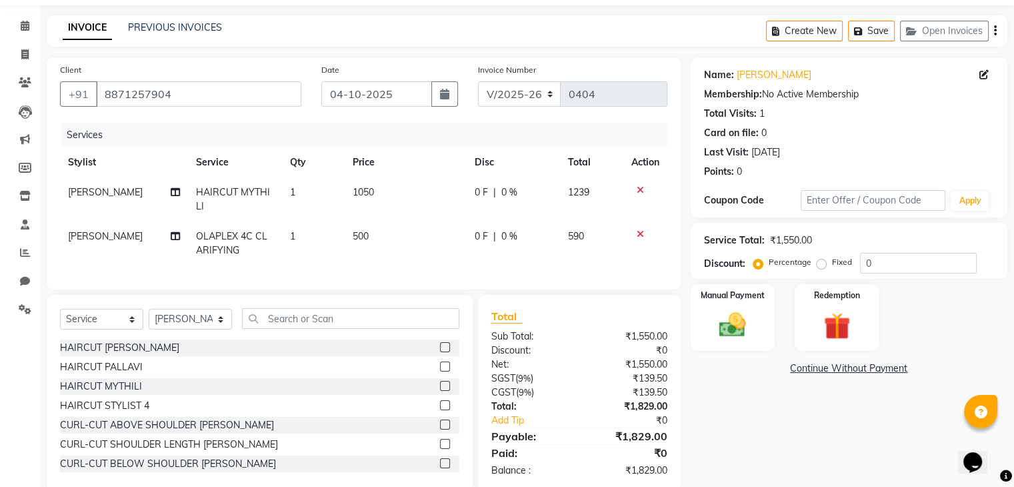
scroll to position [78, 0]
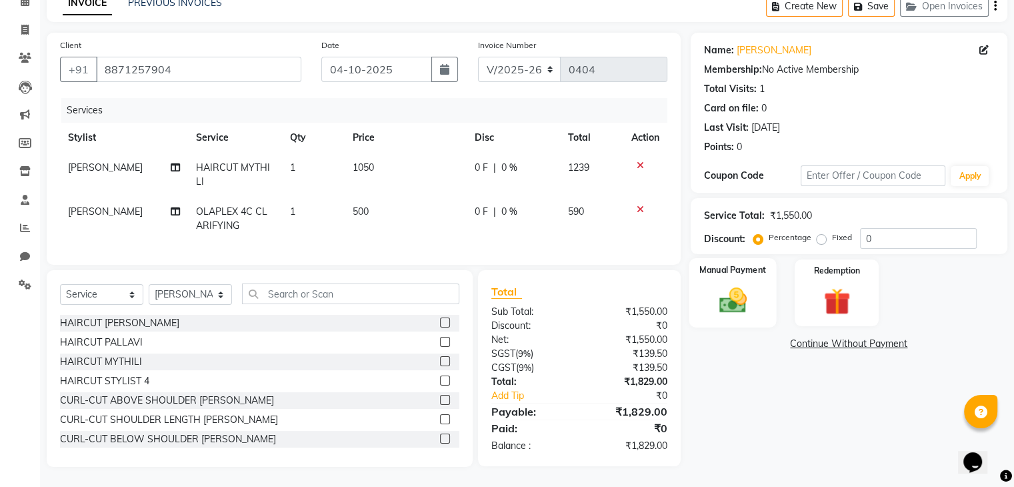
click at [740, 286] on img at bounding box center [732, 301] width 45 height 32
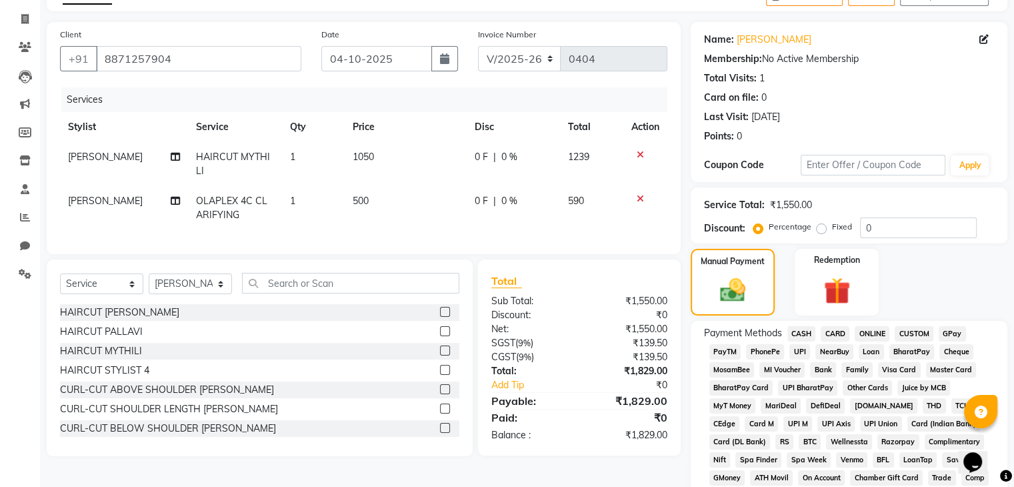
click at [794, 353] on span "UPI" at bounding box center [800, 351] width 21 height 15
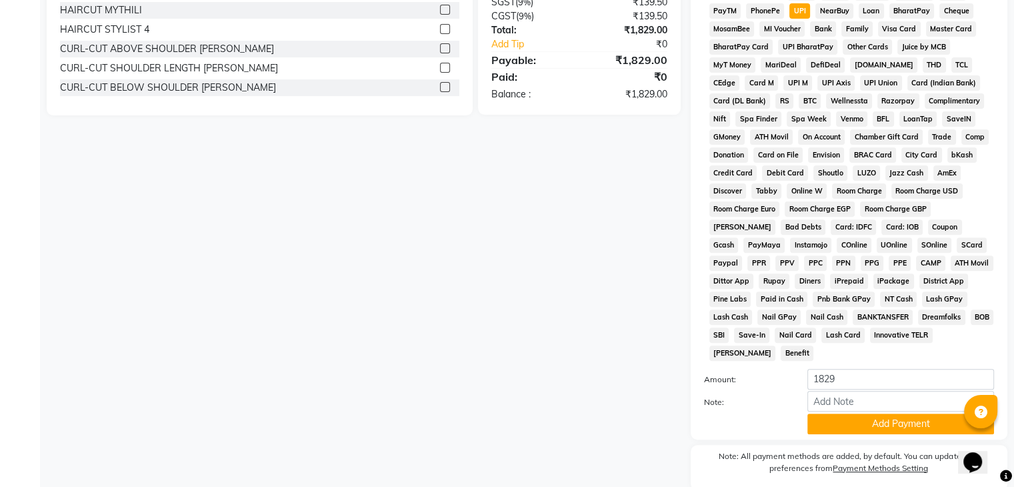
scroll to position [462, 0]
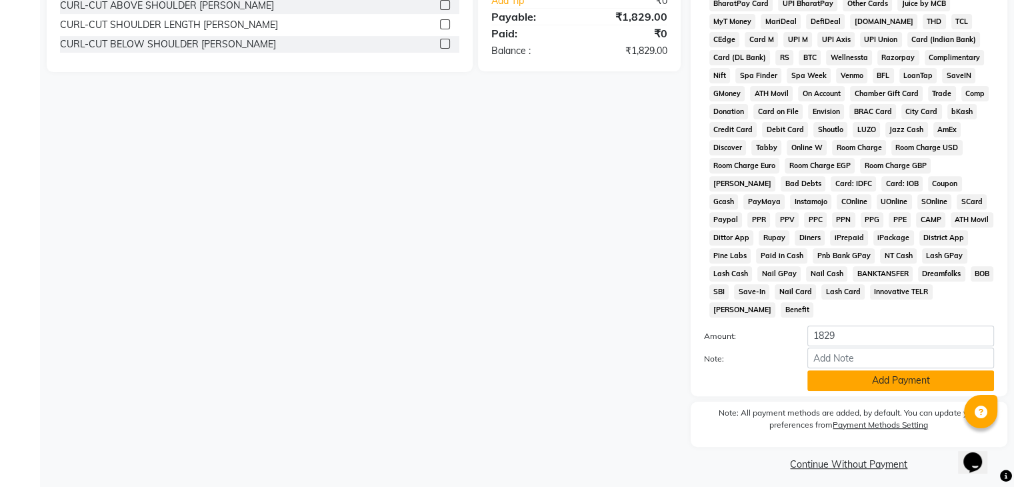
click at [882, 377] on button "Add Payment" at bounding box center [901, 380] width 187 height 21
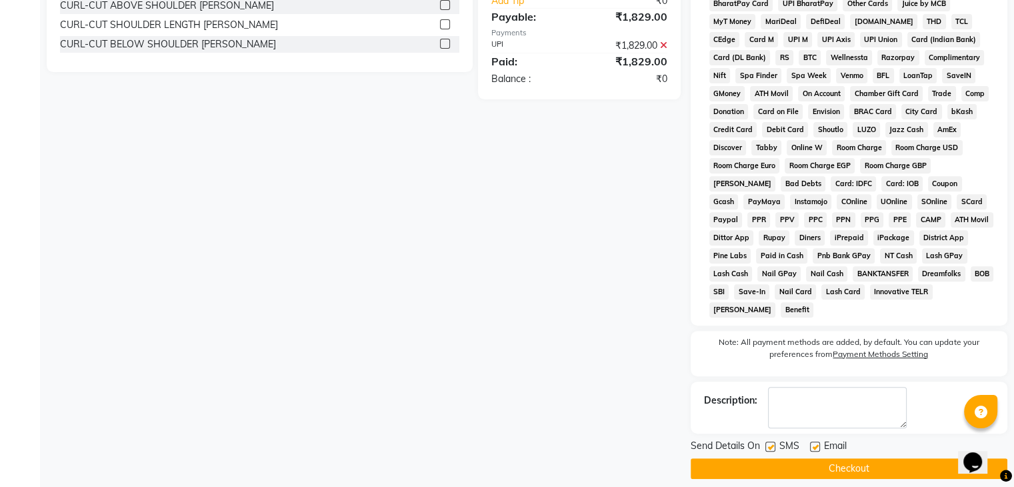
click at [868, 461] on button "Checkout" at bounding box center [849, 468] width 317 height 21
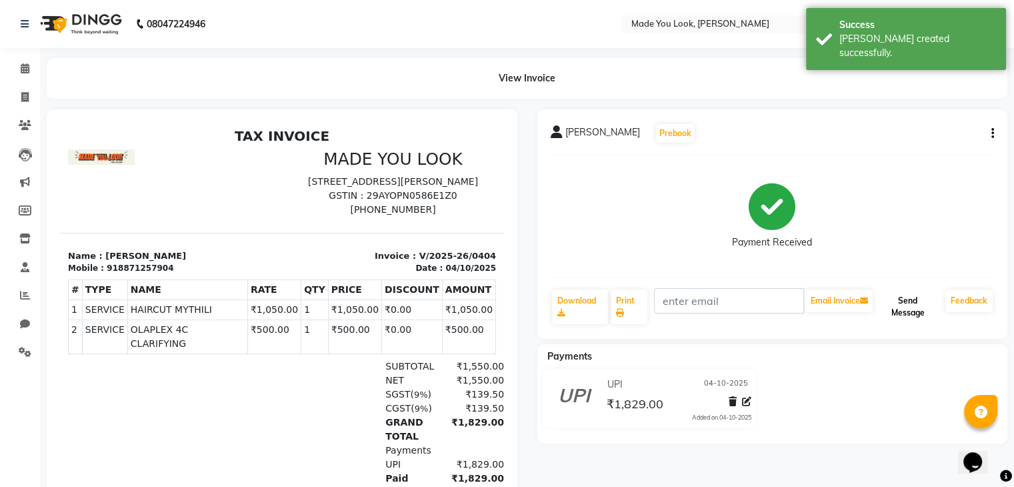
click at [914, 306] on button "Send Message" at bounding box center [908, 306] width 65 height 35
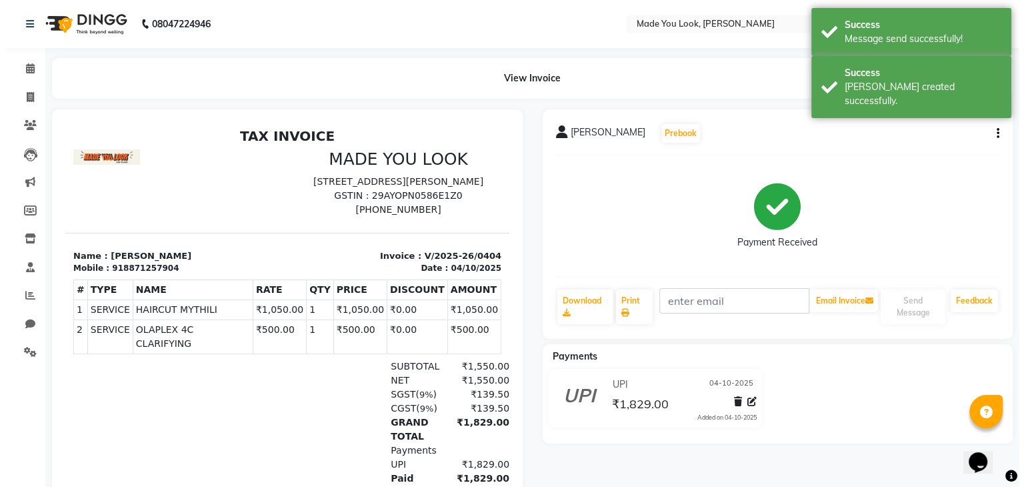
scroll to position [5, 0]
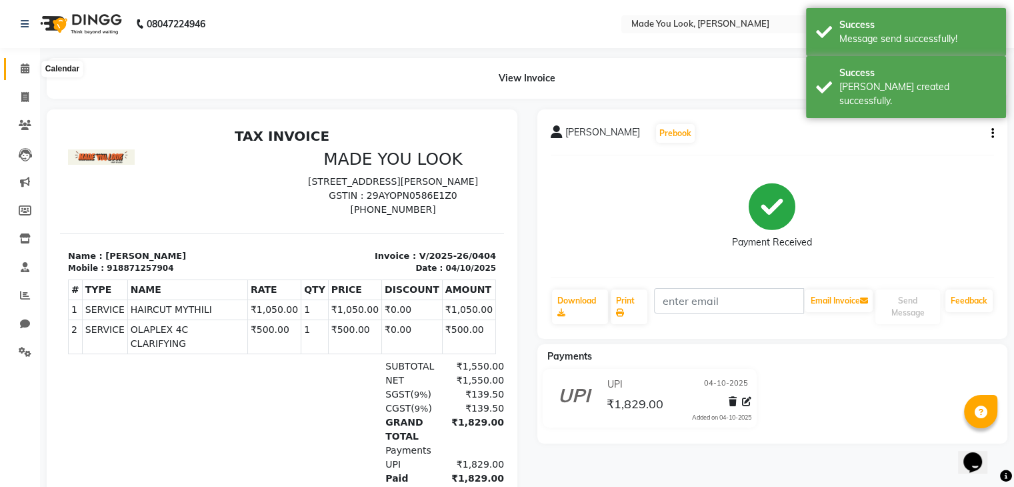
click at [24, 71] on icon at bounding box center [25, 68] width 9 height 10
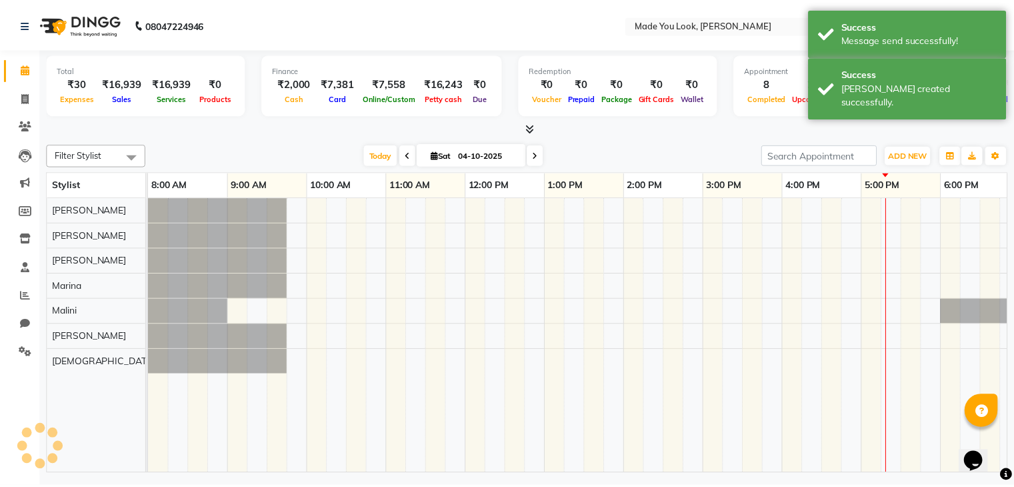
scroll to position [0, 172]
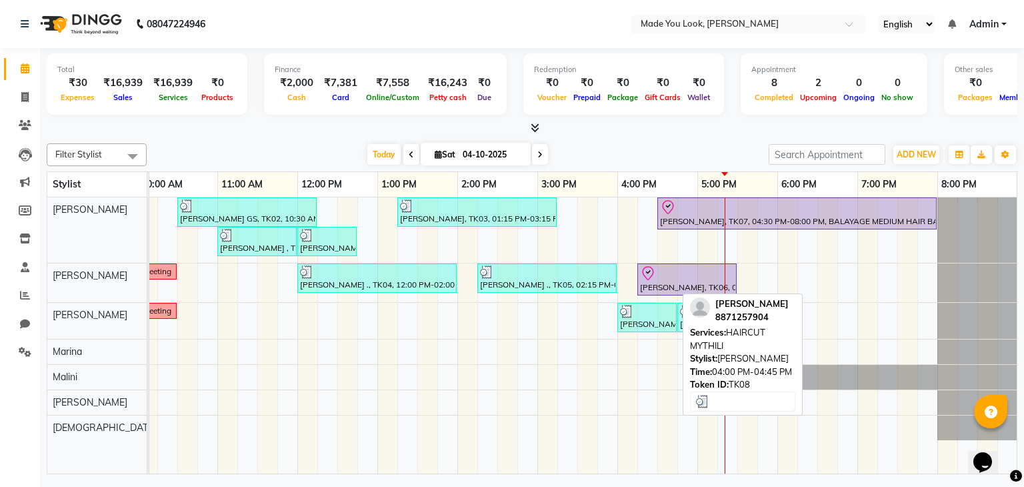
click at [643, 319] on div "[PERSON_NAME], TK08, 04:00 PM-04:45 PM, HAIRCUT MYTHILI" at bounding box center [647, 317] width 57 height 25
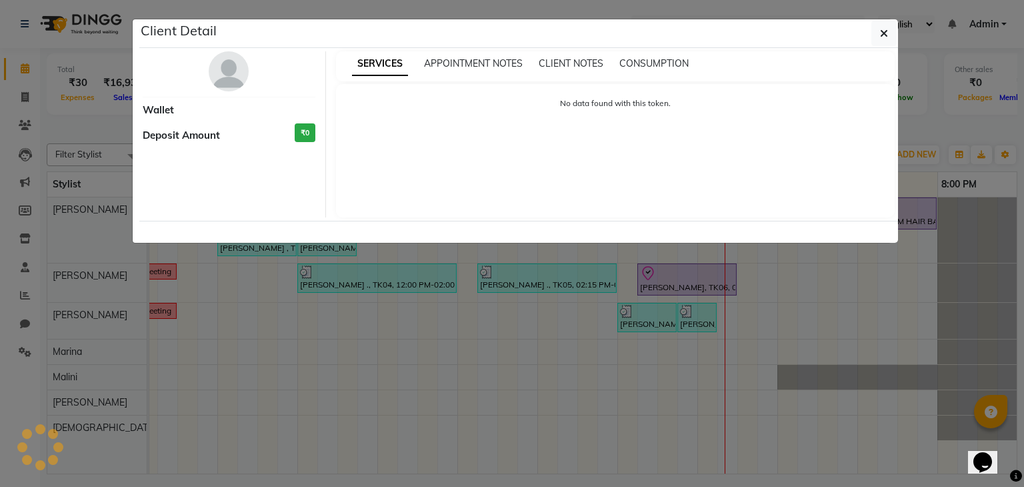
select select "3"
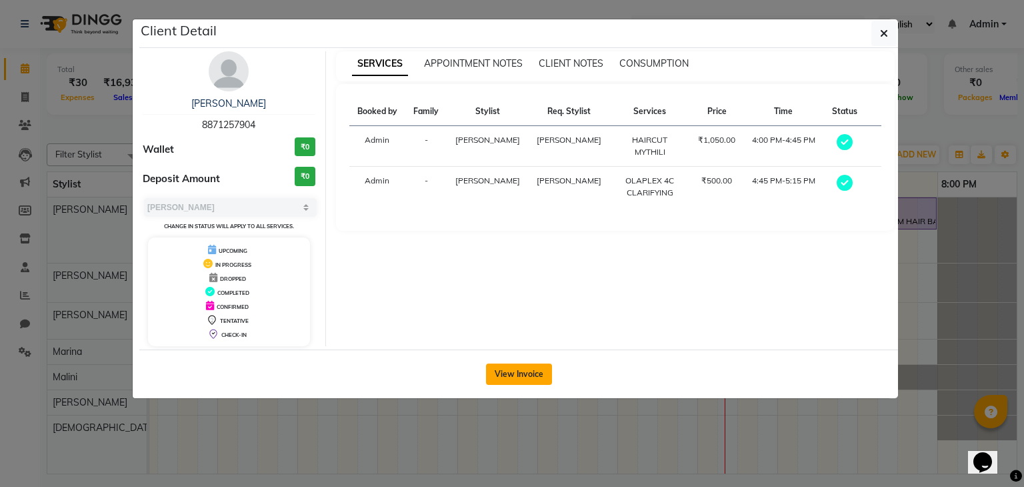
click at [521, 367] on button "View Invoice" at bounding box center [519, 373] width 66 height 21
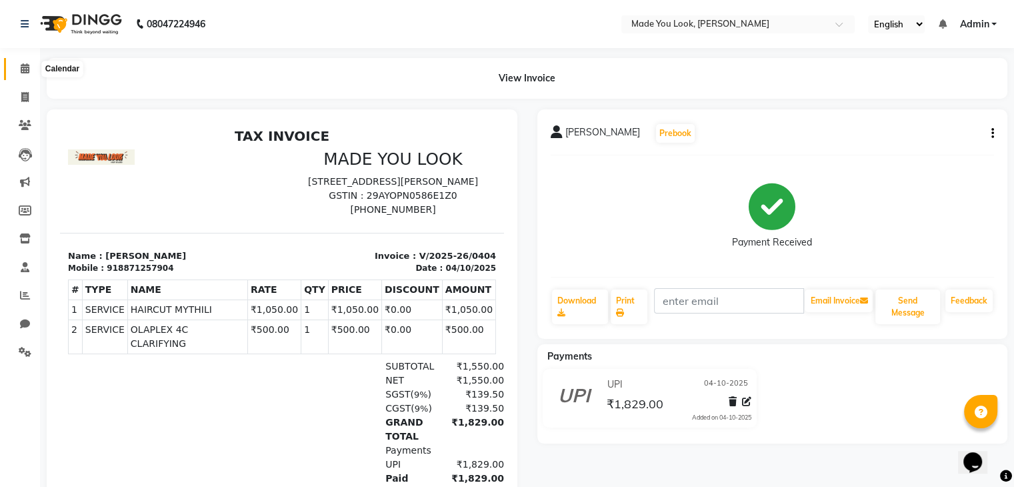
click at [22, 67] on icon at bounding box center [25, 68] width 9 height 10
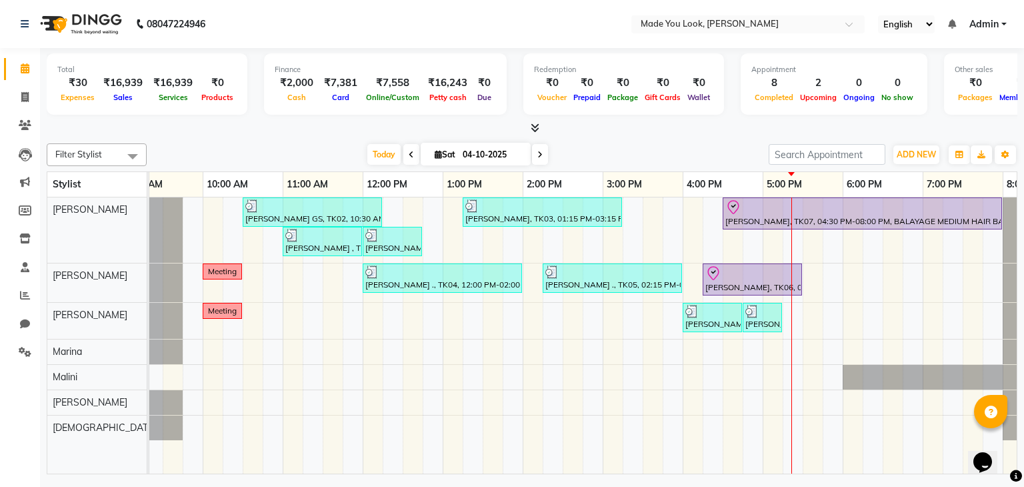
scroll to position [0, 129]
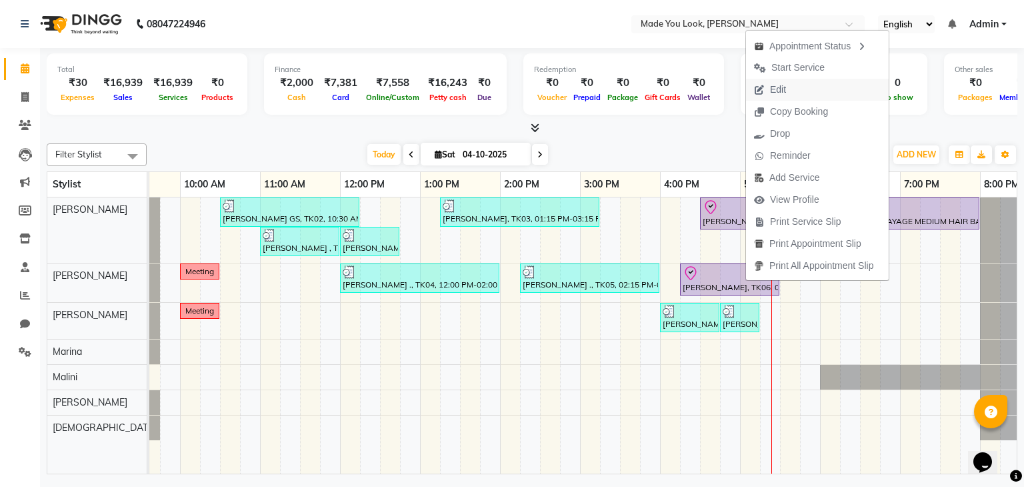
click at [786, 83] on span "Edit" at bounding box center [778, 90] width 16 height 14
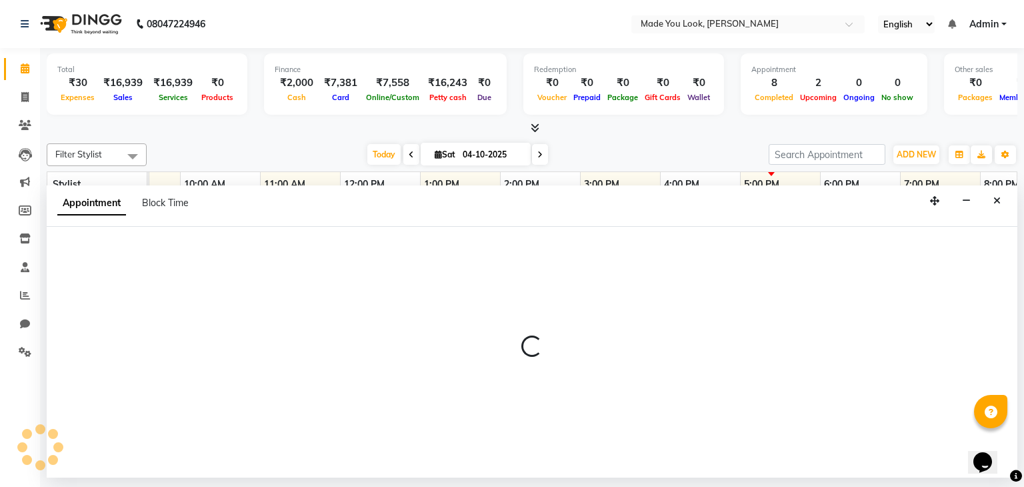
select select "check-in"
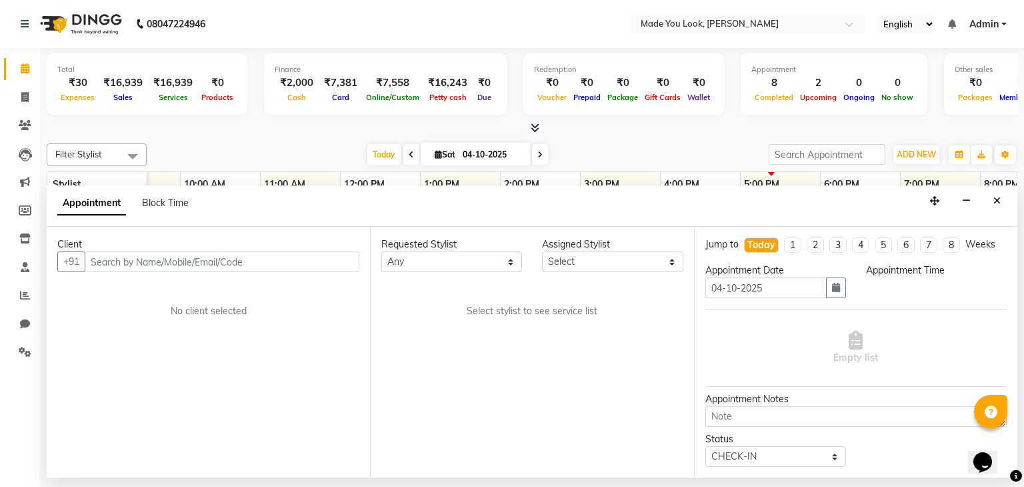
scroll to position [0, 0]
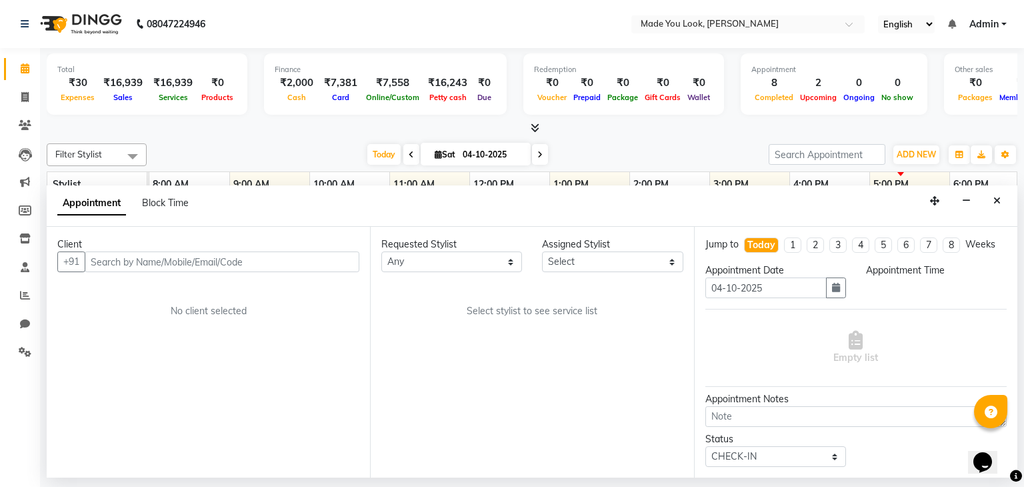
select select "83313"
select select "975"
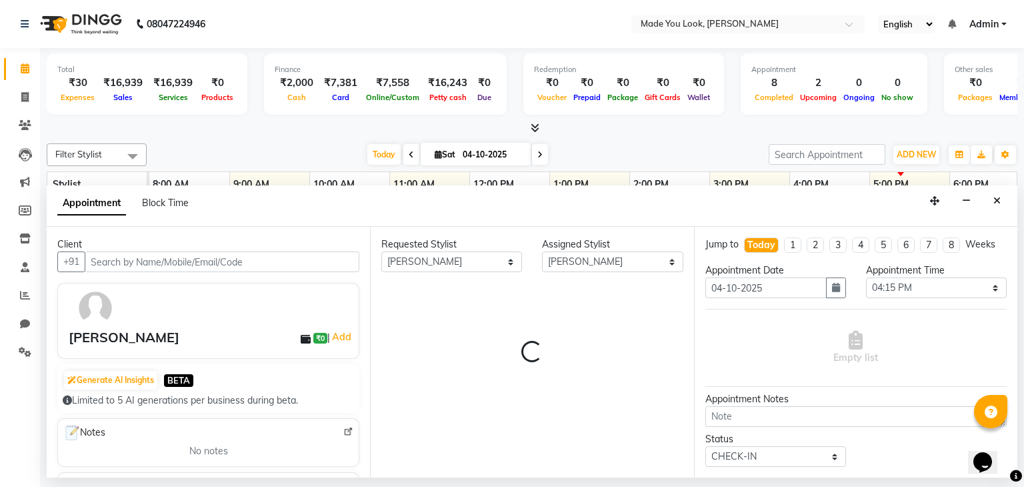
scroll to position [0, 172]
select select "4108"
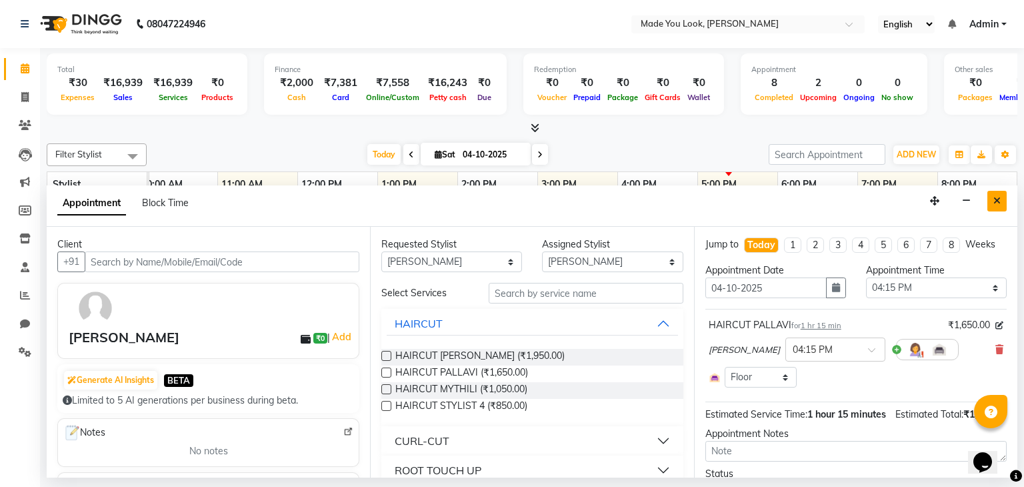
click at [995, 201] on icon "Close" at bounding box center [997, 200] width 7 height 9
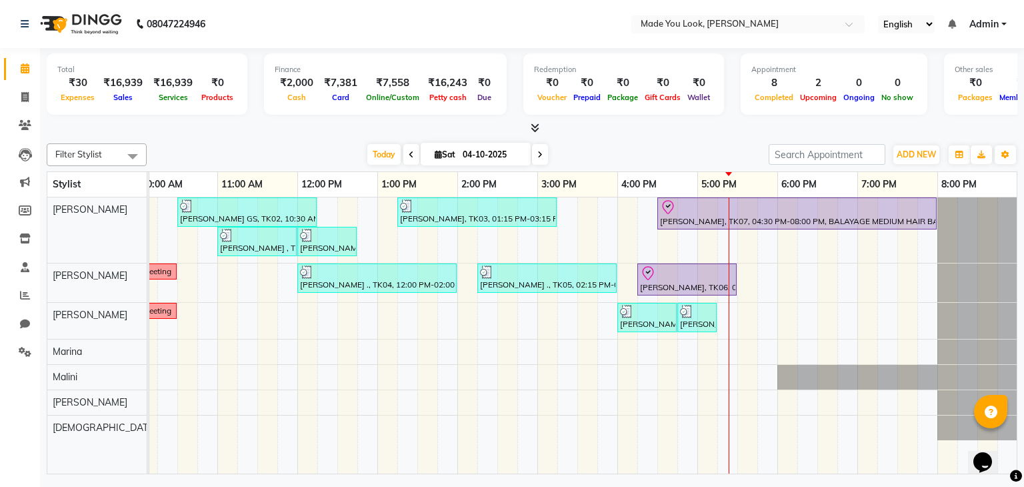
click at [537, 153] on icon at bounding box center [539, 155] width 5 height 8
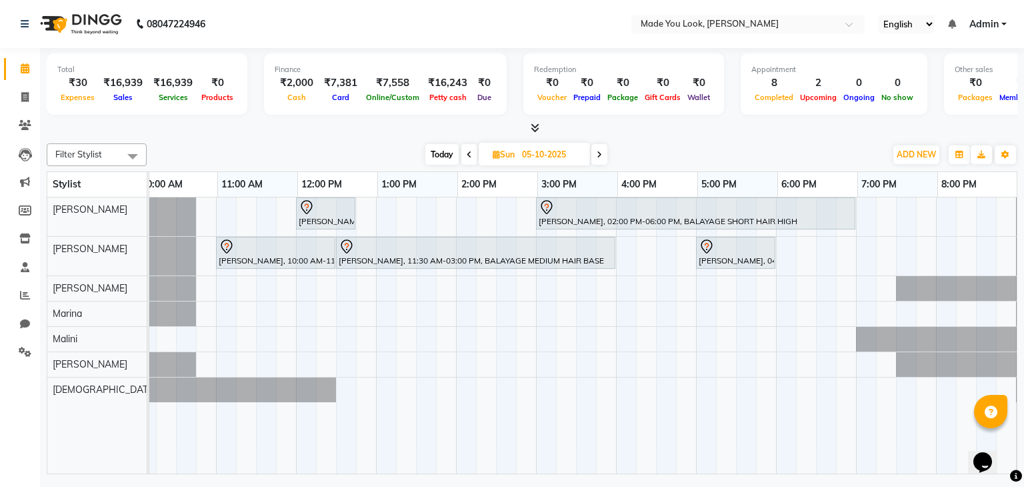
scroll to position [0, 41]
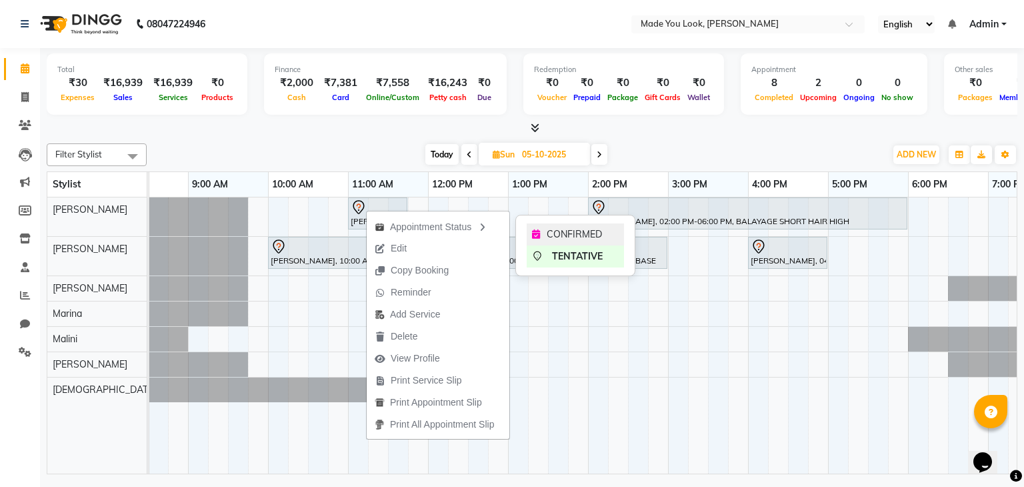
click at [593, 231] on span "CONFIRMED" at bounding box center [574, 234] width 55 height 14
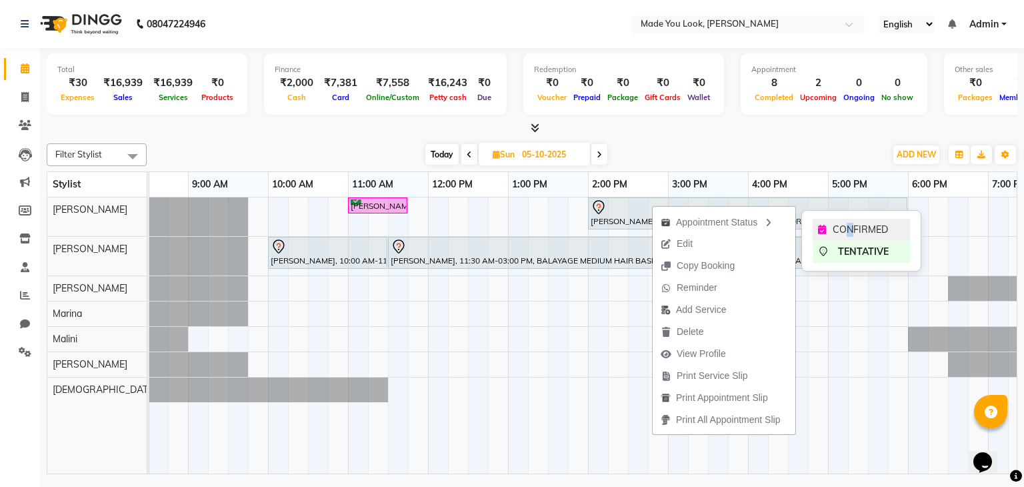
click at [848, 227] on span "CONFIRMED" at bounding box center [860, 230] width 55 height 14
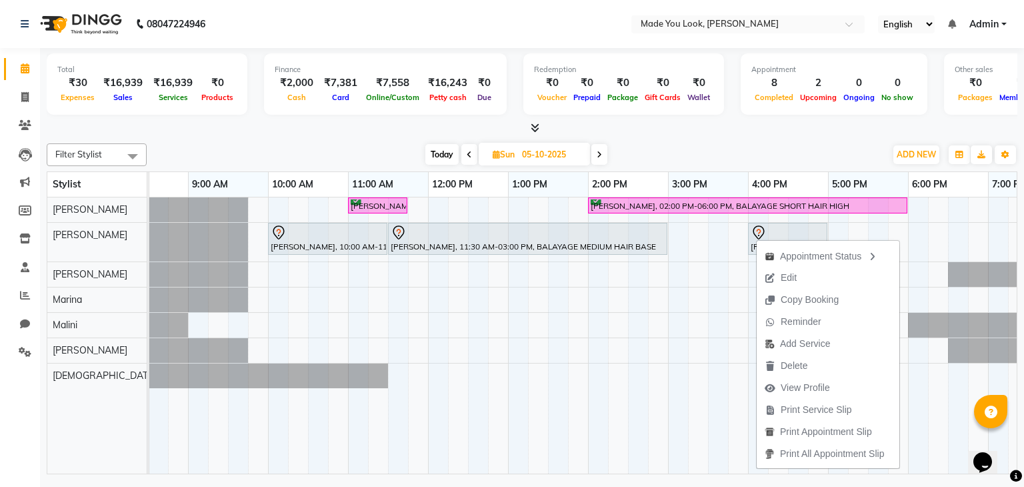
click at [760, 131] on div at bounding box center [532, 128] width 971 height 14
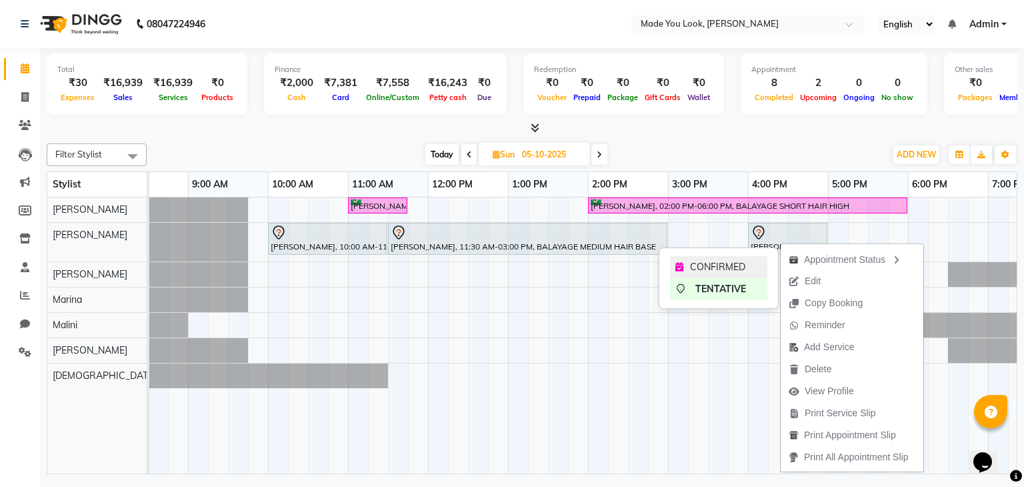
click at [734, 263] on span "CONFIRMED" at bounding box center [717, 267] width 55 height 14
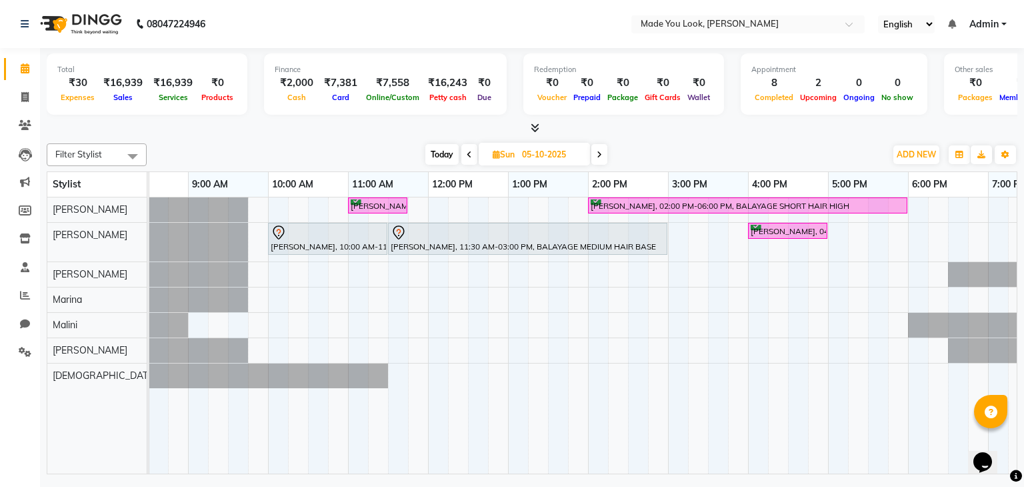
click at [449, 153] on span "Today" at bounding box center [441, 154] width 33 height 21
type input "04-10-2025"
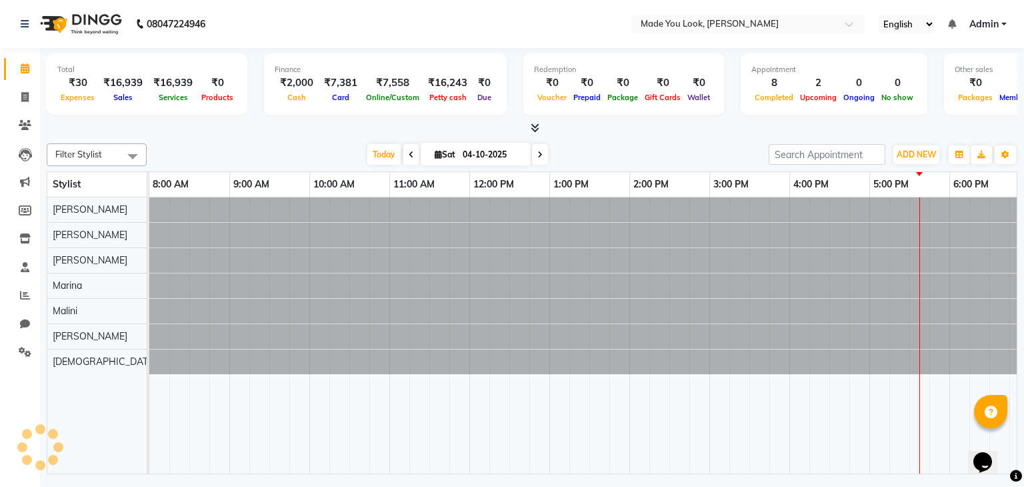
scroll to position [0, 172]
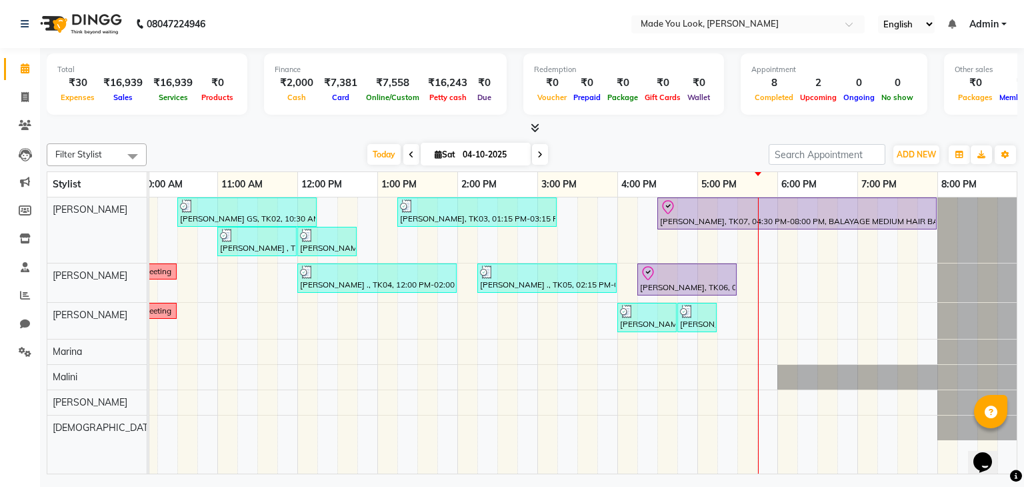
click at [462, 149] on input "04-10-2025" at bounding box center [492, 155] width 67 height 20
select select "10"
select select "2025"
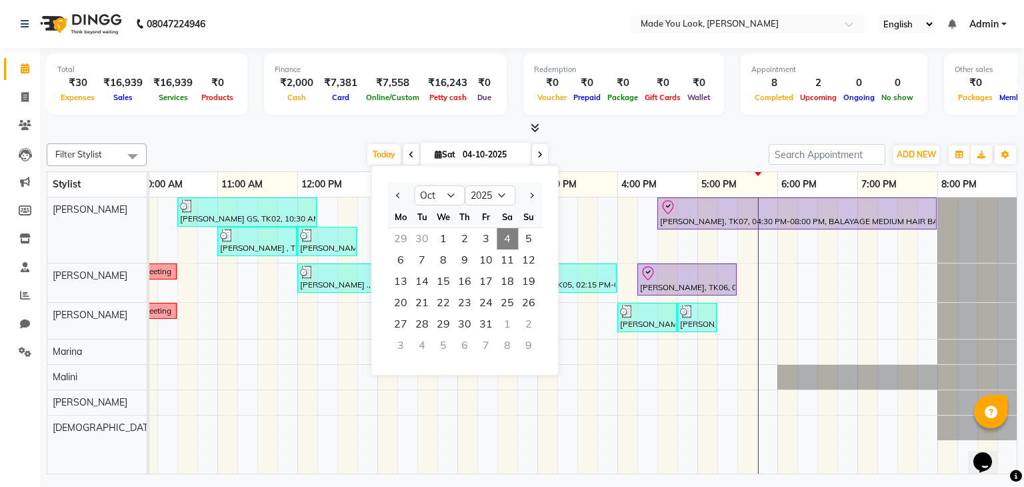
click at [543, 150] on span at bounding box center [540, 154] width 16 height 21
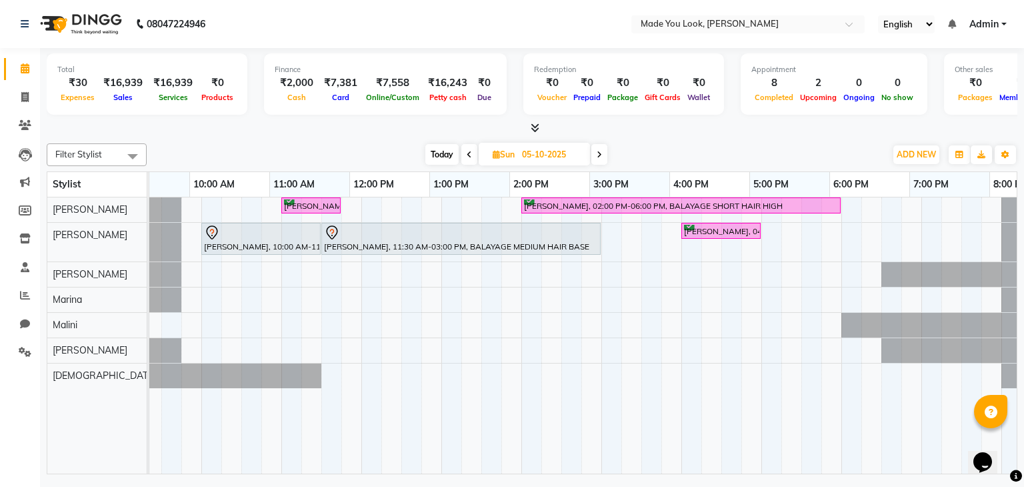
scroll to position [0, 108]
click at [453, 150] on span "Today" at bounding box center [441, 154] width 33 height 21
type input "04-10-2025"
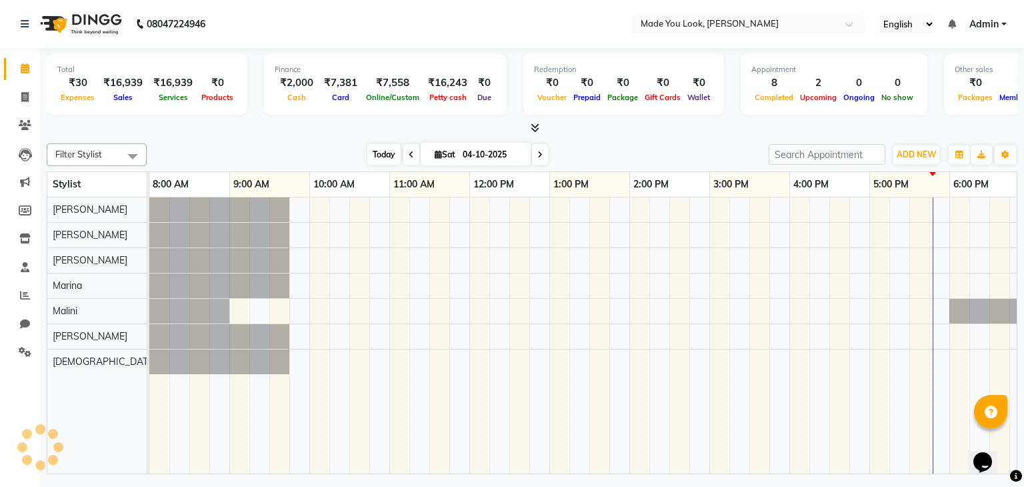
scroll to position [0, 172]
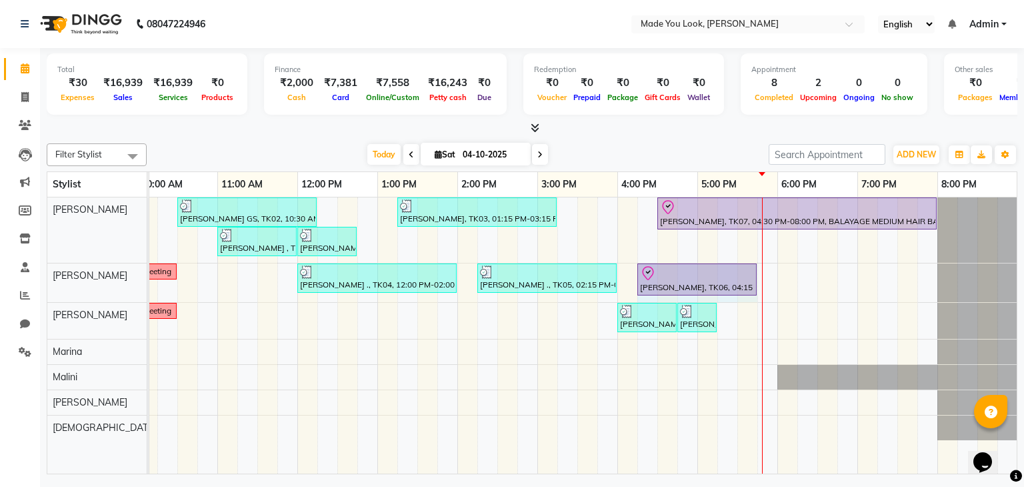
drag, startPoint x: 736, startPoint y: 279, endPoint x: 753, endPoint y: 279, distance: 16.7
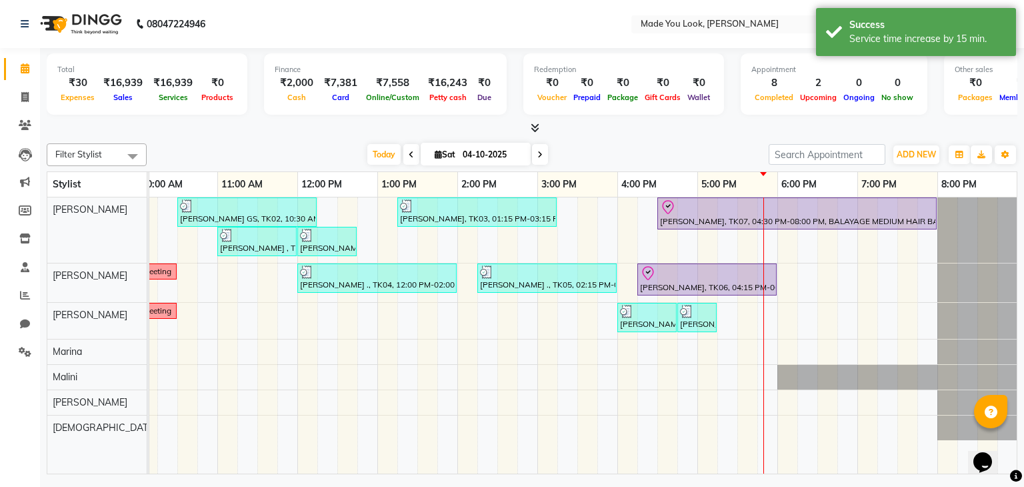
click at [653, 127] on div at bounding box center [532, 128] width 971 height 14
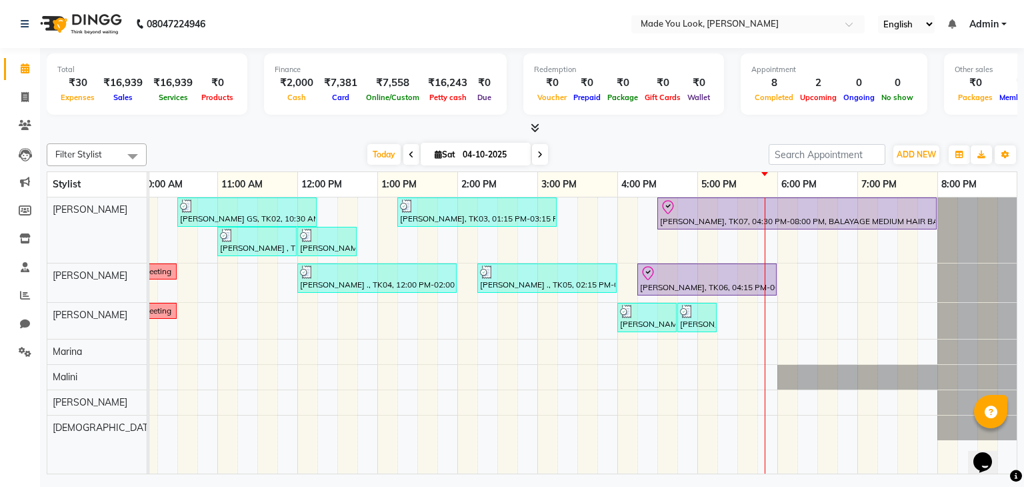
click at [653, 127] on div at bounding box center [532, 128] width 971 height 14
click at [763, 83] on div "8" at bounding box center [774, 82] width 45 height 15
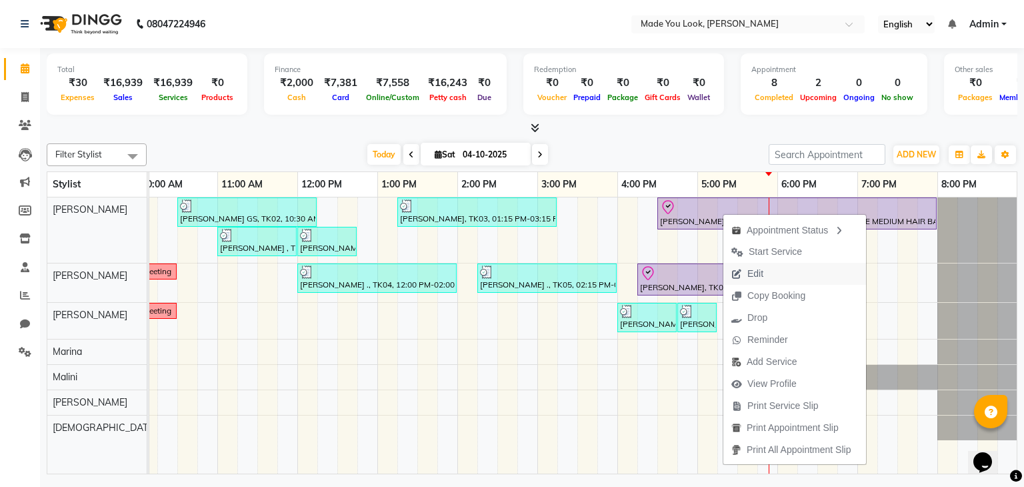
click at [776, 277] on button "Edit" at bounding box center [795, 274] width 143 height 22
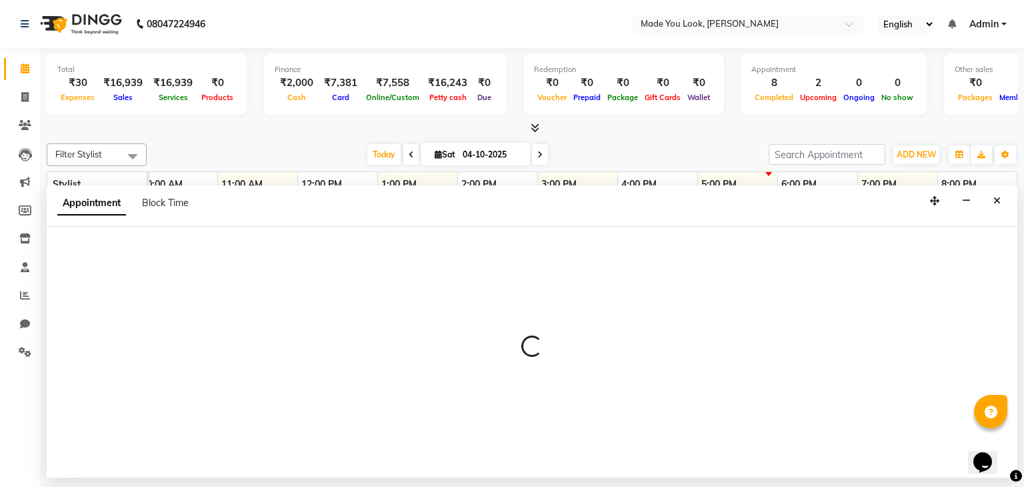
select select "tentative"
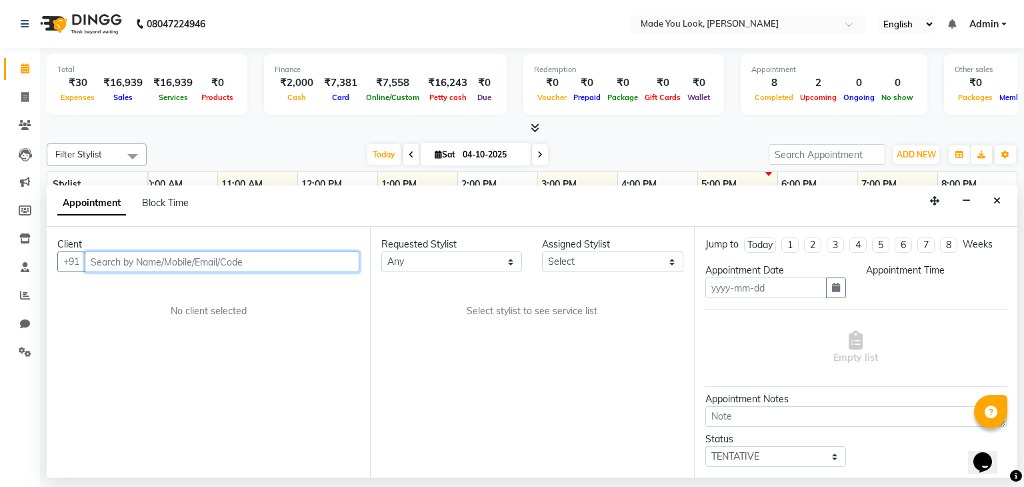
type input "04-10-2025"
select select "check-in"
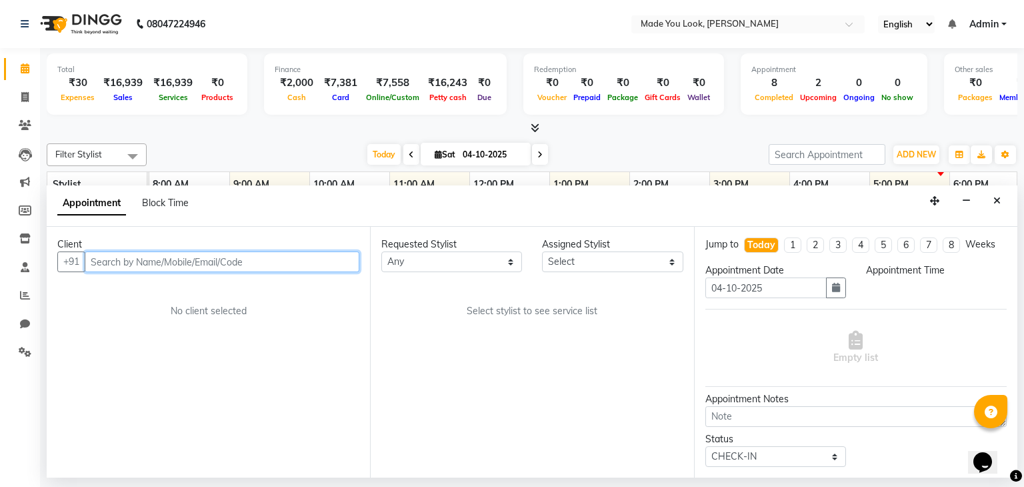
select select "83312"
select select "990"
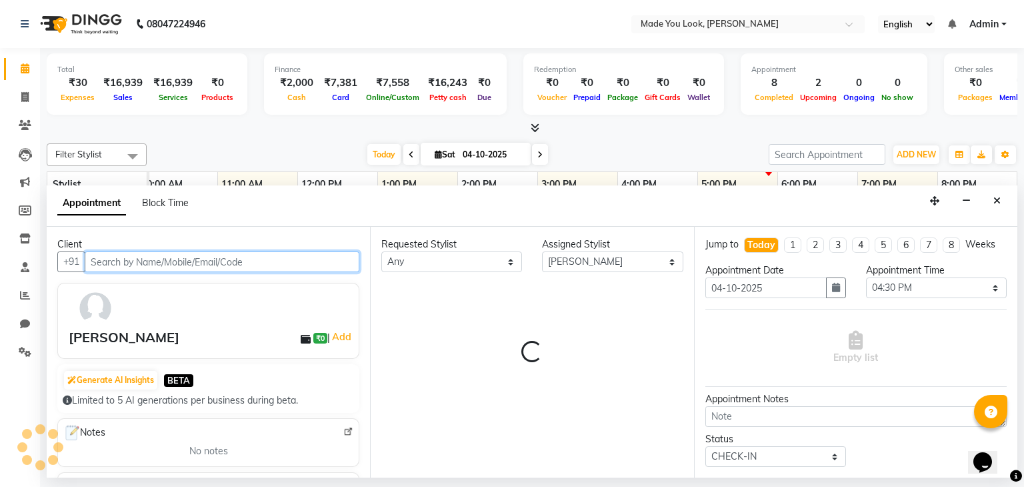
select select "4108"
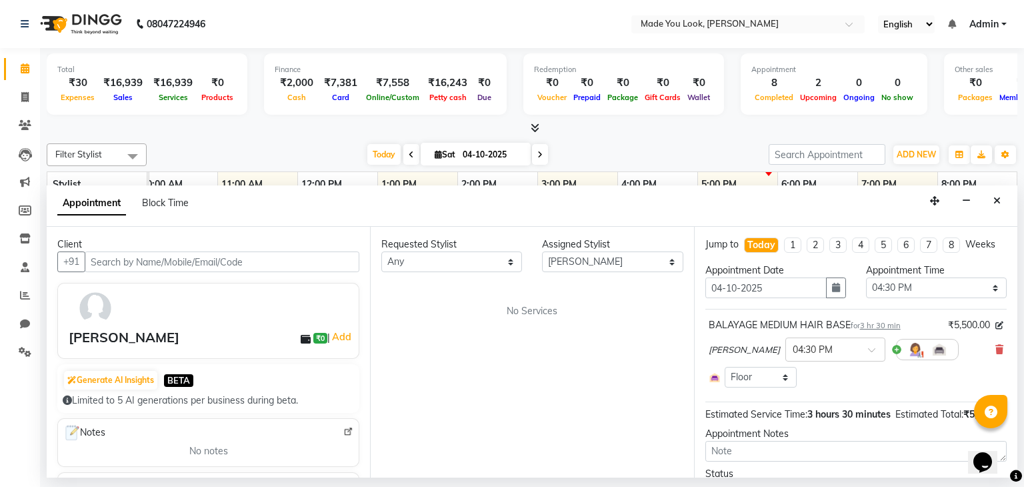
click at [547, 302] on div "Requested Stylist Any [PERSON_NAME] [PERSON_NAME] [PERSON_NAME] [PERSON_NAME] […" at bounding box center [531, 352] width 323 height 251
click at [995, 201] on icon "Close" at bounding box center [997, 200] width 7 height 9
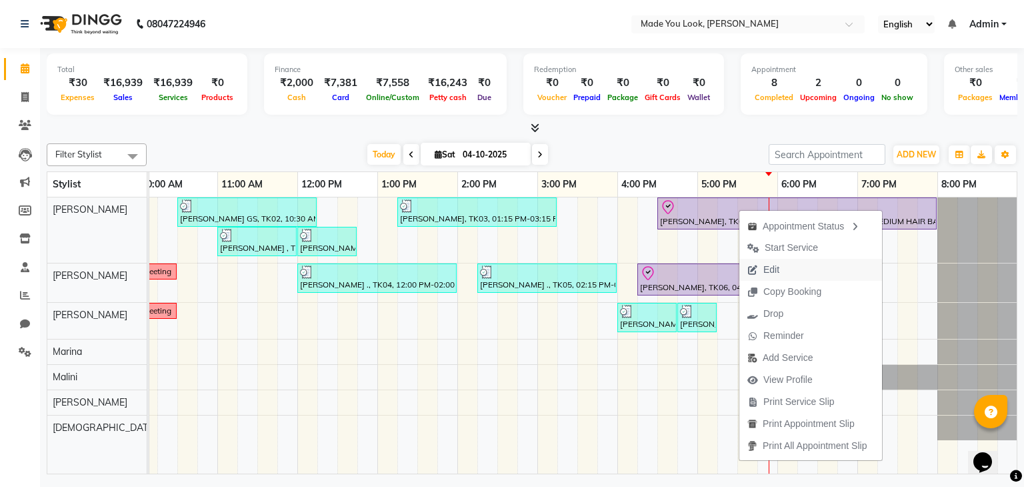
click at [778, 264] on span "Edit" at bounding box center [772, 270] width 16 height 14
select select "tentative"
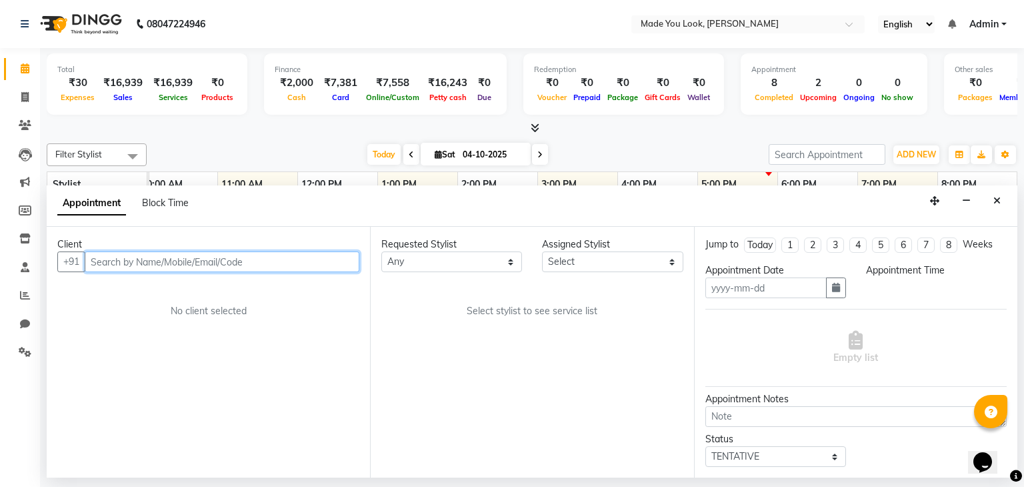
type input "04-10-2025"
select select "83312"
select select "check-in"
select select "990"
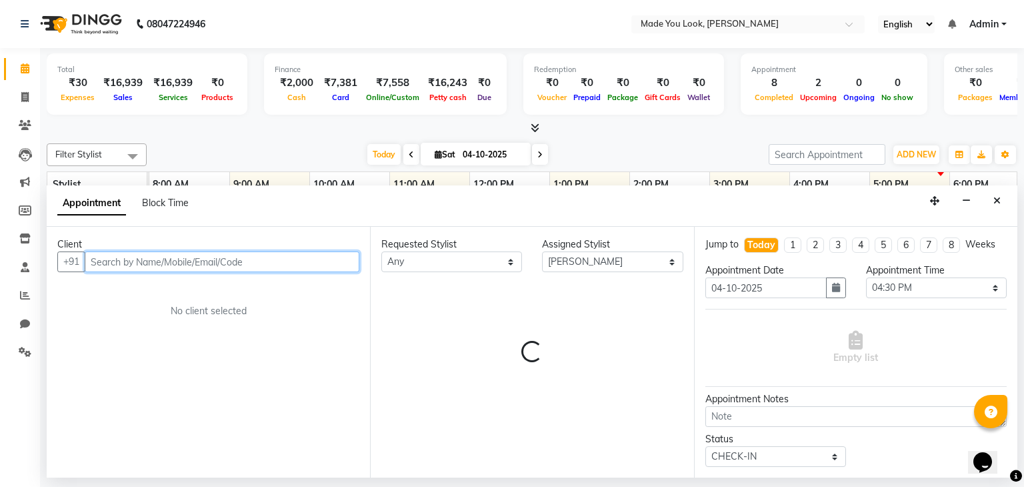
scroll to position [0, 172]
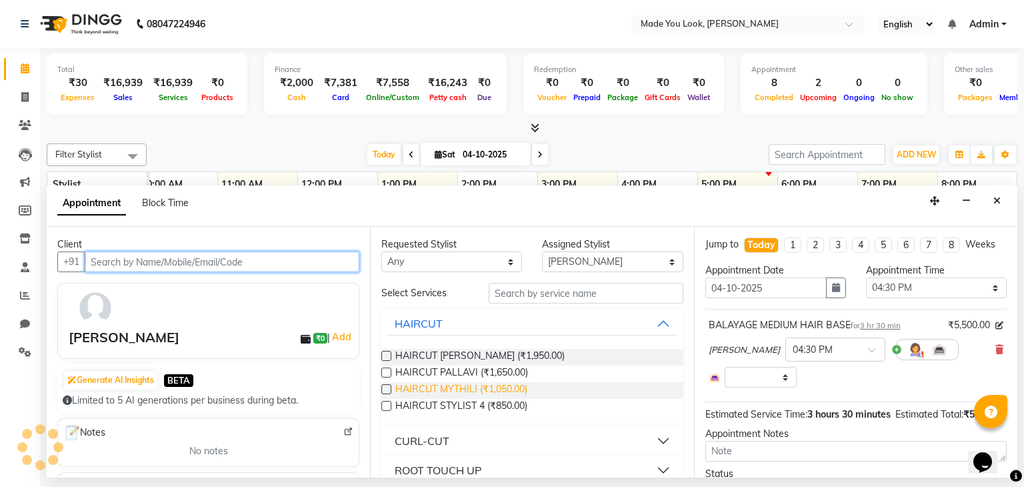
select select "4108"
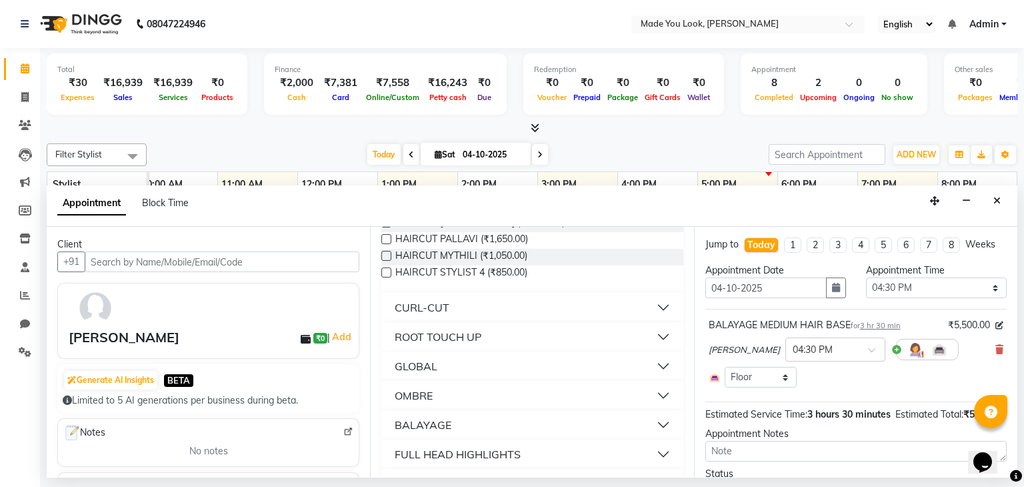
click at [470, 425] on button "BALAYAGE" at bounding box center [532, 425] width 291 height 24
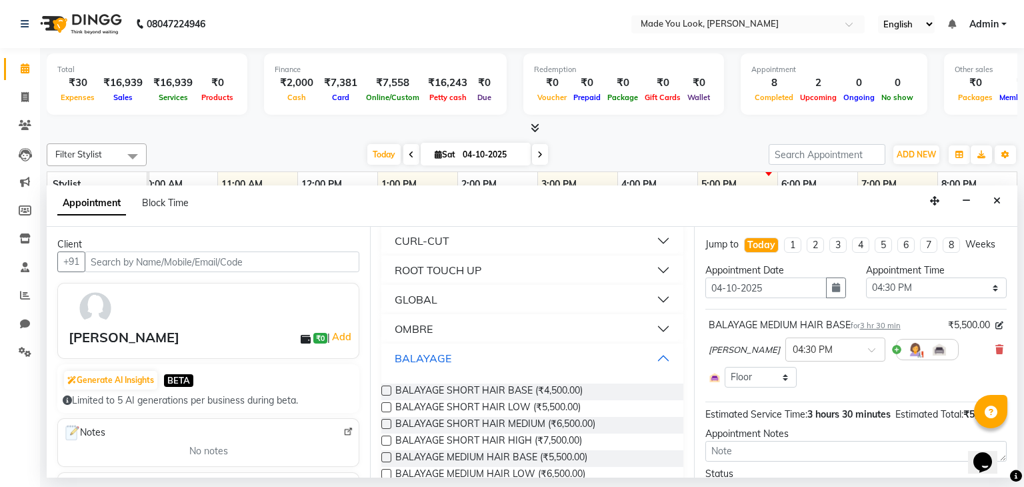
scroll to position [267, 0]
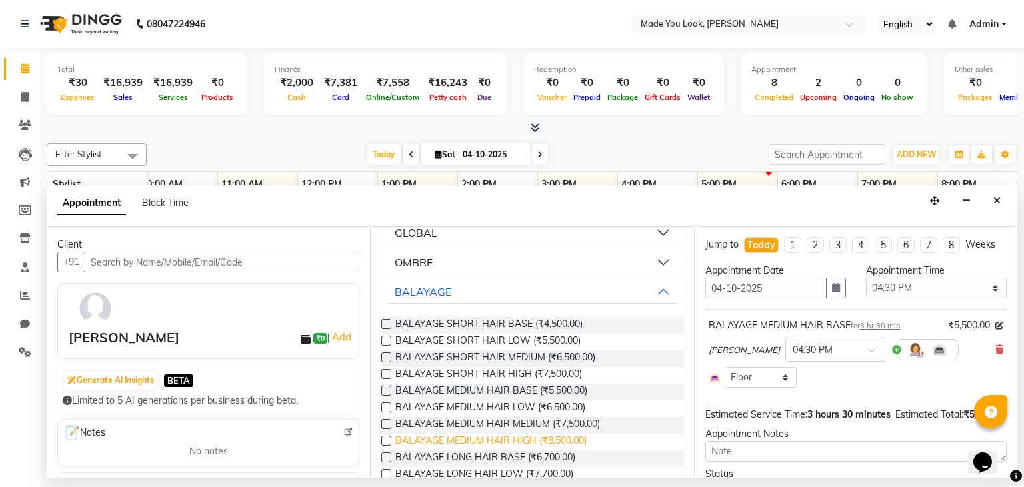
click at [571, 440] on span "BALAYAGE MEDIUM HAIR HIGH (₹8,500.00)" at bounding box center [490, 441] width 191 height 17
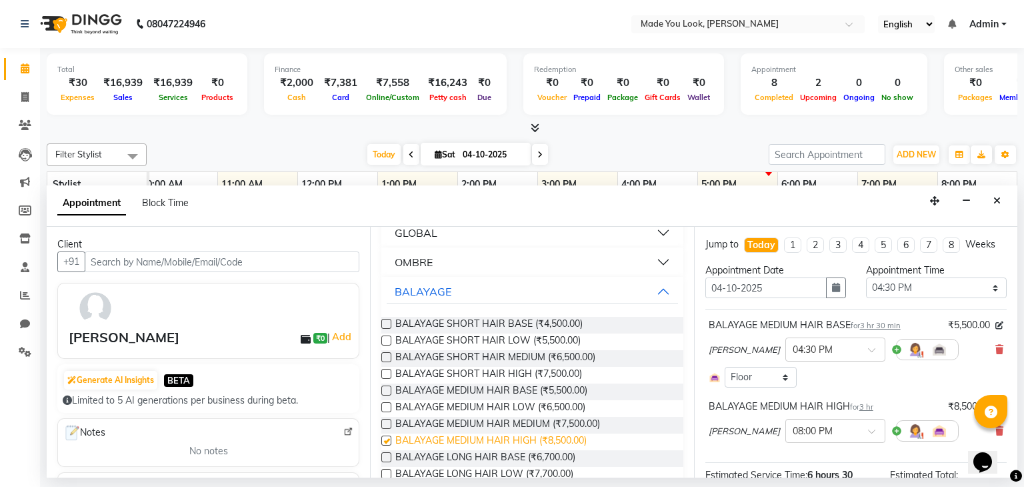
checkbox input "false"
click at [996, 348] on icon at bounding box center [1000, 349] width 8 height 9
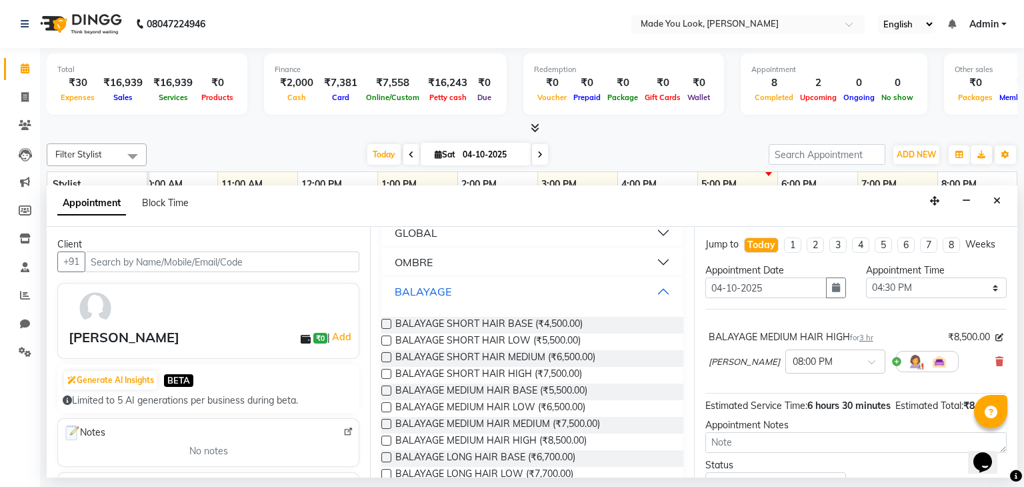
click at [654, 289] on button "BALAYAGE" at bounding box center [532, 291] width 291 height 24
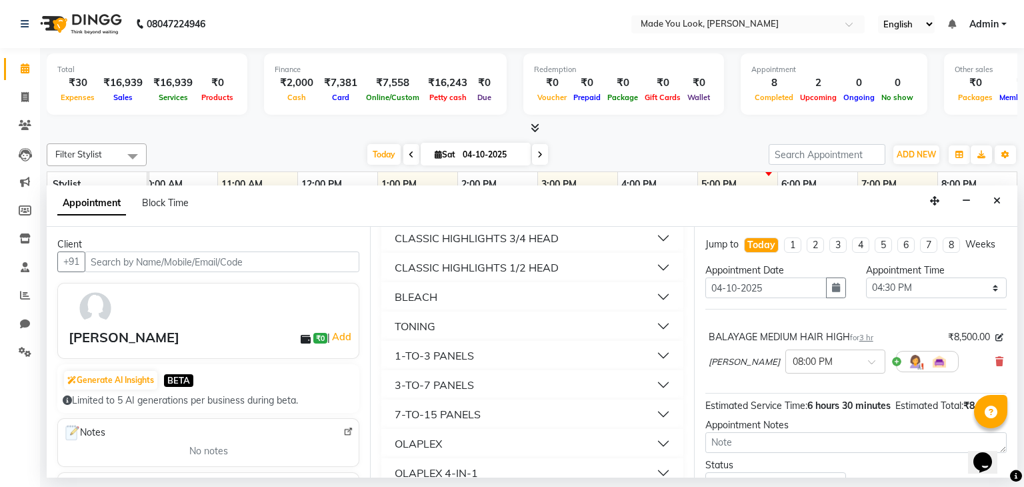
scroll to position [533, 0]
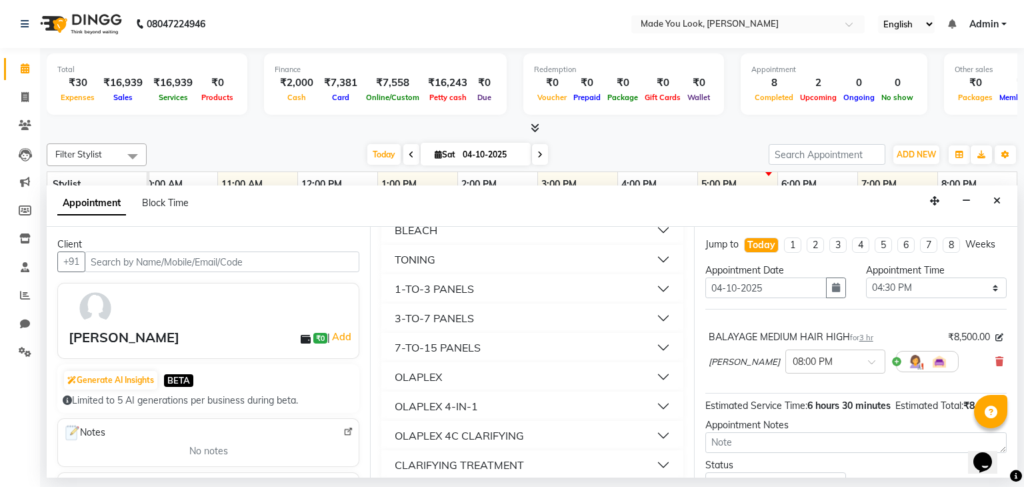
click at [477, 401] on div "OLAPLEX 4-IN-1" at bounding box center [436, 406] width 83 height 16
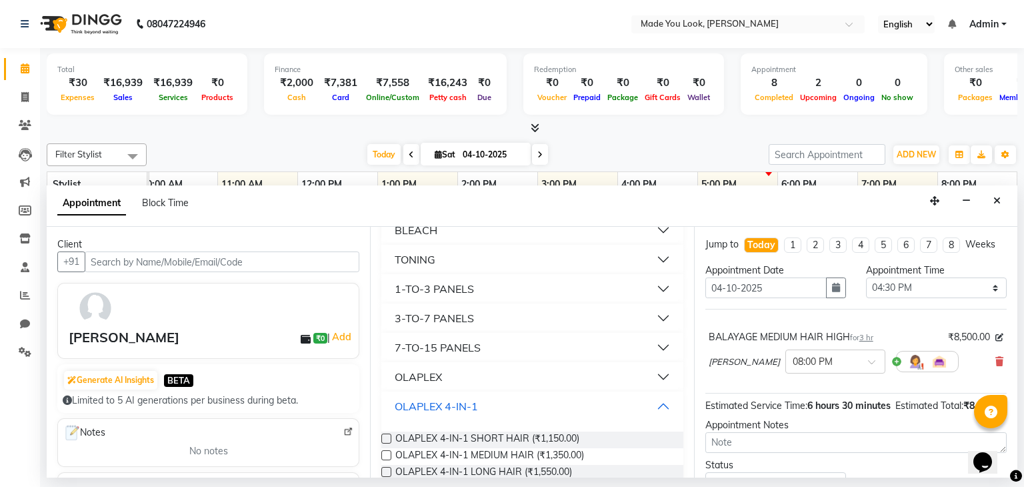
click at [462, 403] on div "OLAPLEX 4-IN-1" at bounding box center [436, 406] width 83 height 16
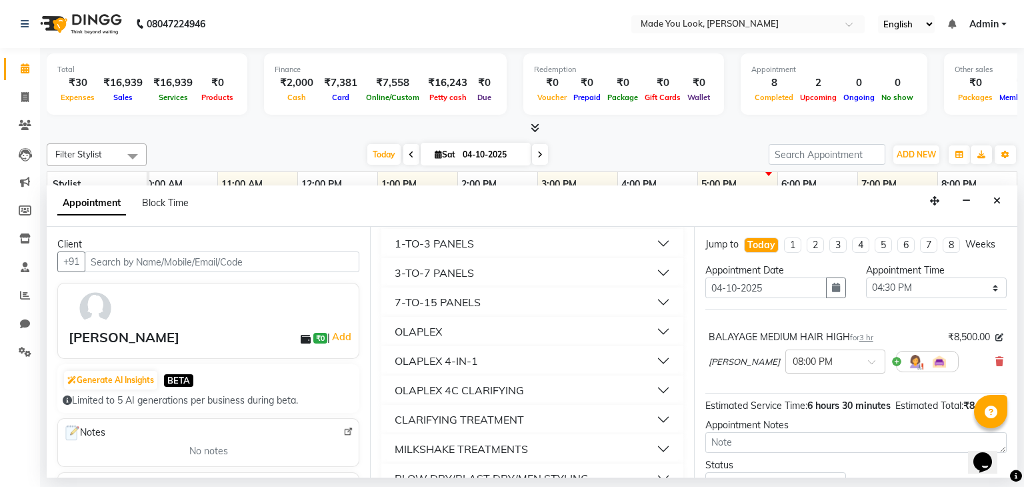
scroll to position [600, 0]
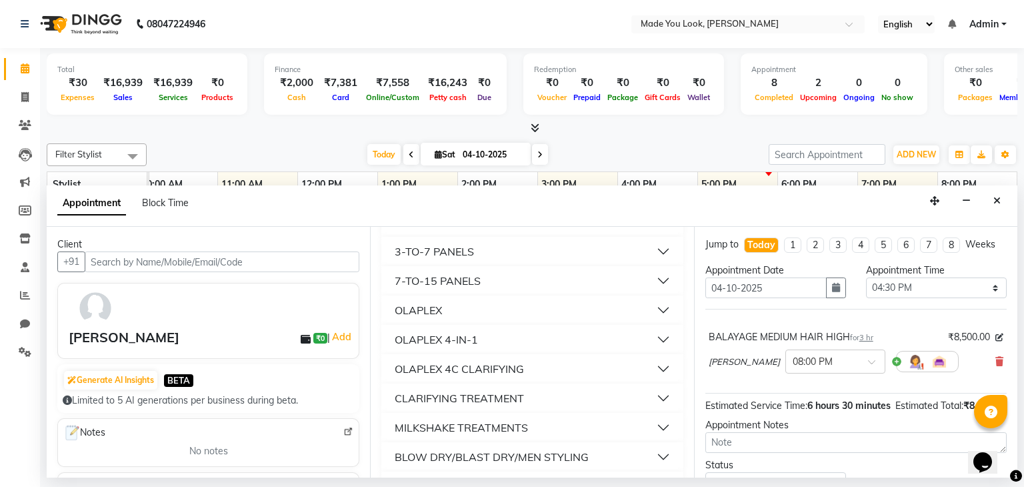
click at [535, 373] on button "OLAPLEX 4C CLARIFYING" at bounding box center [532, 369] width 291 height 24
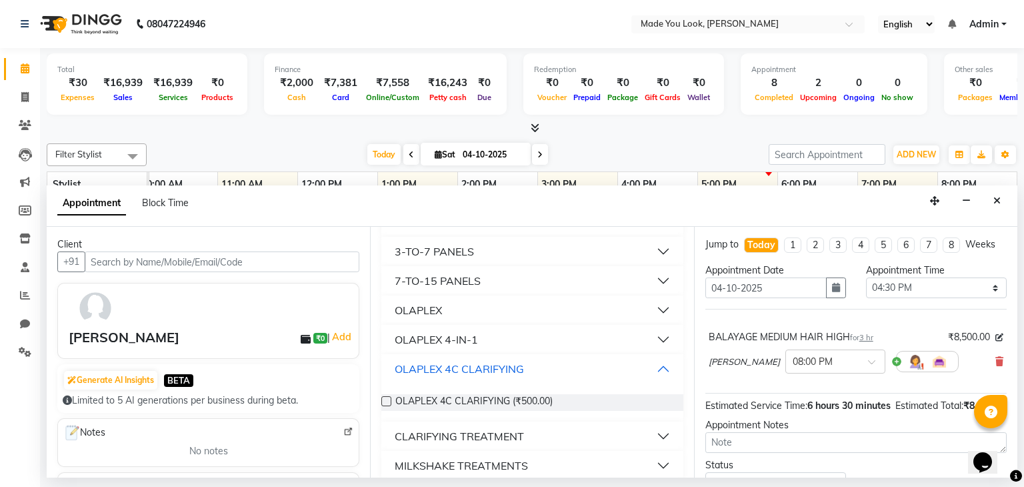
click at [536, 371] on button "OLAPLEX 4C CLARIFYING" at bounding box center [532, 369] width 291 height 24
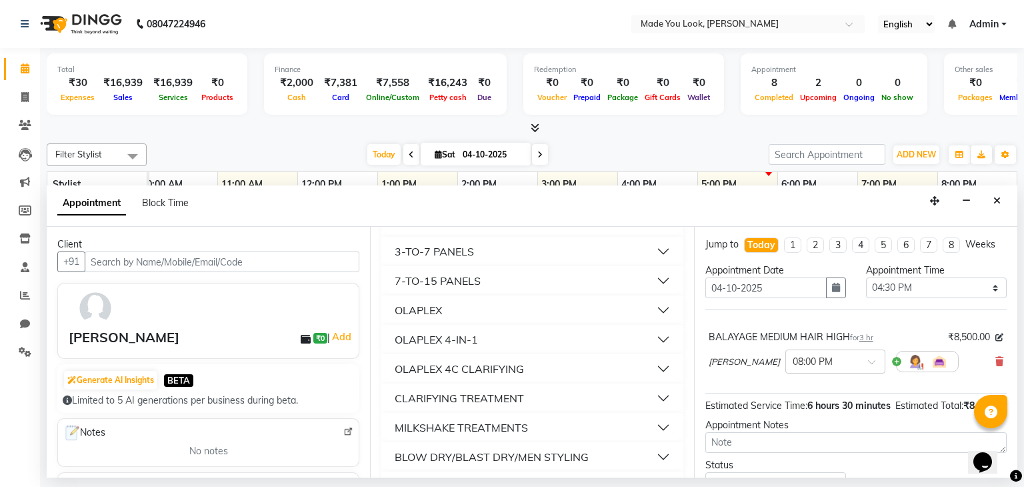
click at [537, 338] on button "OLAPLEX 4-IN-1" at bounding box center [532, 339] width 291 height 24
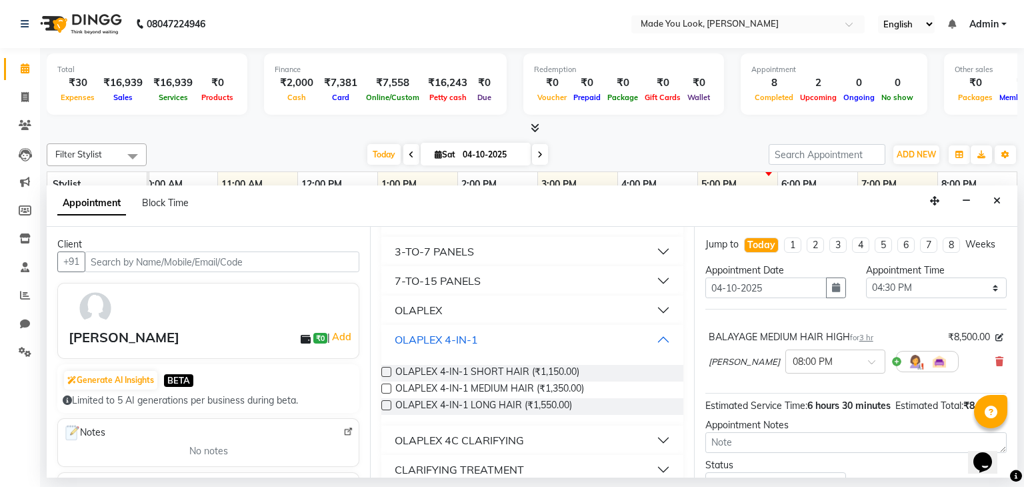
click at [537, 338] on button "OLAPLEX 4-IN-1" at bounding box center [532, 339] width 291 height 24
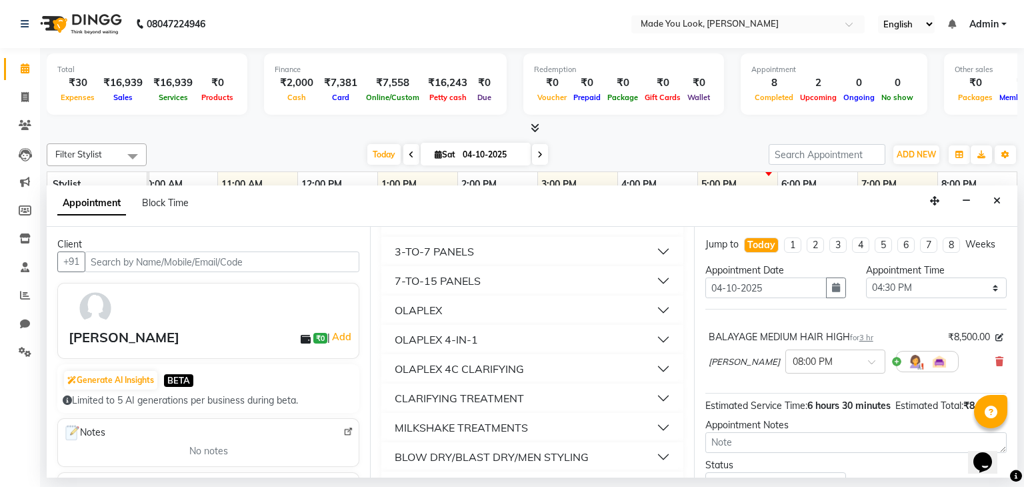
click at [544, 305] on button "OLAPLEX" at bounding box center [532, 310] width 291 height 24
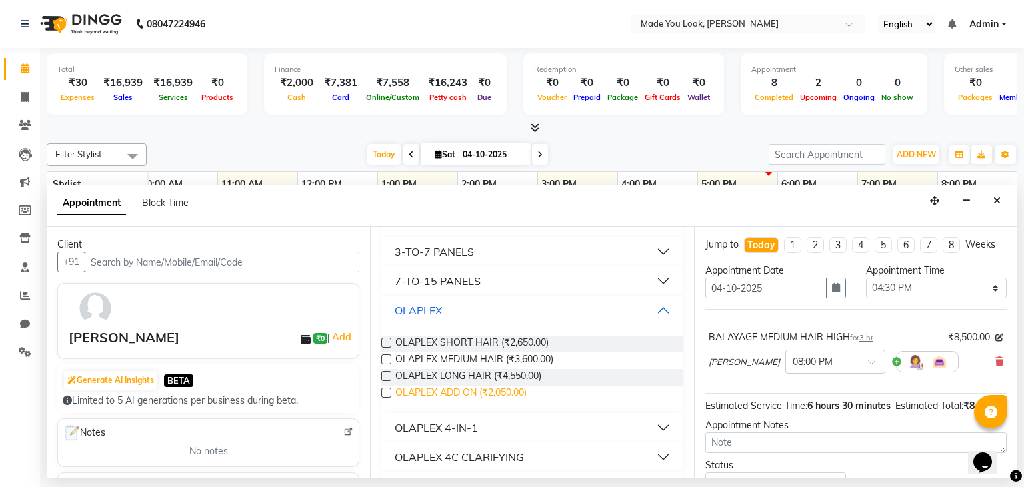
click at [523, 393] on span "OLAPLEX ADD ON (₹2,050.00)" at bounding box center [460, 393] width 131 height 17
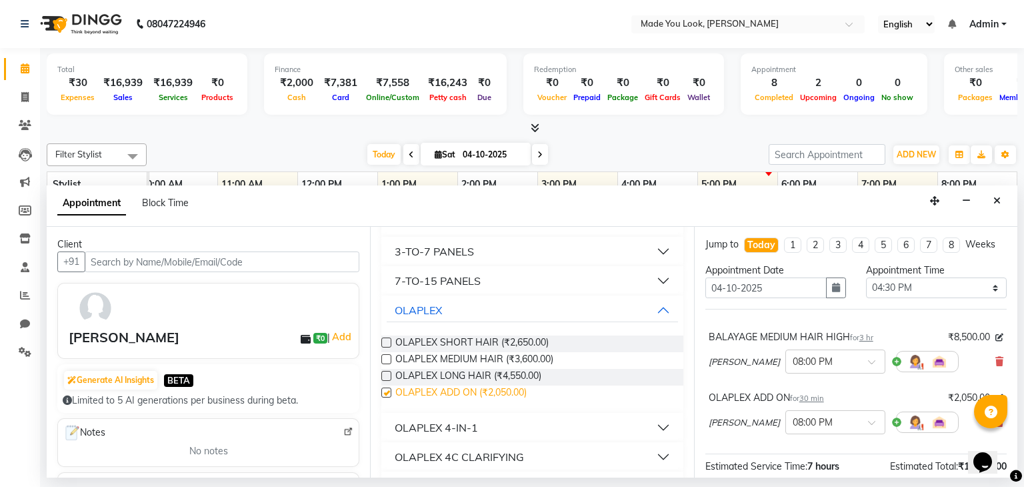
checkbox input "false"
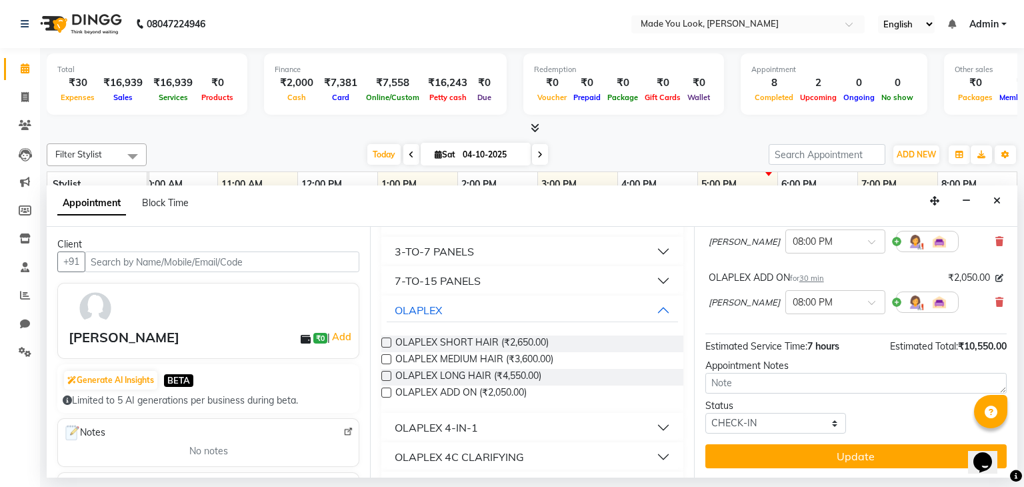
scroll to position [53, 0]
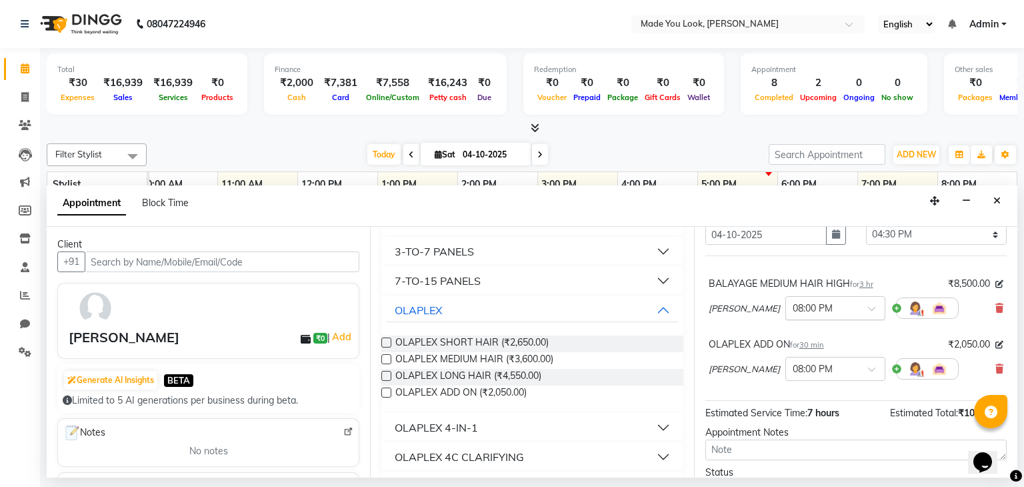
click at [825, 305] on input "text" at bounding box center [822, 307] width 59 height 14
click at [832, 321] on div "04:30 PM" at bounding box center [835, 327] width 99 height 25
click at [827, 367] on input "text" at bounding box center [822, 368] width 59 height 14
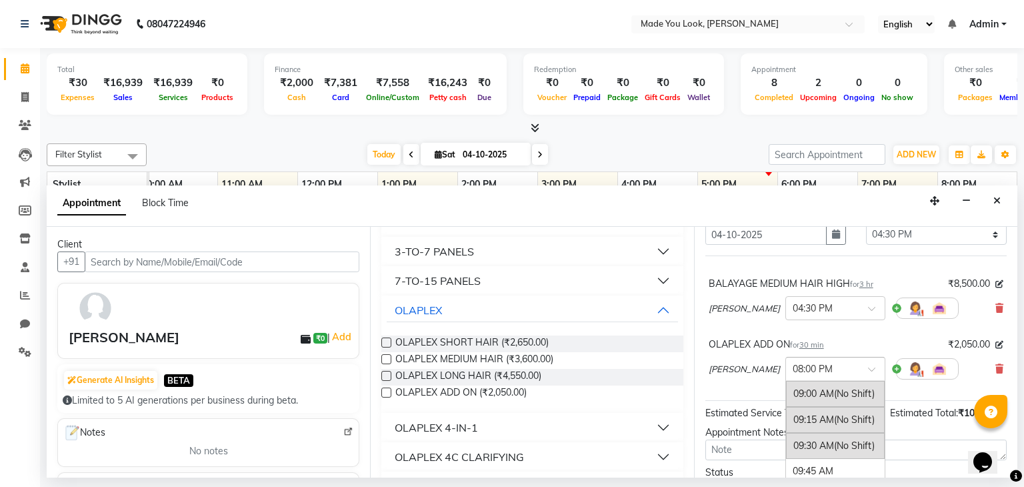
scroll to position [972, 0]
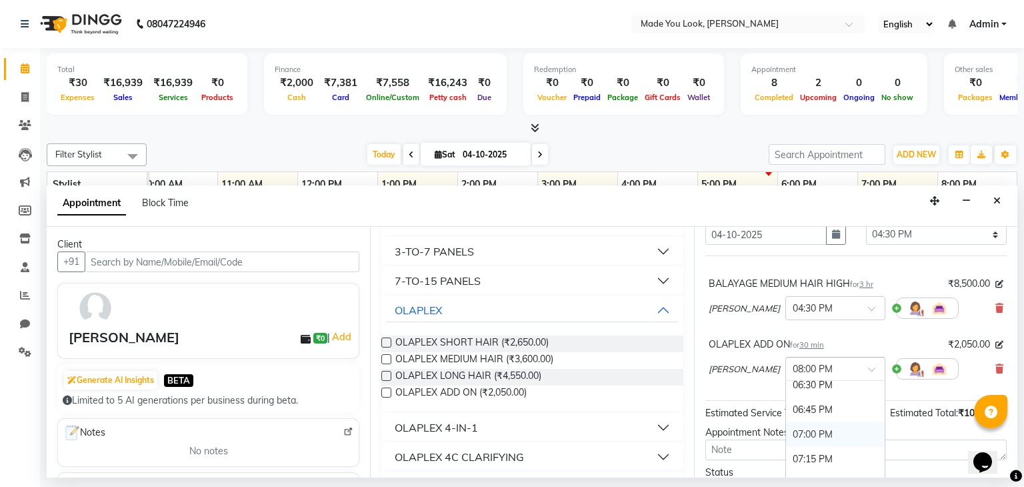
click at [825, 425] on div "07:00 PM" at bounding box center [835, 434] width 99 height 25
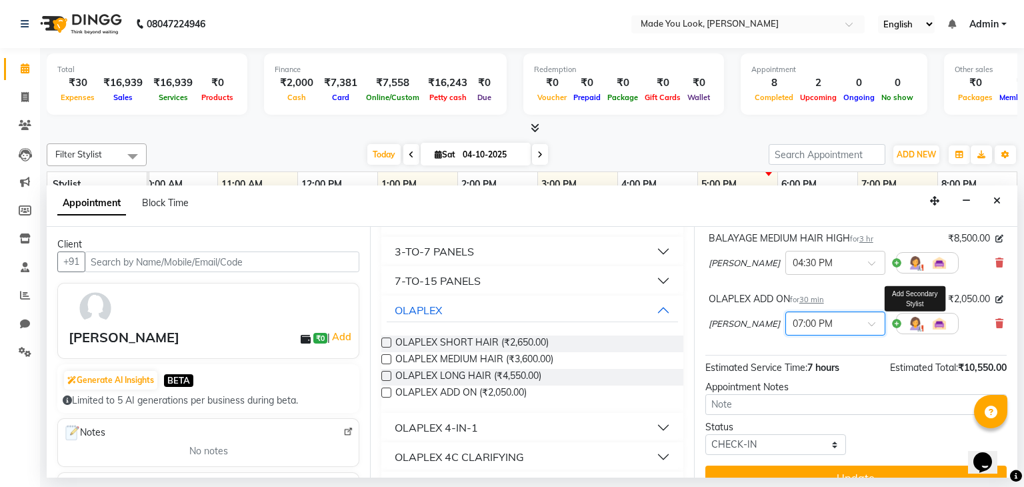
scroll to position [120, 0]
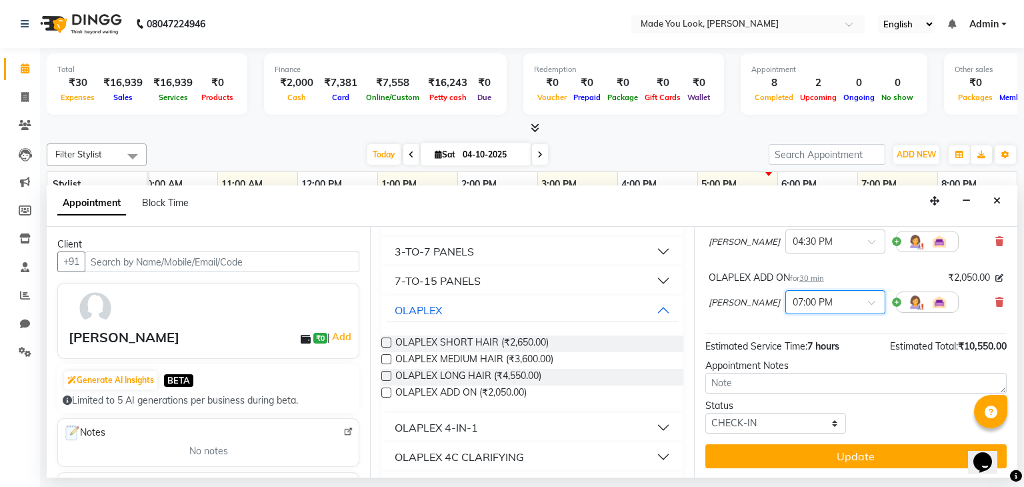
click at [843, 451] on button "Update" at bounding box center [855, 456] width 301 height 24
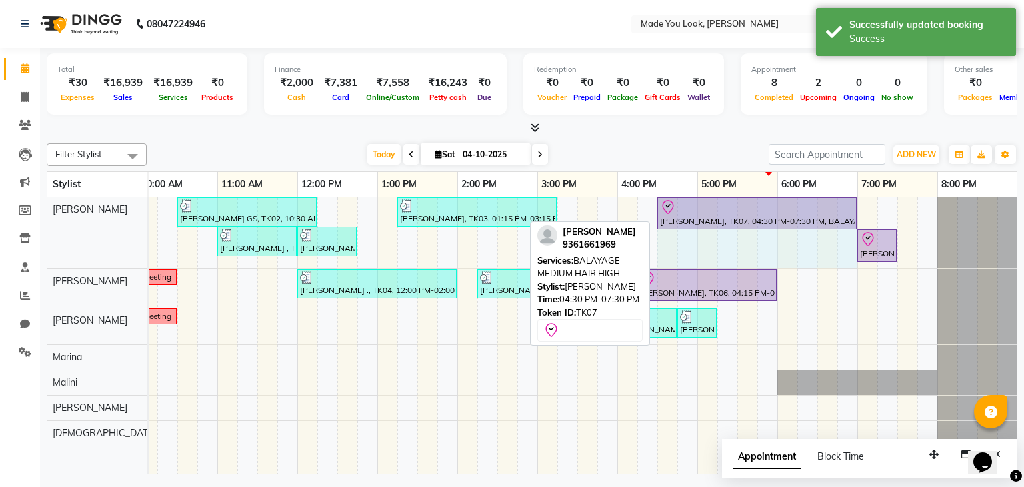
drag, startPoint x: 894, startPoint y: 207, endPoint x: 856, endPoint y: 209, distance: 37.4
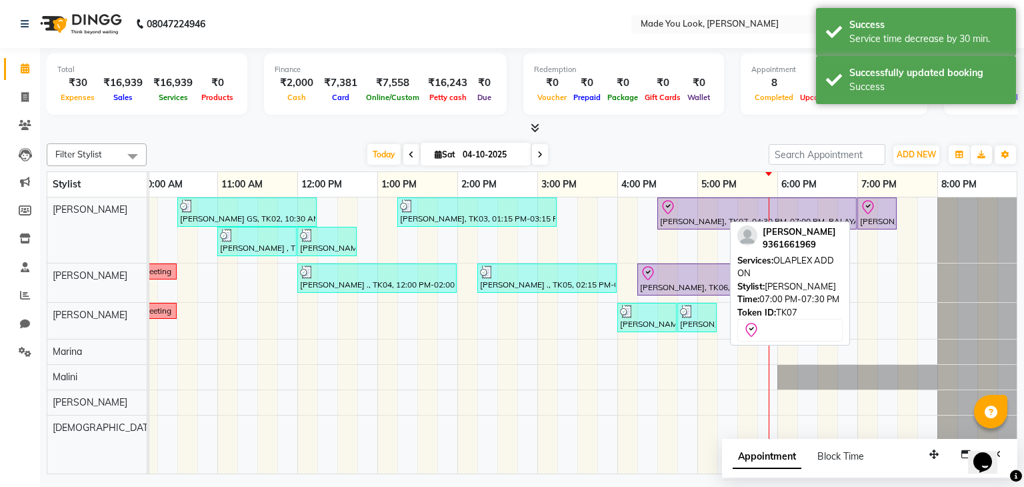
click at [892, 208] on div at bounding box center [877, 207] width 34 height 16
select select "8"
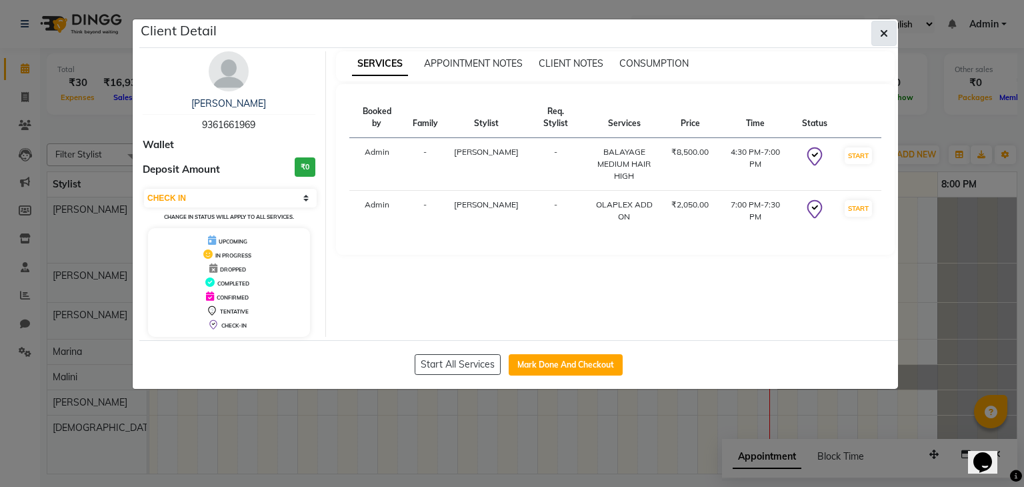
click at [896, 24] on button "button" at bounding box center [884, 33] width 25 height 25
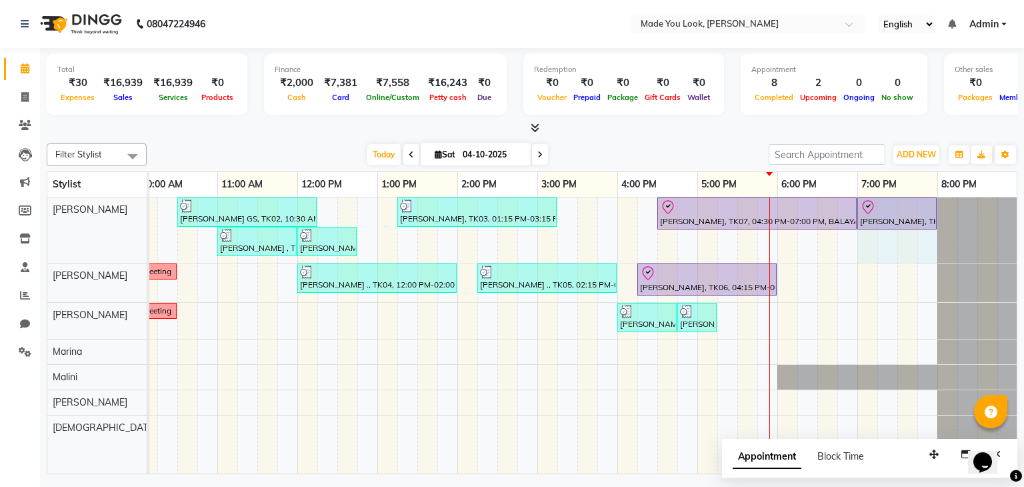
drag, startPoint x: 896, startPoint y: 211, endPoint x: 921, endPoint y: 225, distance: 28.4
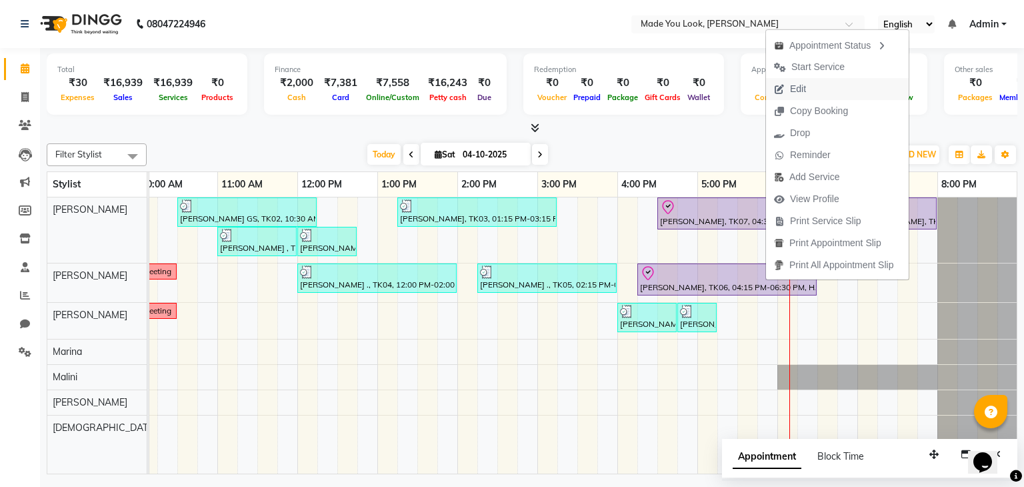
click at [784, 89] on span "Edit" at bounding box center [790, 89] width 48 height 22
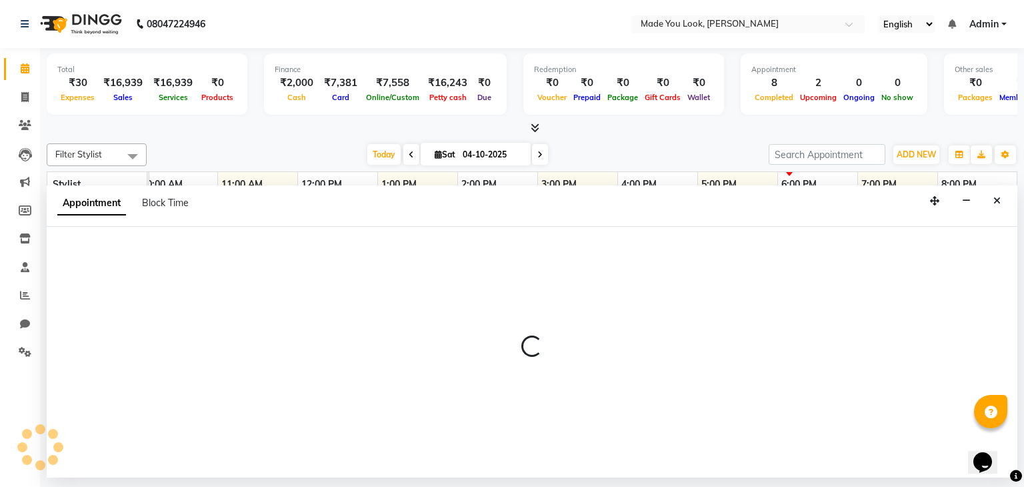
select select "tentative"
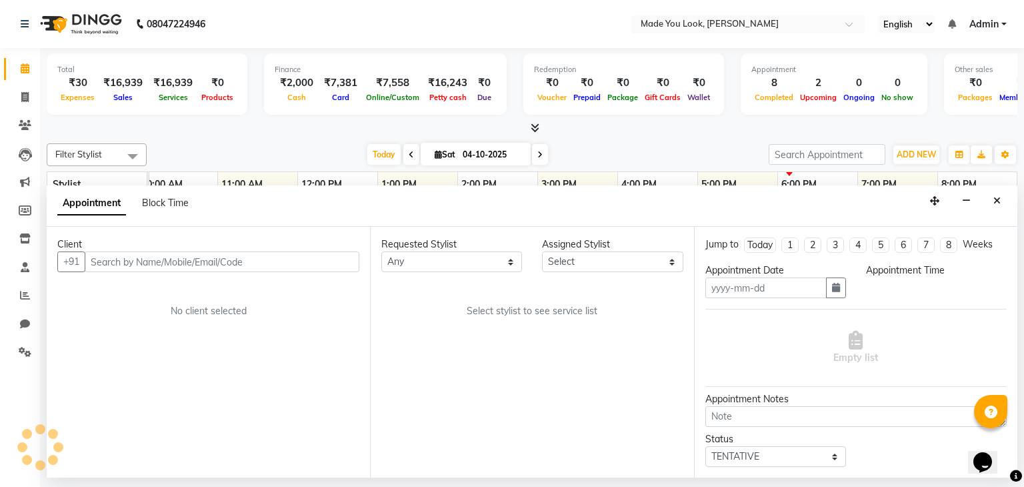
type input "04-10-2025"
select select "check-in"
select select "975"
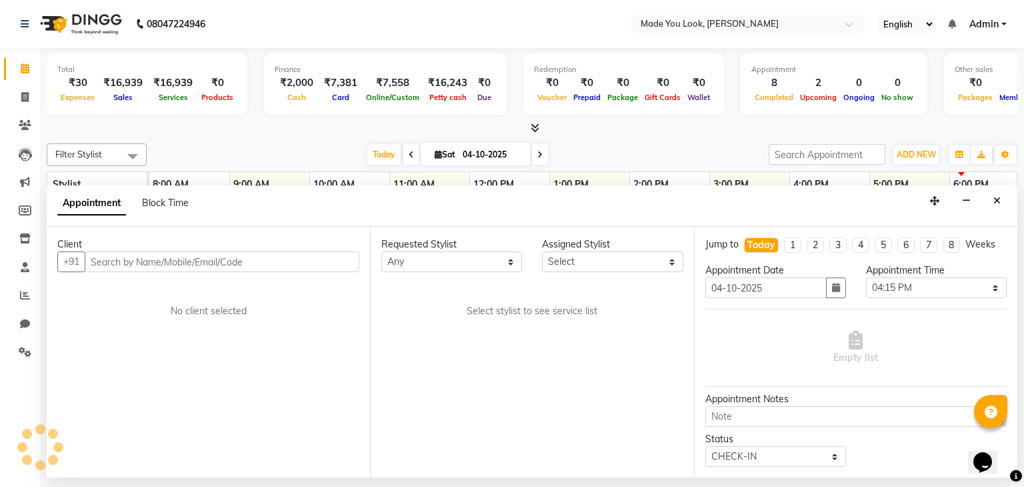
select select "83313"
select select "4108"
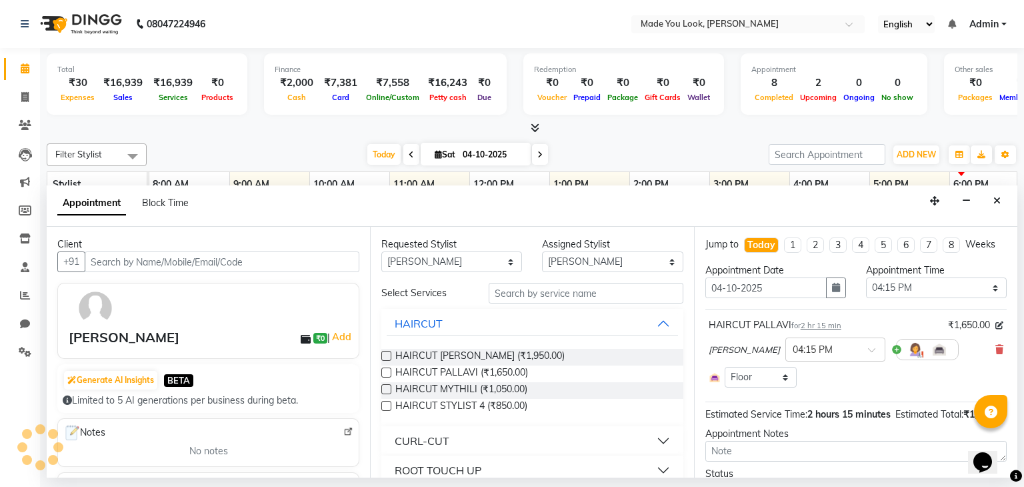
scroll to position [0, 172]
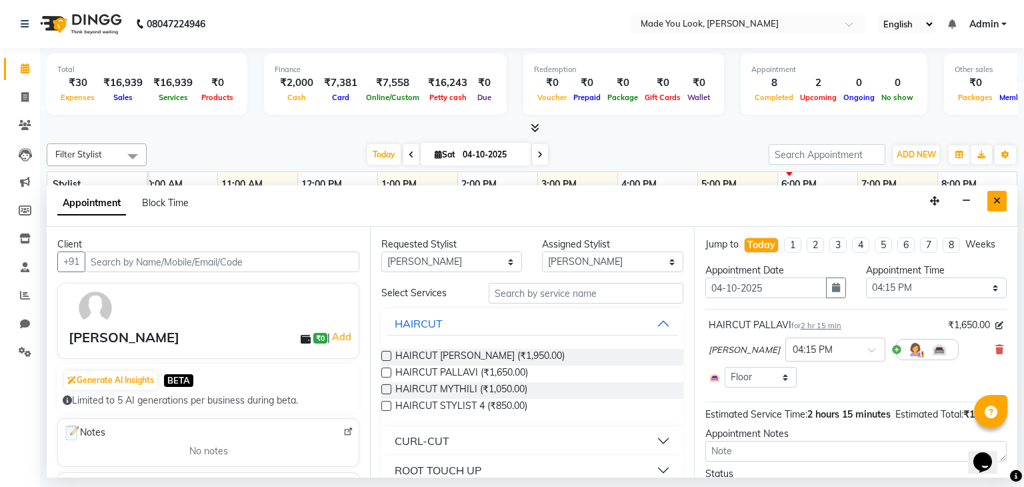
click at [996, 201] on icon "Close" at bounding box center [997, 200] width 7 height 9
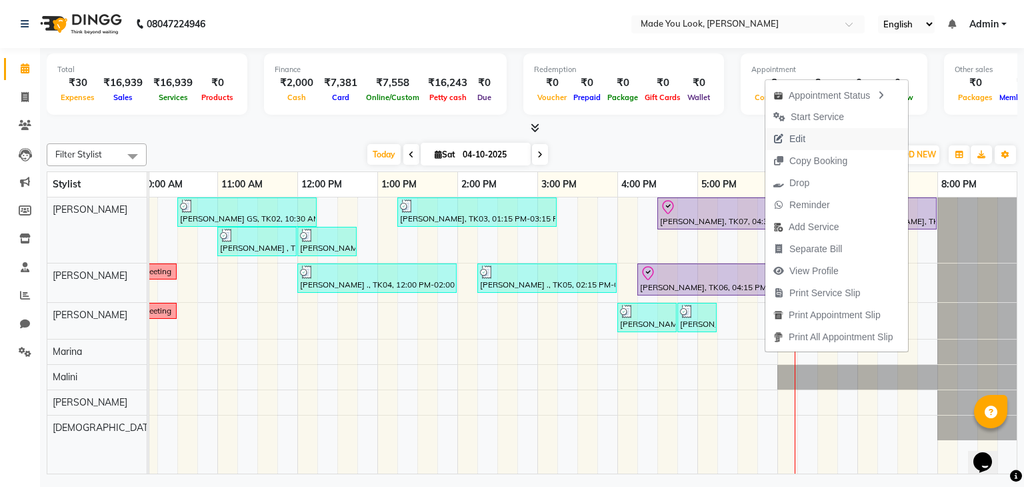
click at [811, 139] on span "Edit" at bounding box center [790, 139] width 48 height 22
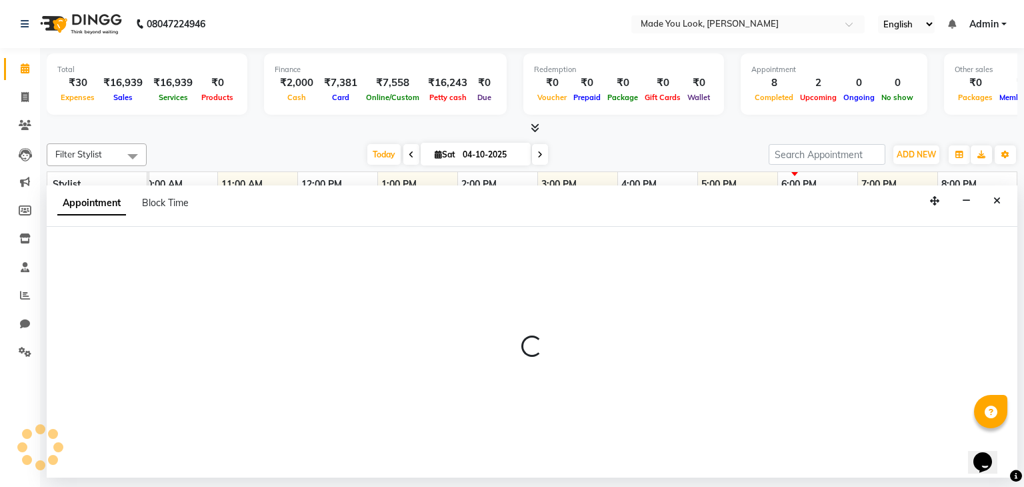
select select "check-in"
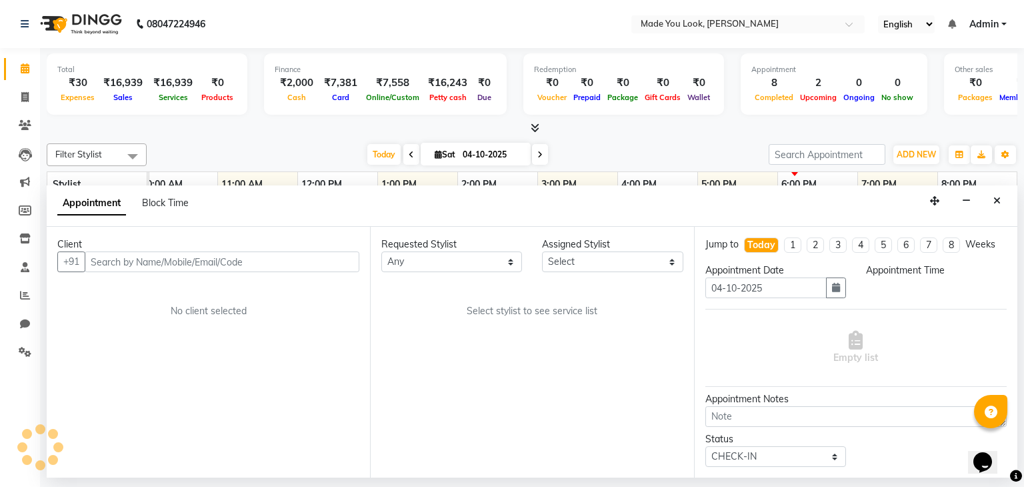
scroll to position [0, 0]
select select "83312"
select select "990"
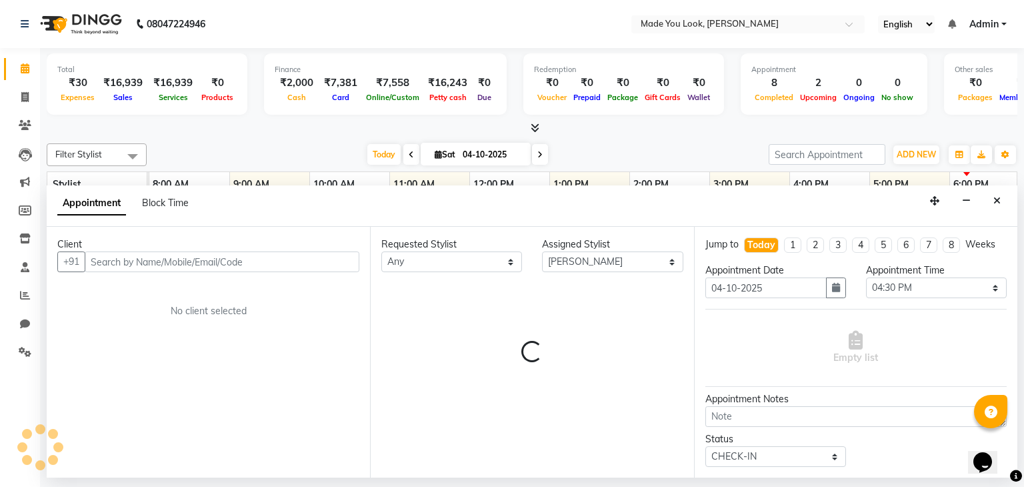
scroll to position [0, 172]
select select "4108"
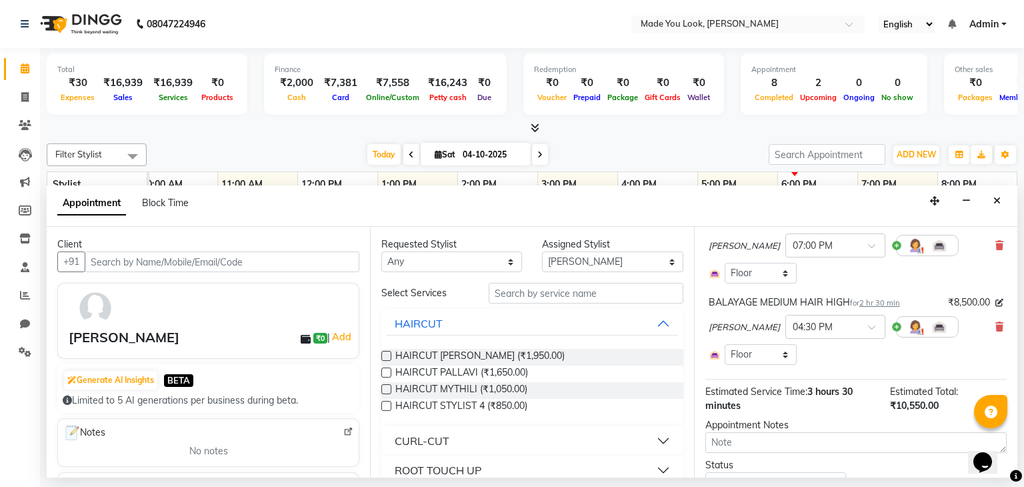
scroll to position [31, 0]
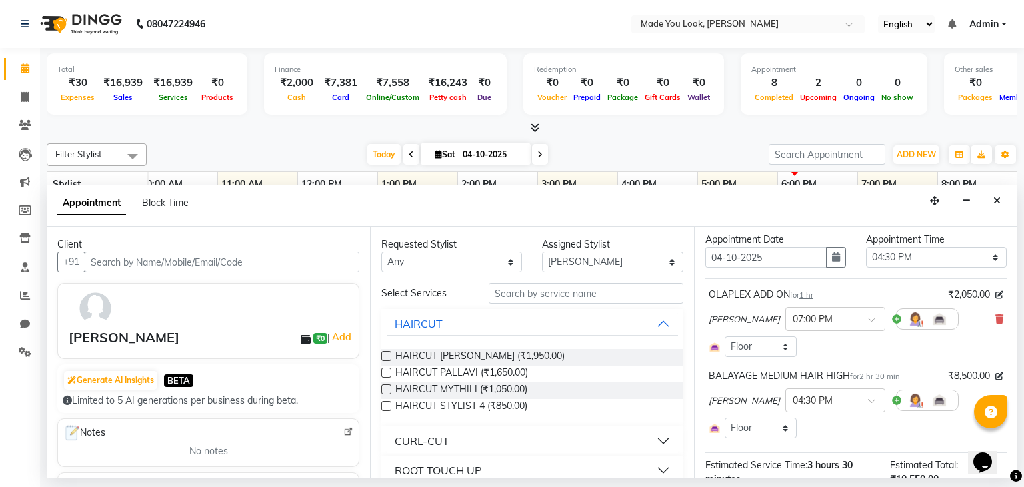
drag, startPoint x: 739, startPoint y: 399, endPoint x: 578, endPoint y: 18, distance: 413.3
click at [578, 18] on nav "08047224946 Select Location × Made You Look, Koramanagala English ENGLISH Españ…" at bounding box center [512, 24] width 1024 height 48
click at [1005, 200] on button "Close" at bounding box center [997, 201] width 19 height 21
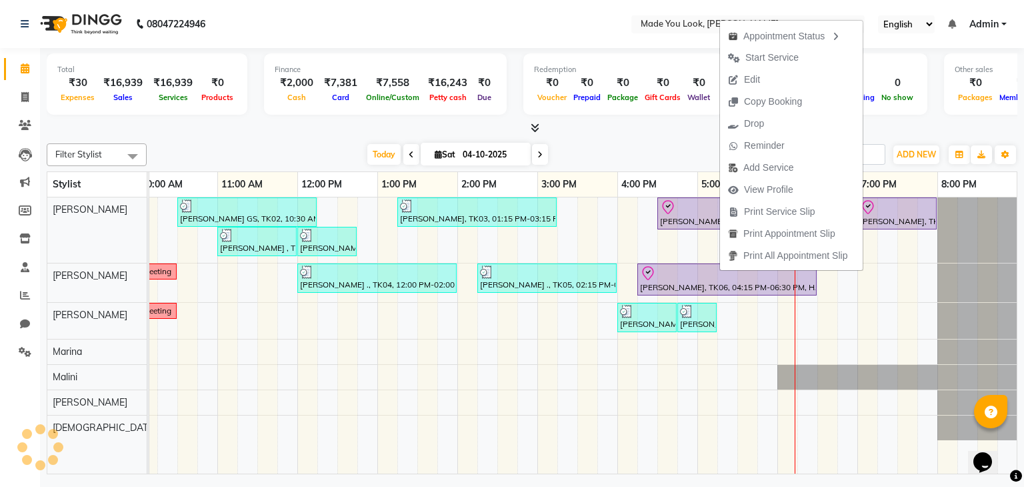
click at [771, 77] on button "Edit" at bounding box center [791, 80] width 143 height 22
select select "check-in"
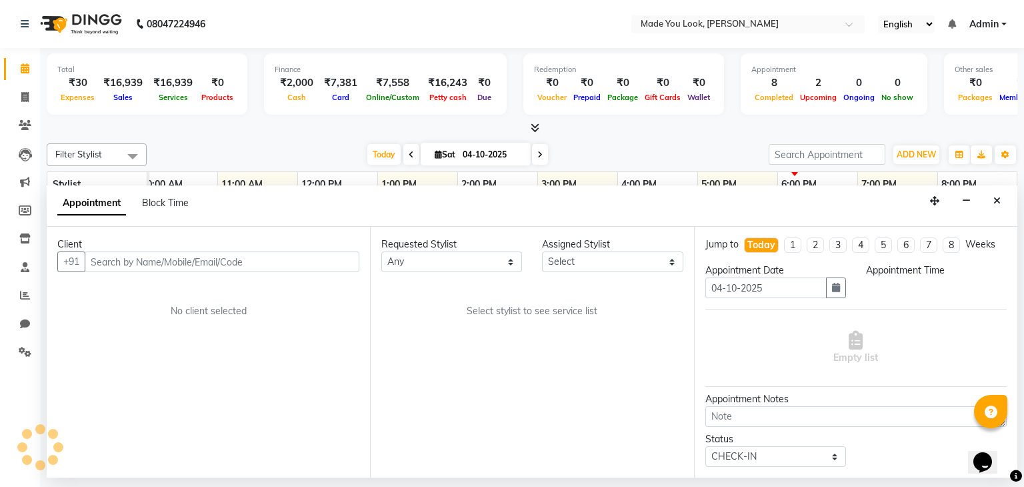
scroll to position [0, 0]
select select "83313"
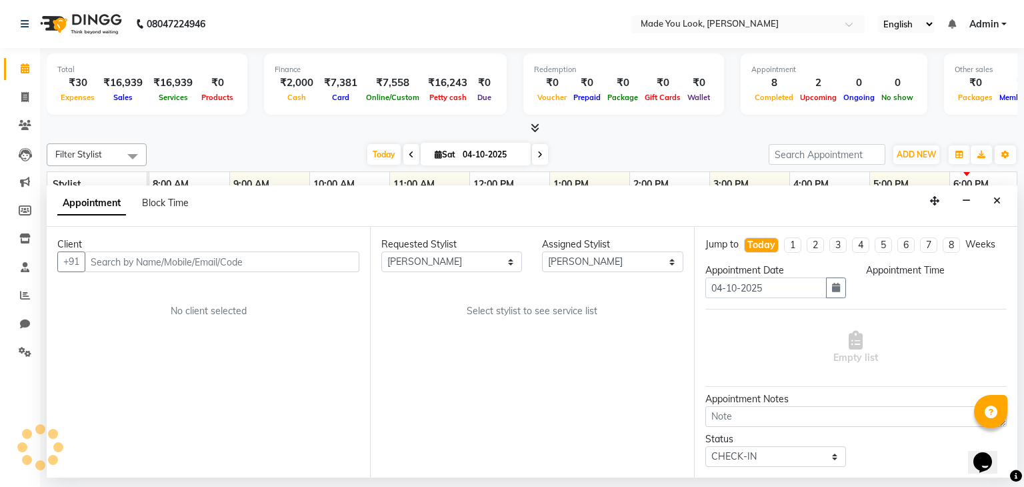
select select "975"
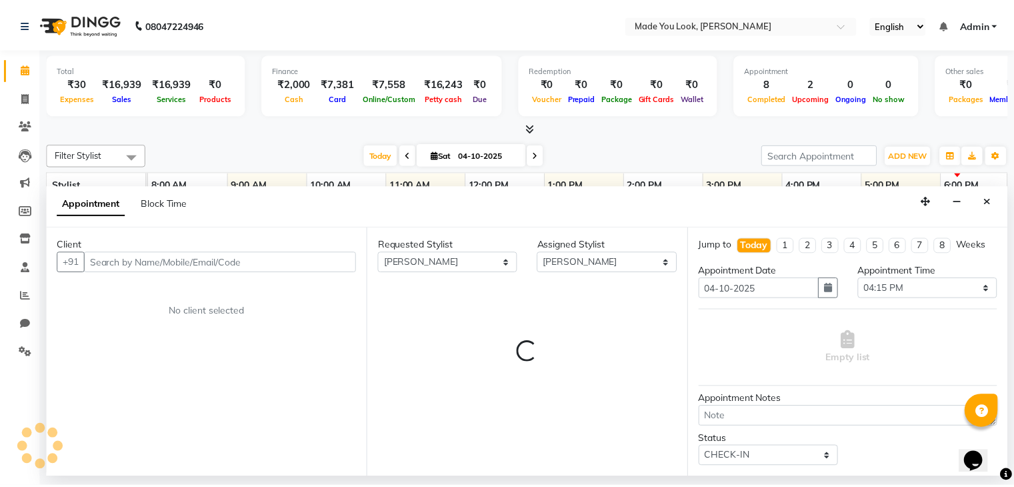
scroll to position [0, 172]
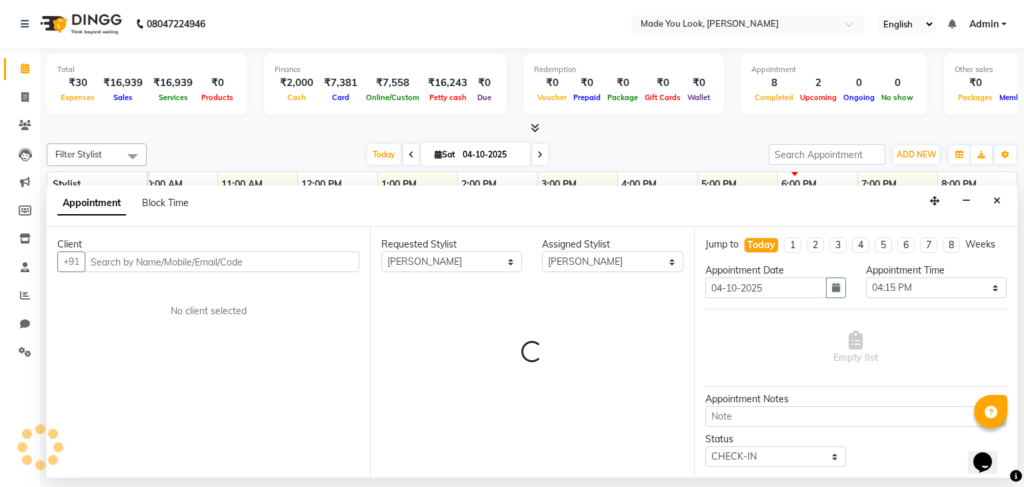
select select "4108"
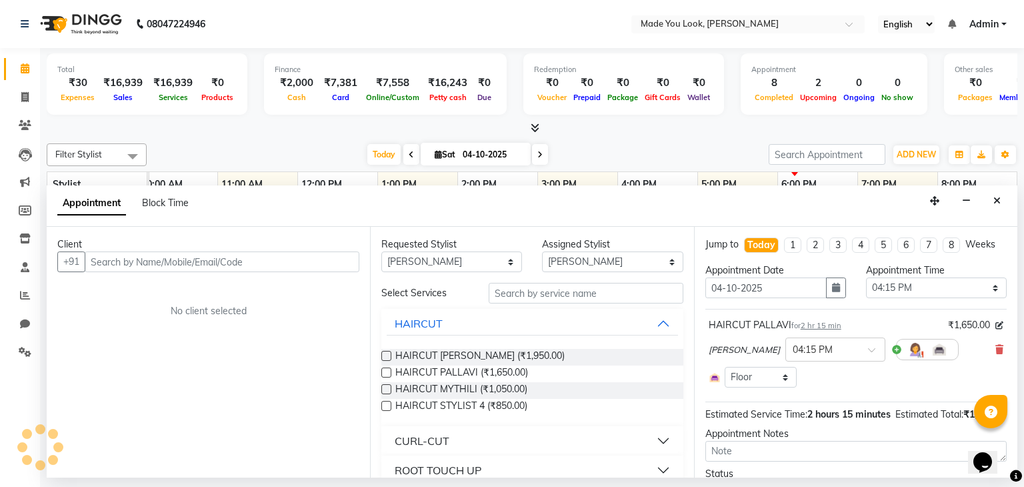
click at [992, 194] on button "Close" at bounding box center [997, 201] width 19 height 21
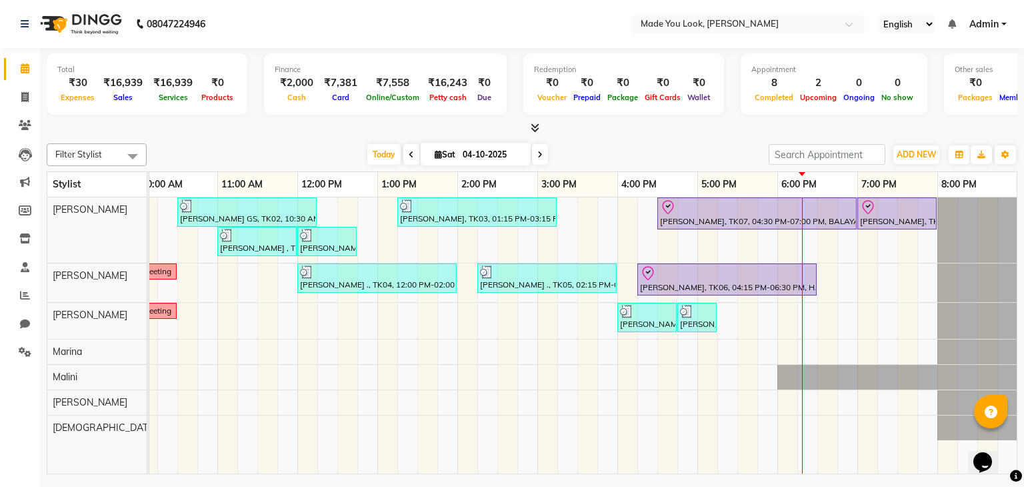
drag, startPoint x: 1024, startPoint y: 201, endPoint x: 710, endPoint y: 138, distance: 319.7
click at [710, 138] on div "Filter Stylist Select All [PERSON_NAME] [PERSON_NAME] [PERSON_NAME] [PERSON_NAM…" at bounding box center [532, 306] width 971 height 336
click at [926, 146] on button "ADD NEW Toggle Dropdown" at bounding box center [917, 154] width 46 height 19
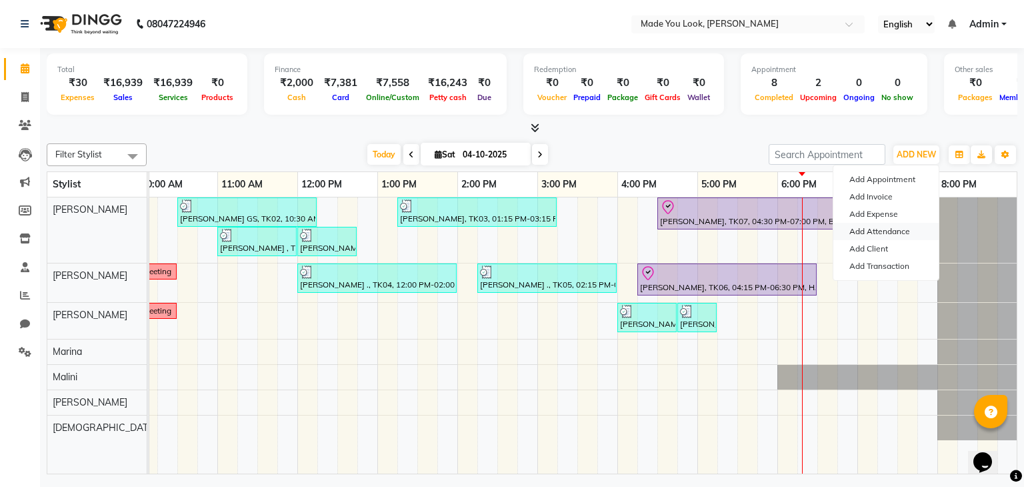
click at [896, 231] on link "Add Attendance" at bounding box center [886, 231] width 105 height 17
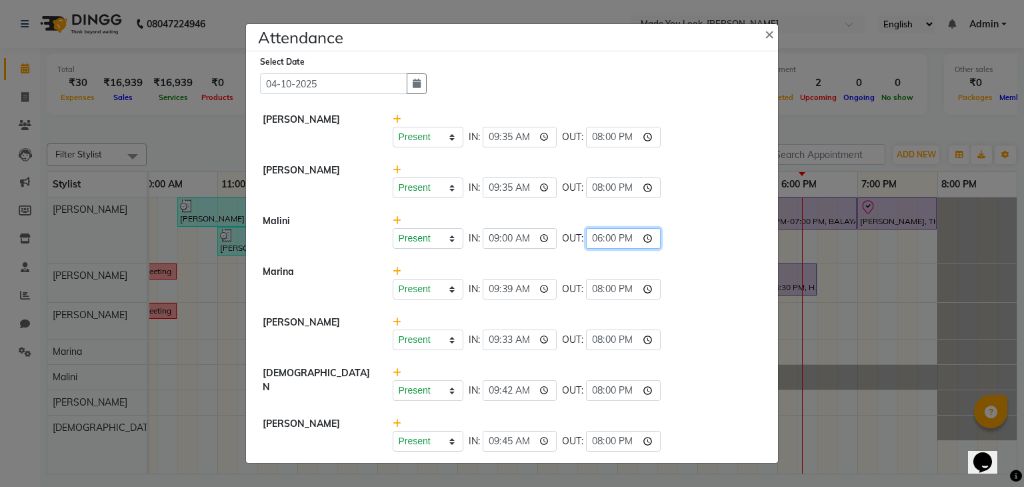
click at [612, 238] on input "18:00" at bounding box center [623, 238] width 75 height 21
type input "18:19"
click at [695, 194] on div "Present Absent Late Half Day Weekly Off IN: 09:35 OUT: 20:00" at bounding box center [577, 187] width 369 height 21
click at [766, 31] on span "×" at bounding box center [769, 33] width 9 height 20
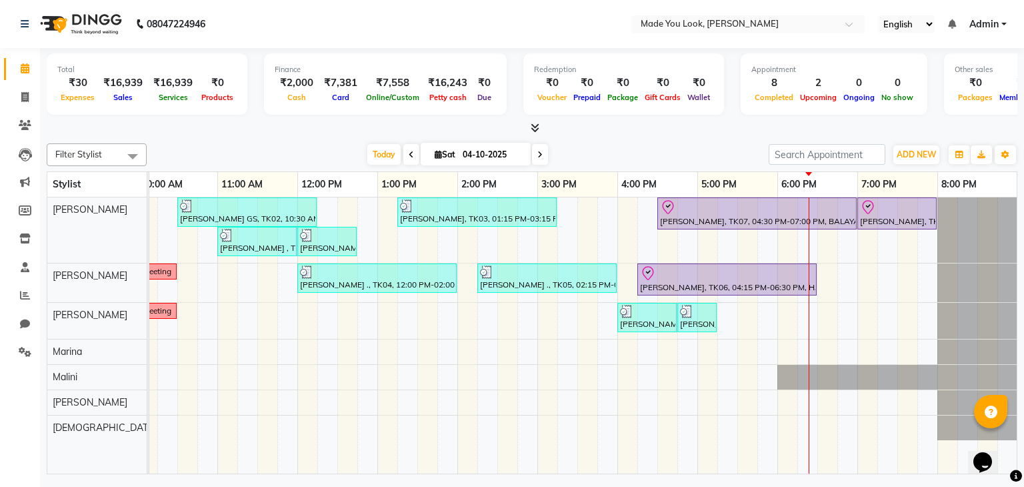
drag, startPoint x: 36, startPoint y: 294, endPoint x: 689, endPoint y: 285, distance: 652.9
click at [689, 285] on div "[PERSON_NAME], TK06, 04:15 PM-06:30 PM, HAIRCUT PALLAVI" at bounding box center [727, 279] width 177 height 28
select select "8"
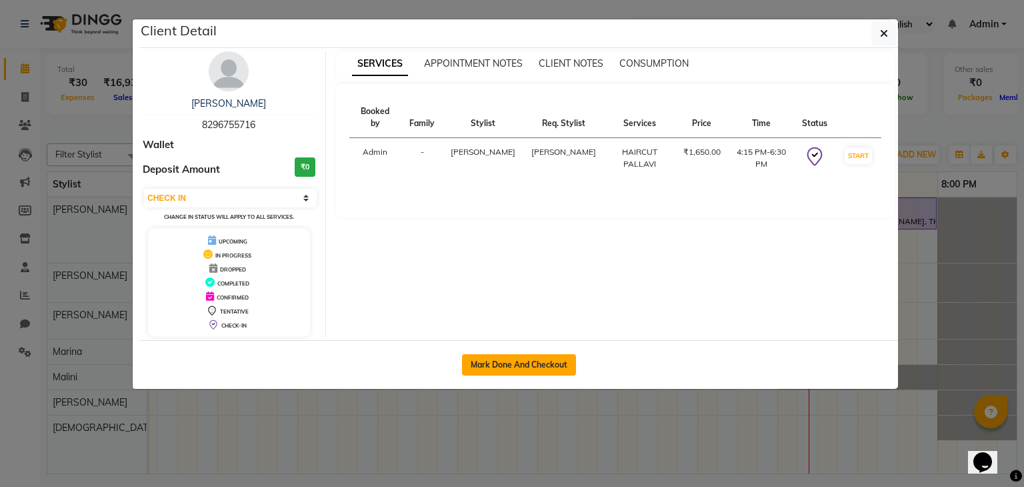
click at [497, 359] on button "Mark Done And Checkout" at bounding box center [519, 364] width 114 height 21
select select "service"
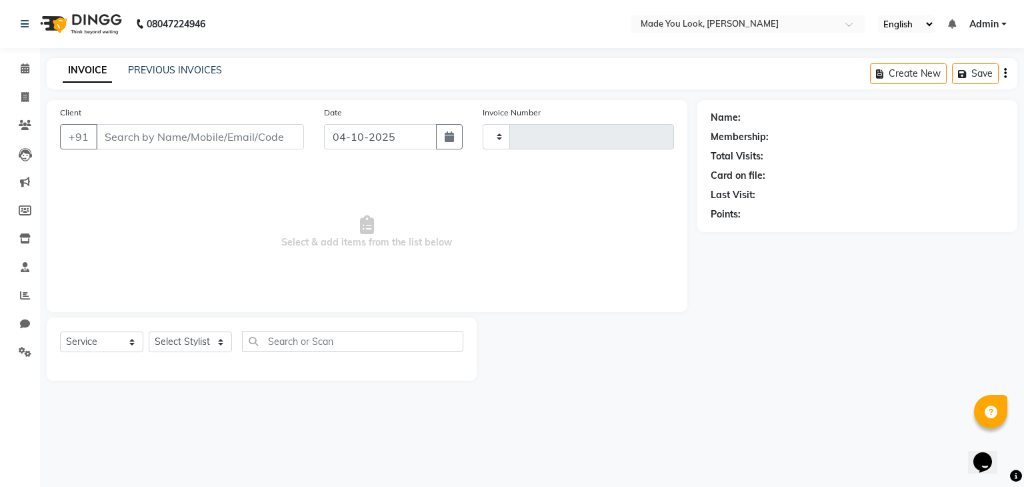
type input "0405"
select select "8181"
type input "8296755716"
select select "83313"
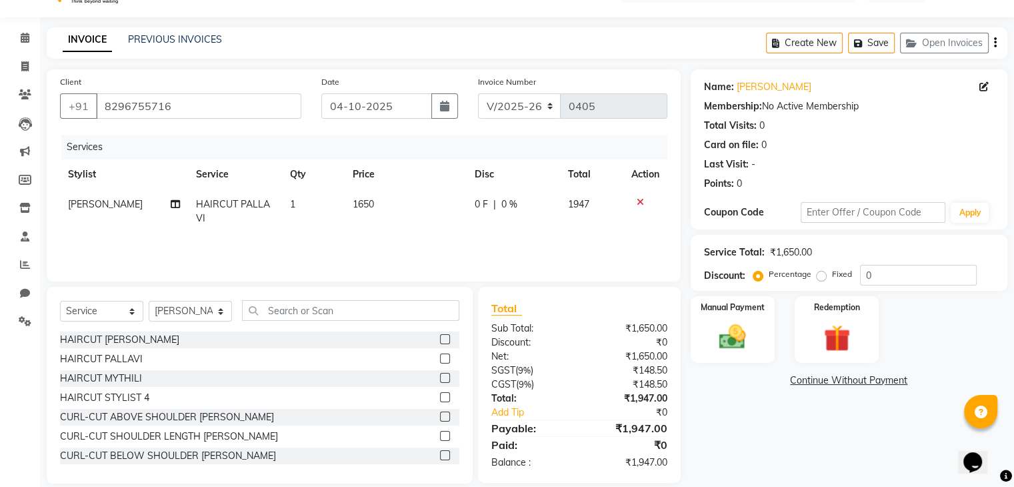
scroll to position [48, 0]
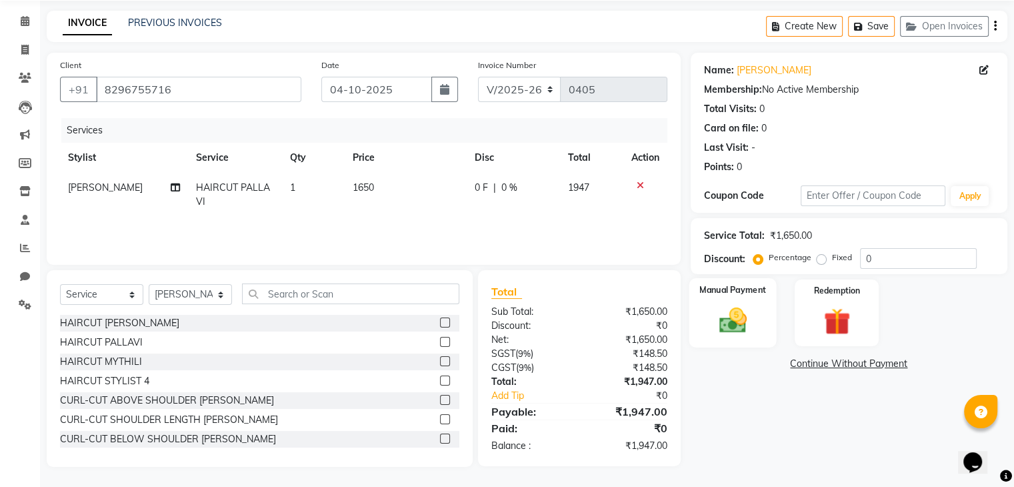
click at [720, 318] on img at bounding box center [732, 321] width 45 height 32
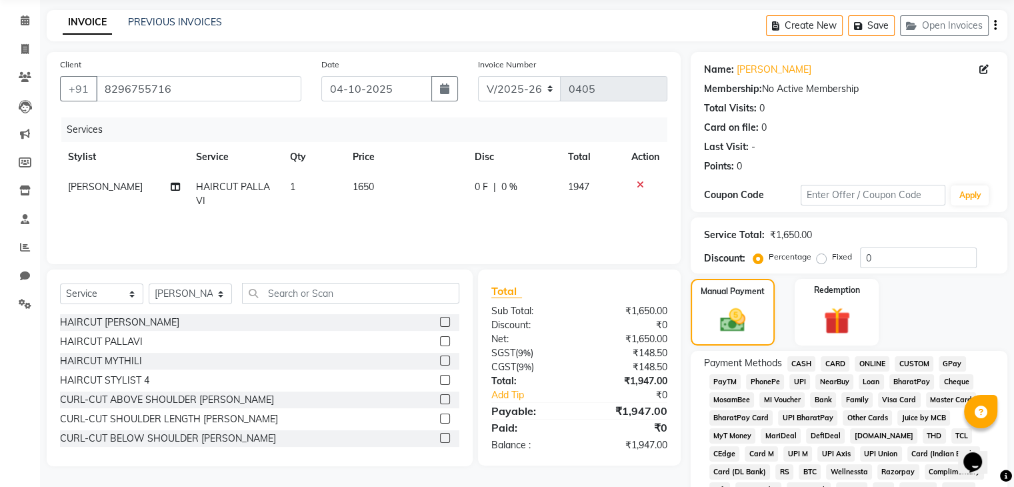
click at [800, 361] on span "CASH" at bounding box center [802, 363] width 29 height 15
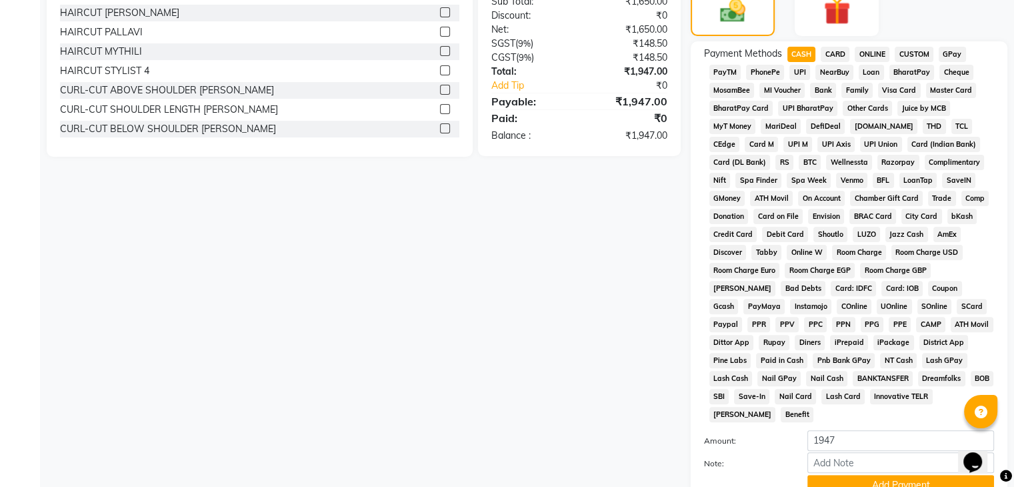
scroll to position [381, 0]
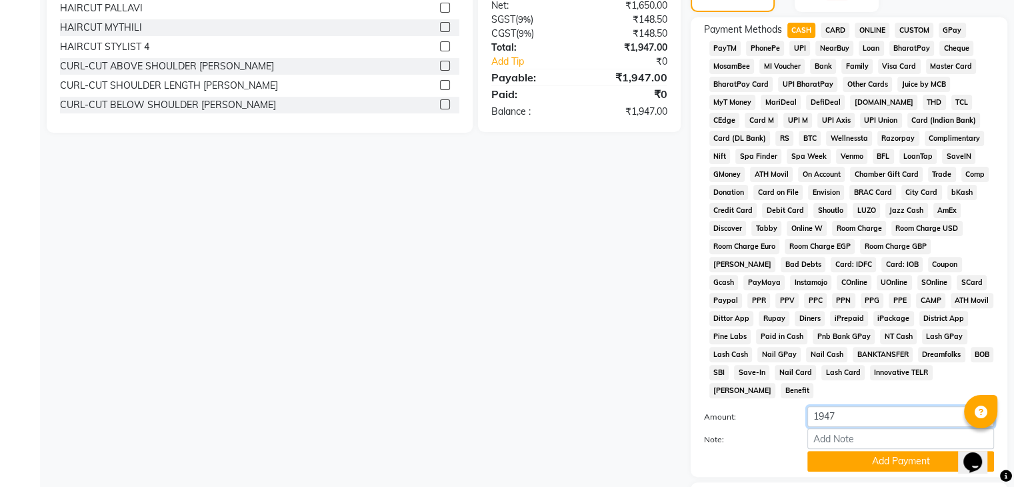
click at [844, 407] on input "1947" at bounding box center [901, 416] width 187 height 21
type input "1600"
click at [878, 459] on button "Add Payment" at bounding box center [901, 461] width 187 height 21
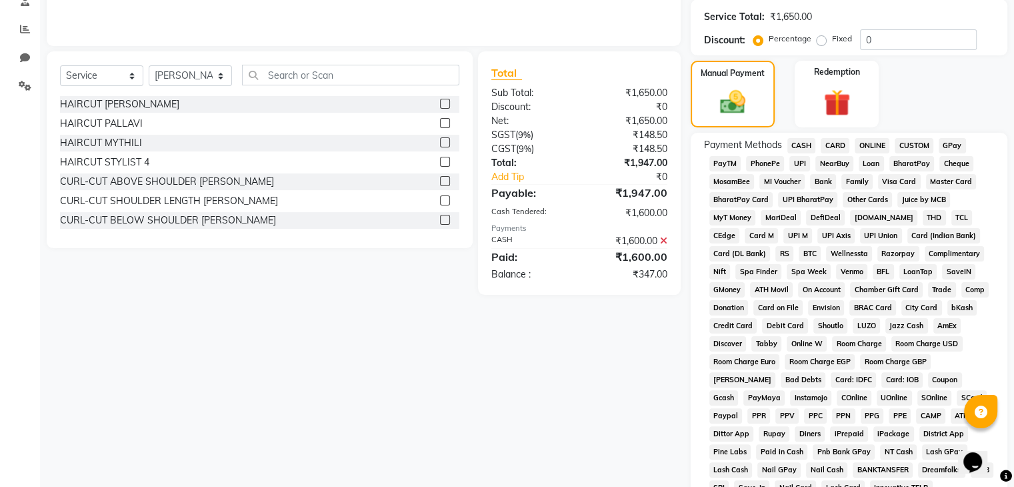
scroll to position [66, 0]
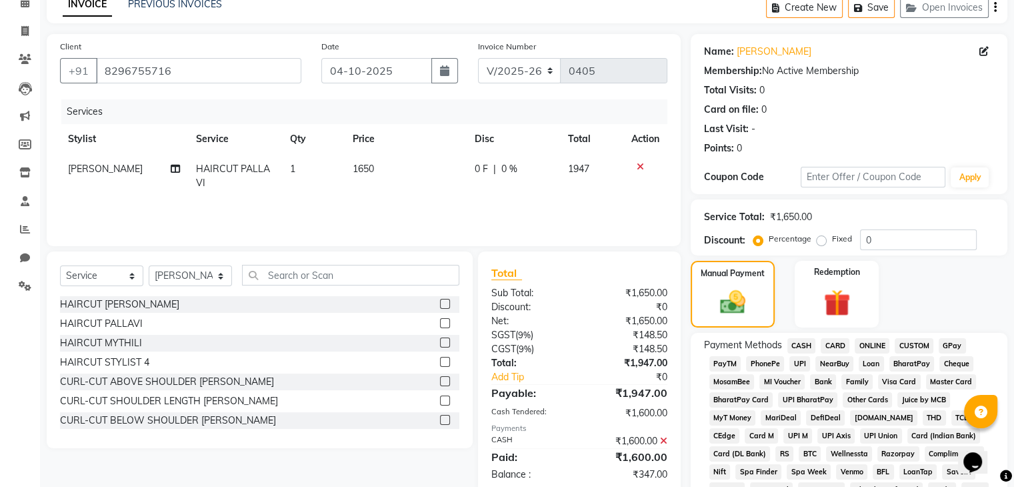
click at [798, 363] on span "UPI" at bounding box center [800, 363] width 21 height 15
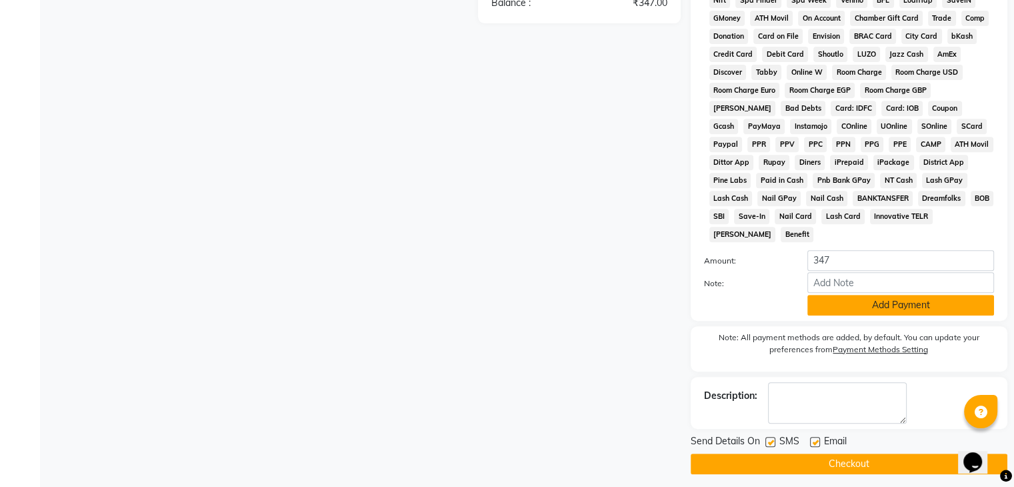
click at [856, 299] on button "Add Payment" at bounding box center [901, 305] width 187 height 21
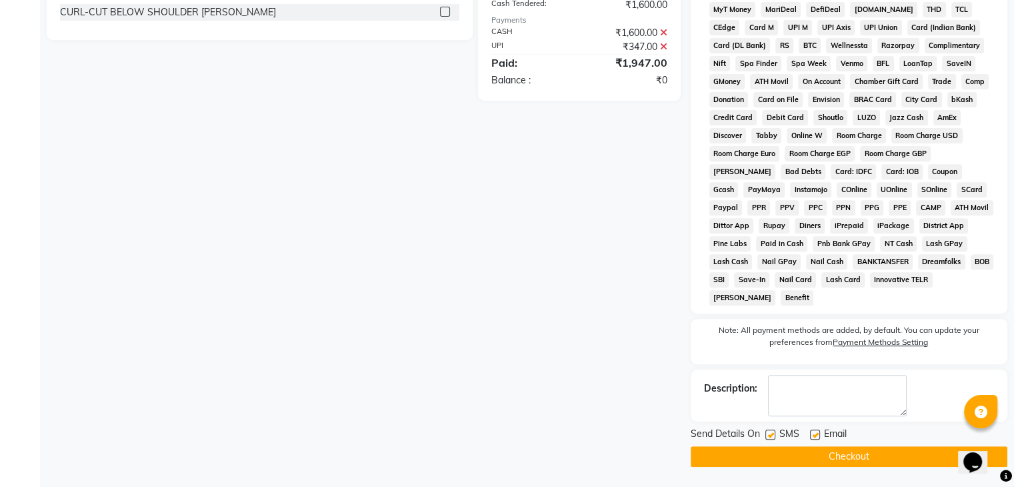
scroll to position [466, 0]
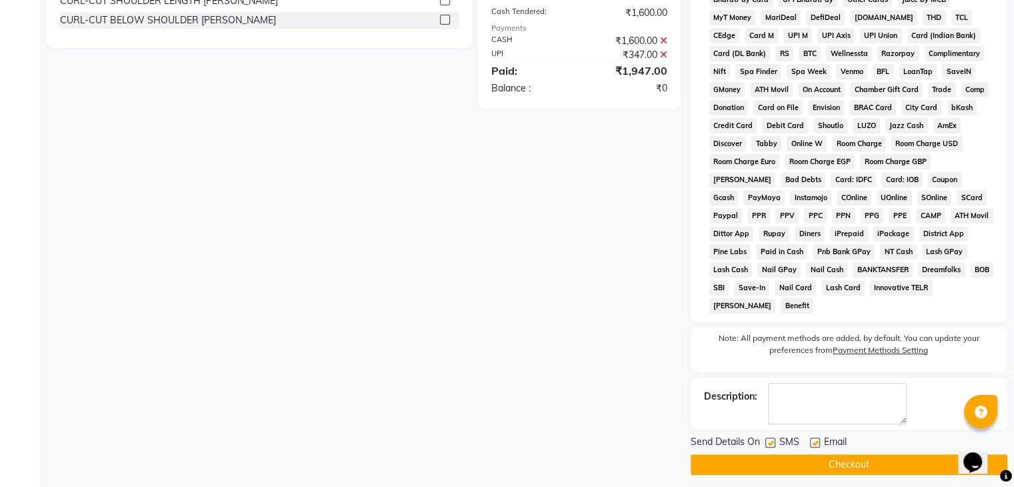
click at [910, 459] on button "Checkout" at bounding box center [849, 464] width 317 height 21
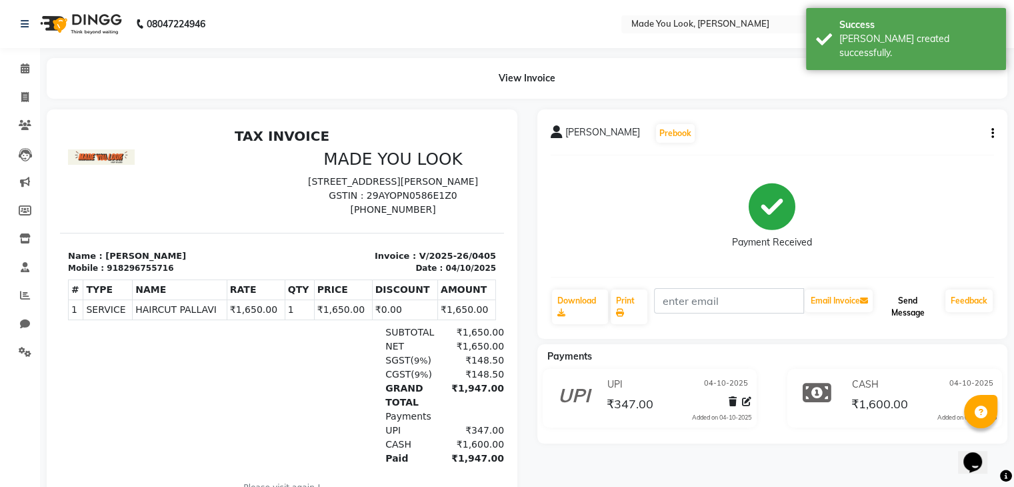
click at [907, 318] on button "Send Message" at bounding box center [908, 306] width 65 height 35
click at [22, 60] on link "Calendar" at bounding box center [20, 69] width 32 height 22
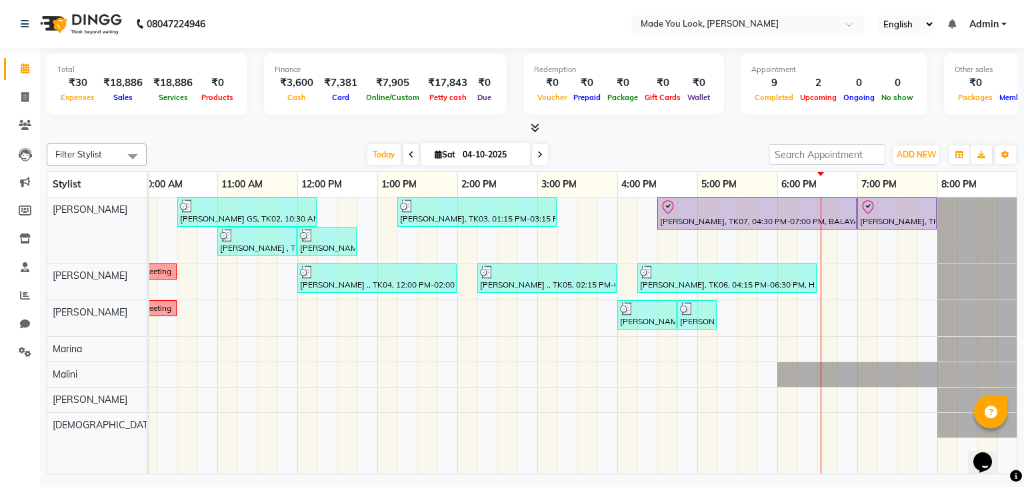
scroll to position [0, 171]
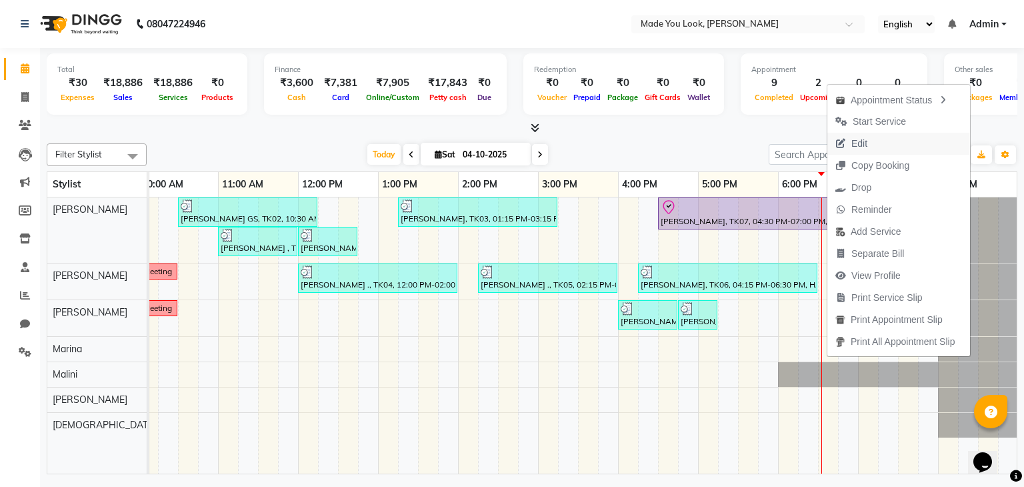
click at [870, 139] on span "Edit" at bounding box center [852, 144] width 48 height 22
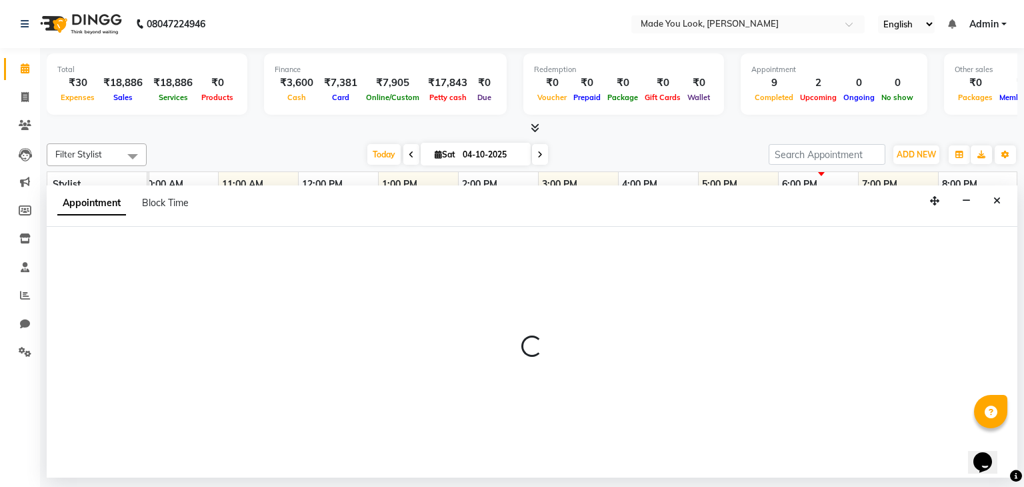
select select "check-in"
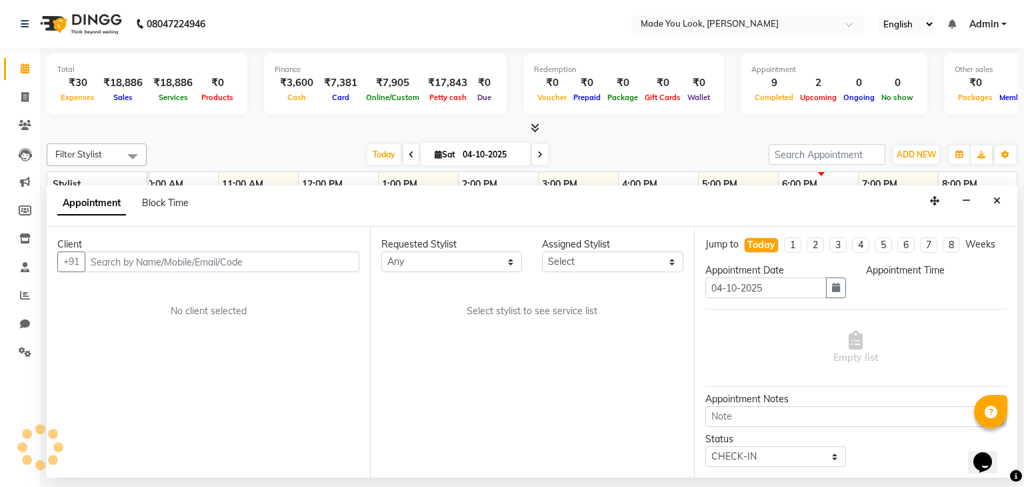
select select "83312"
select select "990"
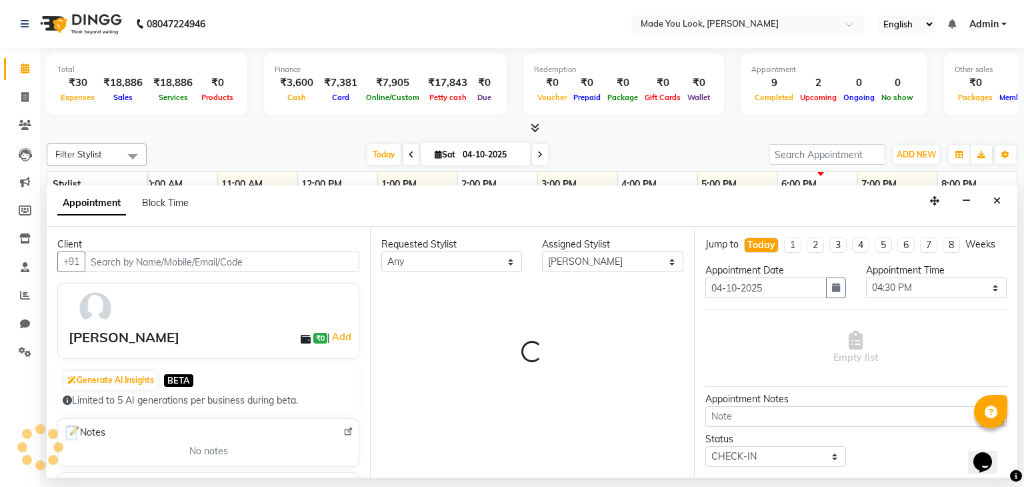
select select "4108"
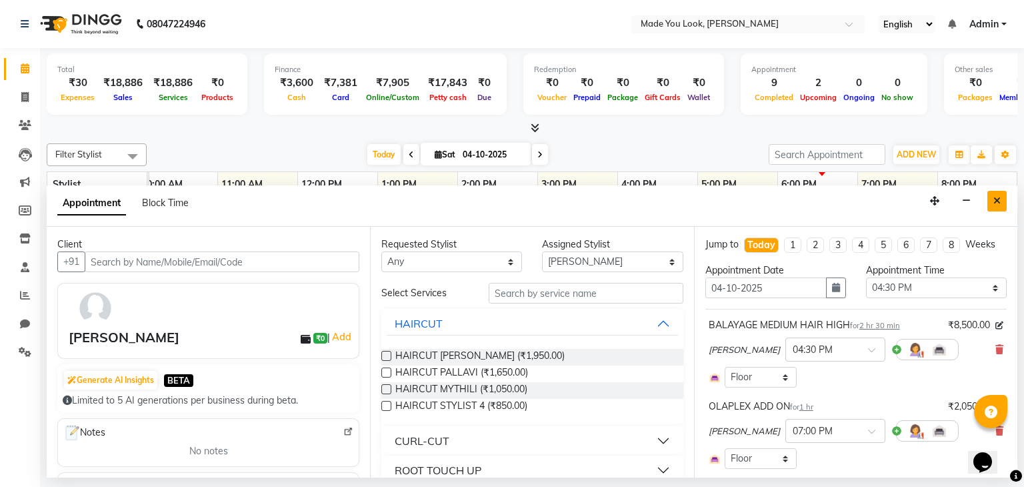
click at [992, 203] on button "Close" at bounding box center [997, 201] width 19 height 21
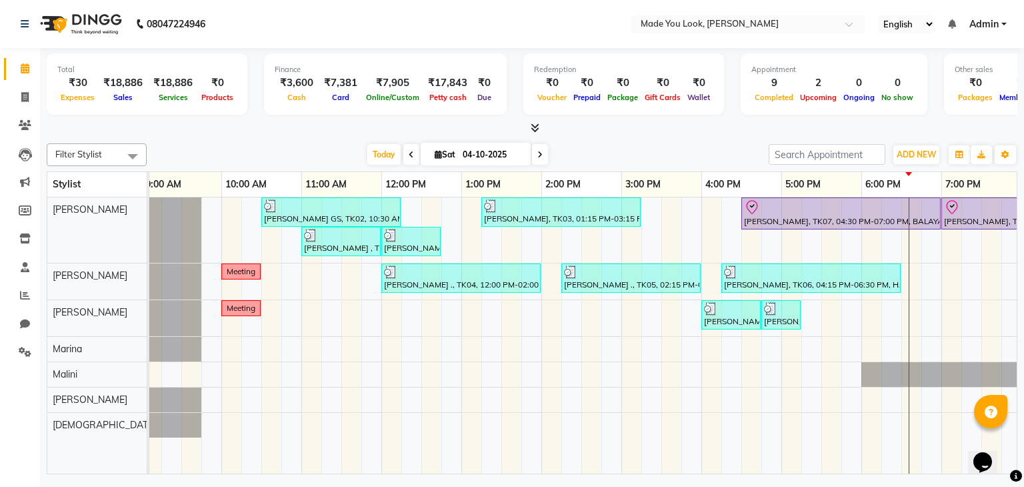
scroll to position [0, 88]
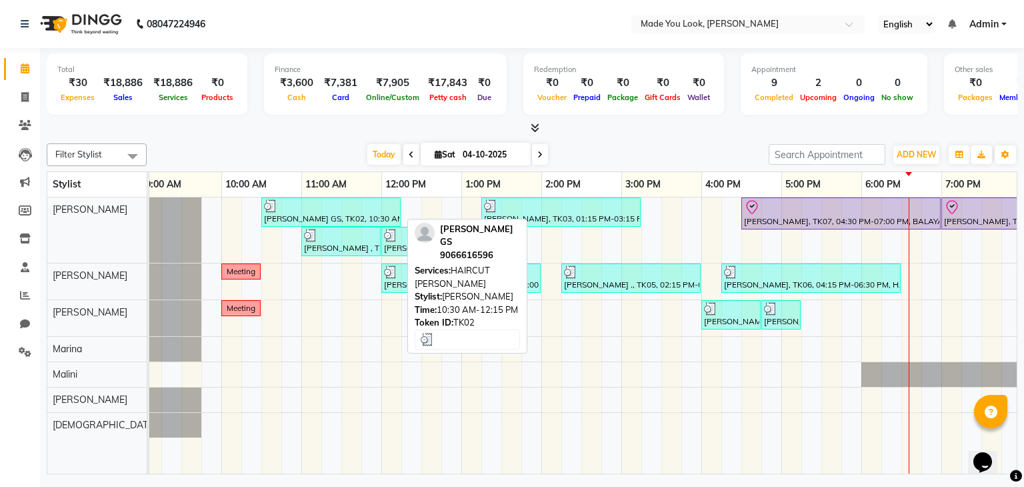
click at [320, 205] on div at bounding box center [331, 205] width 134 height 13
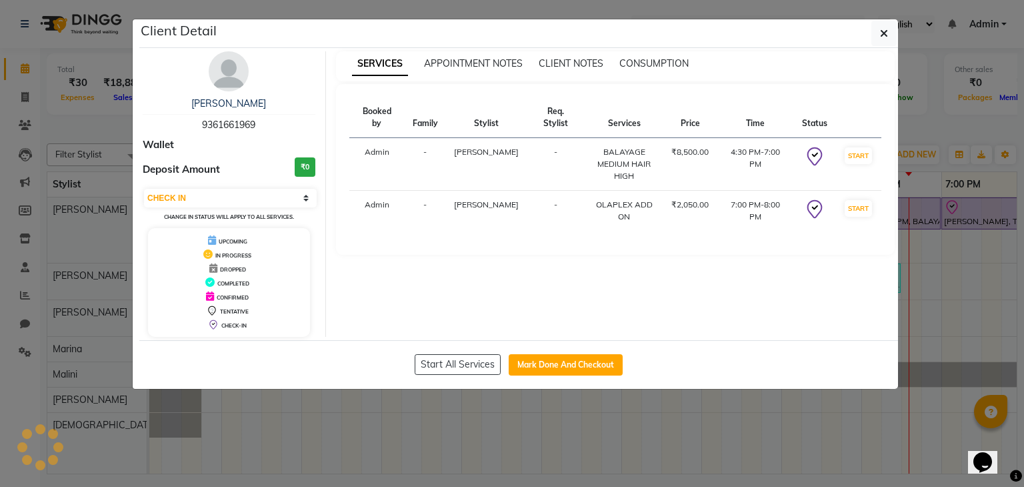
select select "3"
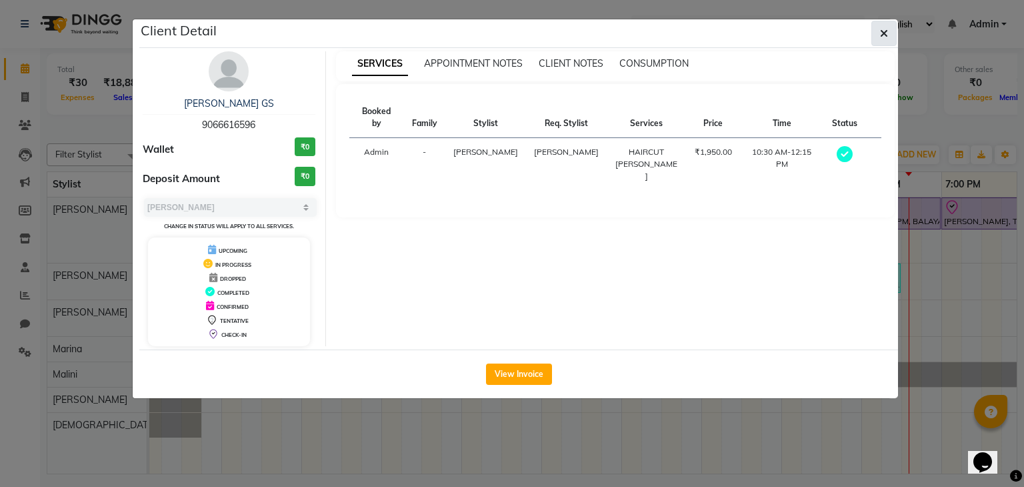
click at [889, 29] on button "button" at bounding box center [884, 33] width 25 height 25
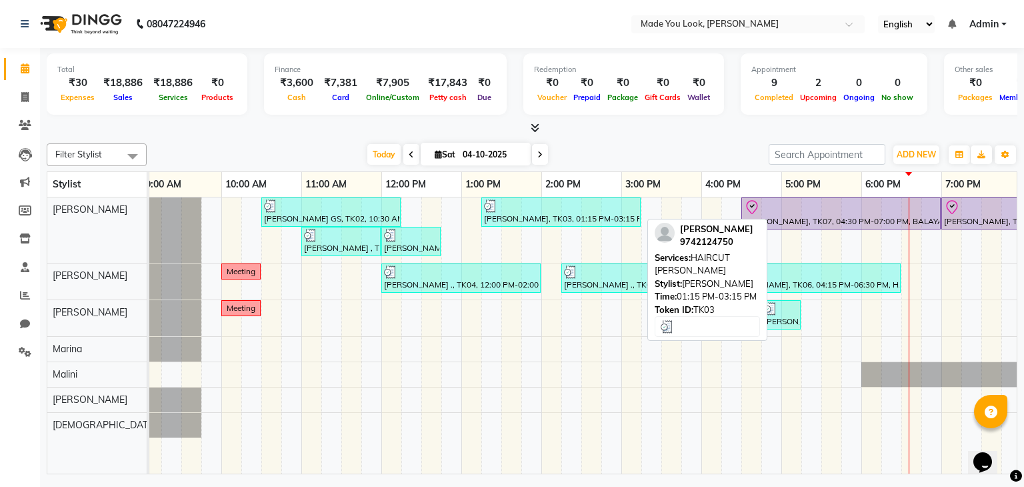
click at [531, 210] on div at bounding box center [561, 205] width 154 height 13
select select "3"
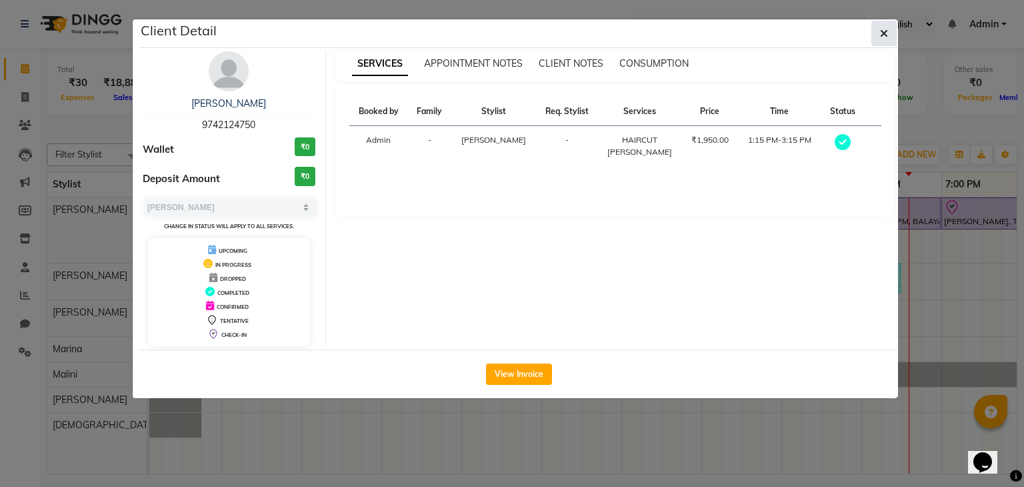
click at [882, 41] on button "button" at bounding box center [884, 33] width 25 height 25
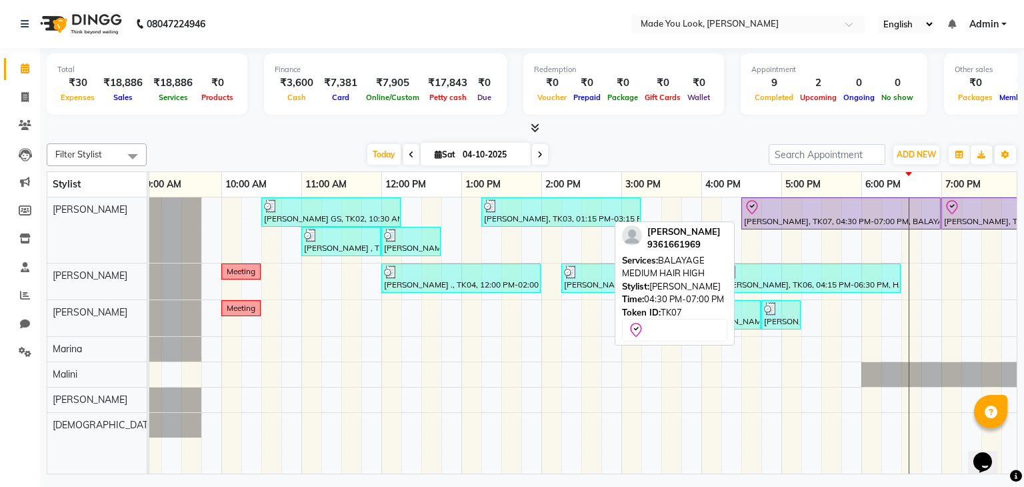
click at [760, 219] on div "[PERSON_NAME], TK07, 04:30 PM-07:00 PM, BALAYAGE MEDIUM HAIR HIGH" at bounding box center [841, 213] width 197 height 28
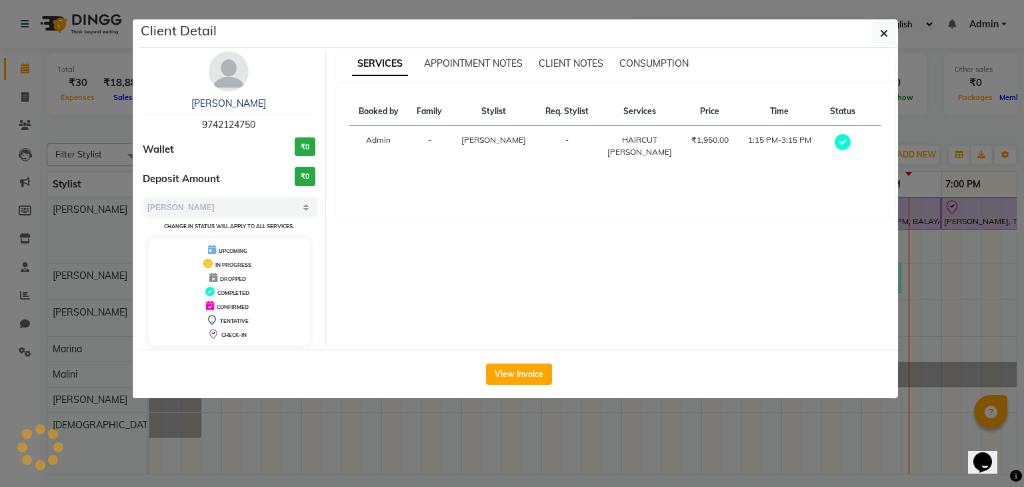
select select "8"
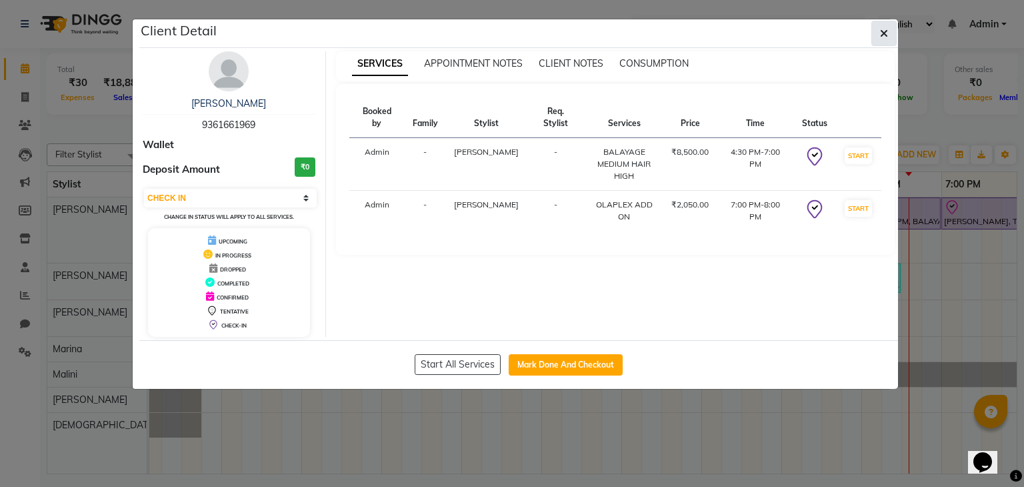
click at [890, 28] on button "button" at bounding box center [884, 33] width 25 height 25
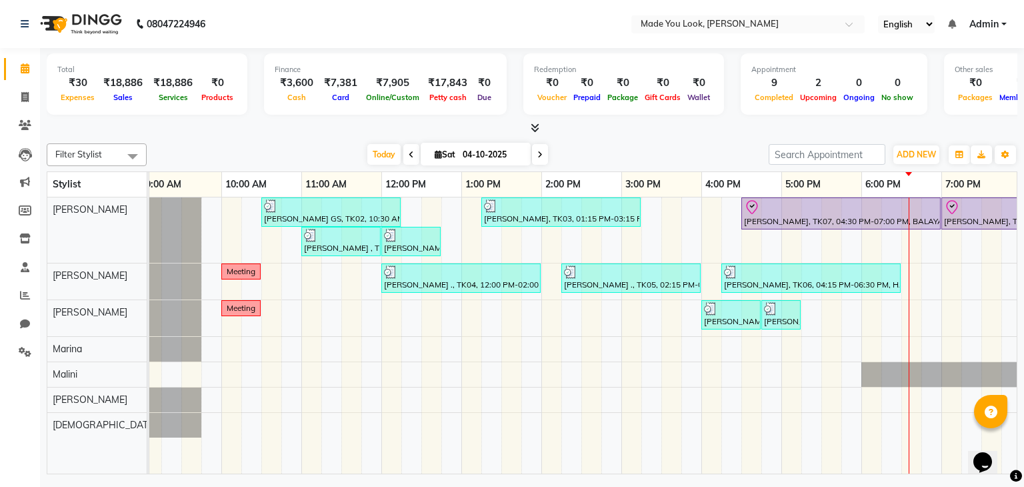
drag, startPoint x: 742, startPoint y: 461, endPoint x: 758, endPoint y: 464, distance: 16.3
click at [758, 464] on div "[PERSON_NAME] GS, TK02, 10:30 AM-12:15 PM, HAIRCUT [PERSON_NAME] [PERSON_NAME],…" at bounding box center [583, 335] width 868 height 277
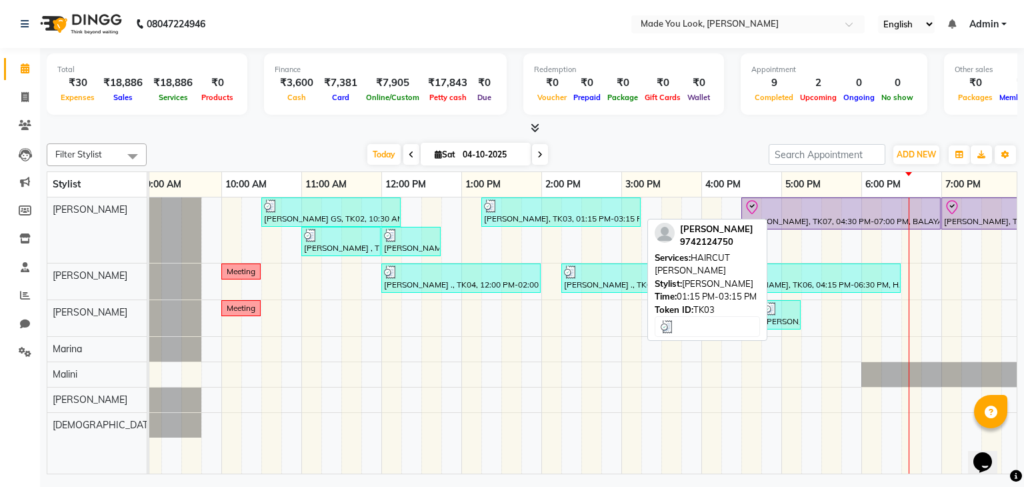
click at [521, 201] on div at bounding box center [561, 205] width 154 height 13
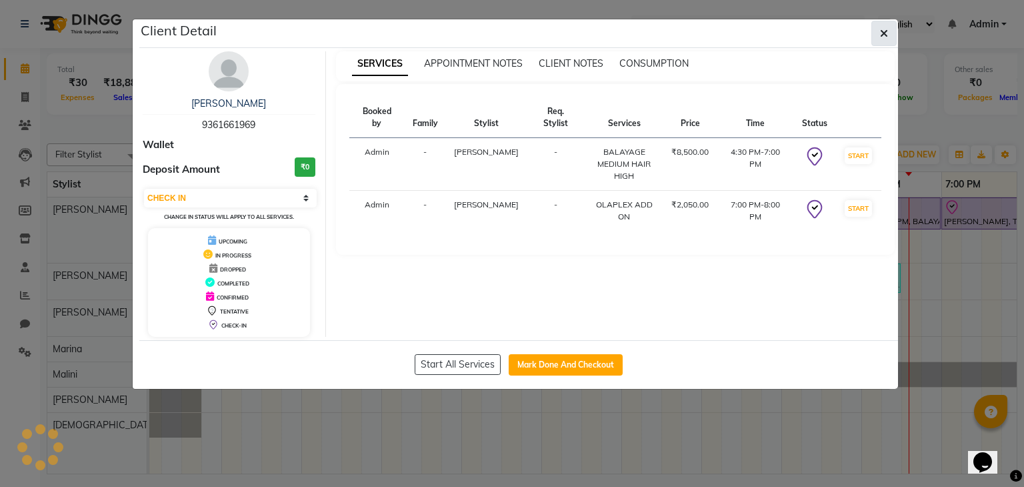
select select "3"
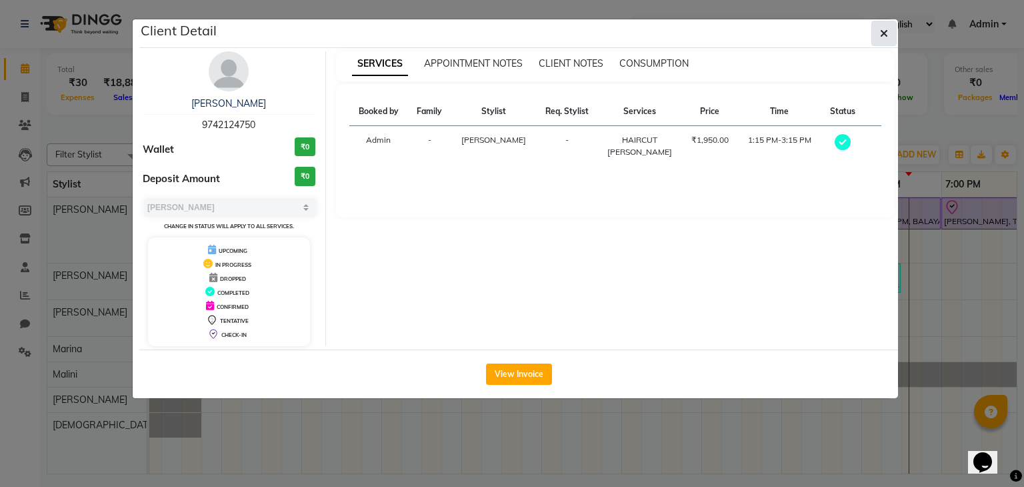
click at [885, 30] on icon "button" at bounding box center [884, 33] width 8 height 11
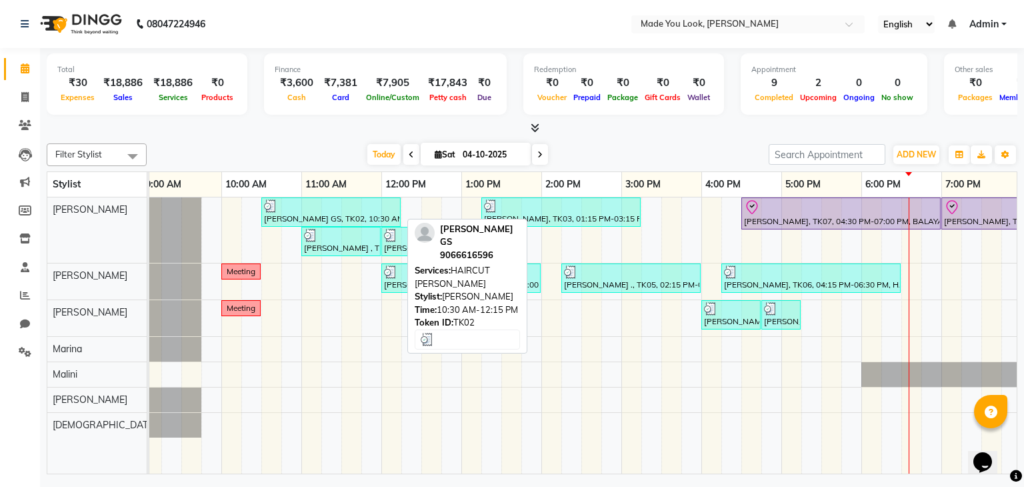
click at [383, 207] on div at bounding box center [331, 205] width 134 height 13
select select "3"
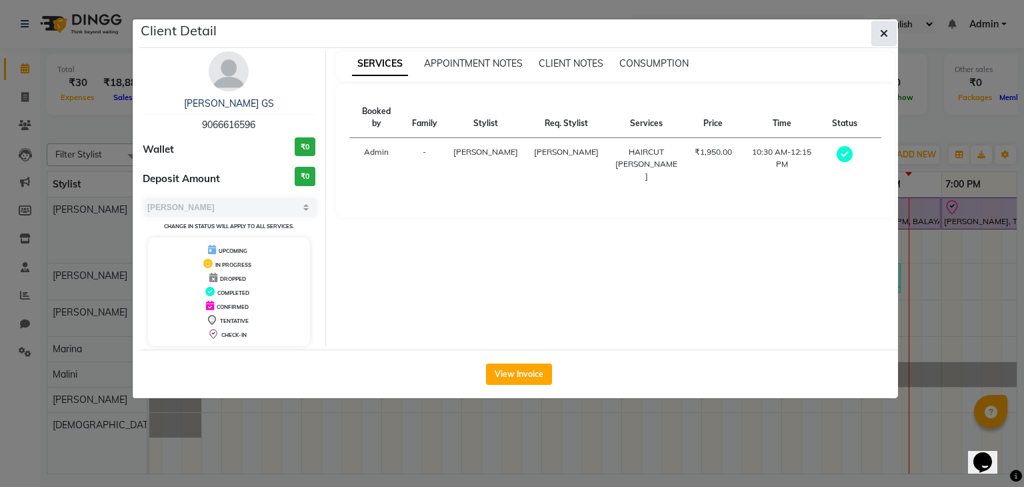
click at [888, 31] on button "button" at bounding box center [884, 33] width 25 height 25
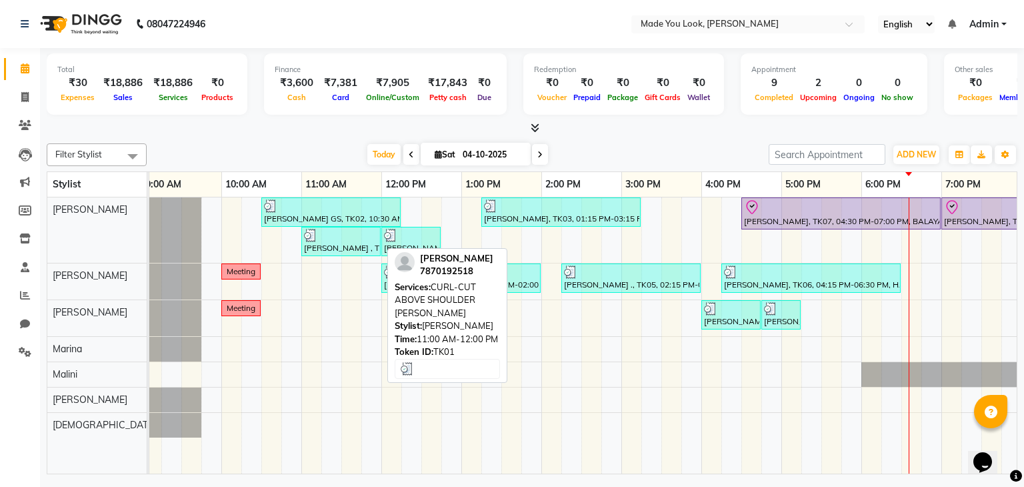
click at [336, 241] on div "[PERSON_NAME] , TK01, 11:00 AM-12:00 PM, CURL-CUT ABOVE SHOULDER [PERSON_NAME]" at bounding box center [341, 241] width 77 height 25
select select "3"
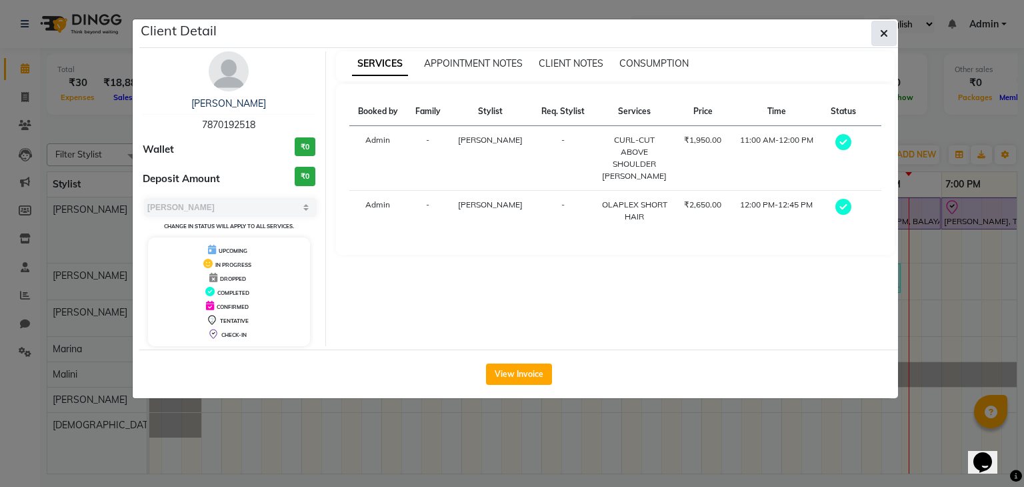
click at [881, 33] on icon "button" at bounding box center [884, 33] width 8 height 11
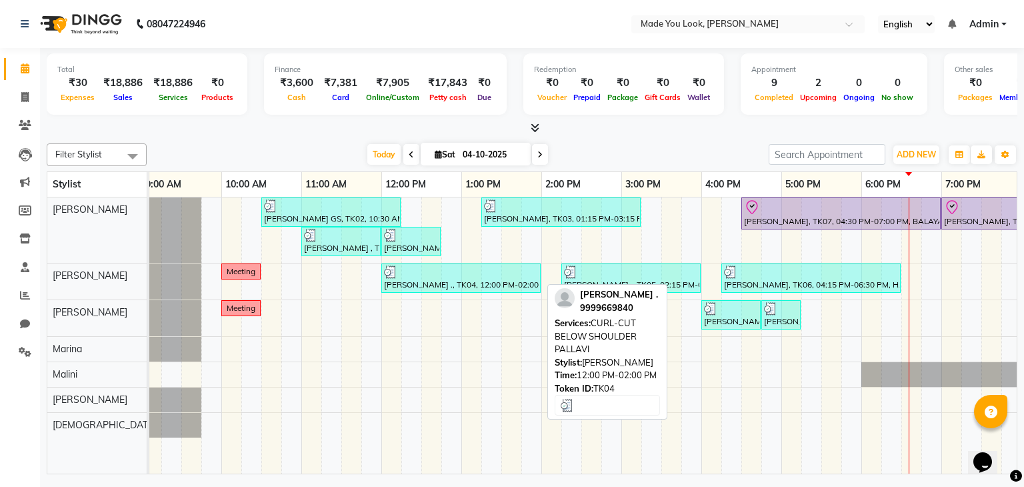
click at [429, 279] on div "[PERSON_NAME] ., TK04, 12:00 PM-02:00 PM, CURL-CUT BELOW SHOULDER PALLAVI" at bounding box center [461, 277] width 157 height 25
select select "3"
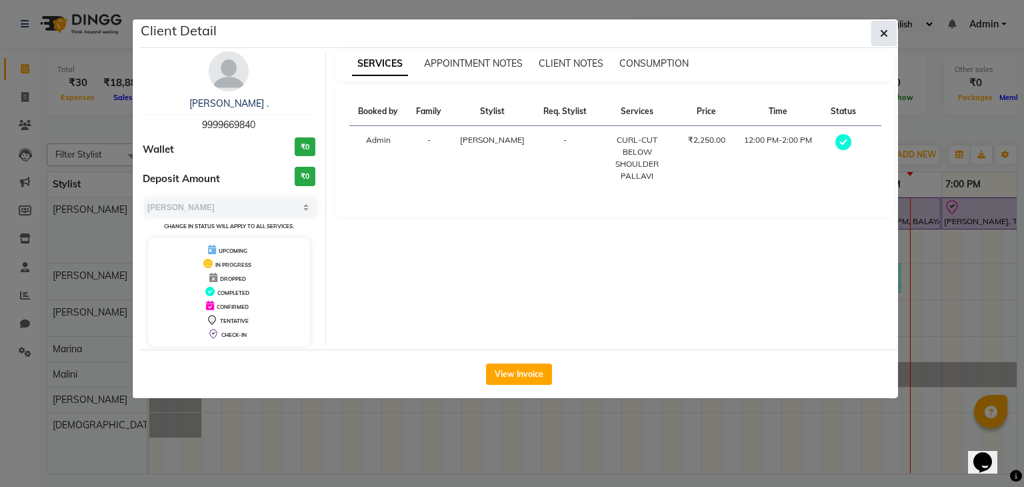
click at [880, 27] on span "button" at bounding box center [884, 33] width 8 height 13
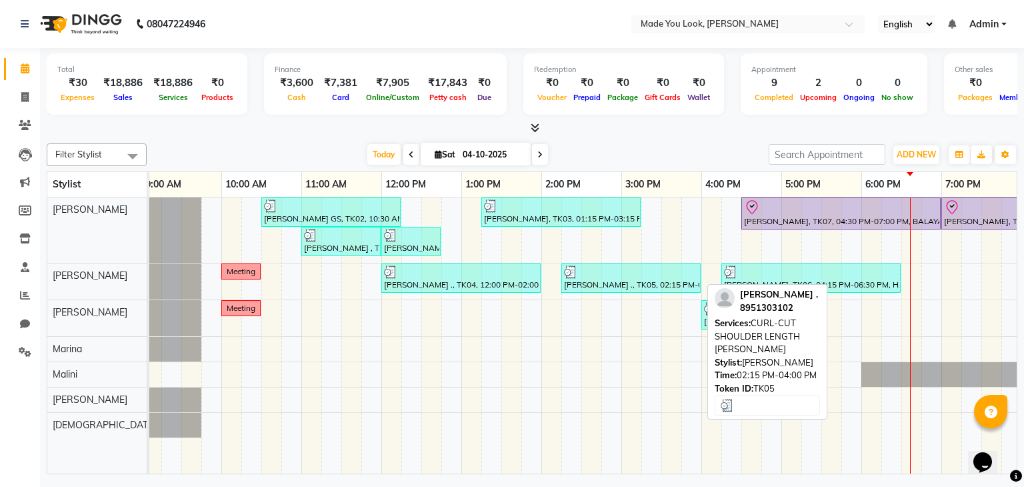
click at [620, 281] on div "[PERSON_NAME] ., TK05, 02:15 PM-04:00 PM, CURL-CUT SHOULDER LENGTH [PERSON_NAME]" at bounding box center [631, 277] width 137 height 25
select select "3"
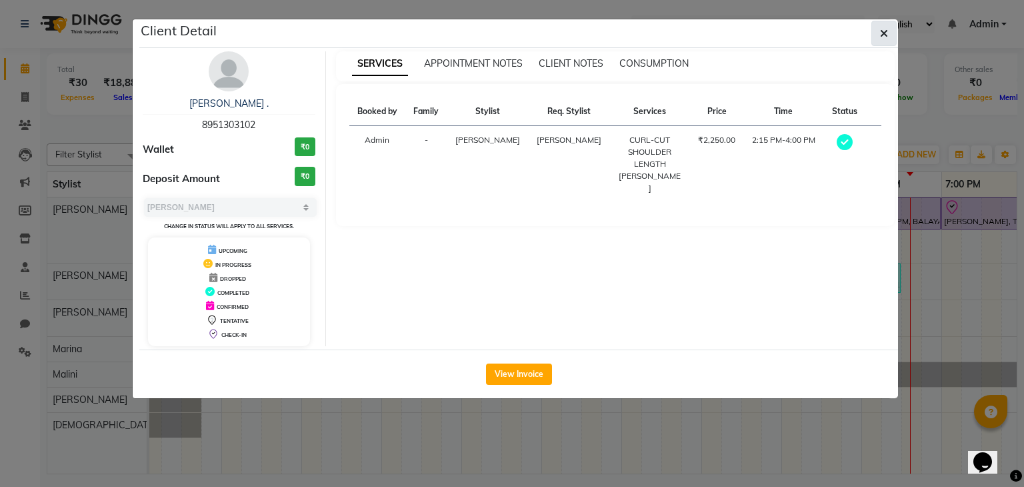
click at [882, 28] on icon "button" at bounding box center [884, 33] width 8 height 11
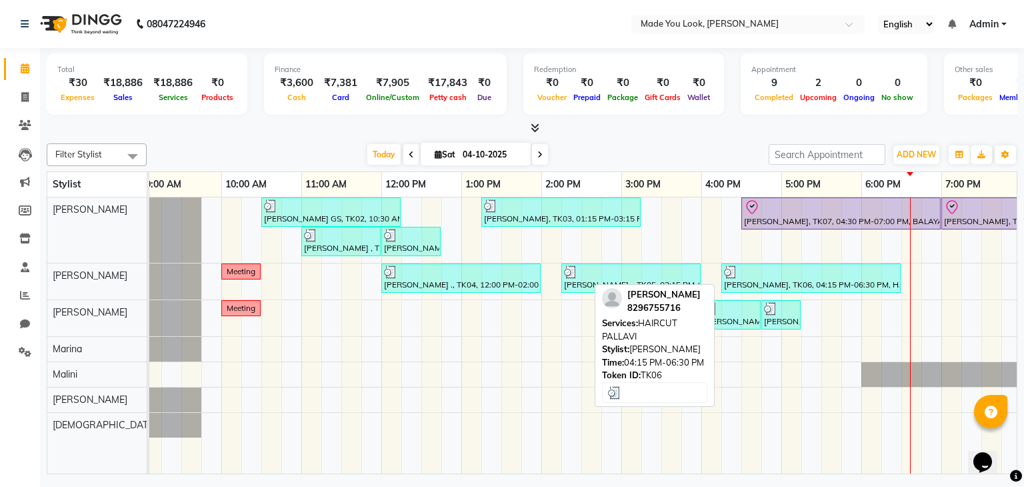
click at [732, 275] on img at bounding box center [730, 271] width 13 height 13
select select "3"
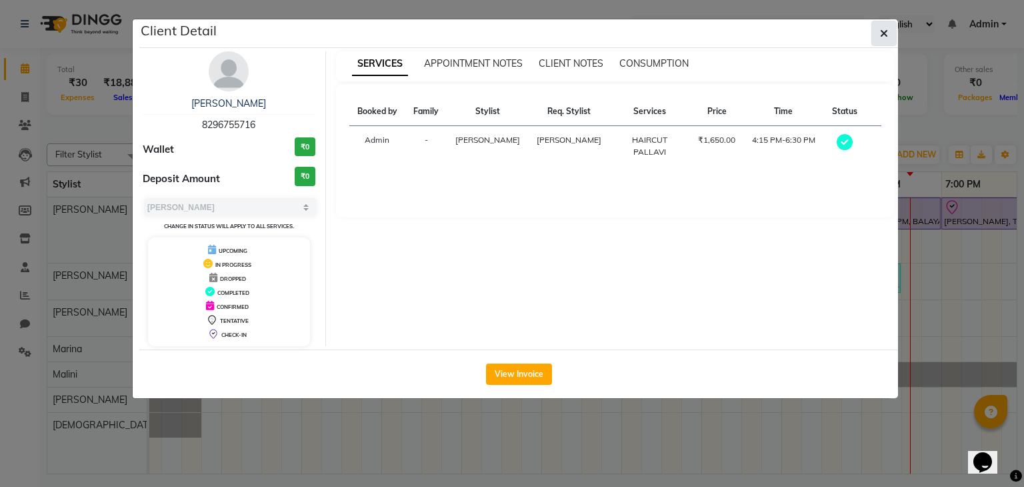
click at [888, 27] on button "button" at bounding box center [884, 33] width 25 height 25
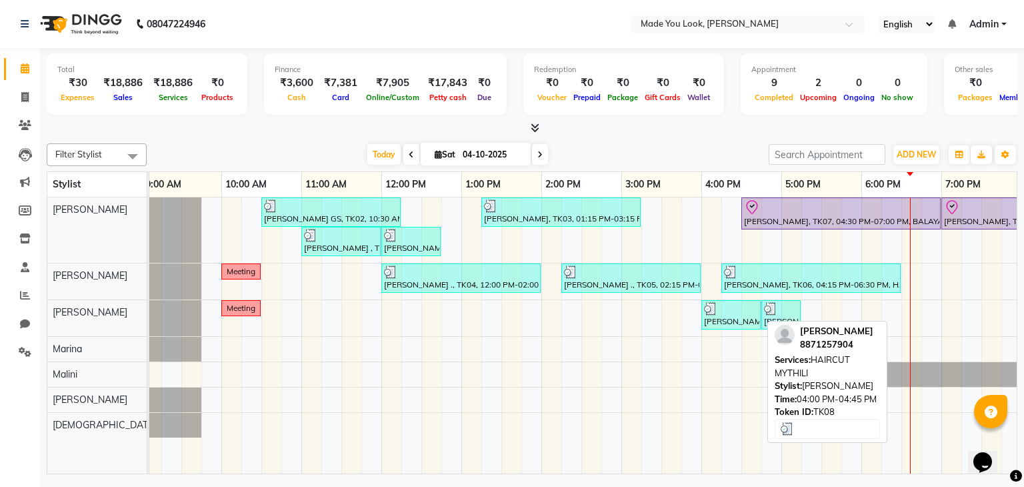
click at [722, 311] on div at bounding box center [731, 308] width 54 height 13
select select "3"
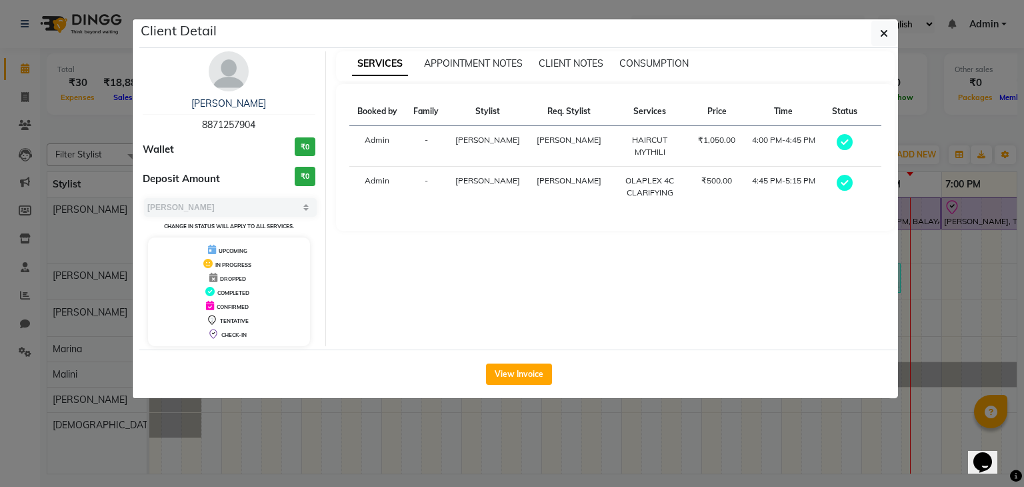
click at [898, 41] on ngb-modal-window "Client Detail [PERSON_NAME] 8871257904 Wallet ₹0 Deposit Amount ₹0 Select MARK …" at bounding box center [512, 243] width 1024 height 487
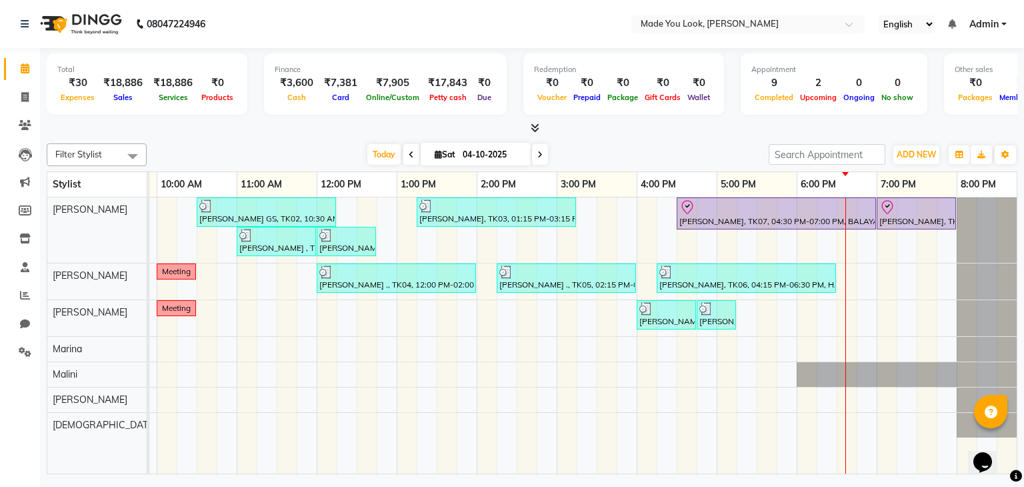
scroll to position [0, 172]
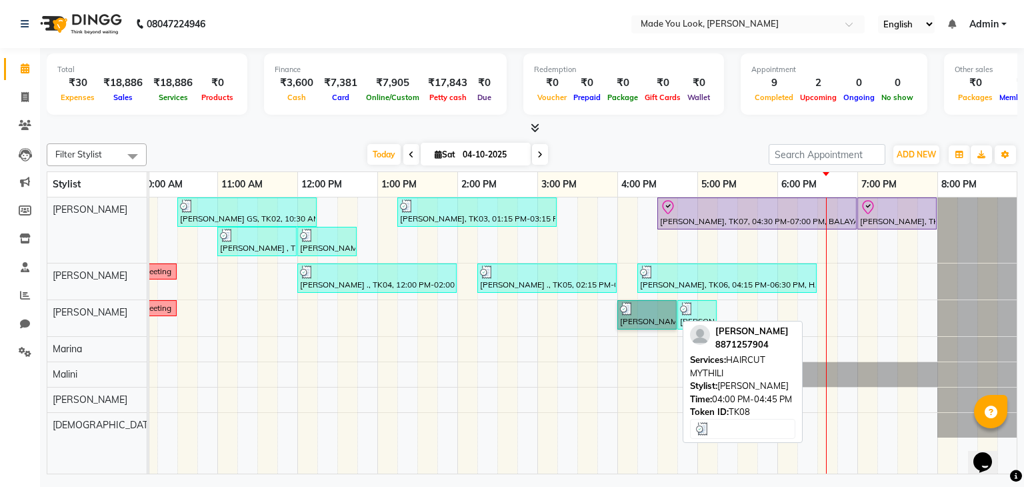
drag, startPoint x: 649, startPoint y: 313, endPoint x: 669, endPoint y: 318, distance: 20.7
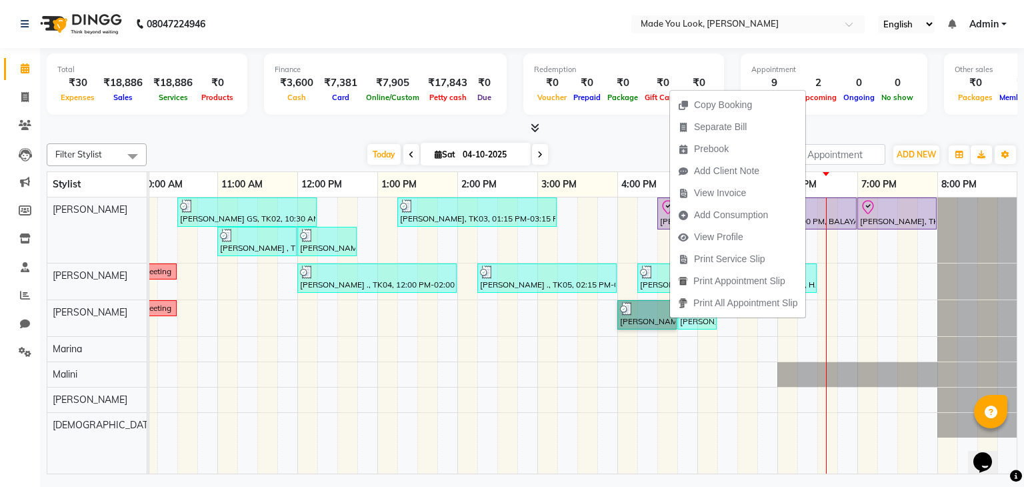
click at [616, 333] on div "[PERSON_NAME] GS, TK02, 10:30 AM-12:15 PM, HAIRCUT [PERSON_NAME] [PERSON_NAME],…" at bounding box center [497, 335] width 1040 height 277
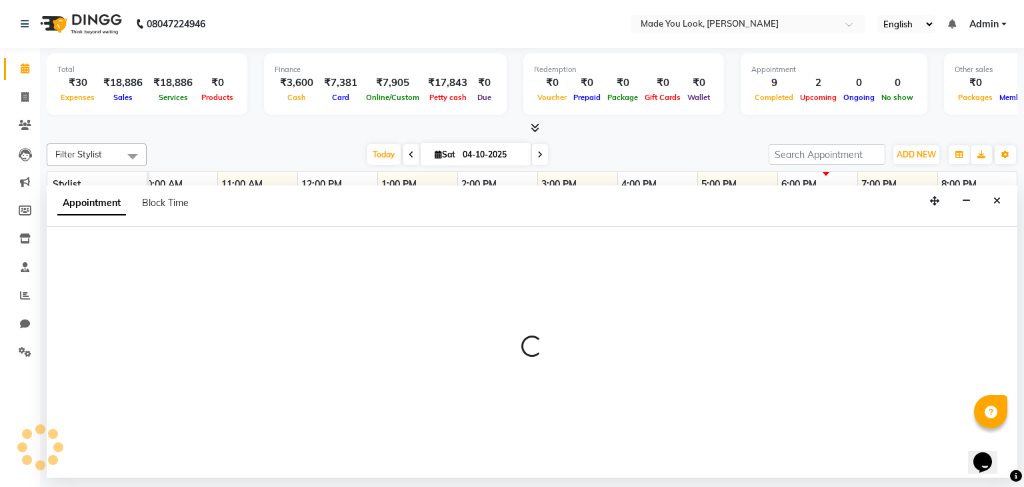
select select "91990"
select select "945"
select select "tentative"
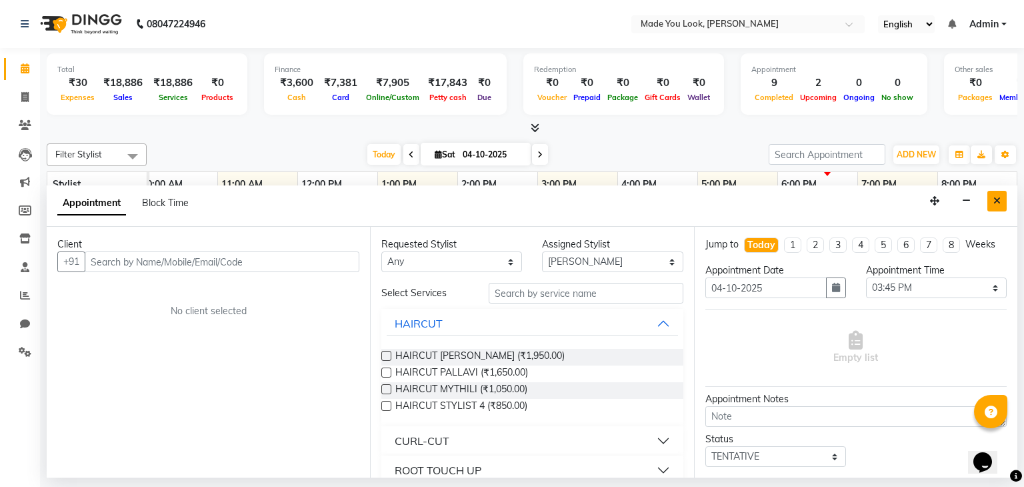
click at [1000, 197] on icon "Close" at bounding box center [997, 200] width 7 height 9
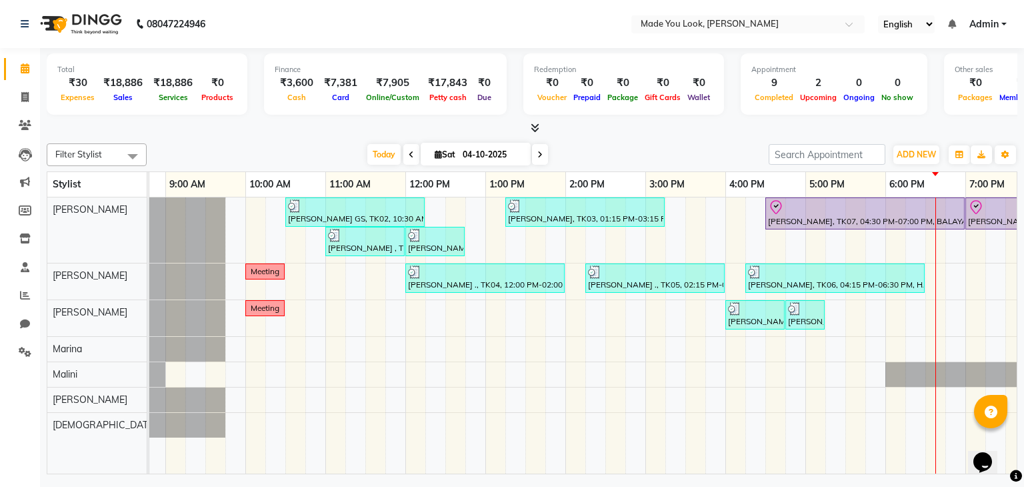
scroll to position [0, 0]
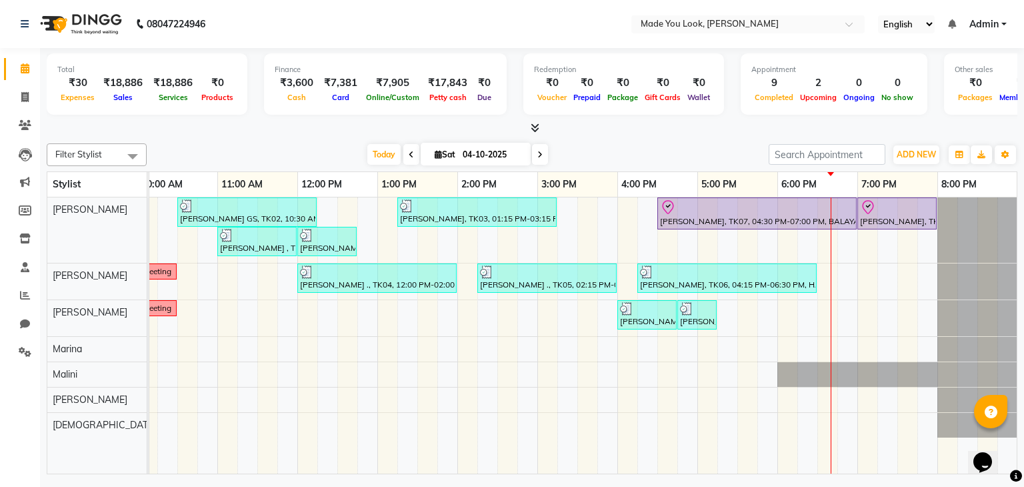
click at [409, 153] on icon at bounding box center [411, 155] width 5 height 8
type input "03-10-2025"
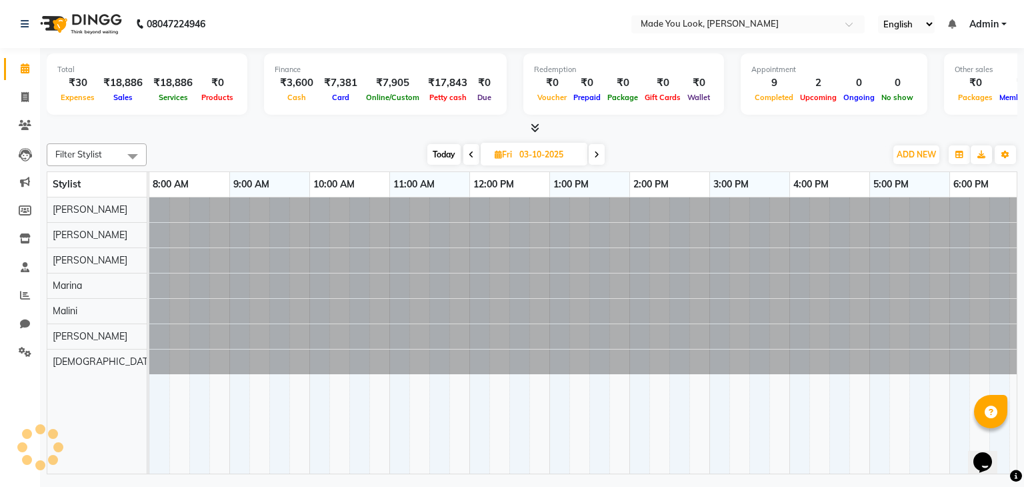
scroll to position [0, 172]
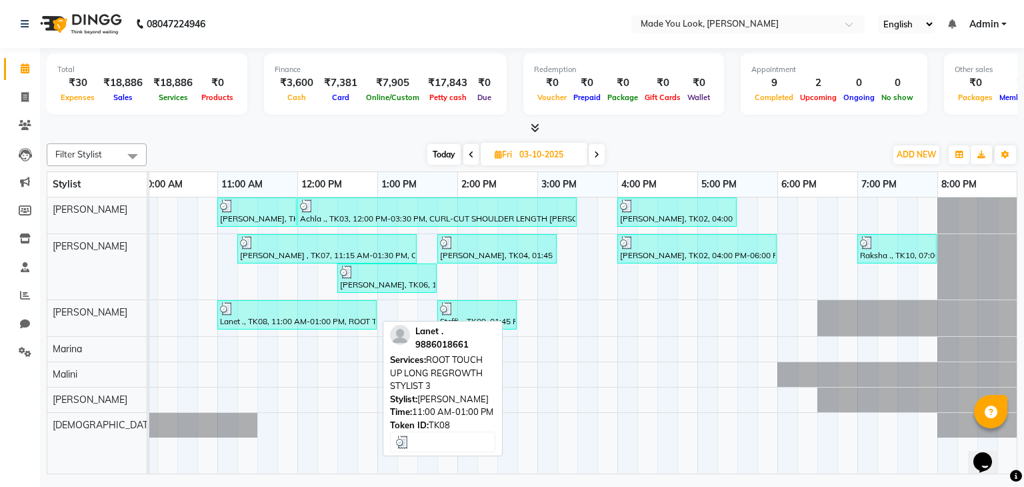
click at [277, 310] on div at bounding box center [297, 308] width 154 height 13
select select "3"
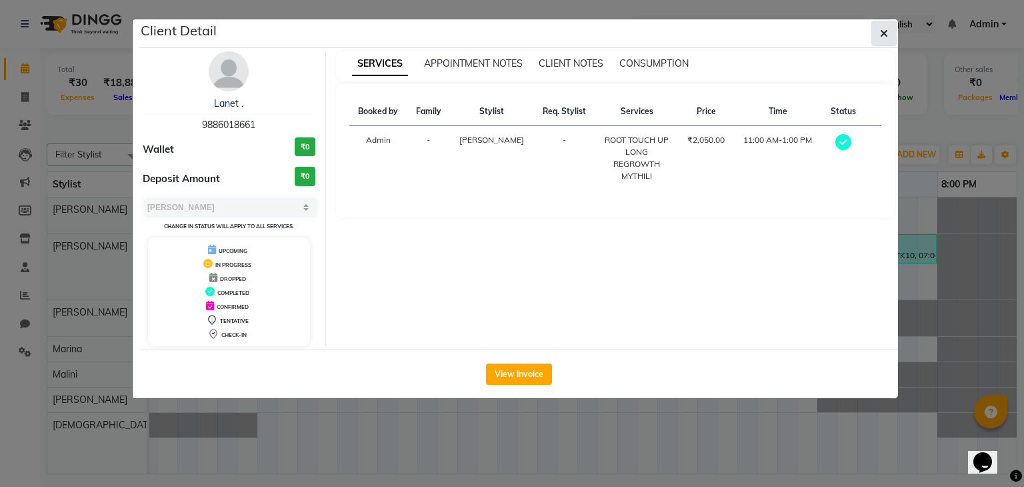
click at [874, 27] on button "button" at bounding box center [884, 33] width 25 height 25
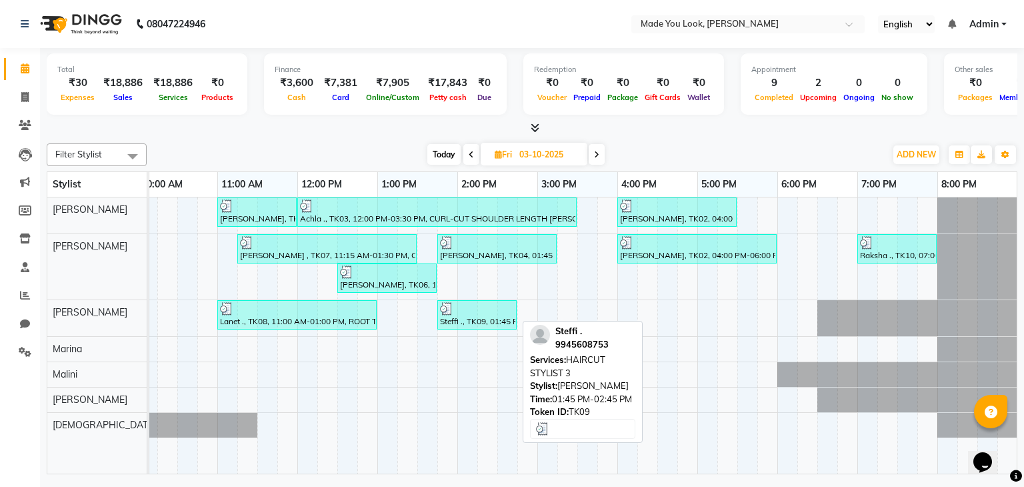
click at [452, 324] on div "Steffi ., TK09, 01:45 PM-02:45 PM, HAIRCUT STYLIST 3" at bounding box center [477, 314] width 77 height 25
select select "3"
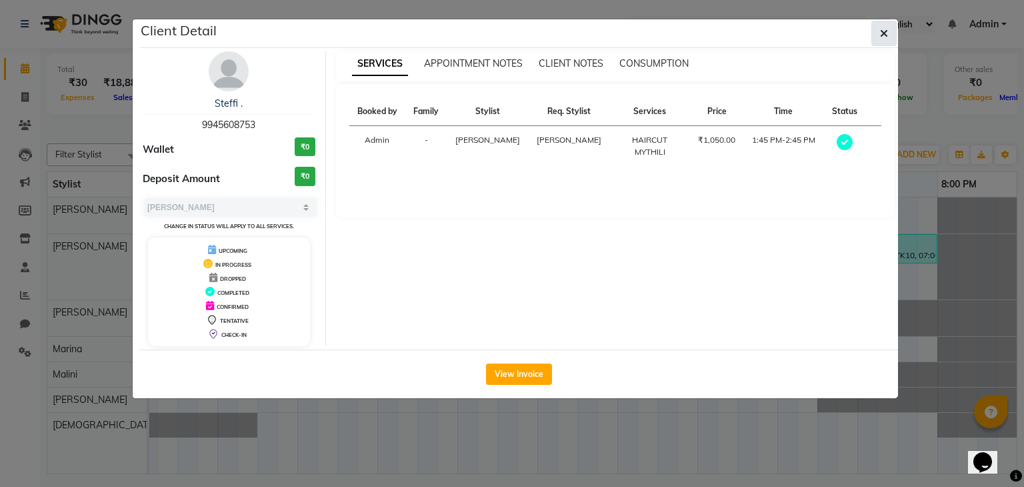
click at [883, 33] on icon "button" at bounding box center [884, 33] width 8 height 11
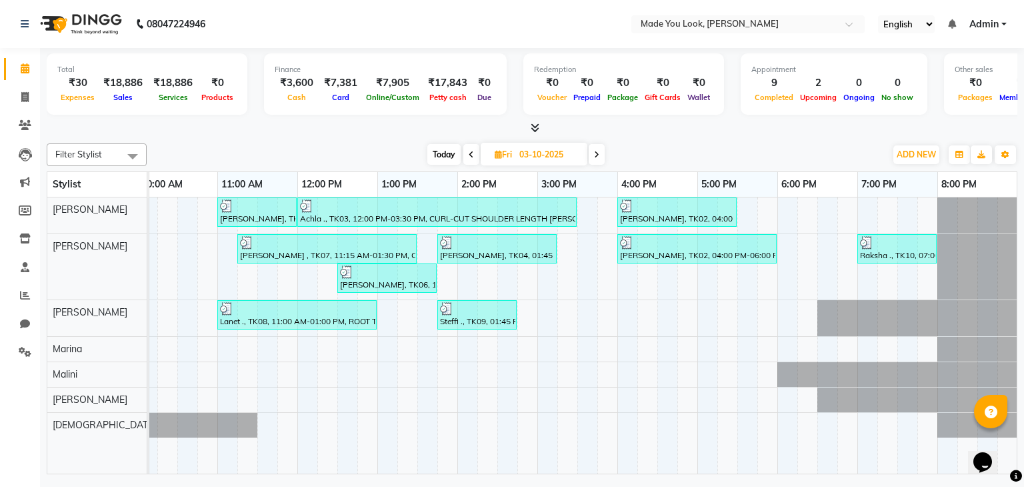
click at [445, 151] on span "Today" at bounding box center [443, 154] width 33 height 21
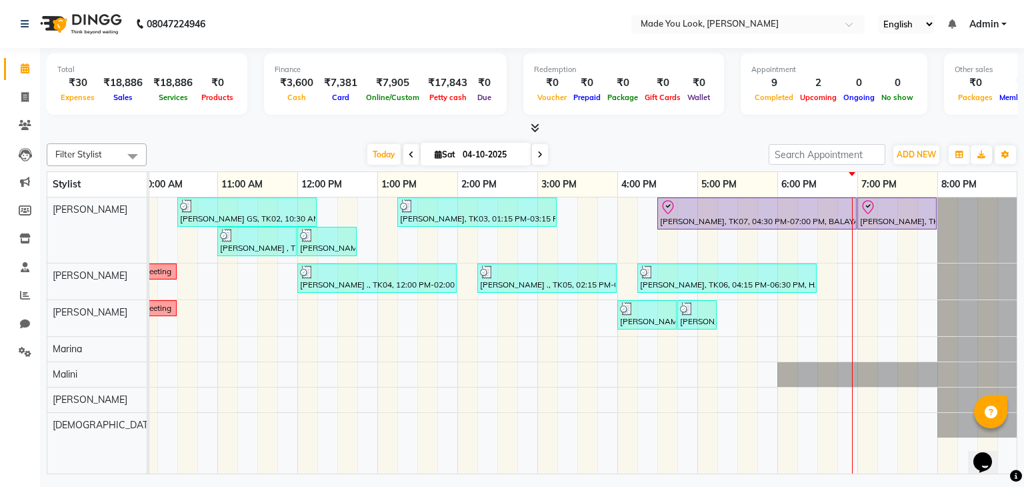
click at [536, 147] on span at bounding box center [540, 154] width 16 height 21
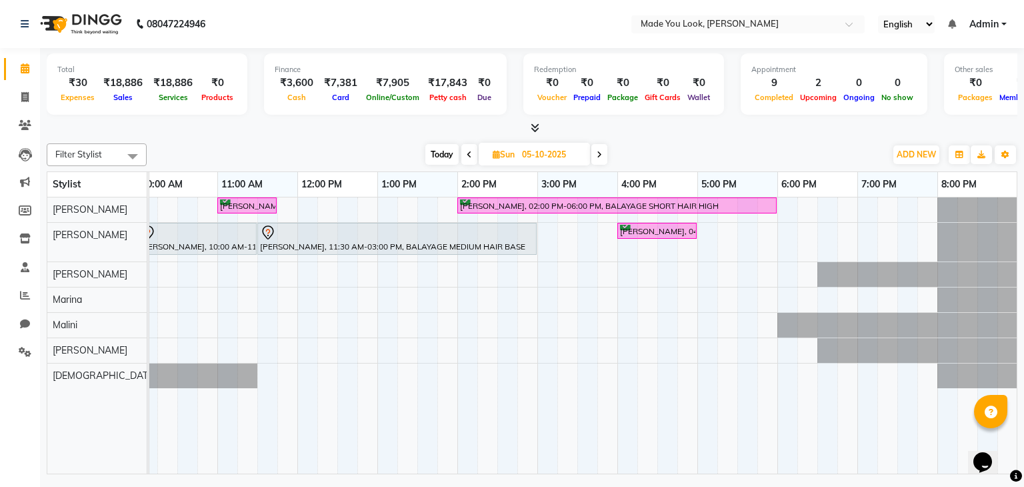
click at [435, 148] on span "Today" at bounding box center [441, 154] width 33 height 21
type input "04-10-2025"
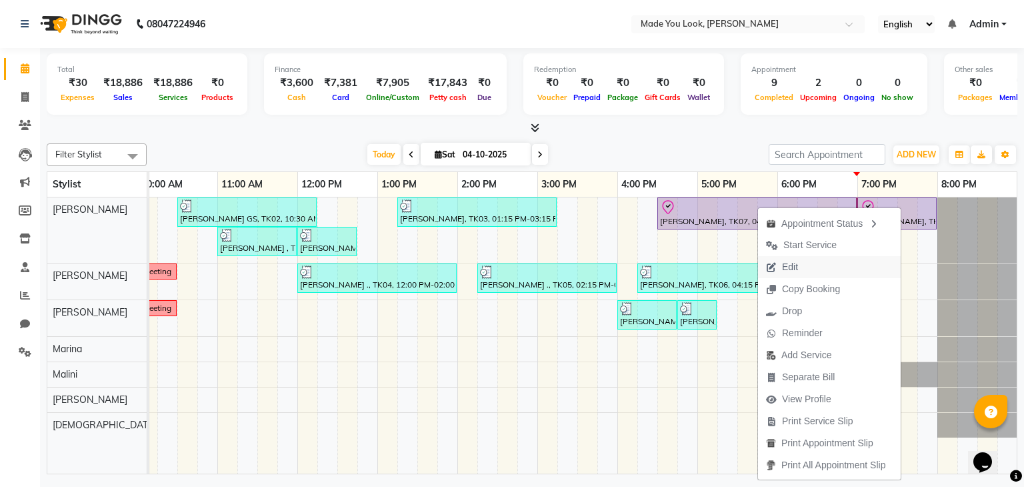
click at [823, 272] on button "Edit" at bounding box center [829, 267] width 143 height 22
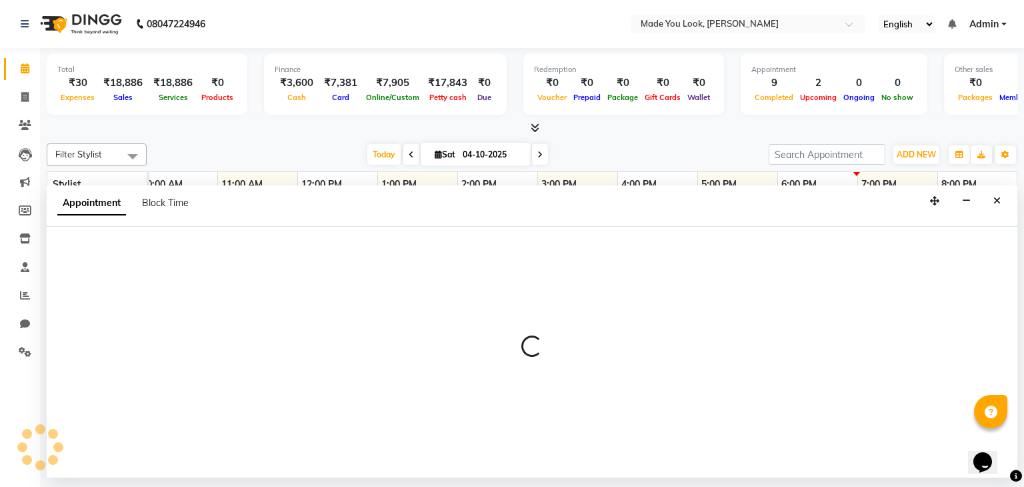
select select "tentative"
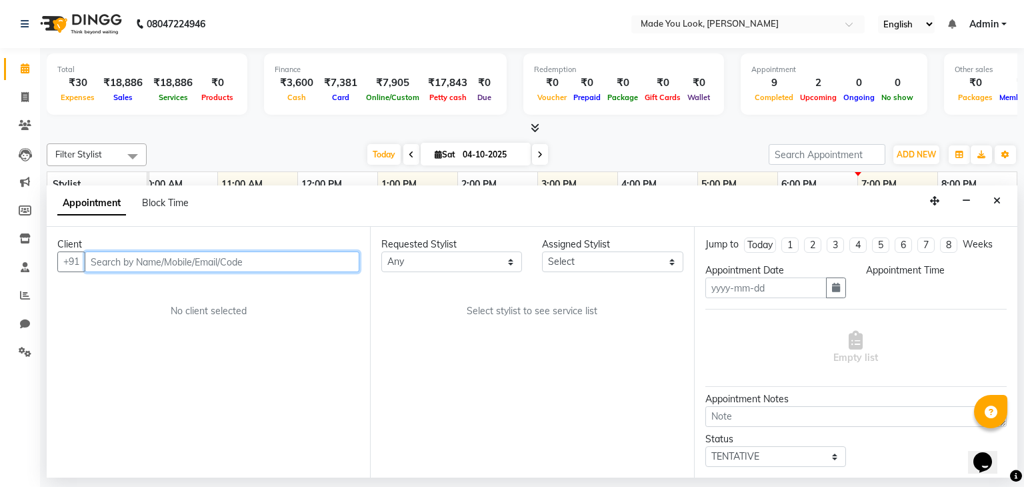
type input "04-10-2025"
select select "check-in"
select select "990"
select select "83312"
select select "4108"
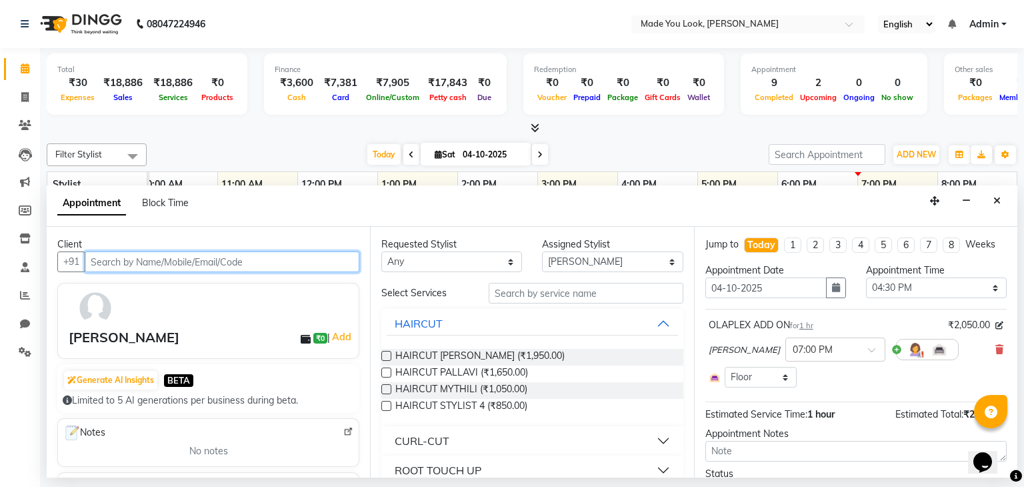
select select "4108"
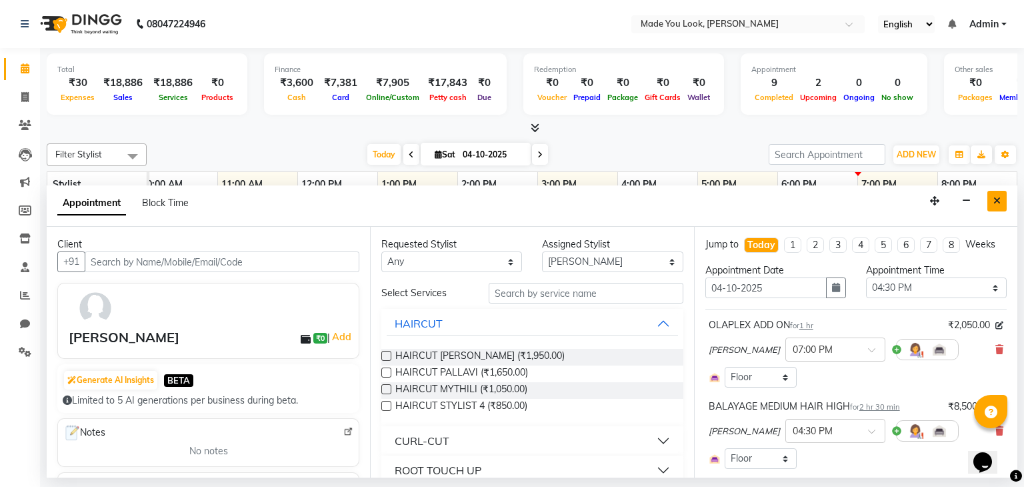
click at [996, 191] on button "Close" at bounding box center [997, 201] width 19 height 21
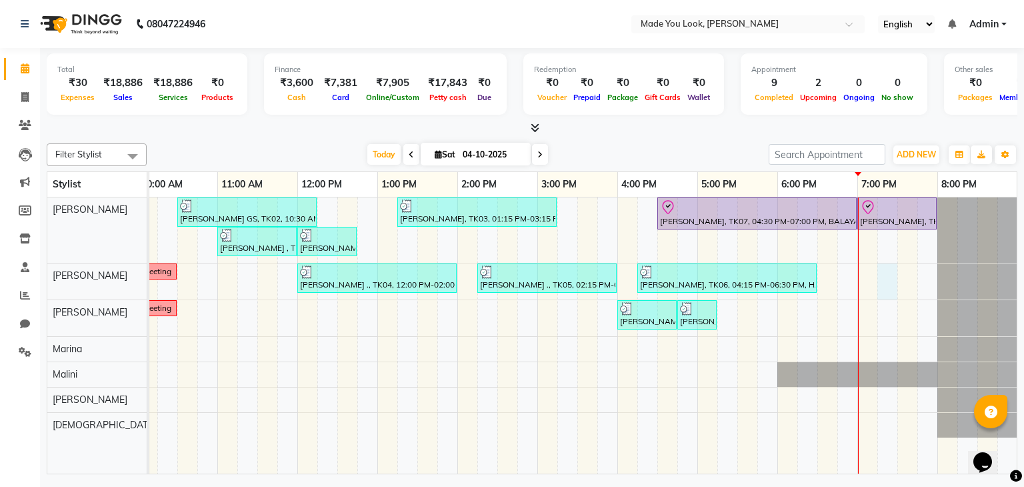
click at [888, 271] on div "[PERSON_NAME] GS, TK02, 10:30 AM-12:15 PM, HAIRCUT [PERSON_NAME] [PERSON_NAME],…" at bounding box center [497, 335] width 1040 height 277
select select "83313"
select select "1155"
select select "tentative"
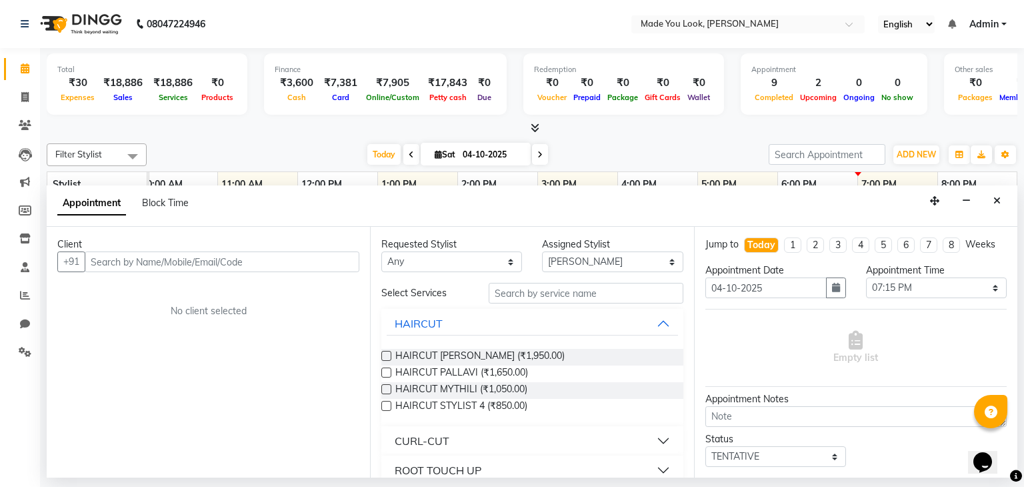
click at [116, 267] on input "text" at bounding box center [222, 261] width 275 height 21
type input "7907608638"
click at [333, 262] on span "Add Client" at bounding box center [331, 261] width 45 height 12
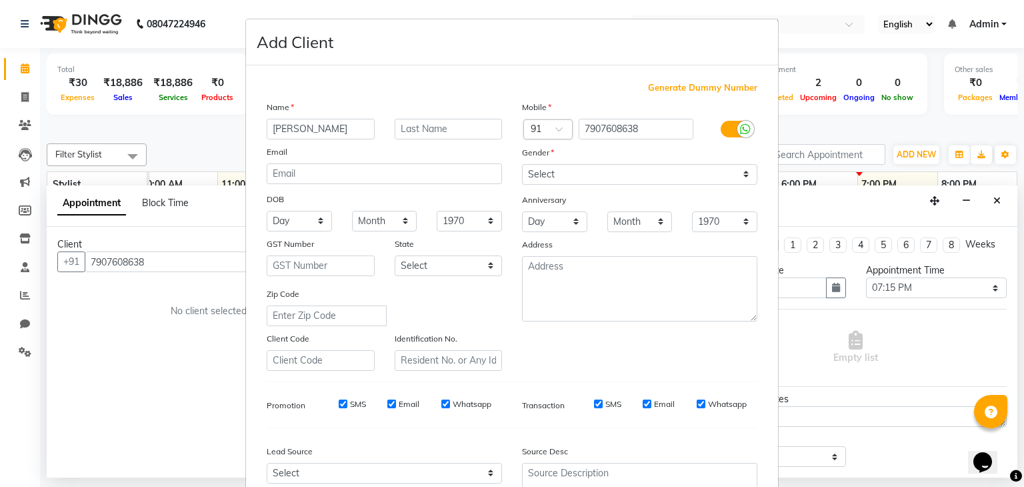
type input "[PERSON_NAME]"
click at [458, 127] on input "text" at bounding box center [449, 129] width 108 height 21
type input ","
click at [603, 165] on select "Select [DEMOGRAPHIC_DATA] [DEMOGRAPHIC_DATA] Other Prefer Not To Say" at bounding box center [639, 174] width 235 height 21
click at [522, 165] on select "Select [DEMOGRAPHIC_DATA] [DEMOGRAPHIC_DATA] Other Prefer Not To Say" at bounding box center [639, 174] width 235 height 21
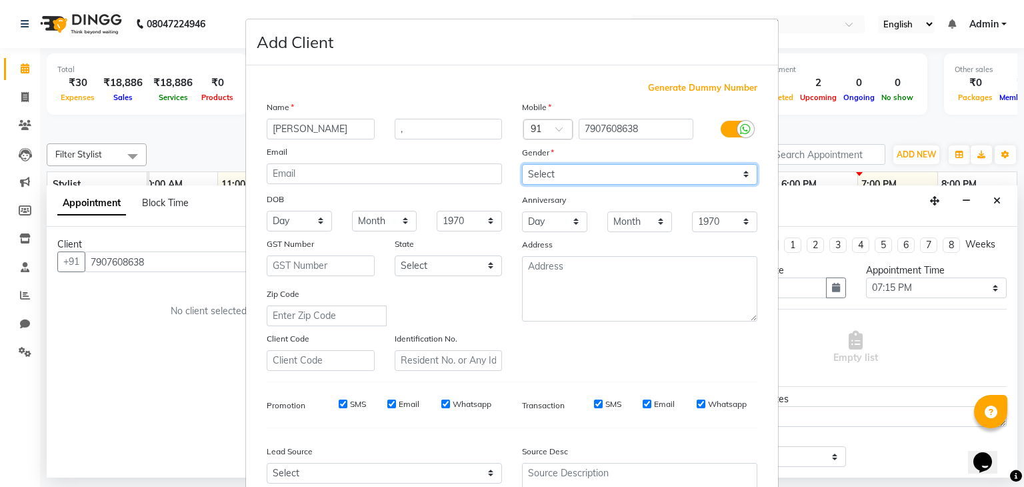
click at [633, 176] on select "Select [DEMOGRAPHIC_DATA] [DEMOGRAPHIC_DATA] Other Prefer Not To Say" at bounding box center [639, 174] width 235 height 21
select select "[DEMOGRAPHIC_DATA]"
click at [522, 165] on select "Select [DEMOGRAPHIC_DATA] [DEMOGRAPHIC_DATA] Other Prefer Not To Say" at bounding box center [639, 174] width 235 height 21
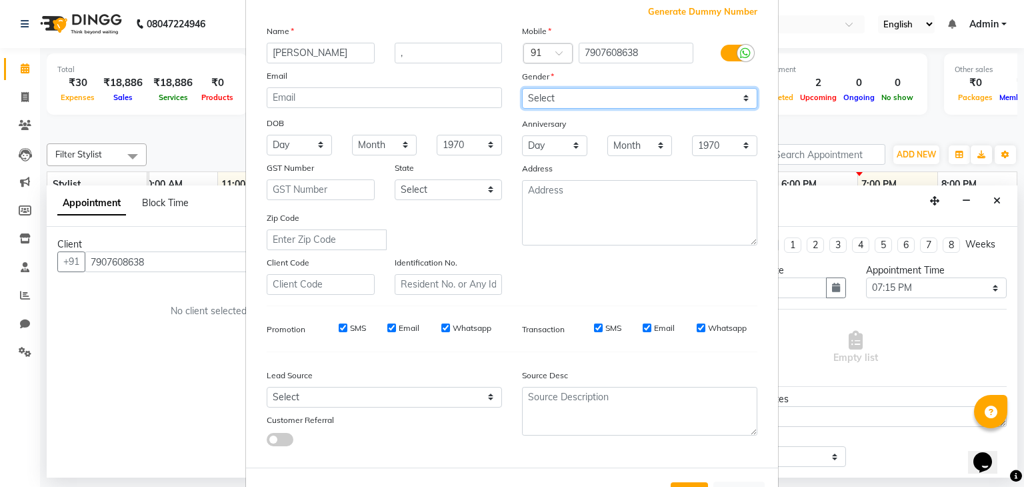
scroll to position [135, 0]
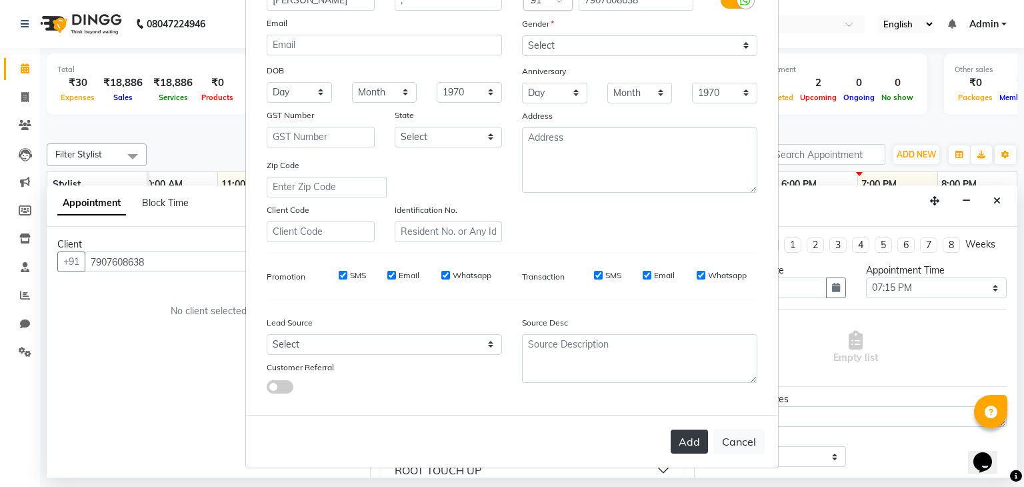
click at [687, 436] on button "Add" at bounding box center [689, 441] width 37 height 24
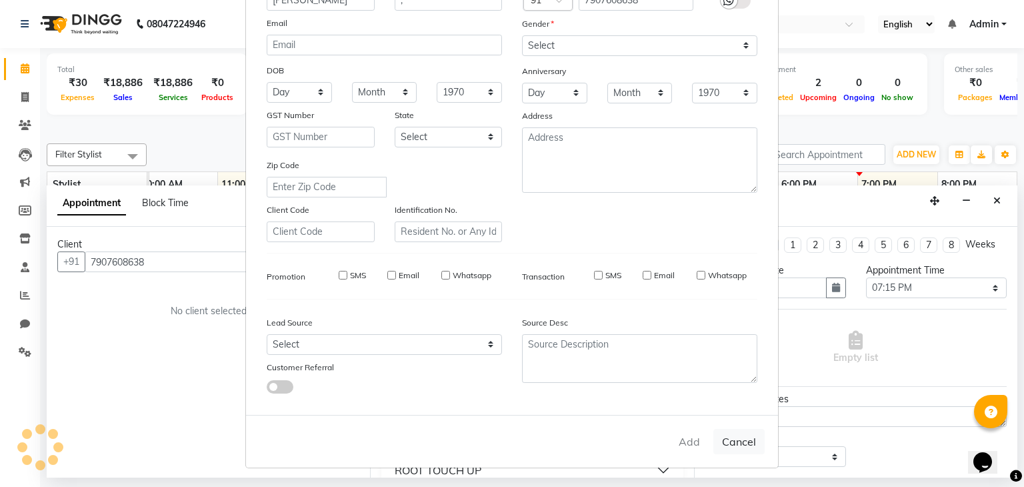
select select
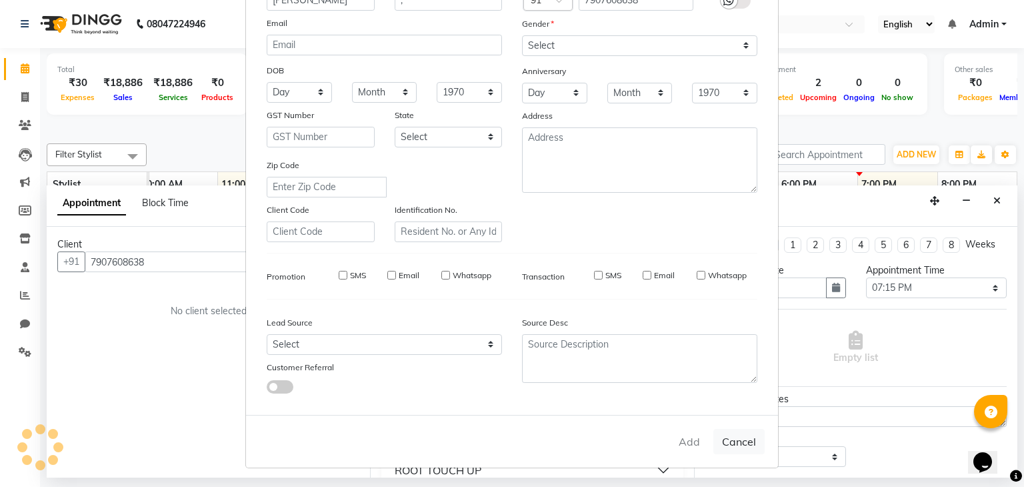
select select
checkbox input "false"
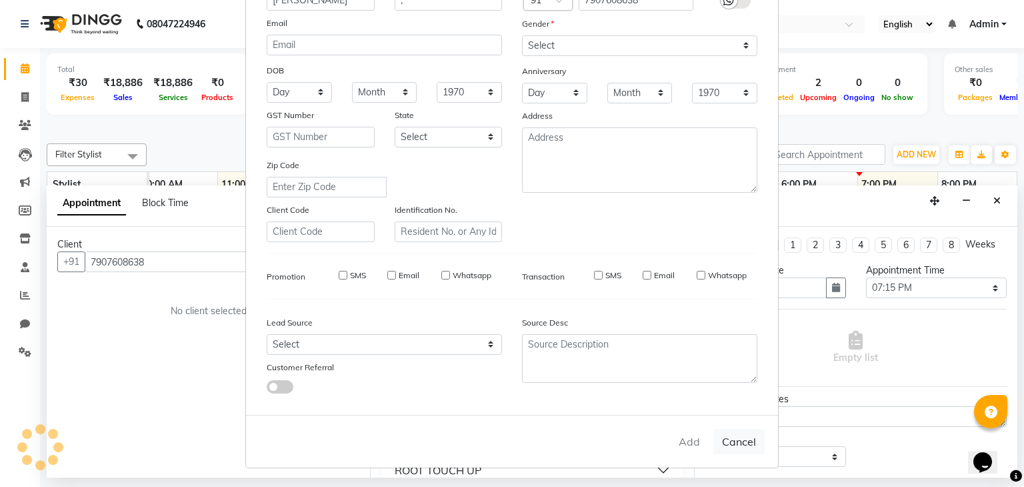
checkbox input "false"
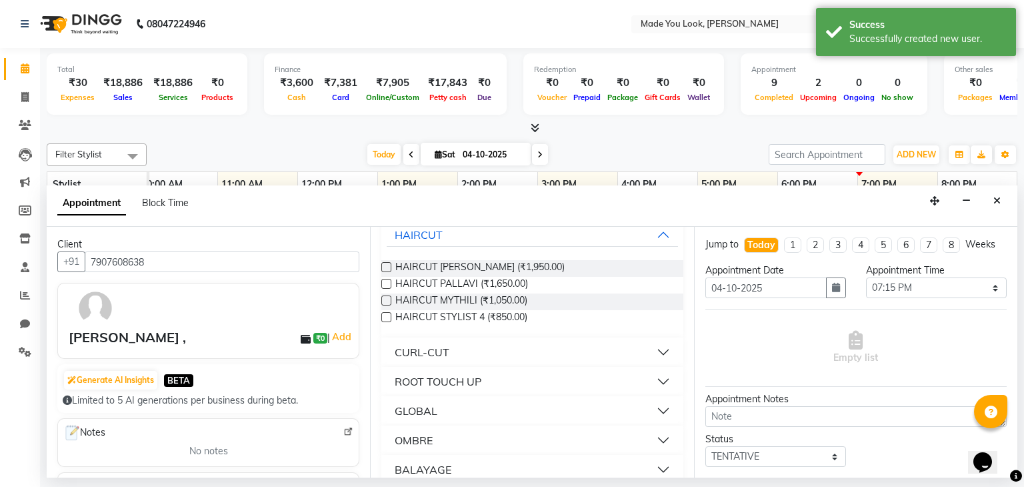
scroll to position [67, 0]
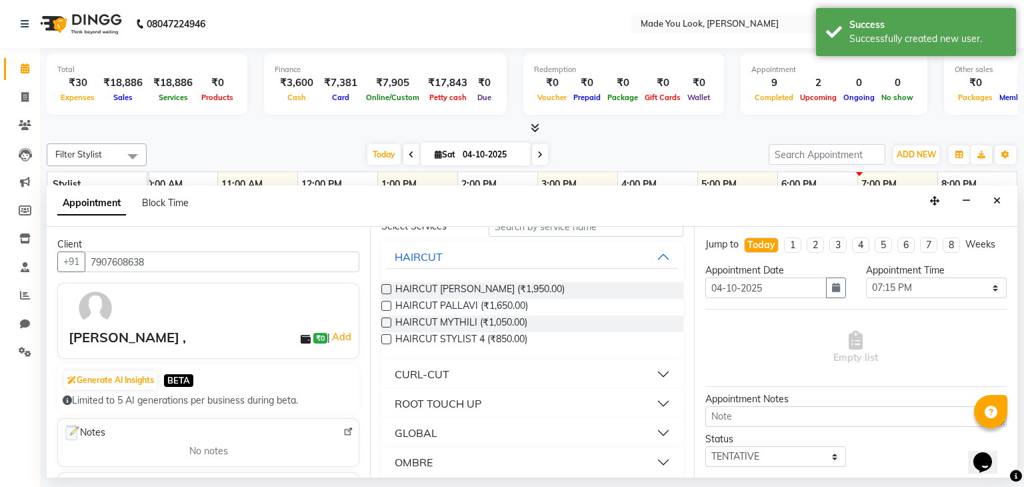
click at [390, 303] on label at bounding box center [386, 306] width 10 height 10
click at [390, 303] on input "checkbox" at bounding box center [385, 307] width 9 height 9
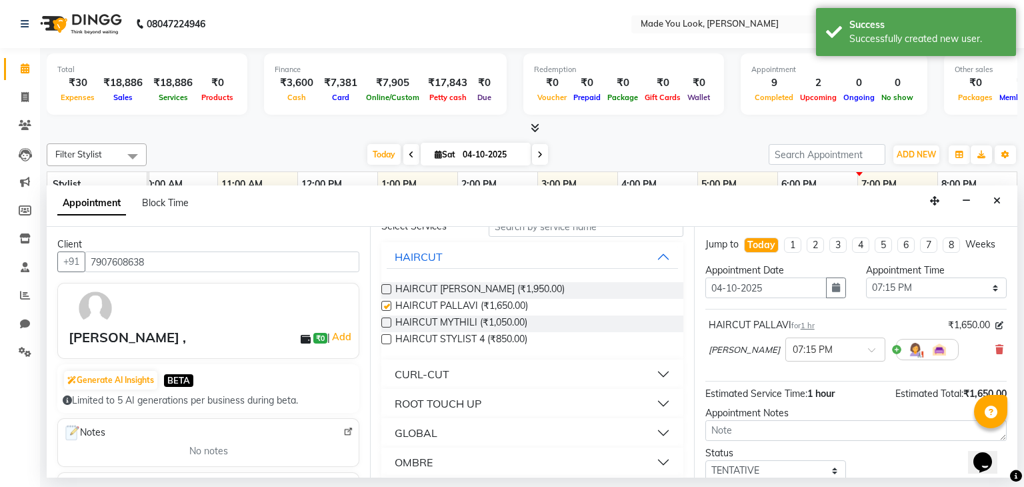
checkbox input "false"
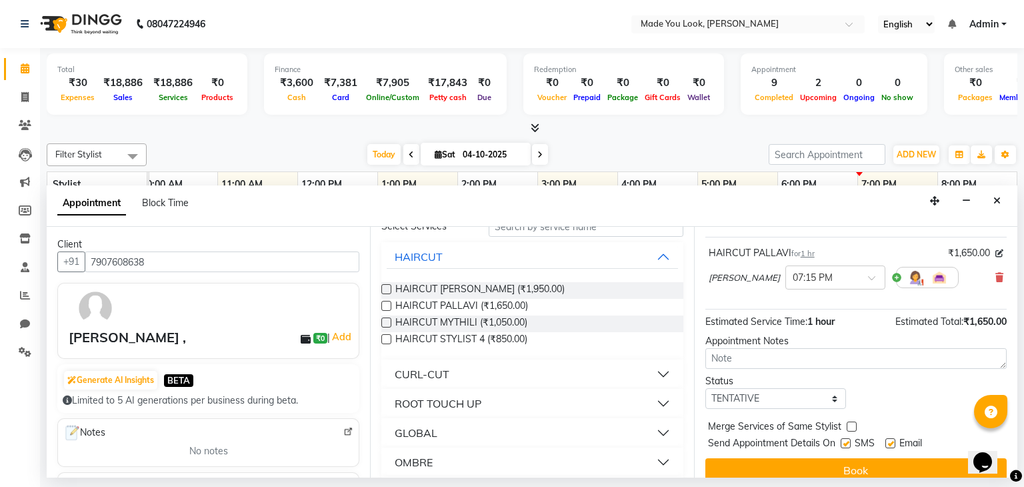
scroll to position [87, 0]
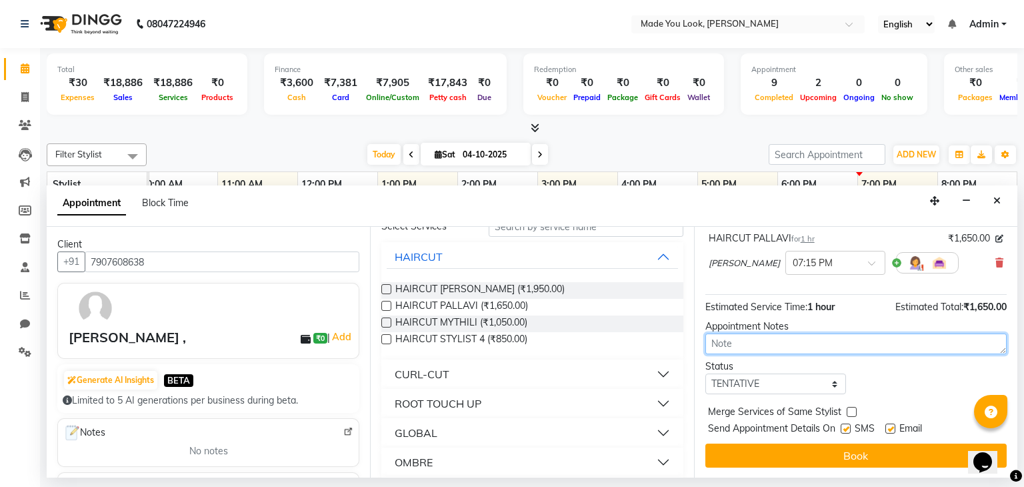
click at [804, 343] on textarea at bounding box center [855, 343] width 301 height 21
click at [803, 343] on textarea at bounding box center [855, 343] width 301 height 21
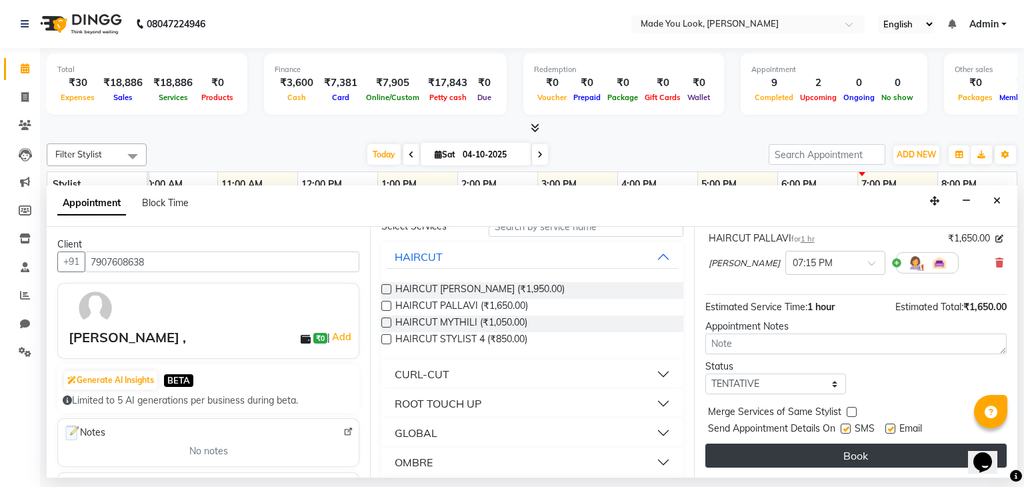
click at [857, 462] on button "Book" at bounding box center [855, 455] width 301 height 24
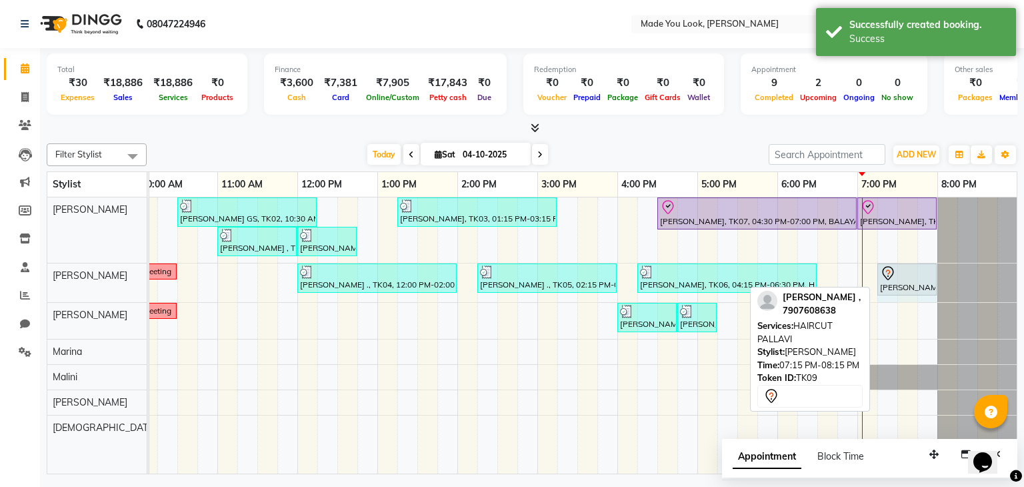
drag, startPoint x: 955, startPoint y: 273, endPoint x: 934, endPoint y: 273, distance: 20.7
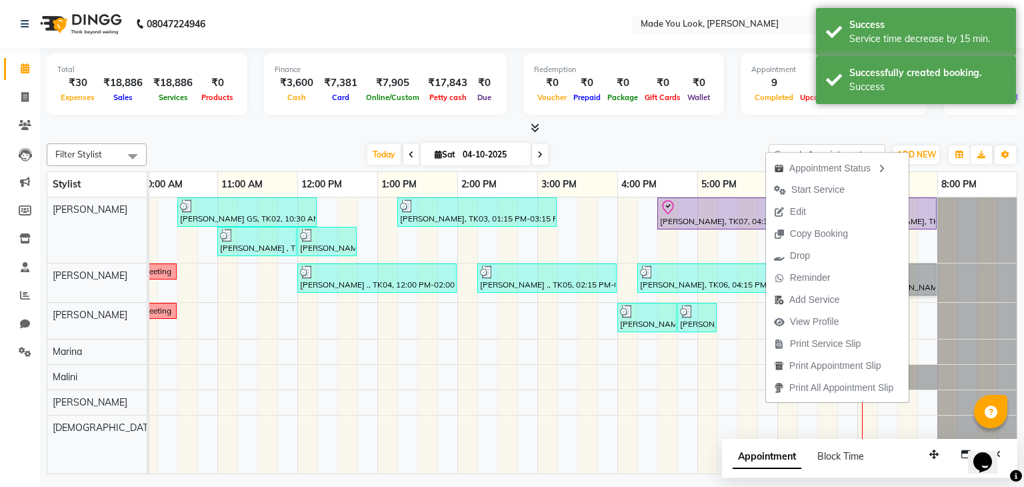
click at [734, 239] on div "[PERSON_NAME] GS, TK02, 10:30 AM-12:15 PM, HAIRCUT [PERSON_NAME] [PERSON_NAME],…" at bounding box center [497, 335] width 1040 height 277
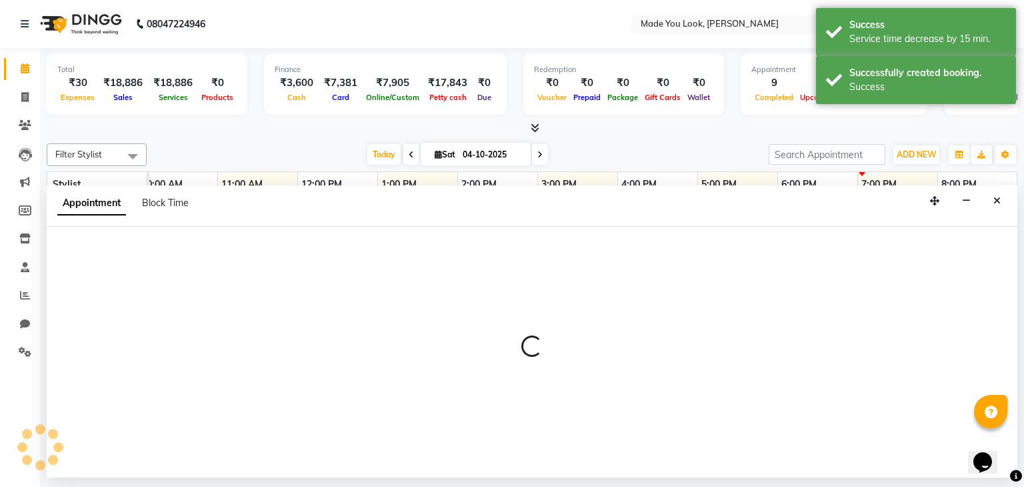
select select "83312"
select select "1035"
select select "tentative"
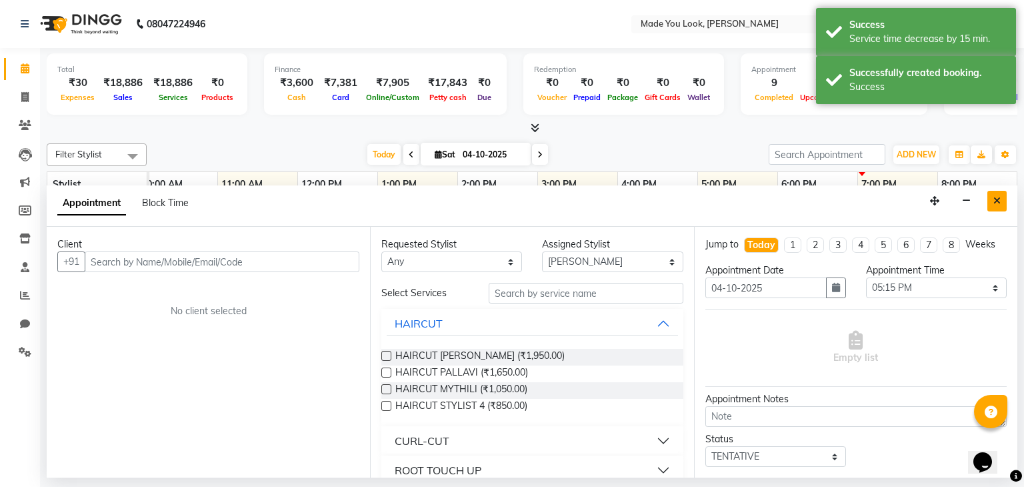
click at [1003, 197] on button "Close" at bounding box center [997, 201] width 19 height 21
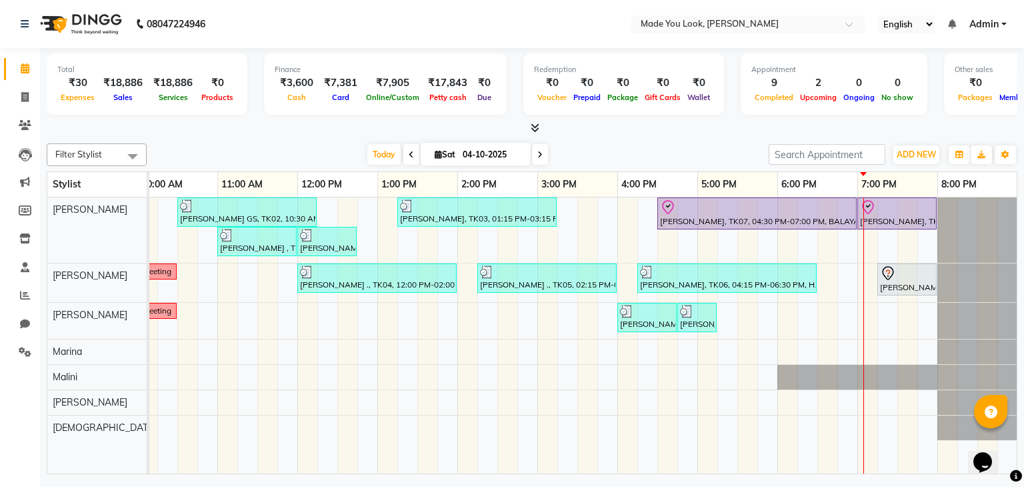
click at [867, 237] on div "[PERSON_NAME] GS, TK02, 10:30 AM-12:15 PM, HAIRCUT [PERSON_NAME] [PERSON_NAME],…" at bounding box center [497, 335] width 1040 height 277
select select "83312"
select select "tentative"
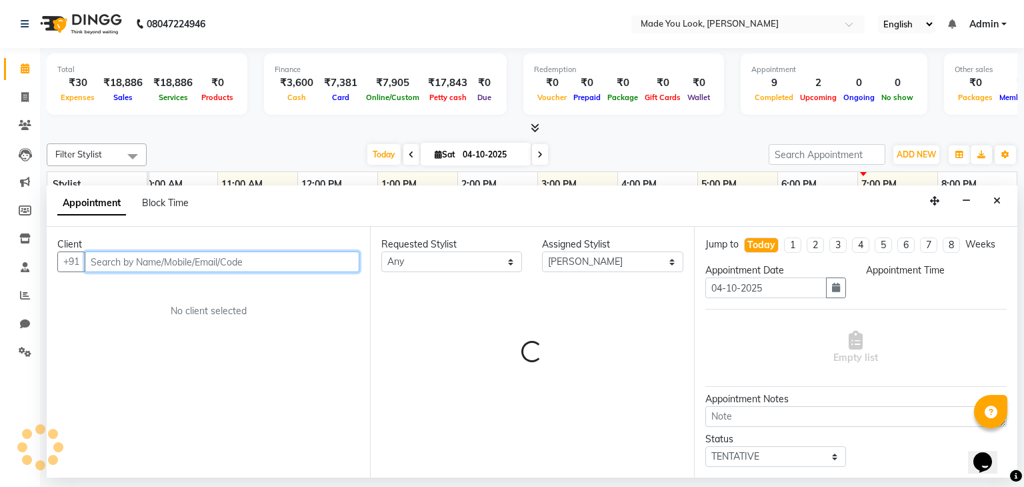
select select "1140"
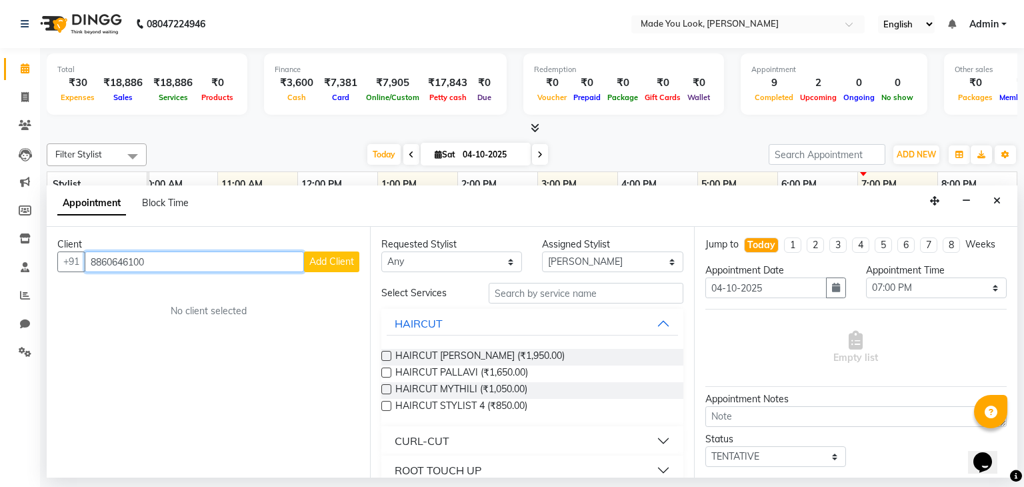
type input "8860646100"
click at [336, 257] on span "Add Client" at bounding box center [331, 261] width 45 height 12
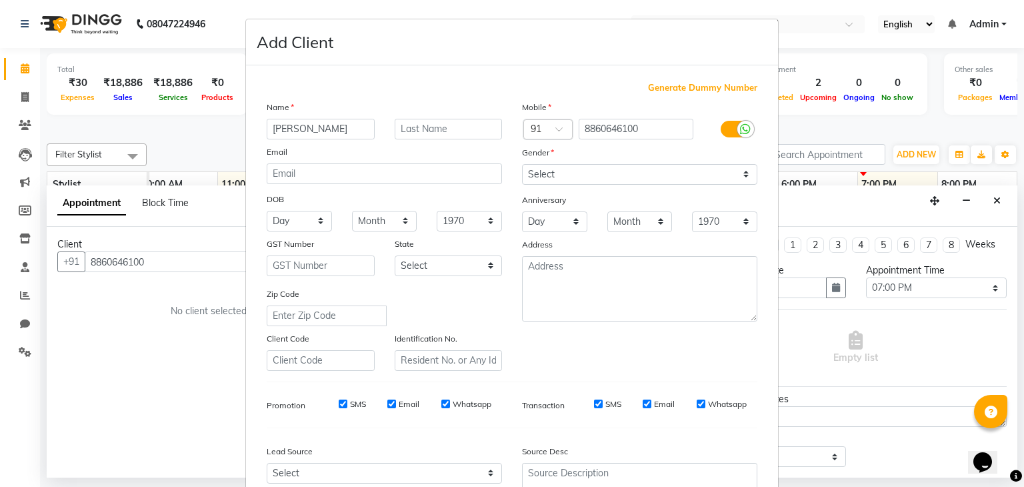
type input "[PERSON_NAME]"
click at [452, 132] on input "text" at bounding box center [449, 129] width 108 height 21
type input "K"
click at [577, 176] on select "Select [DEMOGRAPHIC_DATA] [DEMOGRAPHIC_DATA] Other Prefer Not To Say" at bounding box center [639, 174] width 235 height 21
select select "[DEMOGRAPHIC_DATA]"
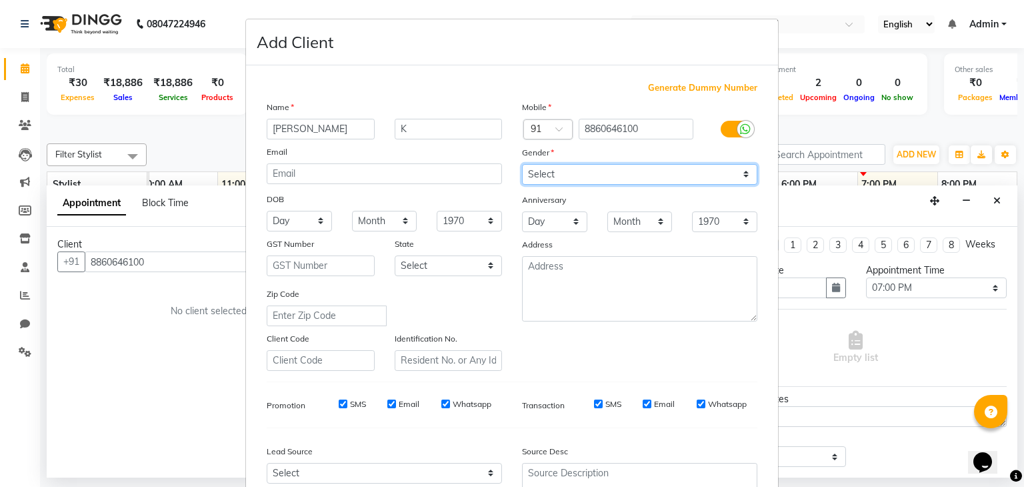
click at [522, 165] on select "Select [DEMOGRAPHIC_DATA] [DEMOGRAPHIC_DATA] Other Prefer Not To Say" at bounding box center [639, 174] width 235 height 21
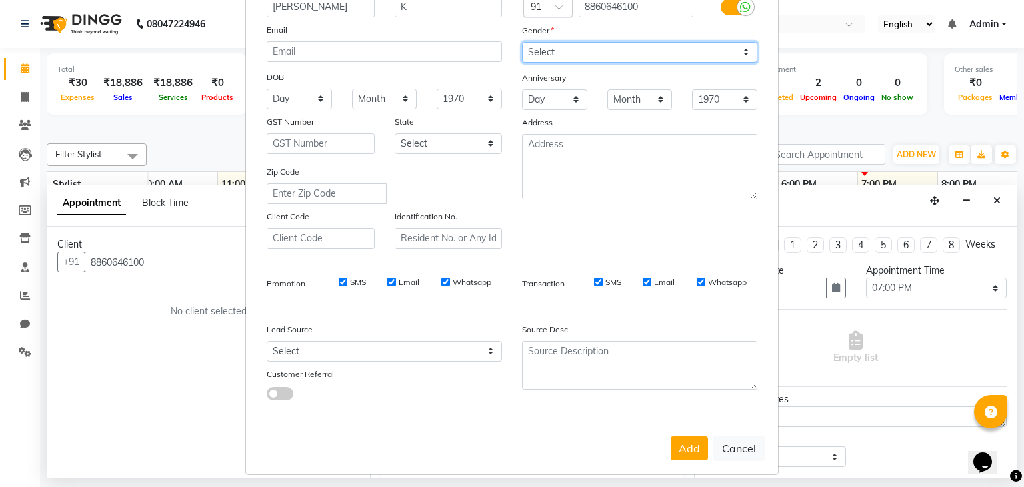
scroll to position [135, 0]
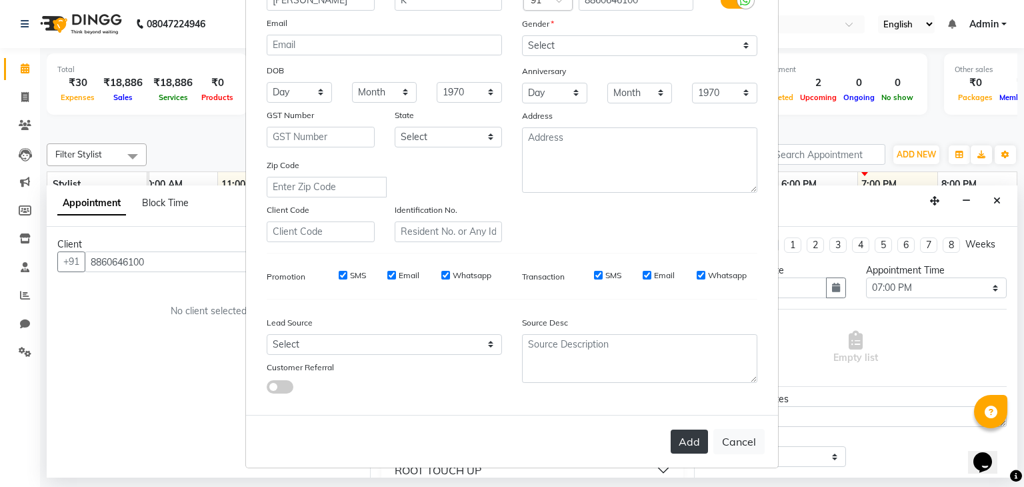
click at [680, 441] on button "Add" at bounding box center [689, 441] width 37 height 24
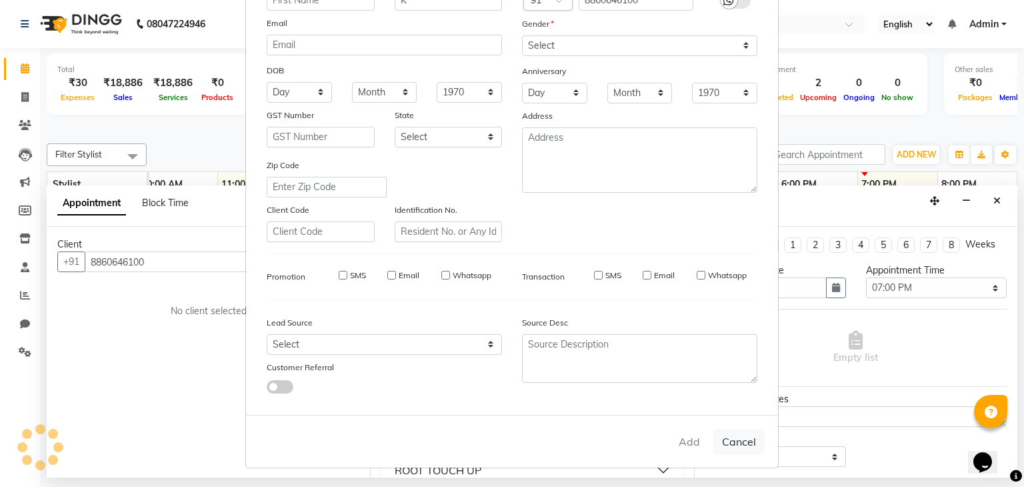
select select
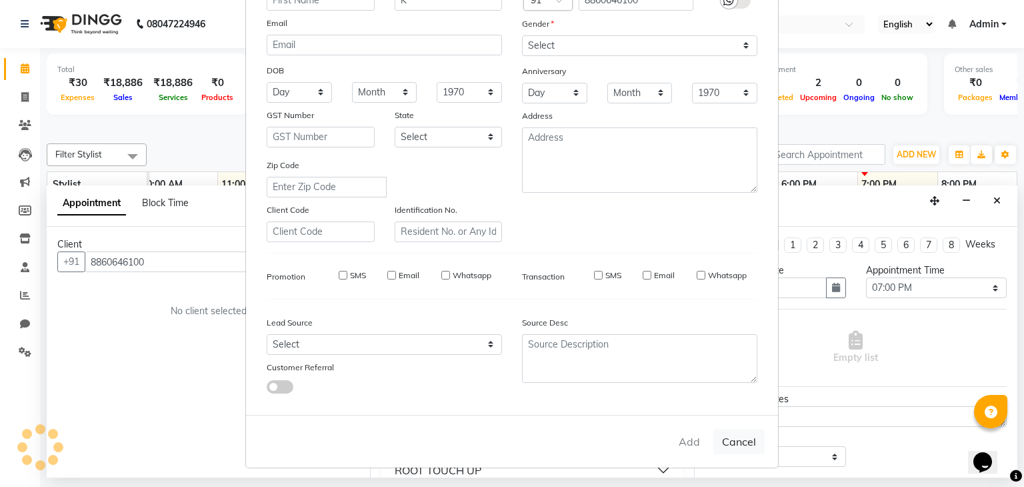
select select
checkbox input "false"
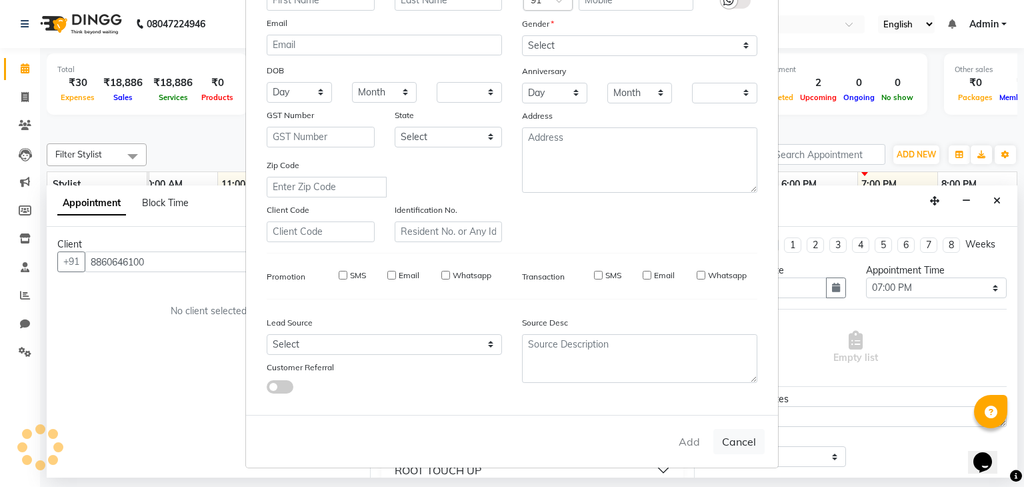
checkbox input "false"
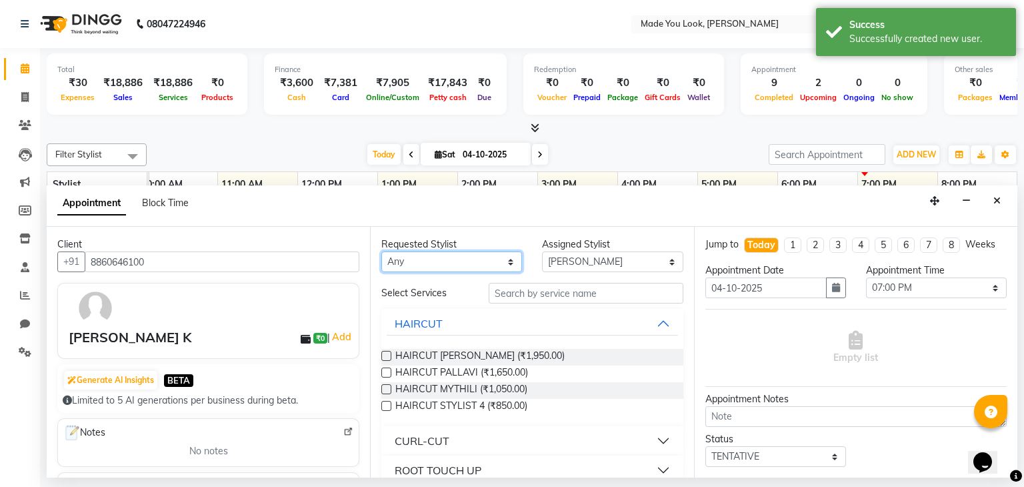
click at [506, 261] on select "Any [PERSON_NAME] [PERSON_NAME] [PERSON_NAME] [PERSON_NAME] [PERSON_NAME] [PERS…" at bounding box center [451, 261] width 141 height 21
select select "83312"
click at [381, 251] on select "Any [PERSON_NAME] [PERSON_NAME] [PERSON_NAME] [PERSON_NAME] [PERSON_NAME] [PERS…" at bounding box center [451, 261] width 141 height 21
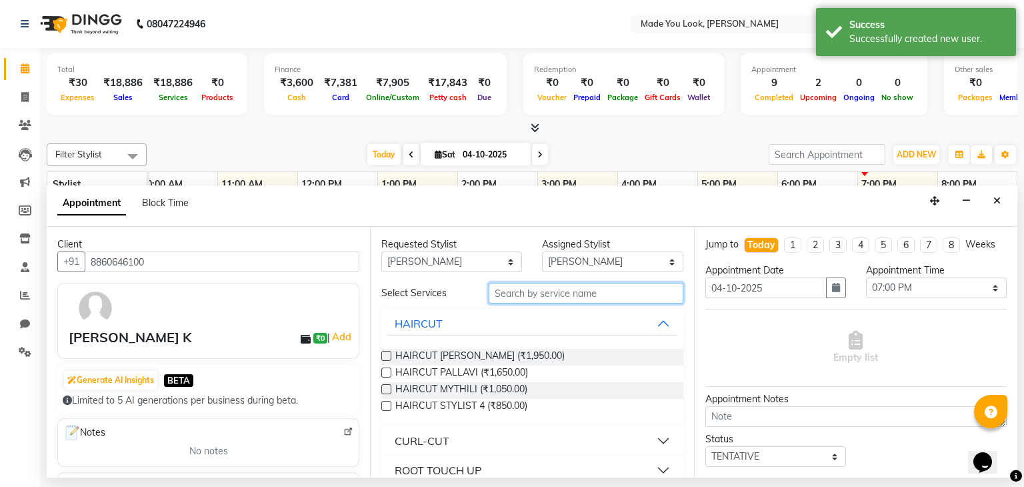
click at [513, 286] on input "text" at bounding box center [586, 293] width 195 height 21
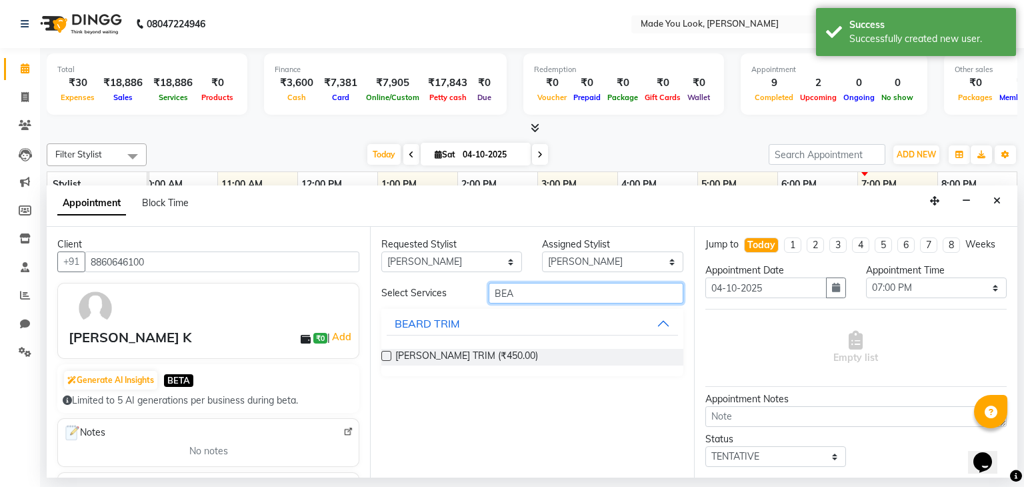
type input "BEA"
click at [385, 352] on label at bounding box center [386, 356] width 10 height 10
click at [385, 353] on input "checkbox" at bounding box center [385, 357] width 9 height 9
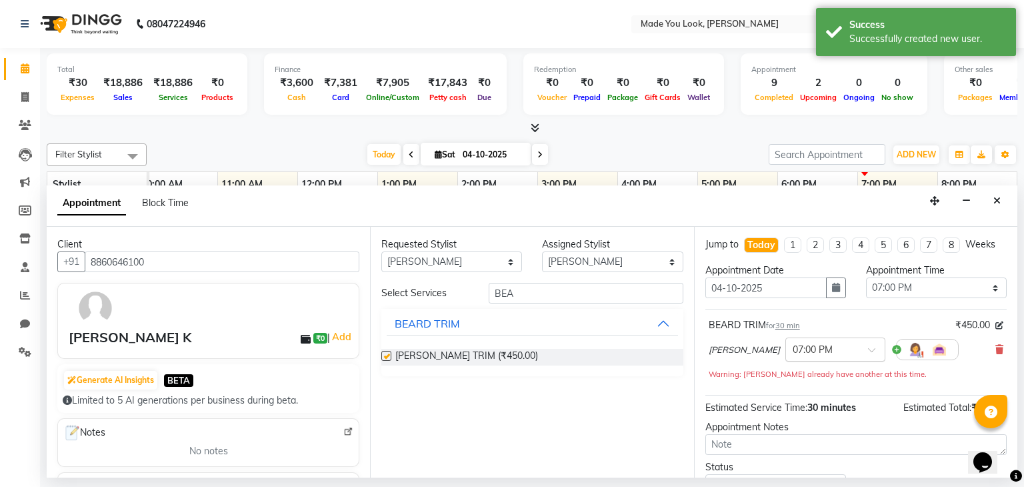
checkbox input "false"
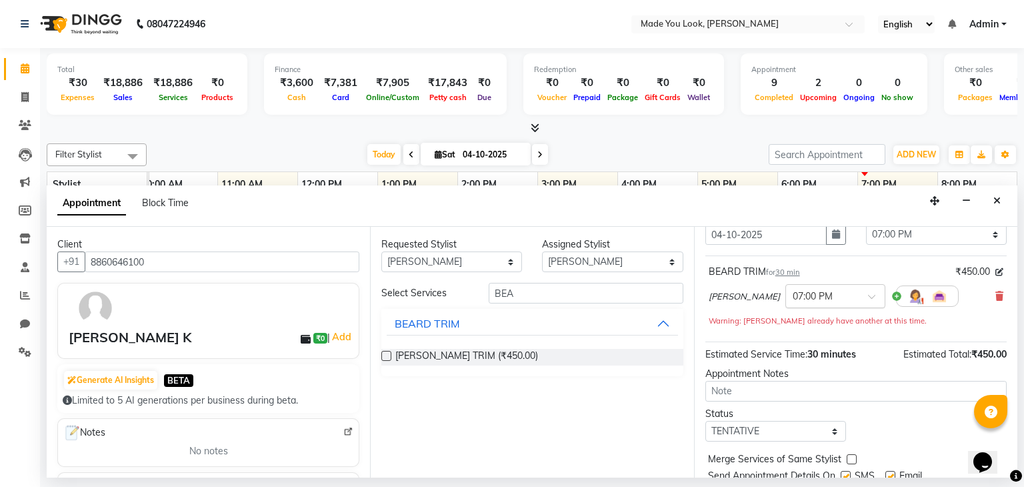
scroll to position [101, 0]
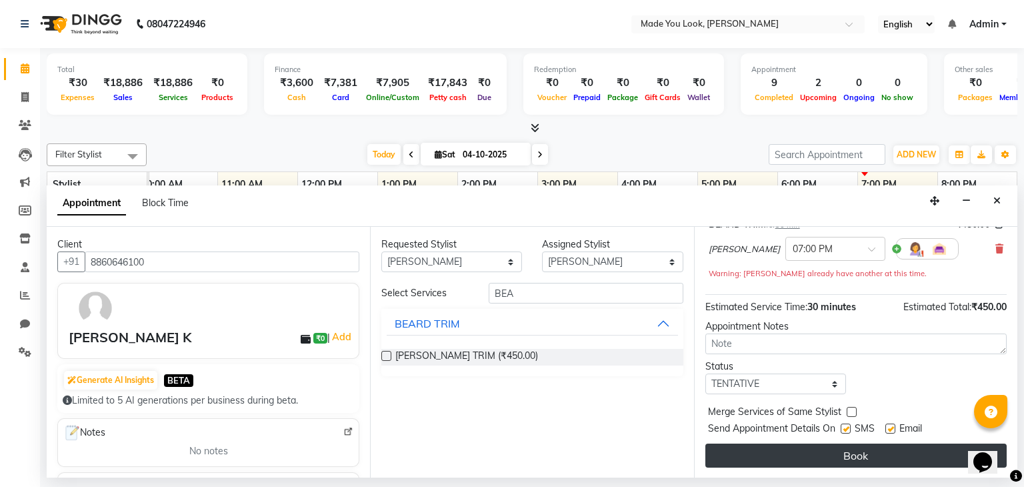
click at [832, 461] on button "Book" at bounding box center [855, 455] width 301 height 24
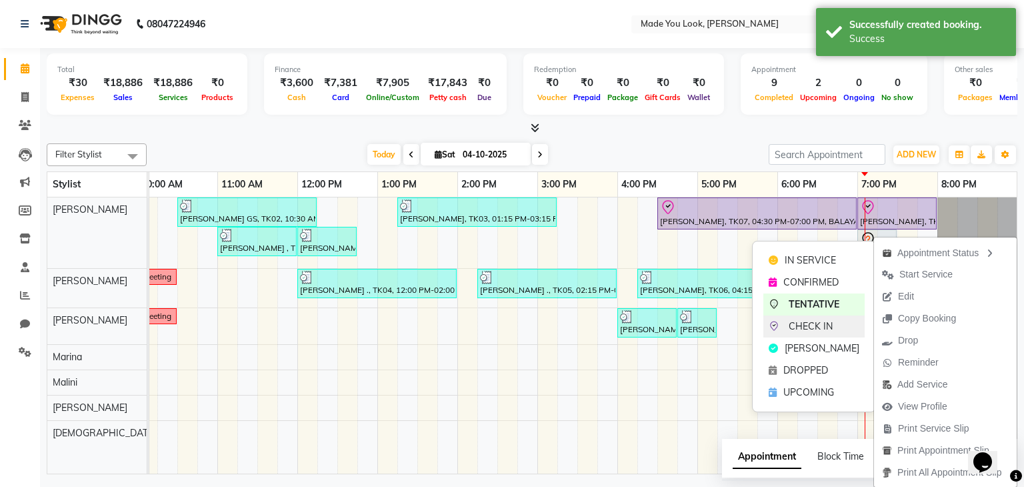
click at [824, 327] on span "CHECK IN" at bounding box center [811, 326] width 44 height 14
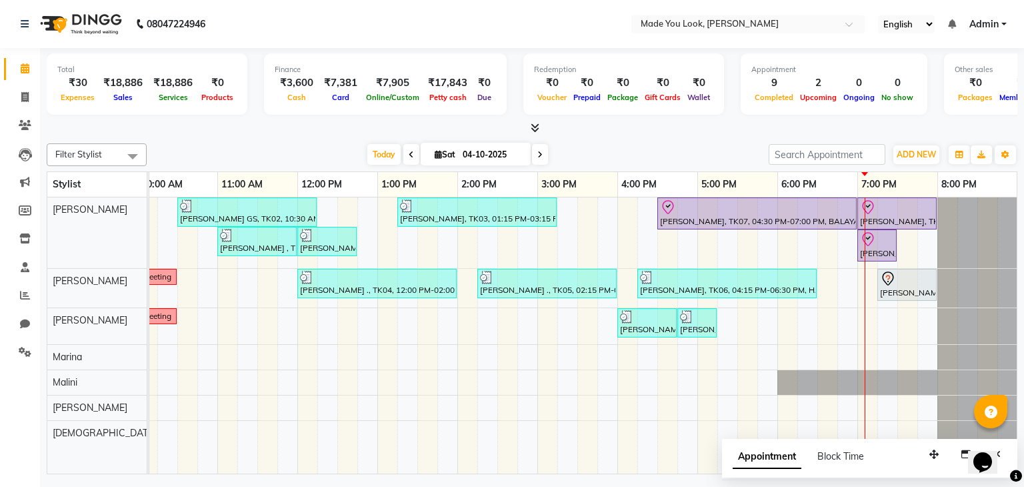
click at [409, 155] on icon at bounding box center [411, 155] width 5 height 8
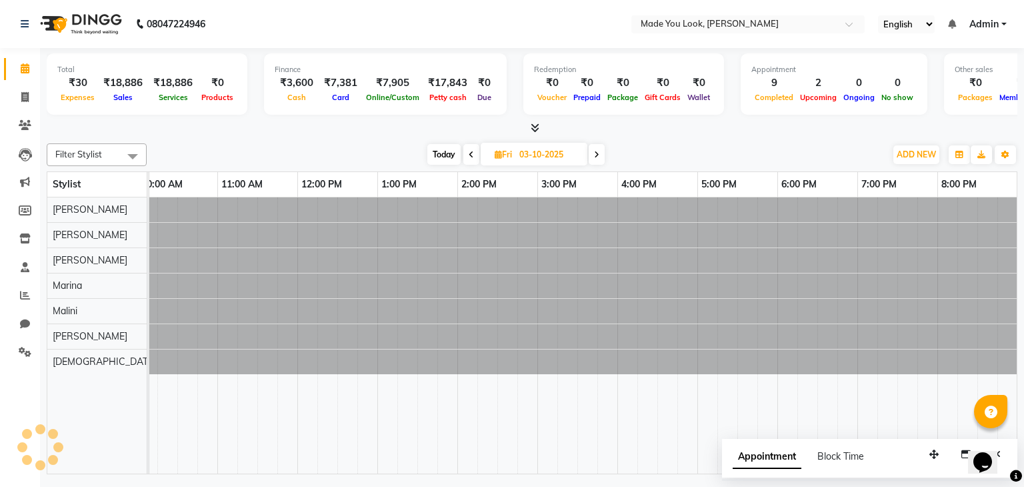
scroll to position [0, 0]
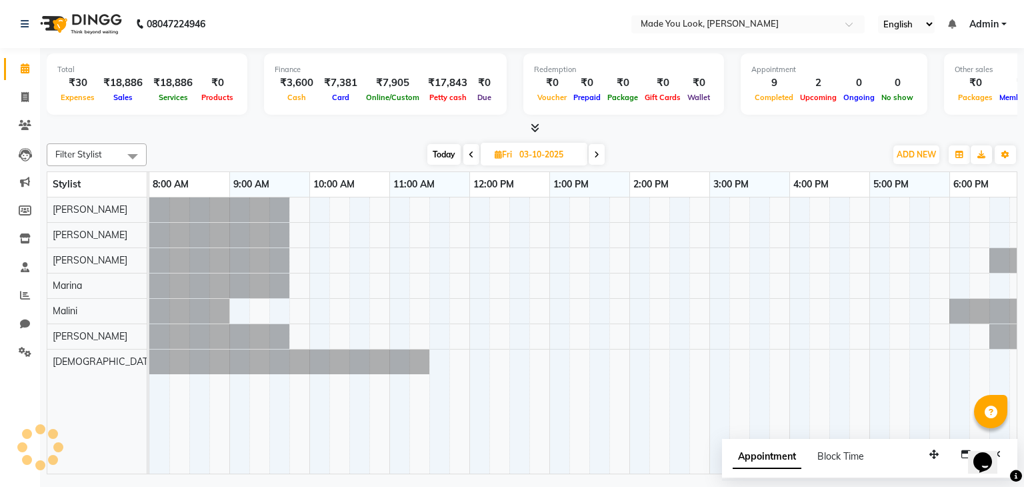
click at [472, 151] on icon at bounding box center [471, 155] width 5 height 8
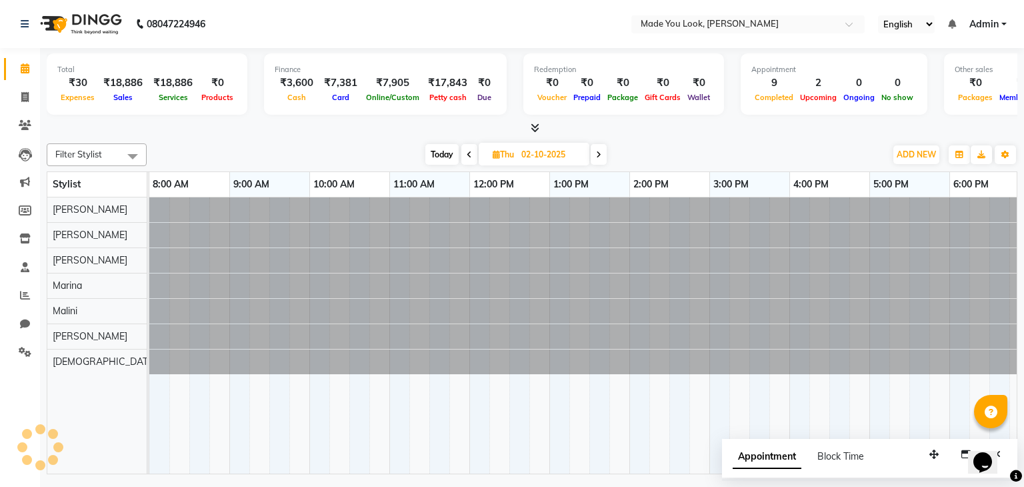
scroll to position [0, 172]
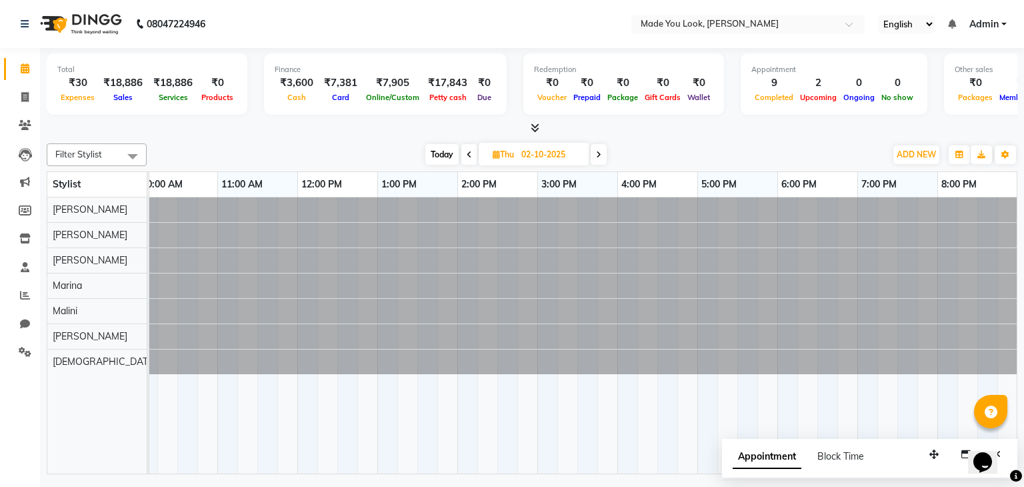
click at [601, 151] on icon at bounding box center [598, 155] width 5 height 8
type input "03-10-2025"
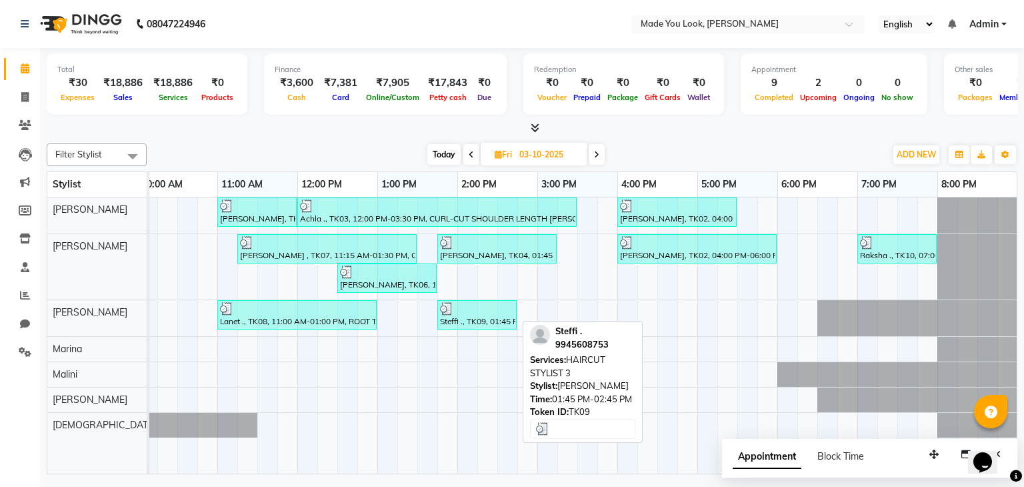
click at [475, 315] on div "Steffi ., TK09, 01:45 PM-02:45 PM, HAIRCUT STYLIST 3" at bounding box center [477, 314] width 77 height 25
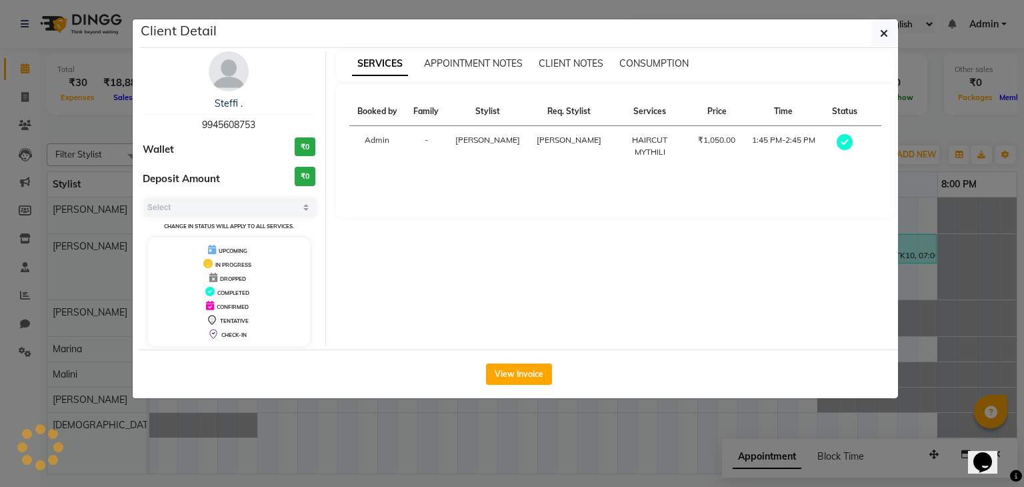
select select "3"
click at [887, 38] on icon "button" at bounding box center [884, 33] width 8 height 11
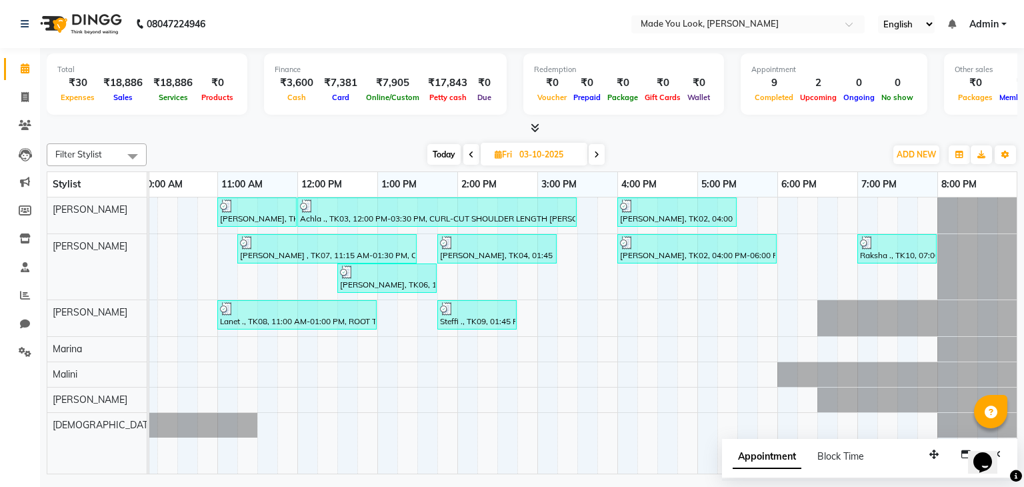
click at [441, 160] on span "Today" at bounding box center [443, 154] width 33 height 21
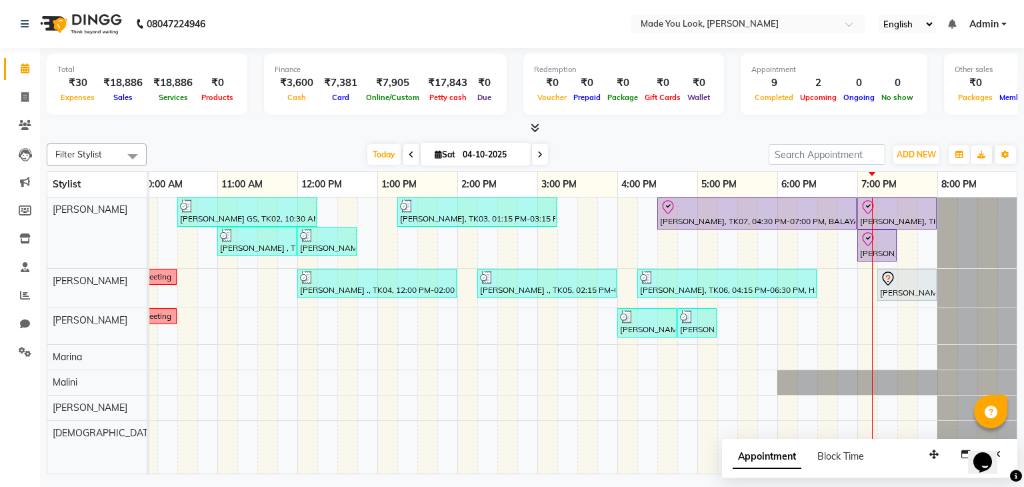
click at [537, 152] on icon at bounding box center [539, 155] width 5 height 8
type input "05-10-2025"
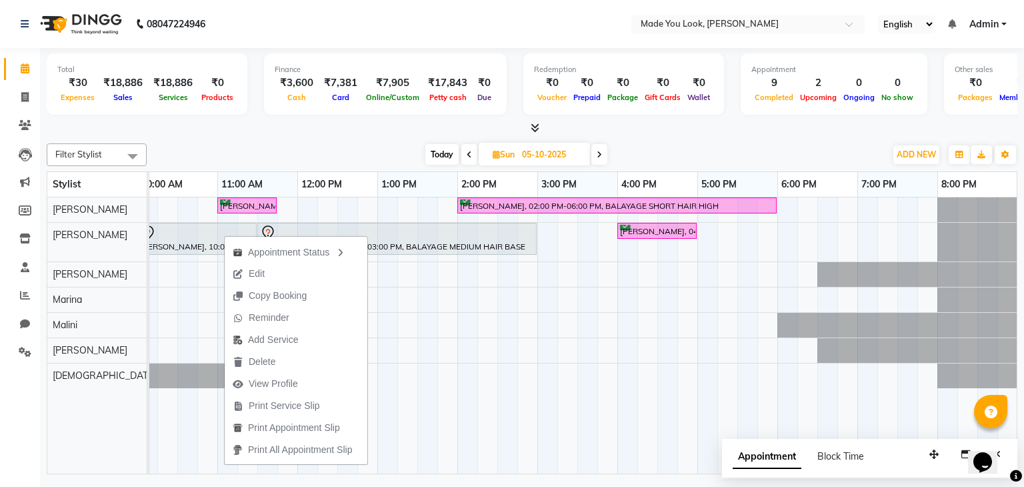
click at [373, 139] on div "Filter Stylist Select All [PERSON_NAME] [PERSON_NAME] [PERSON_NAME] [PERSON_NAM…" at bounding box center [532, 306] width 971 height 336
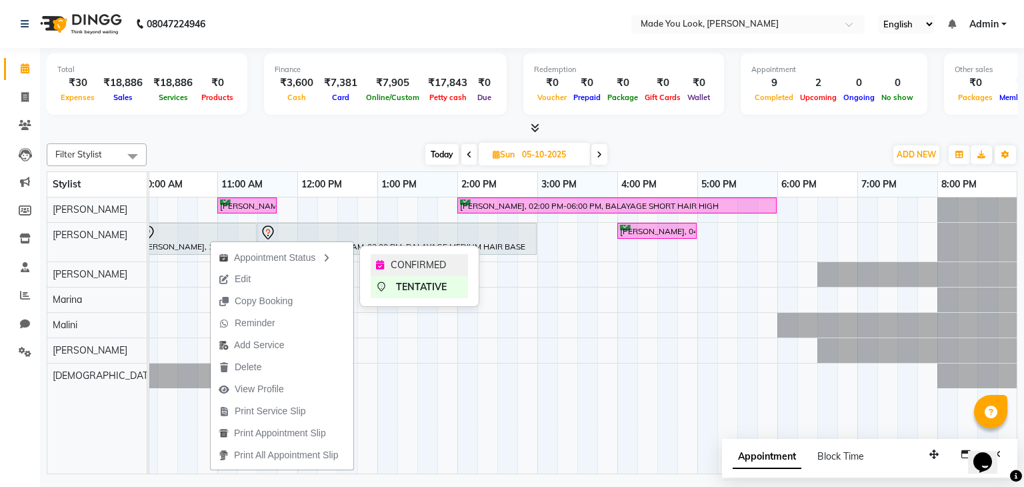
click at [429, 263] on span "CONFIRMED" at bounding box center [418, 265] width 55 height 14
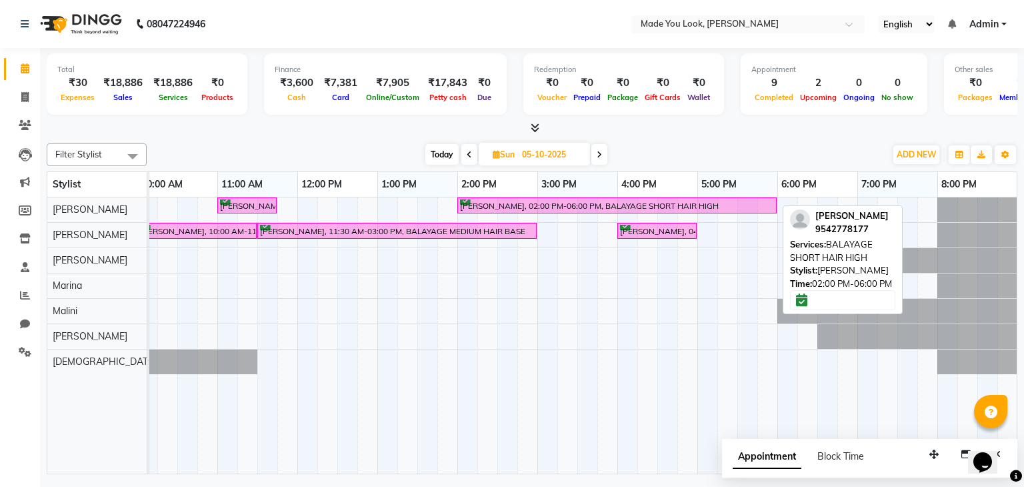
click at [619, 202] on div "[PERSON_NAME], 02:00 PM-06:00 PM, BALAYAGE SHORT HAIR HIGH" at bounding box center [617, 205] width 317 height 13
select select "6"
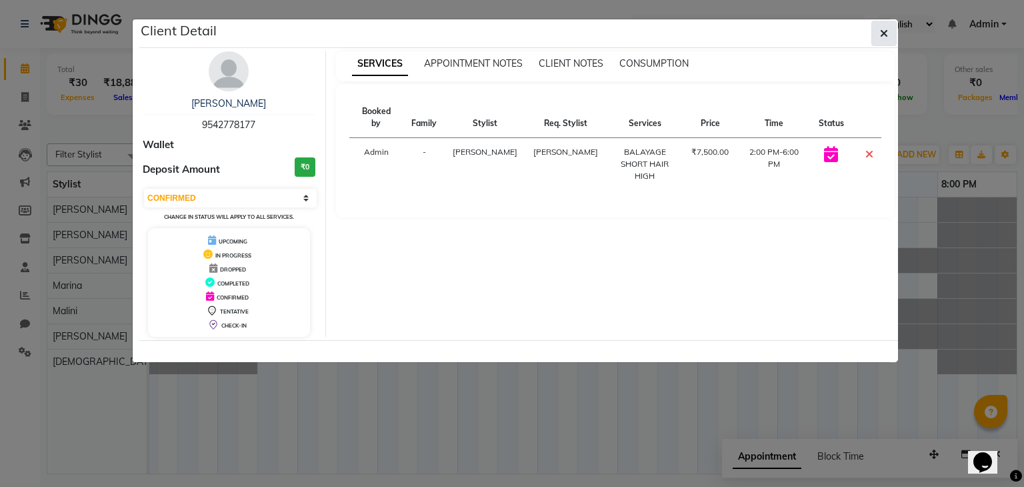
click at [886, 32] on icon "button" at bounding box center [884, 33] width 8 height 11
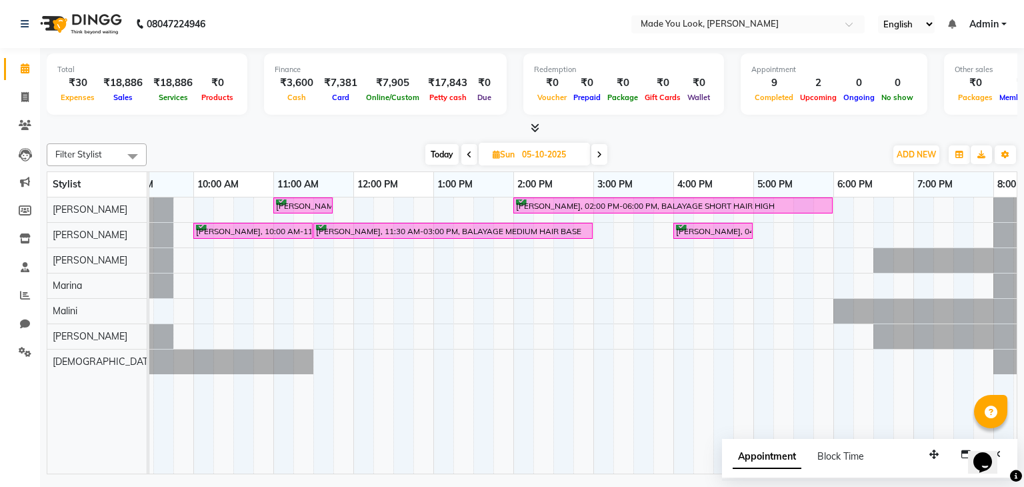
scroll to position [0, 137]
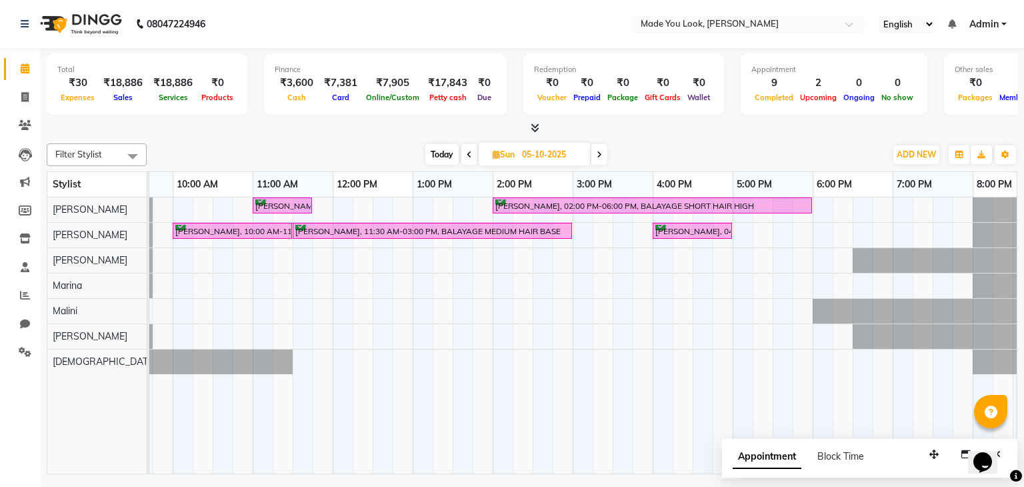
click at [604, 152] on span at bounding box center [599, 154] width 16 height 21
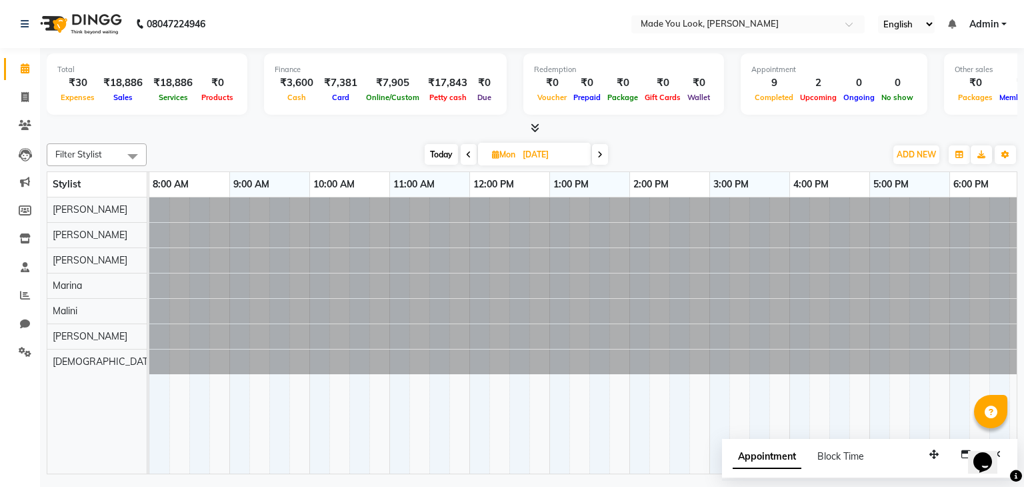
scroll to position [0, 172]
click at [595, 153] on span at bounding box center [600, 154] width 16 height 21
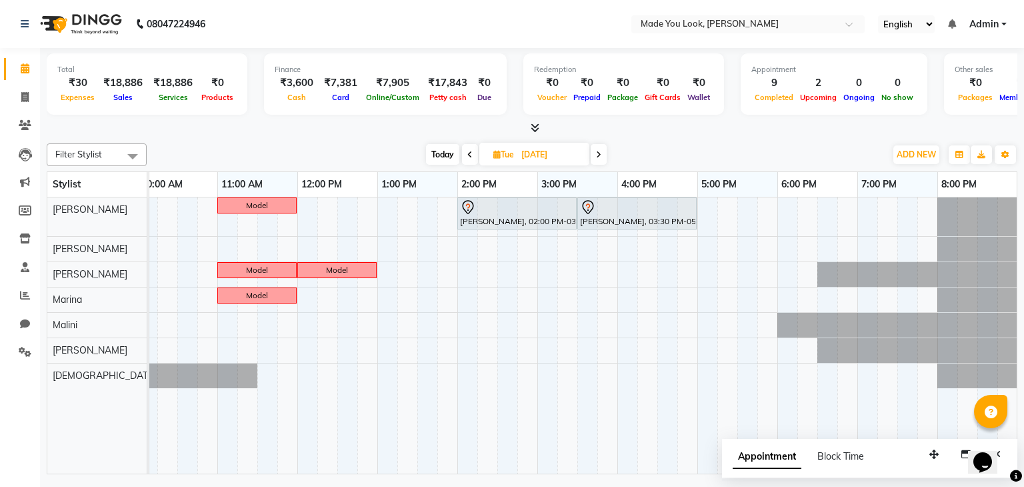
click at [595, 153] on span at bounding box center [599, 154] width 16 height 21
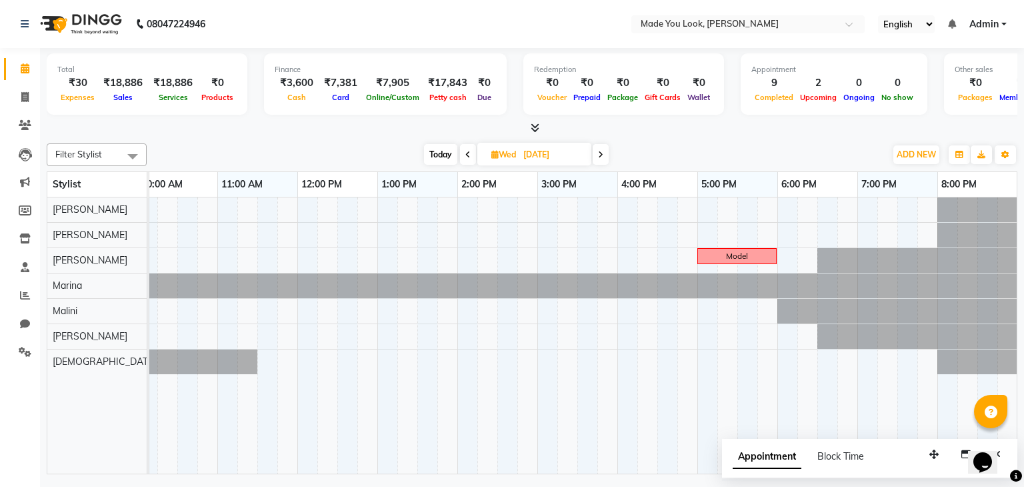
click at [443, 151] on span "Today" at bounding box center [440, 154] width 33 height 21
type input "04-10-2025"
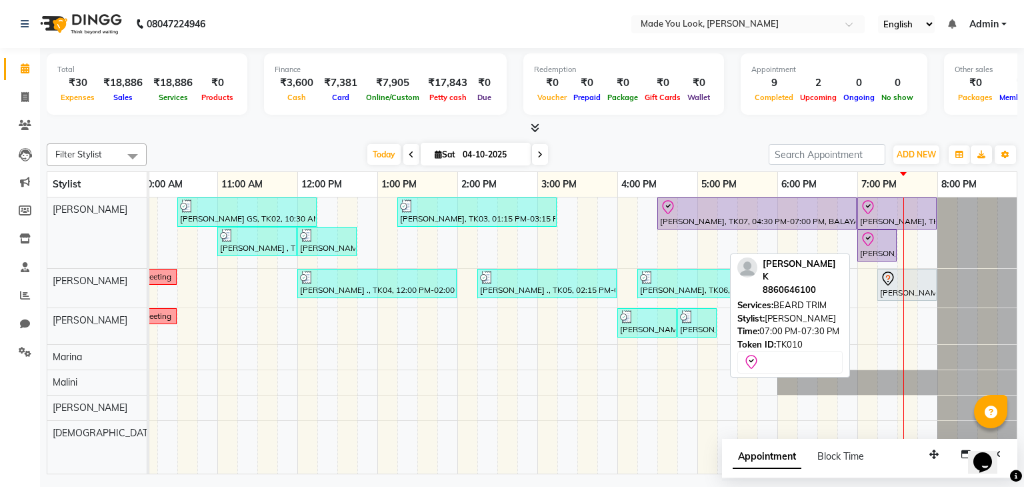
click at [880, 244] on div at bounding box center [877, 239] width 34 height 16
select select "8"
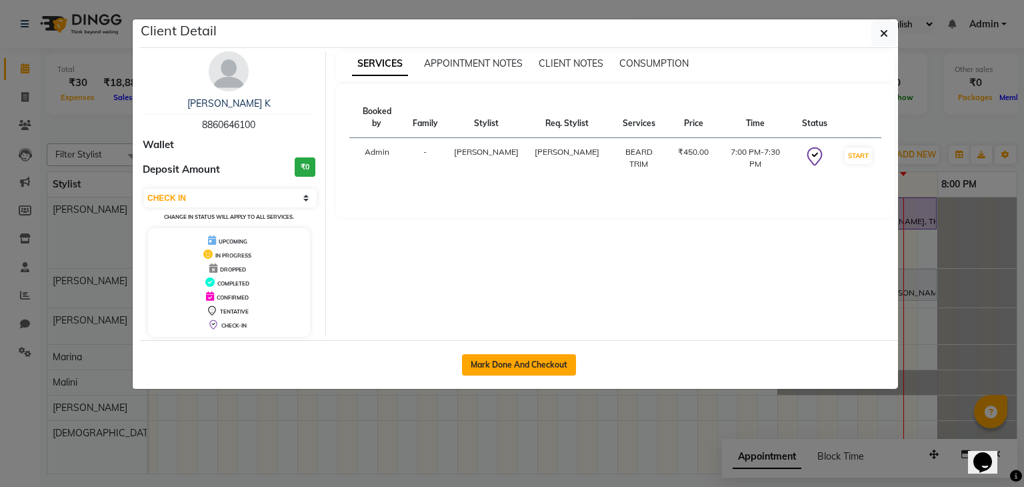
click at [539, 363] on button "Mark Done And Checkout" at bounding box center [519, 364] width 114 height 21
select select "8181"
select select "service"
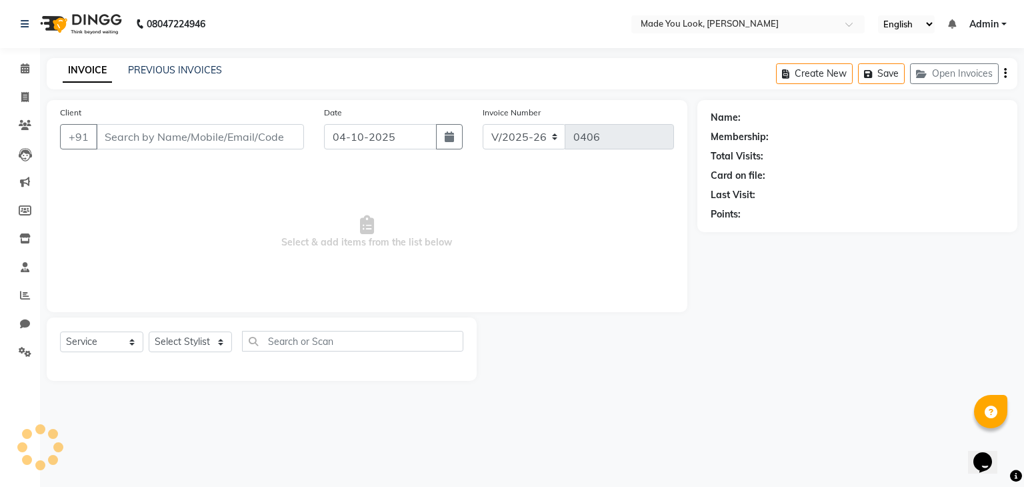
type input "8860646100"
select select "83312"
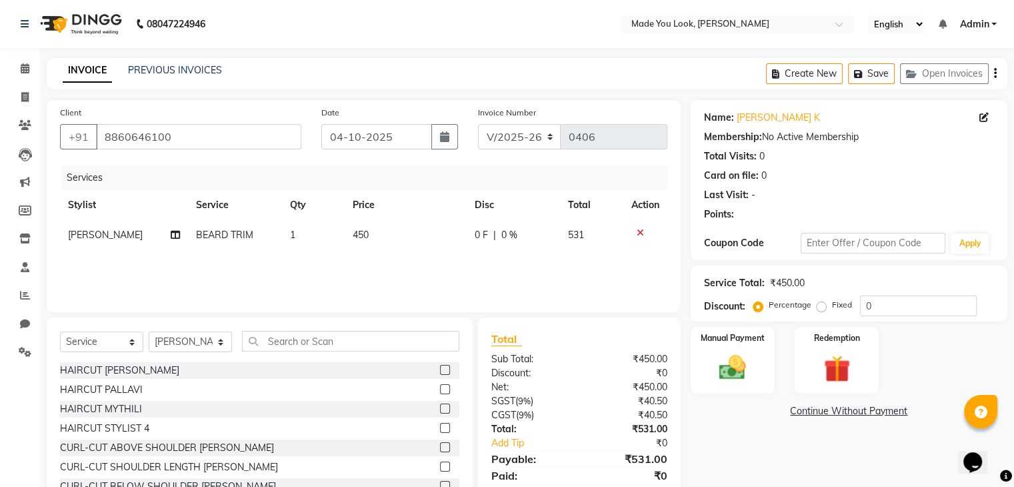
scroll to position [48, 0]
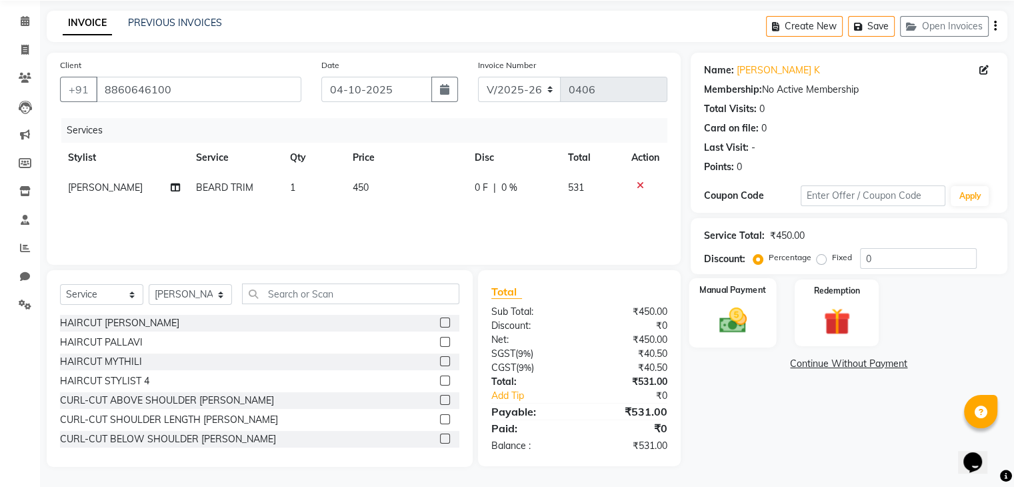
click at [737, 305] on img at bounding box center [732, 321] width 45 height 32
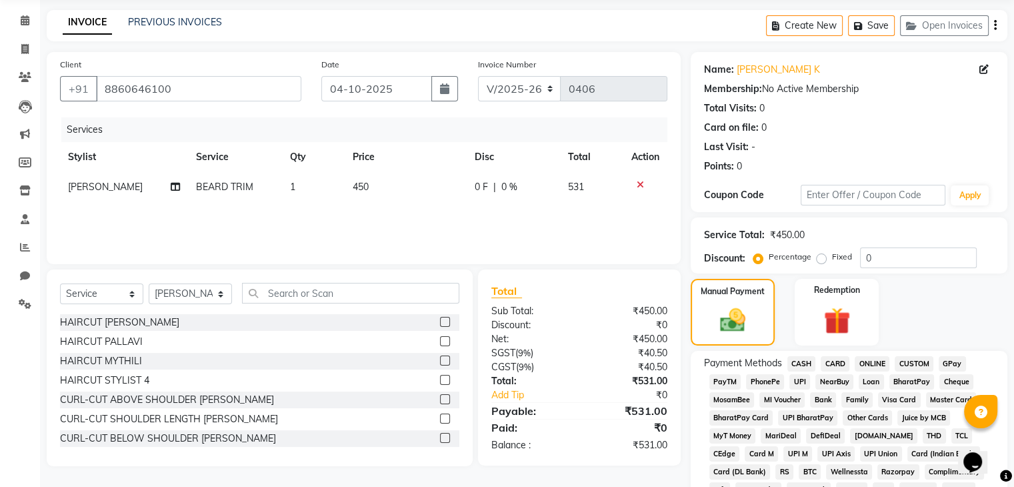
click at [799, 381] on span "UPI" at bounding box center [800, 381] width 21 height 15
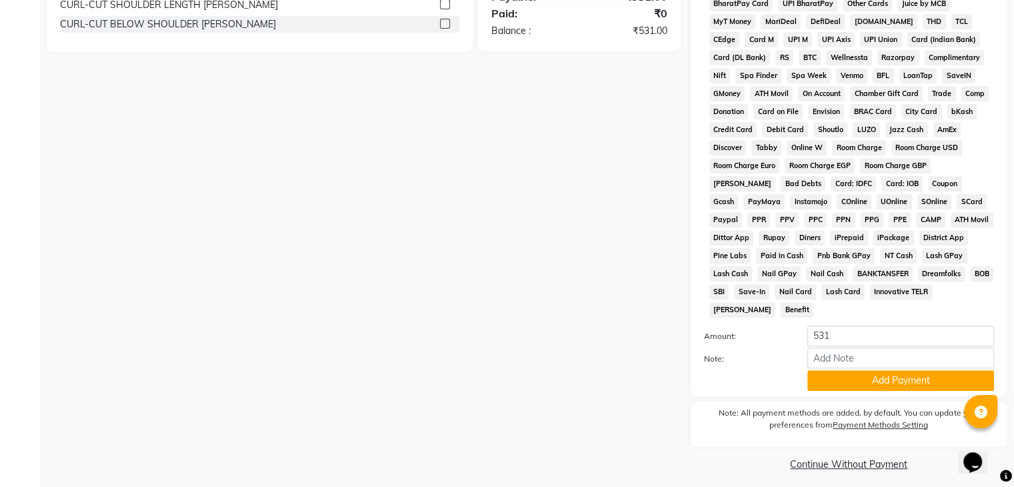
click at [878, 386] on div "Payment Methods CASH CARD ONLINE CUSTOM GPay PayTM PhonePe UPI NearBuy Loan Bha…" at bounding box center [849, 166] width 317 height 459
click at [872, 379] on button "Add Payment" at bounding box center [901, 380] width 187 height 21
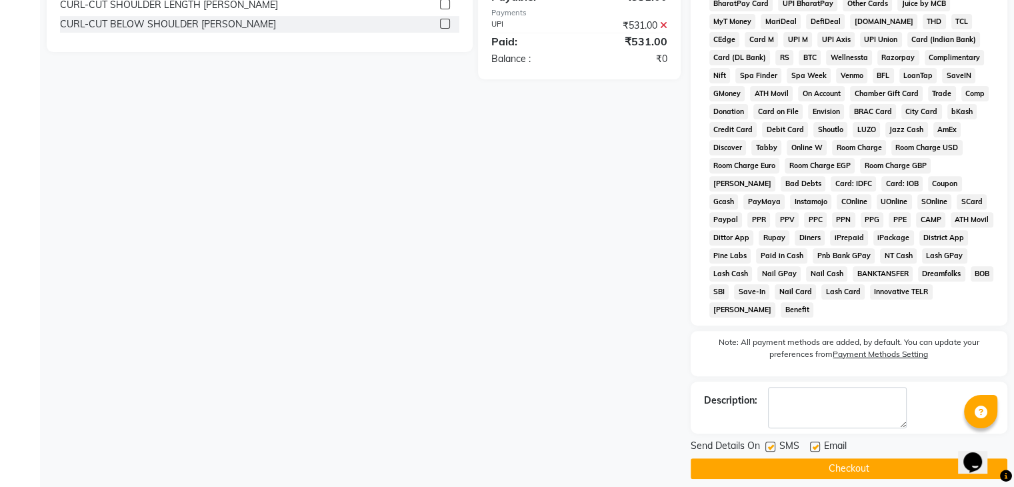
click at [873, 458] on button "Checkout" at bounding box center [849, 468] width 317 height 21
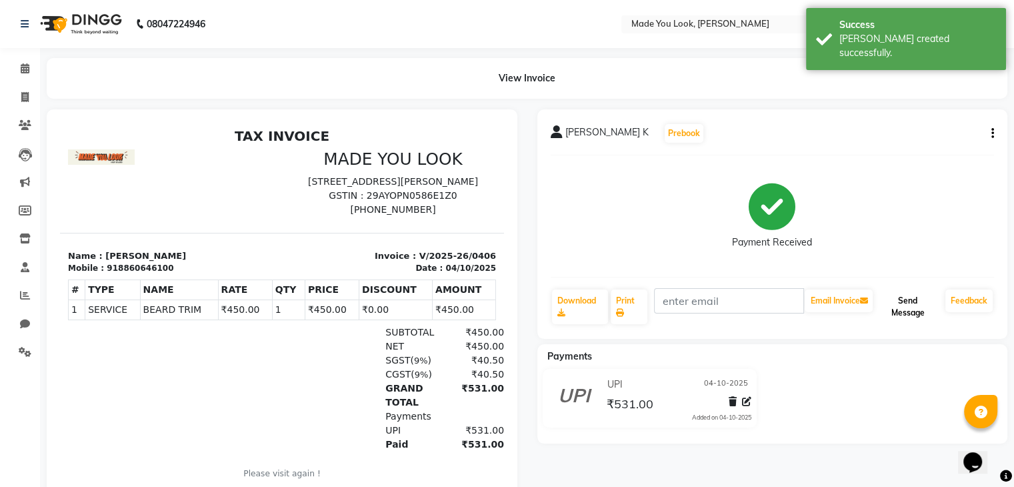
click at [904, 318] on button "Send Message" at bounding box center [908, 306] width 65 height 35
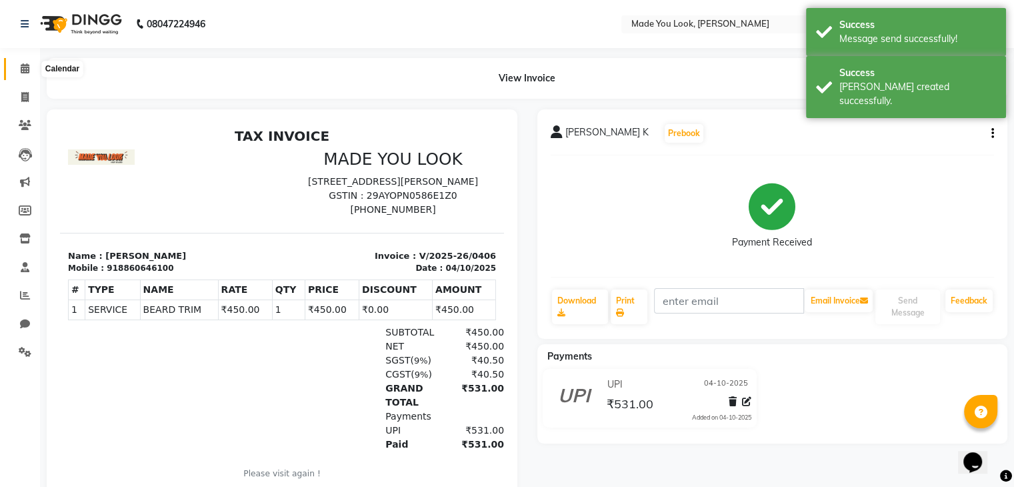
click at [23, 75] on span at bounding box center [24, 68] width 23 height 15
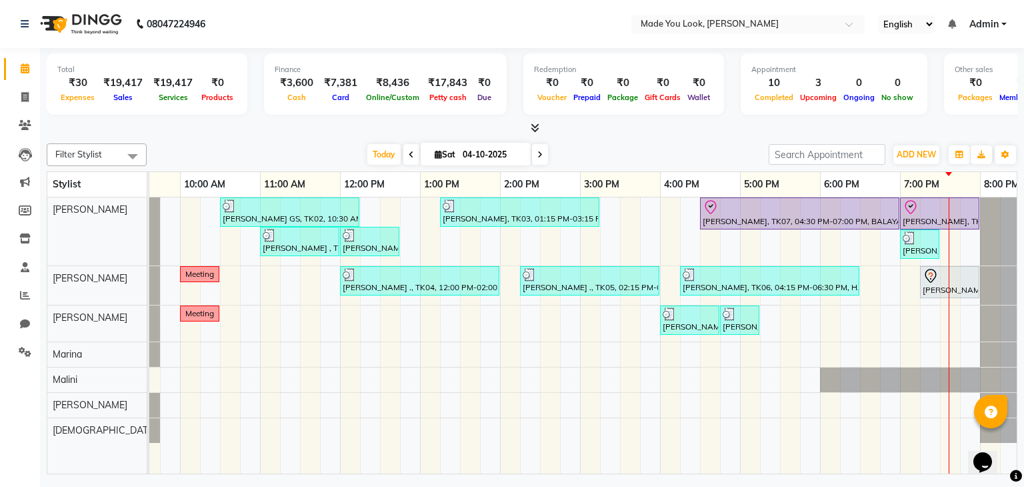
scroll to position [0, 172]
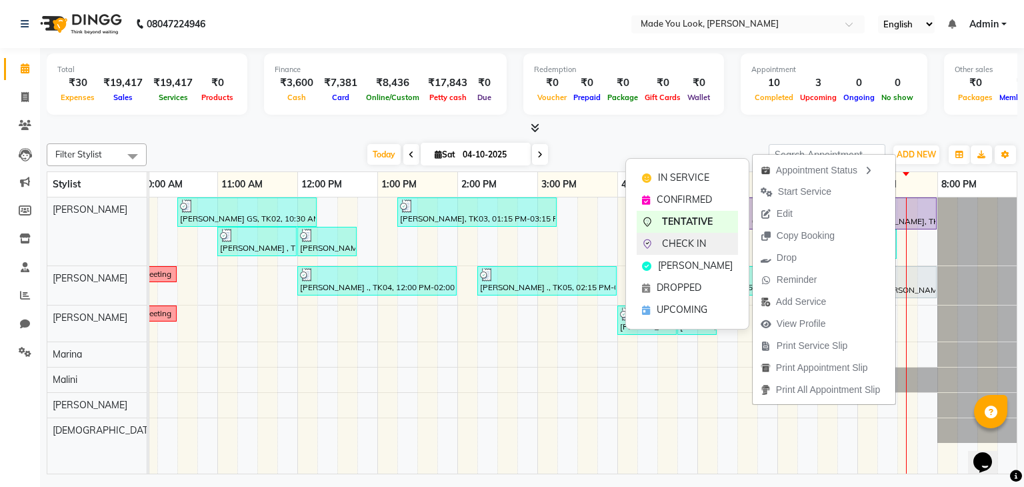
click at [701, 246] on span "CHECK IN" at bounding box center [684, 244] width 44 height 14
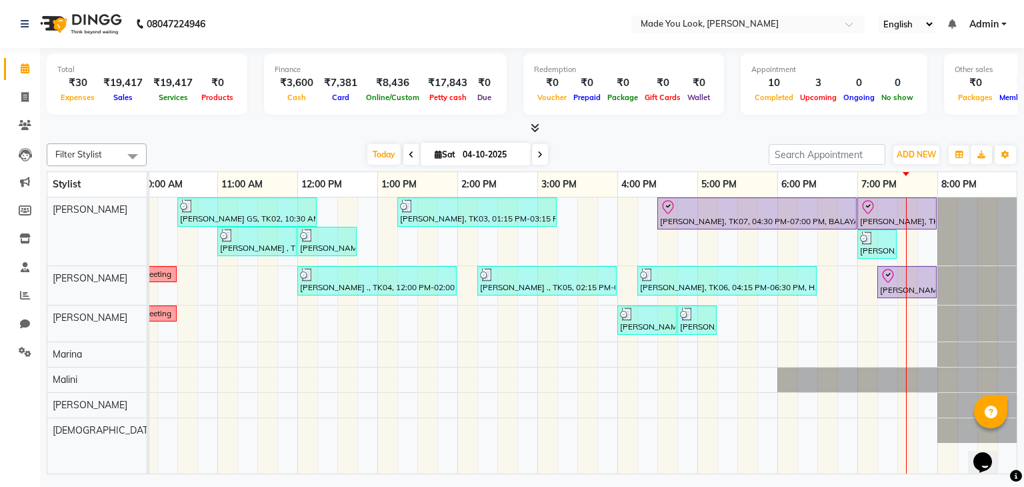
click at [539, 153] on icon at bounding box center [539, 155] width 5 height 8
type input "05-10-2025"
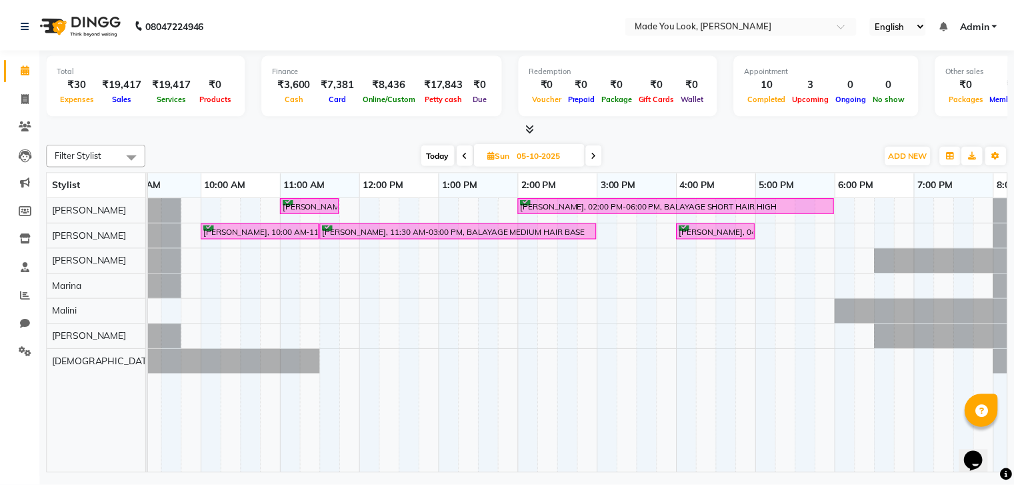
scroll to position [0, 105]
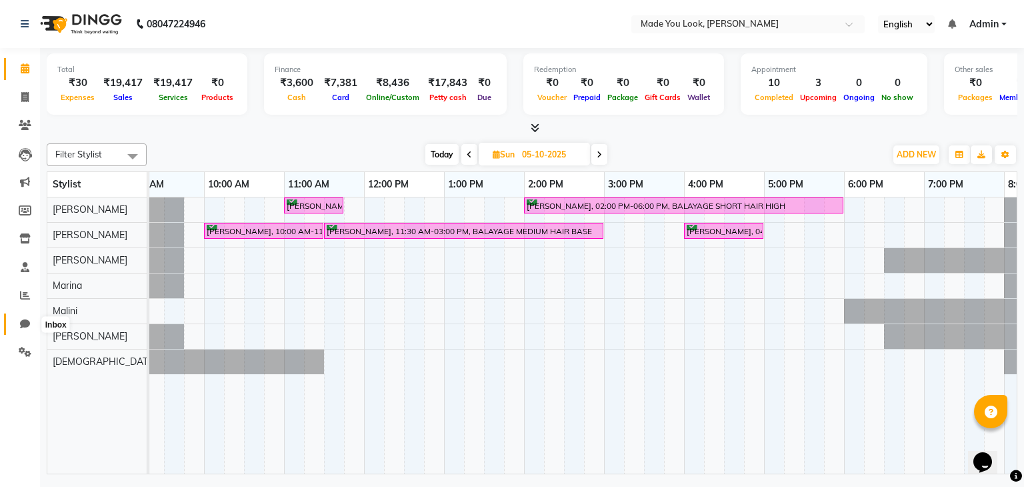
click at [29, 319] on icon at bounding box center [25, 324] width 10 height 10
select select "100"
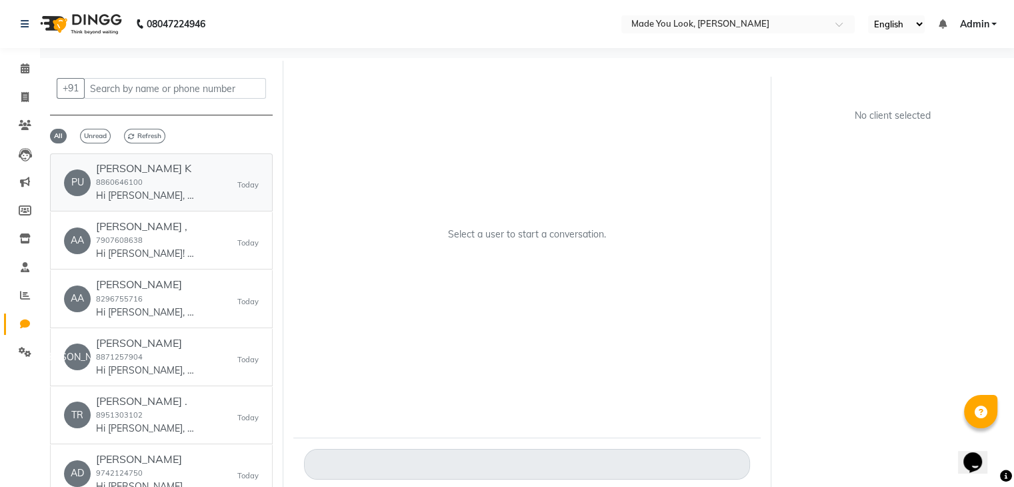
click at [168, 186] on div "[PERSON_NAME] K 8860646100 Hi [PERSON_NAME], 👋 Your payment at Made You Look Ha…" at bounding box center [146, 182] width 100 height 41
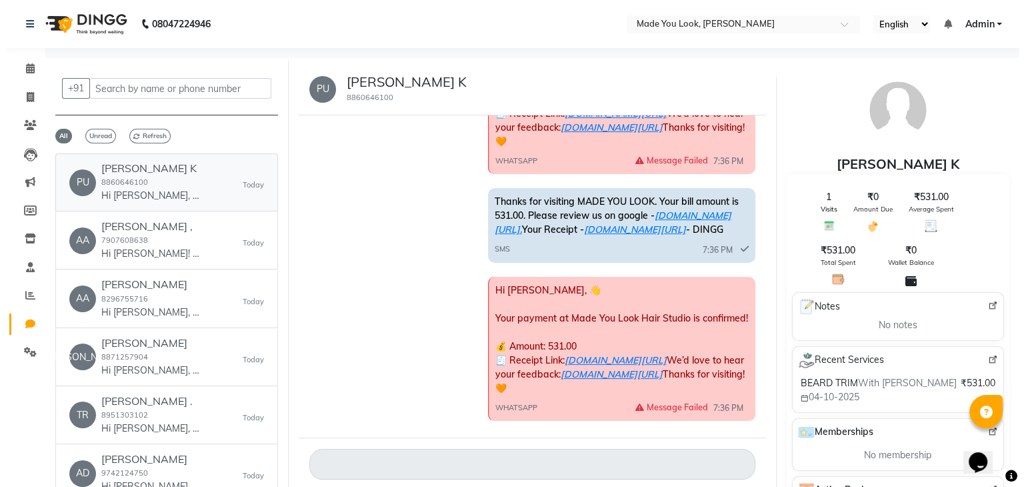
scroll to position [126, 0]
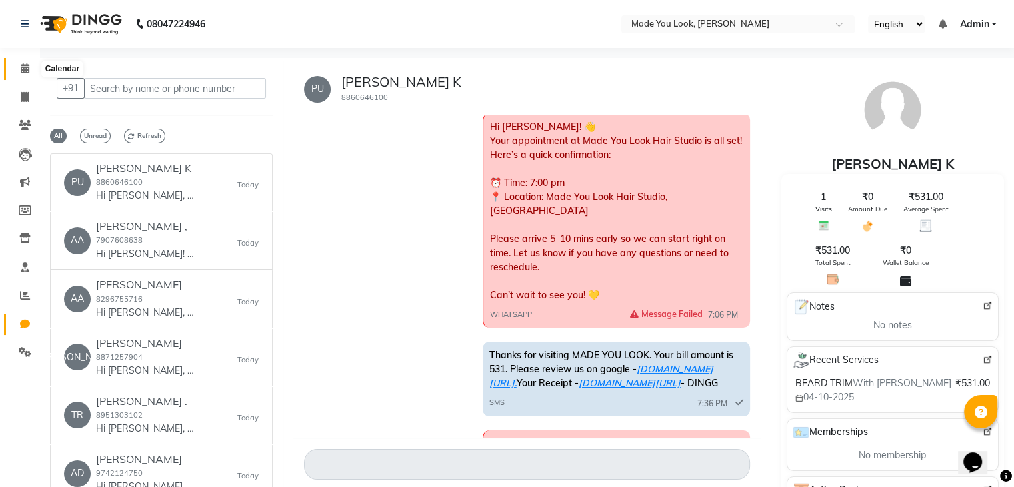
click at [21, 62] on span at bounding box center [24, 68] width 23 height 15
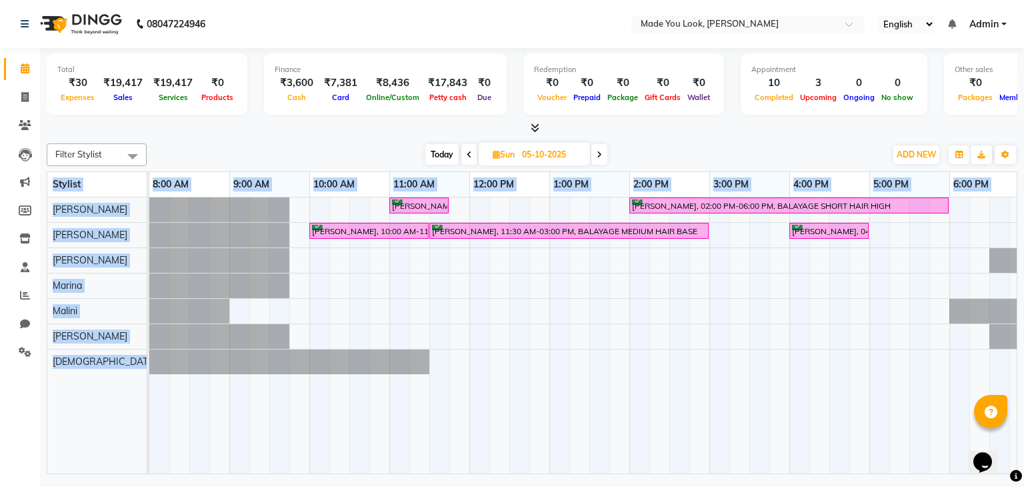
drag, startPoint x: 722, startPoint y: 473, endPoint x: 684, endPoint y: 470, distance: 37.5
click at [684, 470] on div "Total ₹30 Expenses ₹19,417 Sales ₹19,417 Services ₹0 Products Finance ₹3,600 Ca…" at bounding box center [532, 262] width 984 height 429
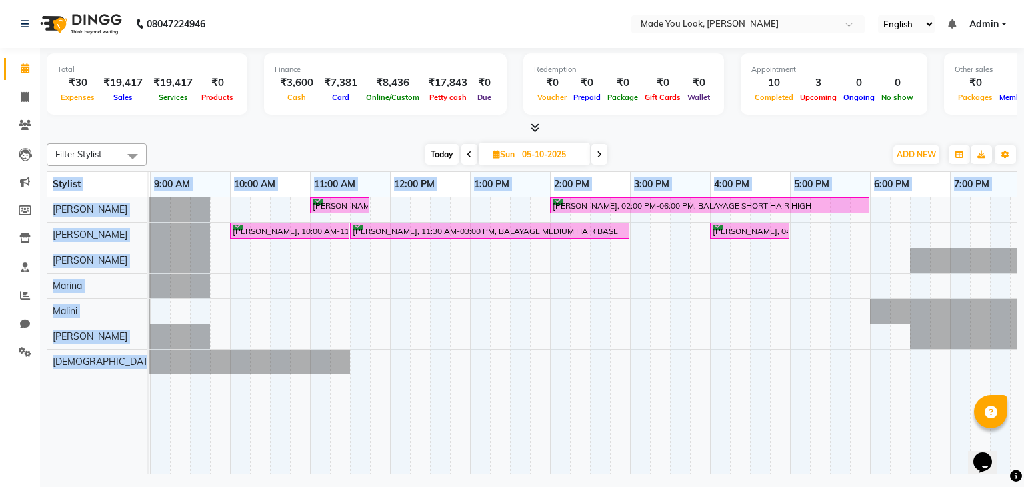
scroll to position [0, 91]
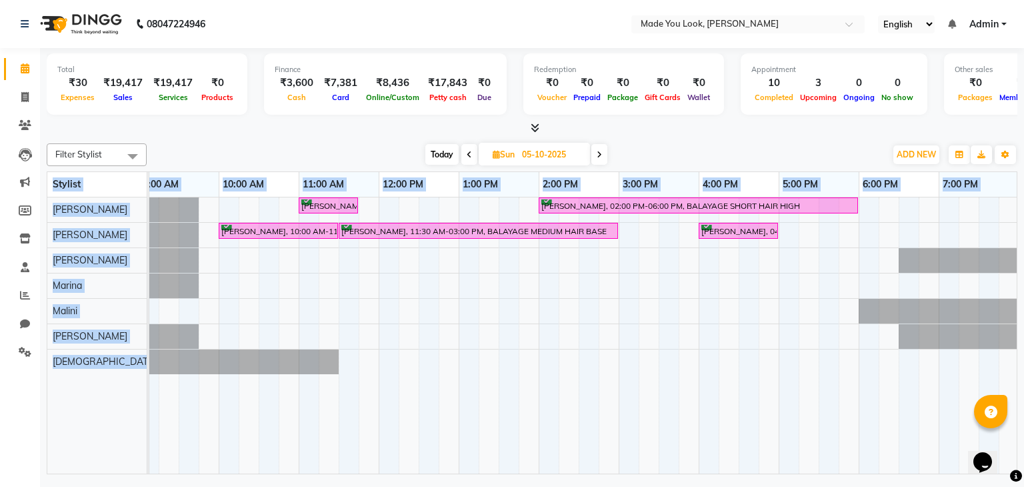
click at [736, 369] on div "[PERSON_NAME], 11:00 AM-11:45 AM, BLOW DRY [PERSON_NAME] M, 02:00 PM-06:00 PM, …" at bounding box center [579, 335] width 1040 height 277
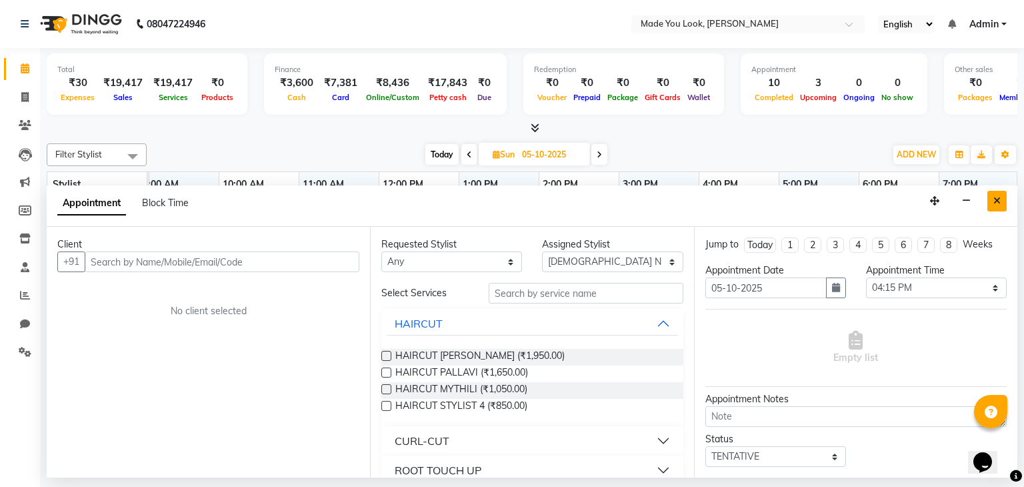
click at [1002, 204] on button "Close" at bounding box center [997, 201] width 19 height 21
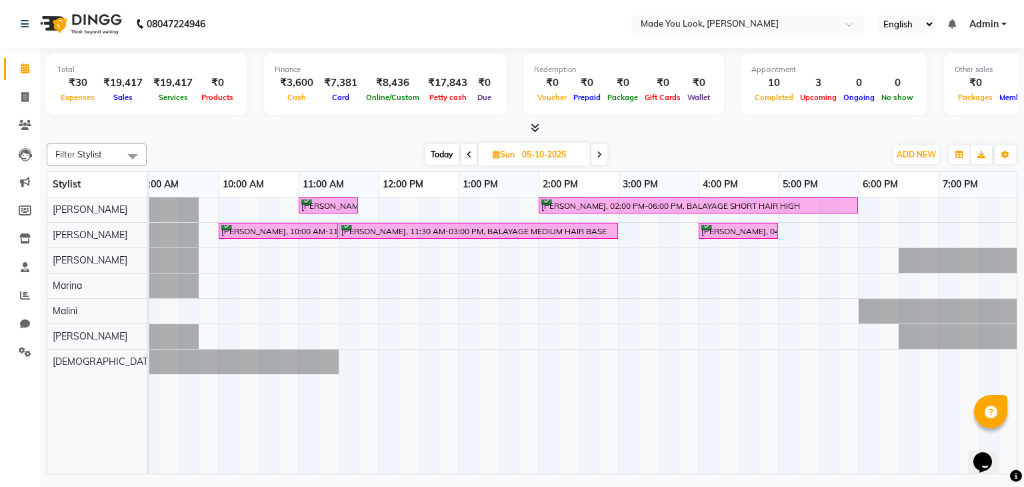
click at [628, 233] on div "[PERSON_NAME], 11:00 AM-11:45 AM, BLOW DRY [PERSON_NAME] M, 02:00 PM-06:00 PM, …" at bounding box center [579, 335] width 1040 height 277
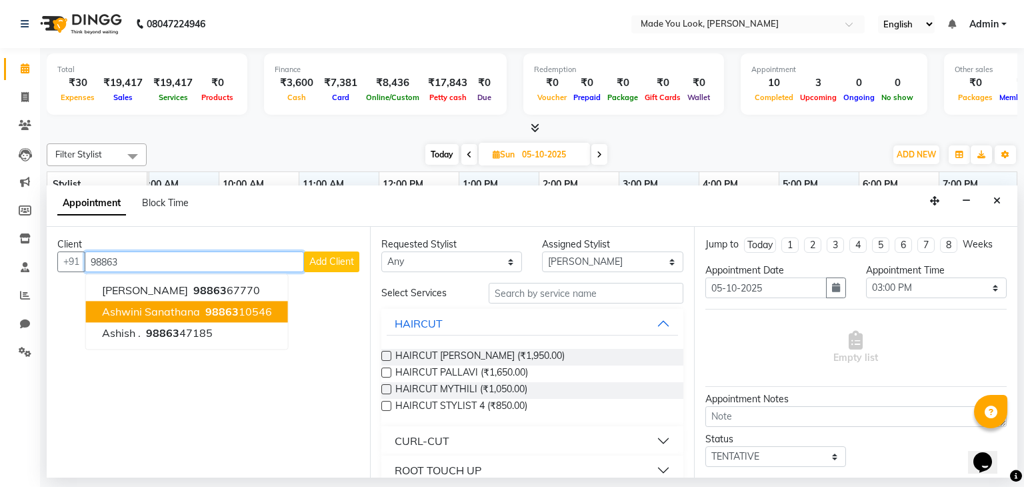
click at [238, 308] on ngb-highlight "98863 10546" at bounding box center [237, 311] width 69 height 13
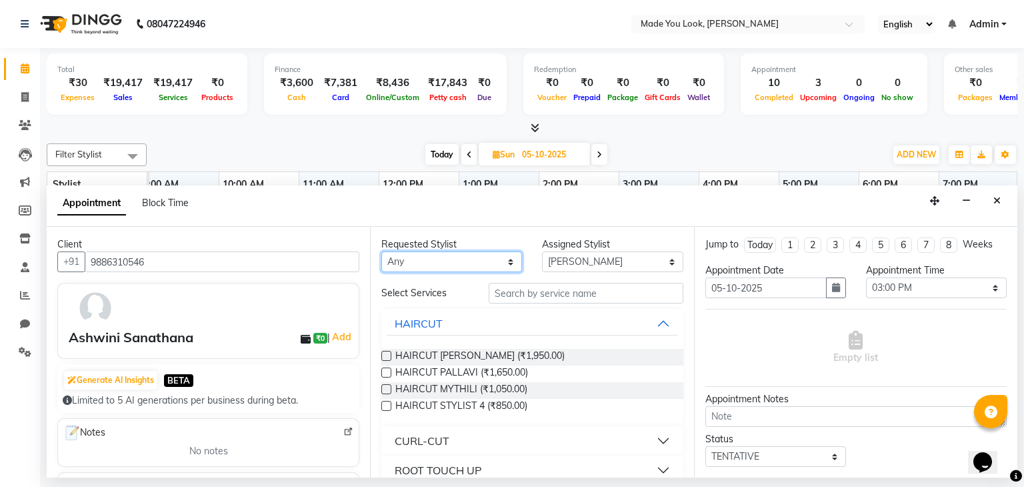
click at [500, 257] on select "Any [PERSON_NAME] [PERSON_NAME] [PERSON_NAME] [PERSON_NAME] [PERSON_NAME] [PERS…" at bounding box center [451, 261] width 141 height 21
click at [381, 251] on select "Any [PERSON_NAME] [PERSON_NAME] [PERSON_NAME] [PERSON_NAME] [PERSON_NAME] [PERS…" at bounding box center [451, 261] width 141 height 21
click at [635, 435] on button "CURL-CUT" at bounding box center [532, 441] width 291 height 24
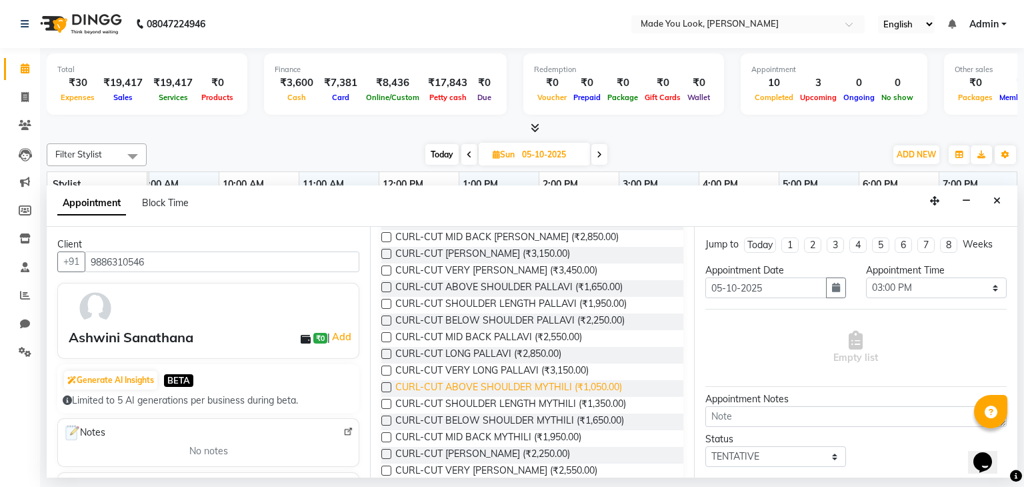
scroll to position [267, 0]
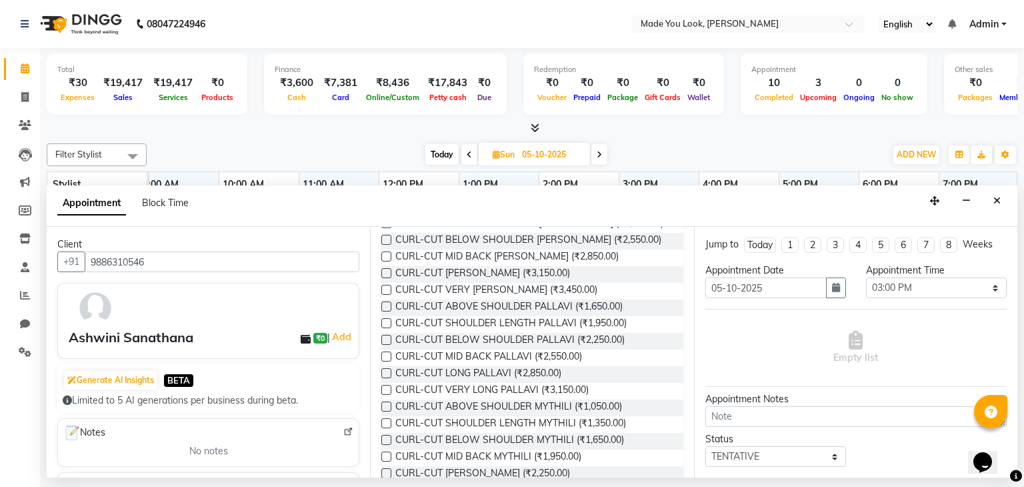
click at [389, 319] on label at bounding box center [386, 323] width 10 height 10
click at [389, 320] on input "checkbox" at bounding box center [385, 324] width 9 height 9
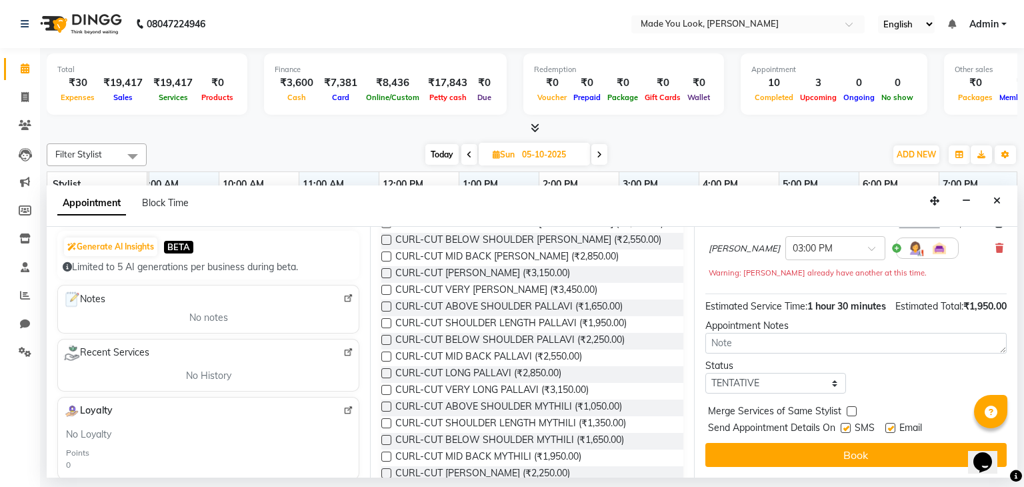
scroll to position [128, 0]
click at [761, 339] on textarea at bounding box center [855, 343] width 301 height 21
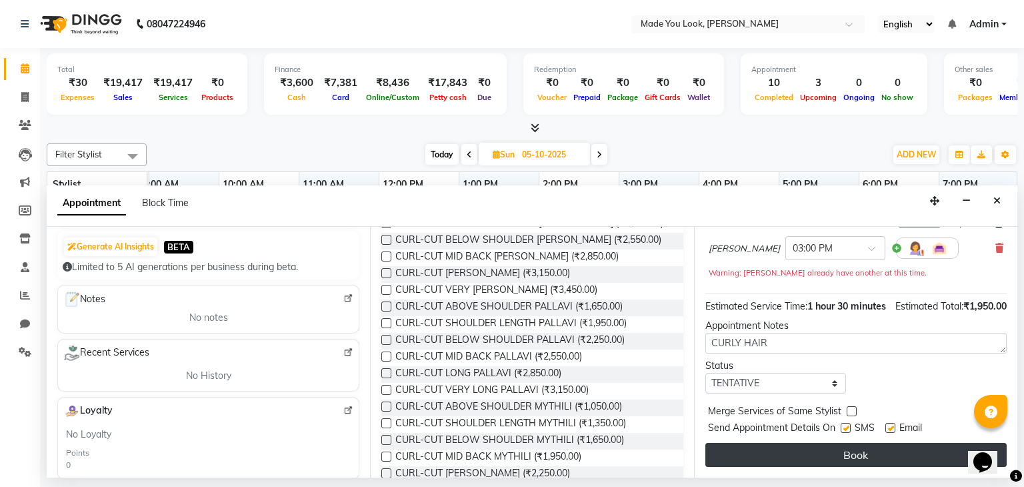
click at [824, 459] on button "Book" at bounding box center [855, 455] width 301 height 24
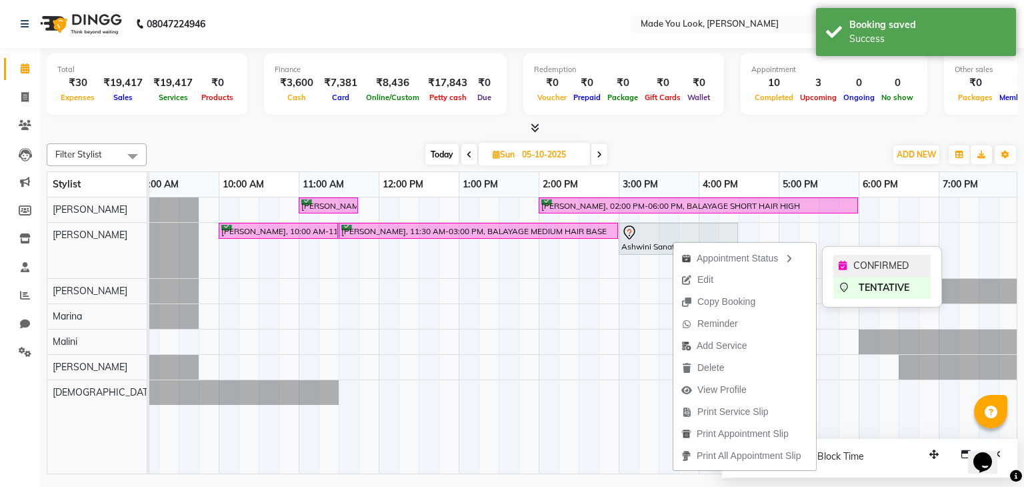
click at [839, 265] on icon at bounding box center [843, 265] width 8 height 9
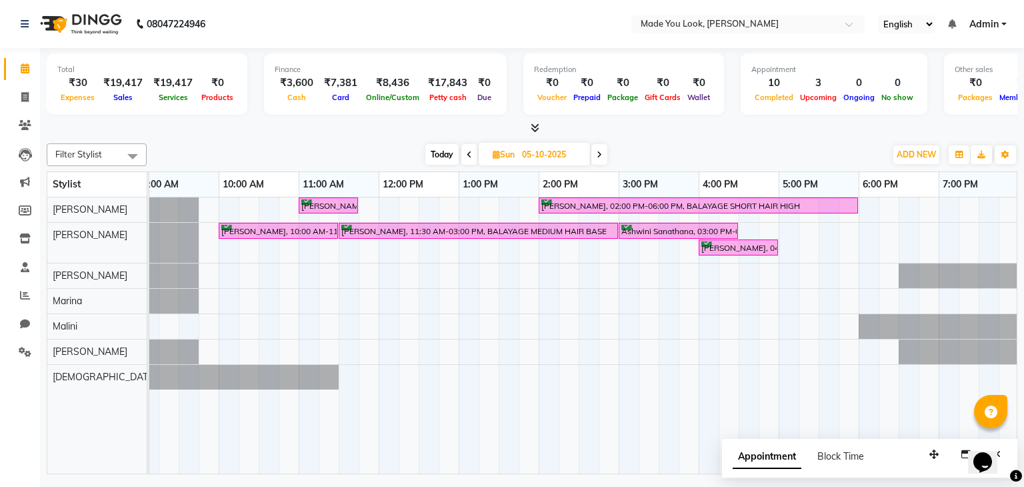
click at [445, 157] on span "Today" at bounding box center [441, 154] width 33 height 21
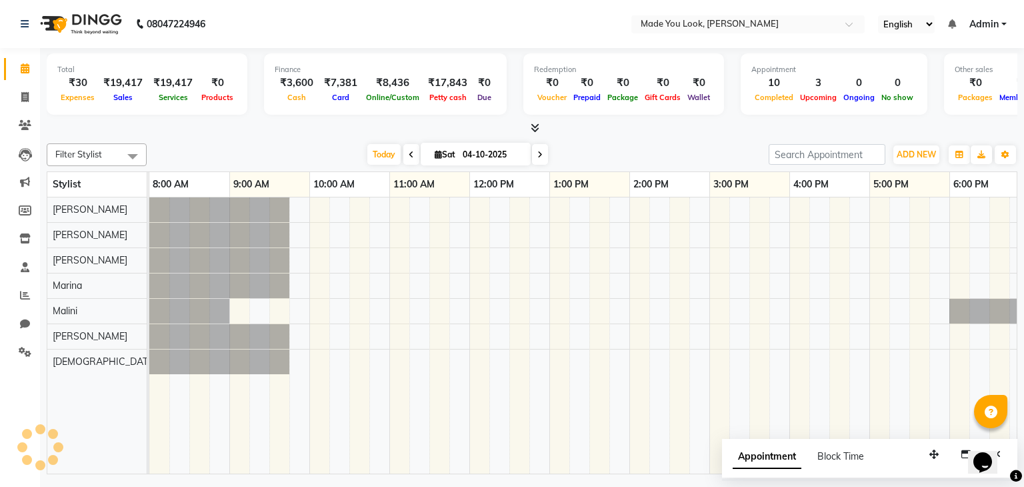
scroll to position [0, 172]
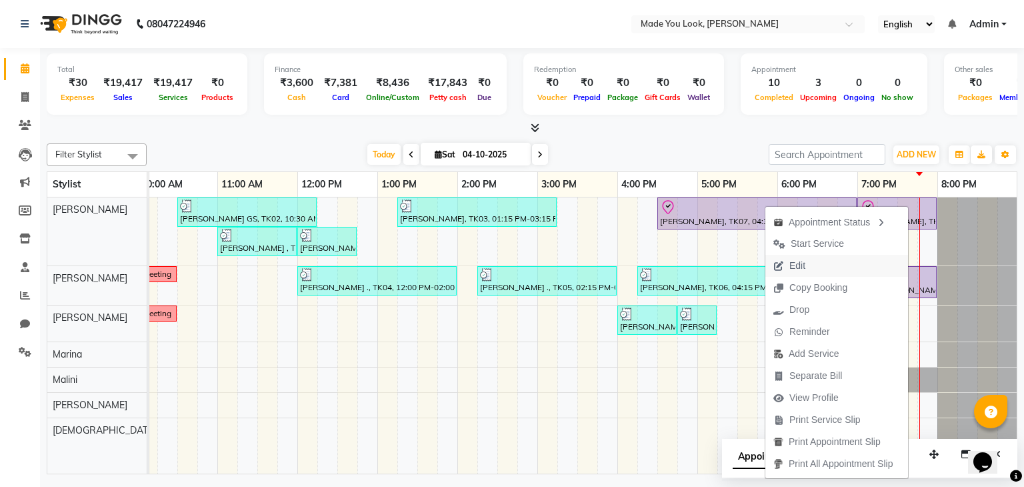
click at [824, 265] on button "Edit" at bounding box center [837, 266] width 143 height 22
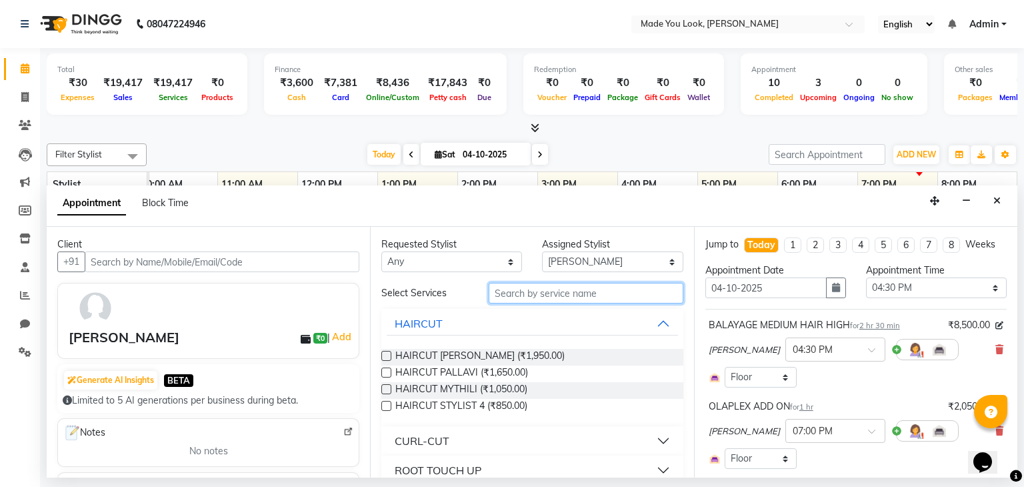
click at [534, 289] on input "text" at bounding box center [586, 293] width 195 height 21
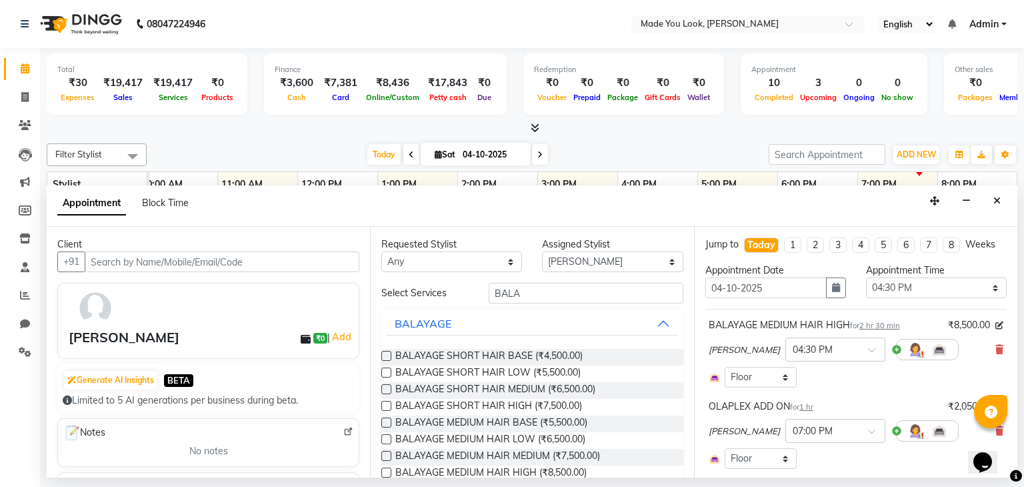
click at [387, 409] on label at bounding box center [386, 406] width 10 height 10
click at [387, 409] on input "checkbox" at bounding box center [385, 407] width 9 height 9
click at [870, 428] on span at bounding box center [876, 435] width 17 height 14
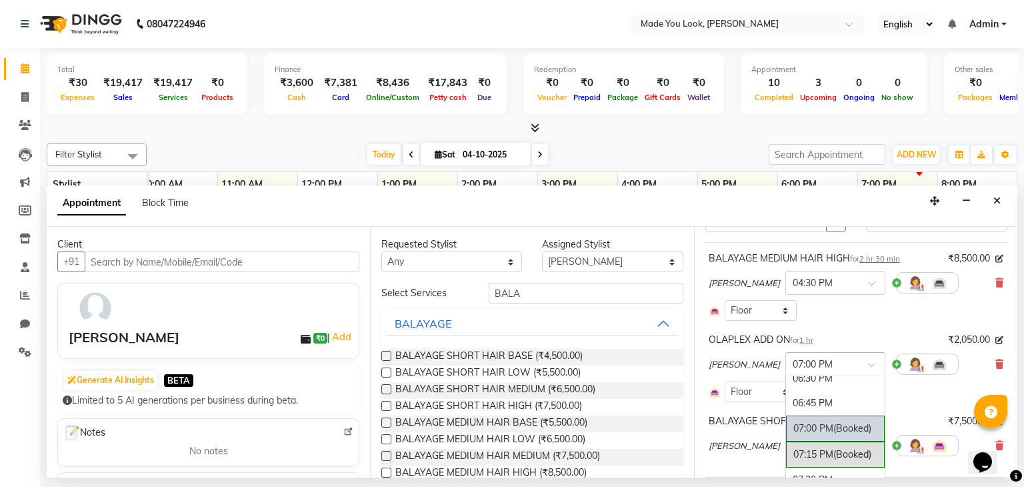
click at [899, 323] on div "BALAYAGE MEDIUM HAIR HIGH for 2 hr 30 min ₹8,500.00 [PERSON_NAME] × 04:30 PM Se…" at bounding box center [855, 359] width 301 height 235
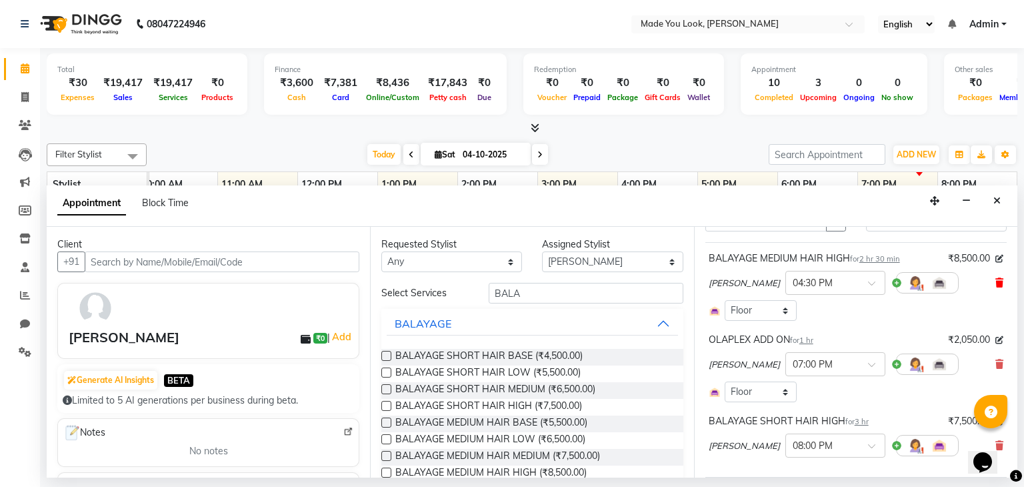
click at [996, 284] on icon at bounding box center [1000, 282] width 8 height 9
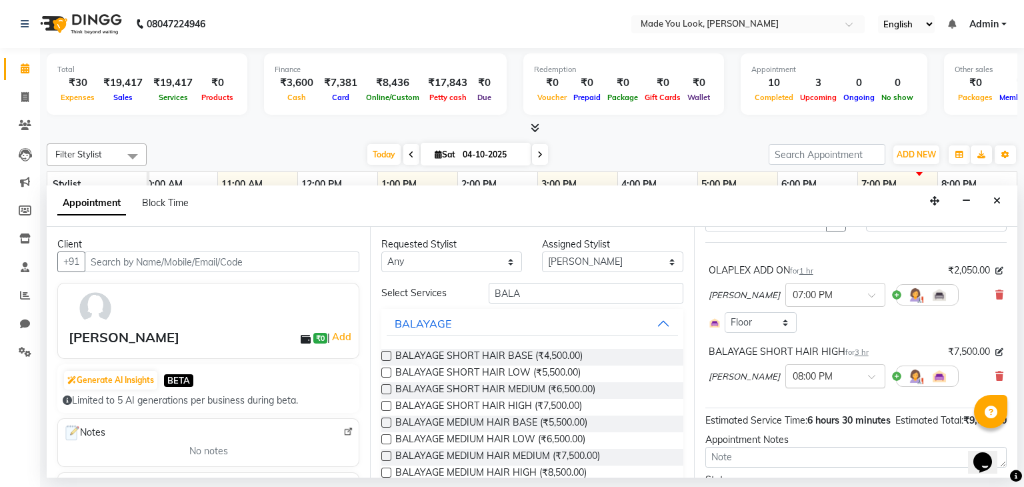
click at [868, 373] on span at bounding box center [876, 380] width 17 height 14
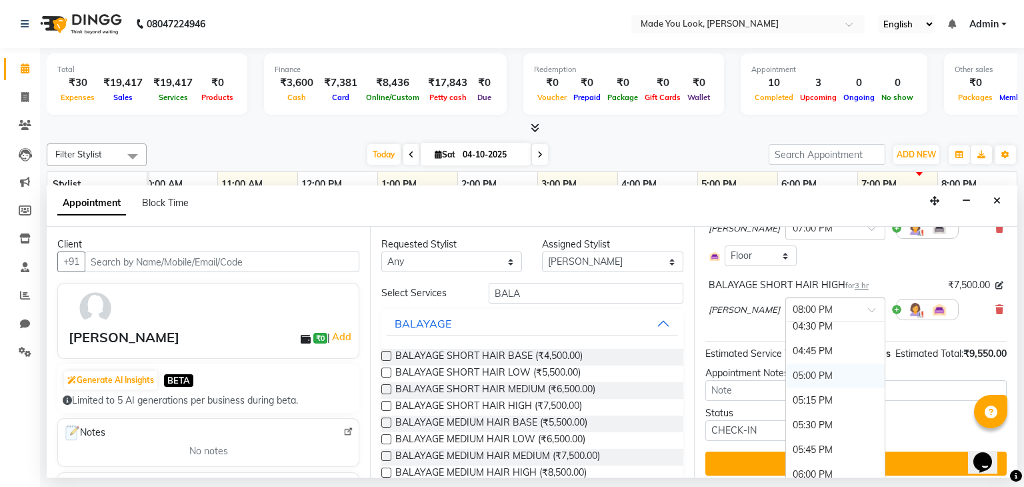
scroll to position [707, 0]
click at [816, 381] on div "04:30 PM" at bounding box center [835, 393] width 99 height 25
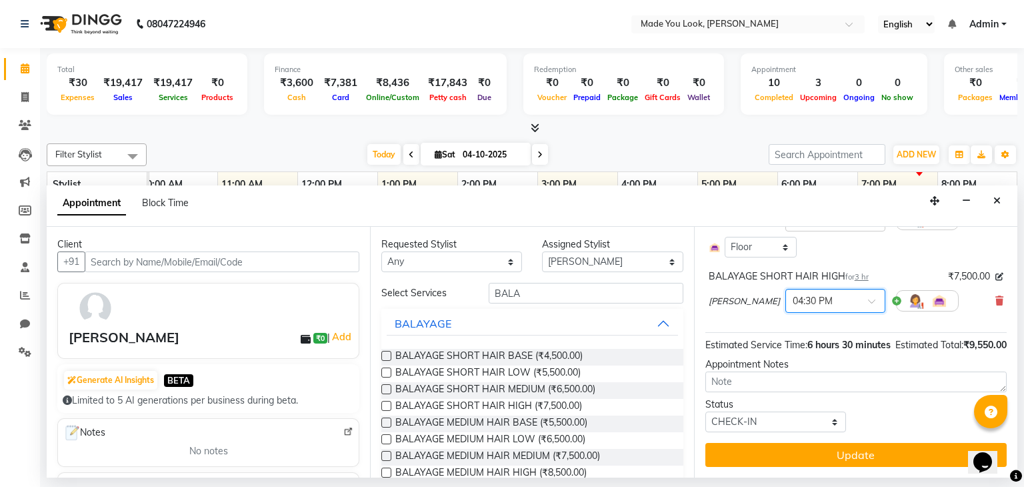
scroll to position [155, 0]
click at [824, 452] on button "Update" at bounding box center [855, 455] width 301 height 24
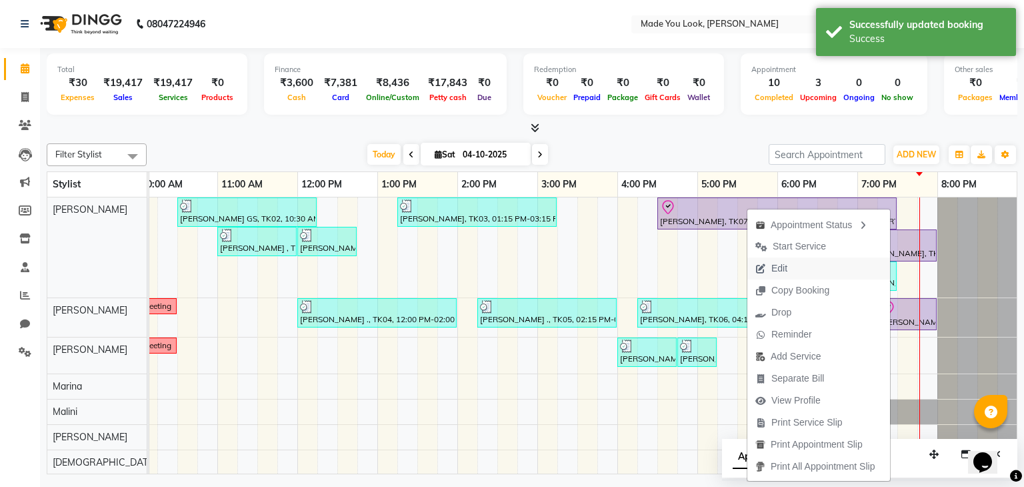
click at [782, 265] on span "Edit" at bounding box center [780, 268] width 16 height 14
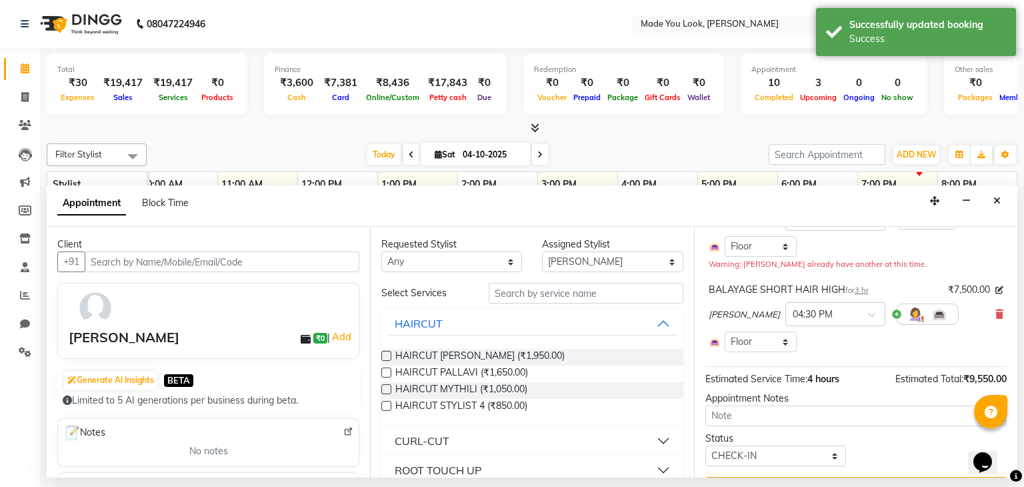
scroll to position [133, 0]
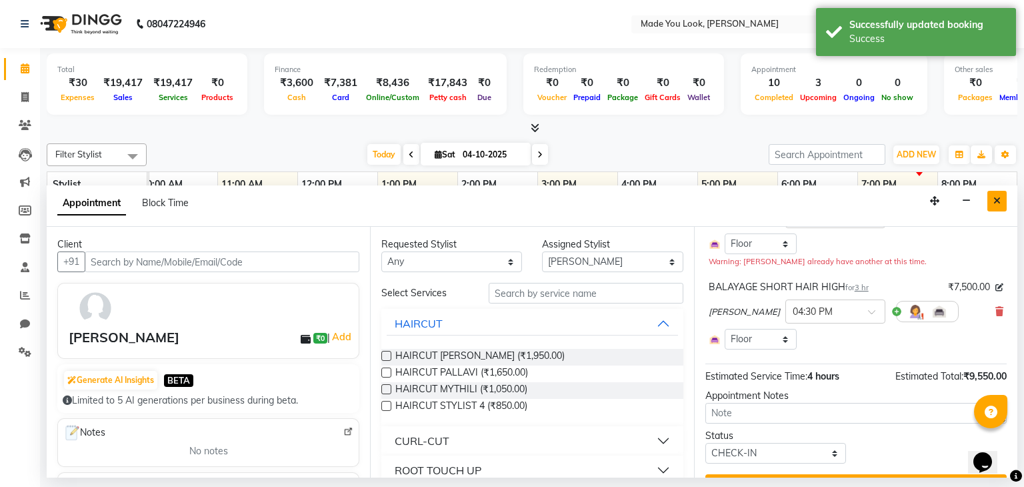
click at [1002, 198] on button "Close" at bounding box center [997, 201] width 19 height 21
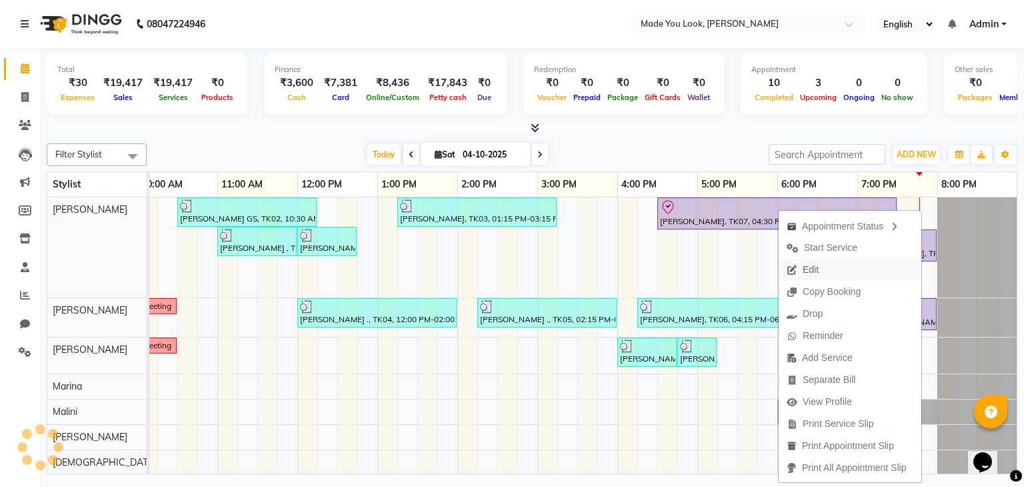
click at [827, 273] on button "Edit" at bounding box center [850, 270] width 143 height 22
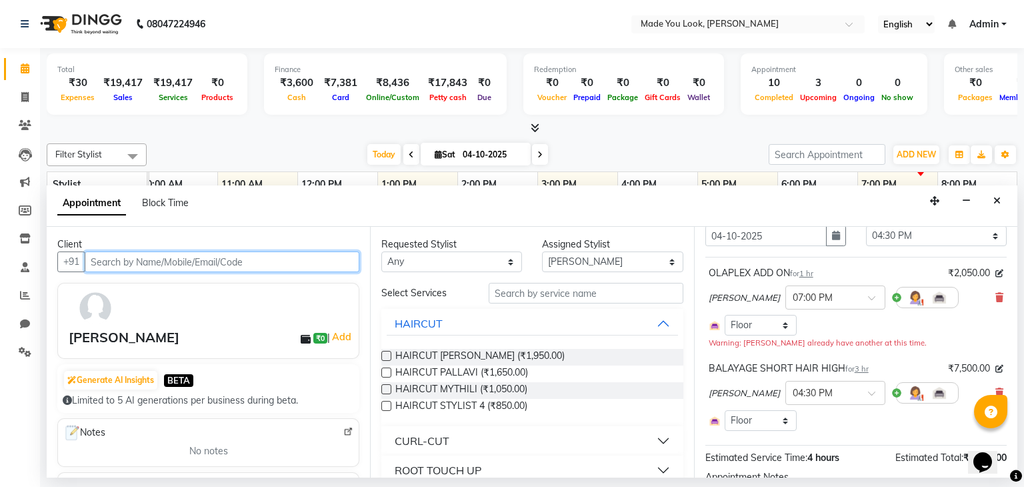
scroll to position [0, 0]
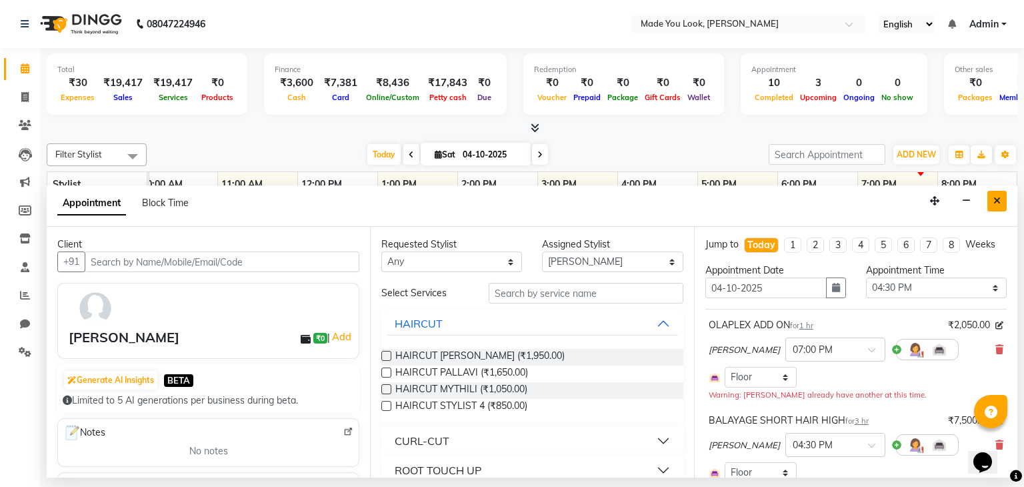
click at [998, 198] on icon "Close" at bounding box center [997, 200] width 7 height 9
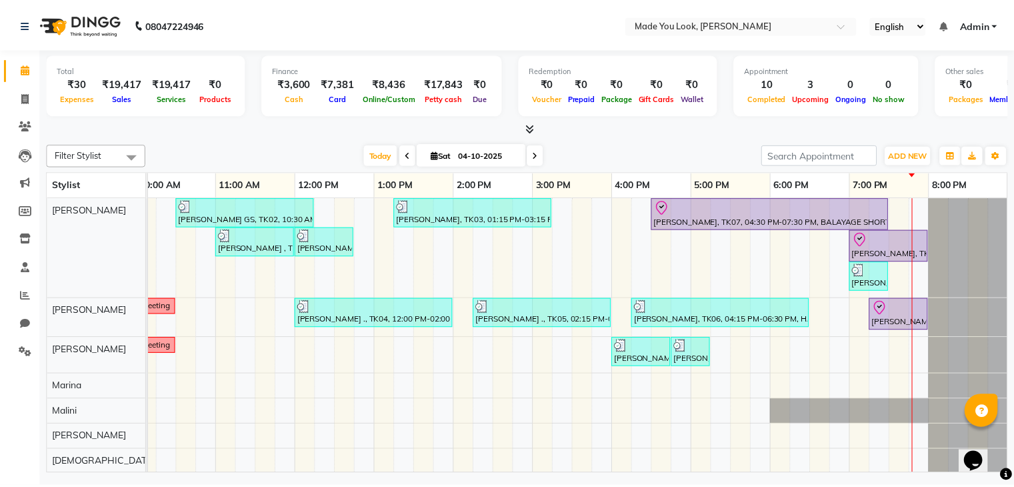
scroll to position [0, 182]
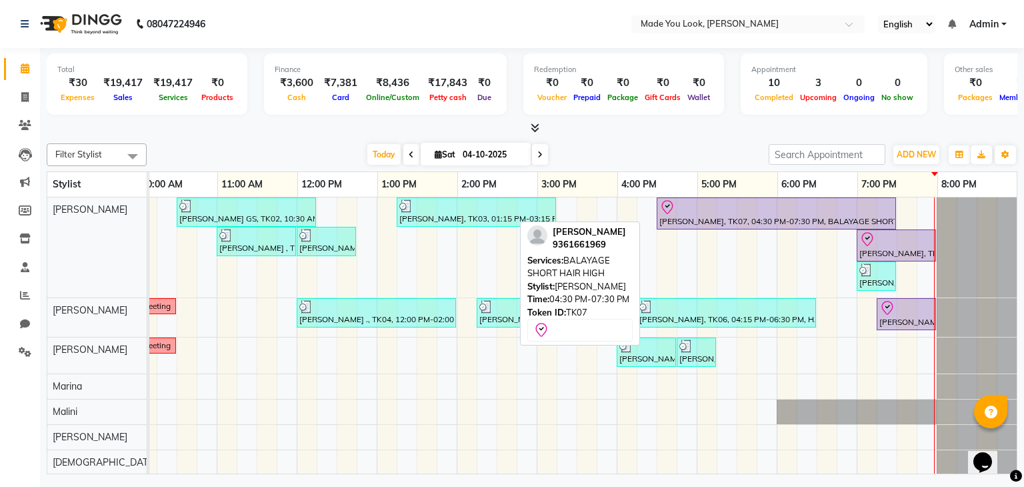
click at [736, 215] on div "[PERSON_NAME], TK07, 04:30 PM-07:30 PM, BALAYAGE SHORT HAIR HIGH" at bounding box center [776, 213] width 237 height 28
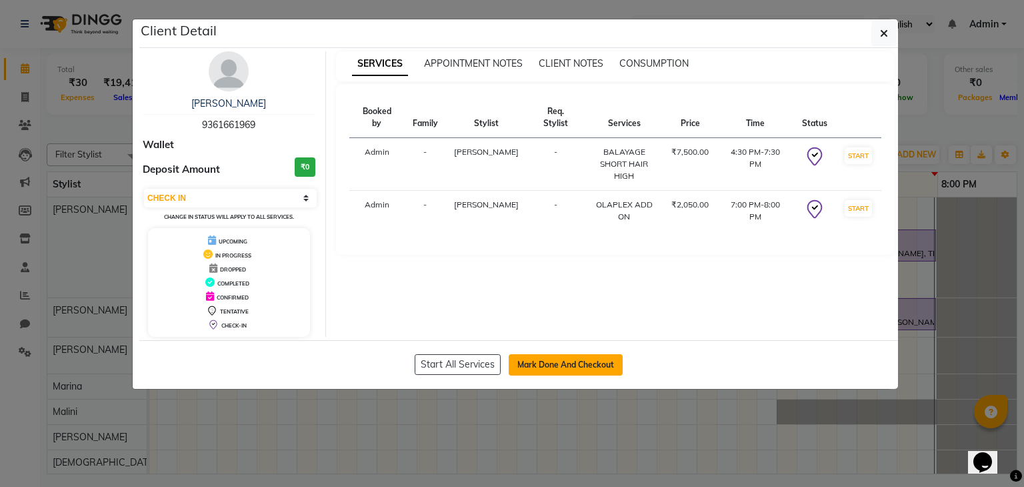
click at [541, 360] on button "Mark Done And Checkout" at bounding box center [566, 364] width 114 height 21
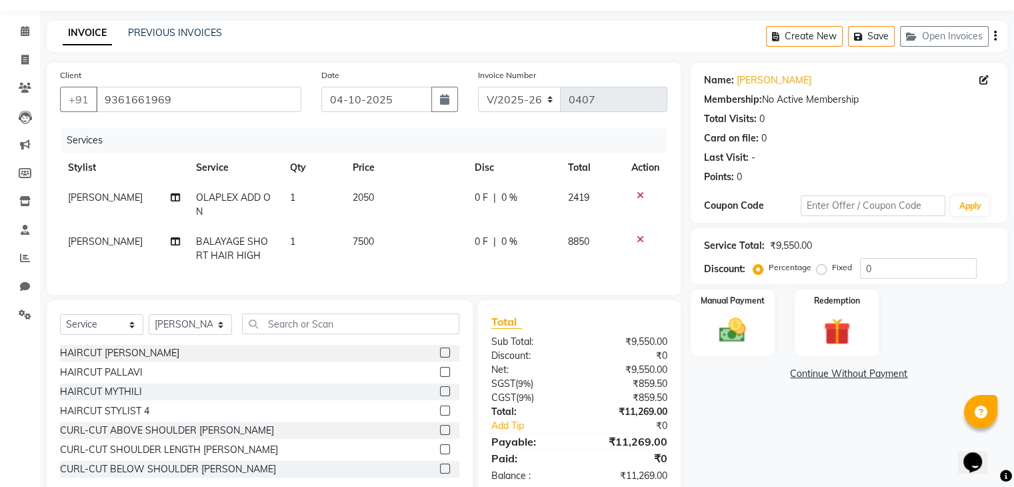
scroll to position [67, 0]
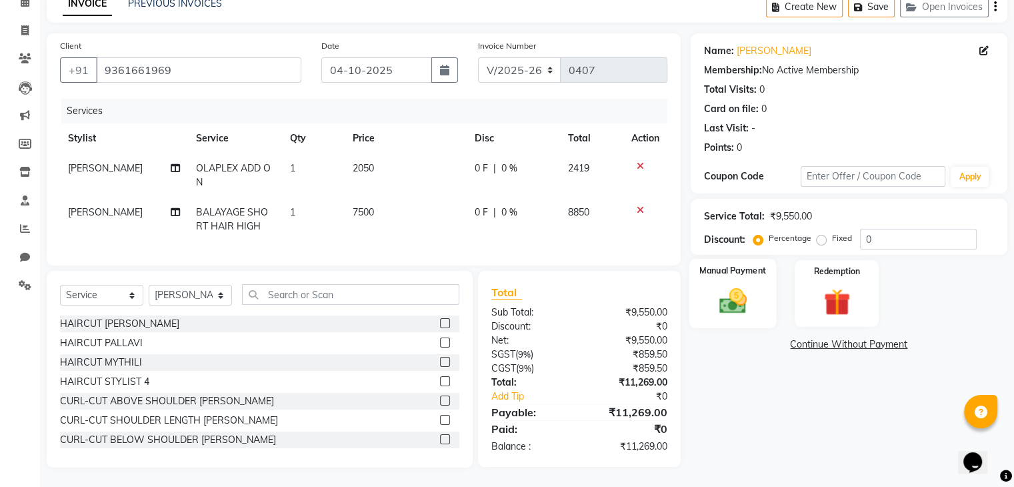
click at [736, 286] on img at bounding box center [732, 301] width 45 height 32
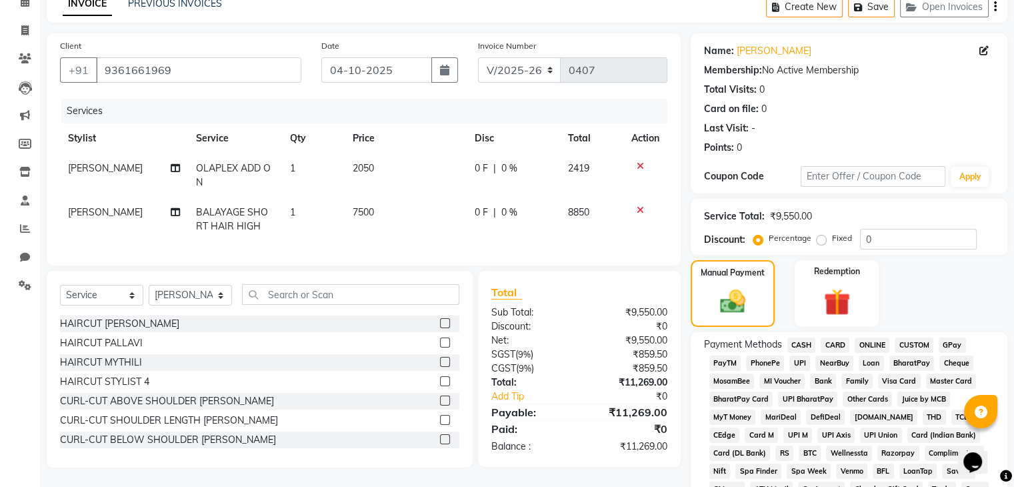
click at [799, 360] on span "UPI" at bounding box center [800, 362] width 21 height 15
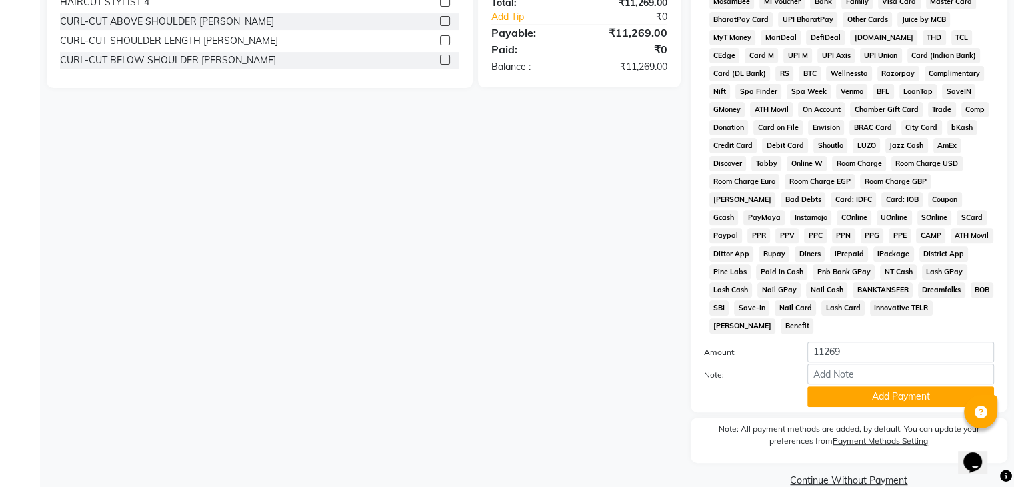
scroll to position [462, 0]
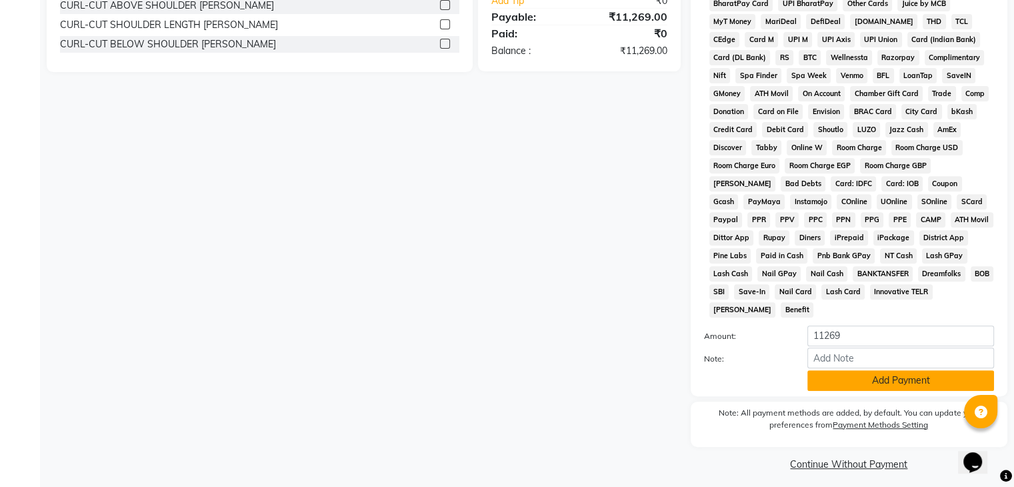
click at [891, 371] on button "Add Payment" at bounding box center [901, 380] width 187 height 21
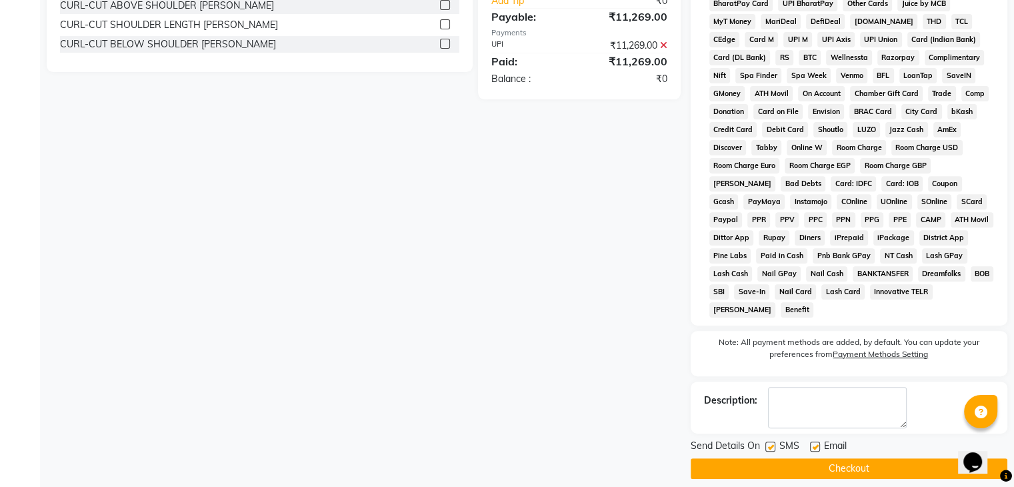
click at [877, 461] on button "Checkout" at bounding box center [849, 468] width 317 height 21
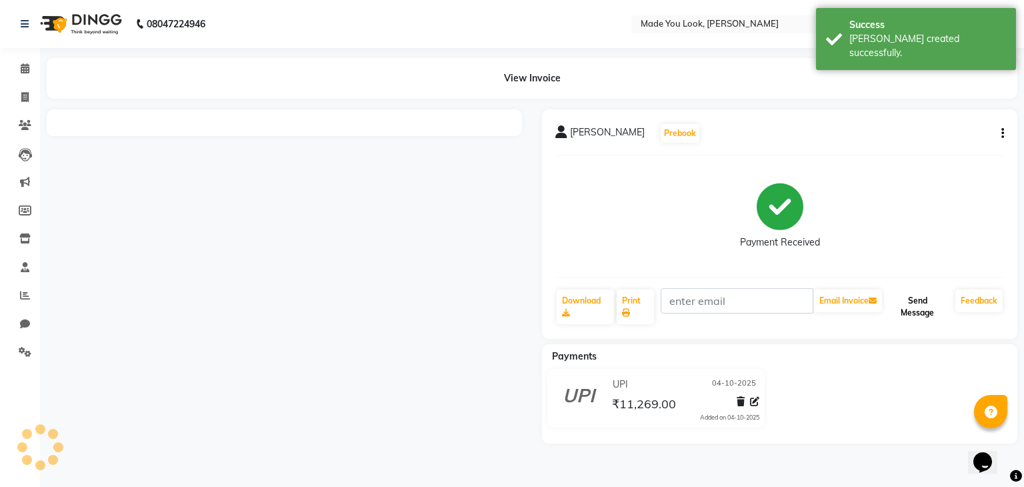
click at [920, 306] on button "Send Message" at bounding box center [917, 306] width 65 height 35
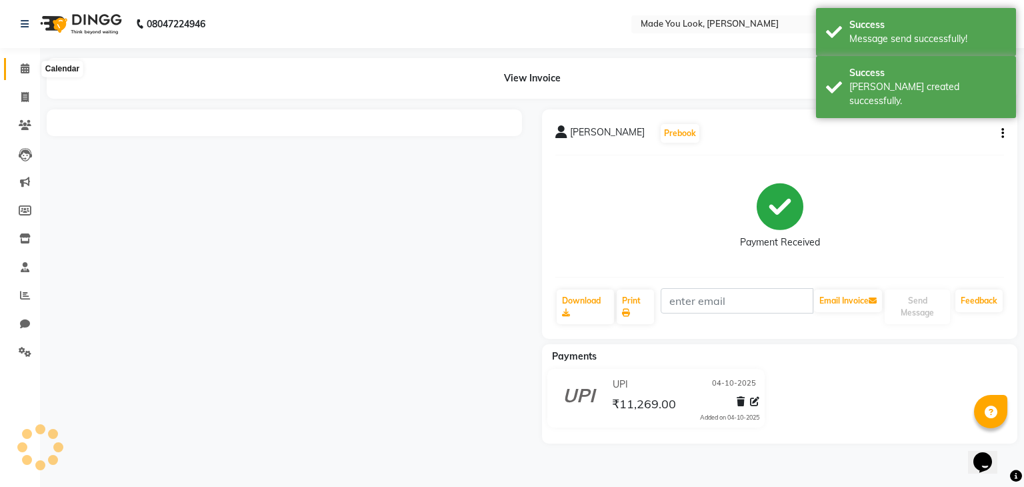
click at [28, 72] on icon at bounding box center [25, 68] width 9 height 10
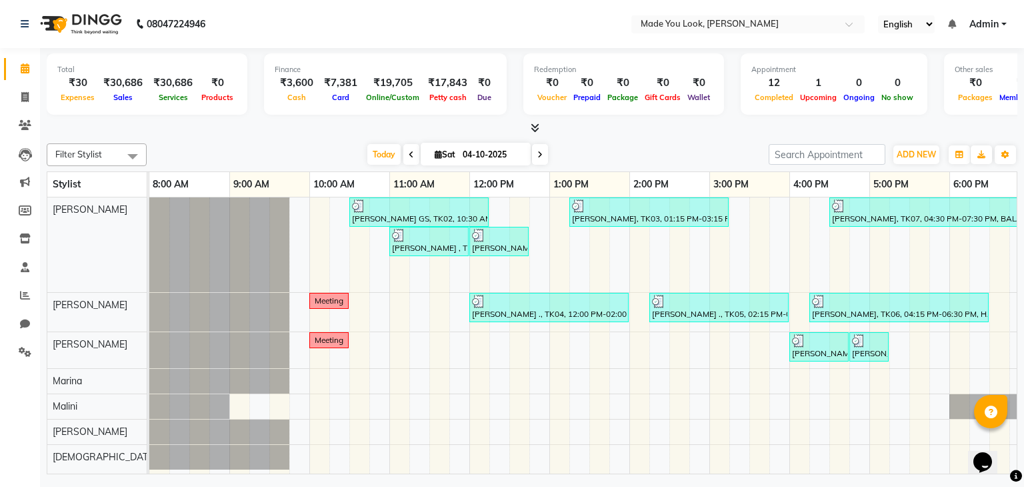
click at [540, 151] on icon at bounding box center [539, 155] width 5 height 8
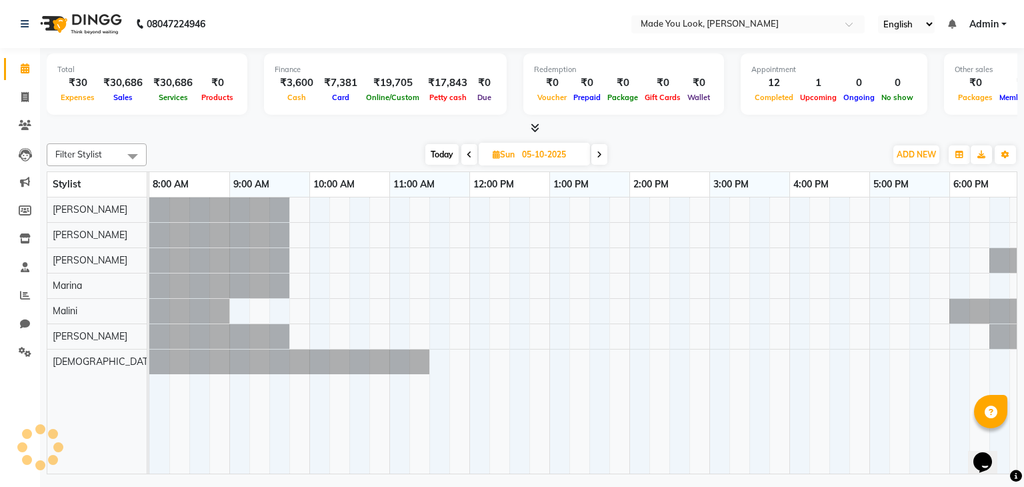
scroll to position [0, 172]
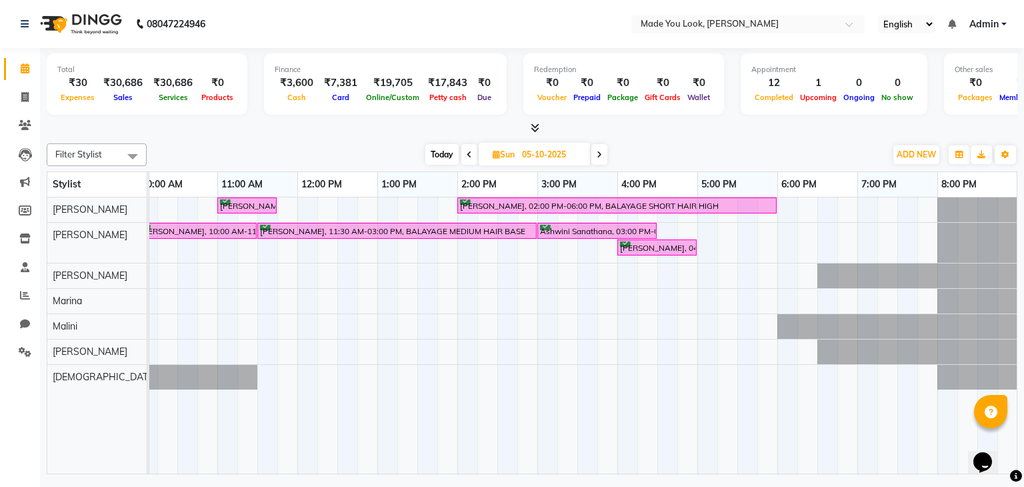
click at [440, 157] on span "Today" at bounding box center [441, 154] width 33 height 21
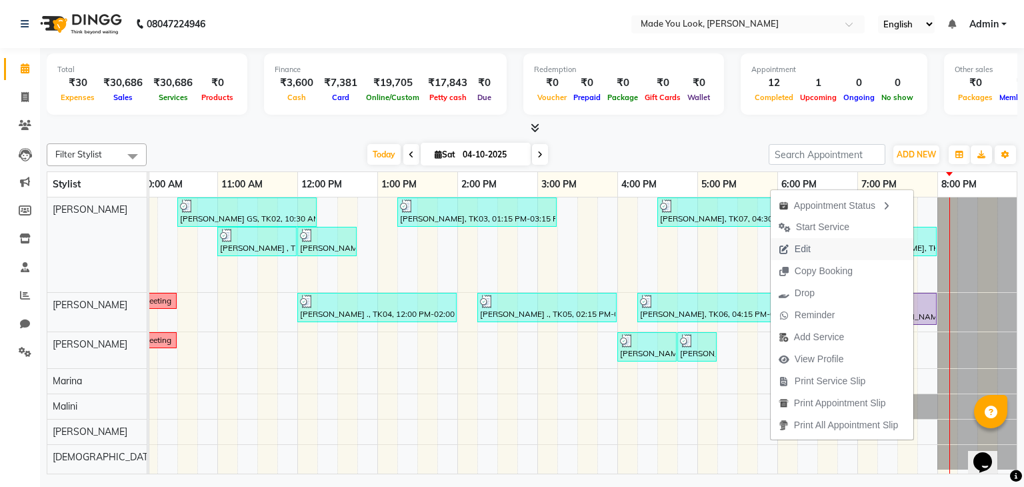
click at [814, 246] on span "Edit" at bounding box center [795, 249] width 48 height 22
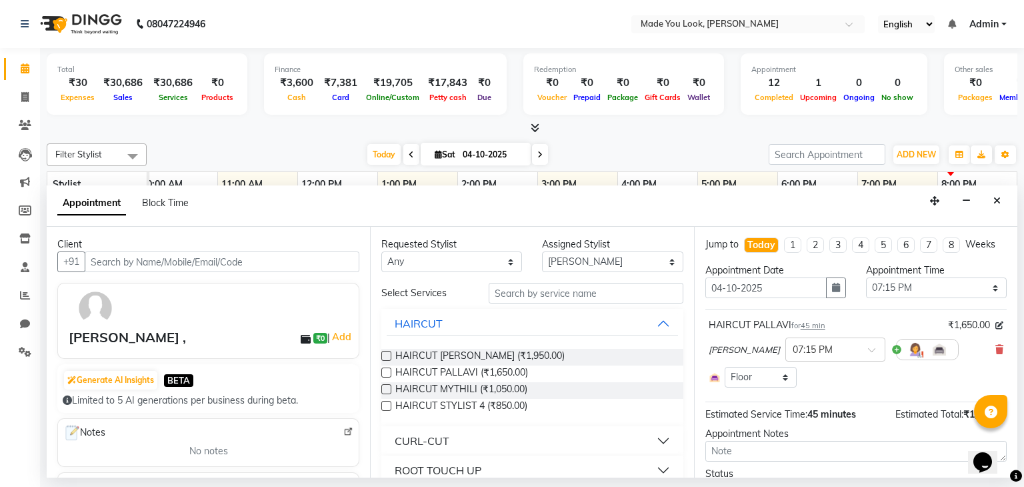
click at [387, 385] on label at bounding box center [386, 389] width 10 height 10
click at [387, 386] on input "checkbox" at bounding box center [385, 390] width 9 height 9
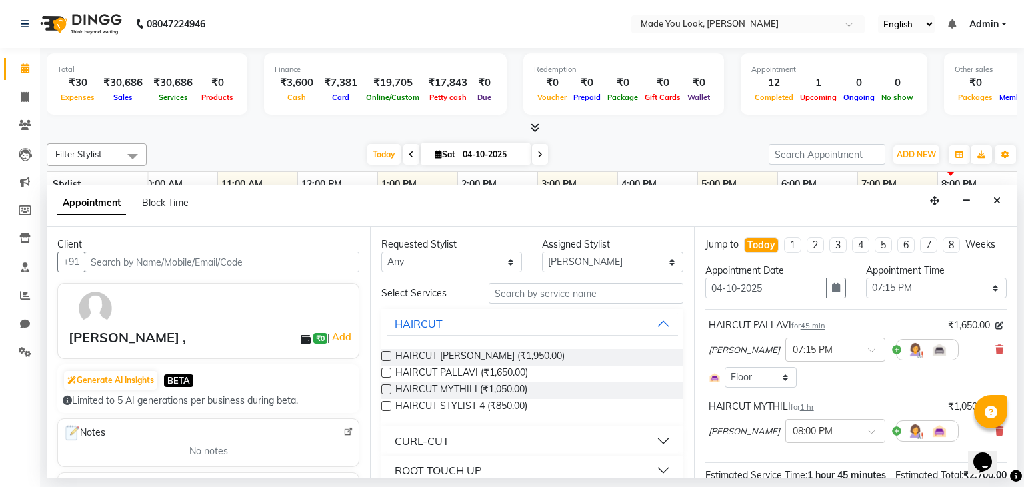
scroll to position [143, 0]
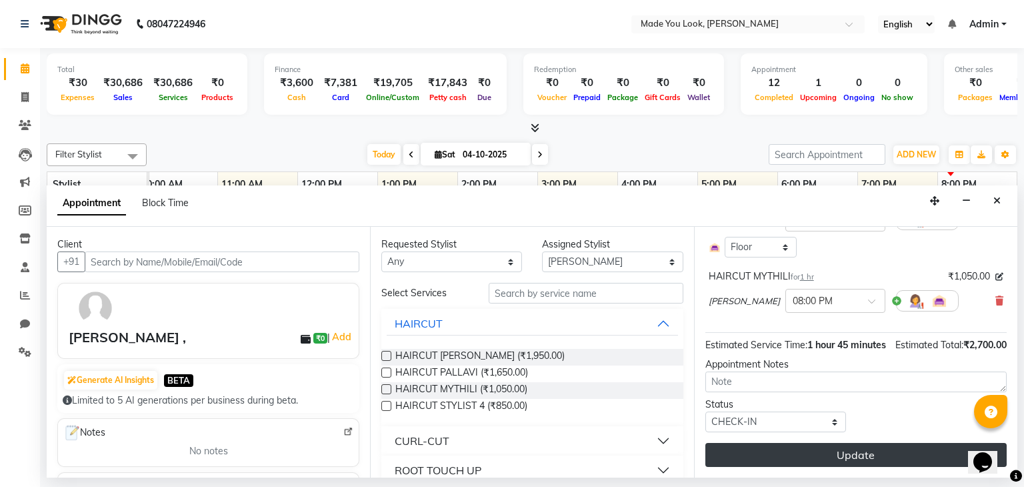
click at [832, 455] on button "Update" at bounding box center [855, 455] width 301 height 24
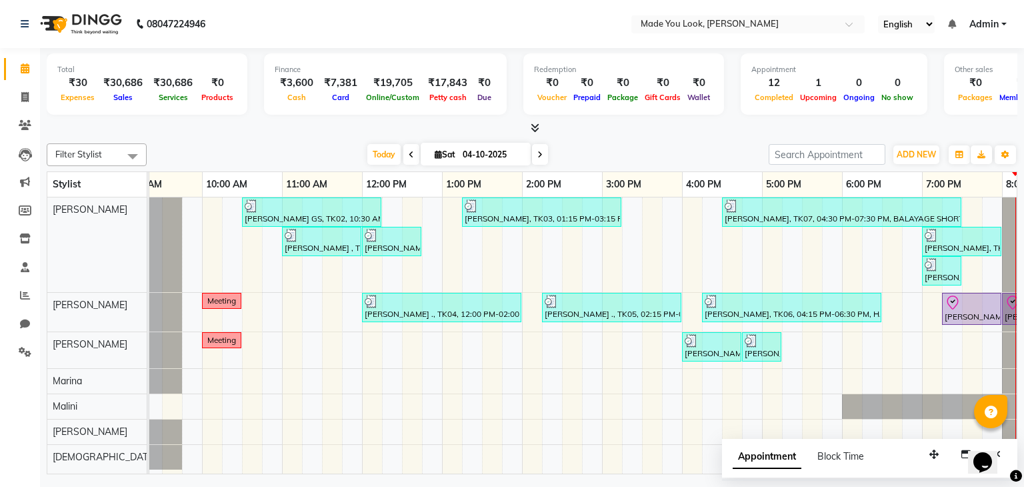
scroll to position [0, 166]
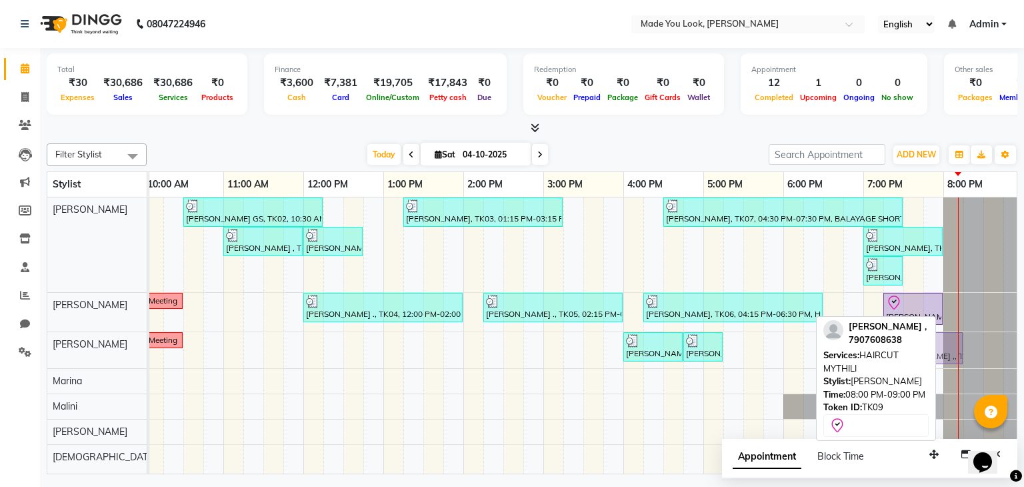
drag, startPoint x: 955, startPoint y: 305, endPoint x: 886, endPoint y: 334, distance: 74.7
click at [886, 334] on div "Filter Stylist Select All [PERSON_NAME] [PERSON_NAME] [PERSON_NAME] [PERSON_NAM…" at bounding box center [532, 306] width 971 height 336
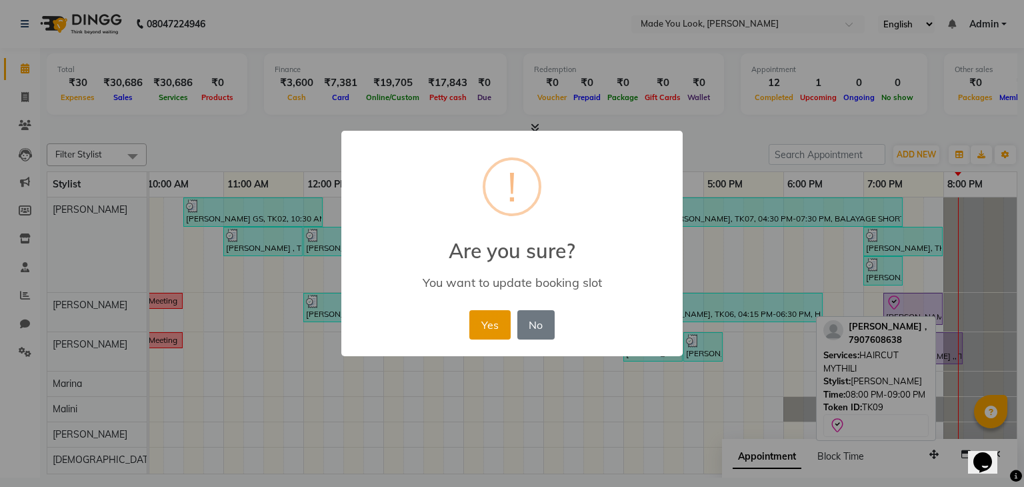
click at [491, 323] on button "Yes" at bounding box center [489, 324] width 41 height 29
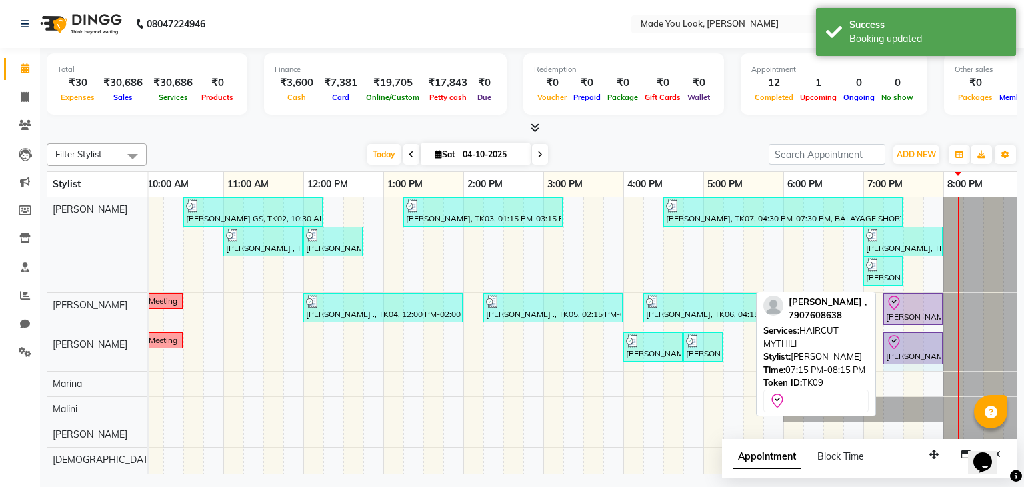
drag, startPoint x: 963, startPoint y: 343, endPoint x: 941, endPoint y: 336, distance: 23.2
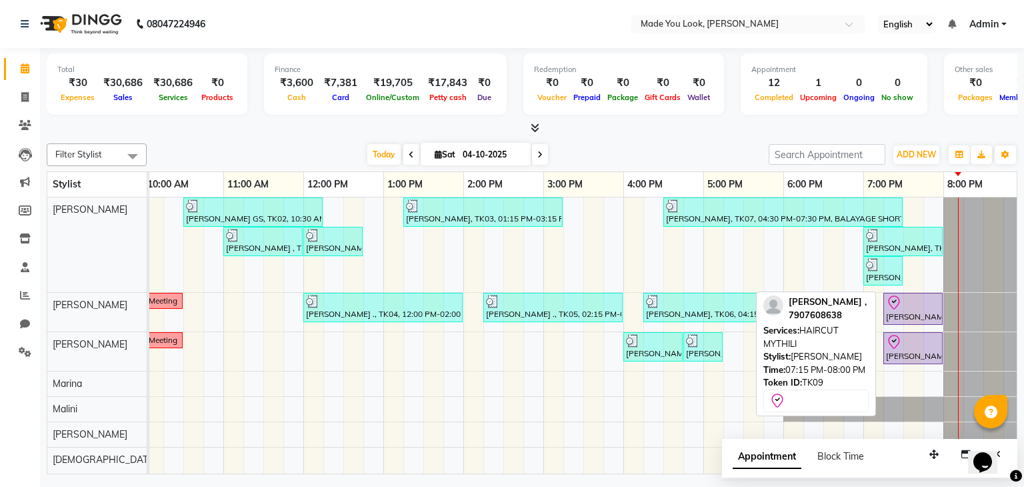
click at [899, 353] on div "[PERSON_NAME] ,, TK09, 07:15 PM-08:00 PM, HAIRCUT MYTHILI" at bounding box center [913, 348] width 57 height 28
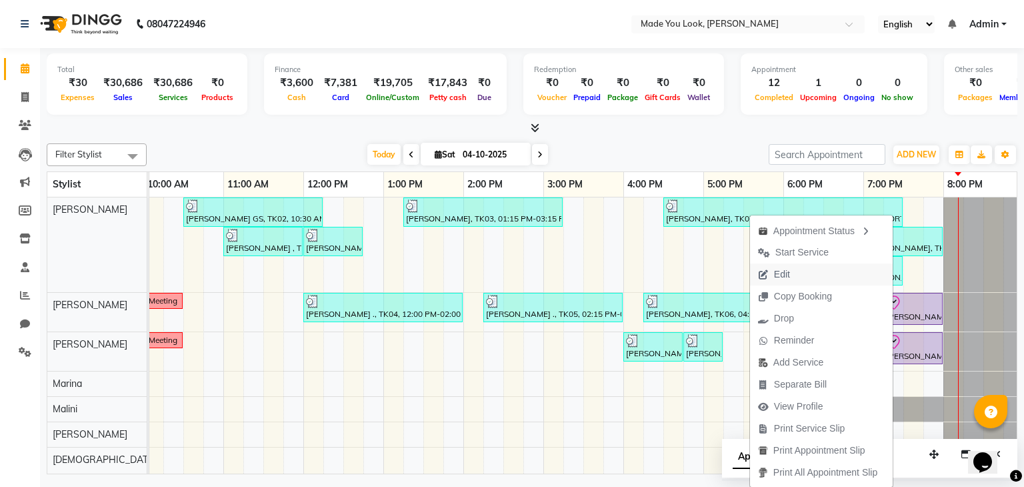
click at [774, 265] on span "Edit" at bounding box center [774, 274] width 48 height 22
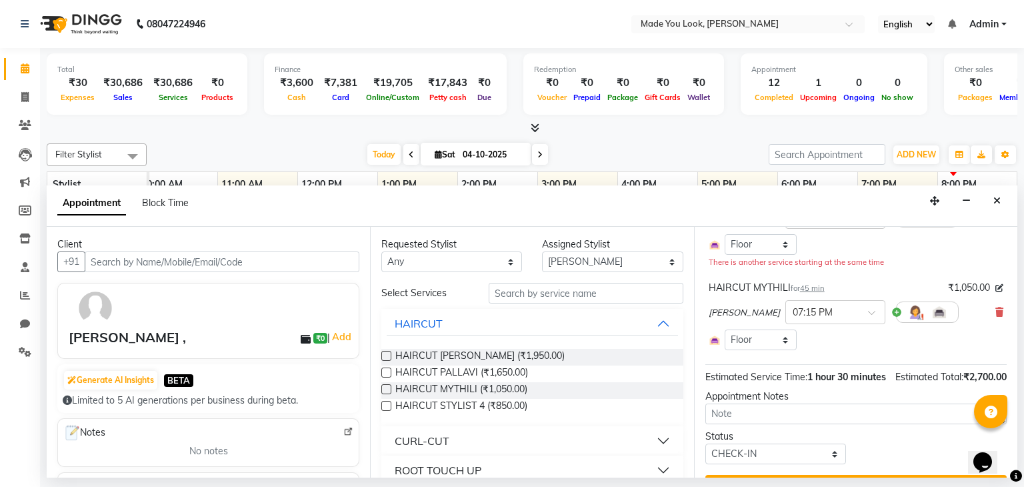
scroll to position [133, 0]
click at [996, 309] on icon at bounding box center [1000, 311] width 8 height 9
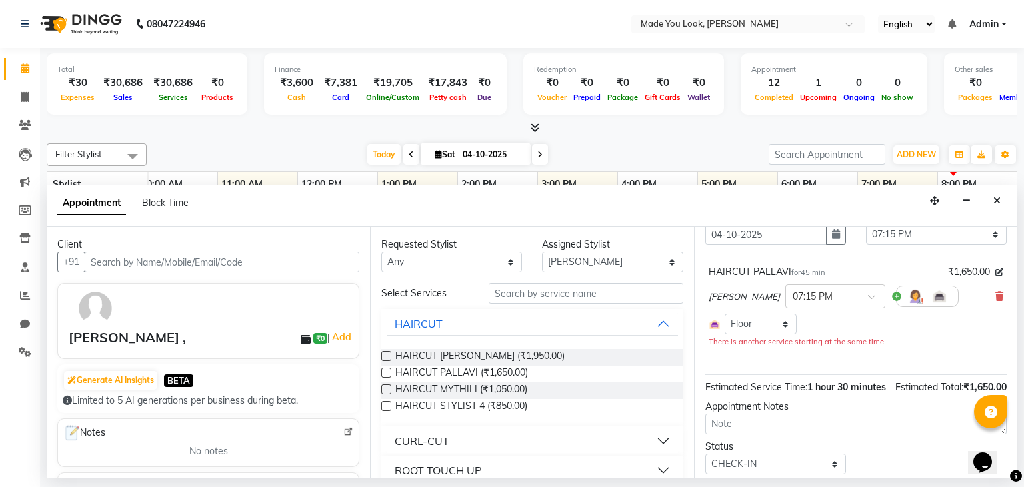
scroll to position [109, 0]
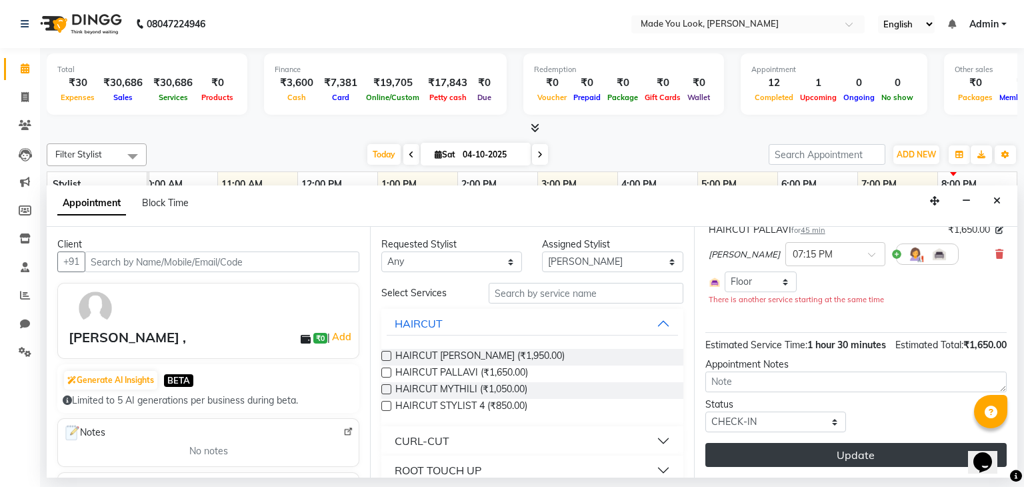
click at [859, 457] on button "Update" at bounding box center [855, 455] width 301 height 24
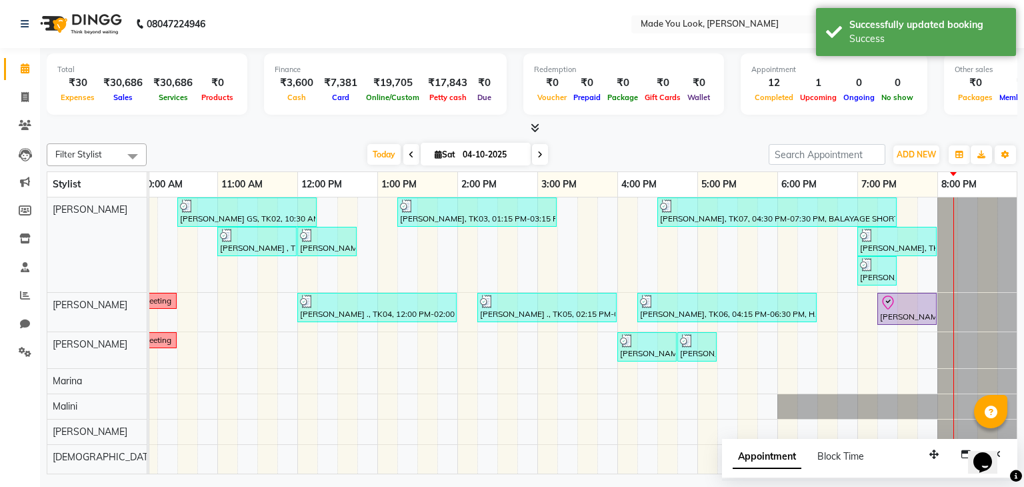
click at [884, 341] on div "[PERSON_NAME] GS, TK02, 10:30 AM-12:15 PM, HAIRCUT [PERSON_NAME] [PERSON_NAME],…" at bounding box center [497, 335] width 1040 height 277
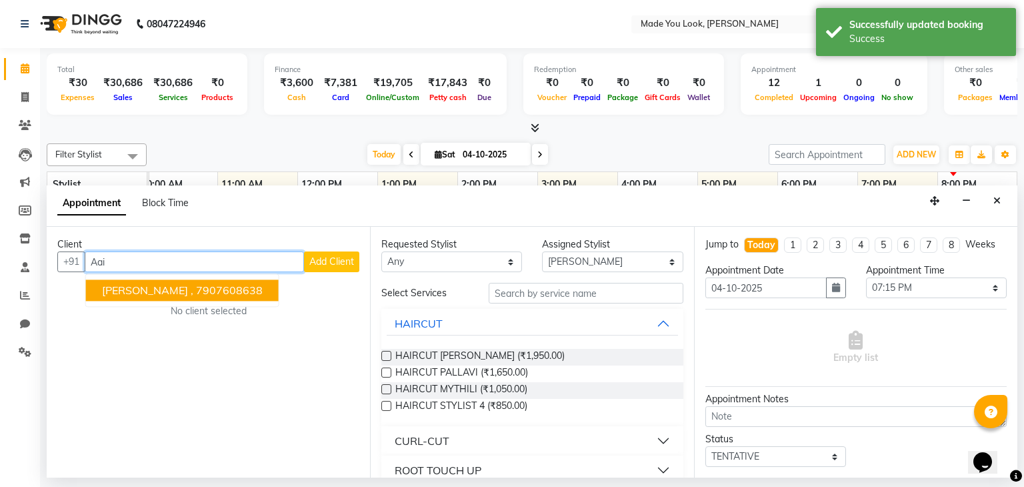
click at [206, 289] on ngb-highlight "7907608638" at bounding box center [229, 290] width 67 height 13
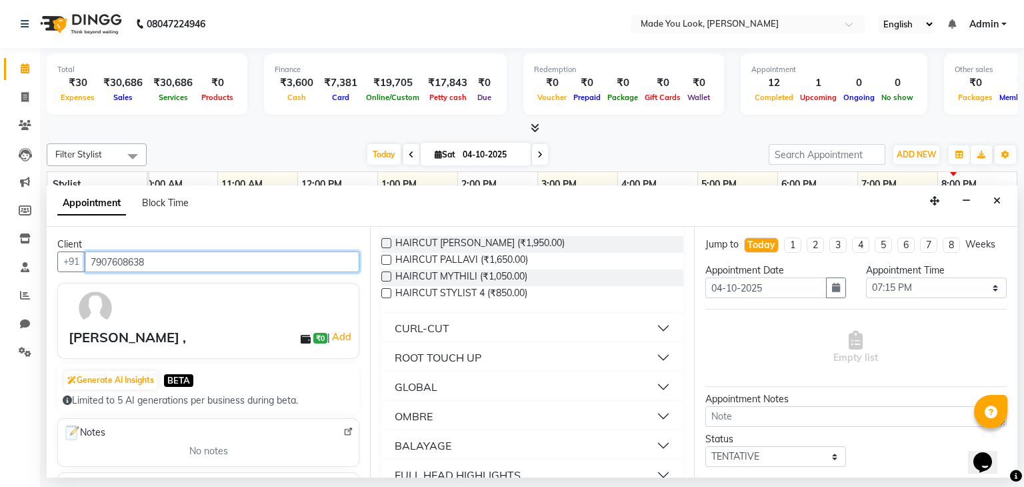
scroll to position [133, 0]
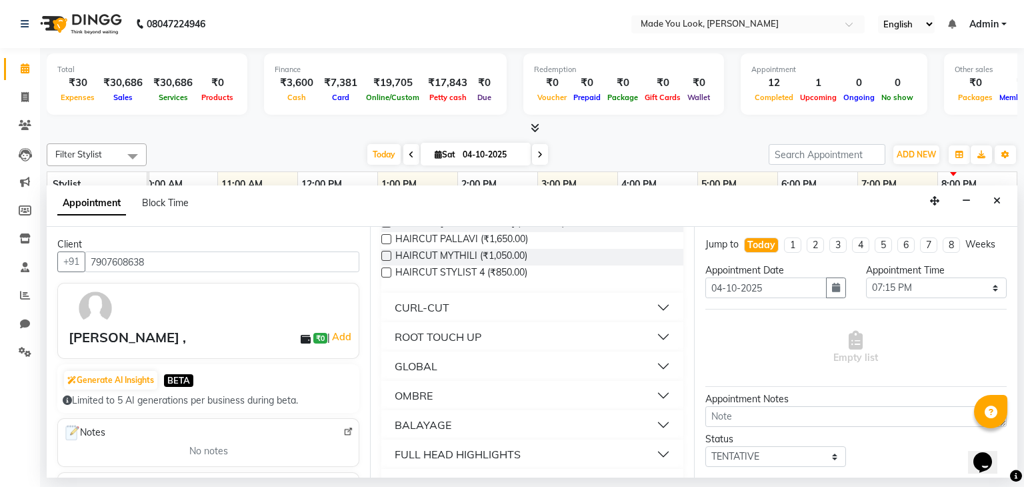
click at [384, 254] on label at bounding box center [386, 256] width 10 height 10
click at [384, 254] on input "checkbox" at bounding box center [385, 257] width 9 height 9
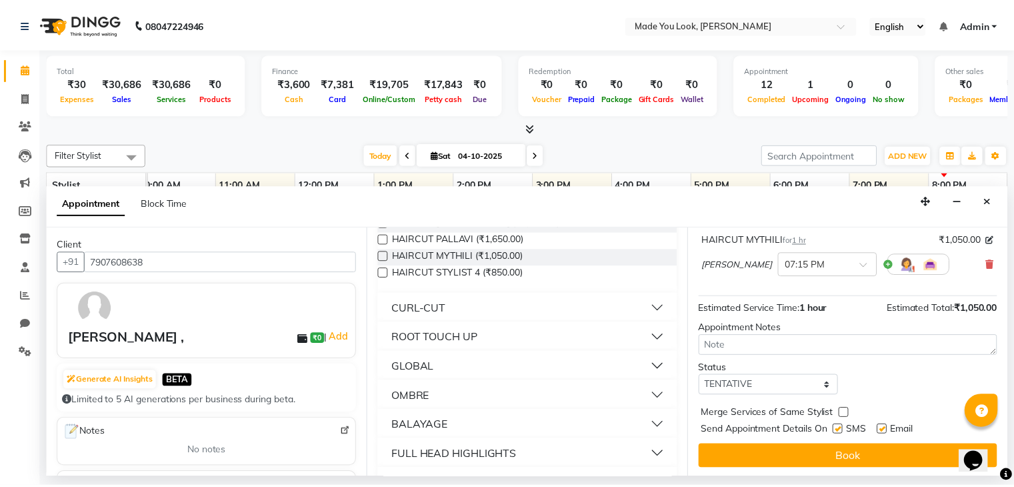
scroll to position [87, 0]
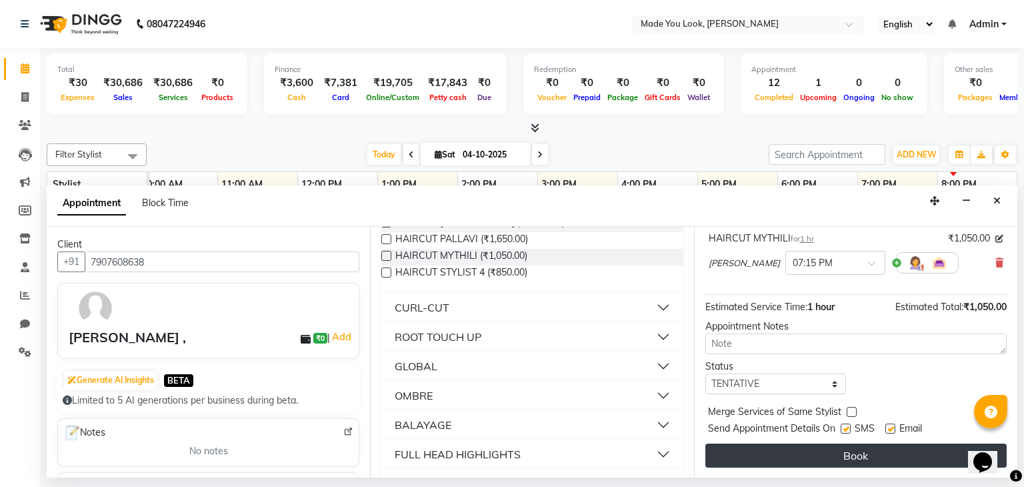
click at [873, 463] on button "Book" at bounding box center [855, 455] width 301 height 24
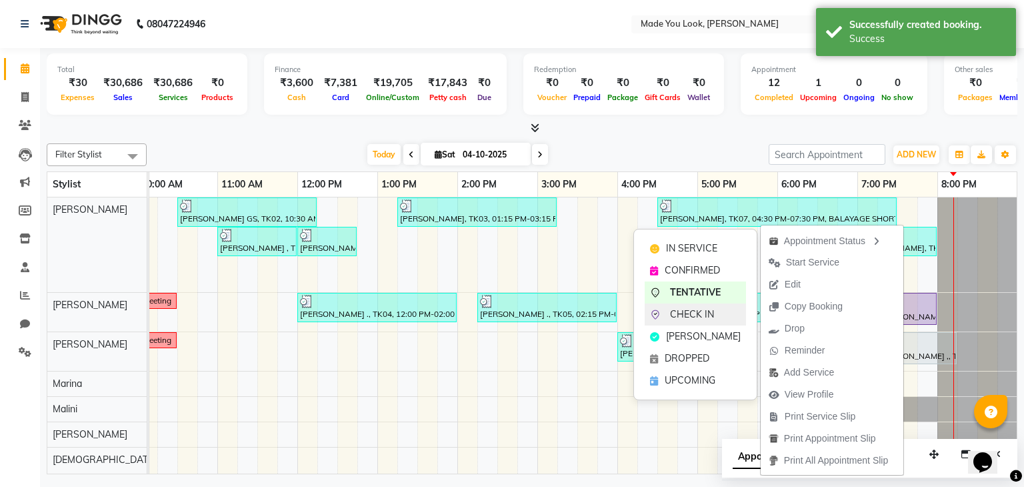
click at [700, 321] on span "CHECK IN" at bounding box center [692, 314] width 44 height 14
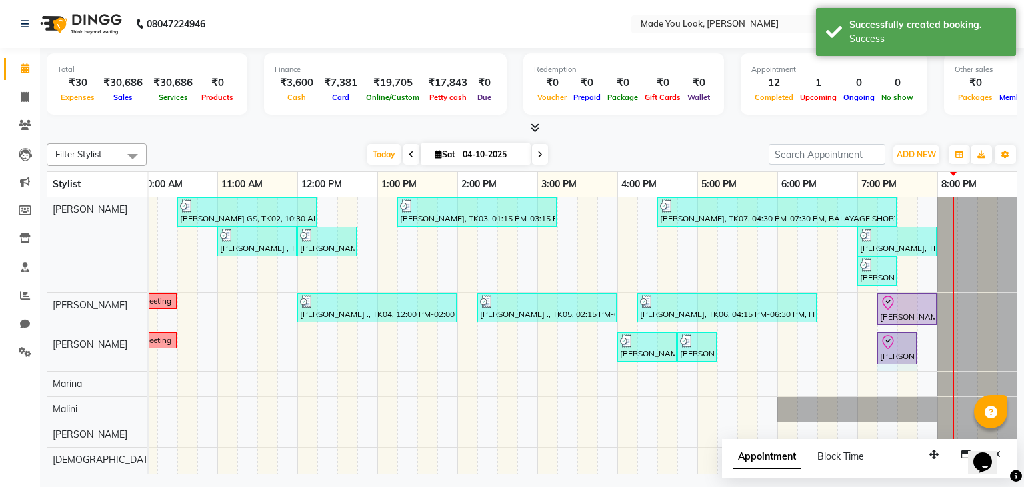
drag, startPoint x: 958, startPoint y: 344, endPoint x: 935, endPoint y: 345, distance: 22.7
click at [935, 345] on div "[PERSON_NAME] GS, TK02, 10:30 AM-12:15 PM, HAIRCUT [PERSON_NAME] [PERSON_NAME],…" at bounding box center [497, 335] width 1040 height 277
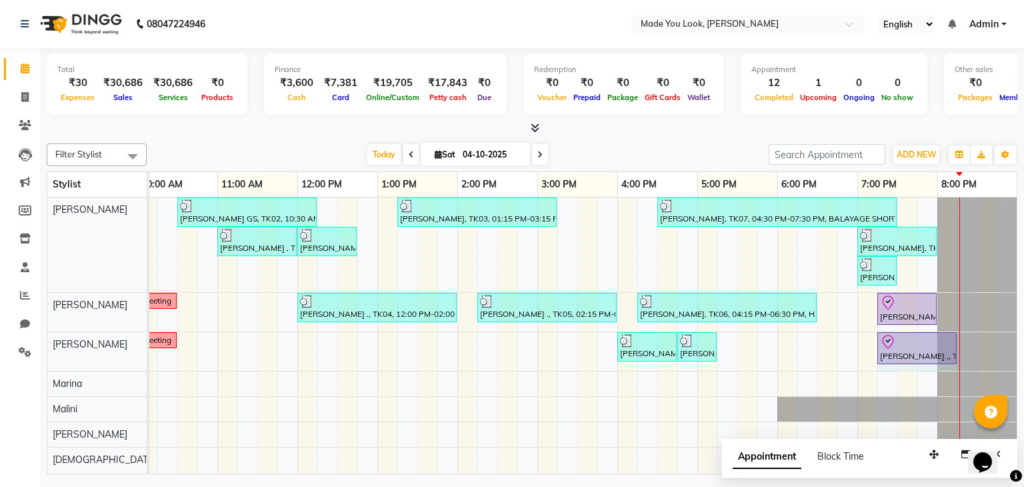
drag, startPoint x: 916, startPoint y: 347, endPoint x: 947, endPoint y: 354, distance: 32.0
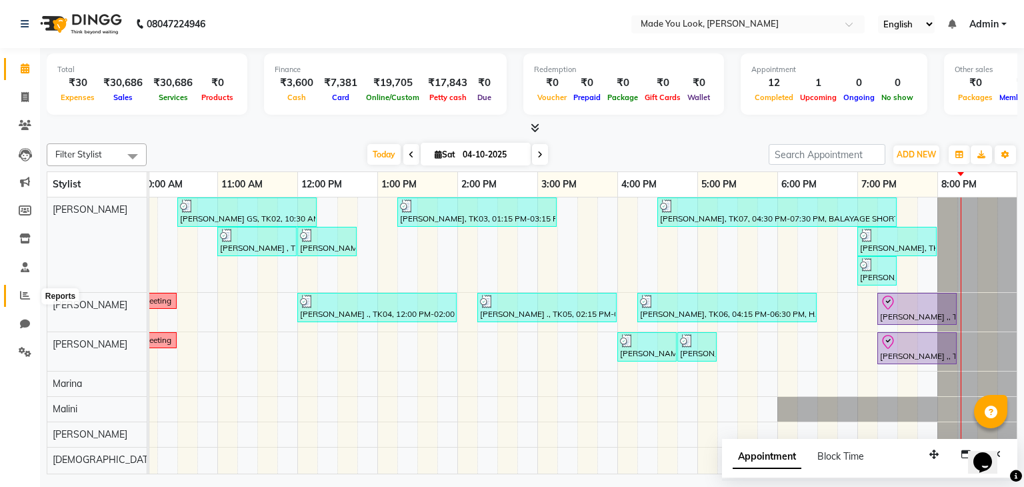
click at [21, 293] on icon at bounding box center [25, 295] width 10 height 10
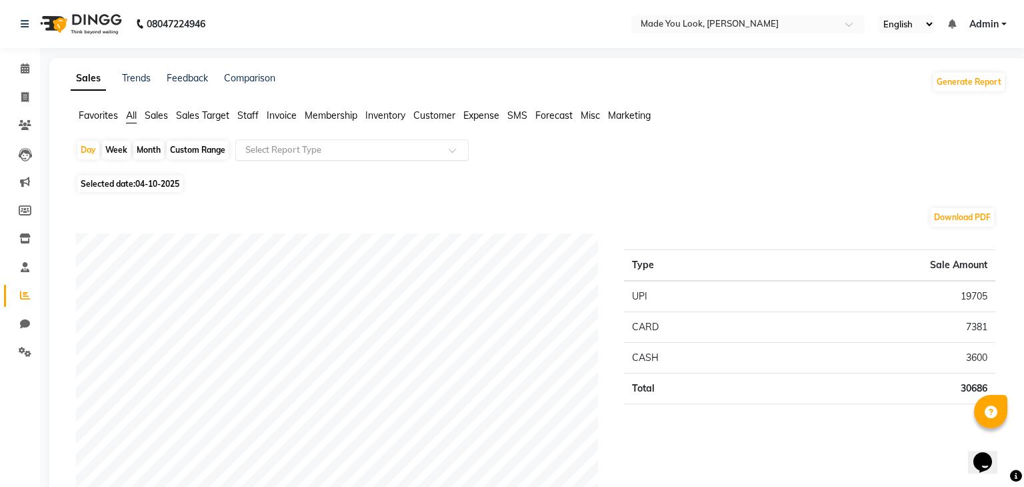
click at [328, 147] on input "text" at bounding box center [339, 149] width 192 height 13
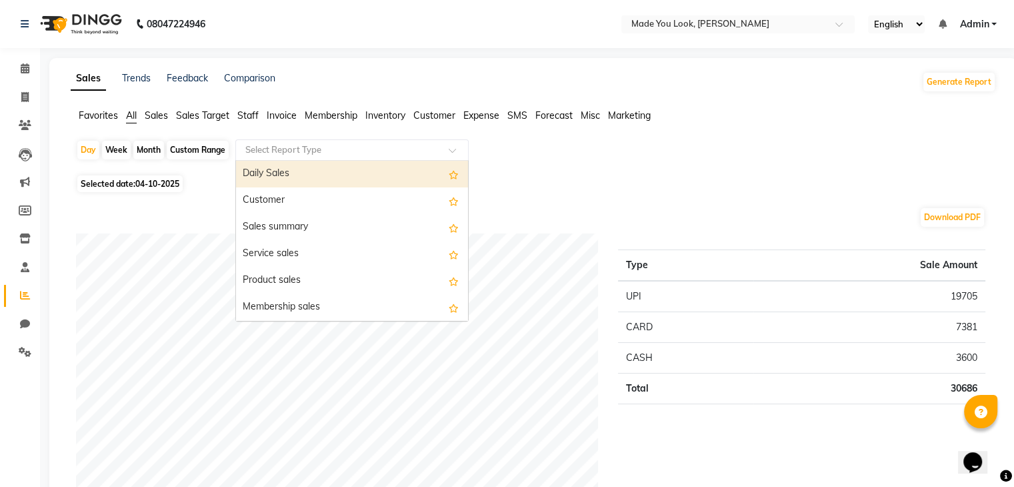
click at [259, 171] on div "Daily Sales" at bounding box center [352, 174] width 232 height 27
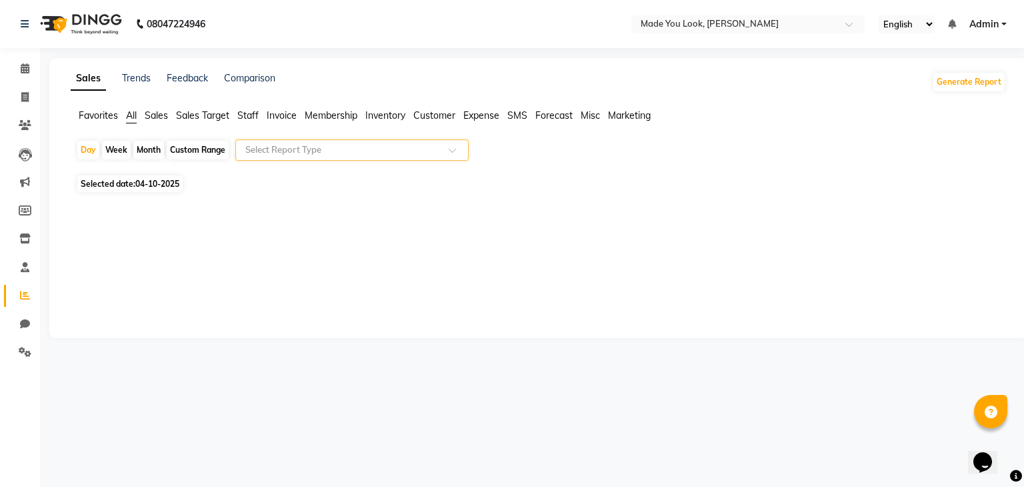
click at [457, 151] on span at bounding box center [457, 153] width 17 height 13
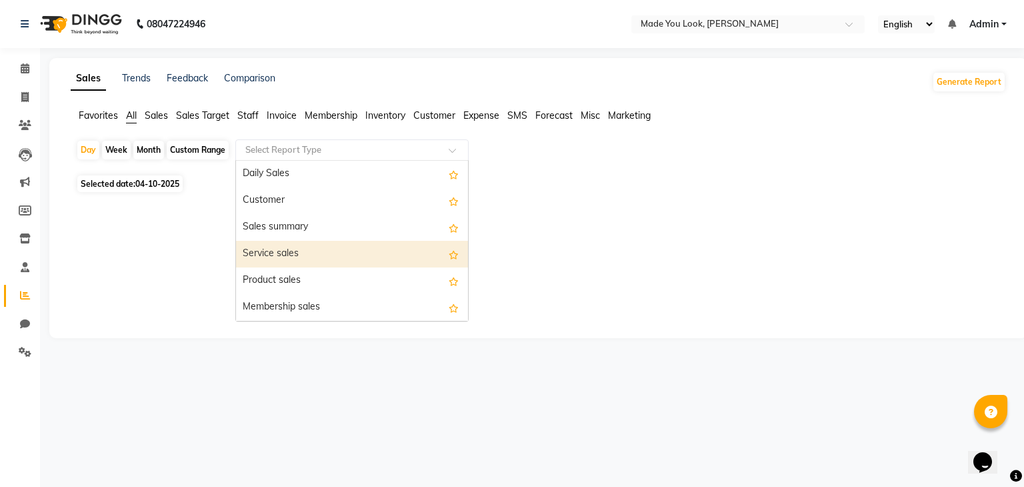
click at [282, 252] on div "Service sales" at bounding box center [352, 254] width 232 height 27
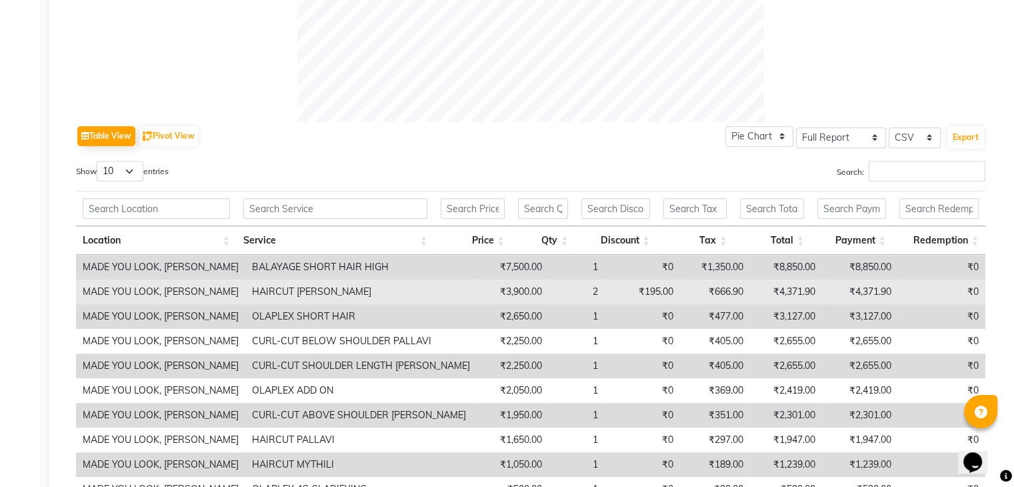
scroll to position [667, 0]
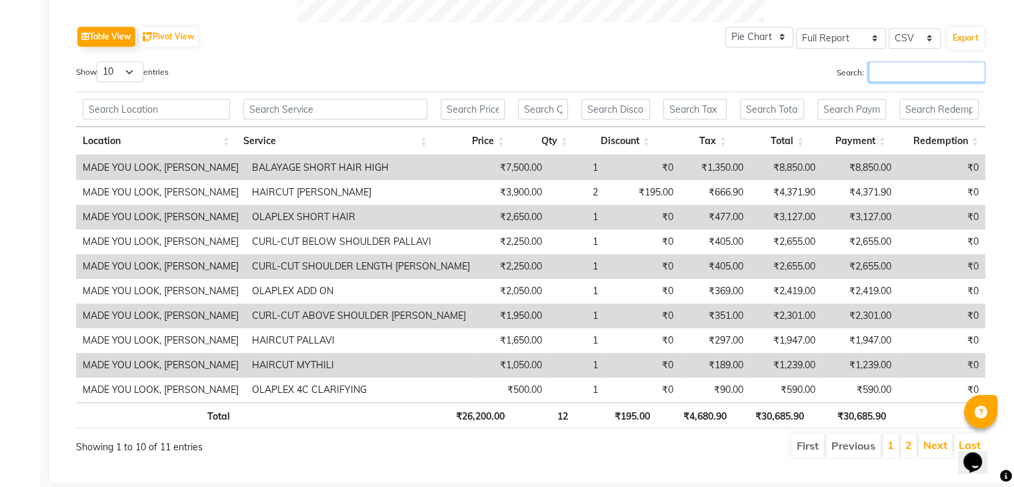
click at [891, 73] on input "Search:" at bounding box center [927, 71] width 117 height 21
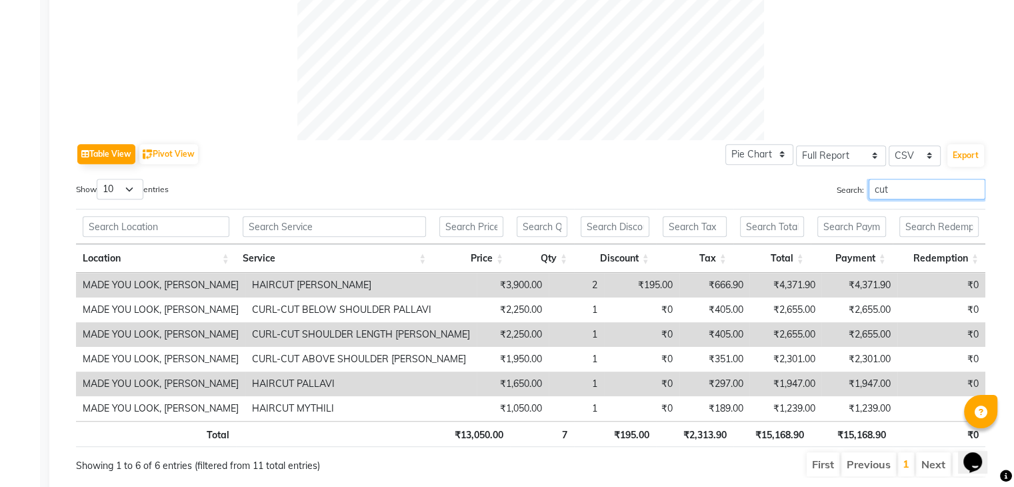
scroll to position [526, 0]
